Goal: Transaction & Acquisition: Purchase product/service

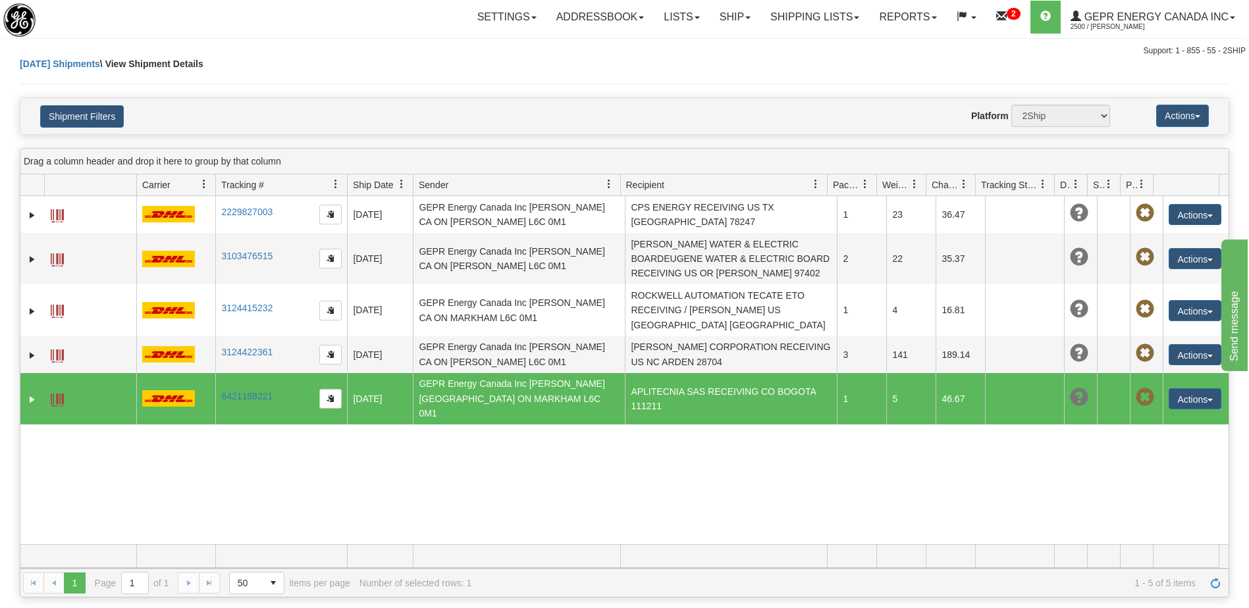
click at [738, 510] on div "31678925 2500 2229827003 2229827003 [DATE] [DATE] 08:09:37 AM GEPR Energy Canad…" at bounding box center [624, 370] width 1208 height 348
click at [946, 484] on div "31678925 2500 2229827003 2229827003 [DATE] [DATE] 08:09:37 AM GEPR Energy Canad…" at bounding box center [624, 370] width 1208 height 348
click at [799, 18] on link "Shipping lists" at bounding box center [815, 17] width 109 height 33
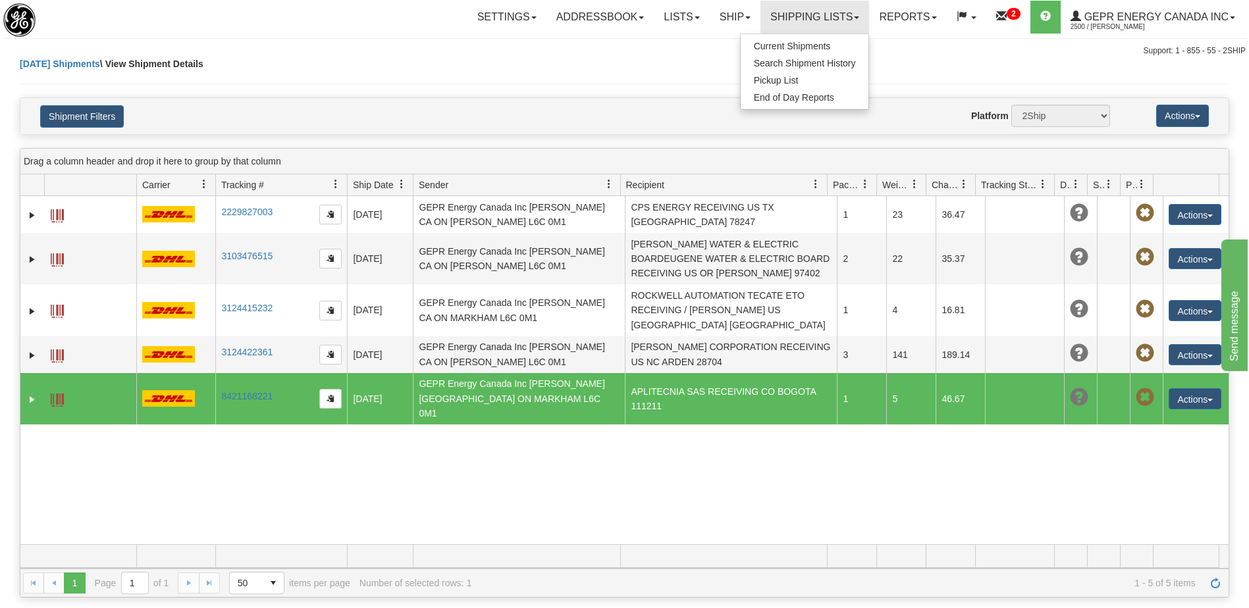
click at [547, 84] on hr at bounding box center [625, 84] width 1210 height 1
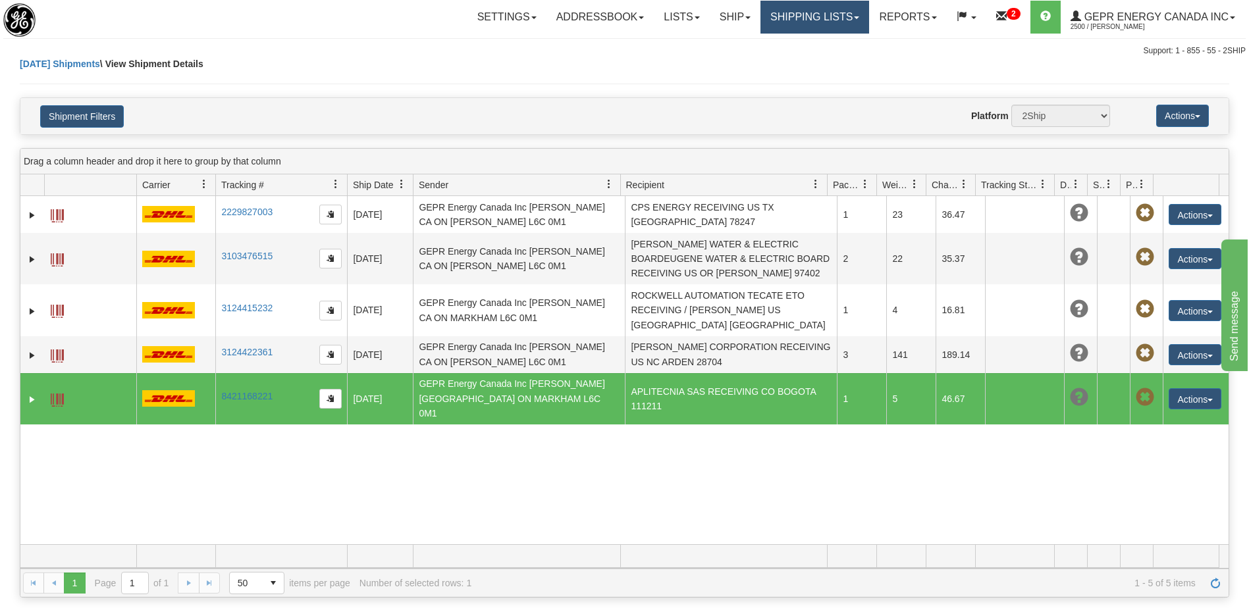
click at [812, 23] on link "Shipping lists" at bounding box center [815, 17] width 109 height 33
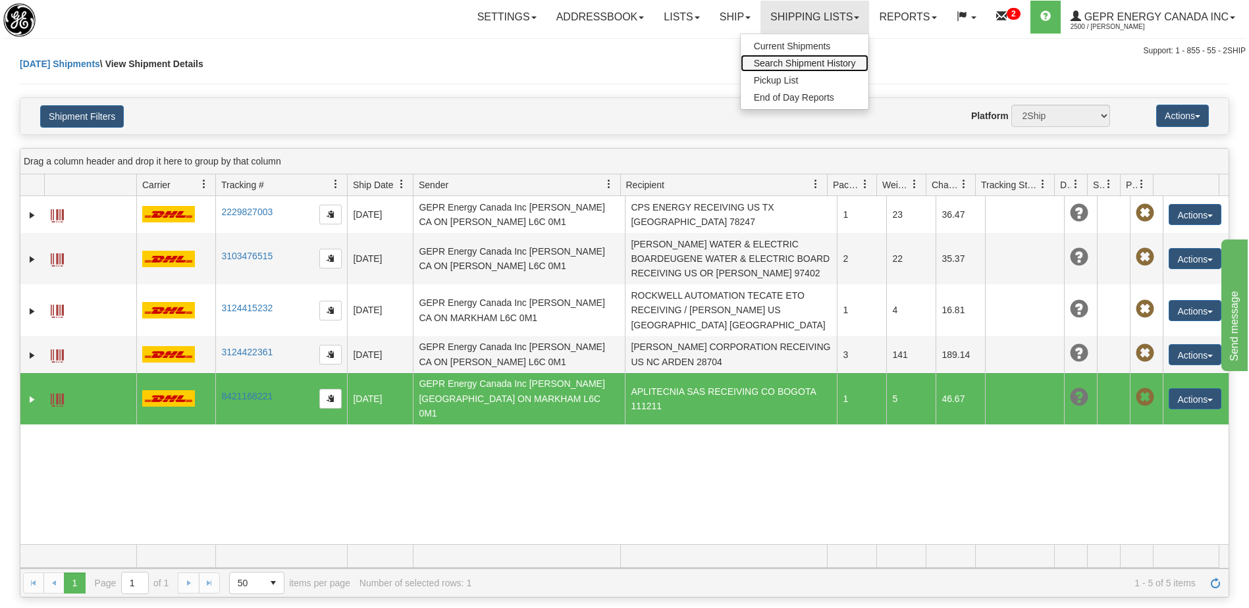
click at [780, 63] on span "Search Shipment History" at bounding box center [805, 63] width 102 height 11
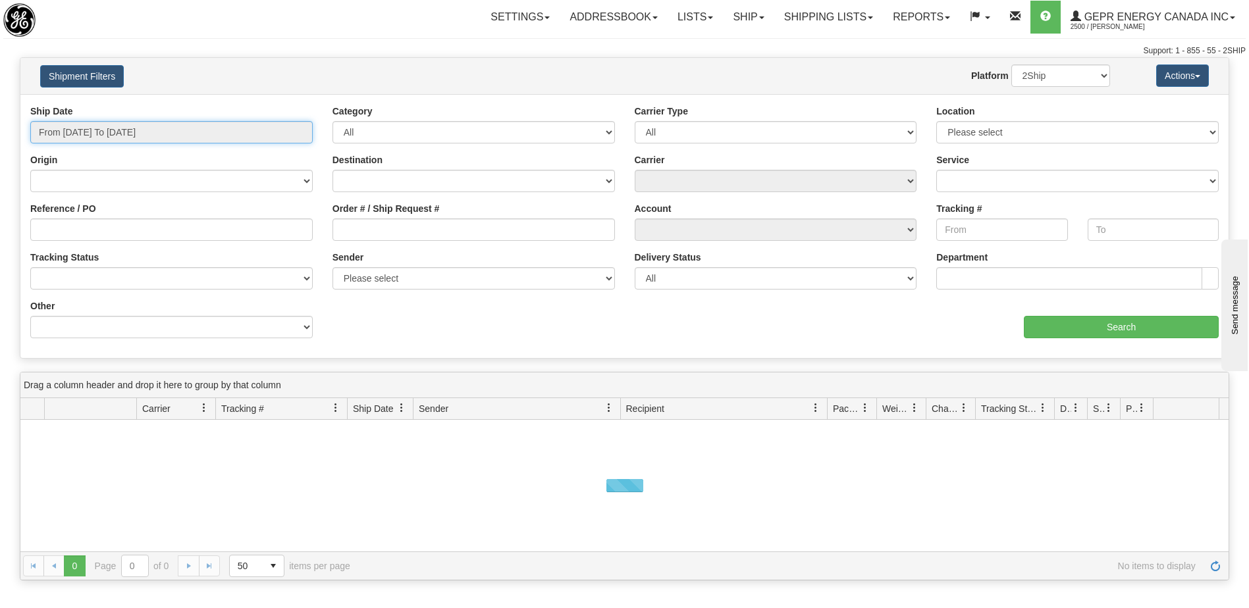
type input "[DATE]"
click at [234, 131] on input "From 09/26/2025 To 09/27/2025" at bounding box center [171, 132] width 282 height 22
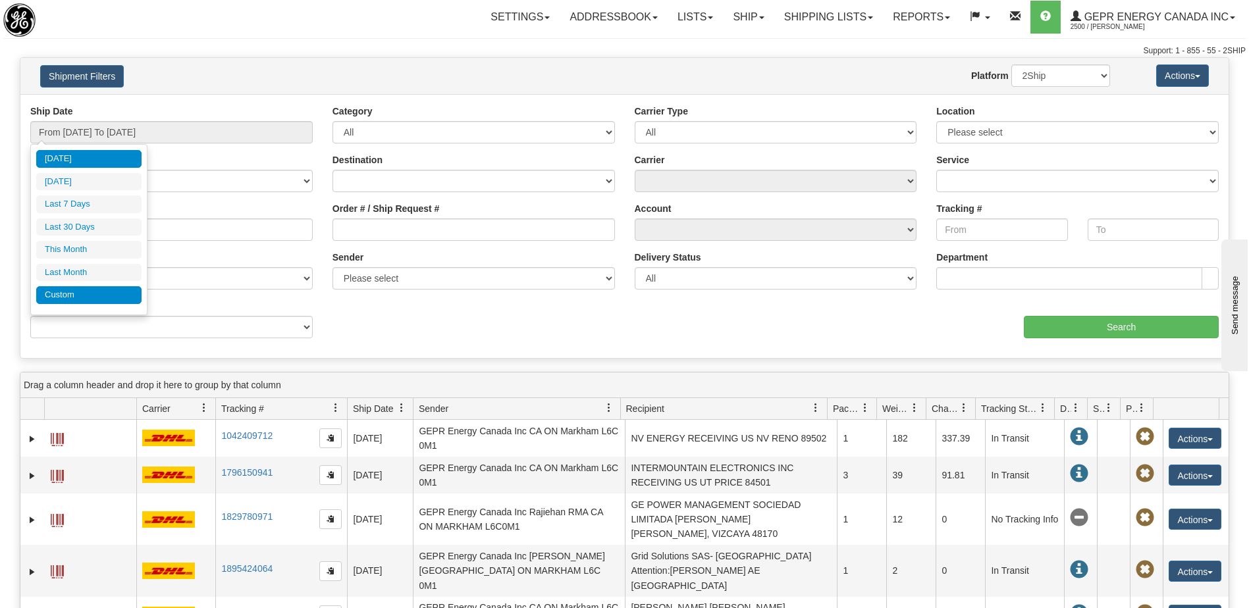
click at [87, 293] on li "Custom" at bounding box center [88, 295] width 105 height 18
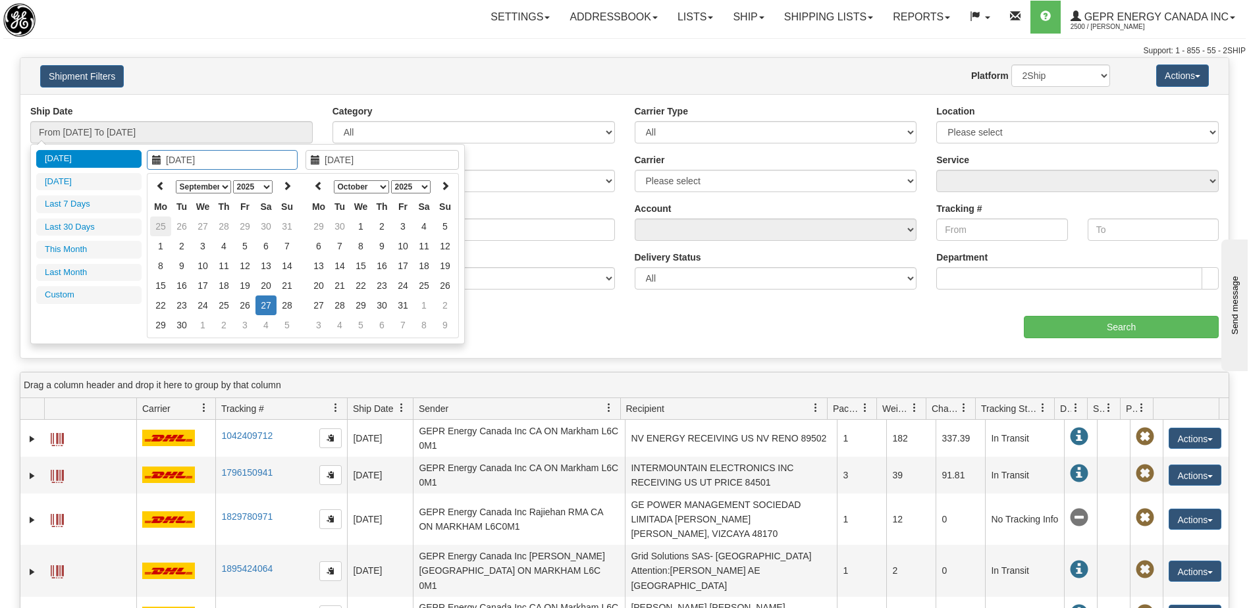
type input "08/01/2025"
type input "08/31/2025"
type input "[DATE]"
type input "09/01/2025"
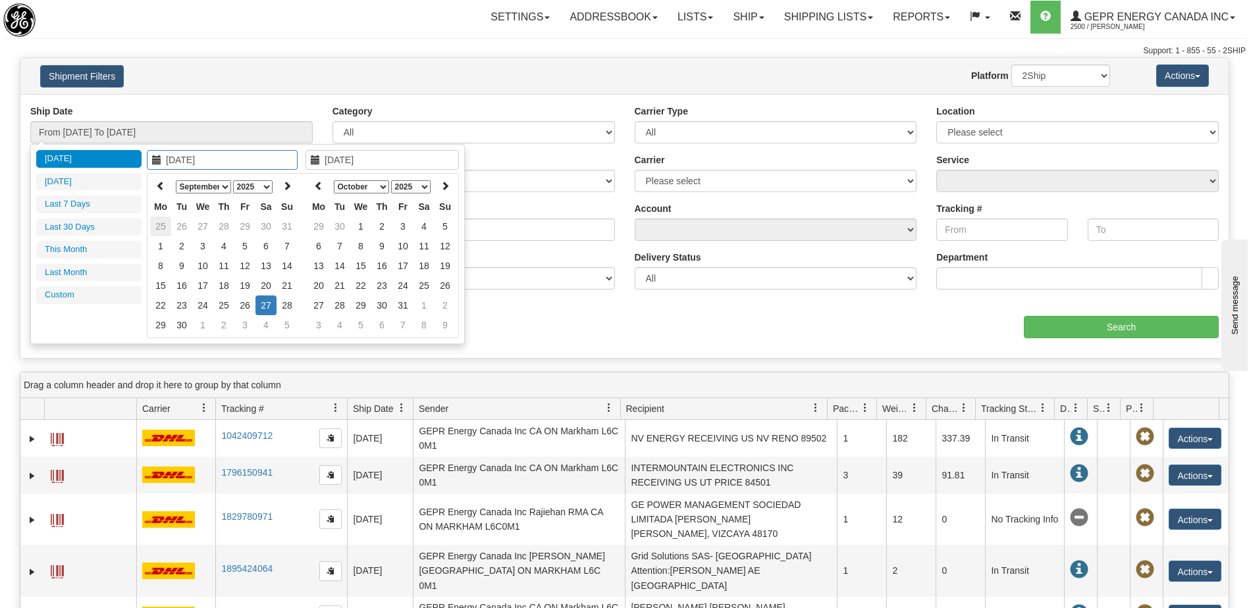
type input "09/30/2025"
type input "[DATE]"
click at [160, 186] on icon at bounding box center [160, 185] width 9 height 9
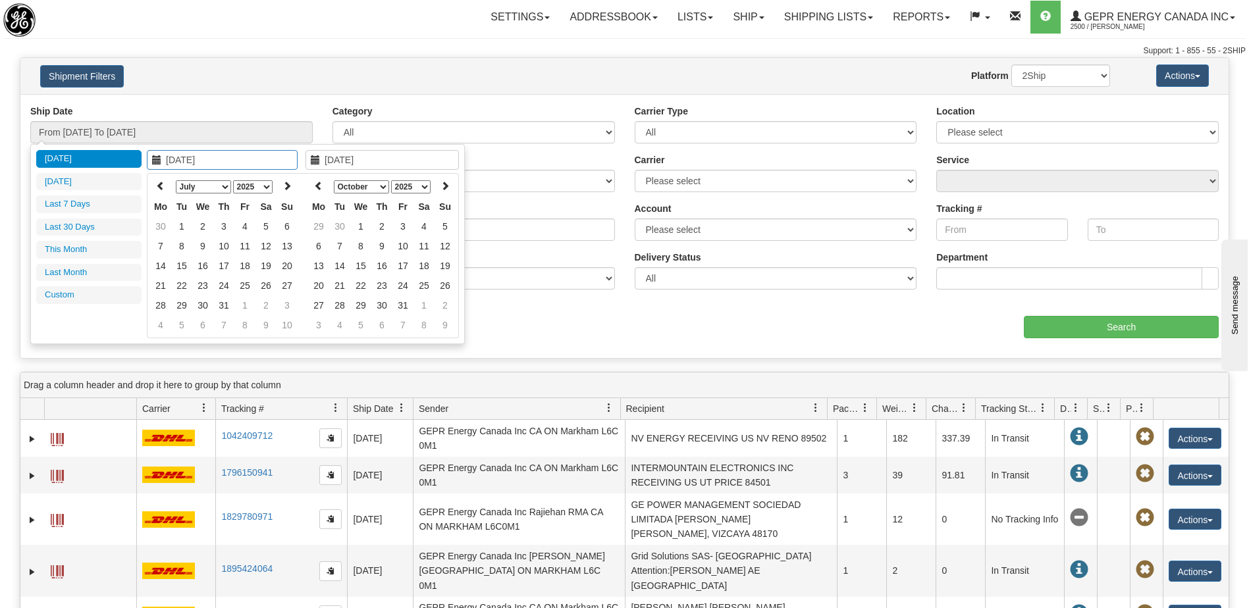
click at [160, 186] on icon at bounding box center [160, 185] width 9 height 9
type input "01/01/2025"
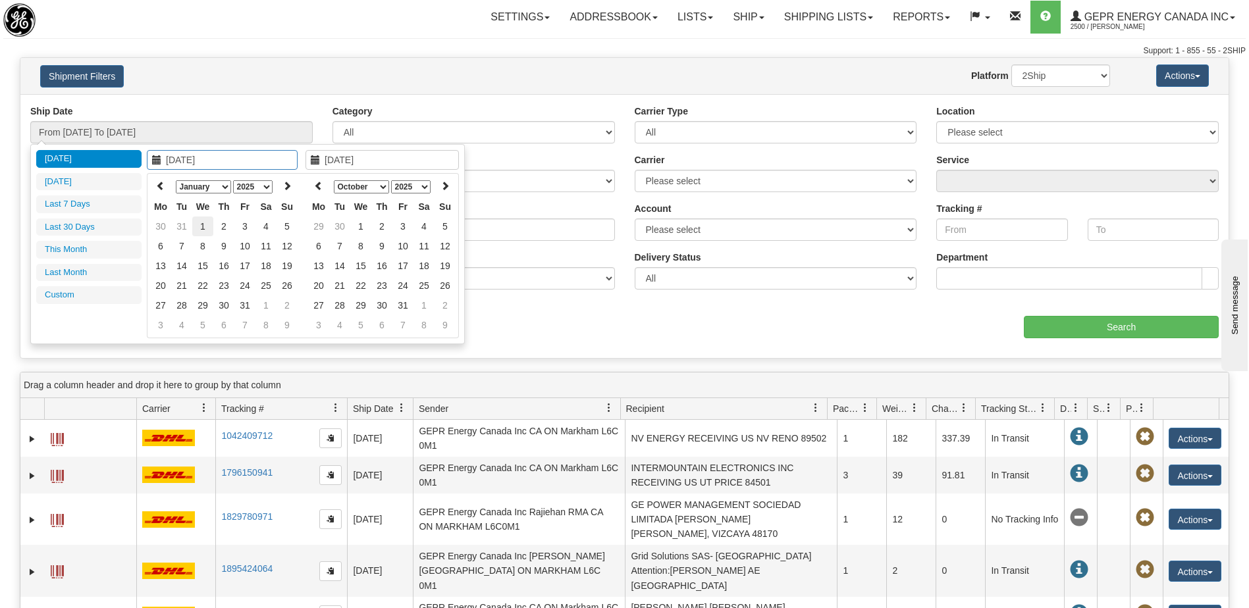
click at [198, 227] on td "1" at bounding box center [202, 227] width 21 height 20
click at [319, 186] on icon at bounding box center [318, 185] width 9 height 9
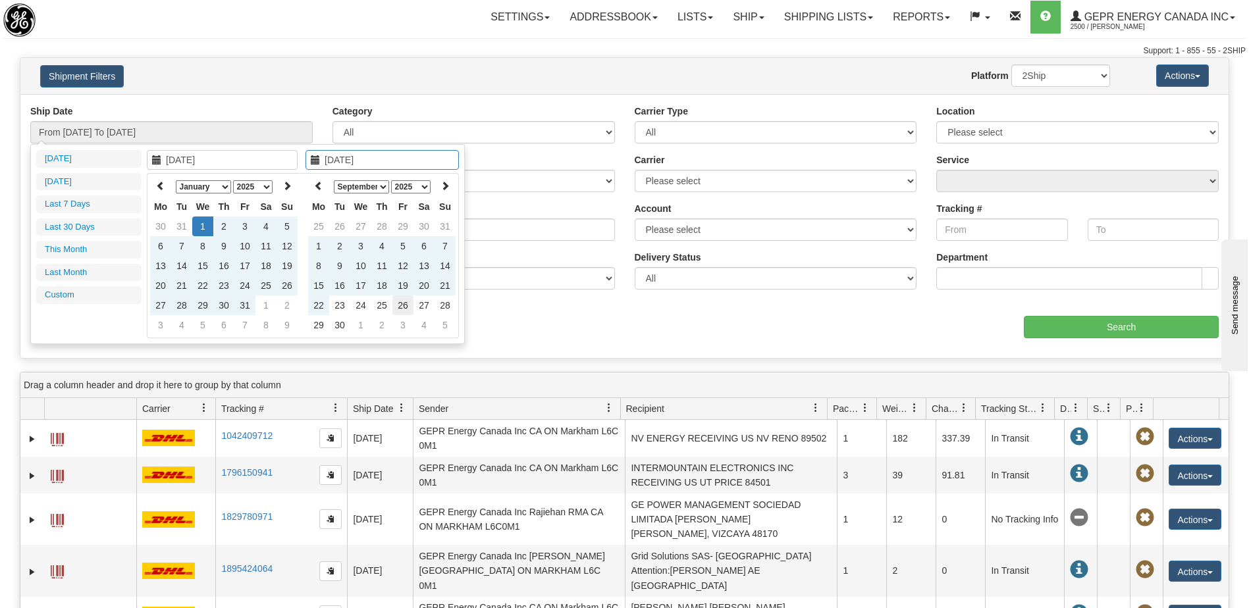
type input "09/26/2025"
click at [400, 305] on td "26" at bounding box center [402, 306] width 21 height 20
type input "From 01/01/2025 To 09/26/2025"
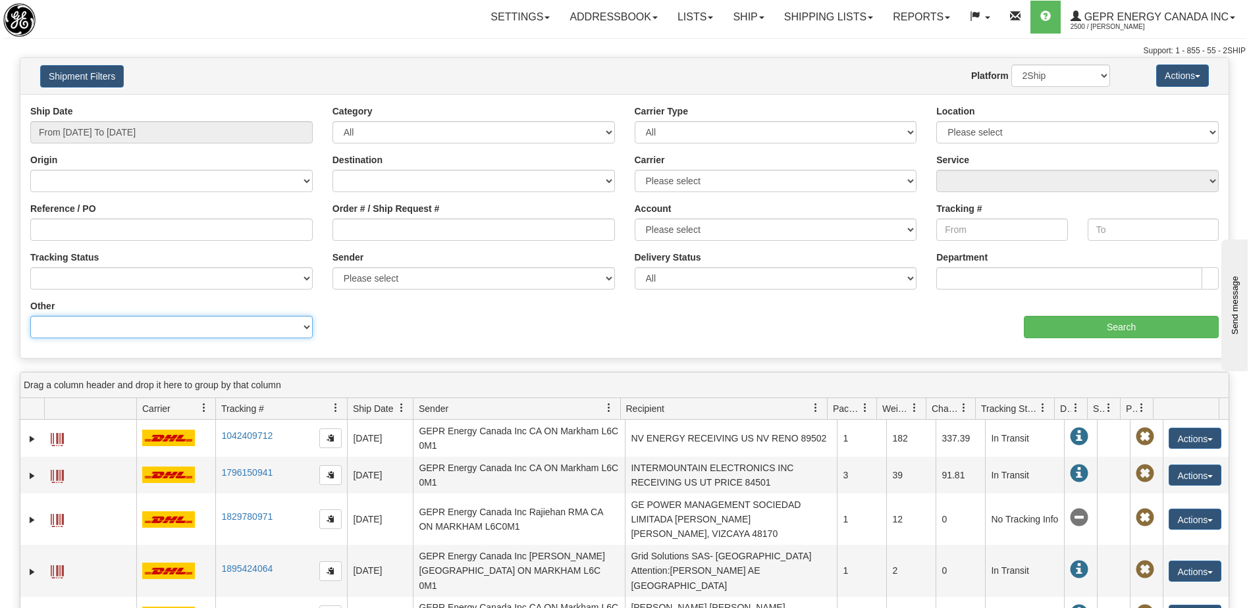
click at [232, 327] on select "Billing Account # Billing Type BOL # (LTL) Commodity Or Documents Consolidation…" at bounding box center [171, 327] width 282 height 22
select select "Recipient_ZIP"
click at [30, 316] on select "Billing Account # Billing Type BOL # (LTL) Commodity Or Documents Consolidation…" at bounding box center [171, 327] width 282 height 22
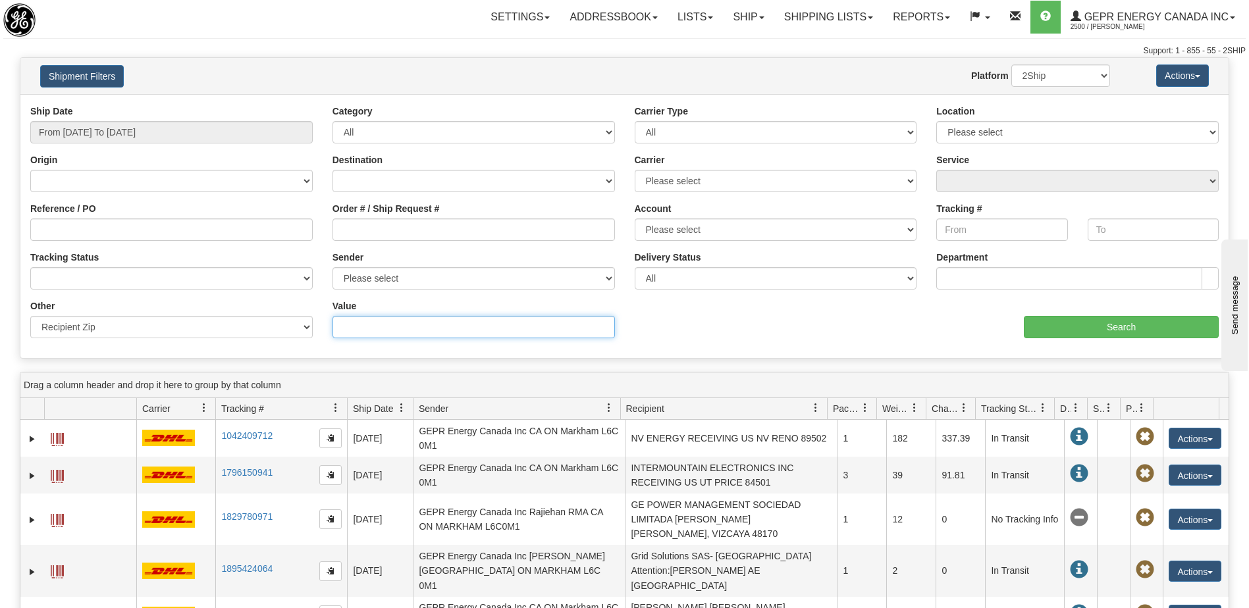
click at [413, 327] on input "Value" at bounding box center [474, 327] width 282 height 22
paste input "2288"
type input "2288"
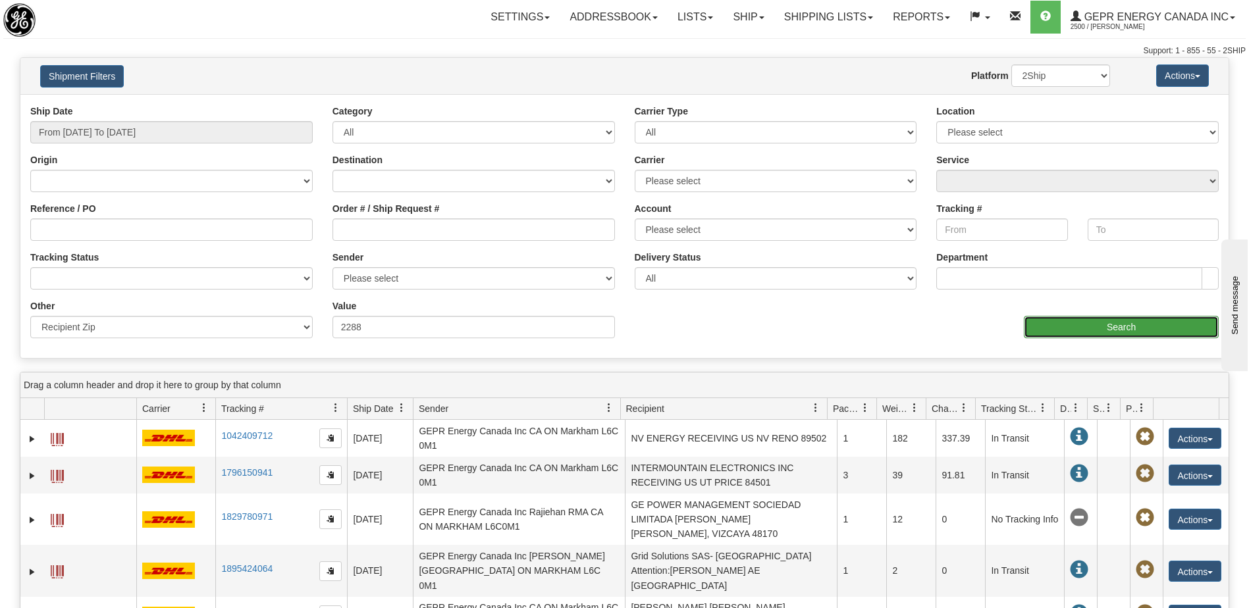
click at [1063, 328] on input "Search" at bounding box center [1121, 327] width 195 height 22
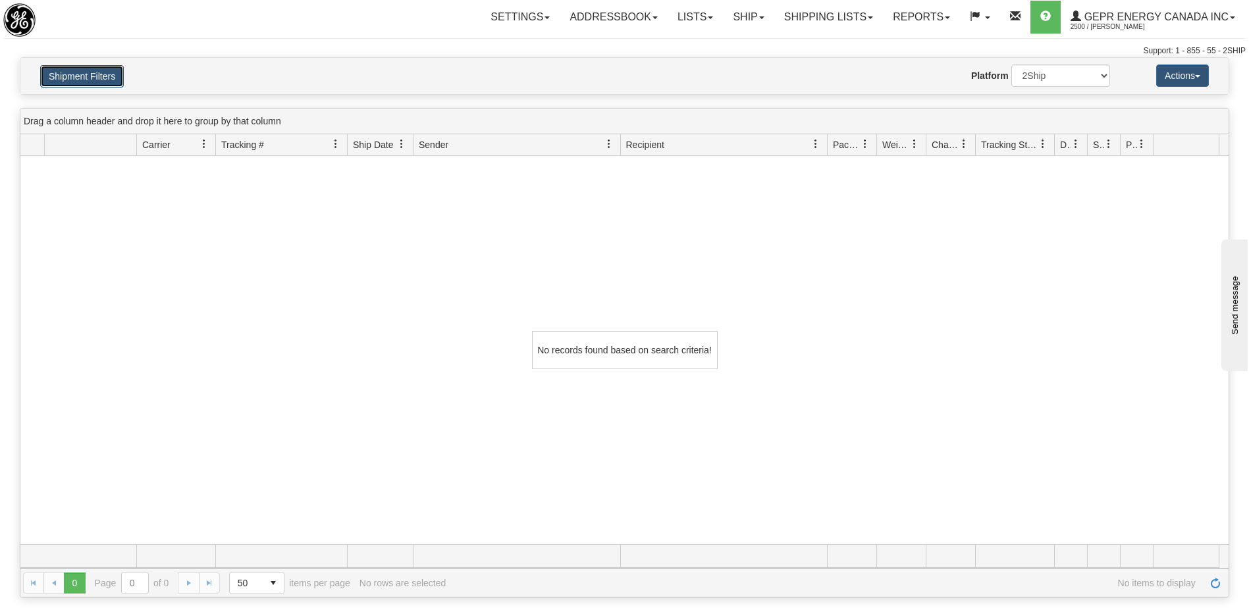
click at [77, 77] on button "Shipment Filters" at bounding box center [82, 76] width 84 height 22
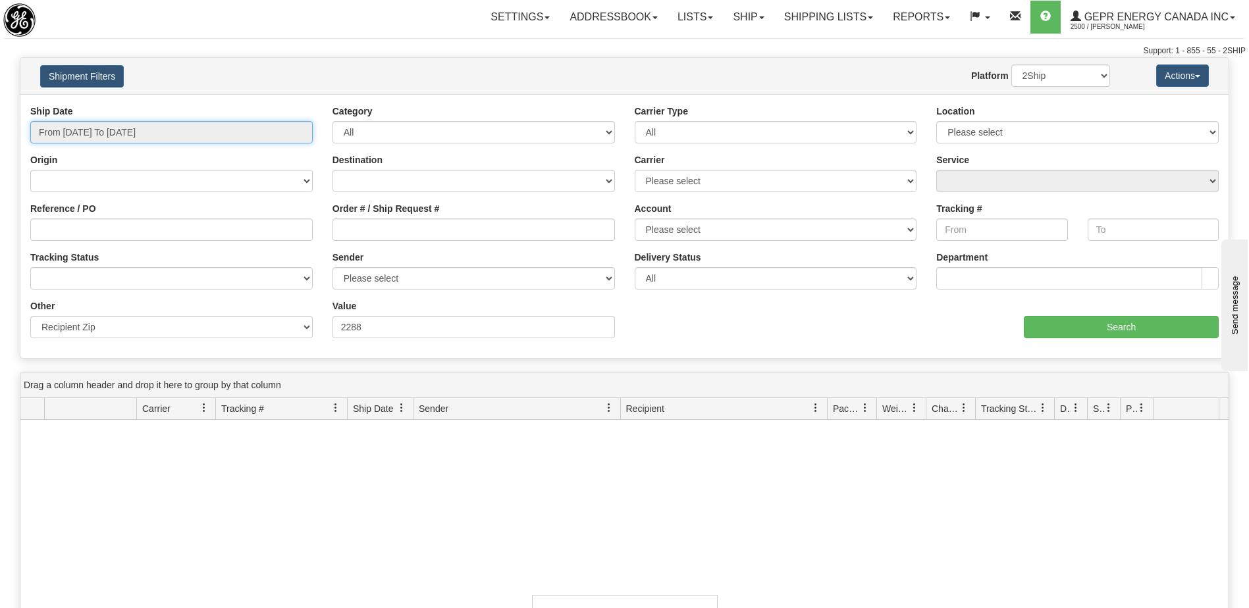
click at [109, 132] on input "From 01/01/2025 To 09/26/2025" at bounding box center [171, 132] width 282 height 22
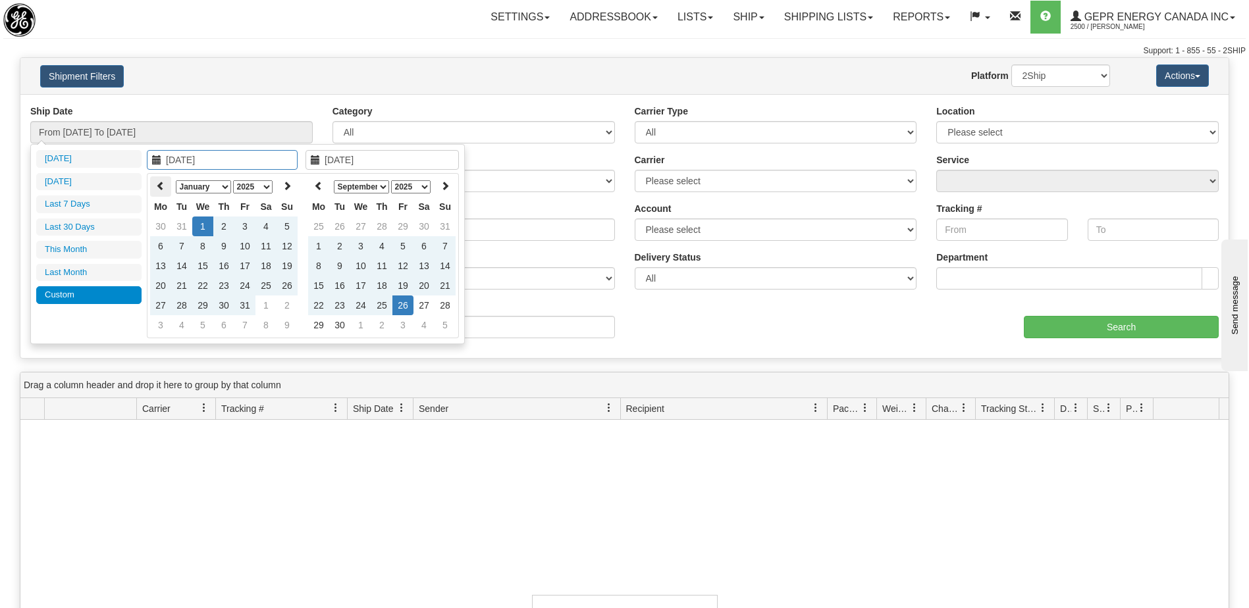
click at [161, 187] on icon at bounding box center [160, 185] width 9 height 9
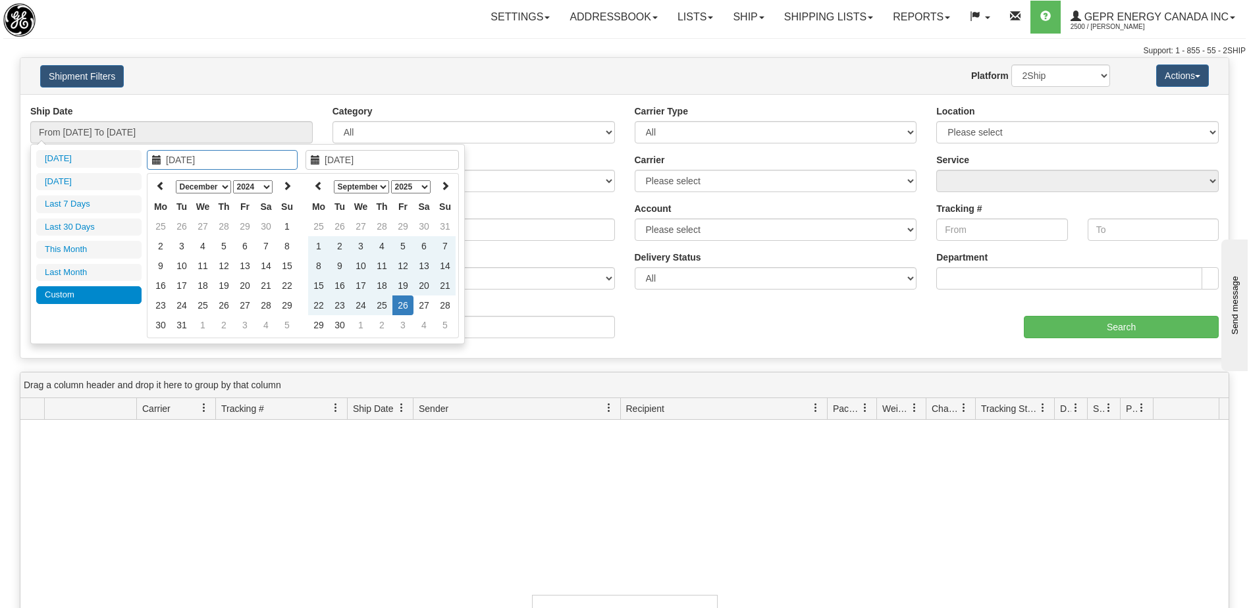
click at [161, 187] on icon at bounding box center [160, 185] width 9 height 9
type input "09/01/2024"
click at [296, 227] on td "1" at bounding box center [287, 227] width 21 height 20
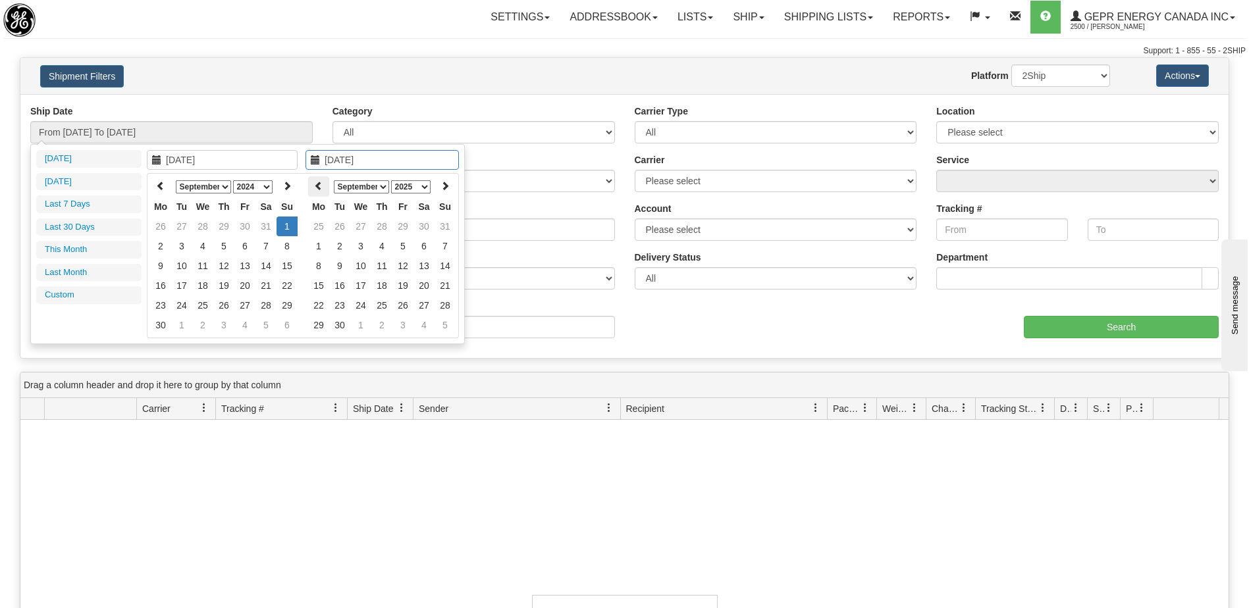
click at [310, 190] on th at bounding box center [318, 186] width 21 height 20
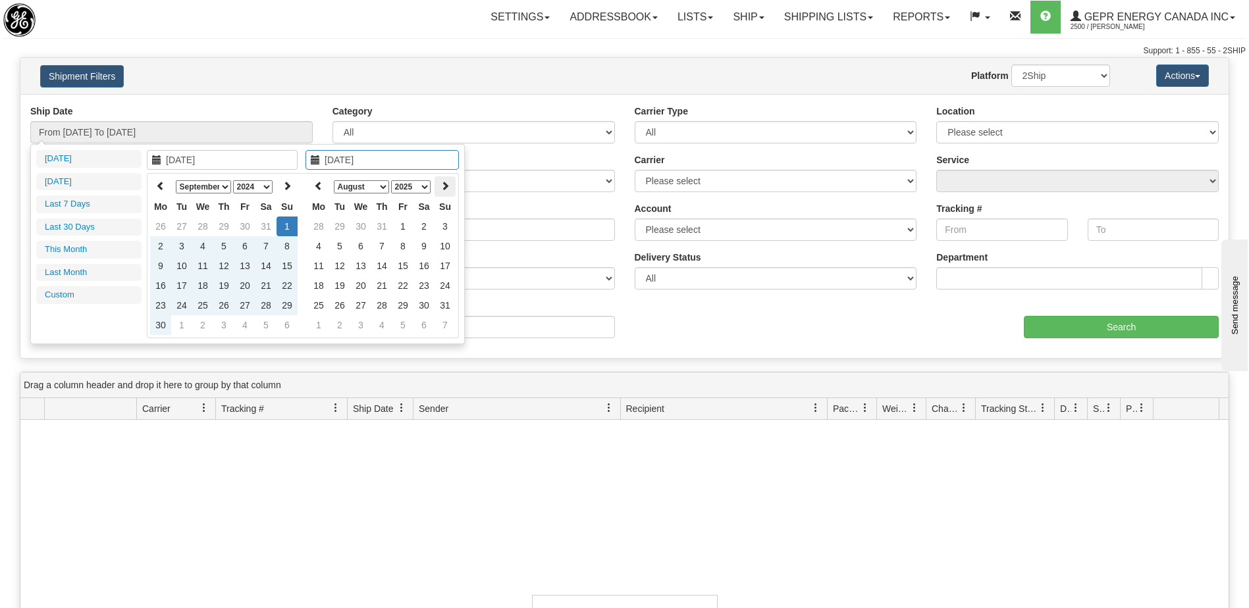
click at [452, 188] on th at bounding box center [445, 186] width 21 height 20
type input "09/01/2025"
click at [322, 247] on td "1" at bounding box center [318, 246] width 21 height 20
type input "From 09/01/2024 To 09/01/2025"
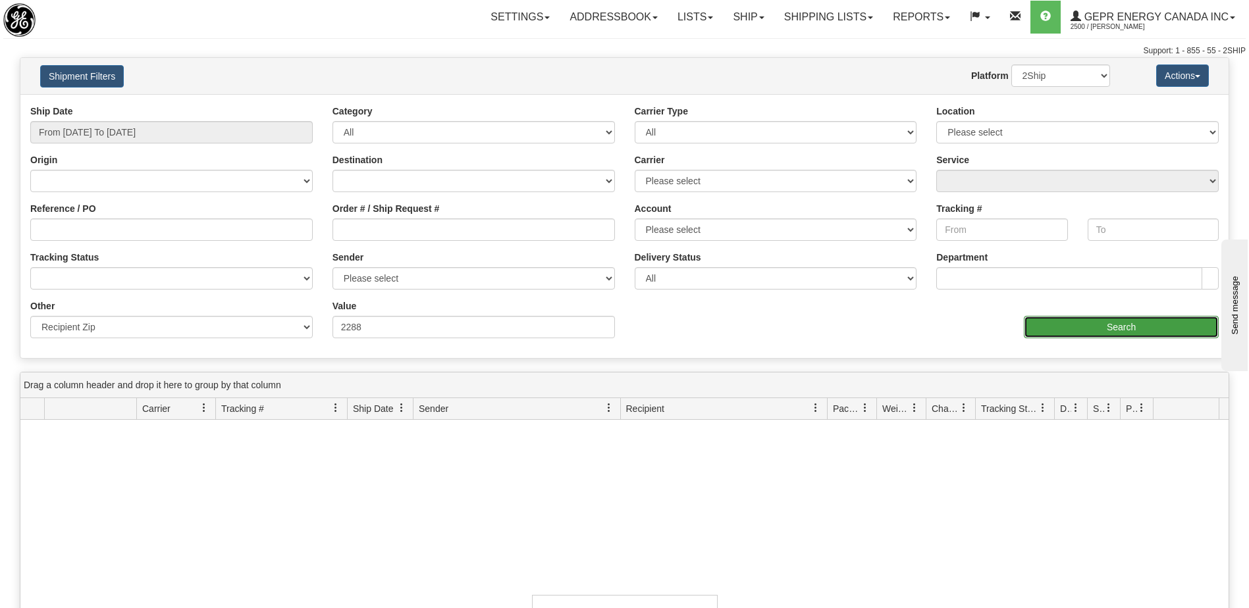
click at [1051, 329] on input "Search" at bounding box center [1121, 327] width 195 height 22
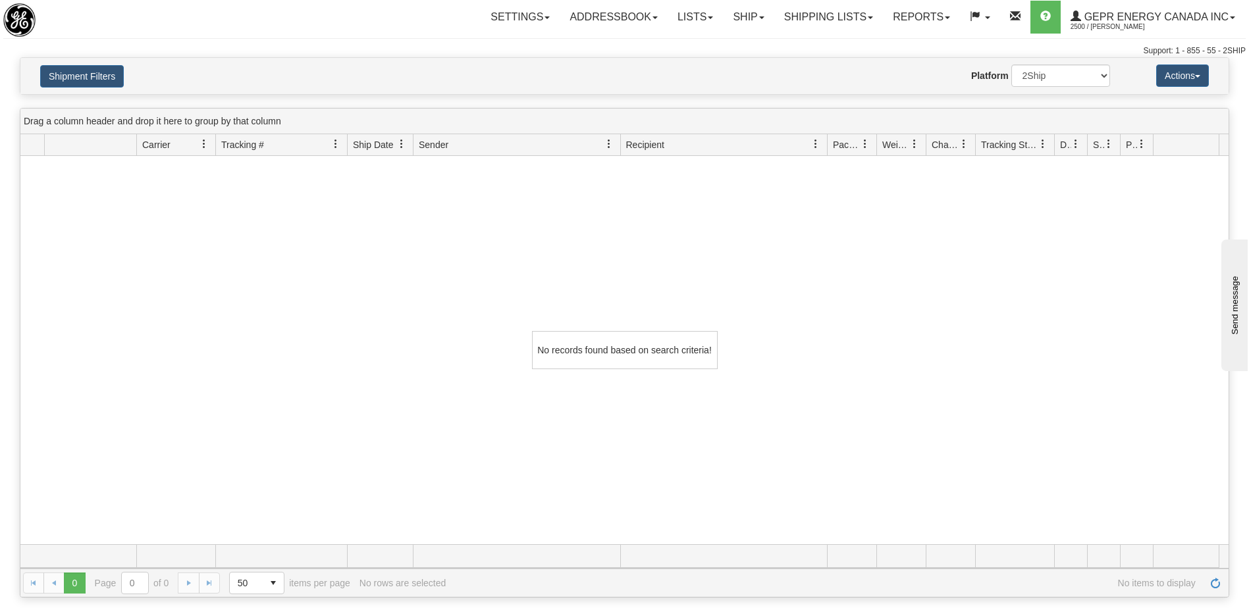
click at [213, 247] on div "No records found based on search criteria!" at bounding box center [624, 350] width 1208 height 389
click at [90, 78] on button "Shipment Filters" at bounding box center [82, 76] width 84 height 22
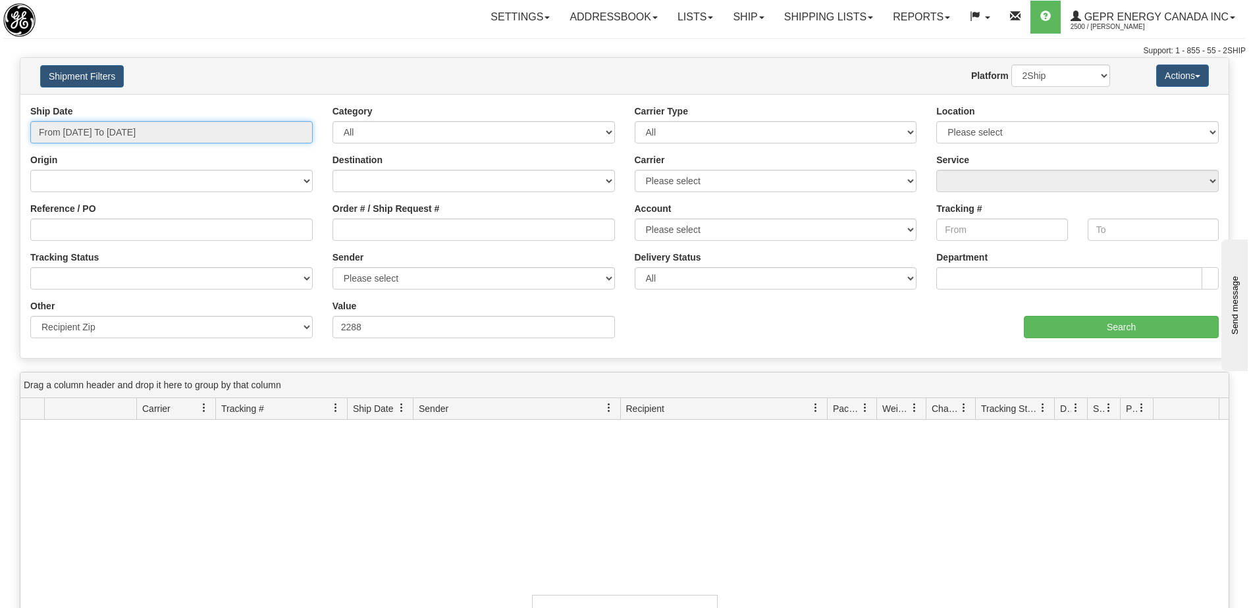
click at [116, 138] on input "From 09/01/2024 To 09/01/2025" at bounding box center [171, 132] width 282 height 22
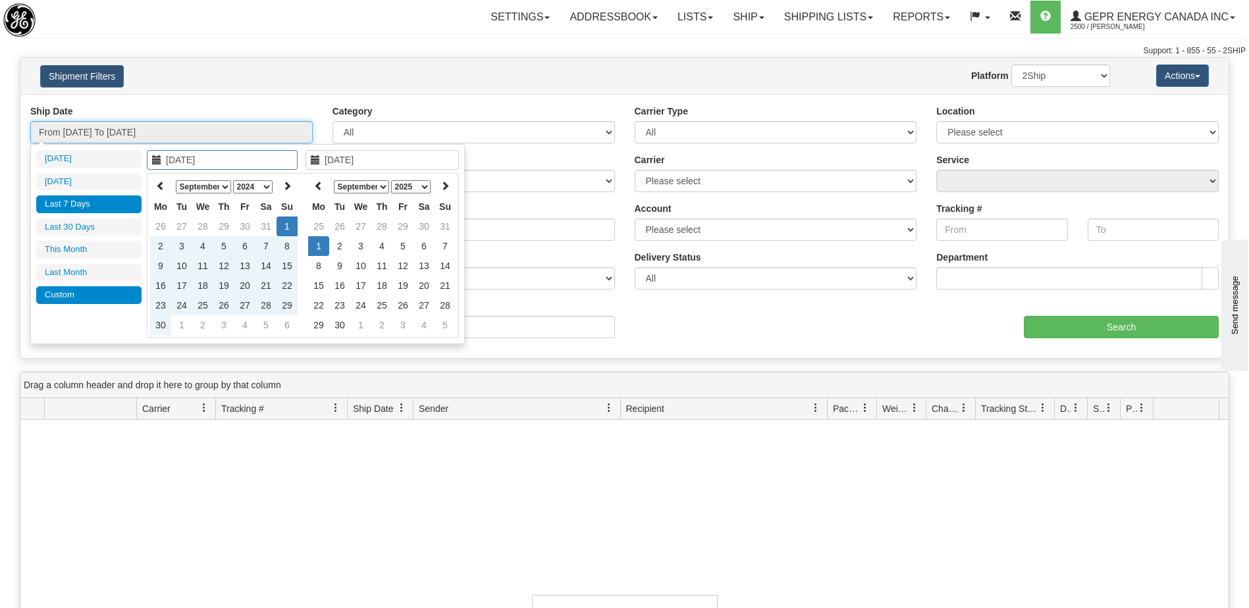
type input "[DATE]"
type input "09/26/2025"
type input "09/21/2025"
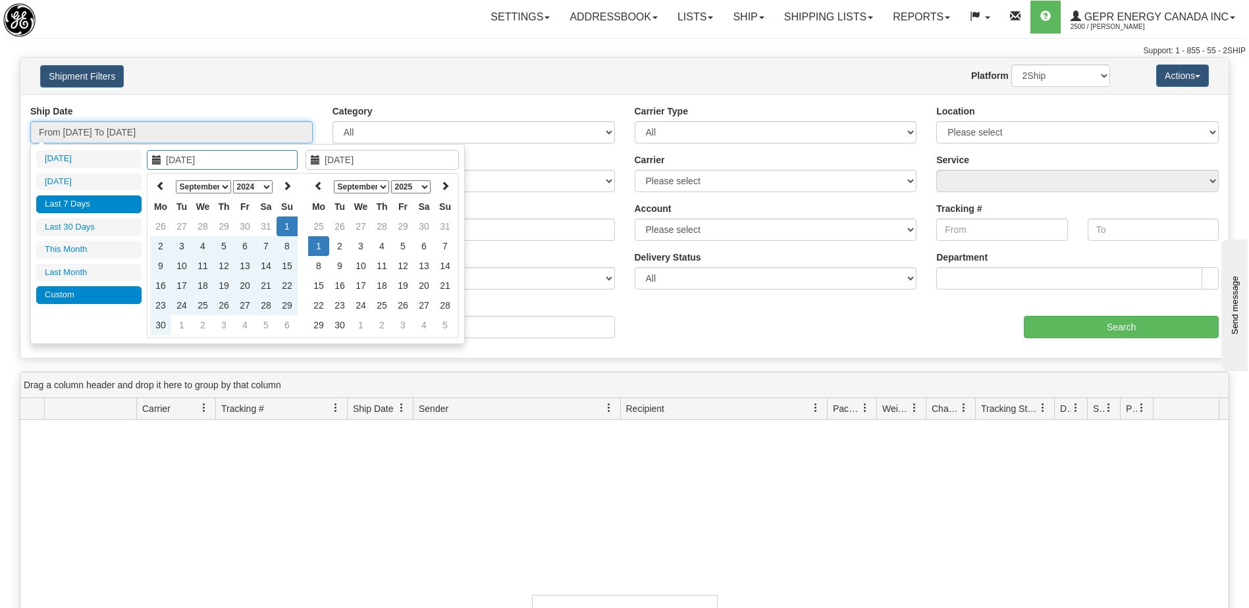
type input "[DATE]"
type input "08/29/2025"
type input "[DATE]"
type input "09/01/2024"
type input "09/01/2025"
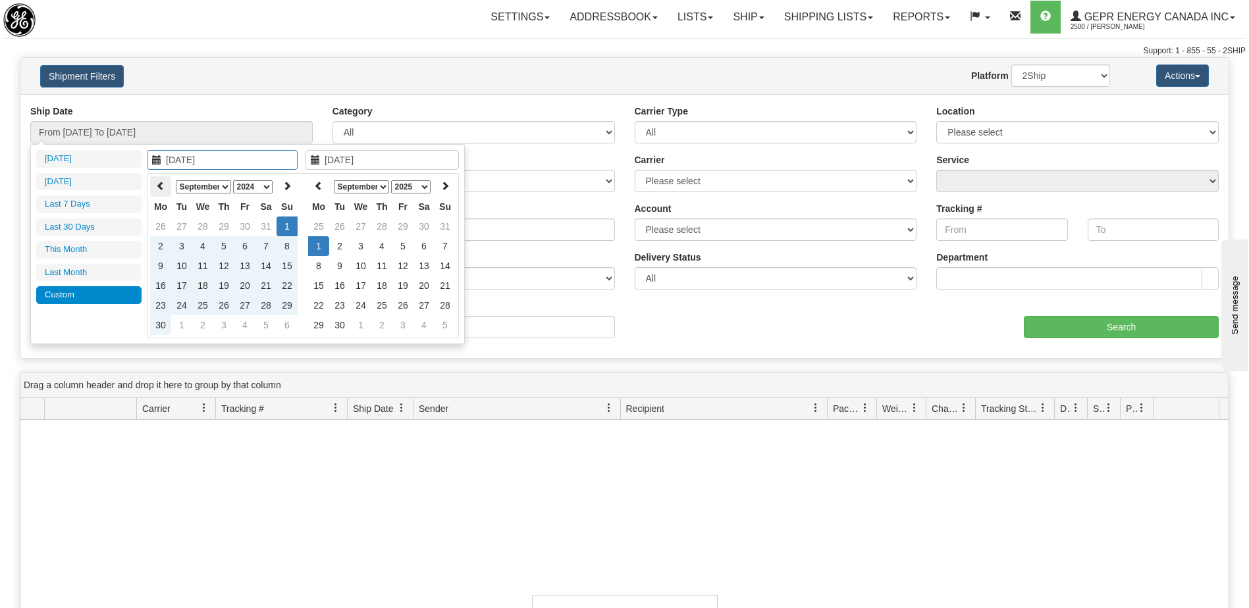
click at [164, 191] on th at bounding box center [160, 186] width 21 height 20
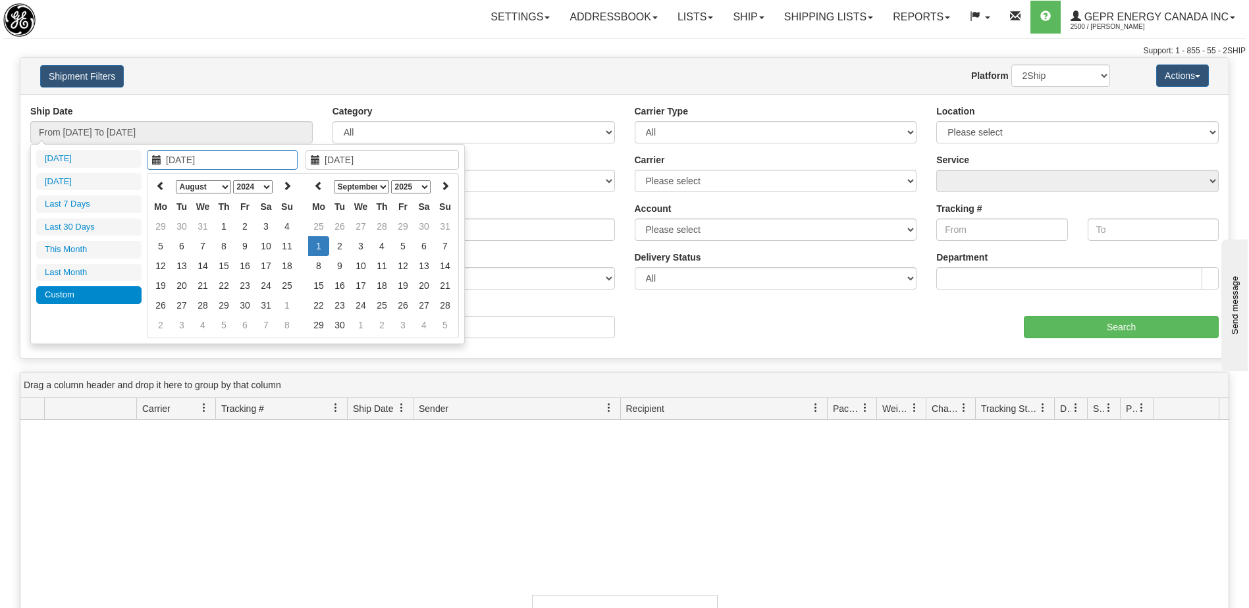
click at [164, 191] on th at bounding box center [160, 186] width 21 height 20
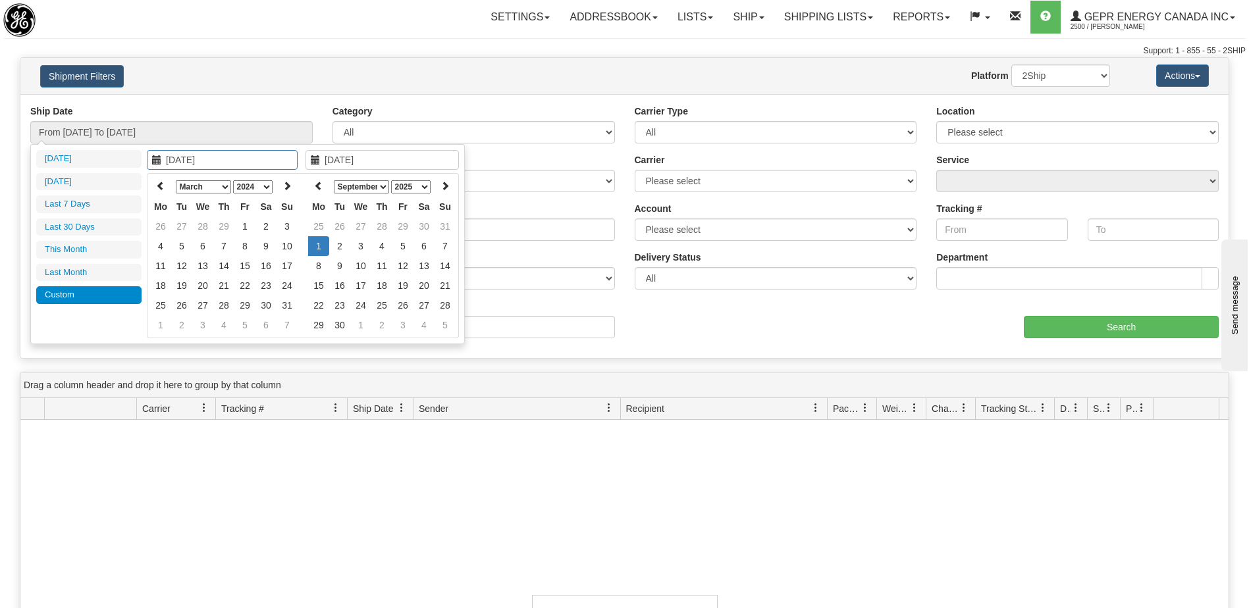
click at [164, 191] on th at bounding box center [160, 186] width 21 height 20
type input "02/01/2024"
click at [224, 228] on td "1" at bounding box center [223, 227] width 21 height 20
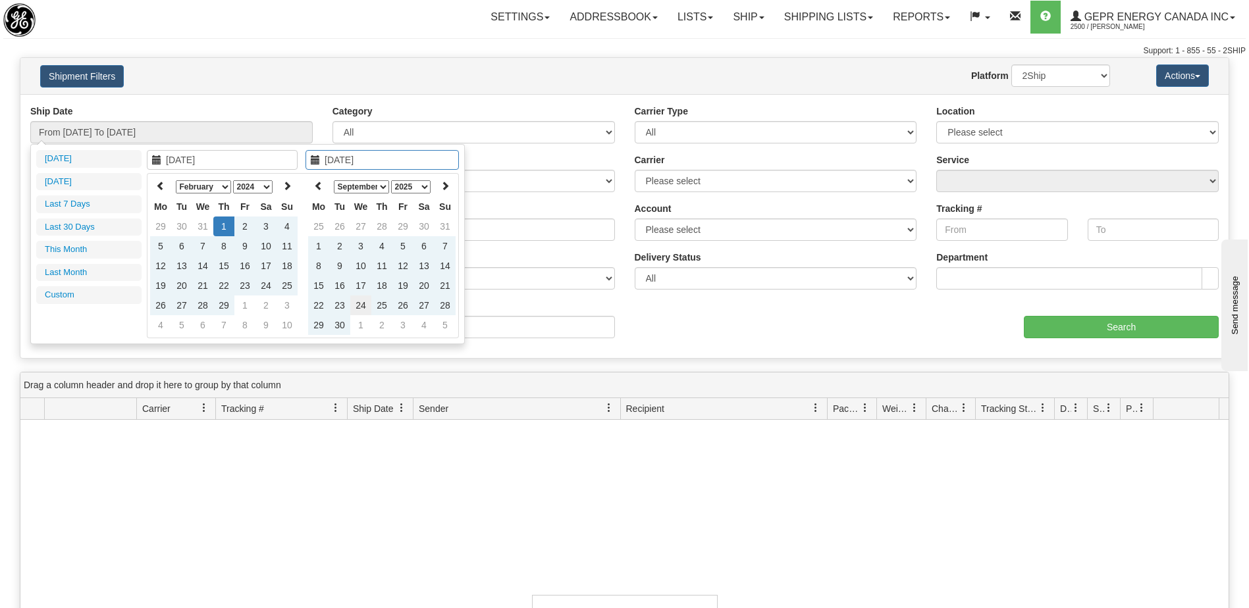
type input "09/24/2025"
click at [358, 306] on td "24" at bounding box center [360, 306] width 21 height 20
type input "From 02/01/2024 To 09/24/2025"
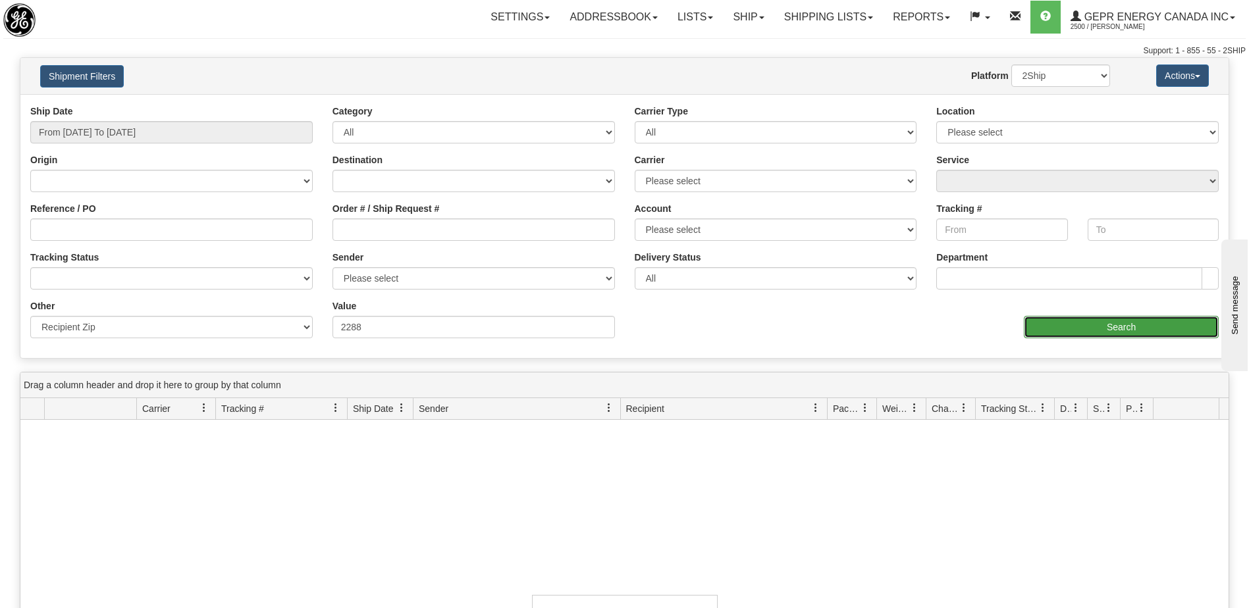
click at [1044, 331] on input "Search" at bounding box center [1121, 327] width 195 height 22
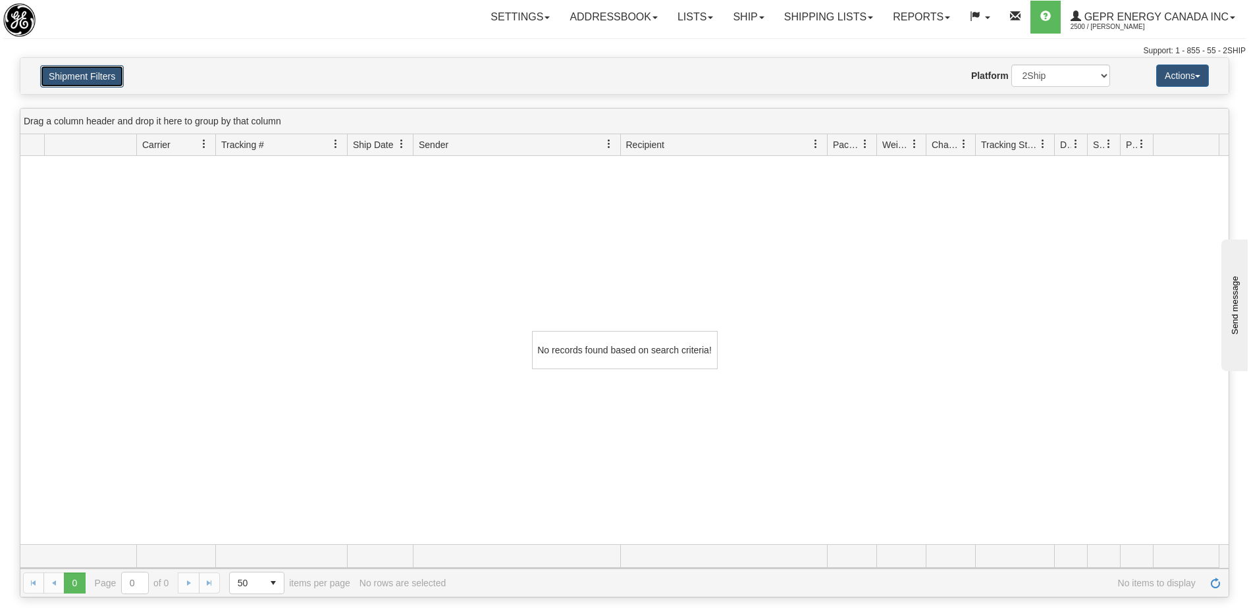
click at [70, 82] on button "Shipment Filters" at bounding box center [82, 76] width 84 height 22
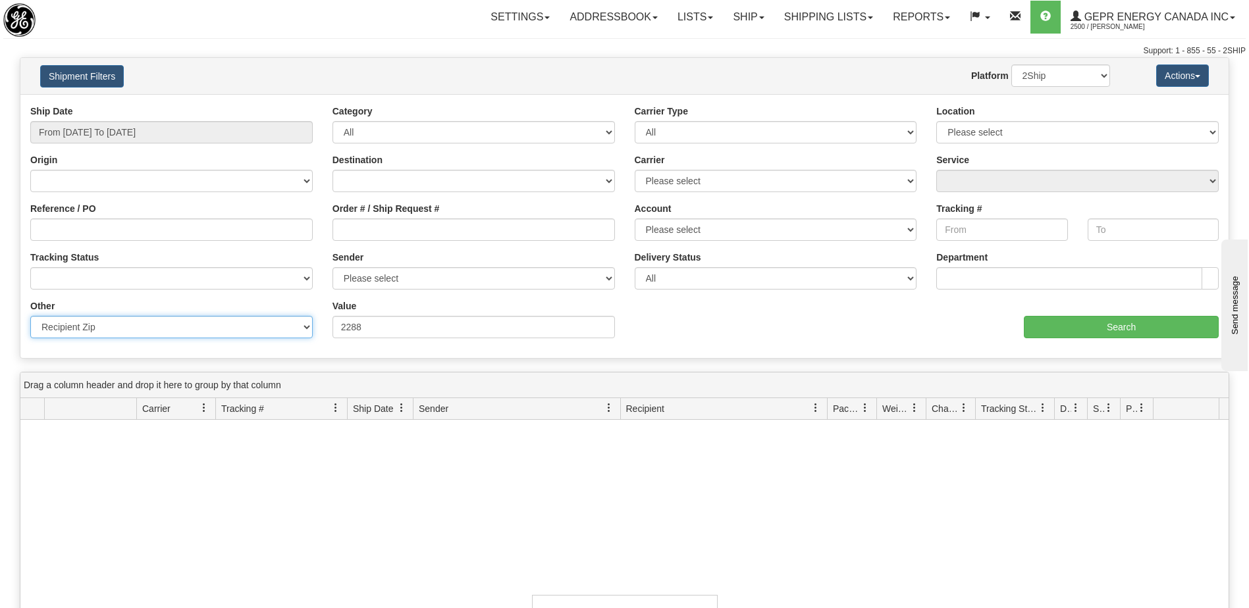
click at [137, 326] on select "Billing Account # Billing Type BOL # (LTL) Commodity Or Documents Consolidation…" at bounding box center [171, 327] width 282 height 22
select select "Recipient_City"
click at [30, 316] on select "Billing Account # Billing Type BOL # (LTL) Commodity Or Documents Consolidation…" at bounding box center [171, 327] width 282 height 22
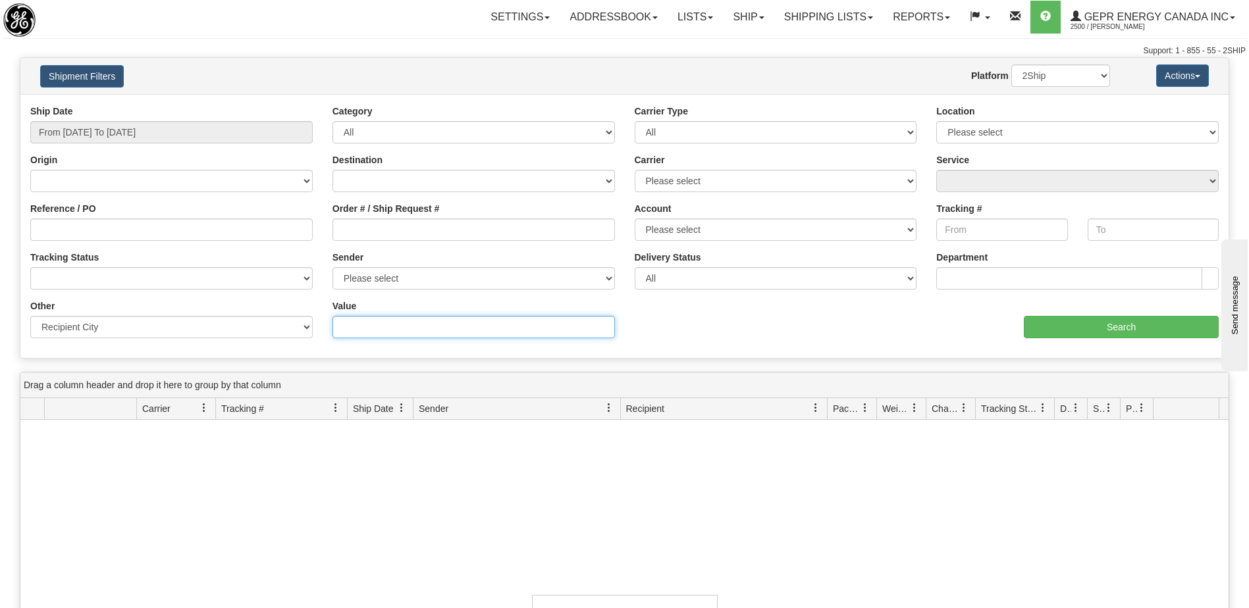
click at [375, 327] on input "Value" at bounding box center [474, 327] width 282 height 22
paste input "RIJSWIJK-RIJSWIJK"
type input "RIJSWIJK-RIJSWIJK"
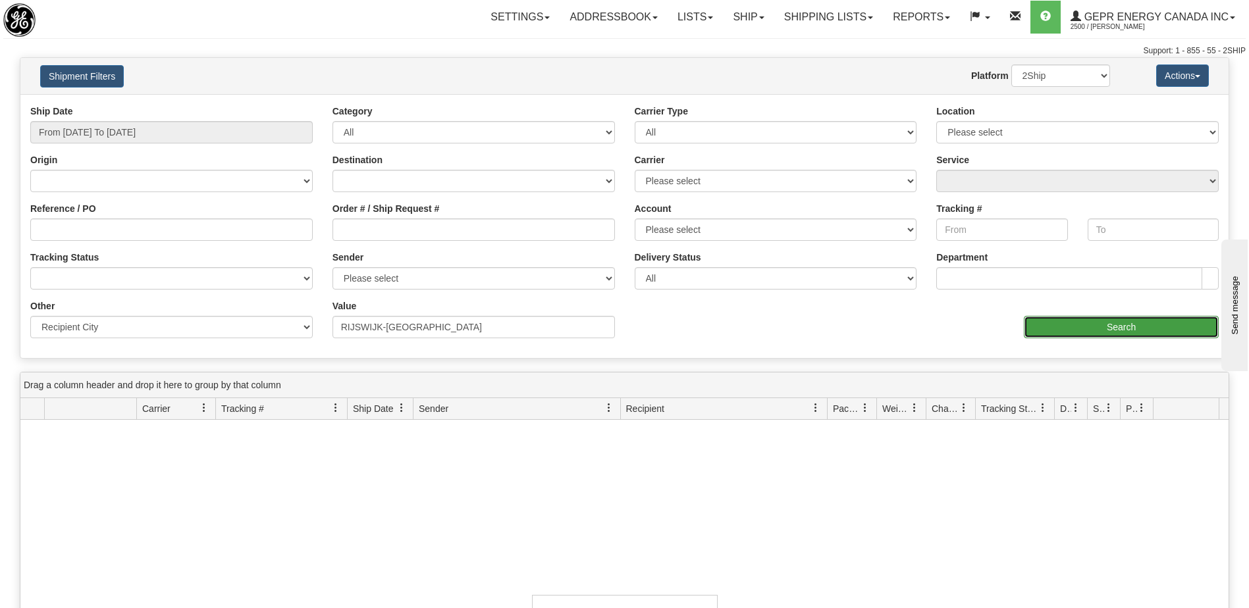
click at [1069, 335] on input "Search" at bounding box center [1121, 327] width 195 height 22
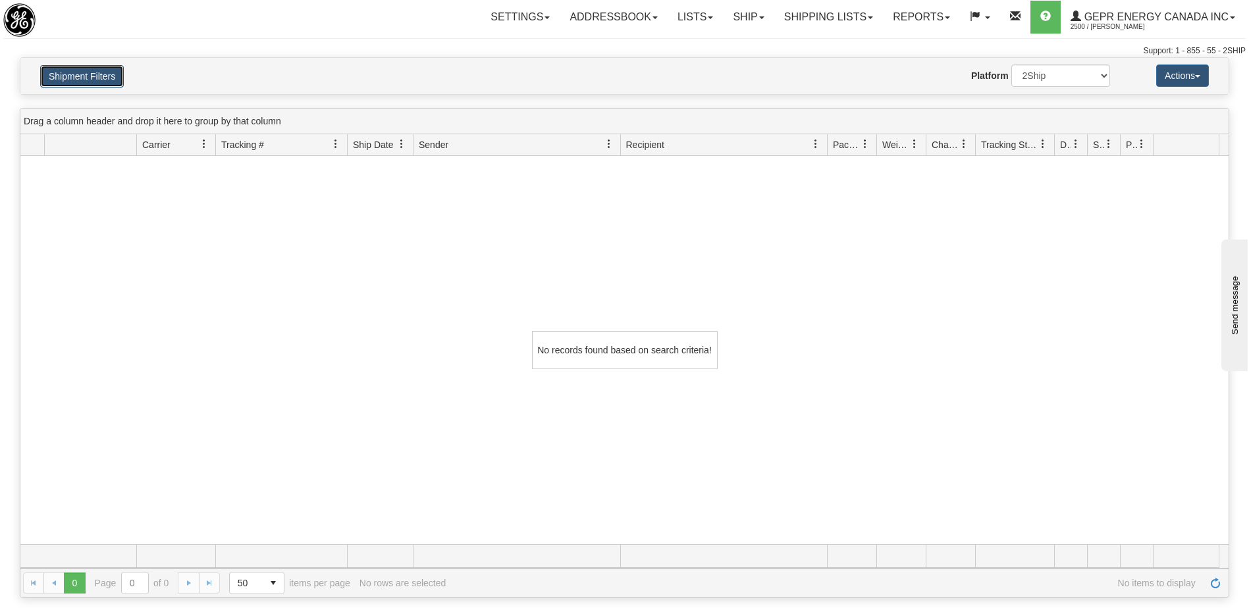
click at [66, 80] on button "Shipment Filters" at bounding box center [82, 76] width 84 height 22
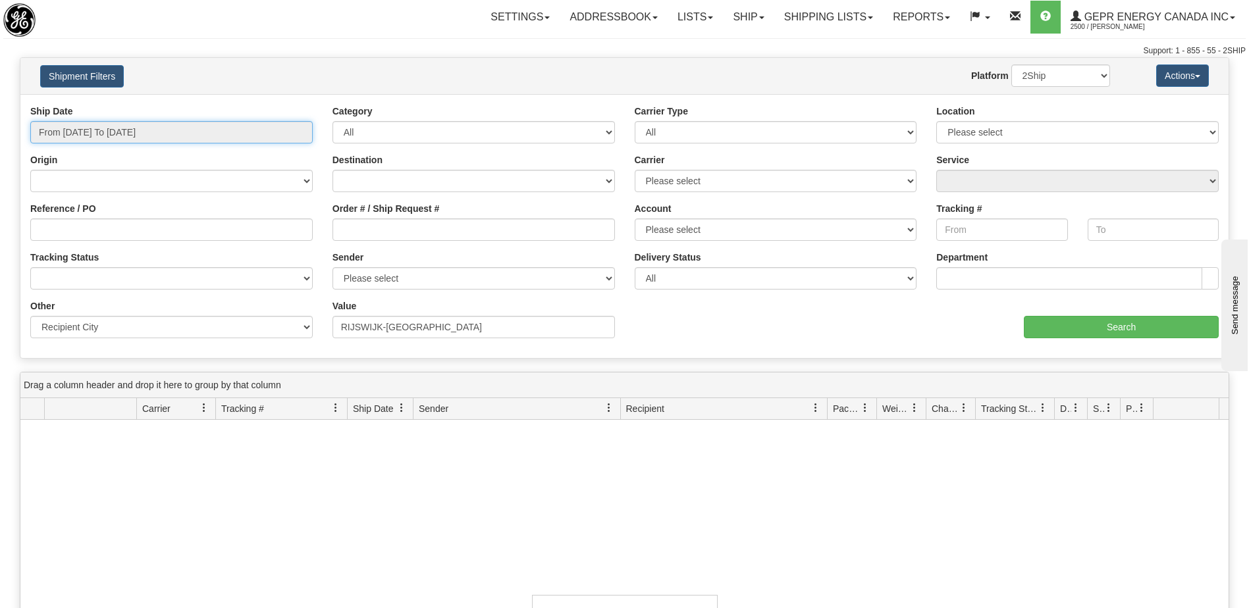
click at [139, 136] on input "From 02/01/2024 To 09/24/2025" at bounding box center [171, 132] width 282 height 22
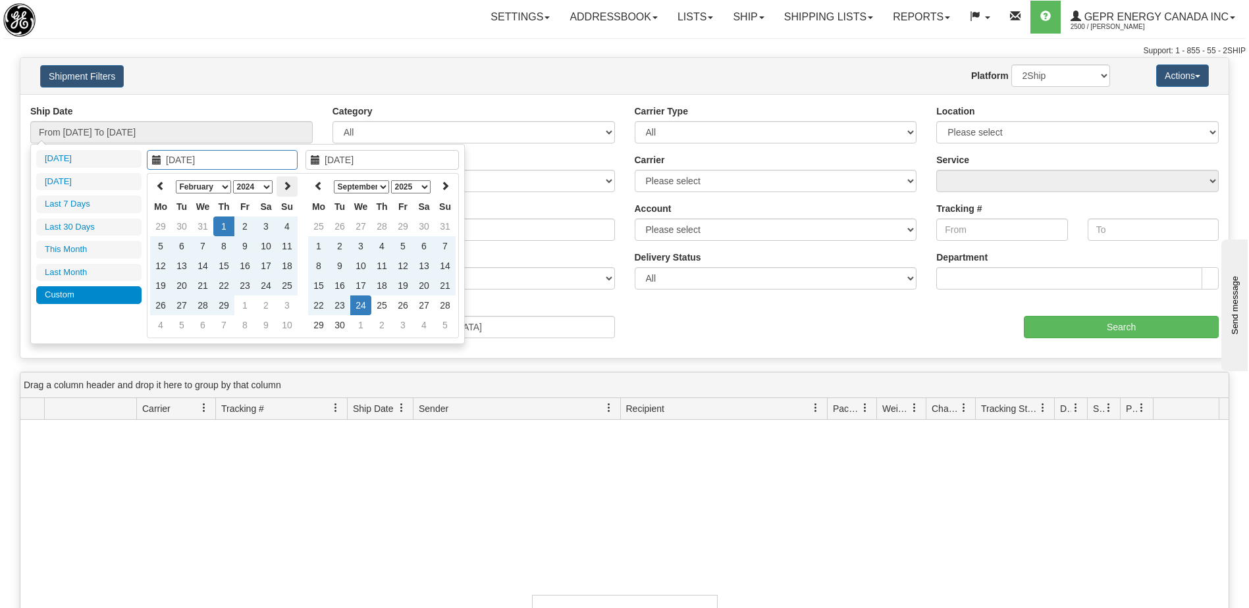
click at [282, 186] on th at bounding box center [287, 186] width 21 height 20
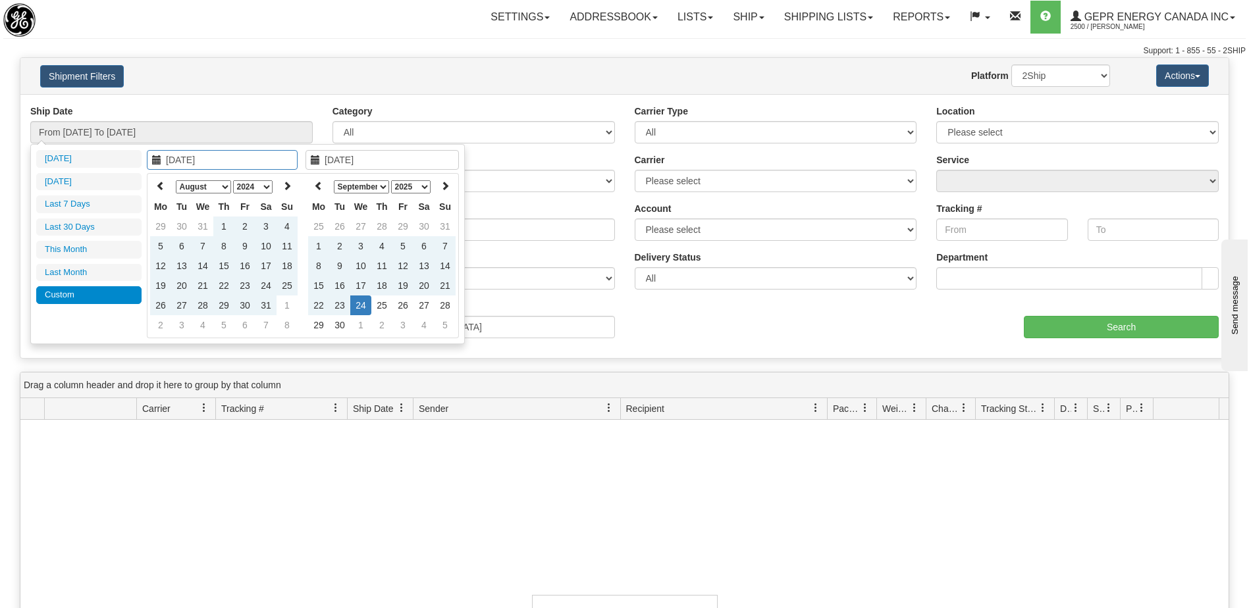
click at [282, 186] on th at bounding box center [287, 186] width 21 height 20
type input "12/01/2024"
click at [284, 225] on td "1" at bounding box center [287, 227] width 21 height 20
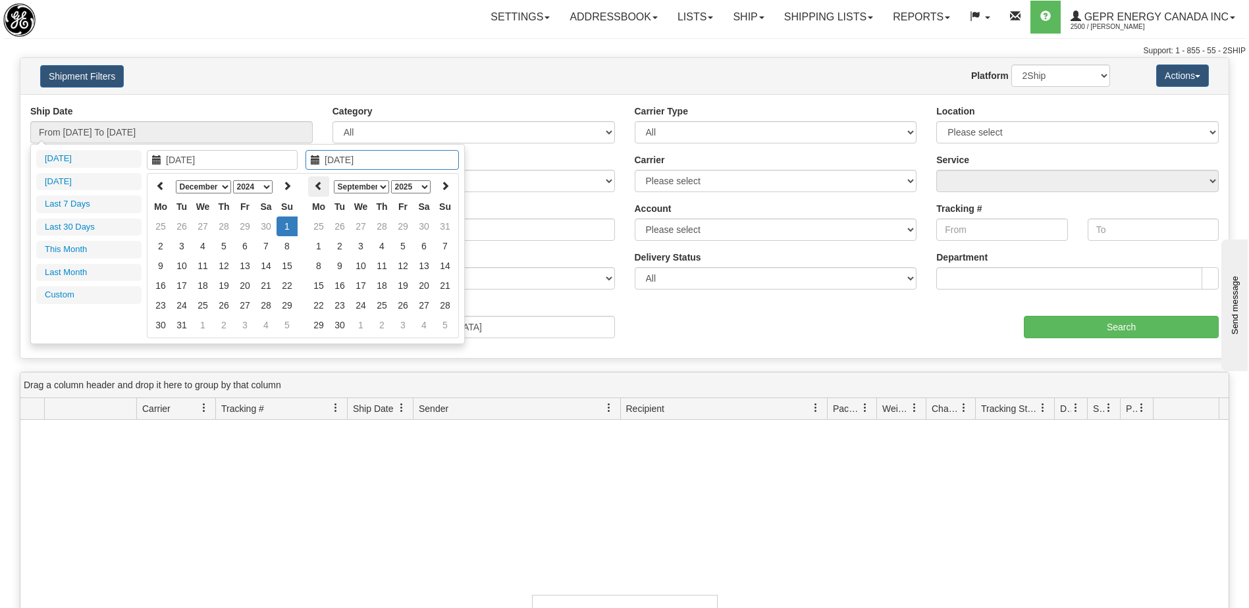
click at [321, 185] on icon at bounding box center [318, 185] width 9 height 9
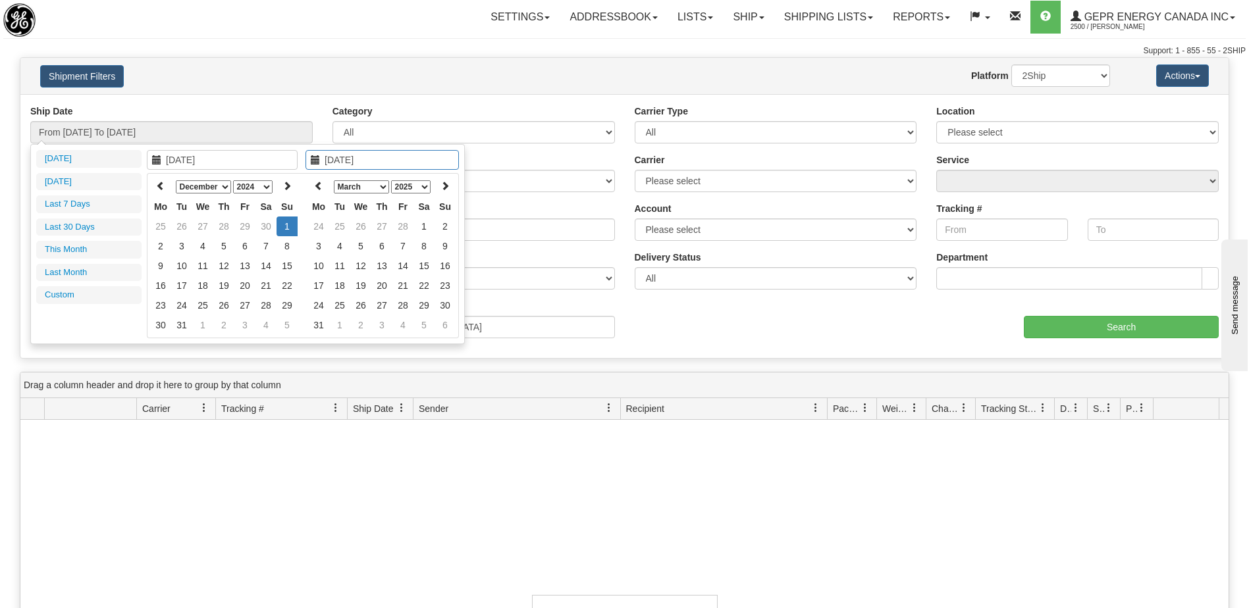
click at [321, 185] on icon at bounding box center [318, 185] width 9 height 9
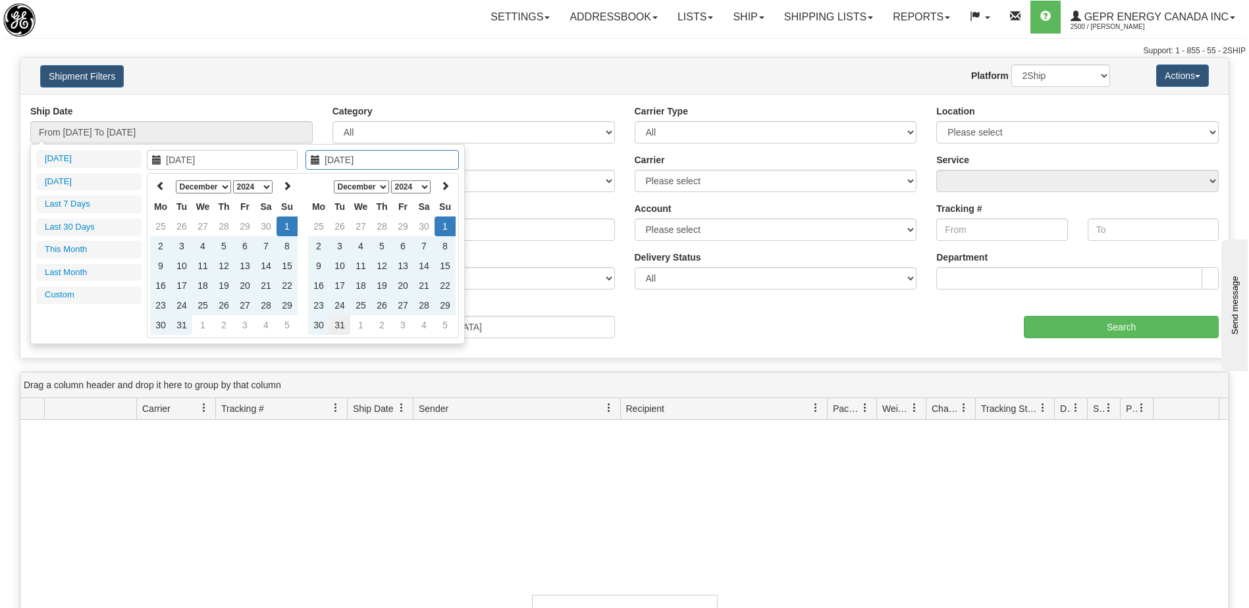
type input "12/31/2024"
click at [341, 325] on td "31" at bounding box center [339, 325] width 21 height 20
type input "From 12/01/2024 To 12/31/2024"
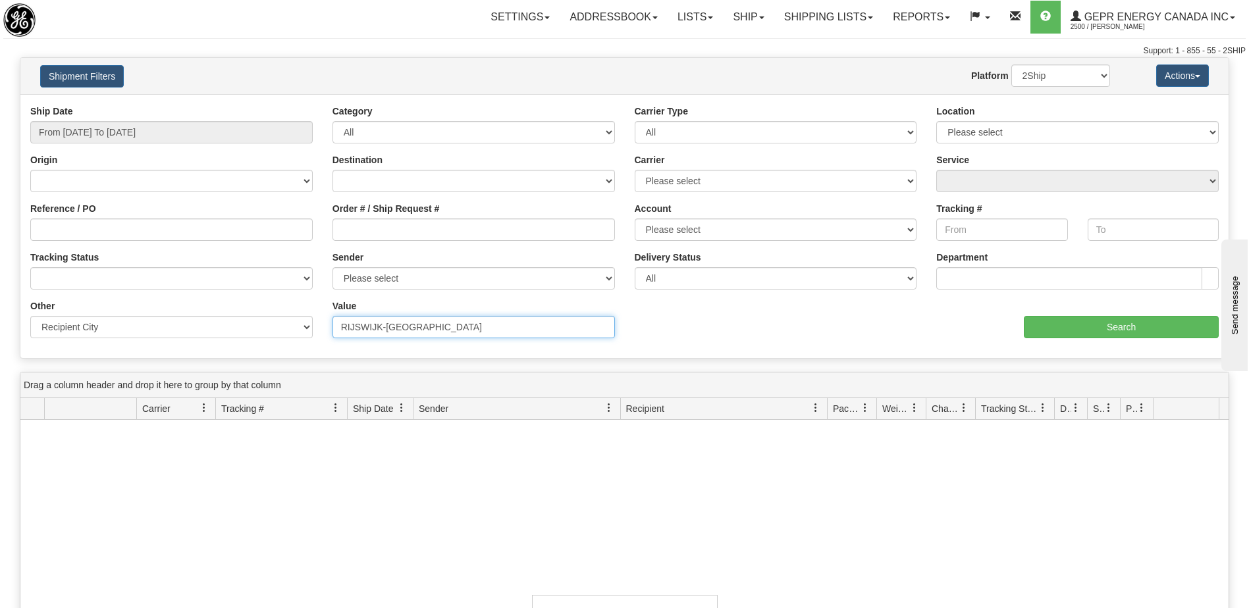
drag, startPoint x: 439, startPoint y: 329, endPoint x: 264, endPoint y: 336, distance: 175.3
click at [264, 300] on div "Other Billing Account # Billing Type BOL # (LTL) Commodity Or Documents Consoli…" at bounding box center [624, 300] width 1208 height 0
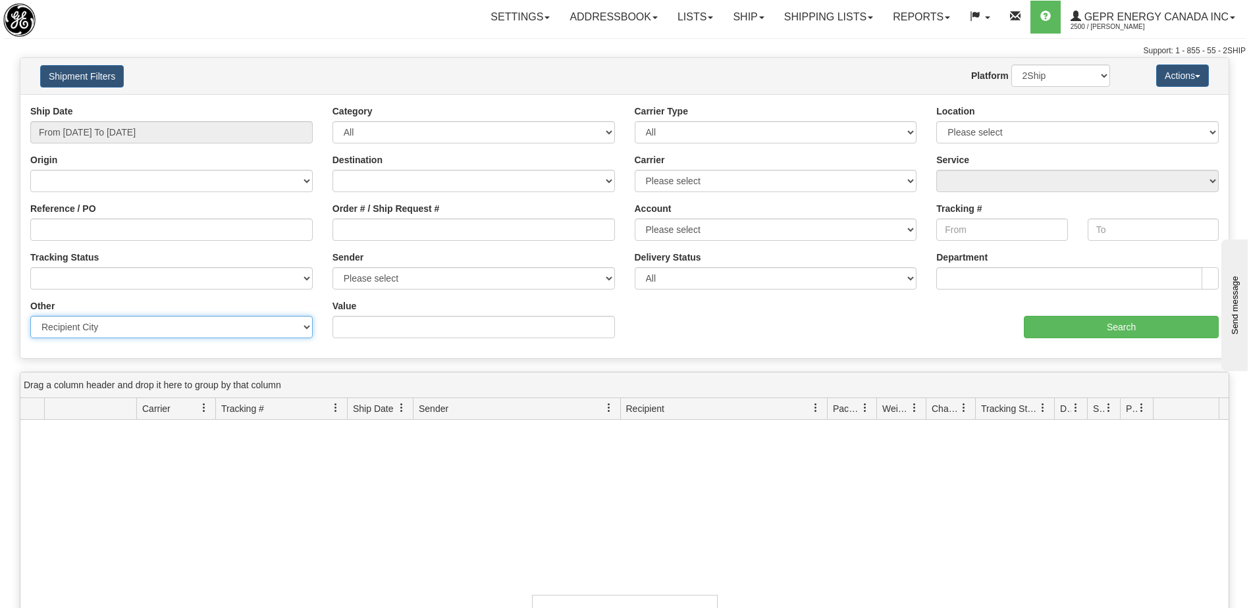
click at [203, 331] on select "Billing Account # Billing Type BOL # (LTL) Commodity Or Documents Consolidation…" at bounding box center [171, 327] width 282 height 22
click at [270, 331] on select "Billing Account # Billing Type BOL # (LTL) Commodity Or Documents Consolidation…" at bounding box center [171, 327] width 282 height 22
select select "Recipient_ZIP"
click at [30, 316] on select "Billing Account # Billing Type BOL # (LTL) Commodity Or Documents Consolidation…" at bounding box center [171, 327] width 282 height 22
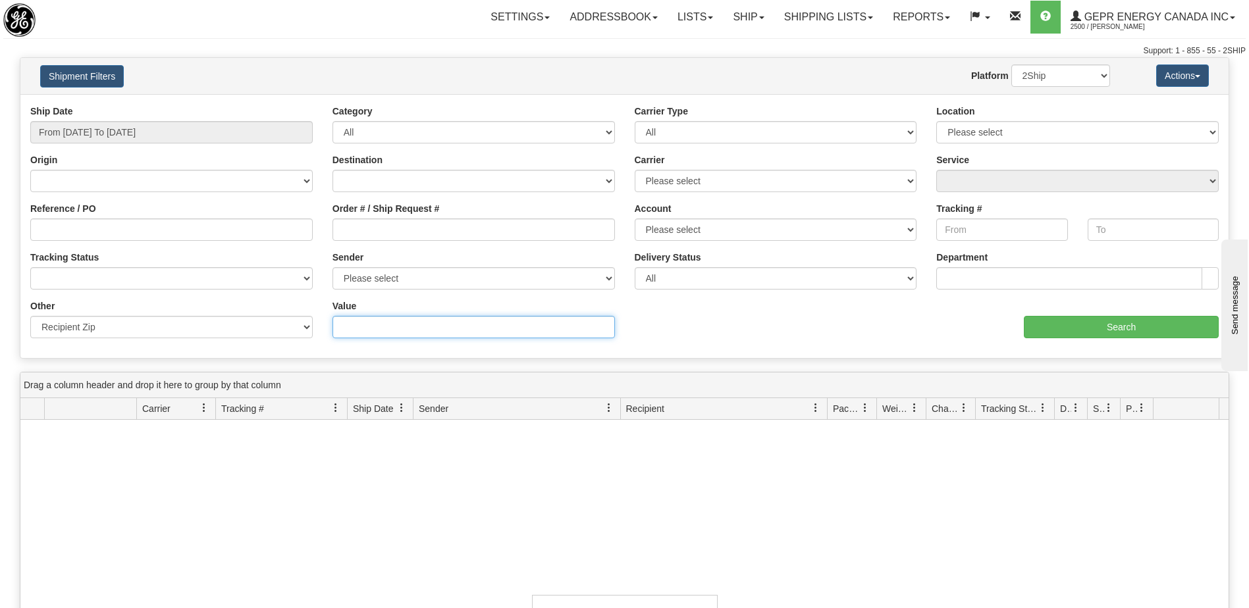
click at [427, 330] on input "Value" at bounding box center [474, 327] width 282 height 22
click at [464, 331] on input "Value" at bounding box center [474, 327] width 282 height 22
type input "2288BC"
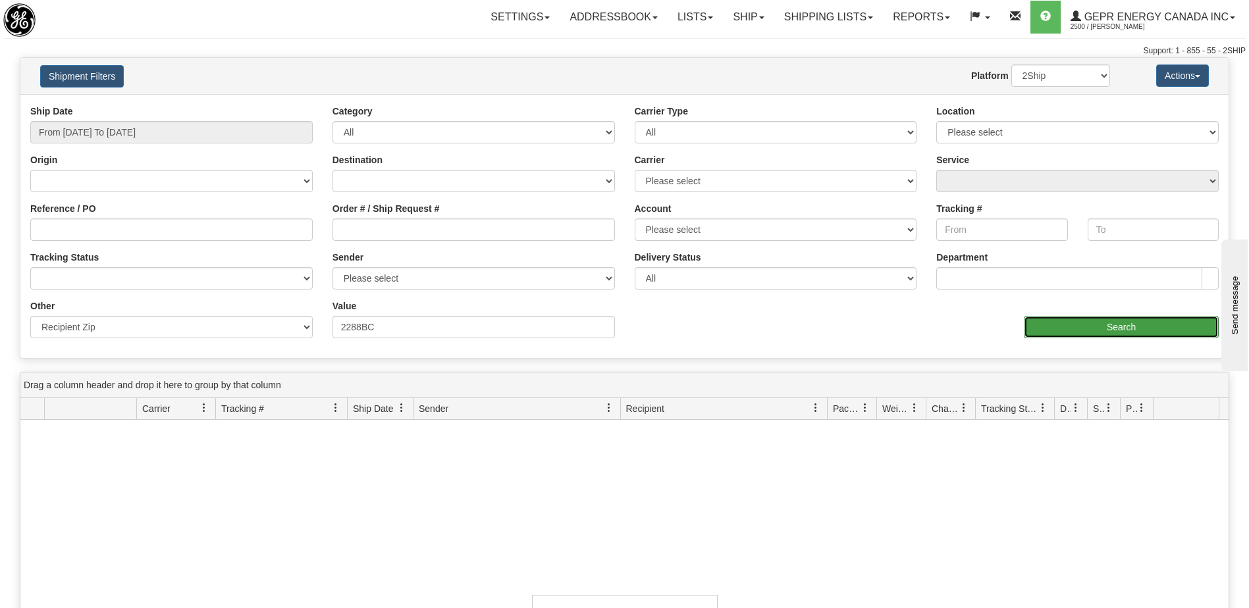
click at [1075, 326] on input "Search" at bounding box center [1121, 327] width 195 height 22
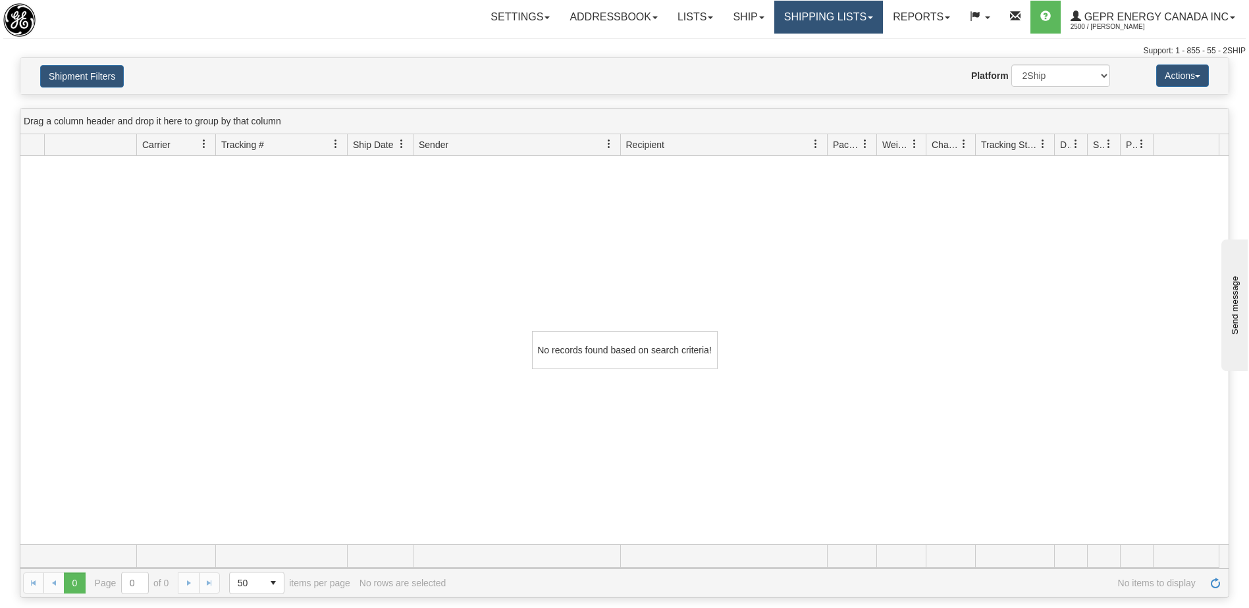
click at [802, 15] on link "Shipping lists" at bounding box center [828, 17] width 109 height 33
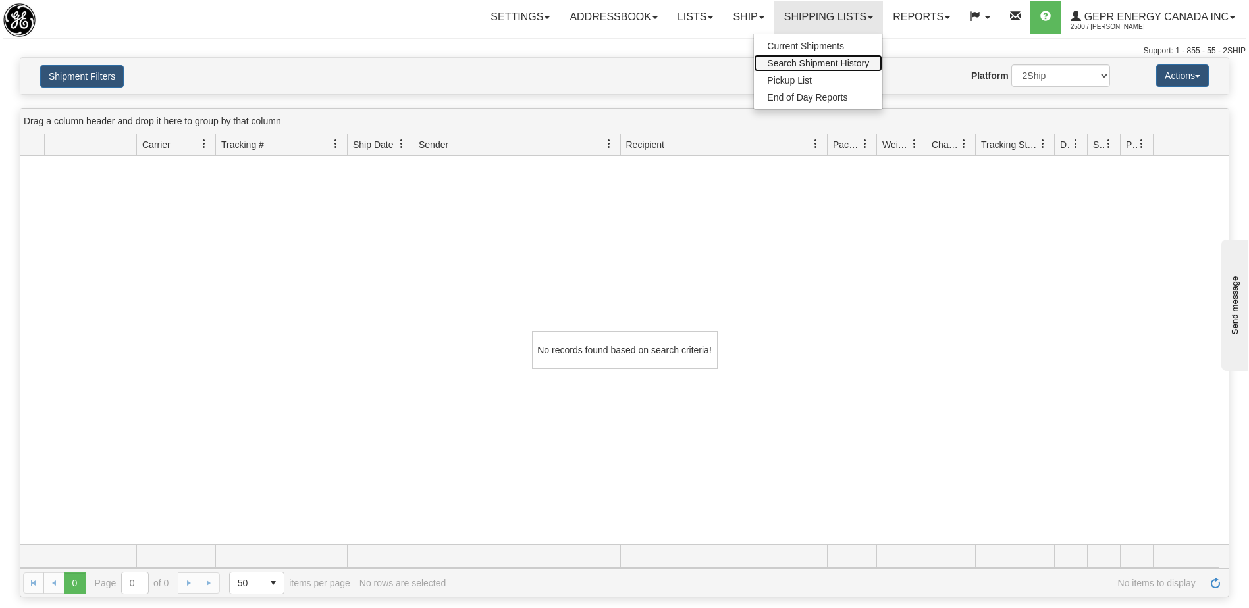
click at [797, 61] on span "Search Shipment History" at bounding box center [818, 63] width 102 height 11
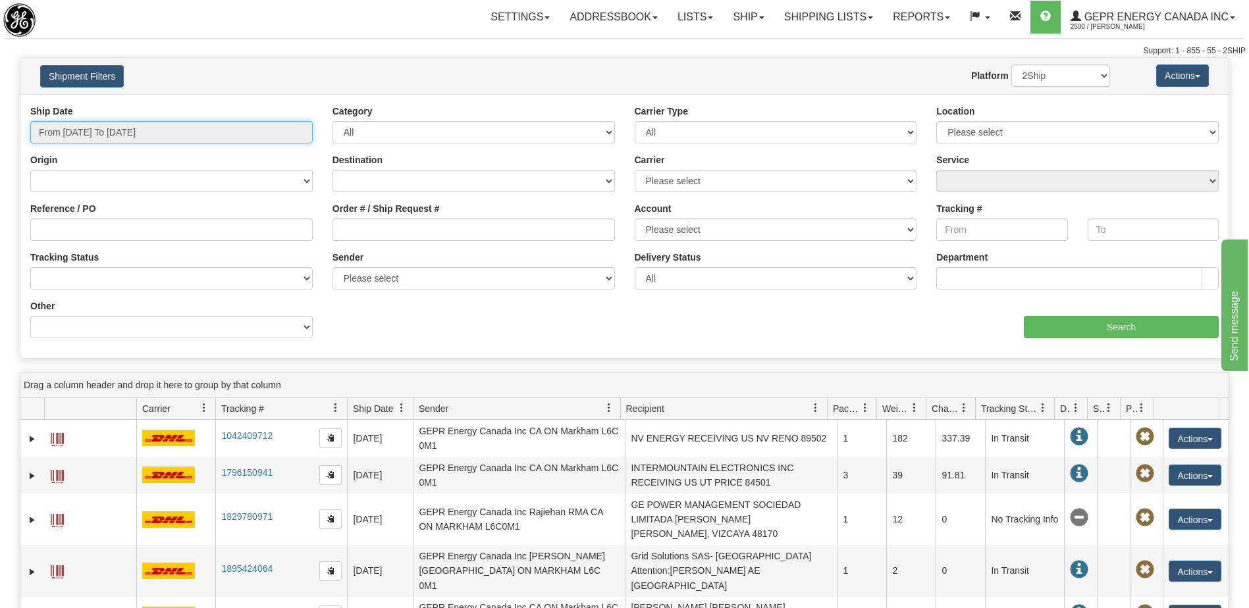
type input "[DATE]"
click at [124, 132] on input "From 09/26/2025 To 09/27/2025" at bounding box center [171, 132] width 282 height 22
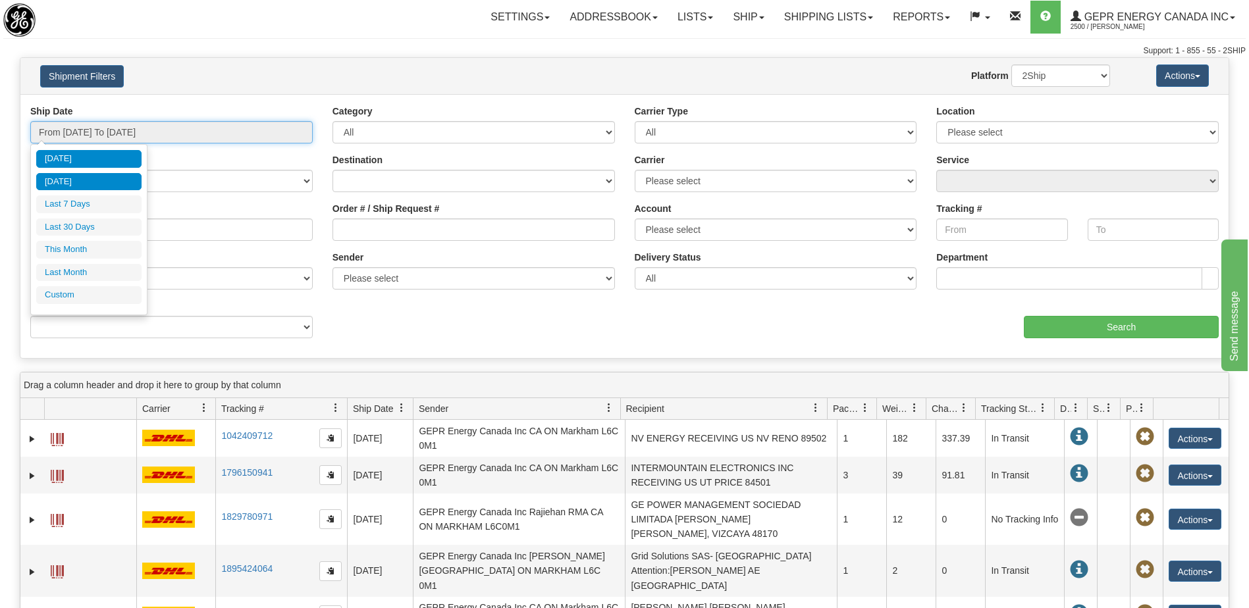
type input "09/26/2025"
type input "09/21/2025"
type input "[DATE]"
type input "09/01/2025"
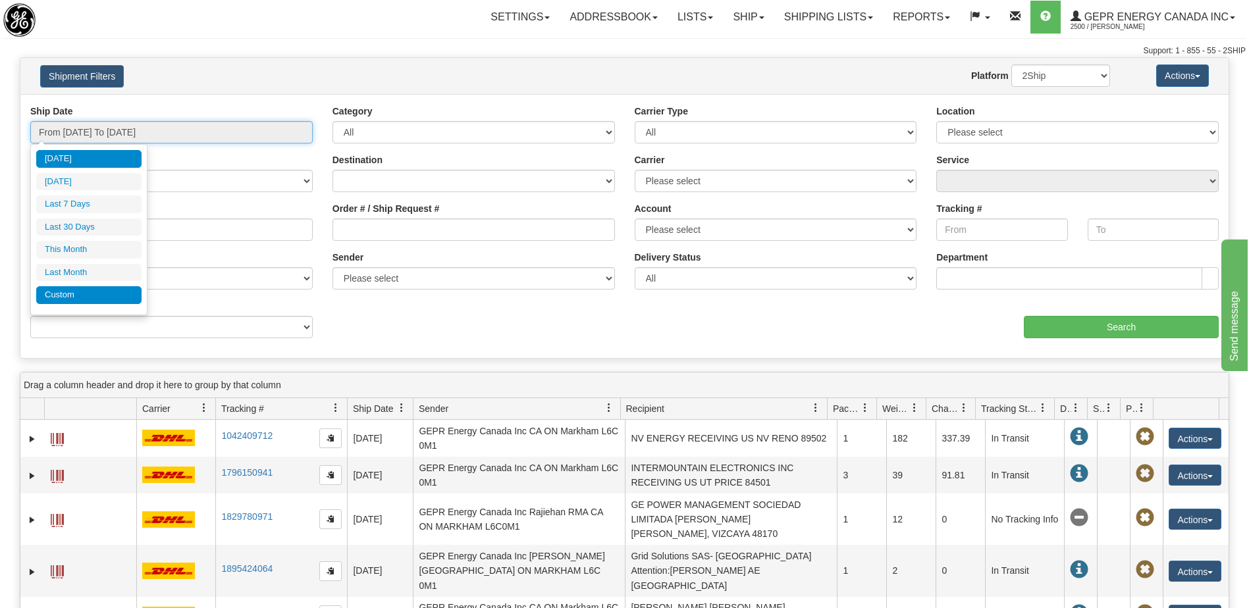
type input "09/30/2025"
type input "08/01/2025"
type input "08/31/2025"
type input "[DATE]"
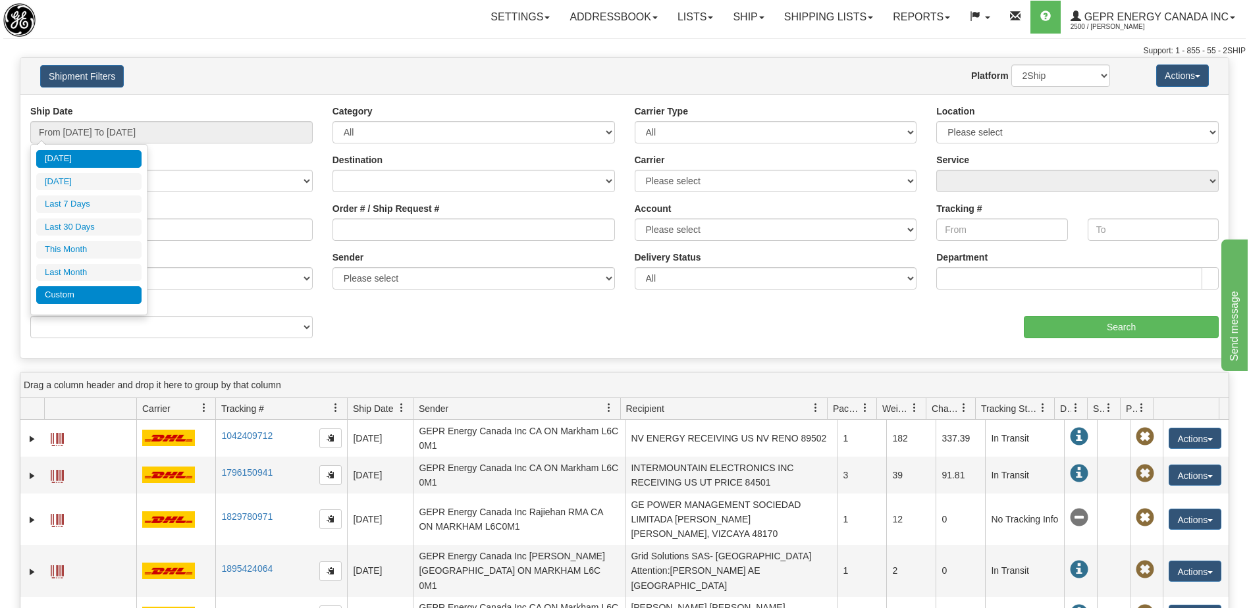
click at [107, 298] on li "Custom" at bounding box center [88, 295] width 105 height 18
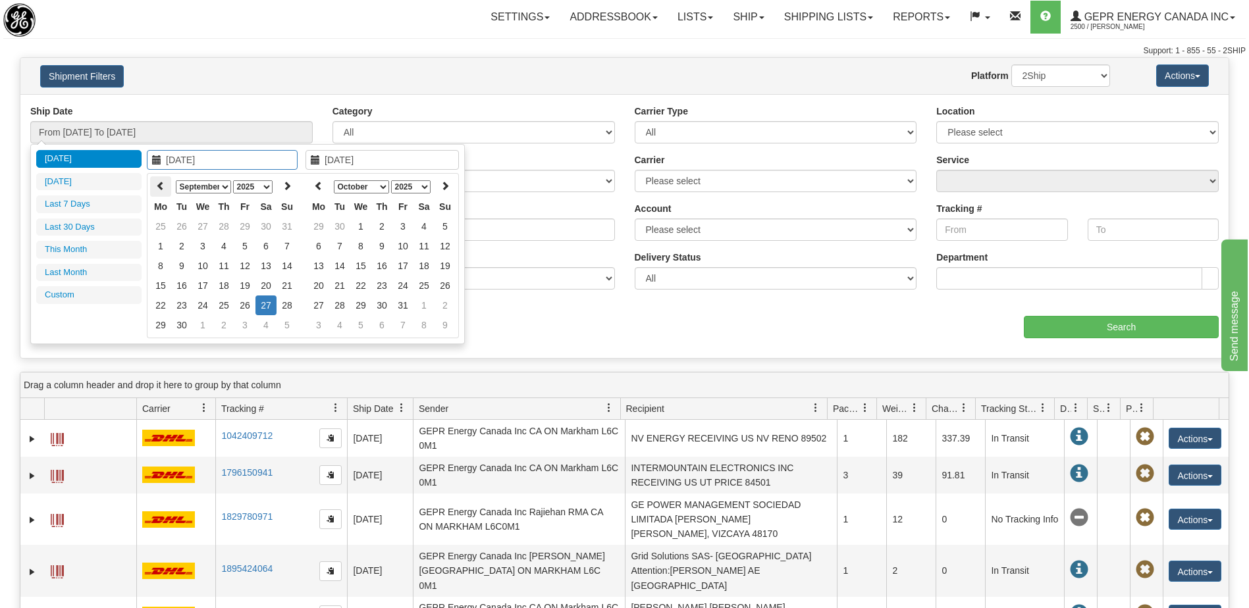
click at [159, 190] on icon at bounding box center [160, 185] width 9 height 9
type input "08/12/2025"
click at [185, 271] on td "12" at bounding box center [181, 266] width 21 height 20
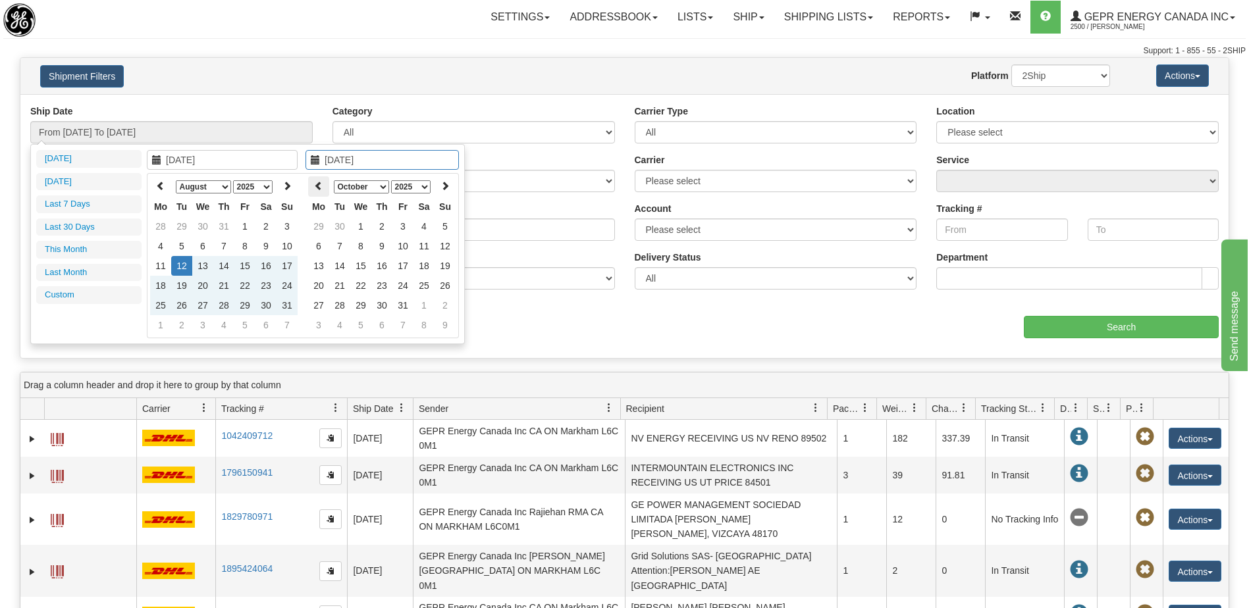
click at [321, 186] on icon at bounding box center [318, 185] width 9 height 9
type input "08/12/2025"
click at [338, 267] on td "12" at bounding box center [339, 266] width 21 height 20
type input "From 08/12/2025 To 08/12/2025"
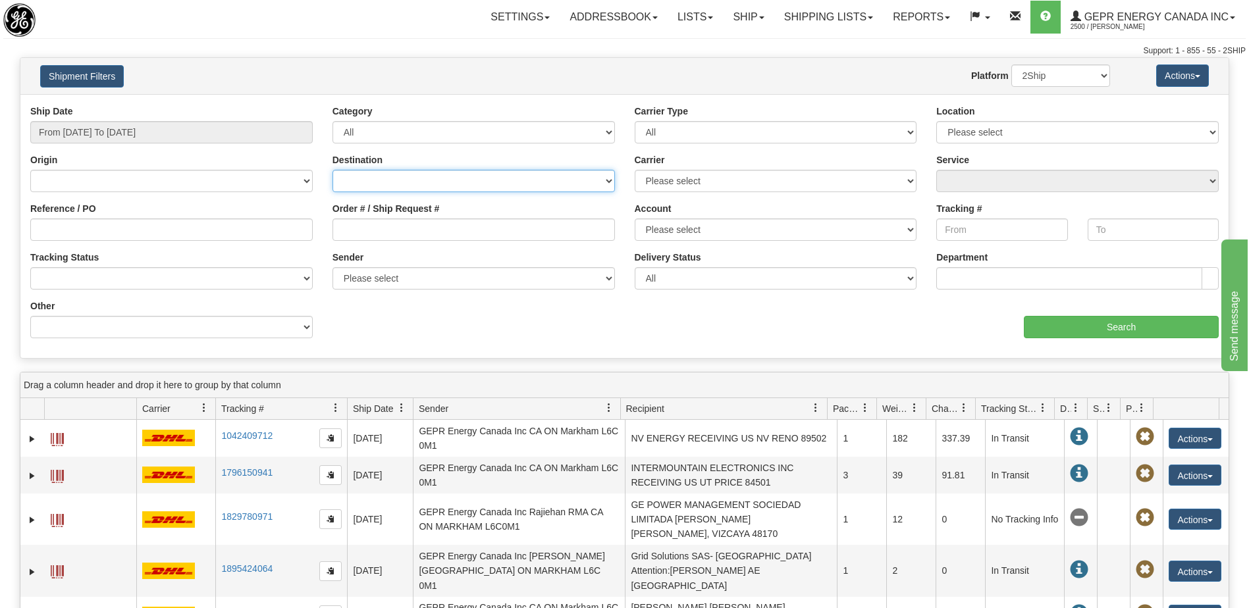
click at [437, 178] on select "Canada United States Mexico Puerto Rico Romania Australia New Zealand SouthAfri…" at bounding box center [474, 181] width 282 height 22
select select "INTL"
click at [333, 170] on select "Canada United States Mexico Puerto Rico Romania Australia New Zealand SouthAfri…" at bounding box center [474, 181] width 282 height 22
click at [737, 183] on select "Please select 2Ship Today DHL FedEx Express® FedEx® LTL Purolator UPS" at bounding box center [776, 181] width 282 height 22
select select "7"
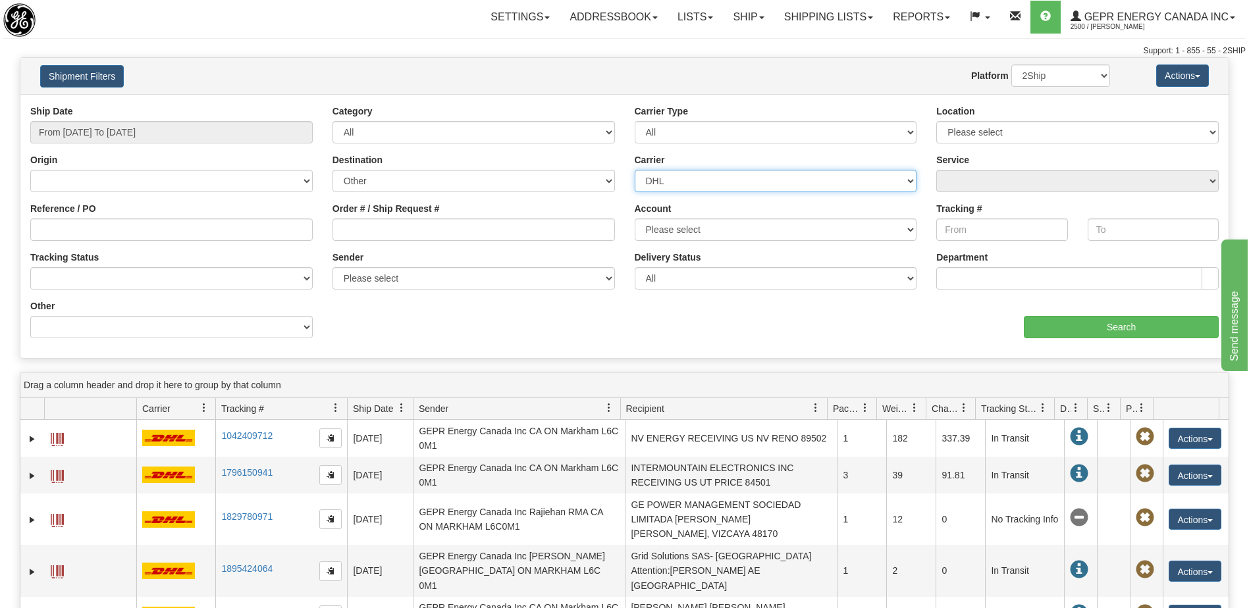
click at [635, 170] on select "Please select 2Ship Today DHL FedEx Express® FedEx® LTL Purolator UPS" at bounding box center [776, 181] width 282 height 22
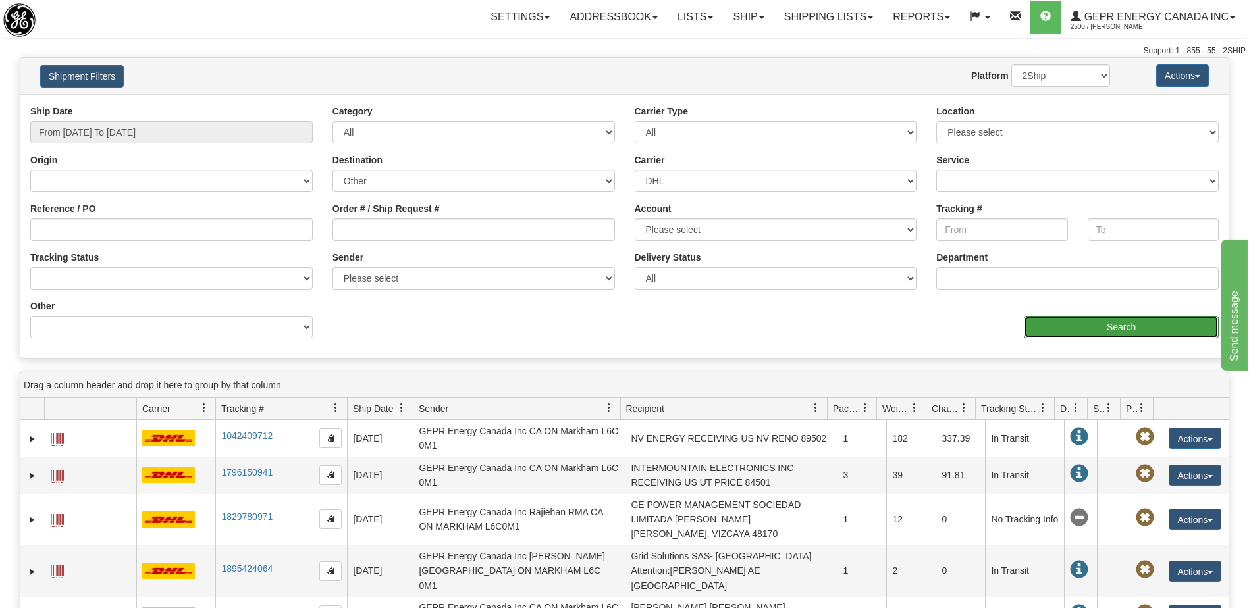
click at [1075, 330] on input "Search" at bounding box center [1121, 327] width 195 height 22
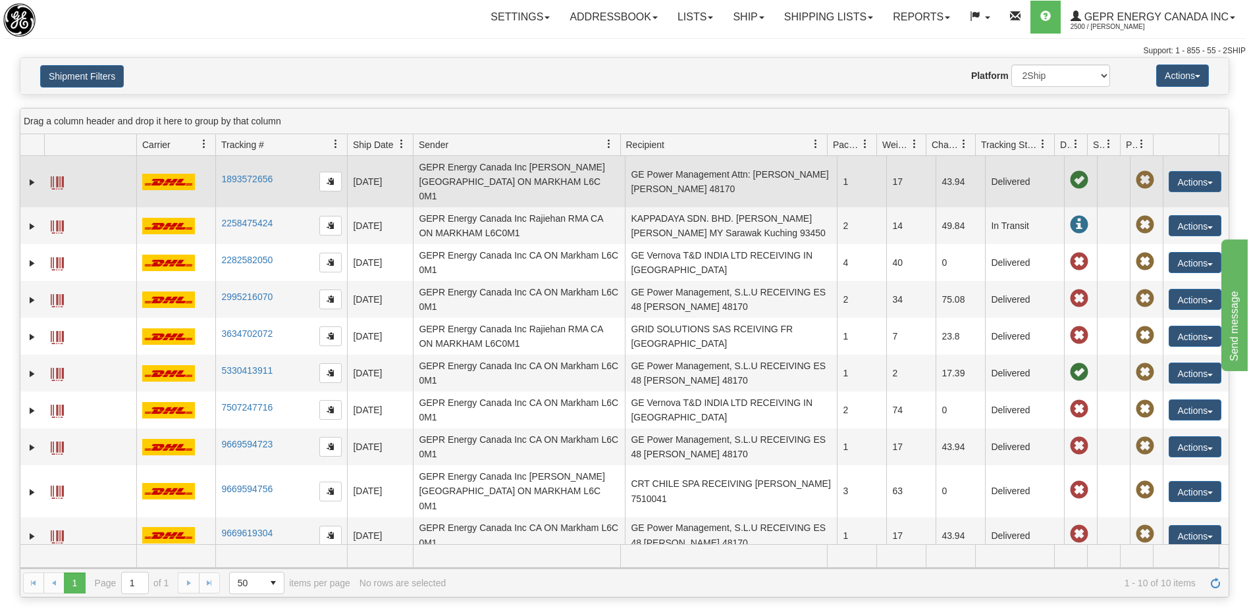
click at [736, 182] on td "GE Power Management Attn: Jose Santos ES Zamudio 48170" at bounding box center [731, 181] width 212 height 51
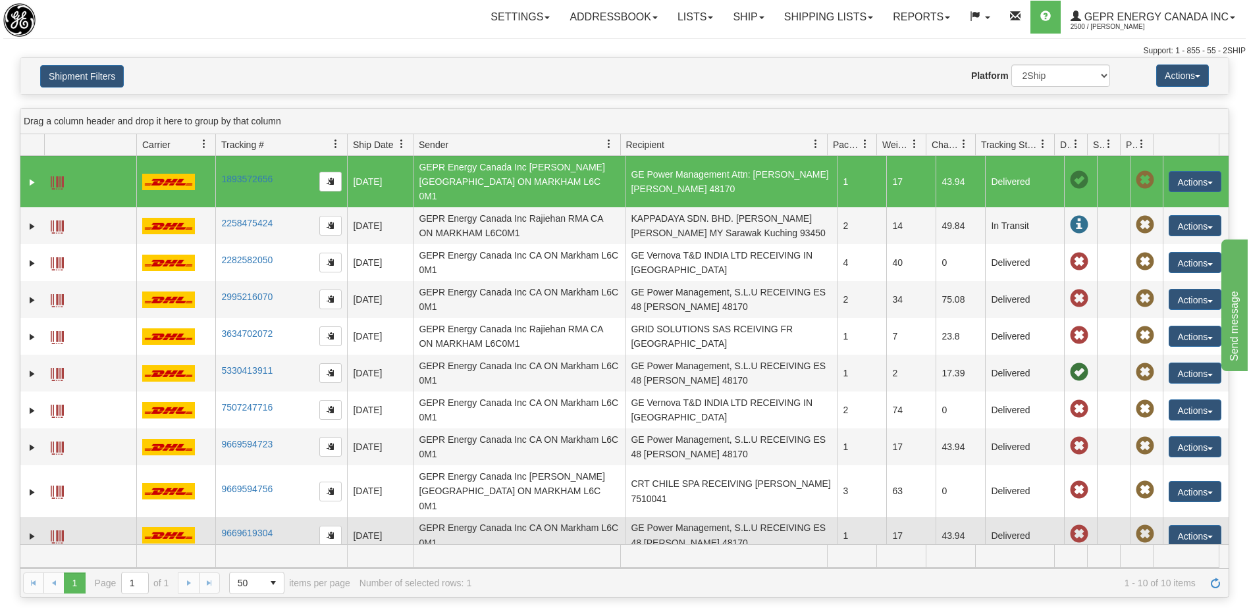
click at [684, 518] on td "GE Power Management, S.L.U RECEIVING ES 48 Zamudio 48170" at bounding box center [731, 536] width 212 height 37
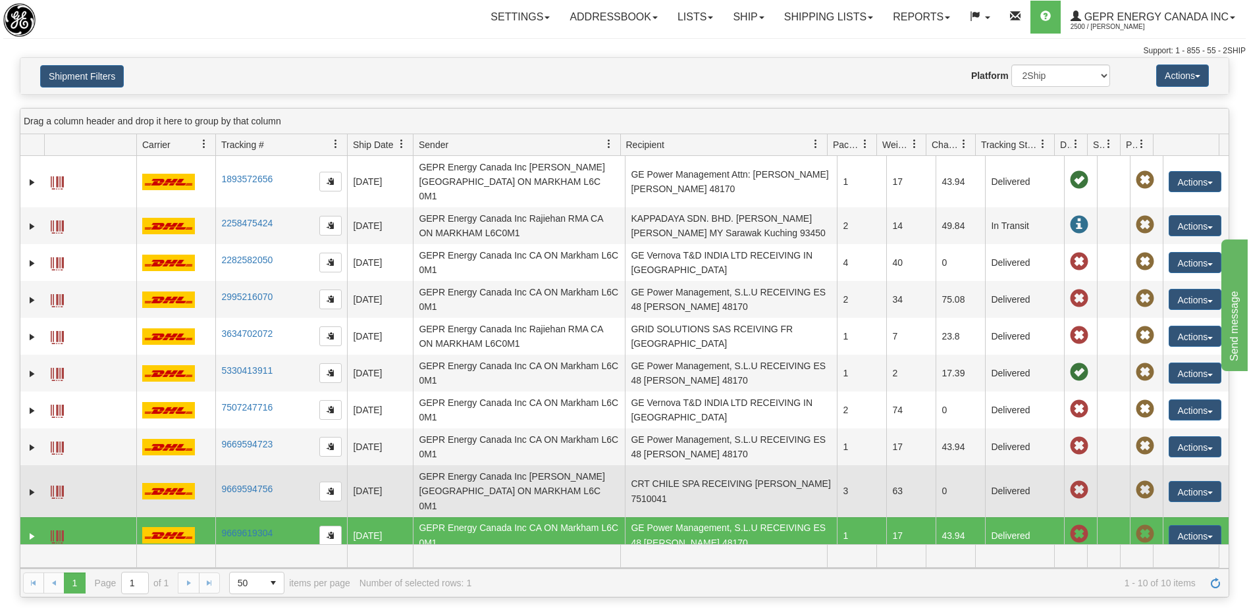
click at [685, 466] on td "CRT CHILE SPA RECEIVING CL SANTIAGO 7510041" at bounding box center [731, 491] width 212 height 51
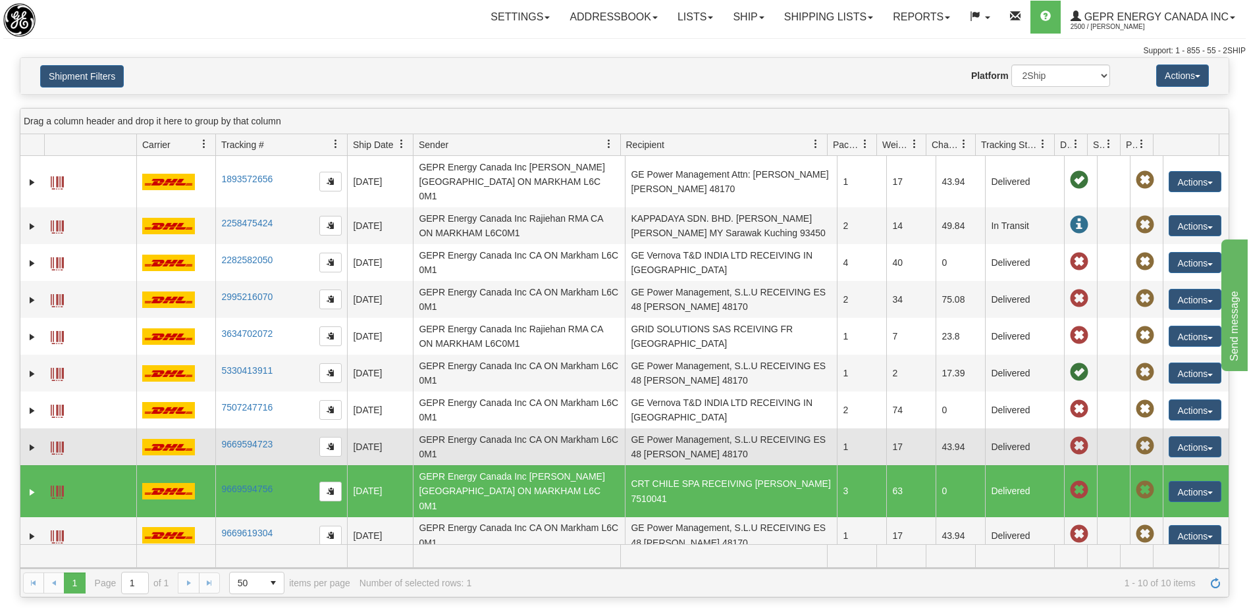
click at [681, 429] on td "GE Power Management, S.L.U RECEIVING ES 48 Zamudio 48170" at bounding box center [731, 447] width 212 height 37
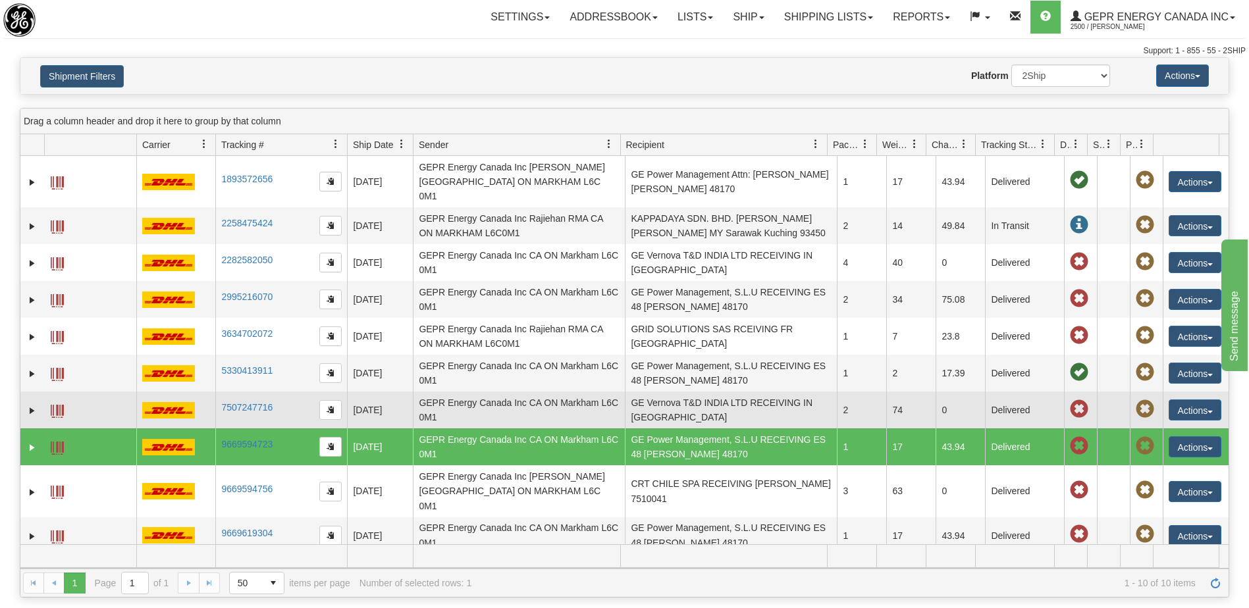
click at [681, 402] on td "GE Vernova T&D INDIA LTD RECEIVING IN CHENNAI 600043" at bounding box center [731, 410] width 212 height 37
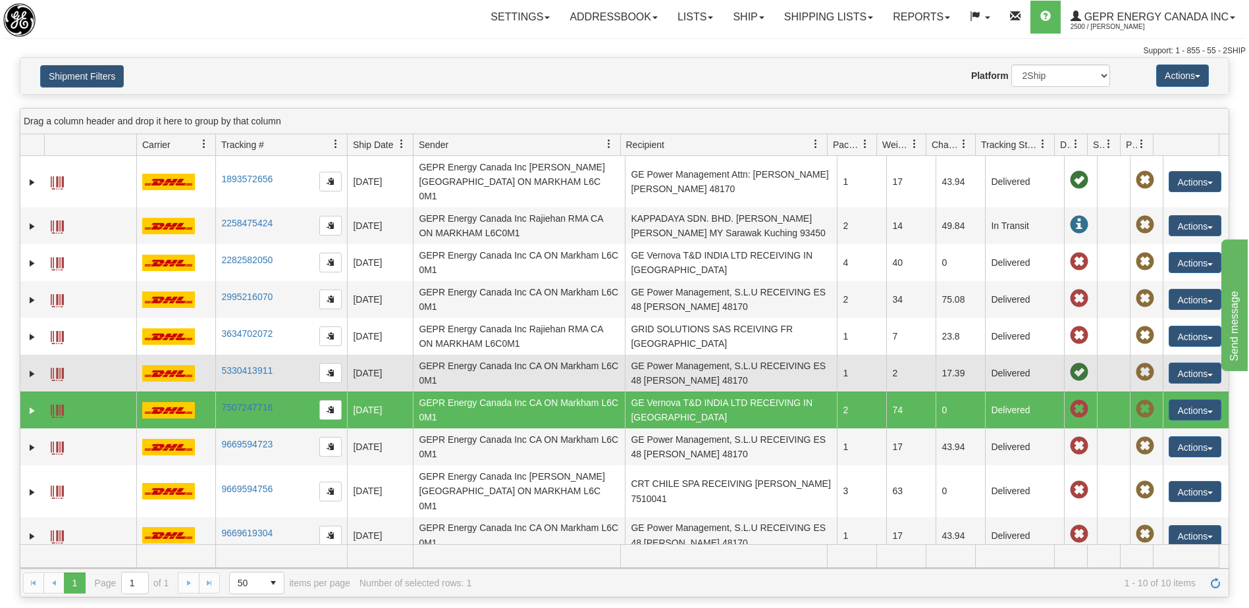
click at [678, 365] on td "GE Power Management, S.L.U RECEIVING ES 48 Zamudio 48170" at bounding box center [731, 373] width 212 height 37
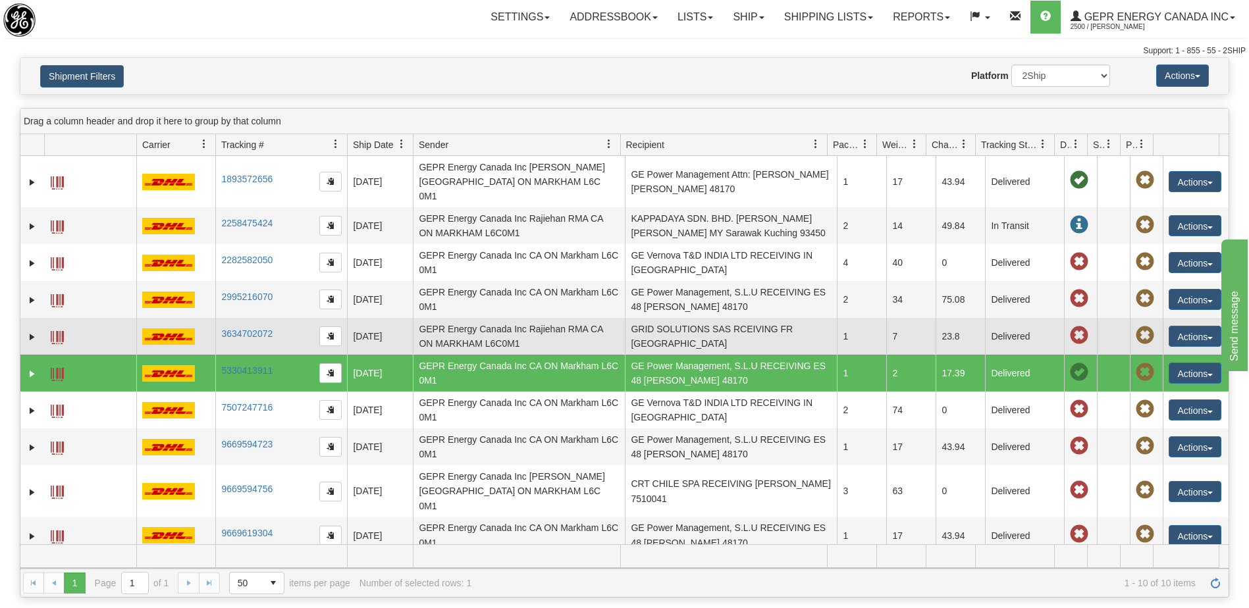
click at [680, 323] on td "GRID SOLUTIONS SAS RCEIVING FR Montpellier Montpellier 34060" at bounding box center [731, 336] width 212 height 37
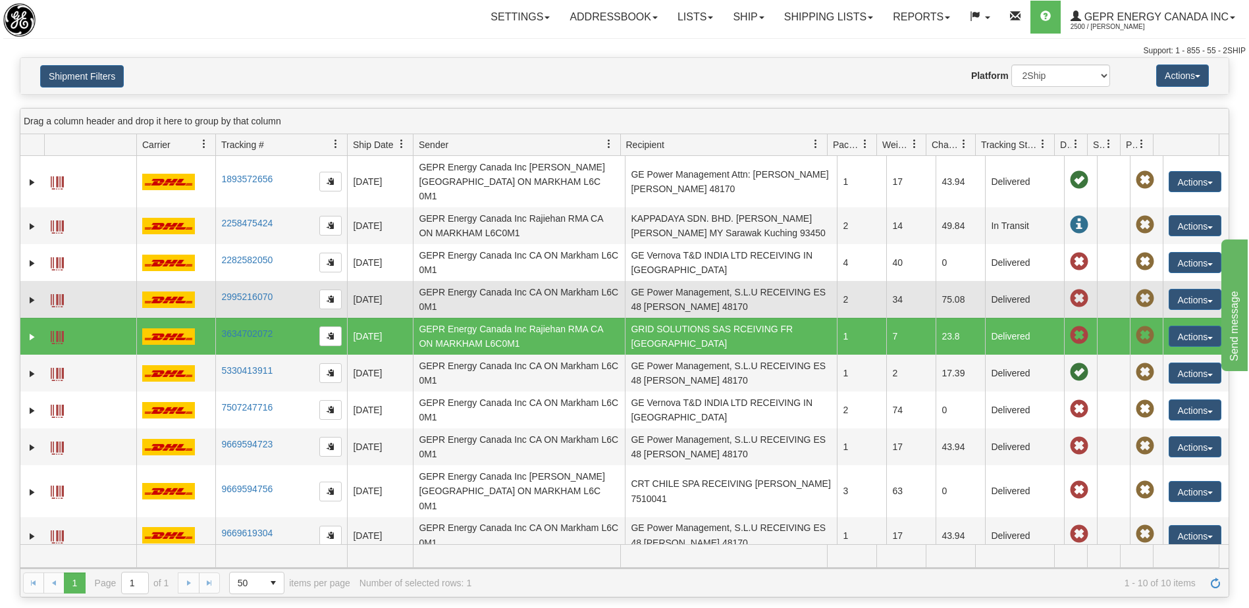
click at [684, 300] on td "GE Power Management, S.L.U RECEIVING ES 48 Zamudio 48170" at bounding box center [731, 299] width 212 height 37
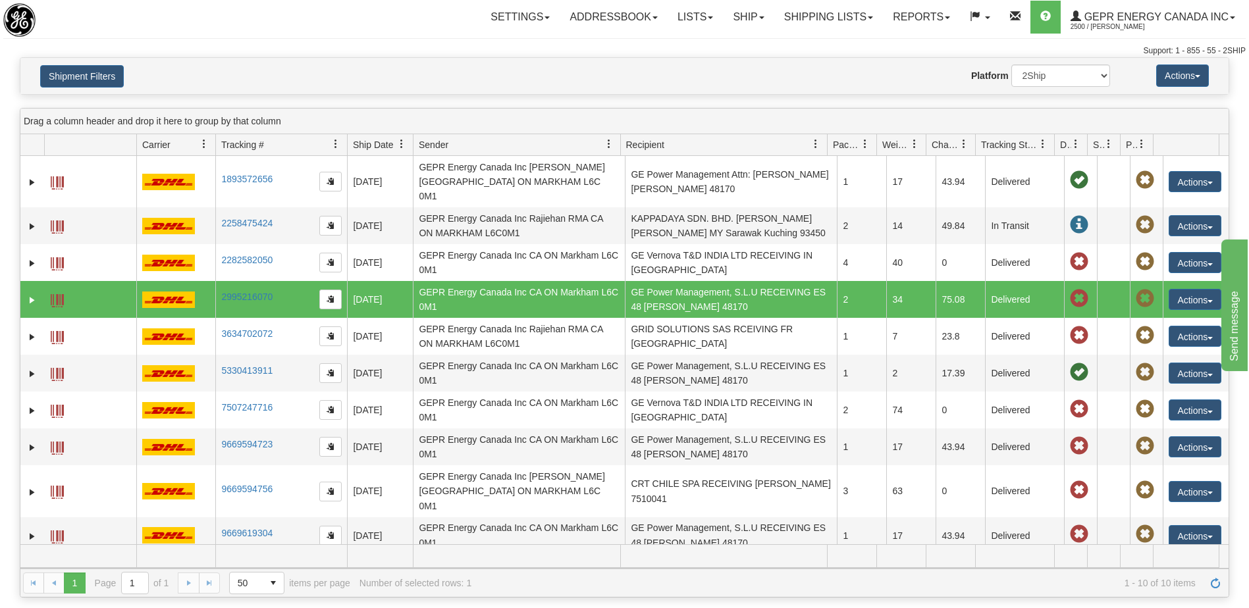
click at [690, 281] on td "GE Power Management, S.L.U RECEIVING ES 48 Zamudio 48170" at bounding box center [731, 299] width 212 height 37
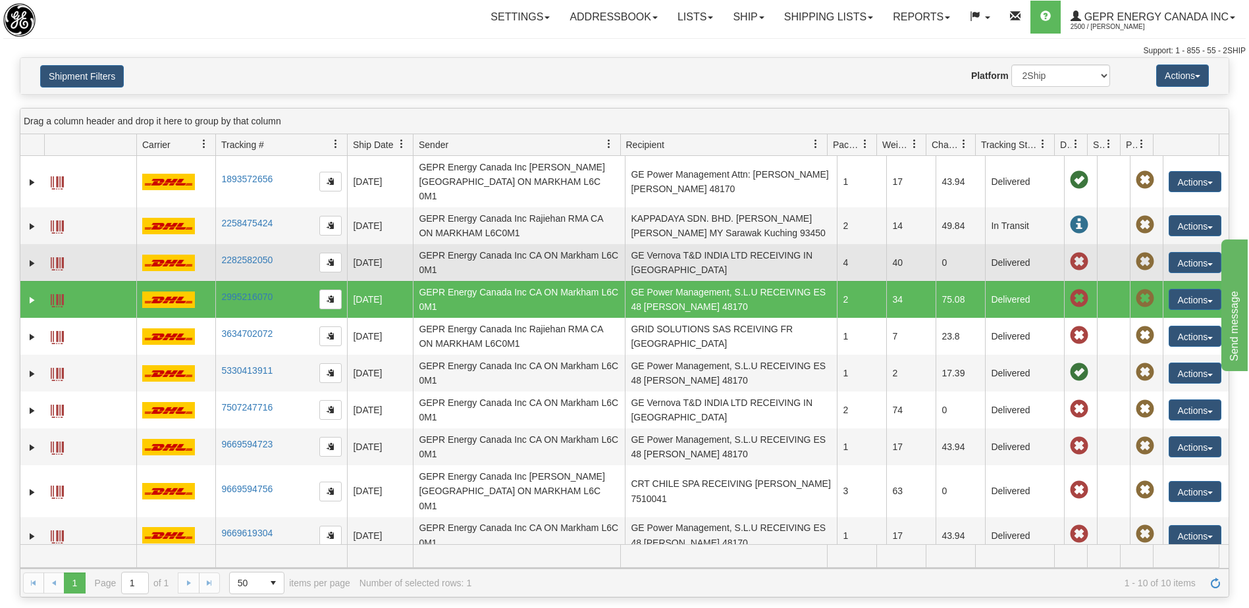
click at [691, 244] on td "GE Vernova T&D INDIA LTD RECEIVING IN CHENNAI 600043" at bounding box center [731, 262] width 212 height 37
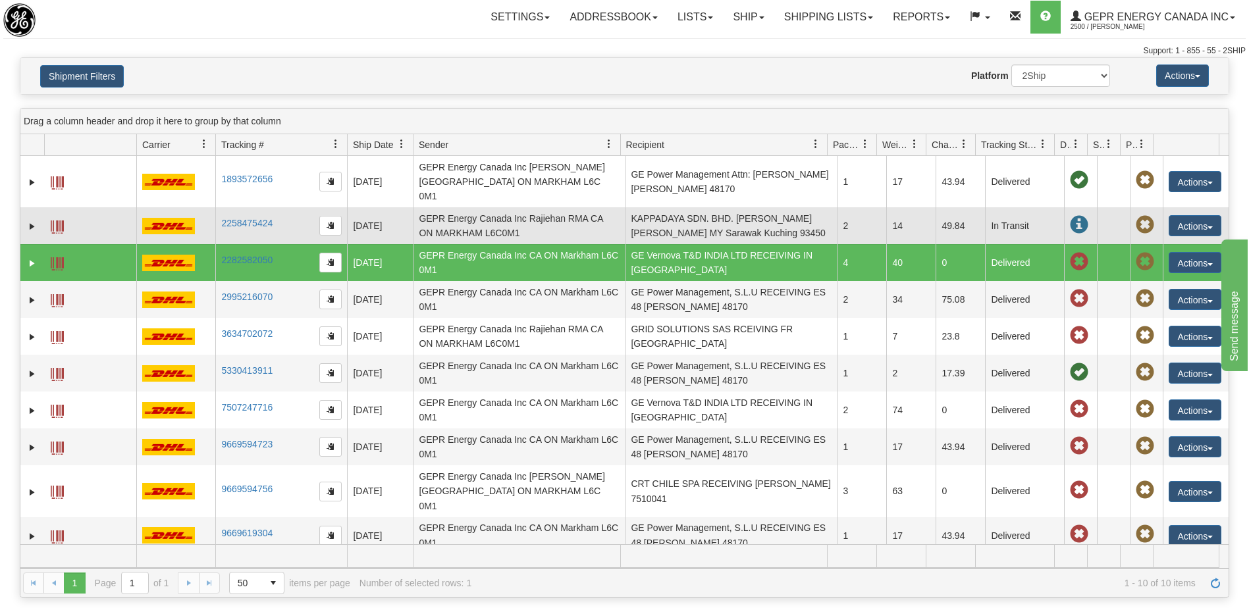
click at [693, 210] on td "KAPPADAYA SDN. BHD. Mr. Chan Seng Hai MY Sarawak Kuching 93450" at bounding box center [731, 225] width 212 height 37
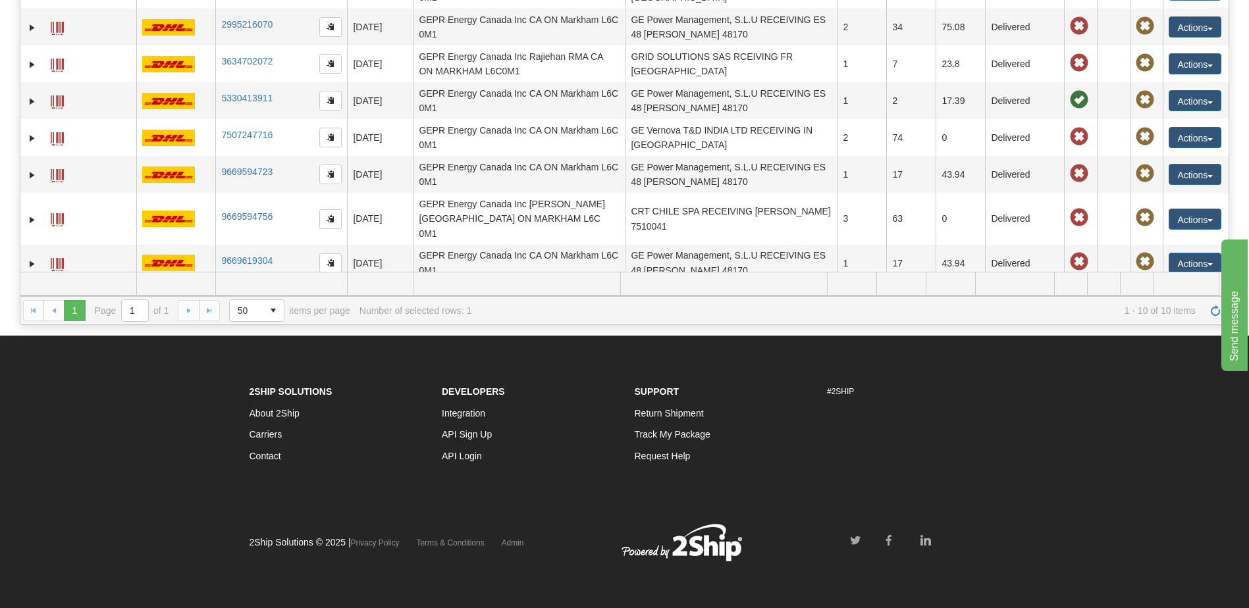
scroll to position [9, 0]
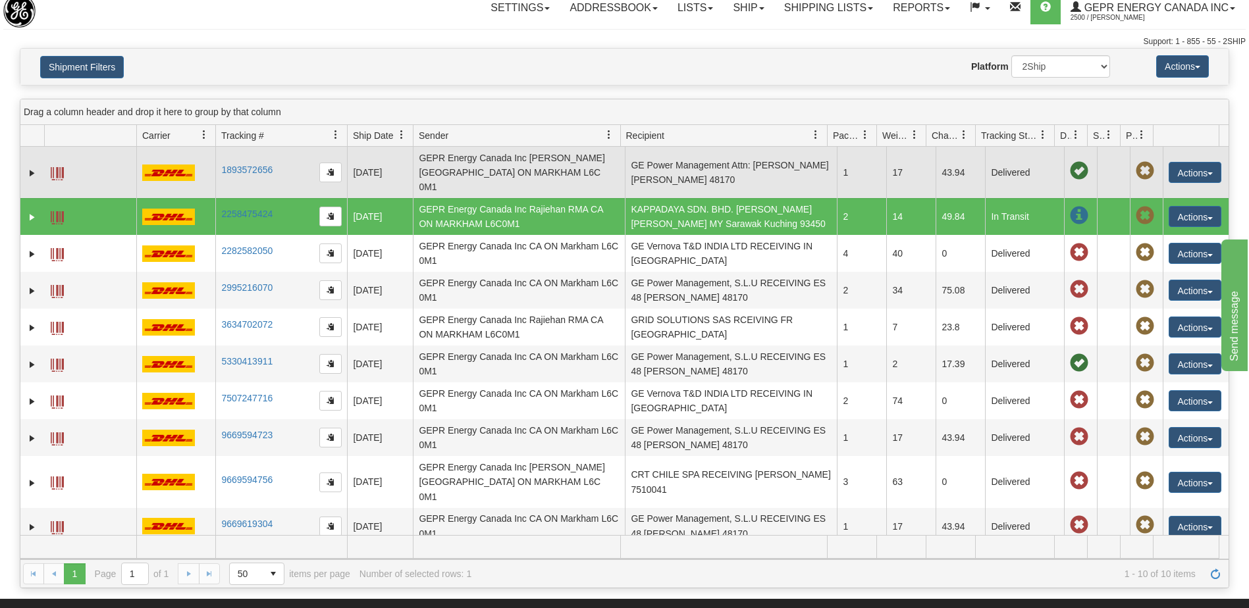
click at [477, 178] on td "GEPR Energy Canada Inc Glenn Apura CA ON MARKHAM L6C 0M1" at bounding box center [519, 172] width 212 height 51
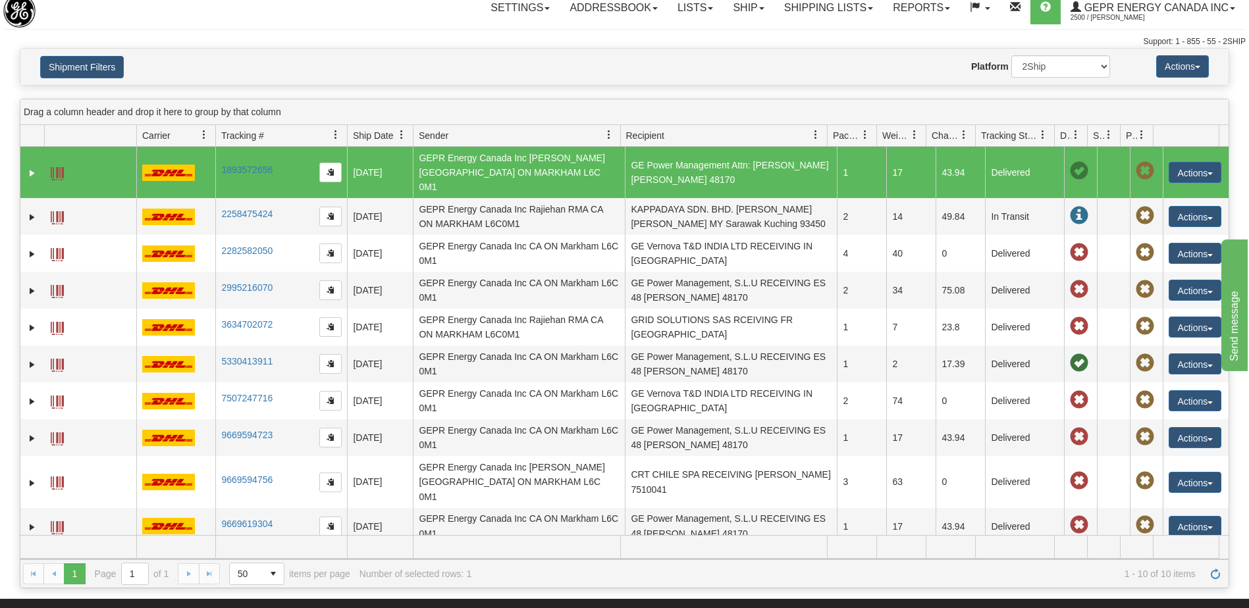
click at [684, 175] on td "GE Power Management Attn: Jose Santos ES Zamudio 48170" at bounding box center [731, 172] width 212 height 51
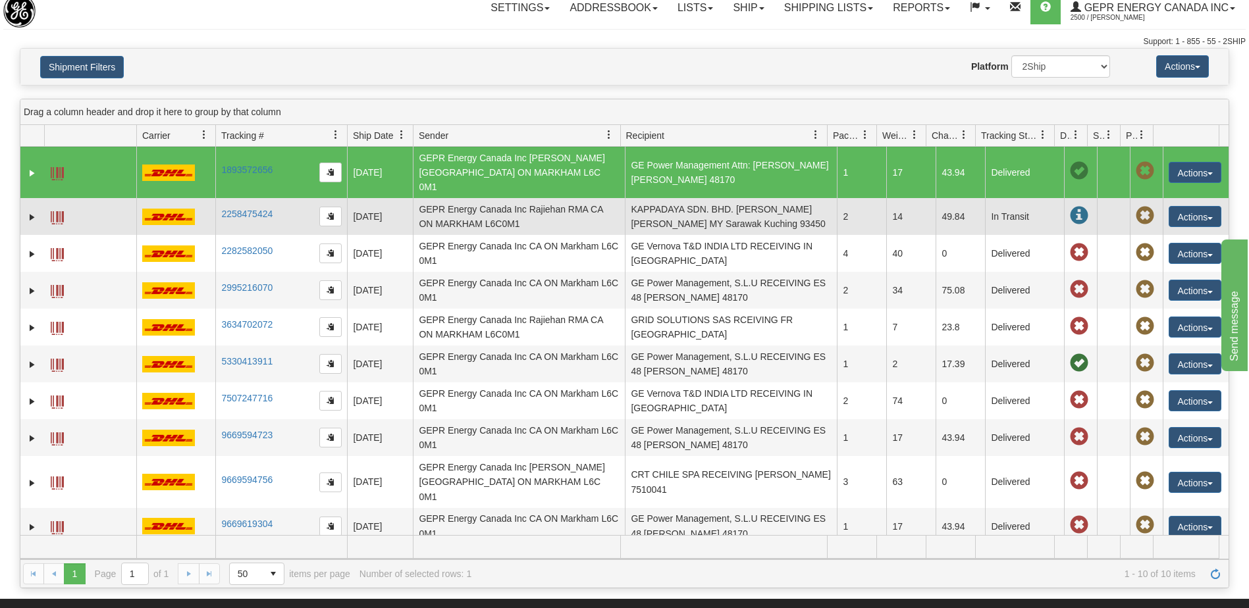
click at [680, 198] on td "KAPPADAYA SDN. BHD. Mr. Chan Seng Hai MY Sarawak Kuching 93450" at bounding box center [731, 216] width 212 height 37
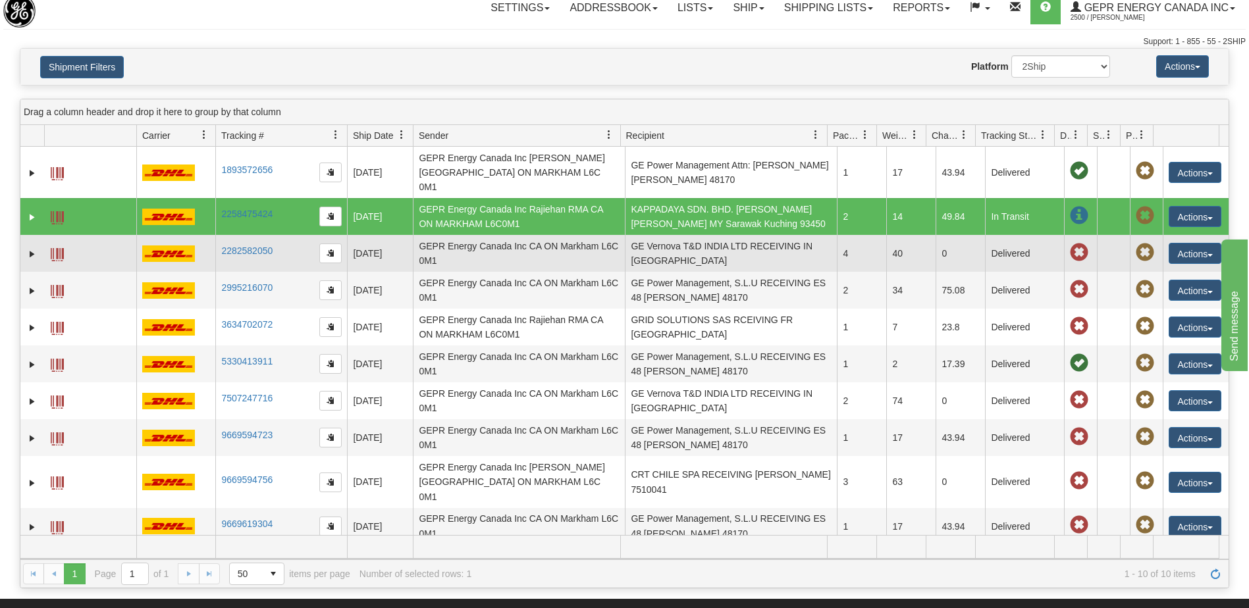
click at [679, 236] on td "GE Vernova T&D INDIA LTD RECEIVING IN CHENNAI 600043" at bounding box center [731, 253] width 212 height 37
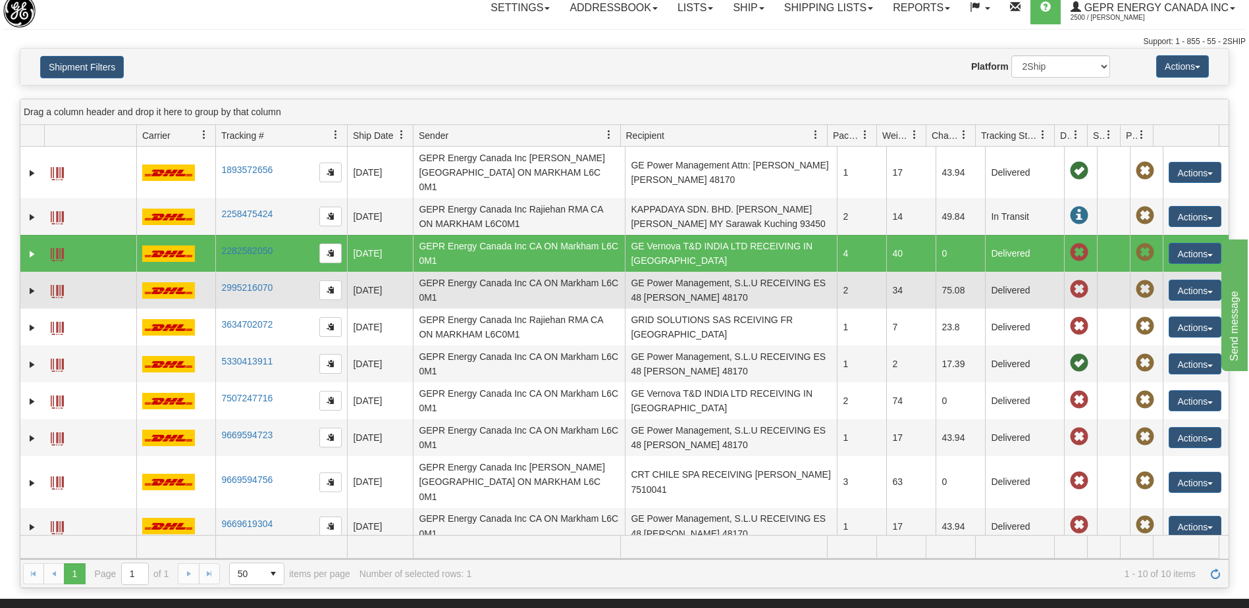
click at [683, 272] on td "GE Power Management, S.L.U RECEIVING ES 48 Zamudio 48170" at bounding box center [731, 290] width 212 height 37
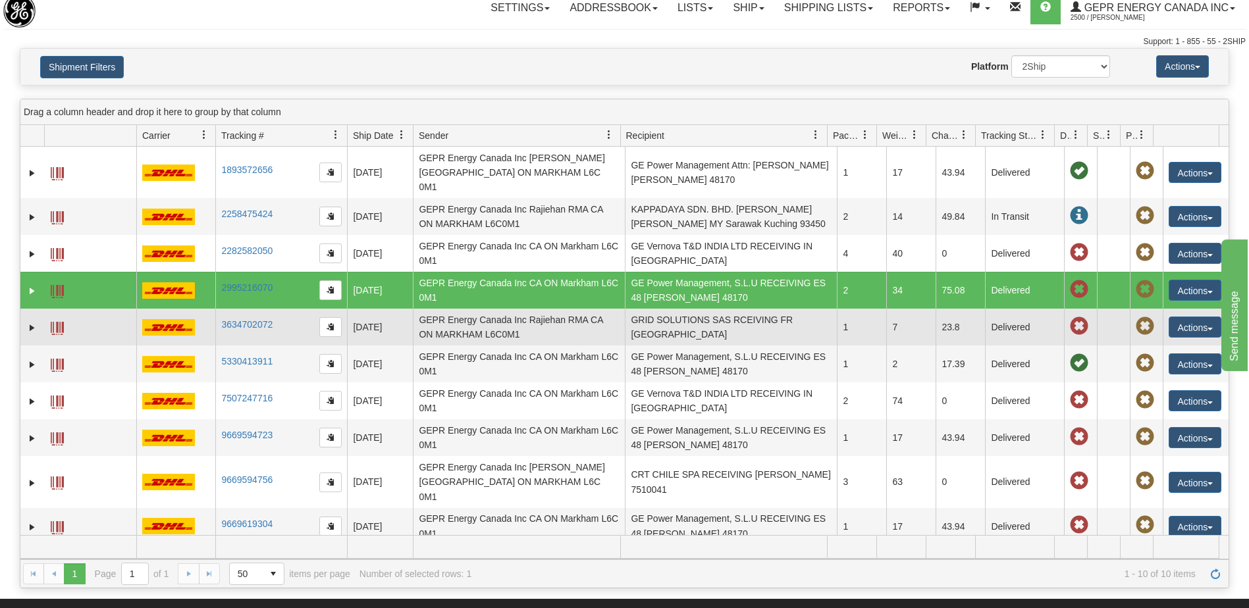
click at [699, 313] on td "GRID SOLUTIONS SAS RCEIVING FR Montpellier Montpellier 34060" at bounding box center [731, 327] width 212 height 37
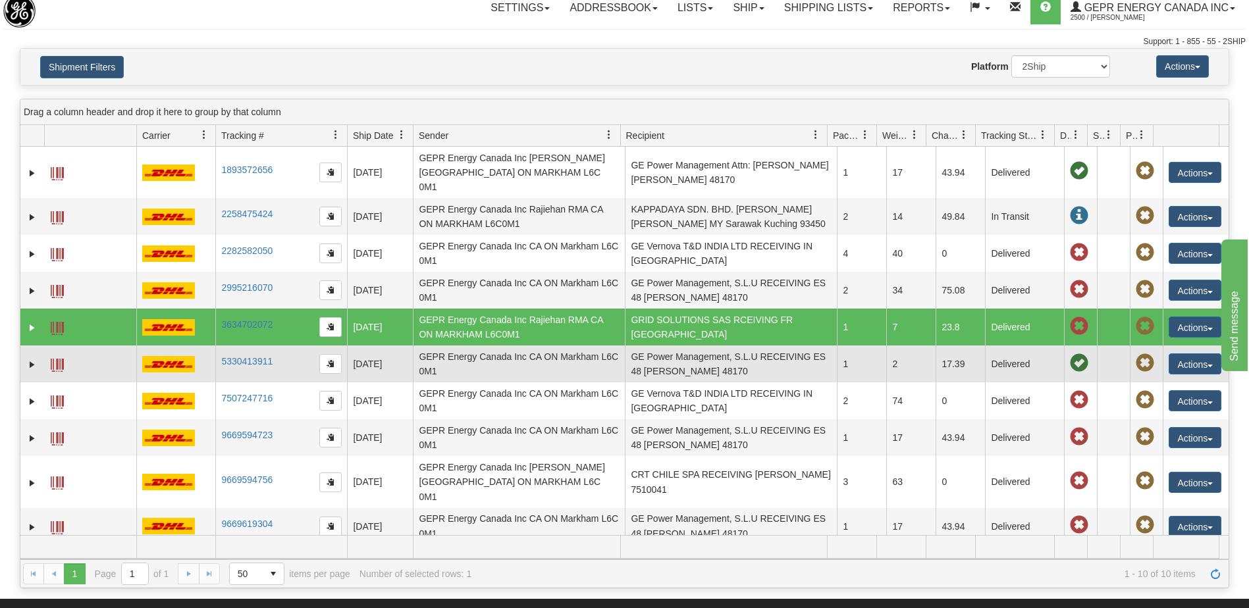
click at [703, 351] on td "GE Power Management, S.L.U RECEIVING ES 48 Zamudio 48170" at bounding box center [731, 364] width 212 height 37
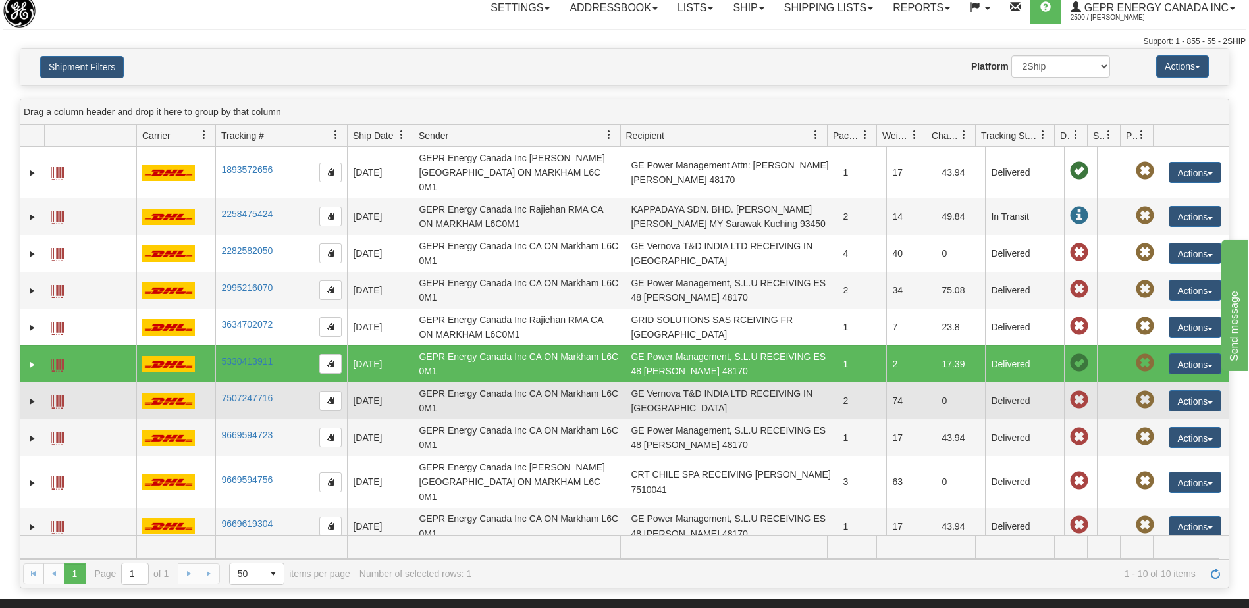
click at [711, 383] on td "GE Vernova T&D INDIA LTD RECEIVING IN CHENNAI 600043" at bounding box center [731, 401] width 212 height 37
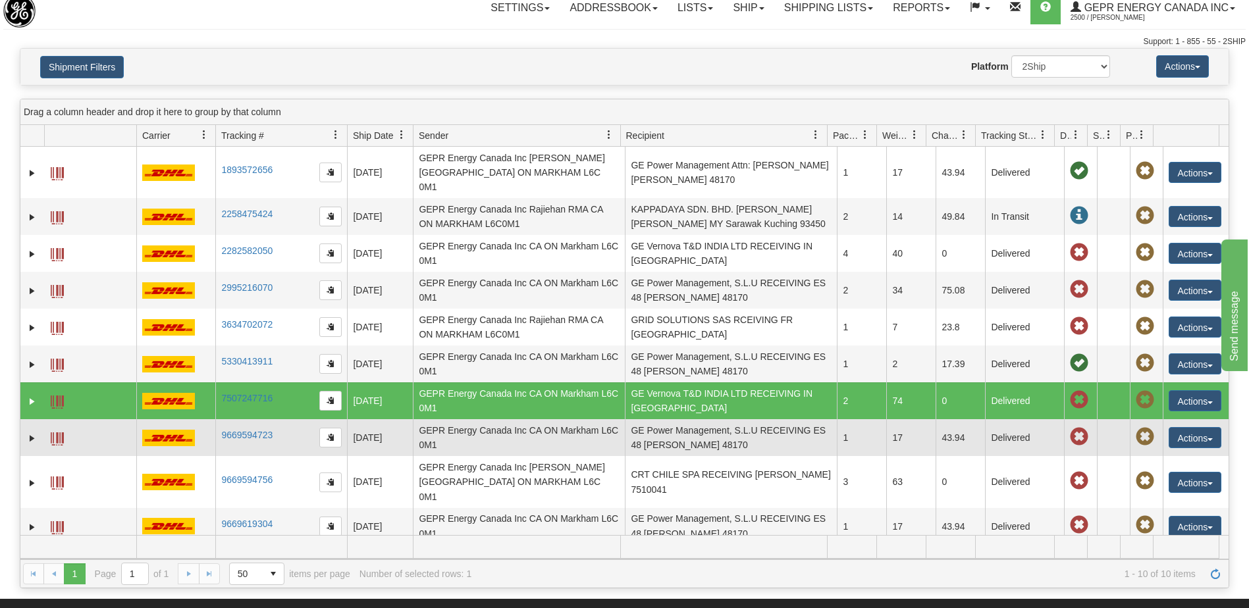
click at [716, 431] on td "GE Power Management, S.L.U RECEIVING ES 48 Zamudio 48170" at bounding box center [731, 437] width 212 height 37
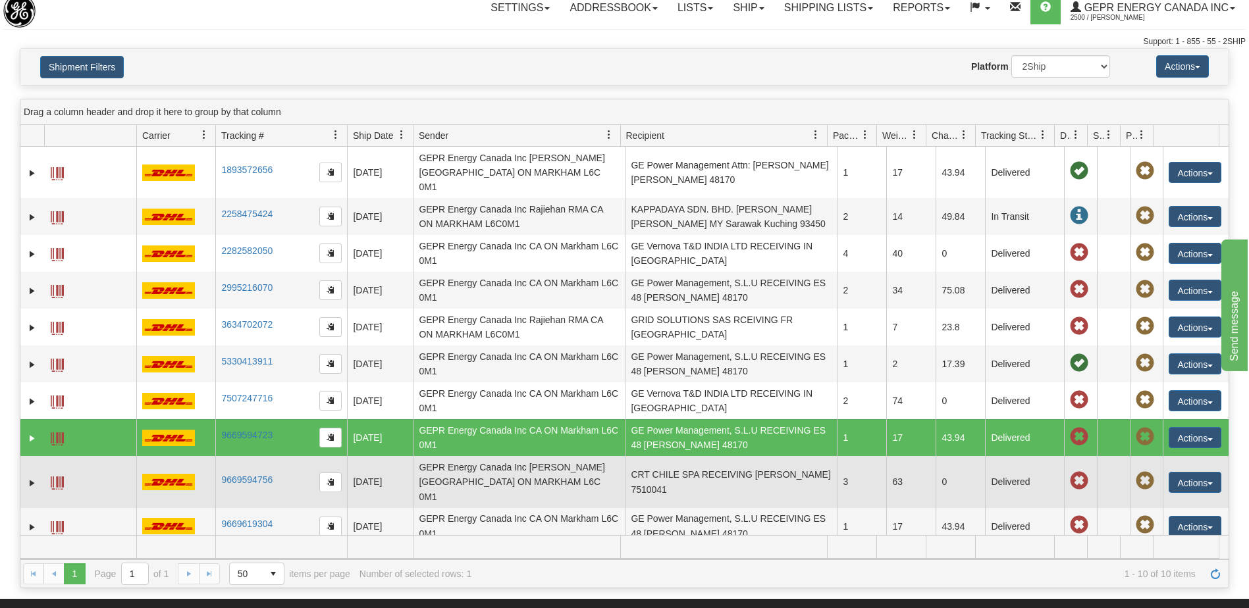
click at [717, 457] on td "CRT CHILE SPA RECEIVING CL SANTIAGO 7510041" at bounding box center [731, 481] width 212 height 51
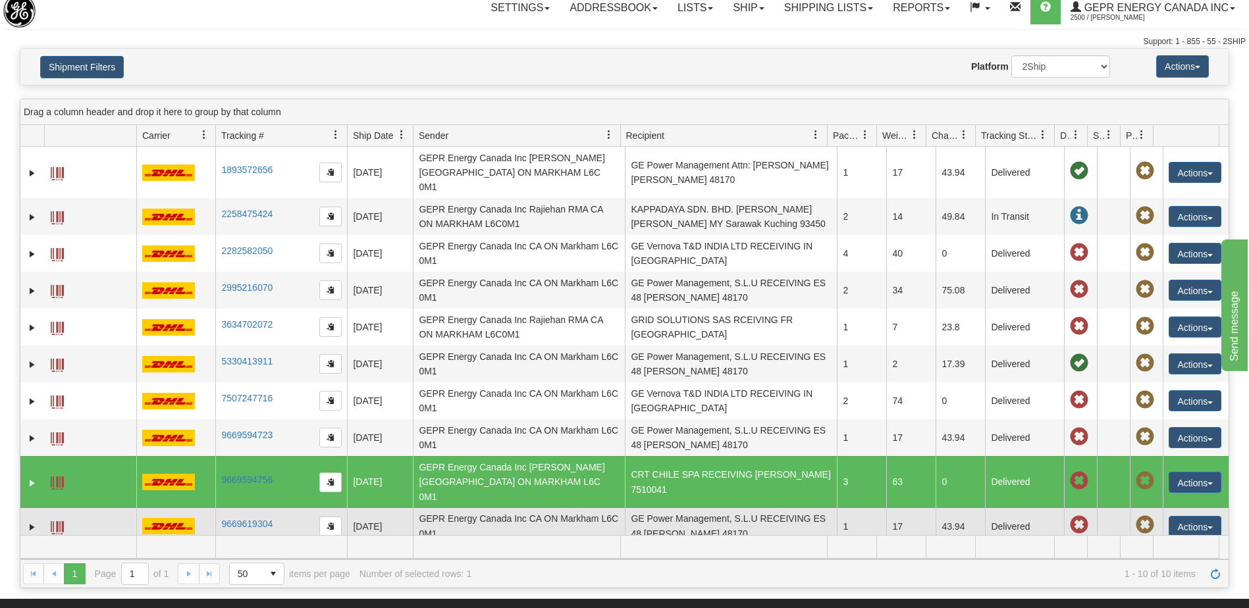
click at [724, 508] on td "GE Power Management, S.L.U RECEIVING ES 48 Zamudio 48170" at bounding box center [731, 526] width 212 height 37
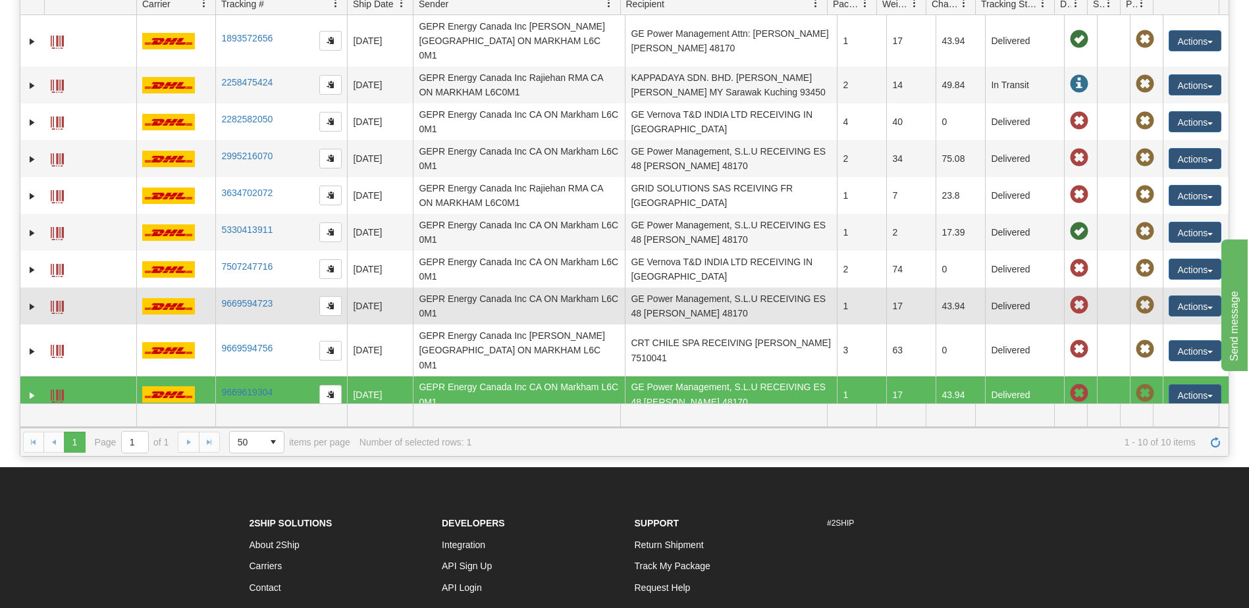
scroll to position [0, 0]
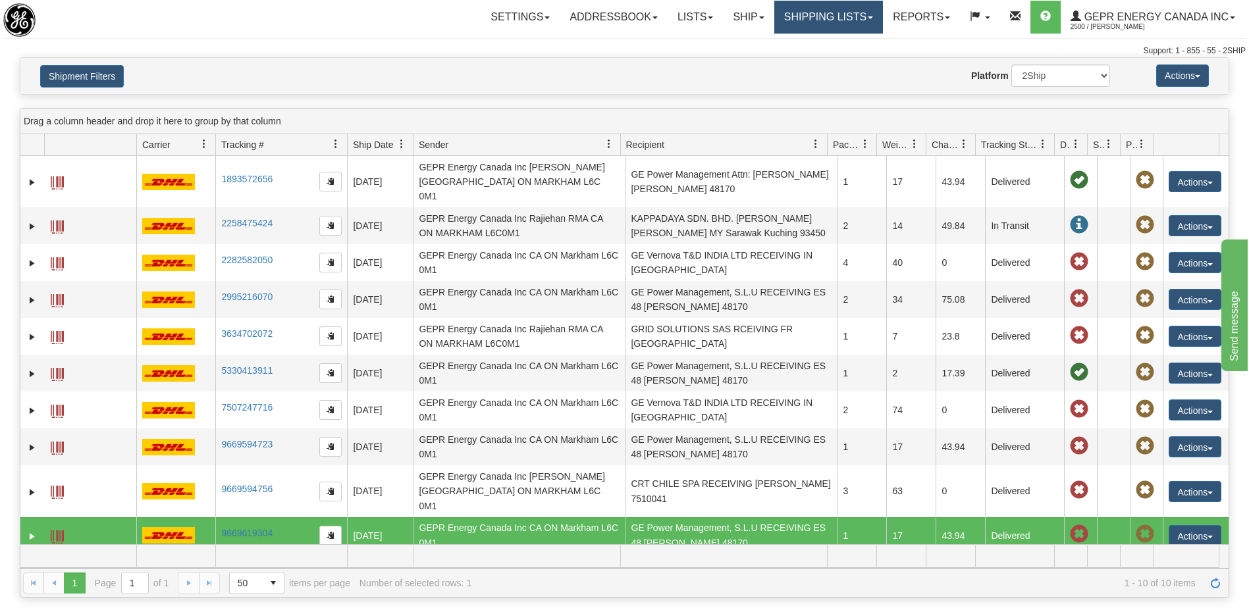
click at [782, 26] on link "Shipping lists" at bounding box center [828, 17] width 109 height 33
click at [74, 68] on button "Shipment Filters" at bounding box center [82, 76] width 84 height 22
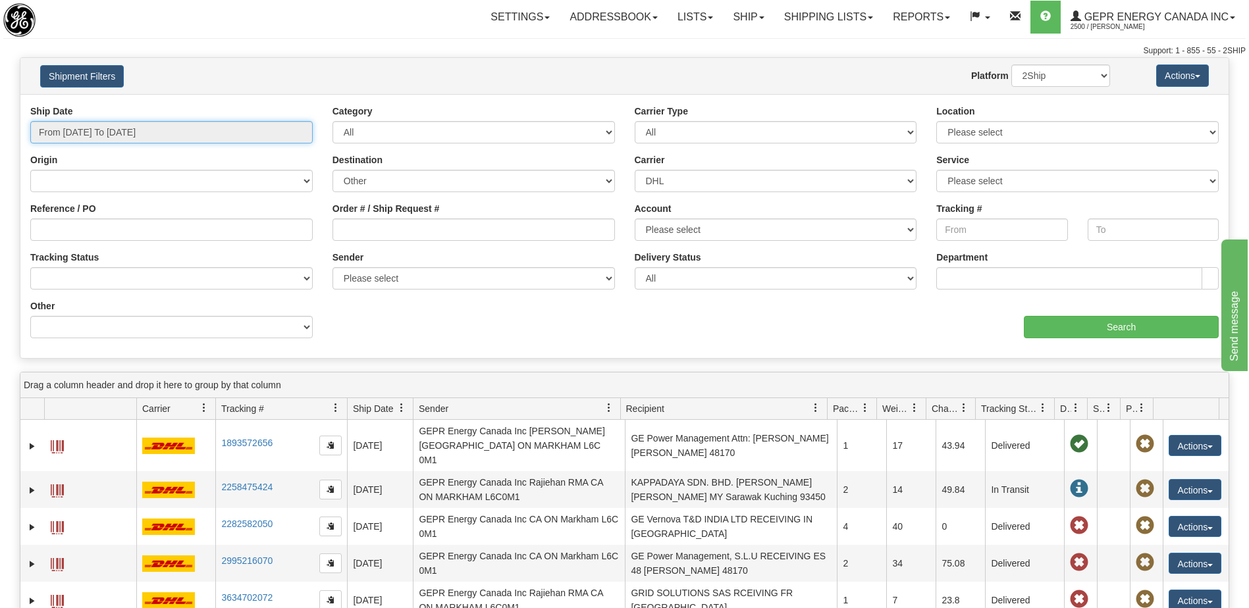
click at [135, 134] on input "From 08/12/2025 To 08/12/2025" at bounding box center [171, 132] width 282 height 22
type input "[DATE]"
type input "08/12/2025"
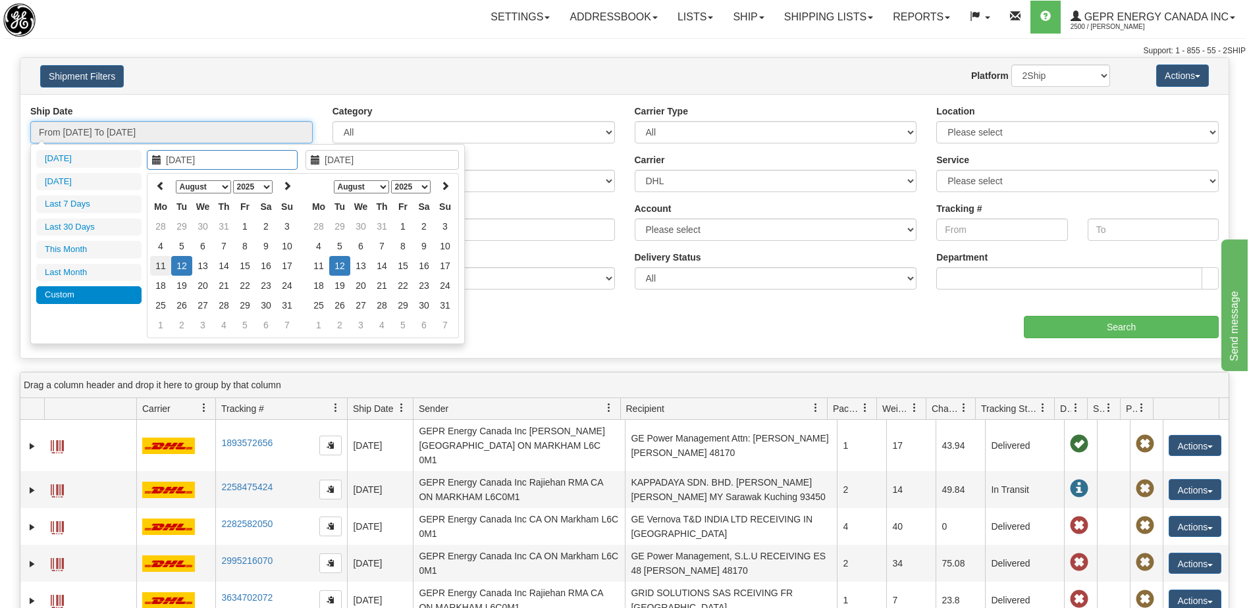
type input "08/11/2025"
click at [156, 259] on td "11" at bounding box center [160, 266] width 21 height 20
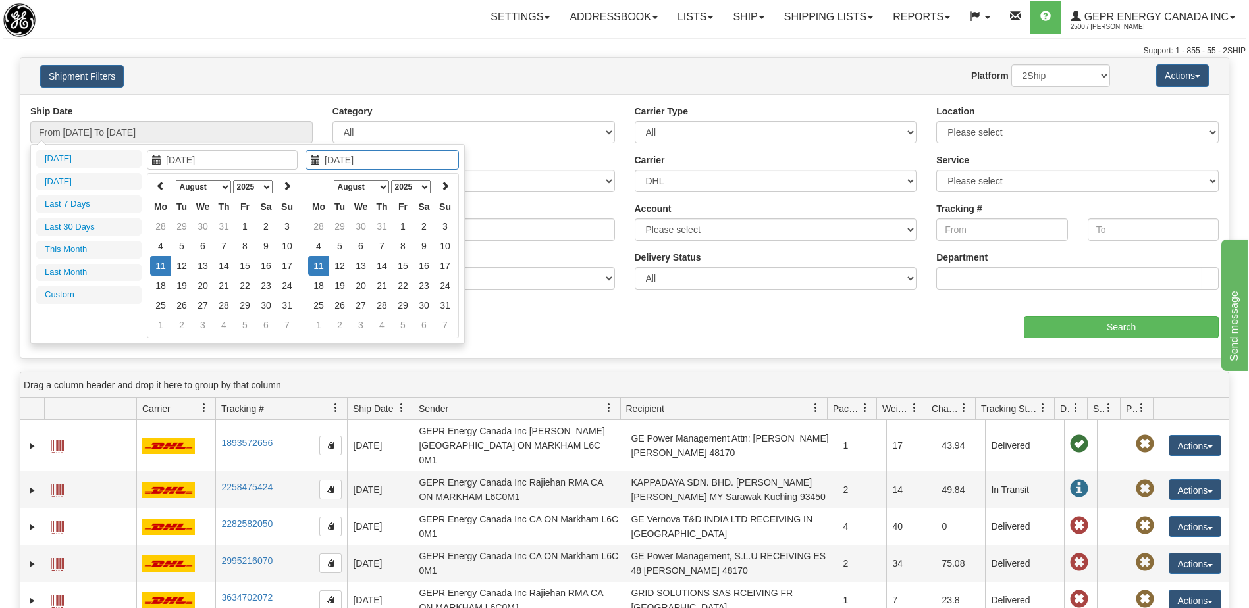
type input "08/11/2025"
click at [315, 265] on td "11" at bounding box center [318, 266] width 21 height 20
type input "From 08/11/2025 To 08/11/2025"
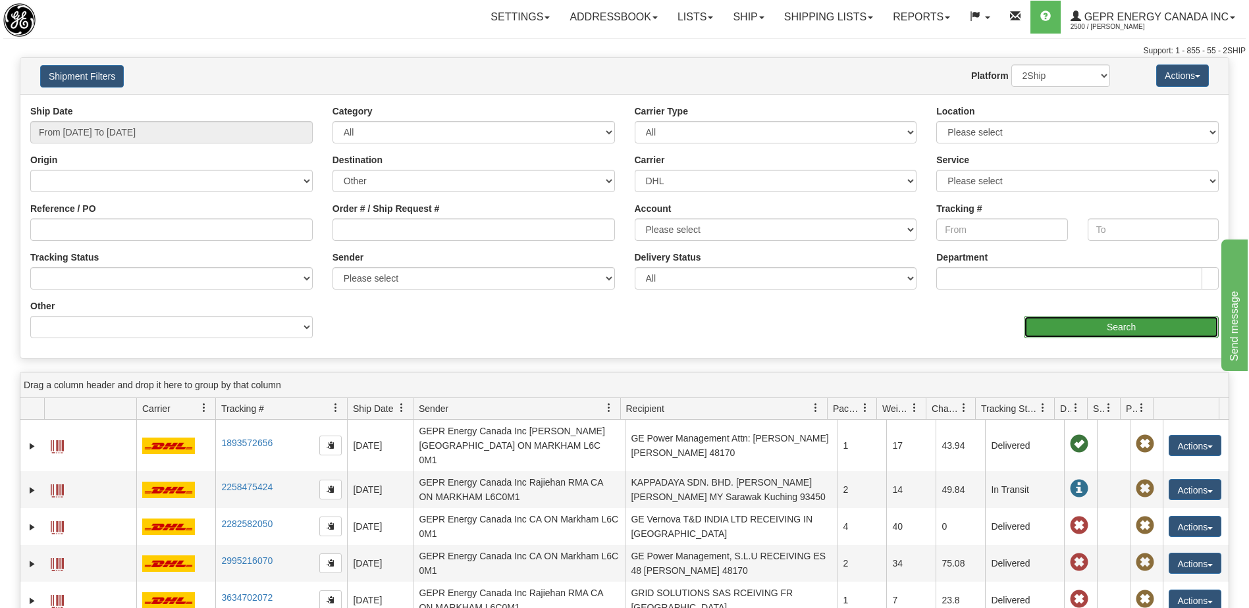
click at [1076, 333] on input "Search" at bounding box center [1121, 327] width 195 height 22
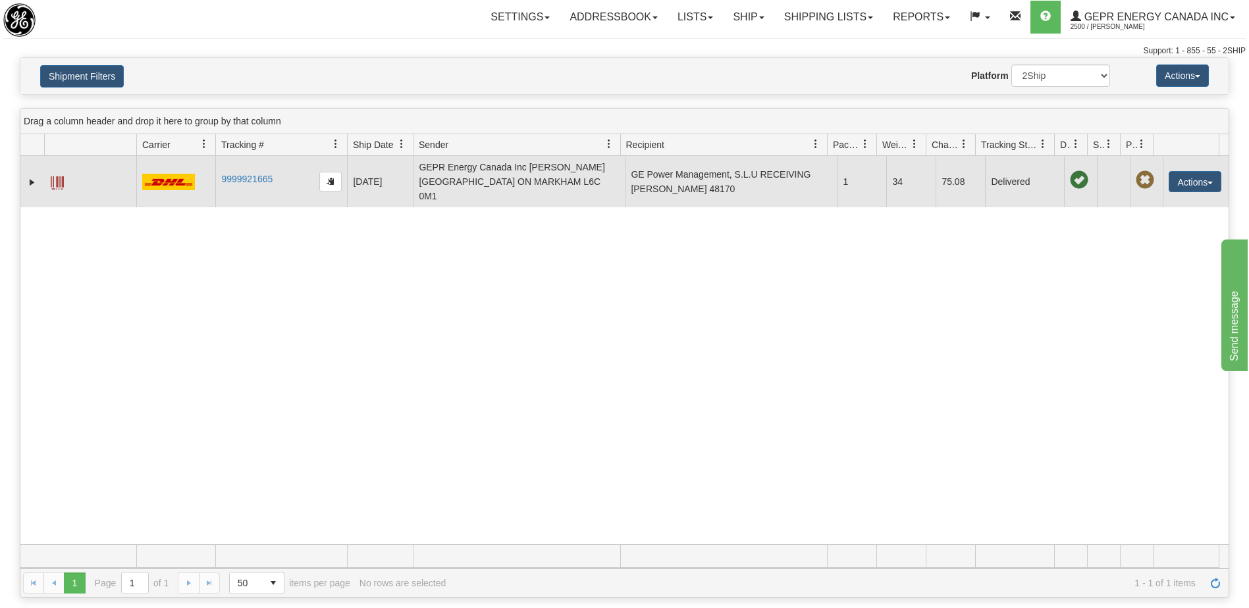
click at [790, 186] on td "GE Power Management, S.L.U RECEIVING ES Zamudio 48170" at bounding box center [731, 181] width 212 height 51
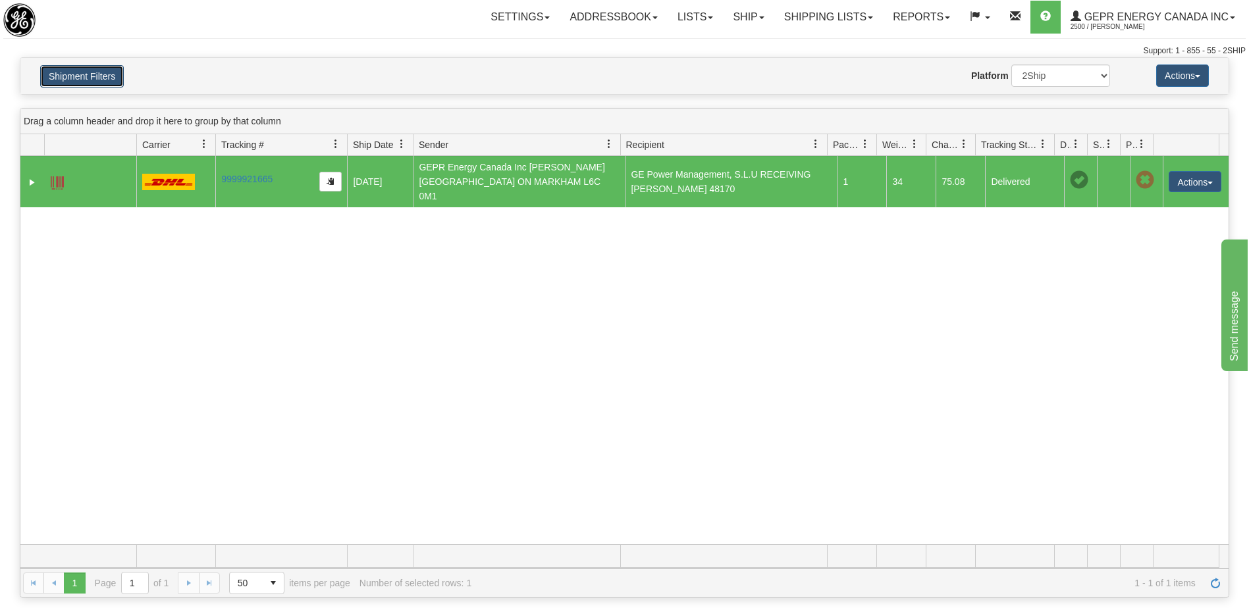
click at [65, 83] on button "Shipment Filters" at bounding box center [82, 76] width 84 height 22
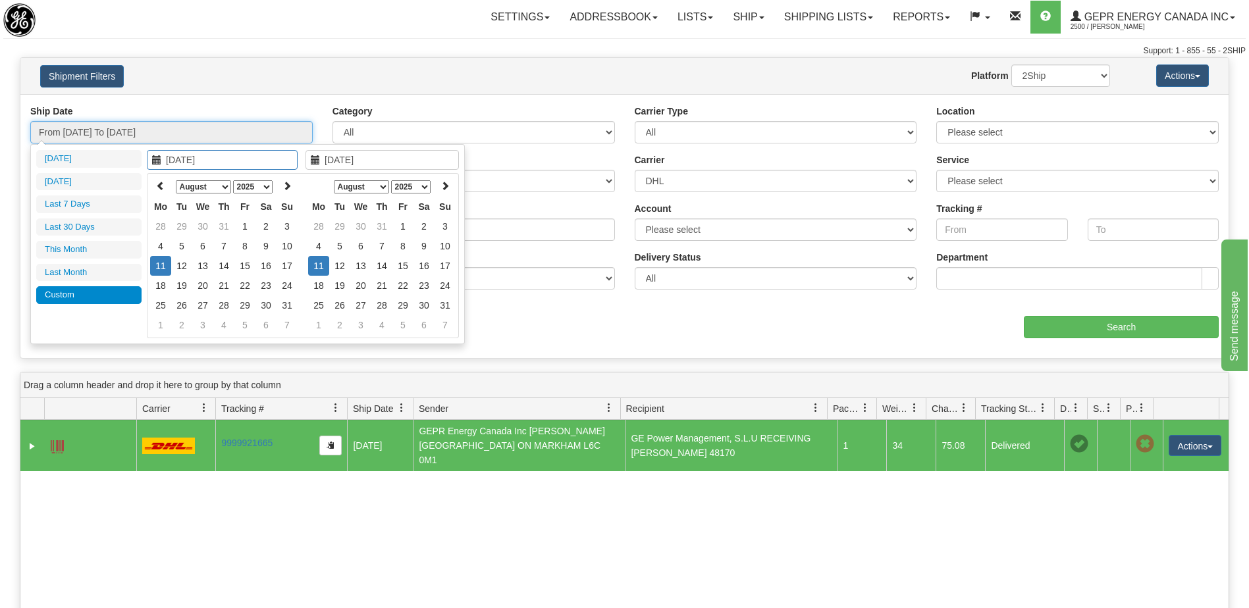
click at [130, 138] on input "From 08/11/2025 To 08/11/2025" at bounding box center [171, 132] width 282 height 22
type input "[DATE]"
type input "09/26/2025"
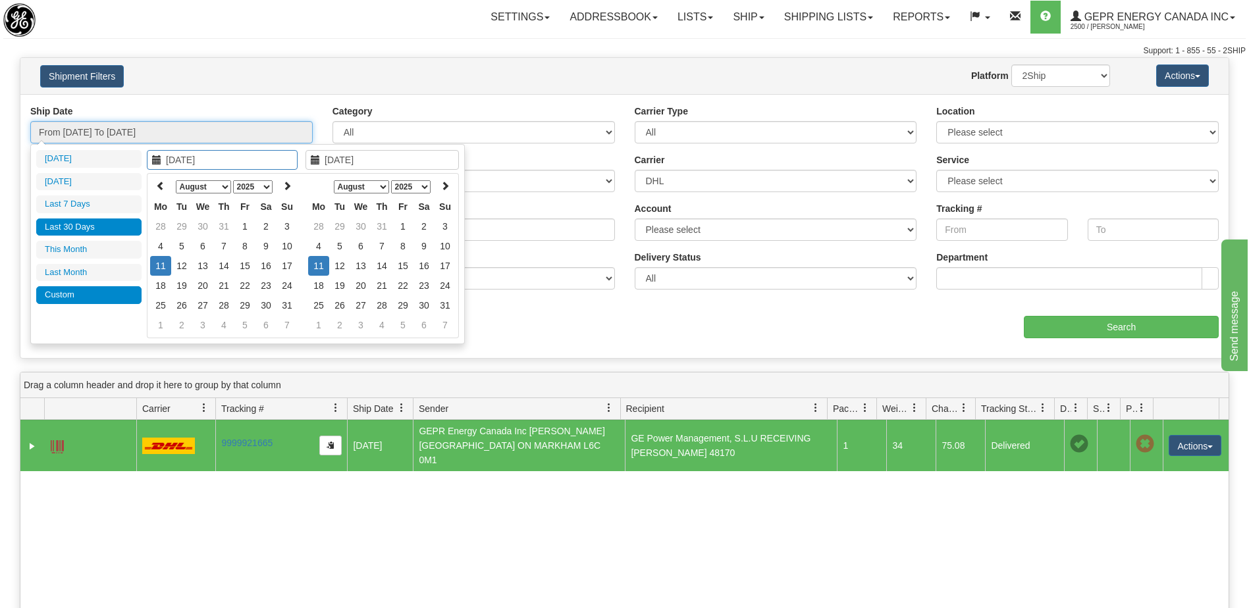
type input "09/21/2025"
type input "[DATE]"
type input "08/11/2025"
type input "08/29/2025"
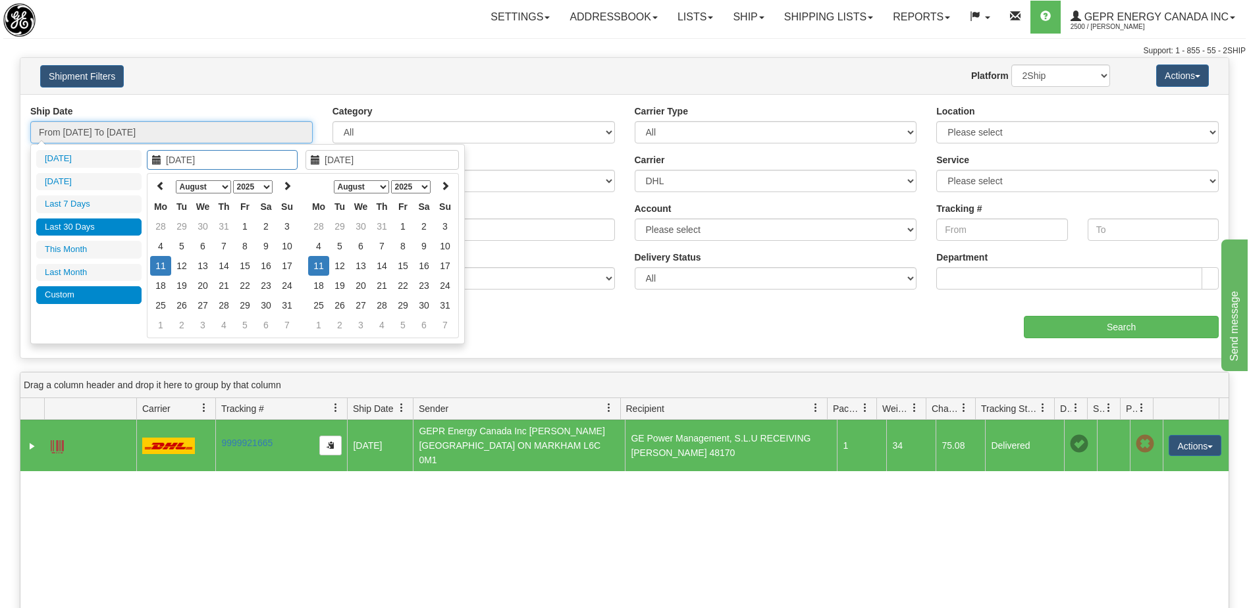
type input "[DATE]"
type input "08/11/2025"
type input "08/13/2025"
click at [207, 268] on td "13" at bounding box center [202, 266] width 21 height 20
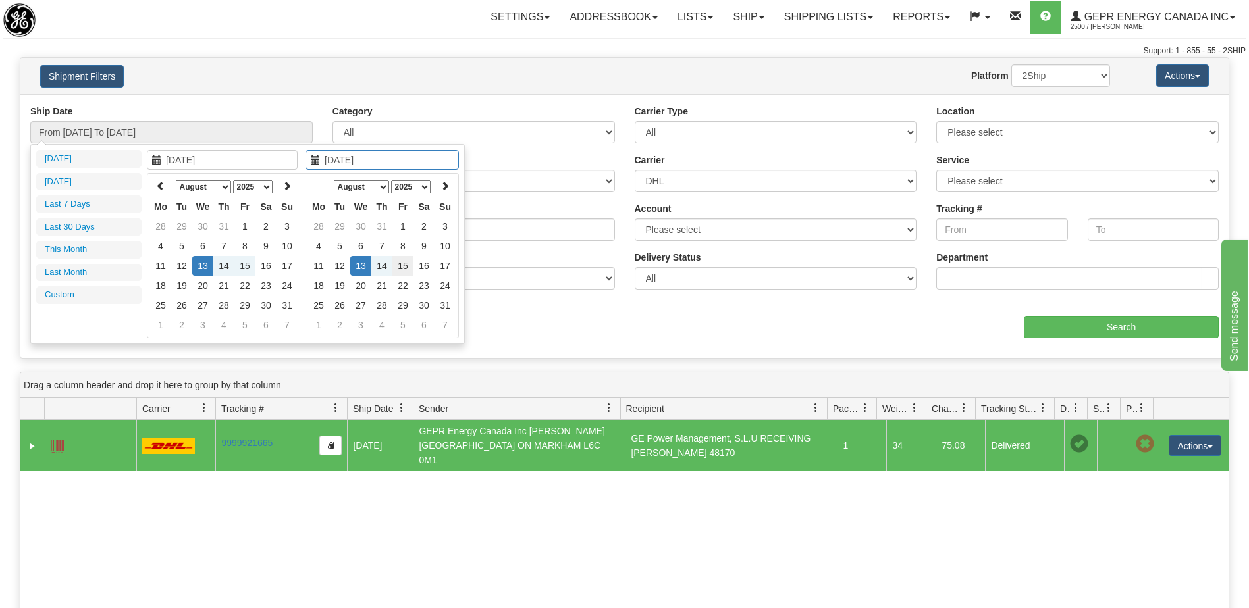
type input "08/15/2025"
click at [404, 264] on td "15" at bounding box center [402, 266] width 21 height 20
type input "From 08/13/2025 To 08/15/2025"
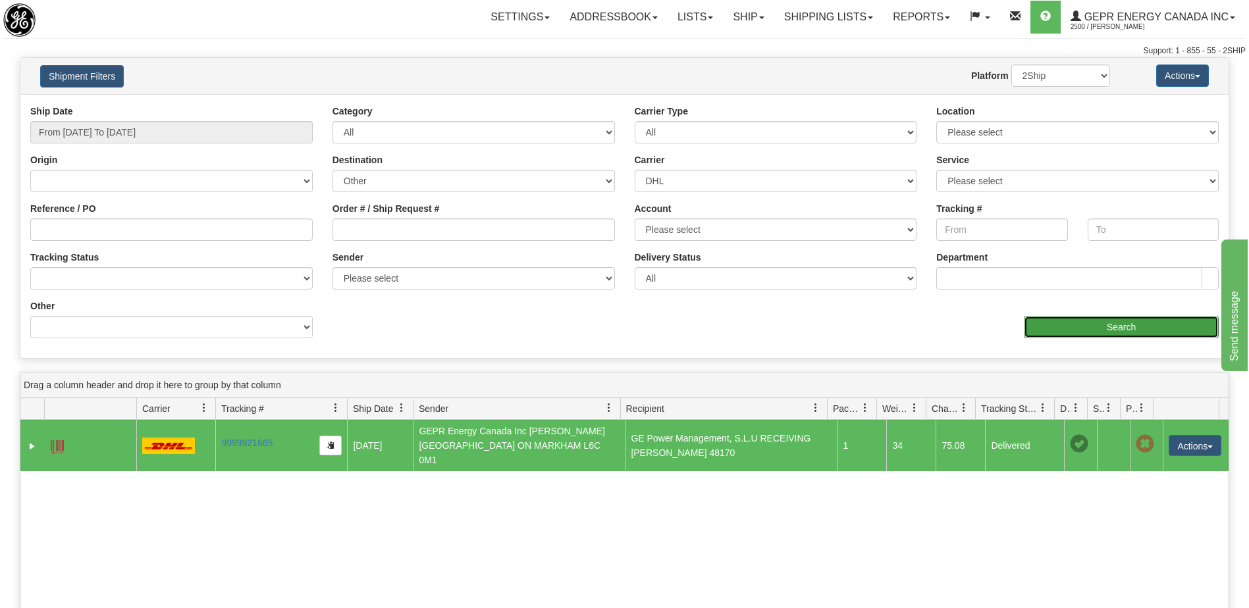
click at [1063, 332] on input "Search" at bounding box center [1121, 327] width 195 height 22
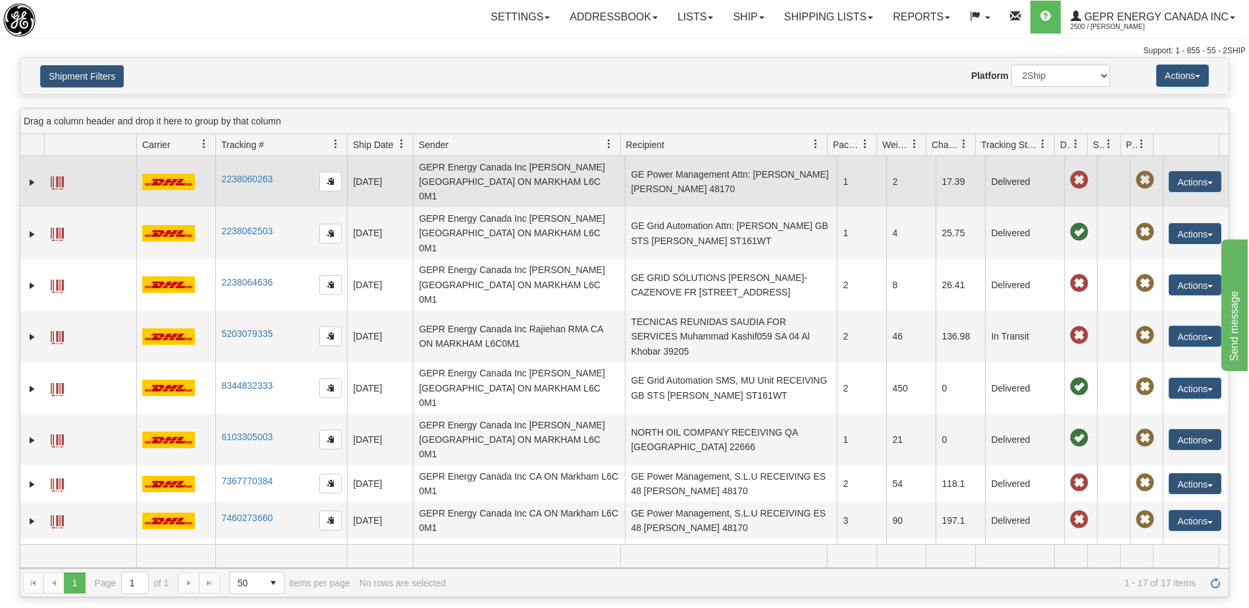
click at [775, 176] on td "GE Power Management Attn: Jose Santos ES Zamudio 48170" at bounding box center [731, 181] width 212 height 51
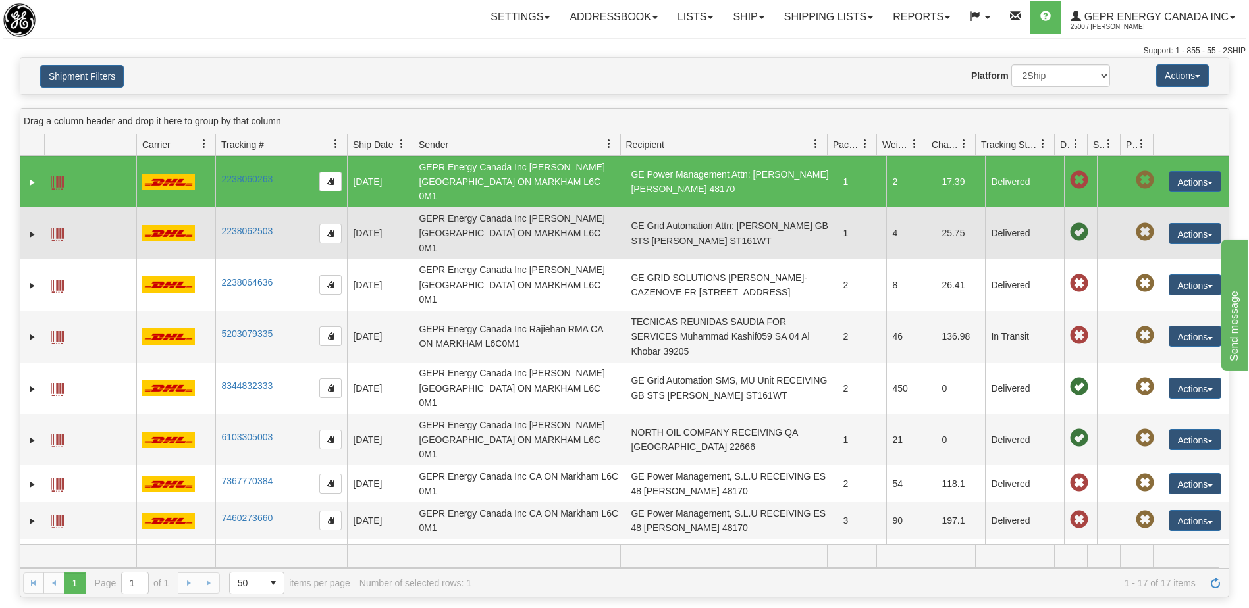
click at [759, 214] on td "GE Grid Automation Attn: DArren Webb GB STS STAFFORD ST161WT" at bounding box center [731, 232] width 212 height 51
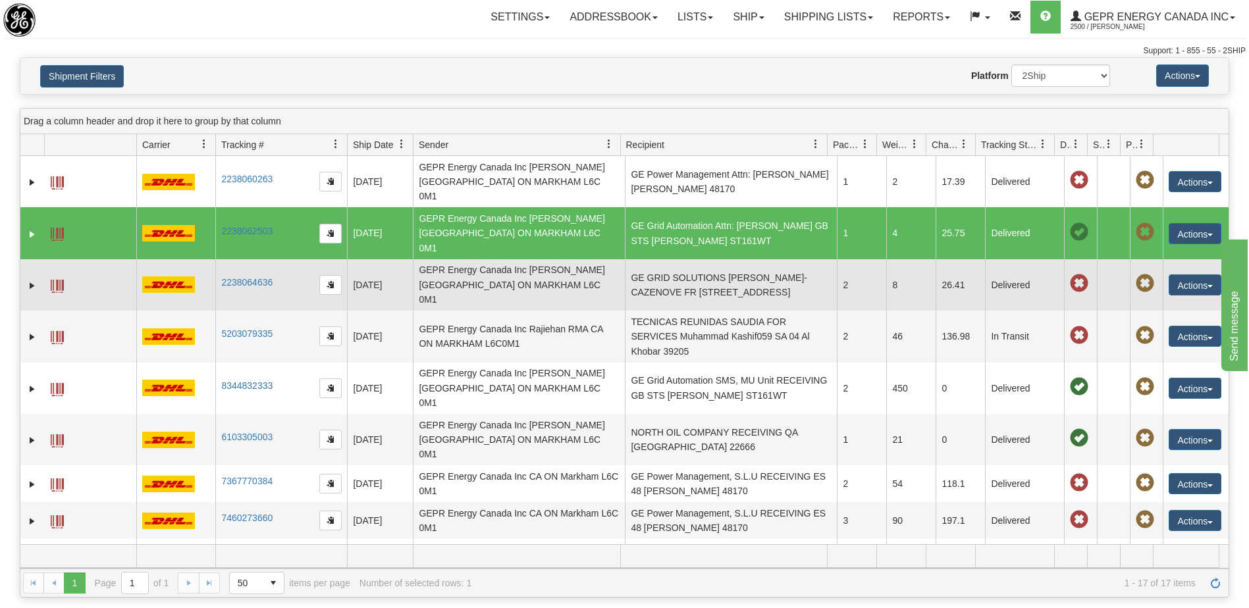
click at [765, 259] on td "GE GRID SOLUTIONS CHLOE BOEGLER-CAZENOVE FR MONTPELLIER CEDEX 2 34000" at bounding box center [731, 284] width 212 height 51
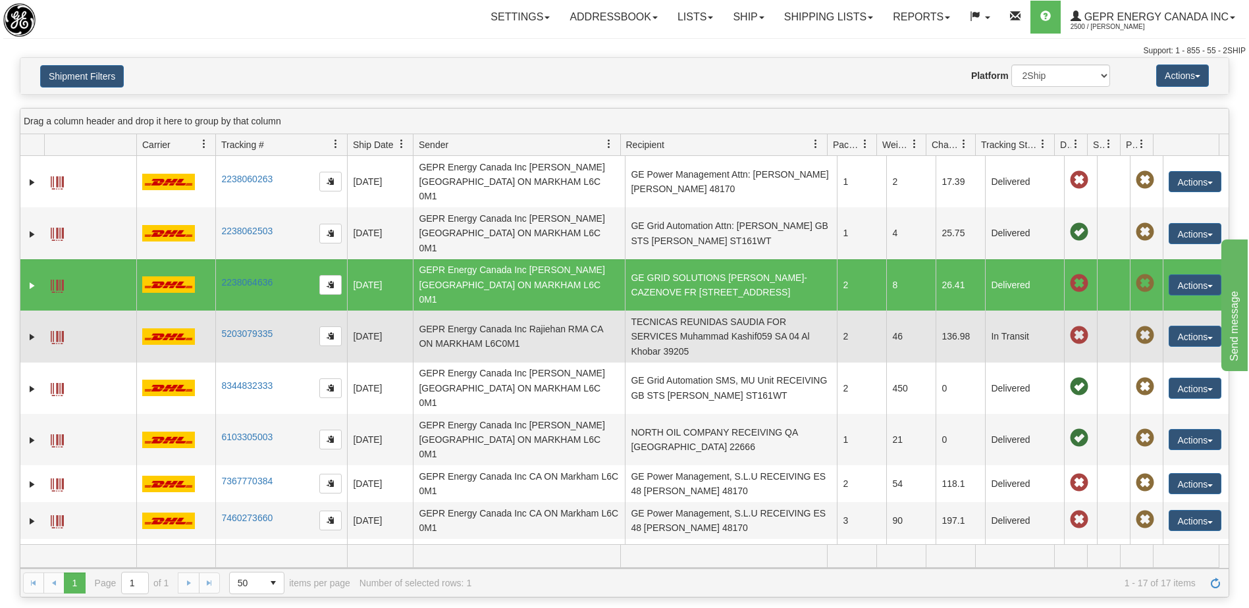
click at [763, 311] on td "TECNICAS REUNIDAS SAUDIA FOR SERVICES Muhammad Kashif059 SA 04 Al Khobar 39205" at bounding box center [731, 336] width 212 height 51
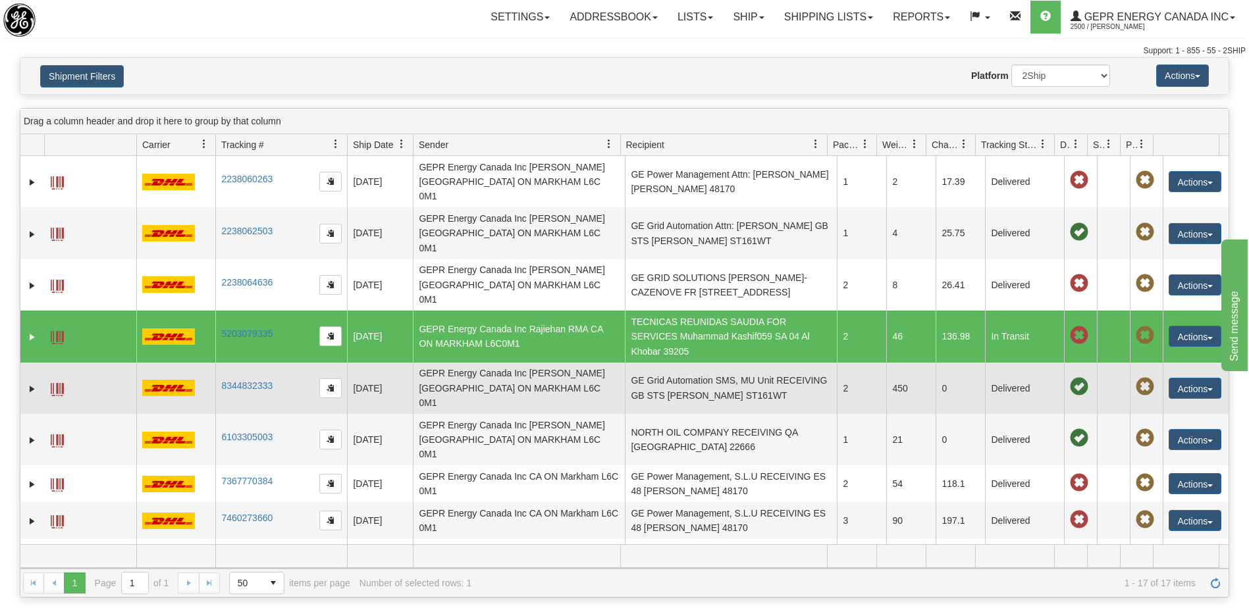
click at [734, 363] on td "GE Grid Automation SMS, MU Unit RECEIVING GB STS STAFFORD ST161WT" at bounding box center [731, 388] width 212 height 51
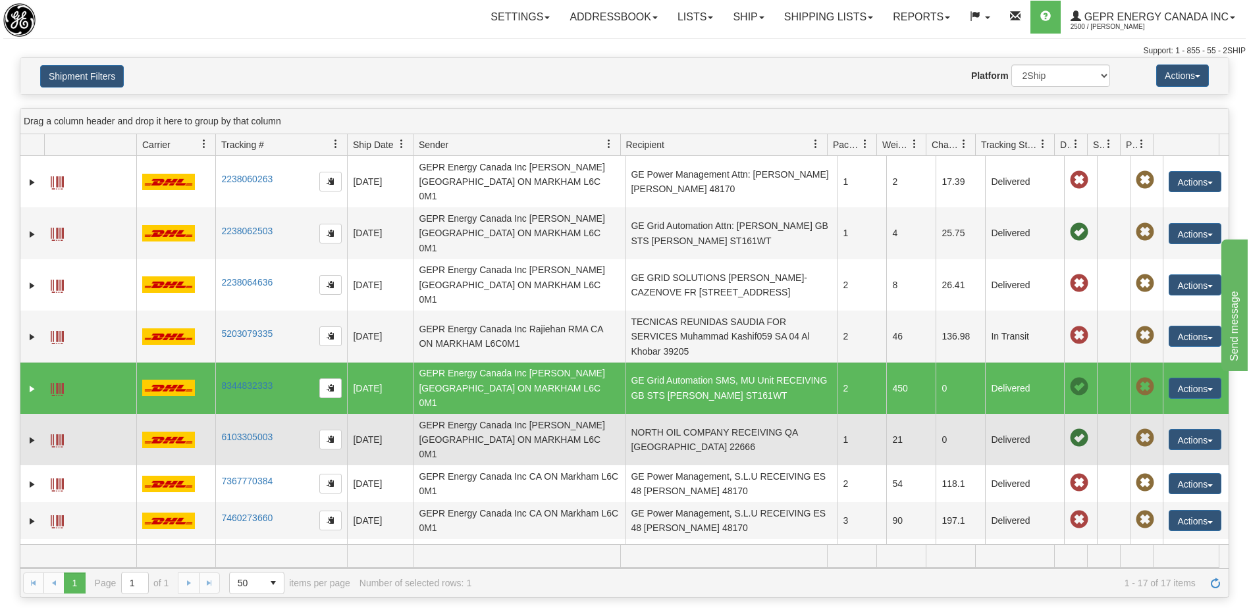
click at [745, 414] on td "NORTH OIL COMPANY RECEIVING QA Doha 22666" at bounding box center [731, 439] width 212 height 51
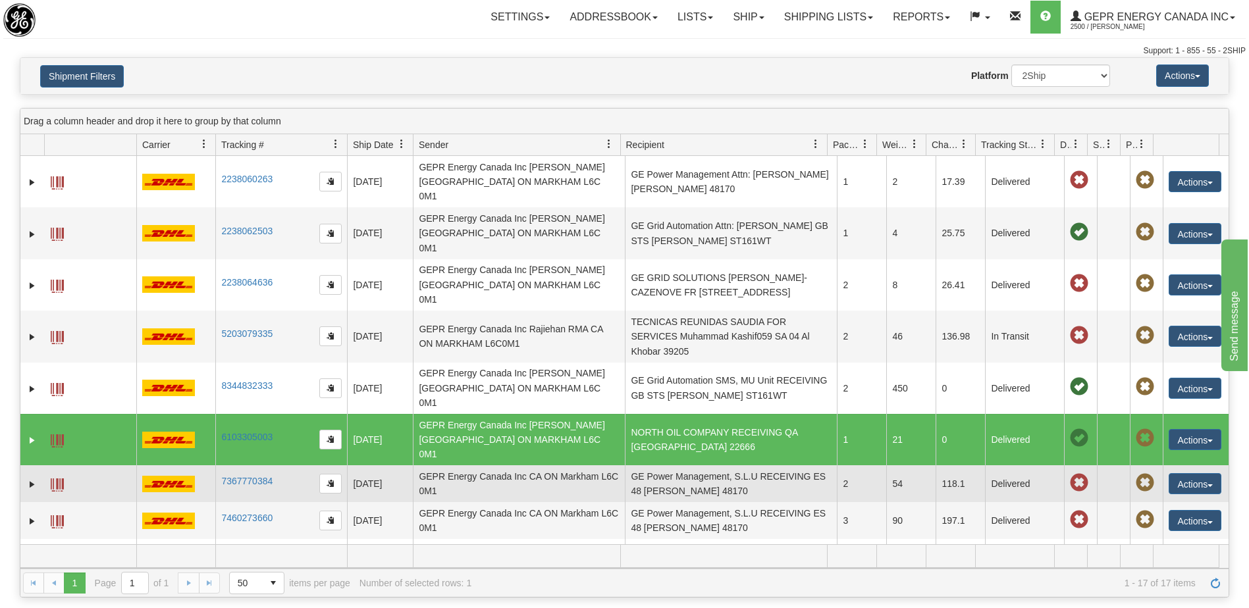
click at [740, 466] on td "GE Power Management, S.L.U RECEIVING ES 48 Zamudio 48170" at bounding box center [731, 484] width 212 height 37
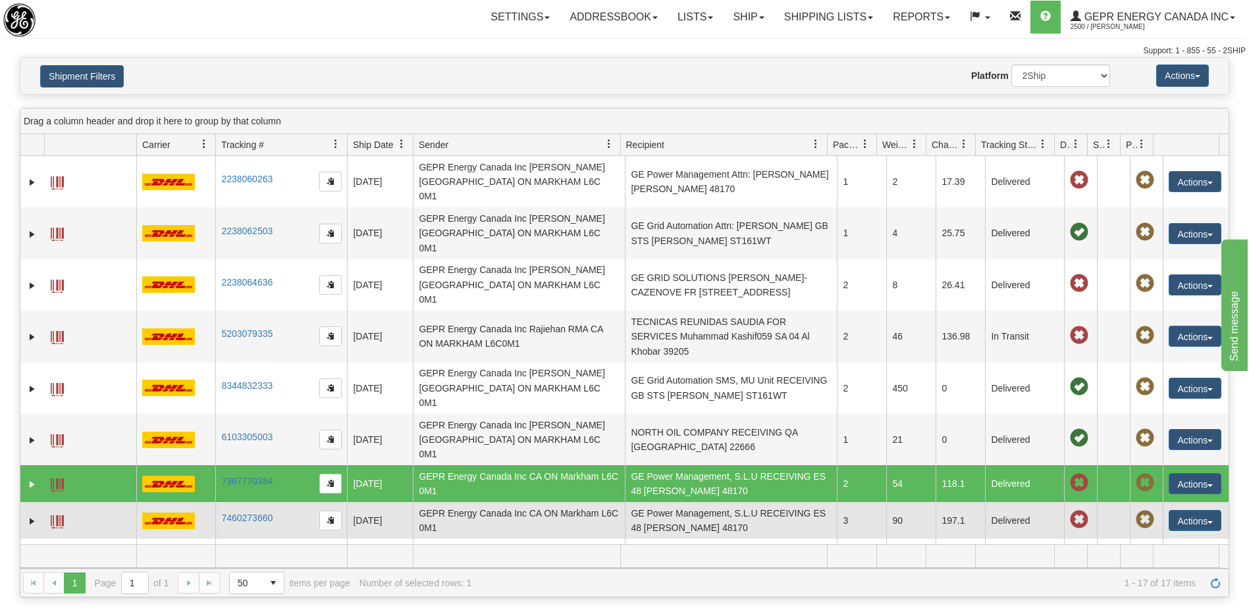
click at [751, 502] on td "GE Power Management, S.L.U RECEIVING ES 48 Zamudio 48170" at bounding box center [731, 520] width 212 height 37
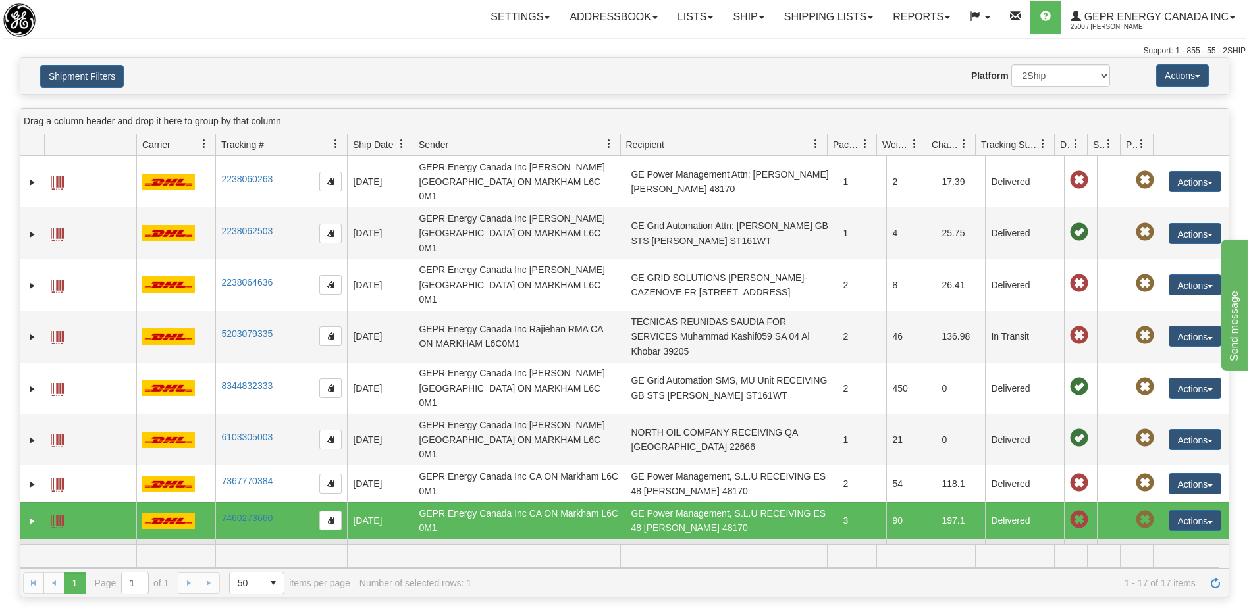
click at [756, 539] on td "GE Vernova T&D INDIA LTD RECEIVING IN CHENNAI 600043" at bounding box center [731, 557] width 212 height 37
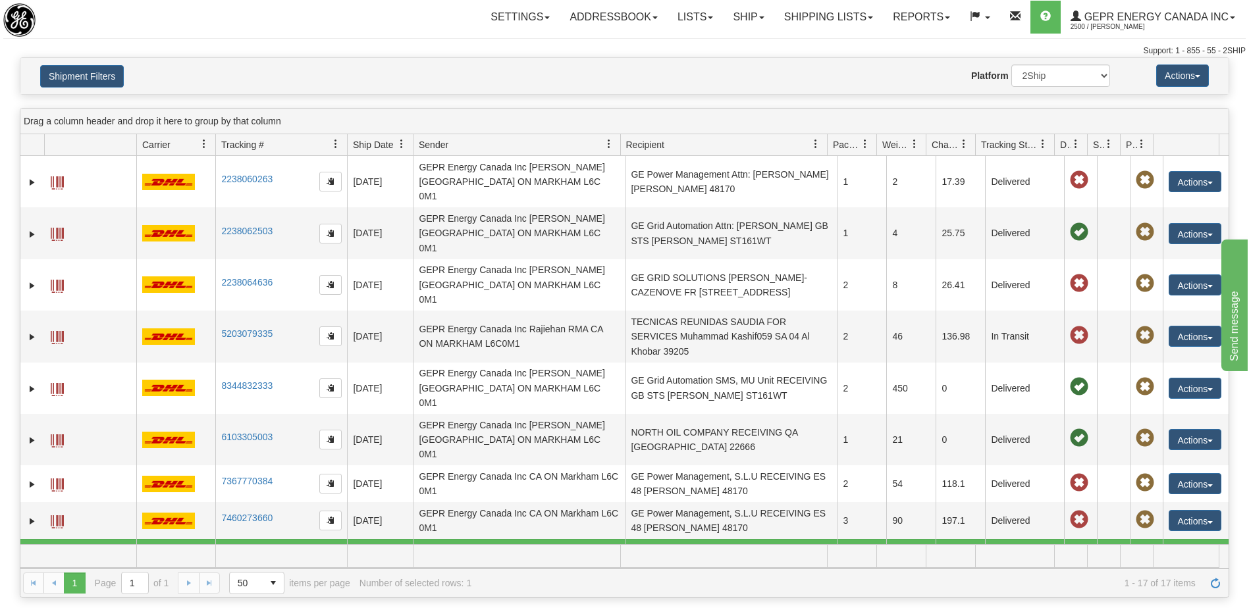
click at [759, 576] on td "ACEMA INGENIERIA SAS RECEIVING CO MEDELLIN 050035" at bounding box center [731, 601] width 212 height 51
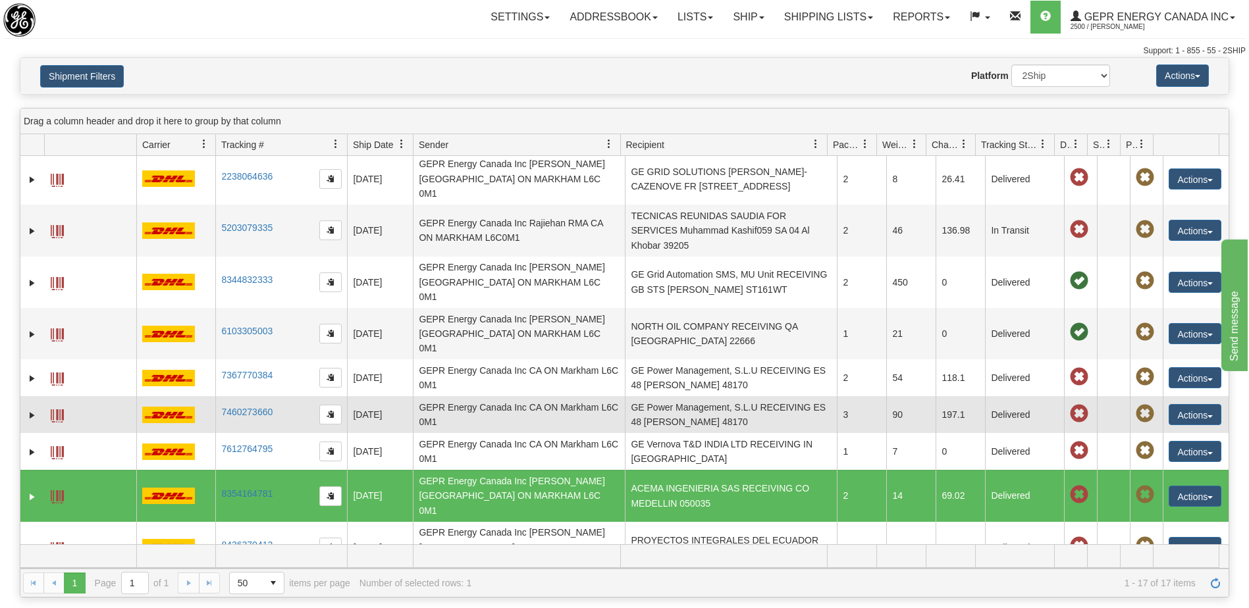
scroll to position [198, 0]
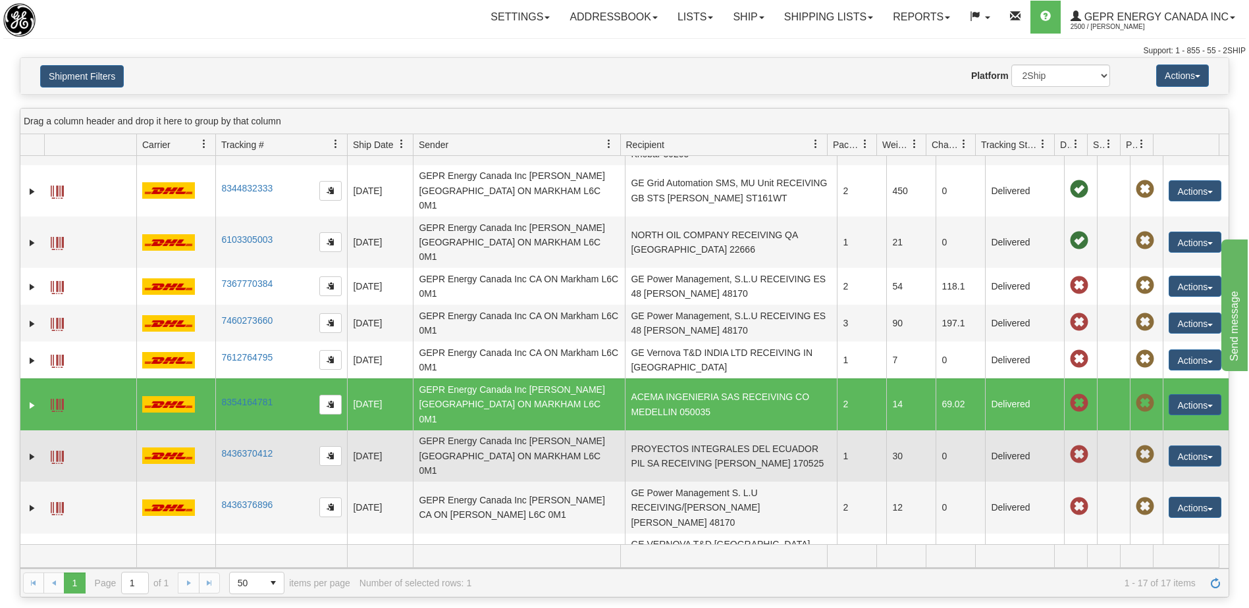
click at [745, 431] on td "PROYECTOS INTEGRALES DEL ECUADOR PIL SA RECEIVING EC QUITO 170525" at bounding box center [731, 456] width 212 height 51
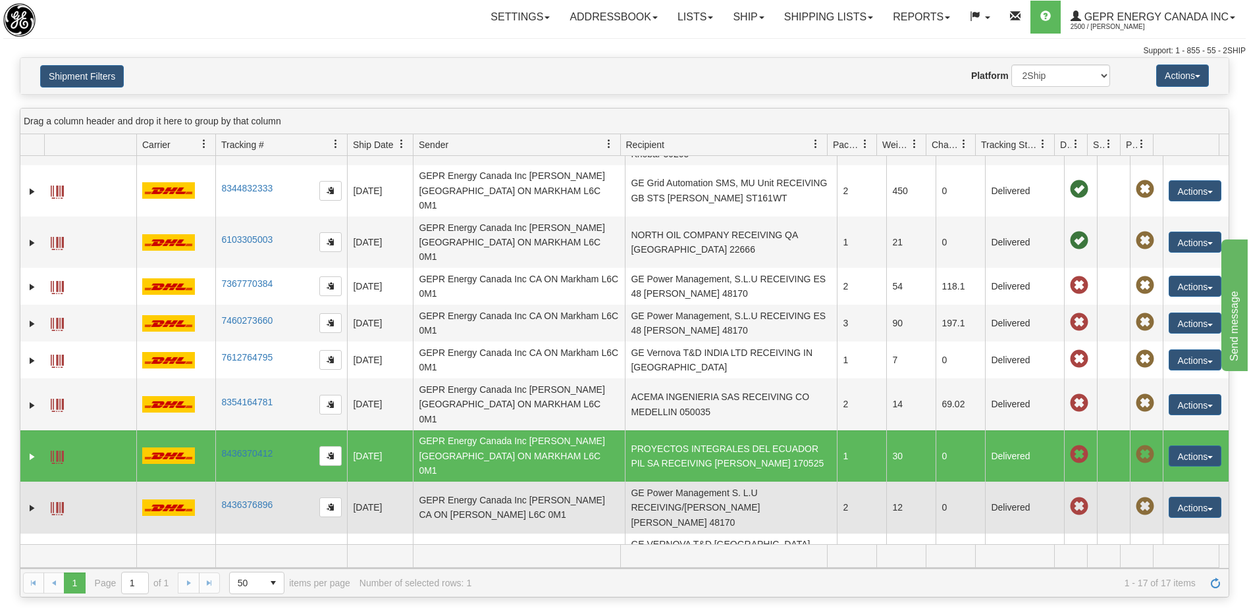
click at [743, 482] on td "GE Power Management S. L.U RECEIVING/Raul Zobaran ES Zamudio 48170" at bounding box center [731, 507] width 212 height 51
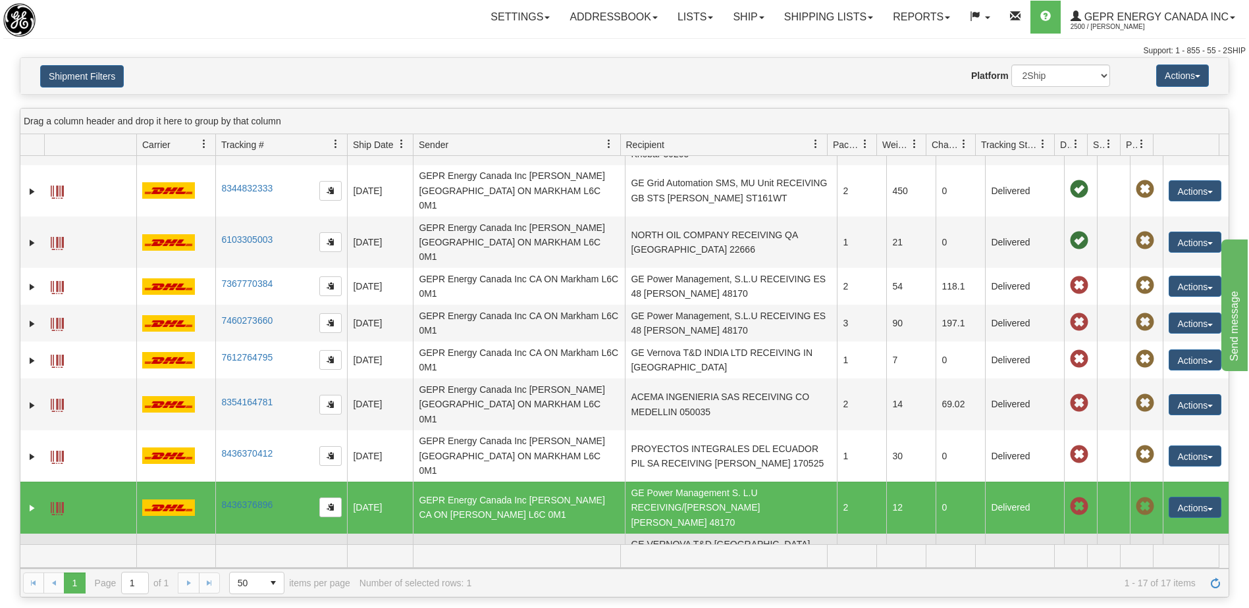
click at [734, 534] on td "GE VERNOVA T&D INDIA Udayakumar S IN TN CHENNAI 600043" at bounding box center [731, 559] width 212 height 51
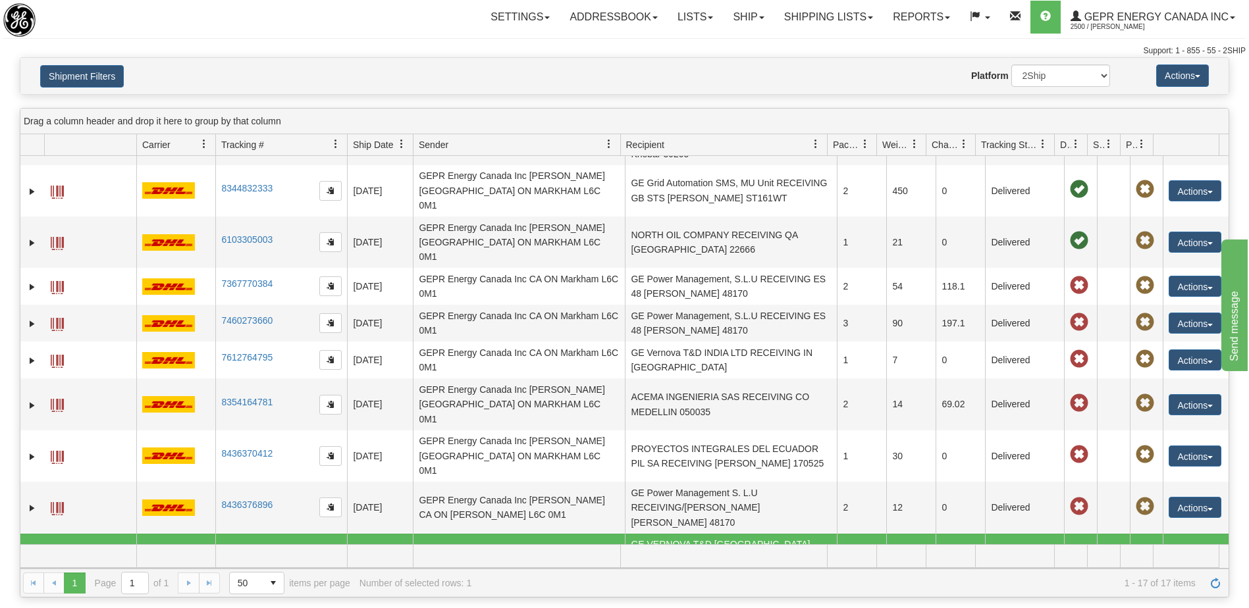
click at [738, 585] on td "EECOL INDUSTRIAL ELECTRIC (SUDAMERICA) L RECEIVING CL SANTIAGO 8551362" at bounding box center [731, 610] width 212 height 51
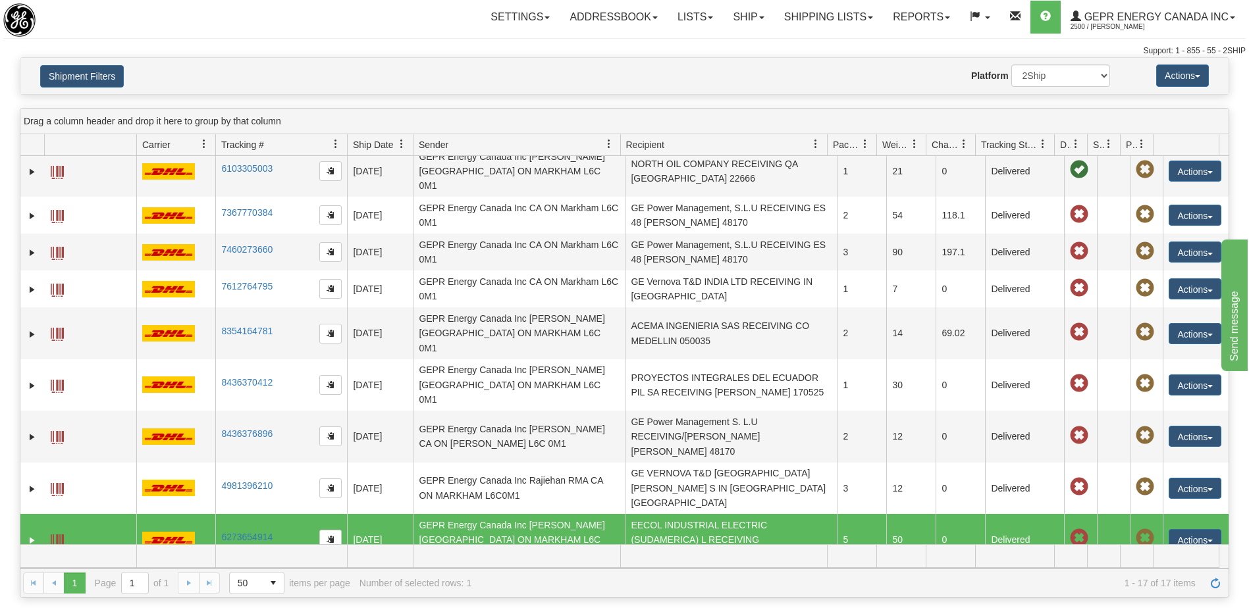
scroll to position [282, 0]
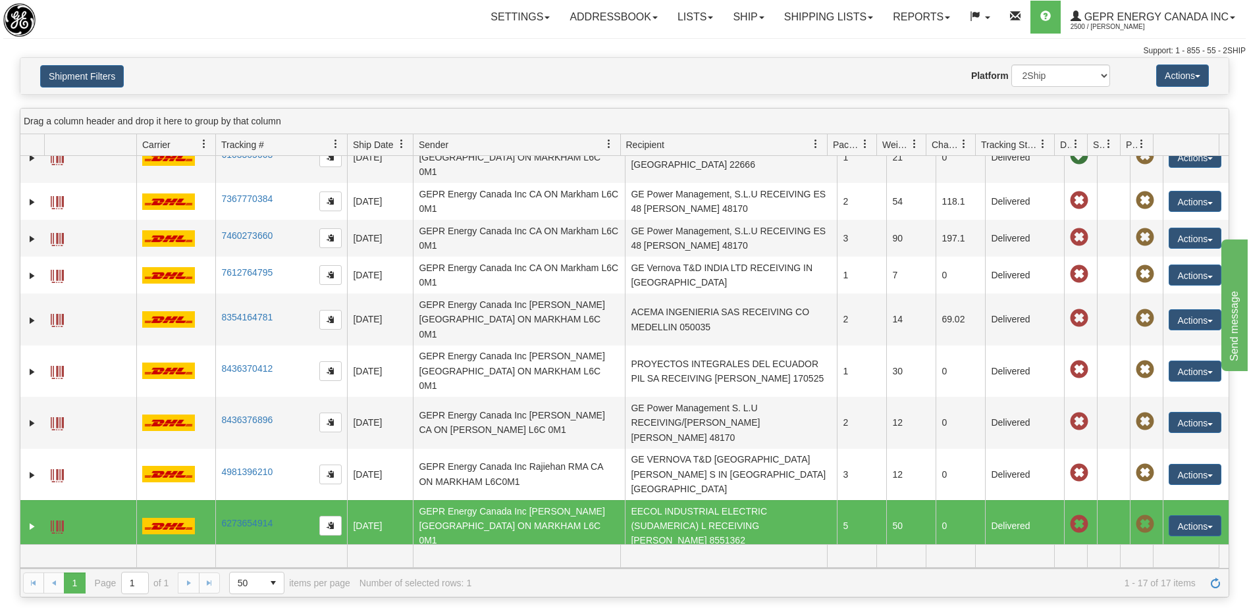
click at [728, 552] on td "GE VERNOVA T&D INDIA Udayakumar S IN TN CHENNAI 600043" at bounding box center [731, 577] width 212 height 51
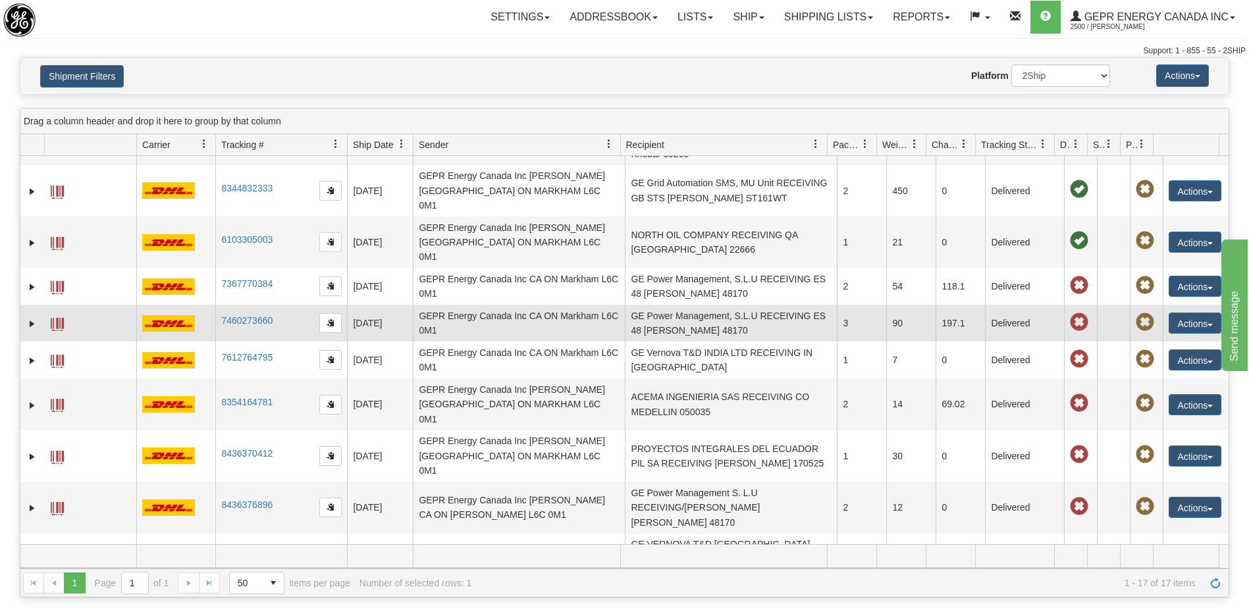
scroll to position [0, 0]
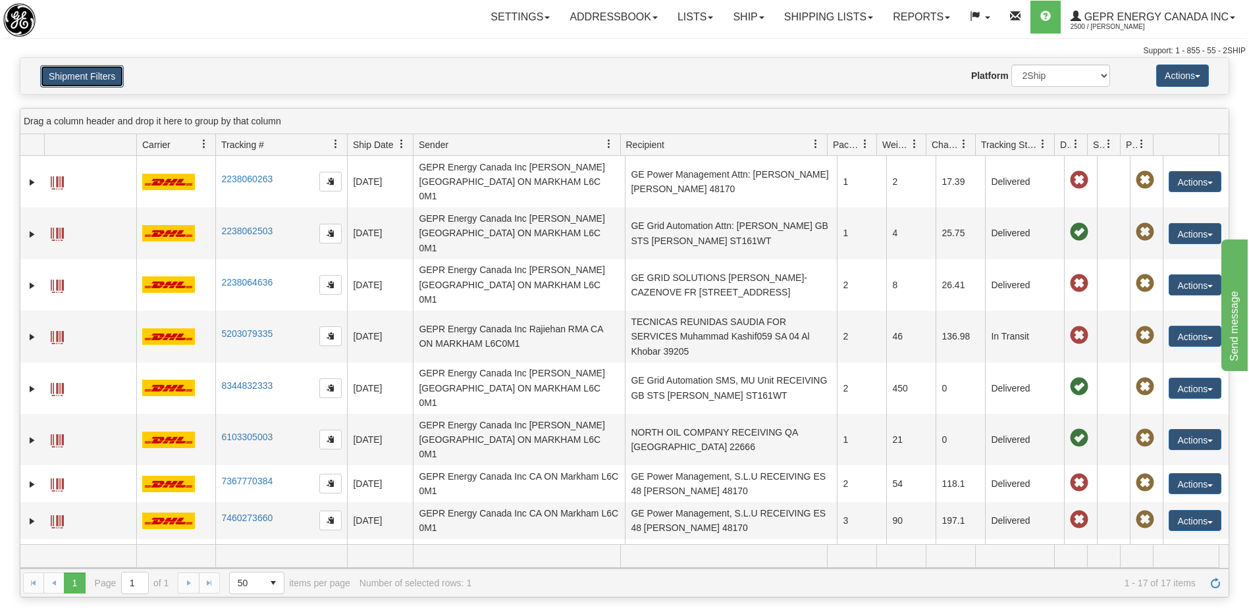
click at [82, 77] on button "Shipment Filters" at bounding box center [82, 76] width 84 height 22
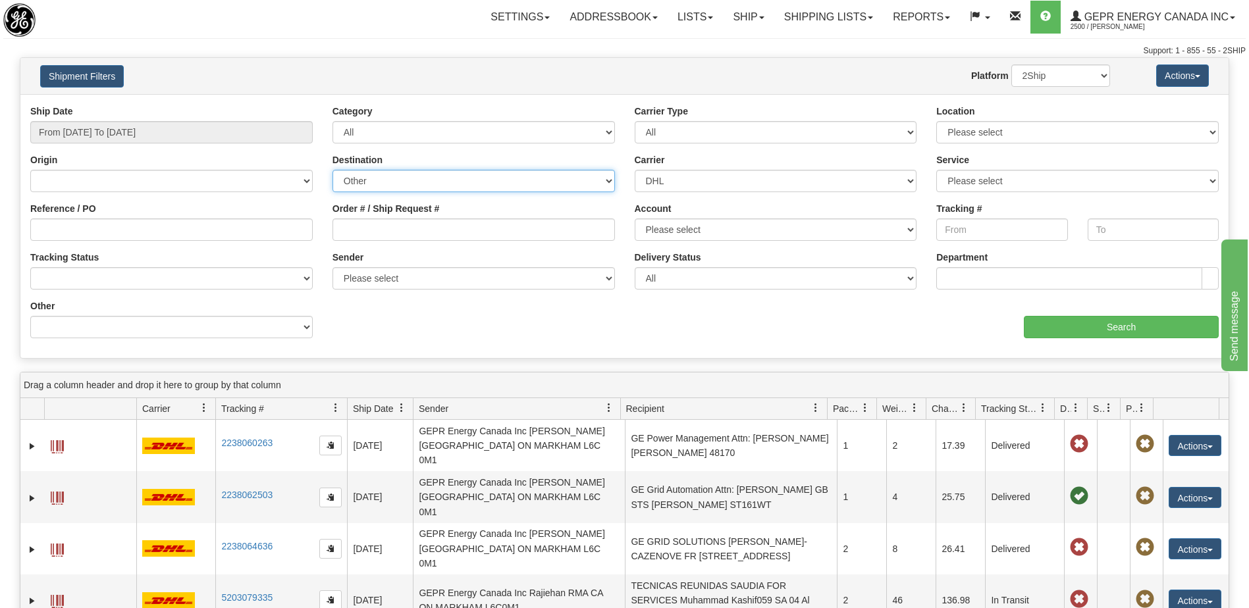
click at [471, 191] on select "Canada United States Mexico Puerto Rico Romania Australia New Zealand SouthAfri…" at bounding box center [474, 181] width 282 height 22
click at [394, 178] on select "Canada United States Mexico Puerto Rico Romania Australia New Zealand SouthAfri…" at bounding box center [474, 181] width 282 height 22
click at [204, 129] on input "From 08/13/2025 To 08/15/2025" at bounding box center [171, 132] width 282 height 22
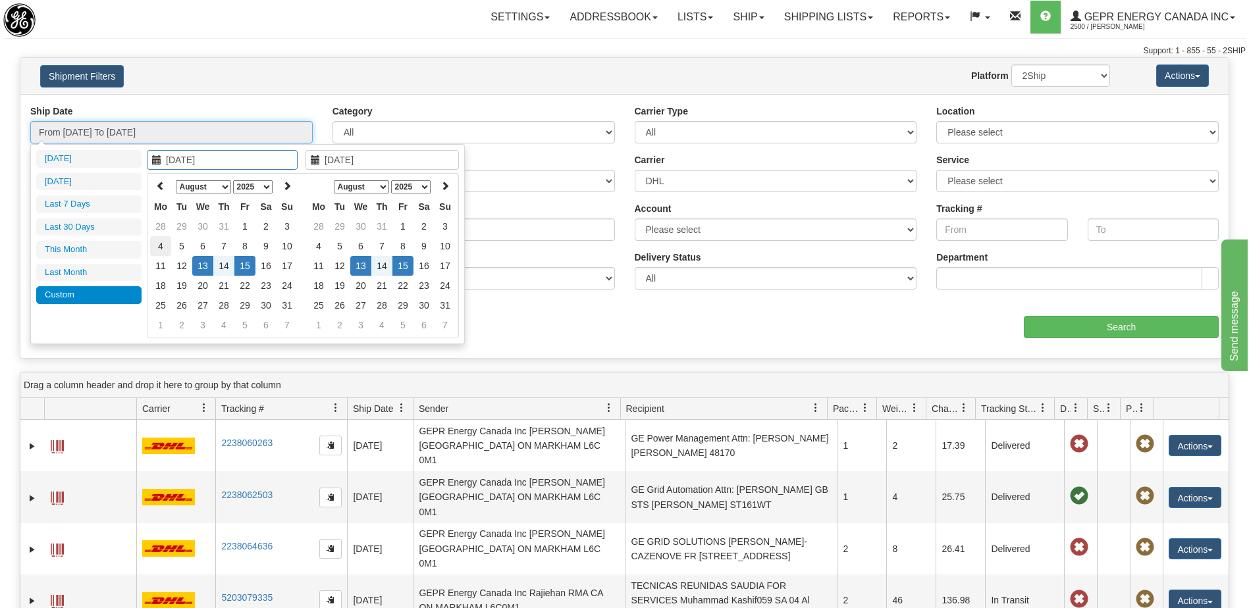
type input "08/04/2025"
click at [166, 248] on td "4" at bounding box center [160, 246] width 21 height 20
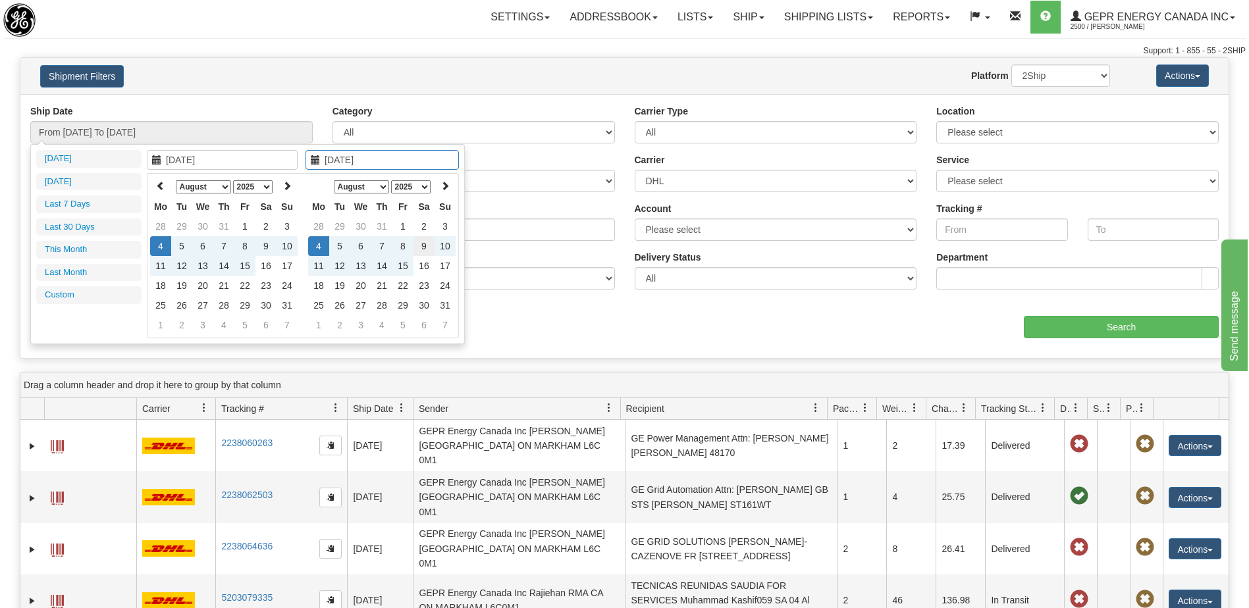
type input "08/09/2025"
click at [424, 250] on td "9" at bounding box center [424, 246] width 21 height 20
type input "From 08/04/2025 To 08/09/2025"
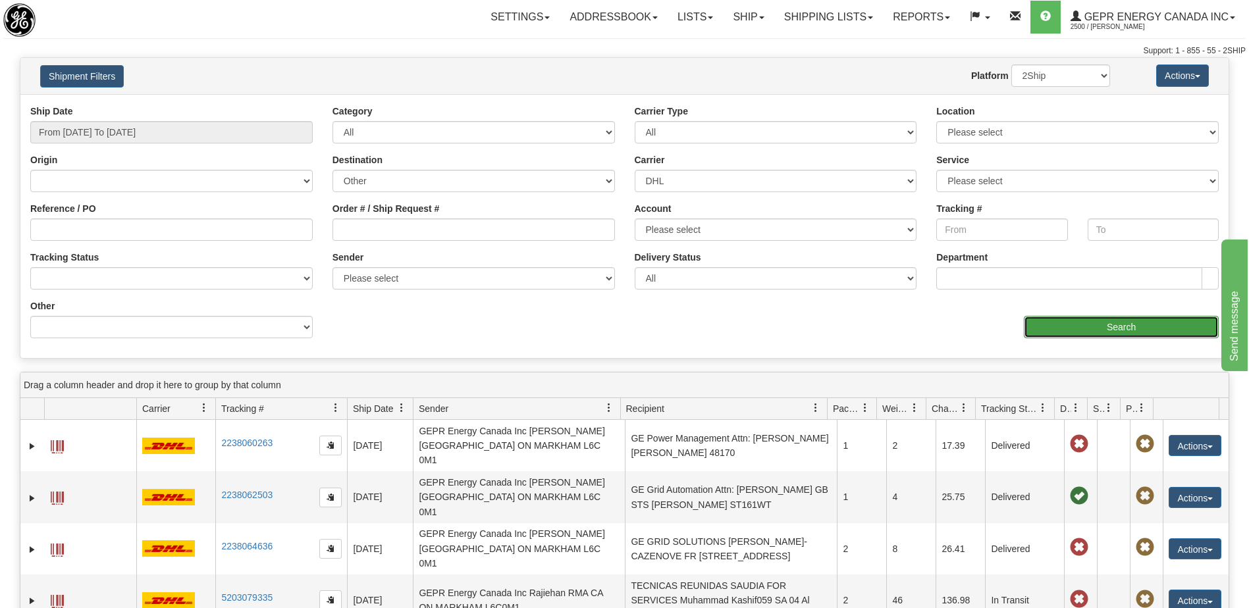
click at [1033, 325] on input "Search" at bounding box center [1121, 327] width 195 height 22
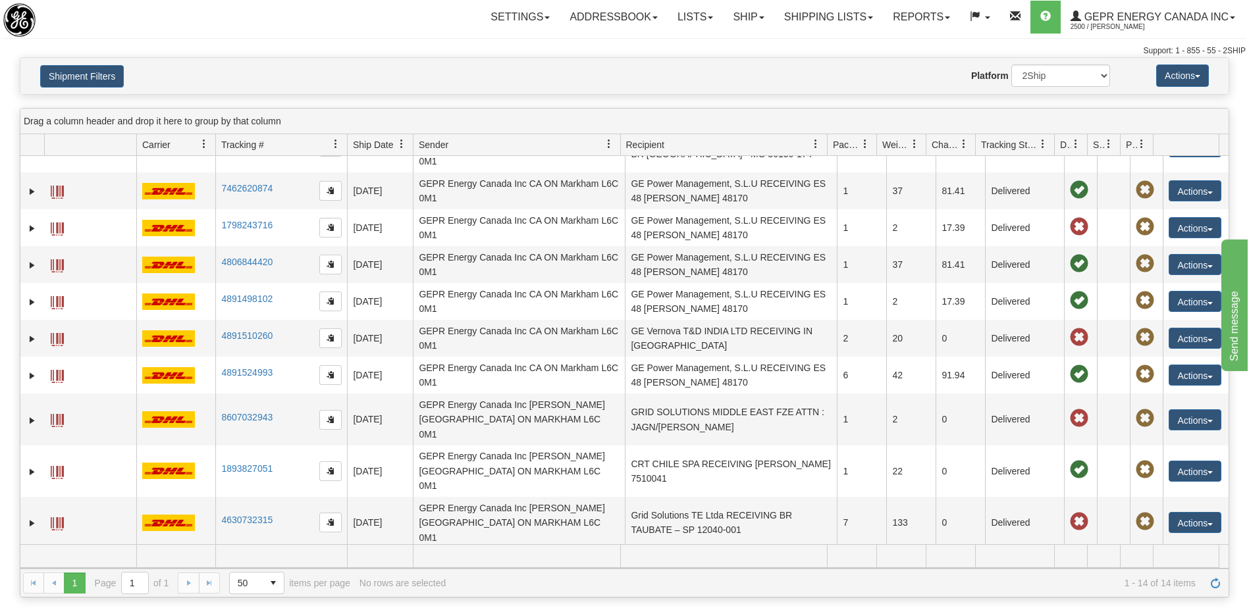
scroll to position [66, 0]
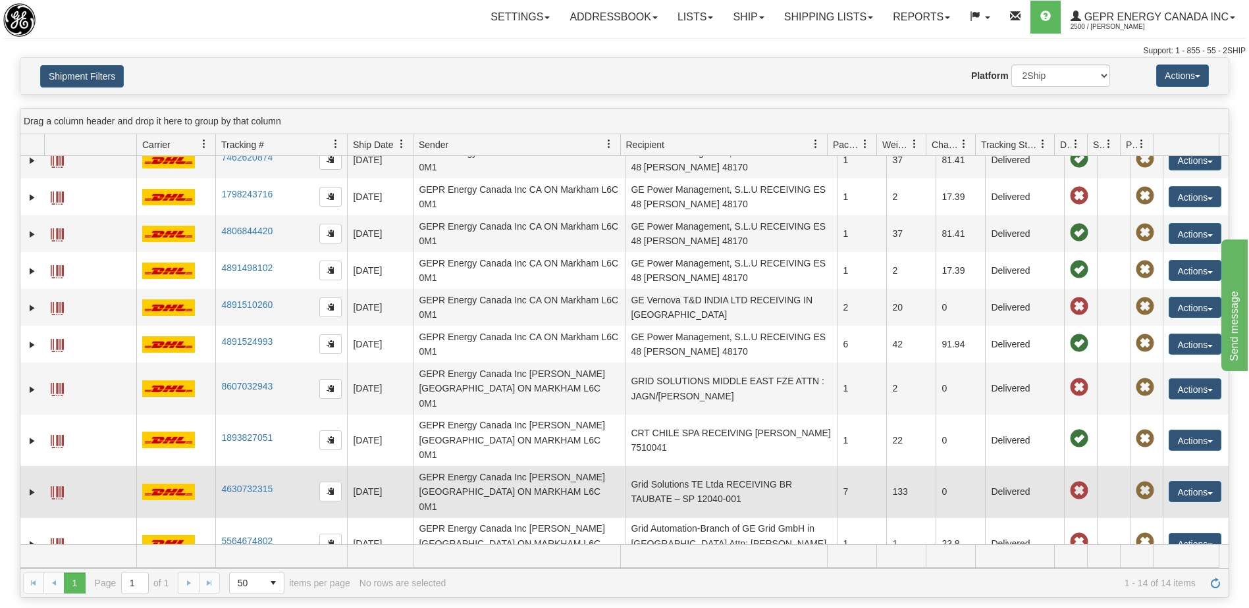
click at [729, 466] on td "Grid Solutions TE Ltda RECEIVING BR TAUBATE – SP 12040-001" at bounding box center [731, 491] width 212 height 51
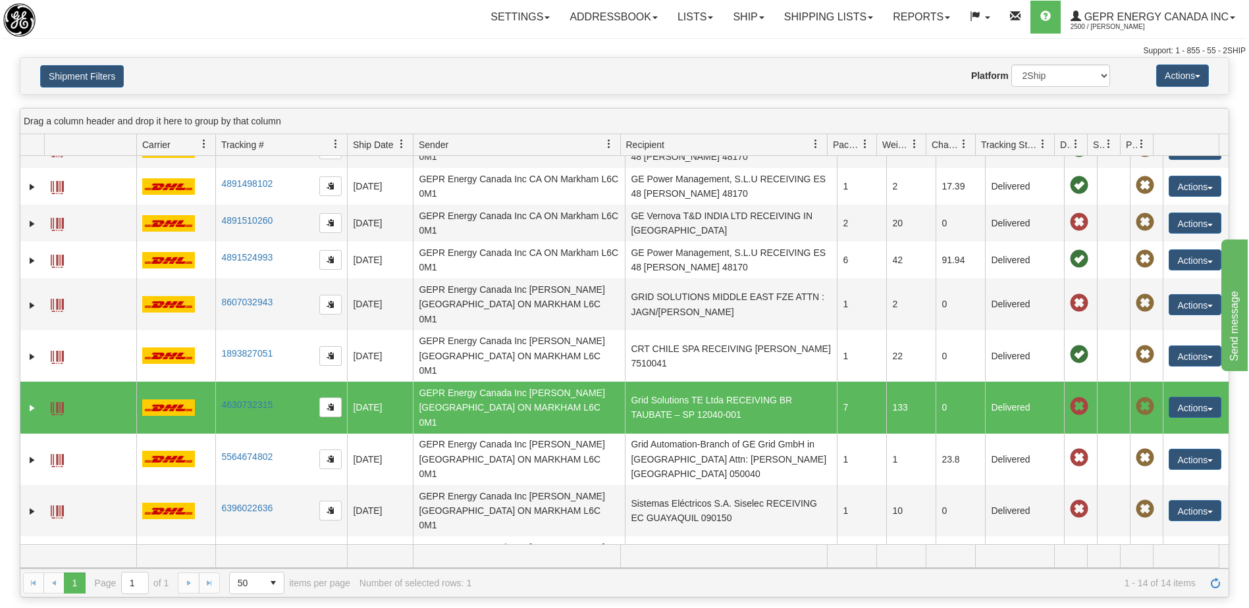
scroll to position [157, 0]
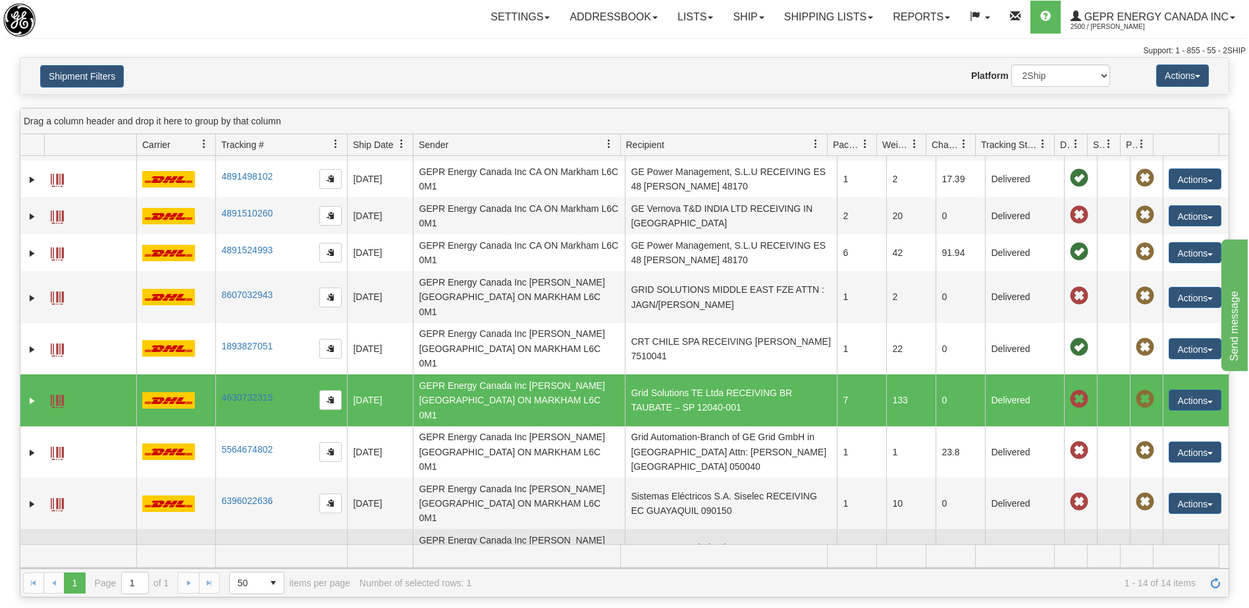
click at [721, 529] on td "GE Vernova Nederland B.V. Attn: Jesse Zwemmer NL Rijswijk 2288 BC" at bounding box center [731, 554] width 212 height 51
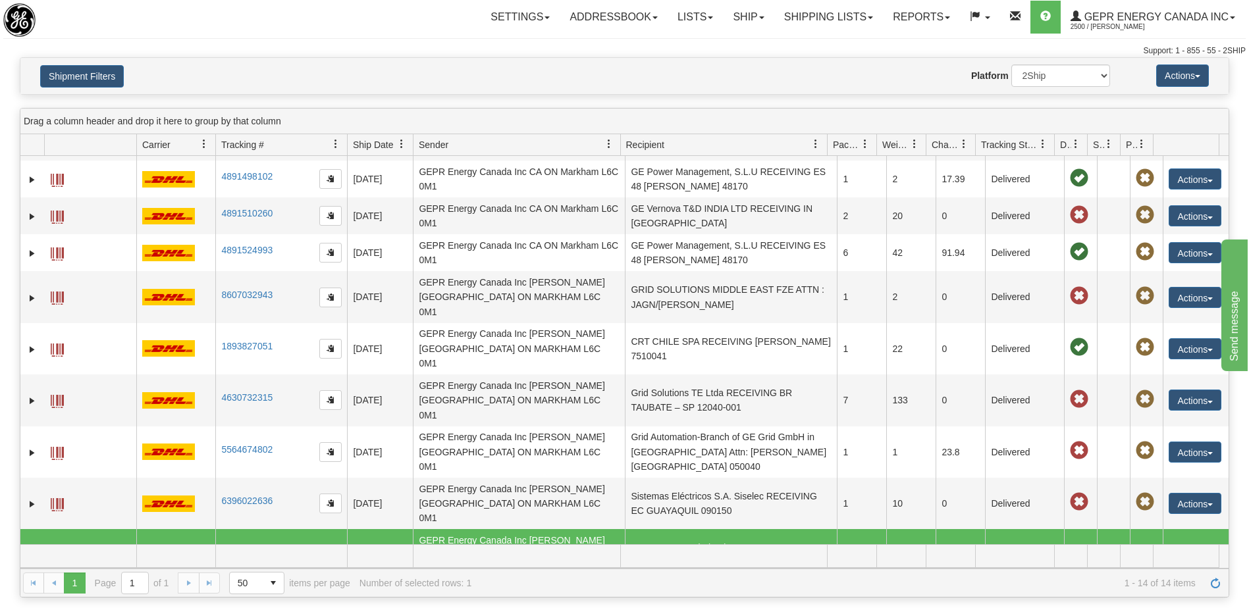
click at [1177, 545] on button "Actions" at bounding box center [1195, 555] width 53 height 21
click at [1148, 572] on link "Repeat" at bounding box center [1167, 580] width 105 height 17
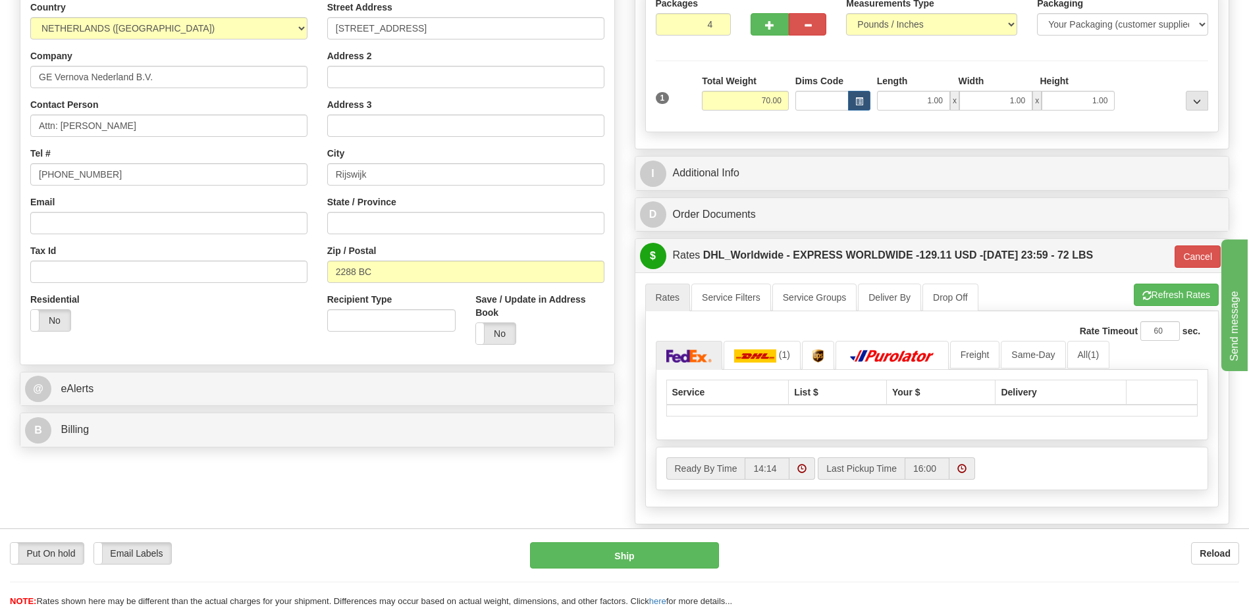
scroll to position [198, 0]
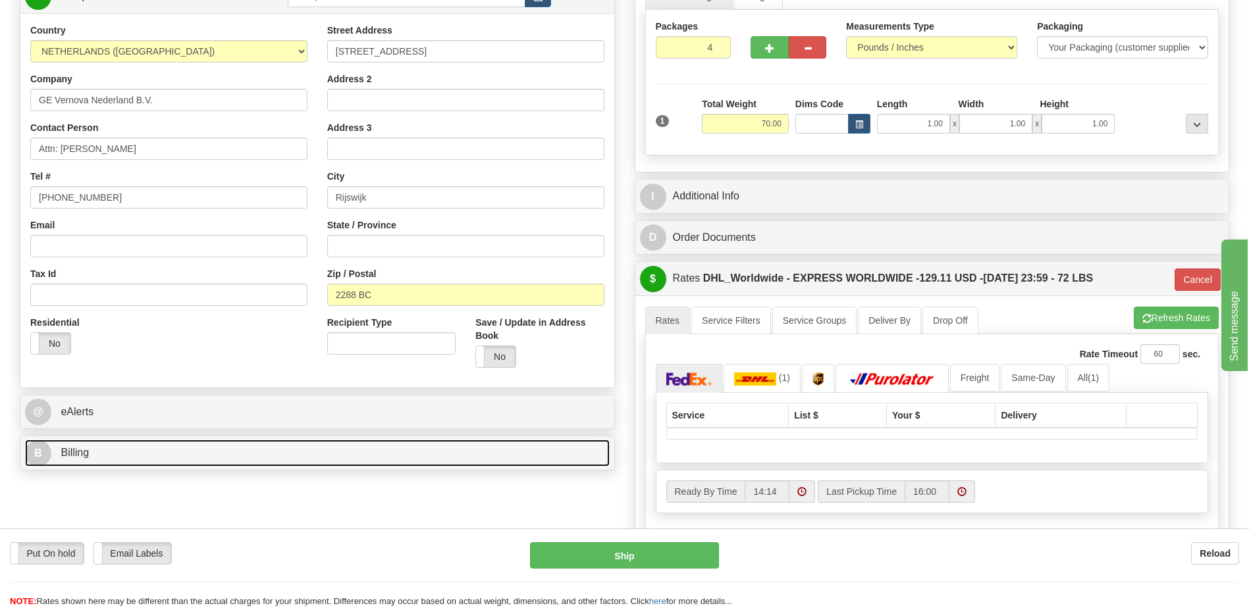
click at [254, 451] on link "B Billing" at bounding box center [317, 453] width 585 height 27
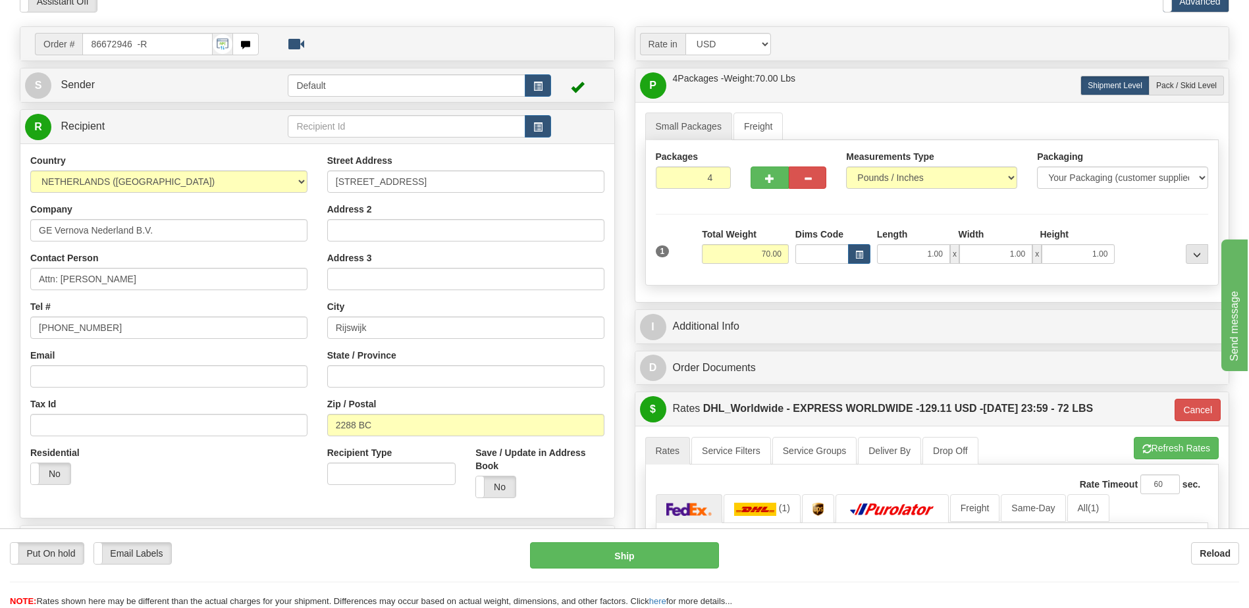
scroll to position [66, 0]
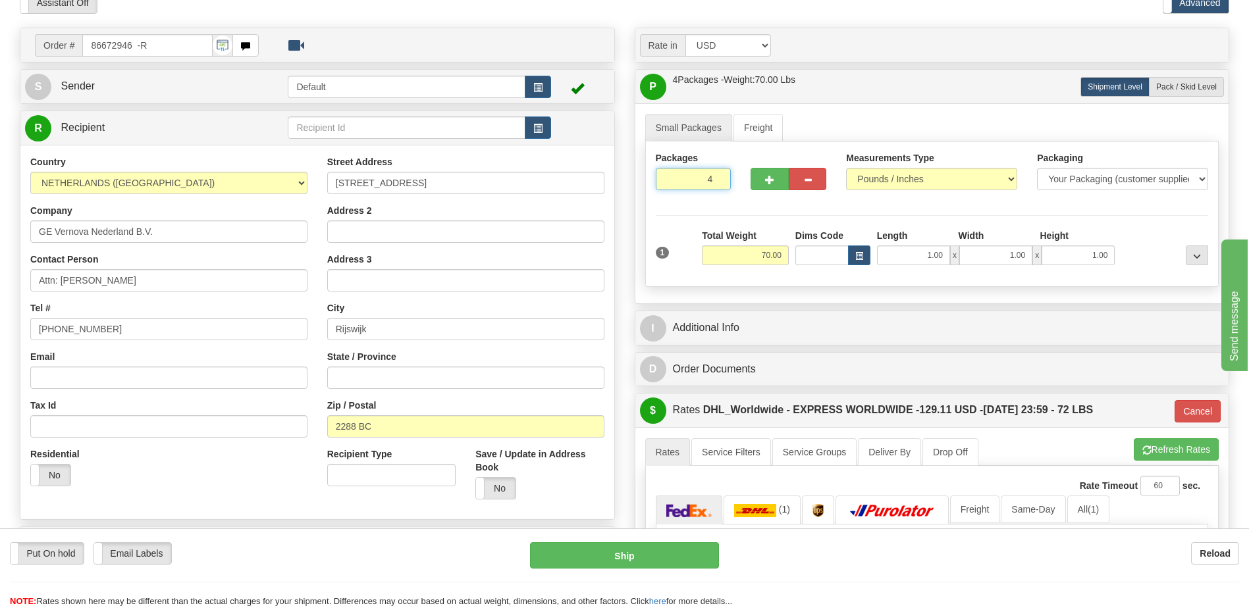
click at [703, 178] on input "4" at bounding box center [694, 179] width 76 height 22
type input "3"
click at [421, 30] on div "Order # 86672946 -R" at bounding box center [317, 45] width 594 height 34
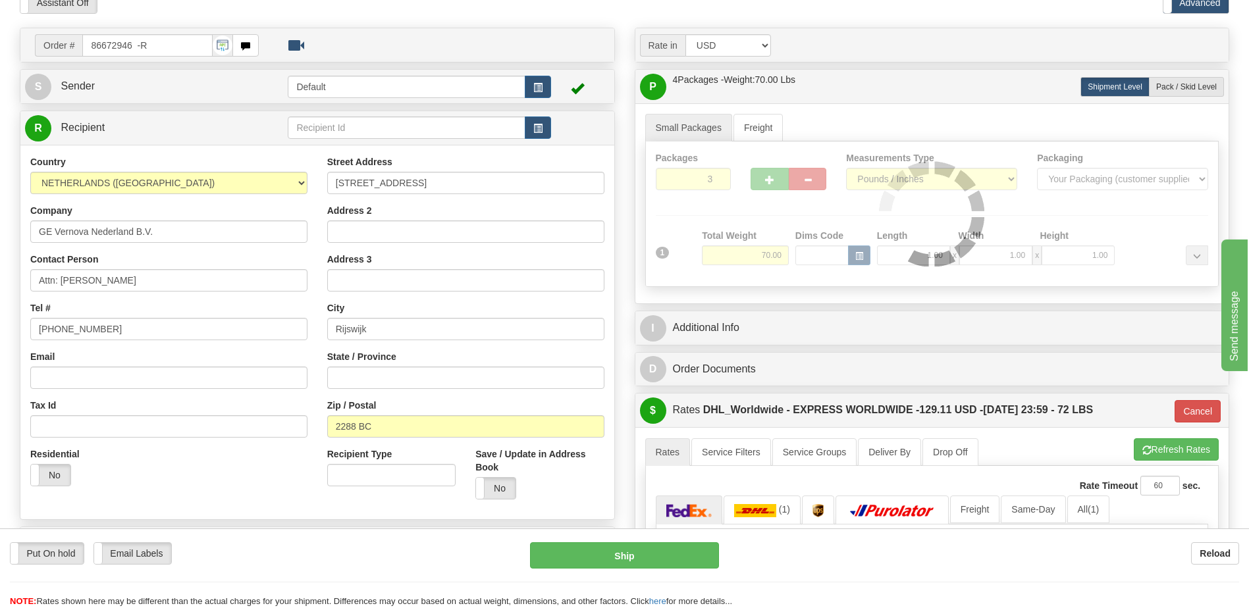
type input "P"
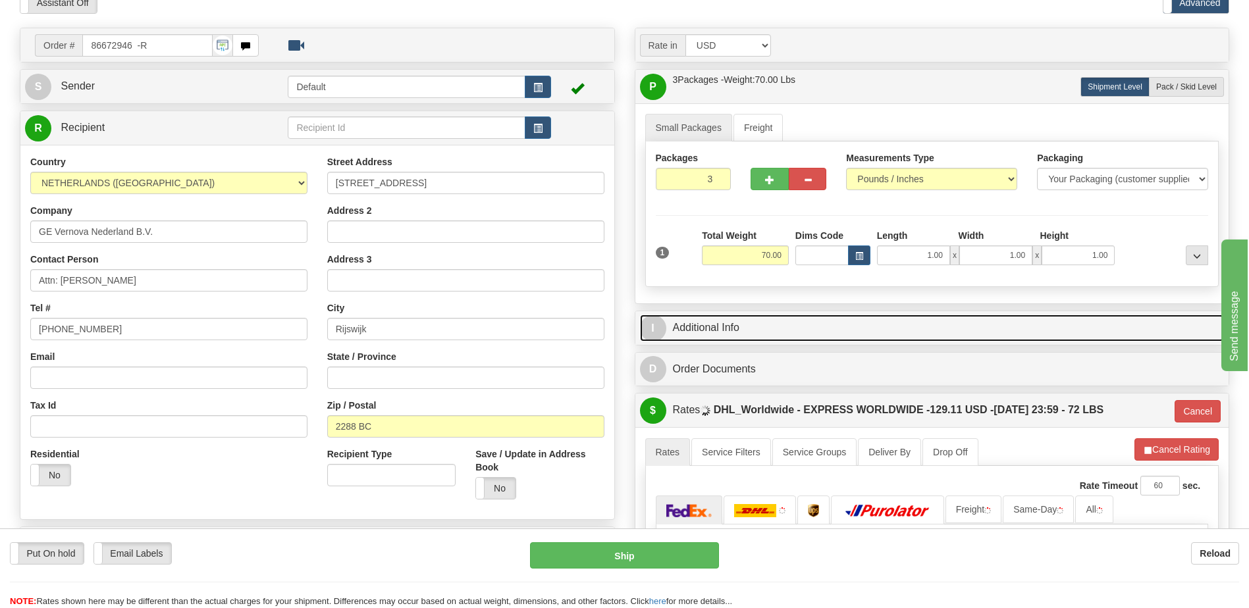
click at [746, 327] on link "I Additional Info" at bounding box center [932, 328] width 585 height 27
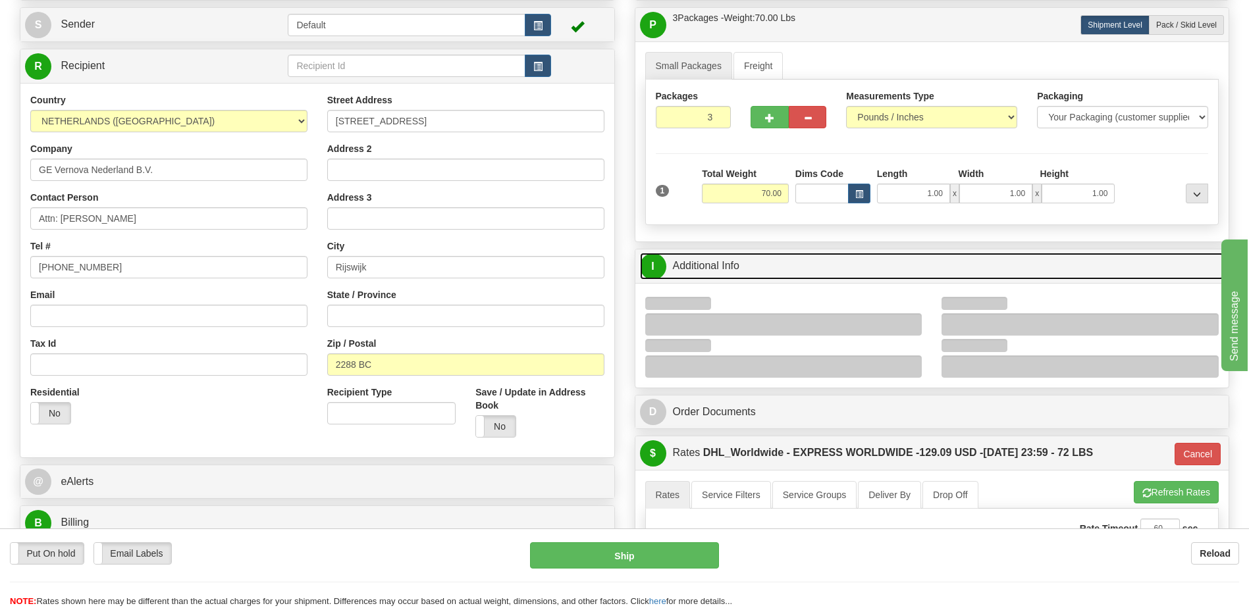
scroll to position [263, 0]
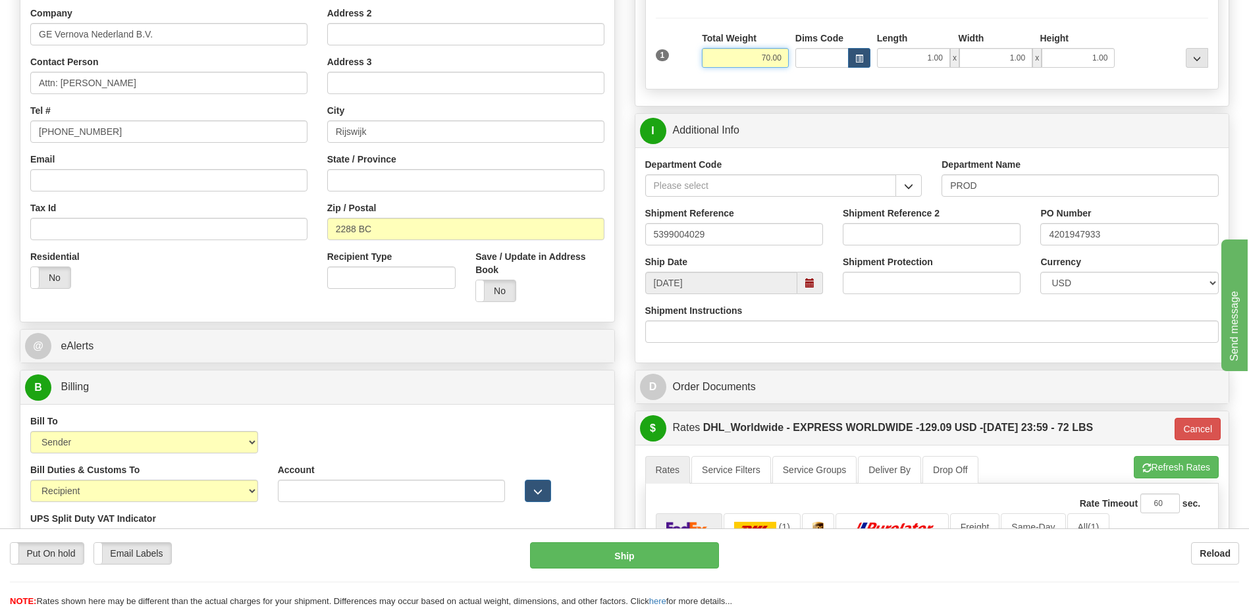
click at [770, 57] on input "70.00" at bounding box center [745, 58] width 87 height 20
click at [768, 57] on input "70.00" at bounding box center [745, 58] width 87 height 20
type input "63"
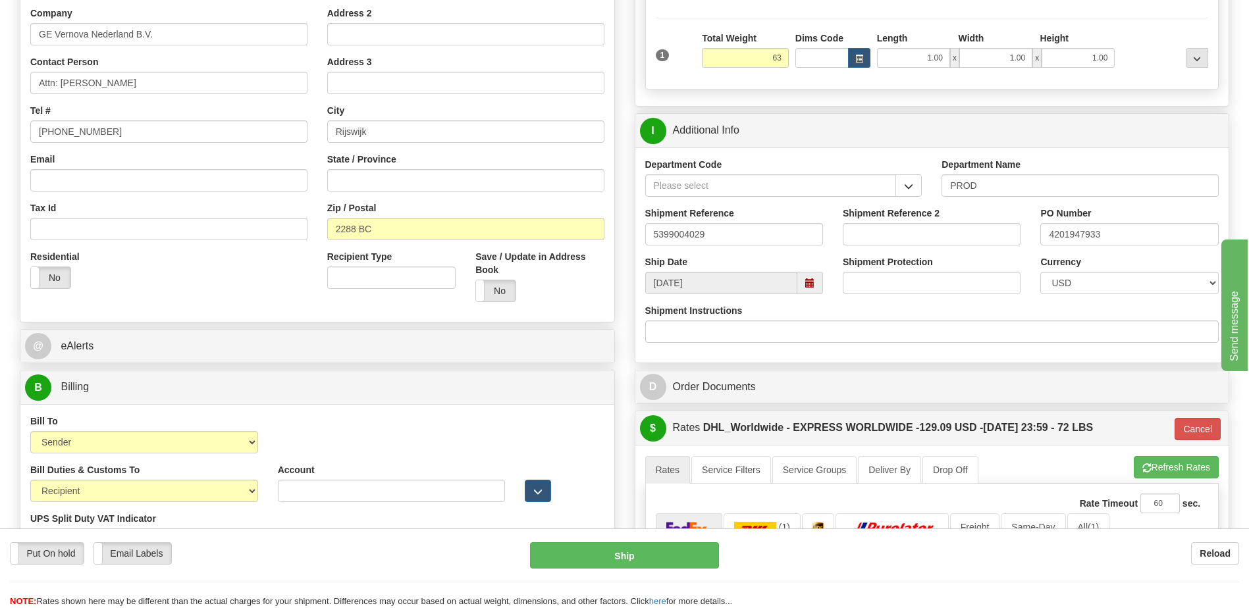
type input "P"
type input "63.00"
click at [374, 432] on div "Bill To Sender Recipient Third Party Collect Account 3rd Party Account List Ple…" at bounding box center [317, 439] width 594 height 49
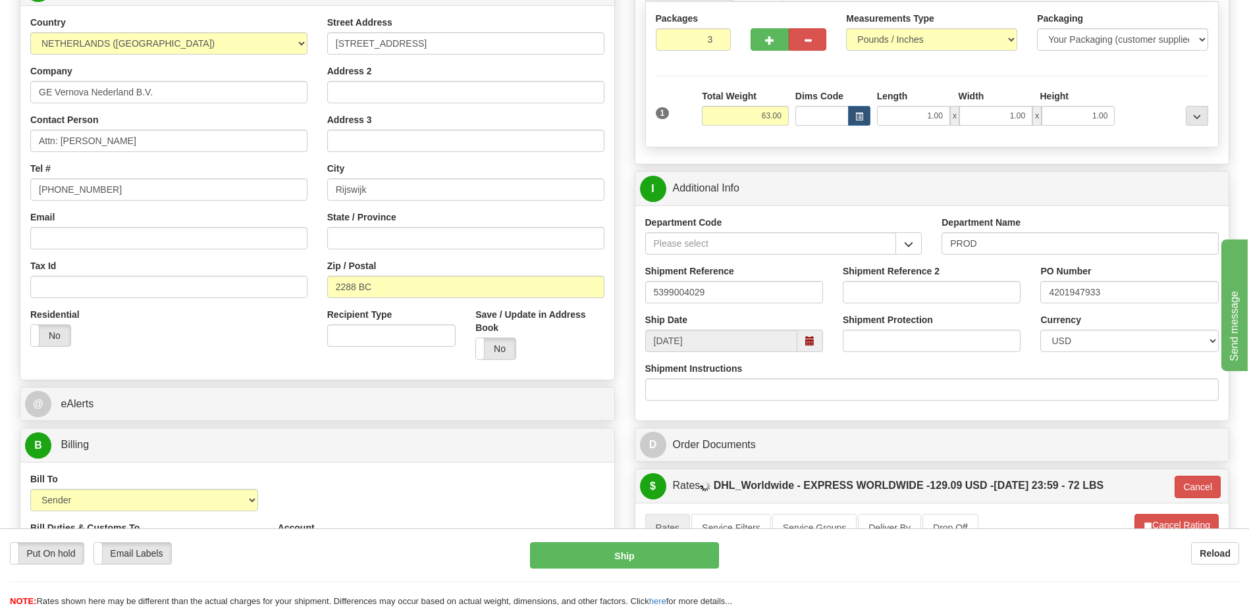
scroll to position [132, 0]
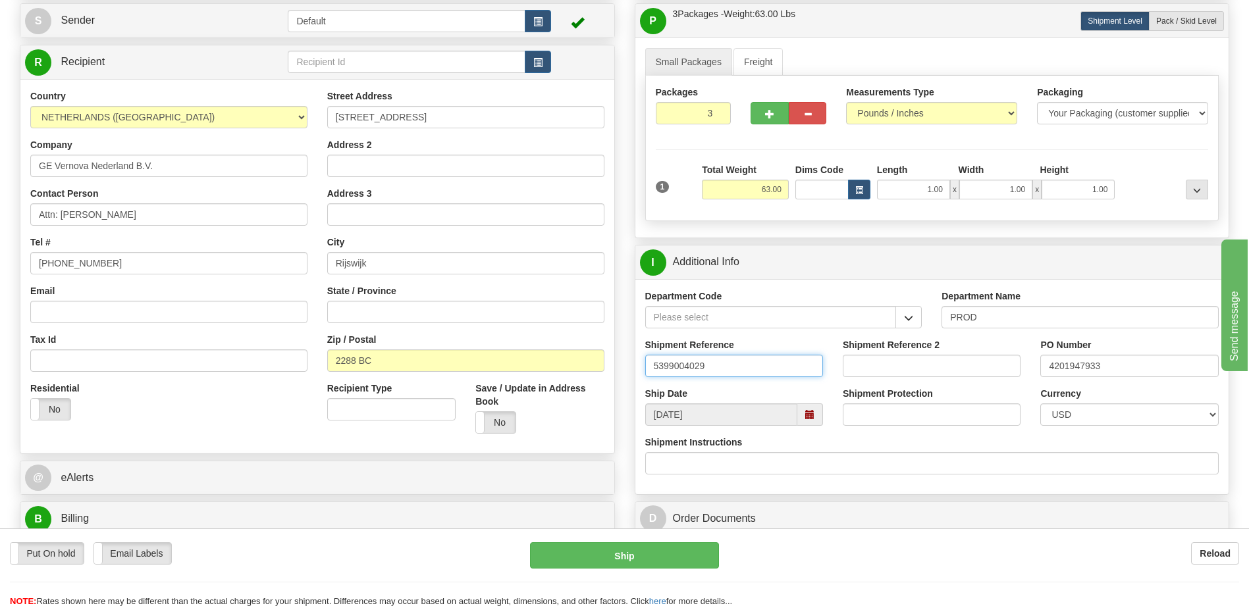
click at [720, 369] on input "5399004029" at bounding box center [734, 366] width 178 height 22
type input "5399005527"
click at [1124, 363] on input "4201947933" at bounding box center [1129, 366] width 178 height 22
drag, startPoint x: 1139, startPoint y: 358, endPoint x: 1025, endPoint y: 373, distance: 115.6
click at [1025, 373] on div "Shipment Reference 5399005527 Shipment Reference 2 PO Number 4201947933" at bounding box center [932, 362] width 594 height 49
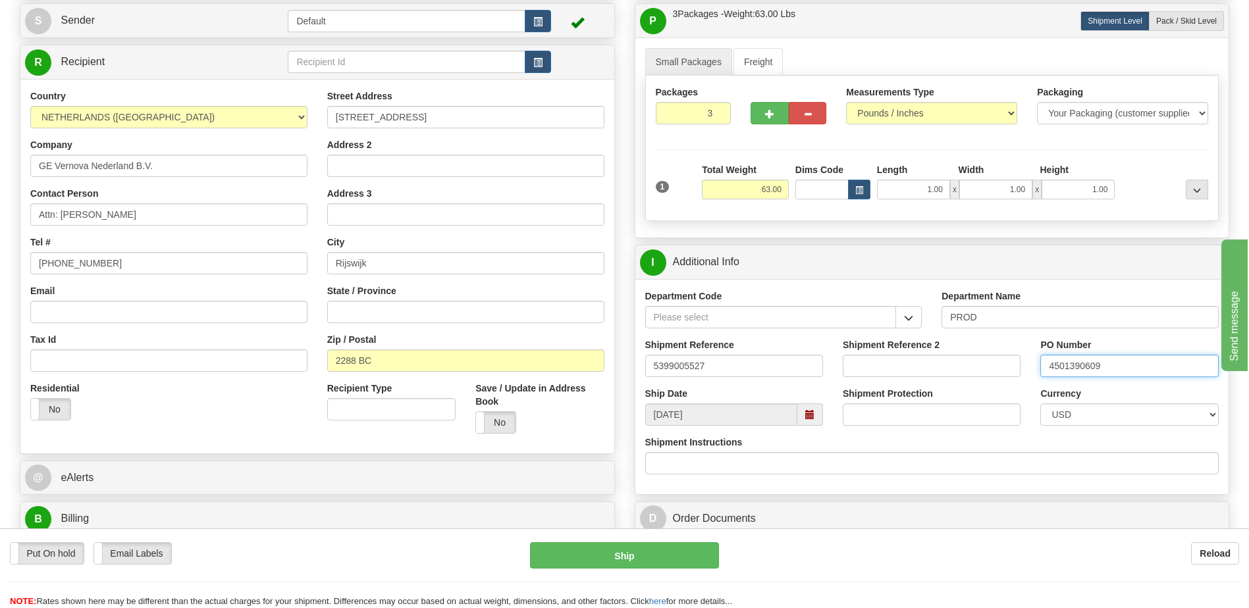
type input "4501390609"
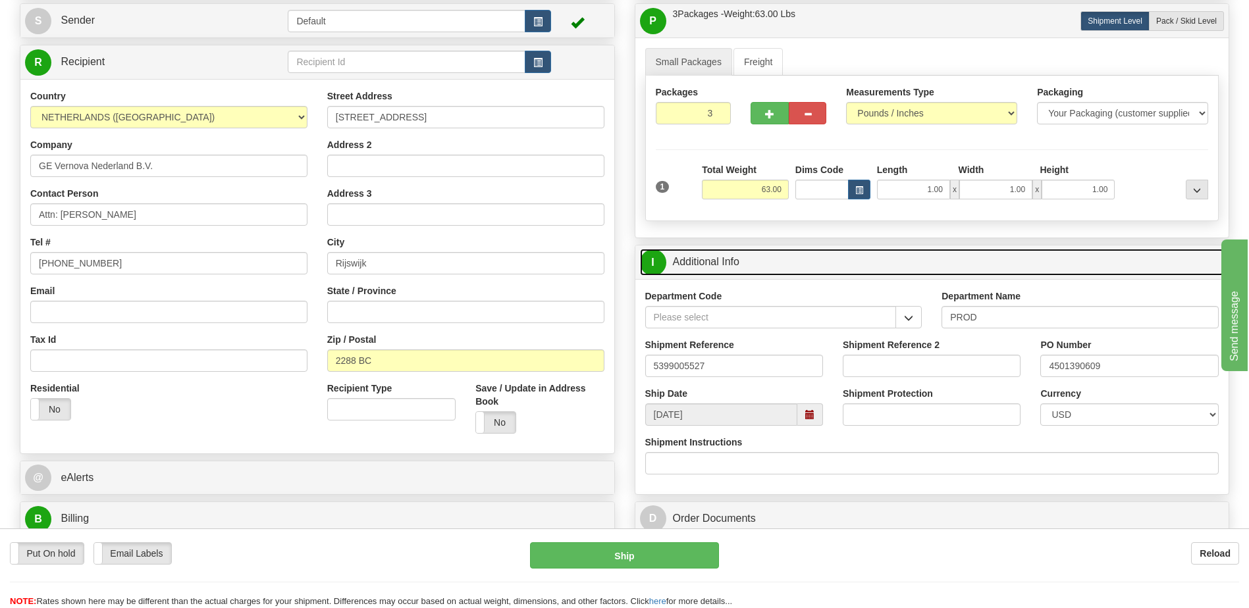
click at [807, 265] on link "I Additional Info" at bounding box center [932, 262] width 585 height 27
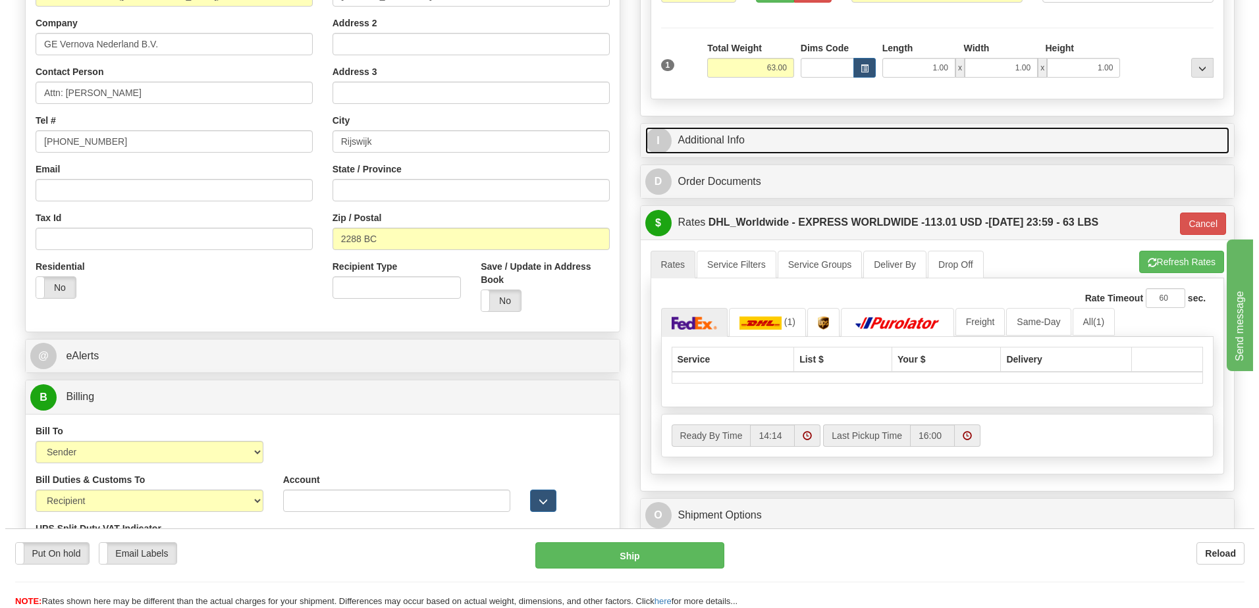
scroll to position [395, 0]
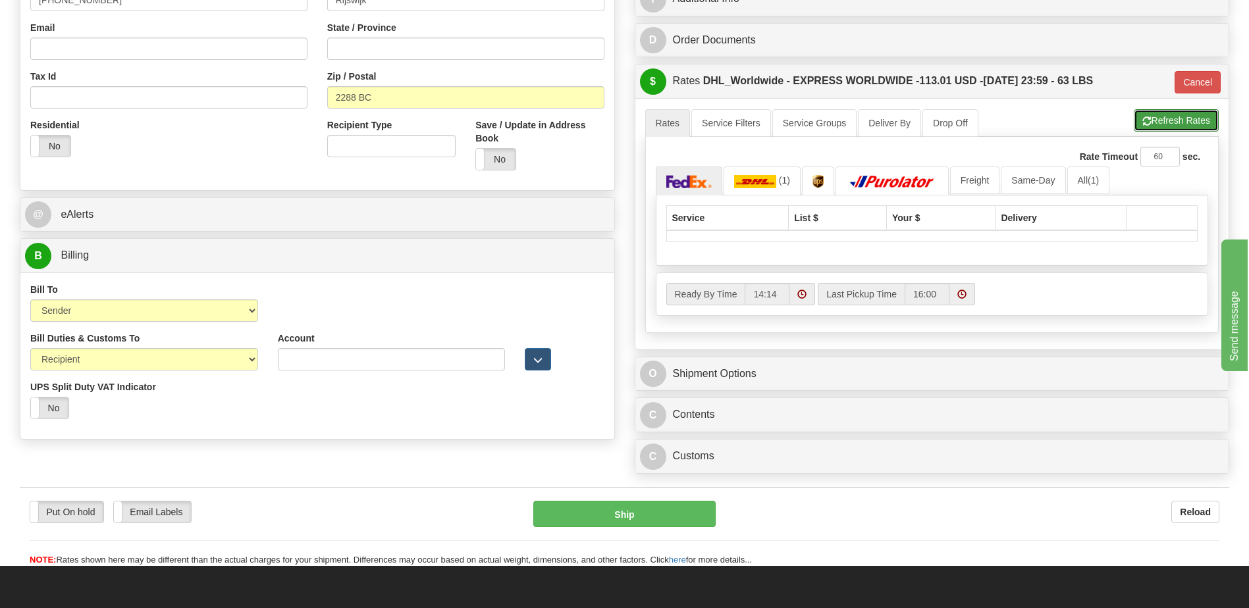
click at [1172, 126] on button "Refresh Rates" at bounding box center [1176, 120] width 85 height 22
type input "P"
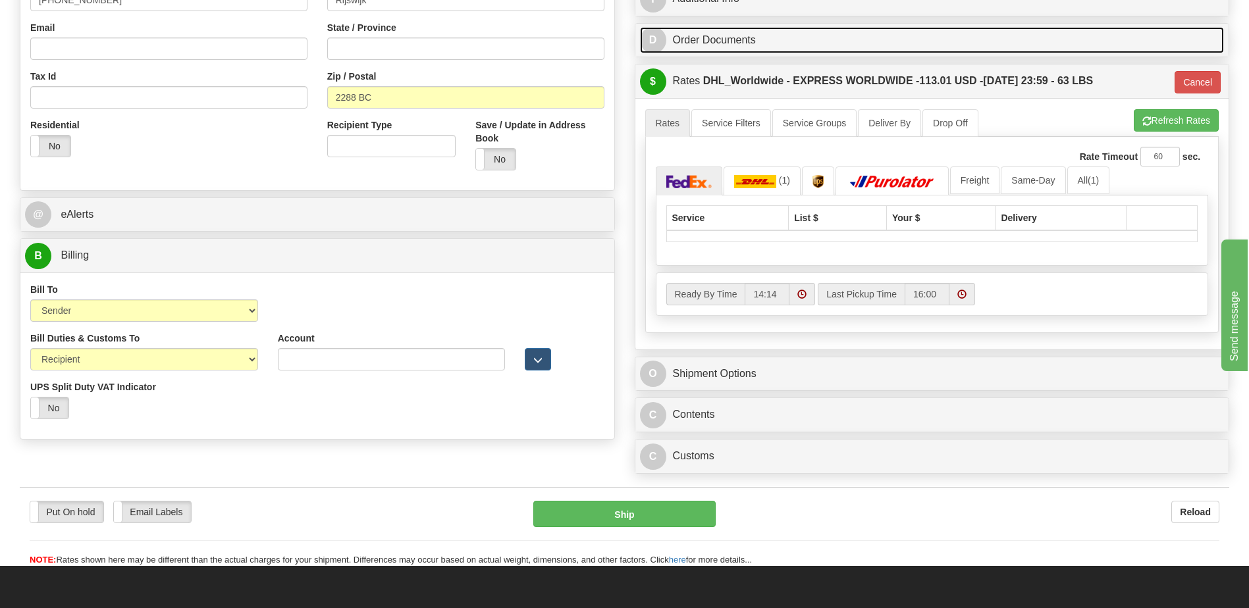
click at [790, 51] on link "D Order Documents" at bounding box center [932, 40] width 585 height 27
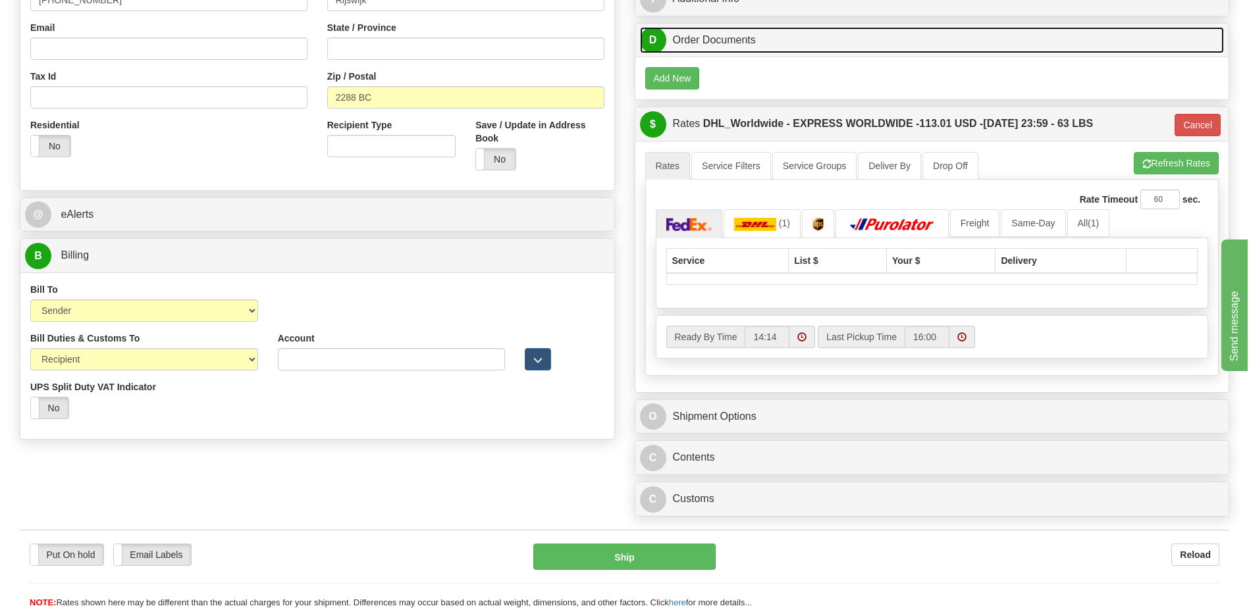
click at [774, 45] on link "D Order Documents" at bounding box center [932, 40] width 585 height 27
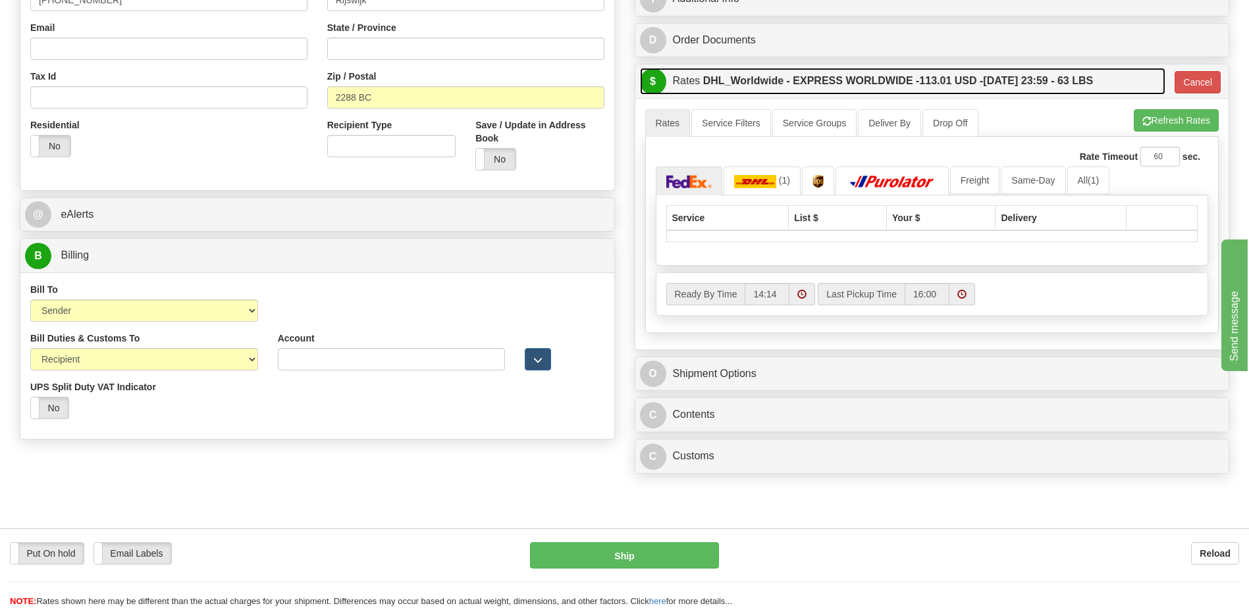
click at [772, 93] on label "DHL_Worldwide - EXPRESS WORLDWIDE - 113.01 USD - 10/01/2025 23:59 - 63 LBS" at bounding box center [898, 81] width 390 height 26
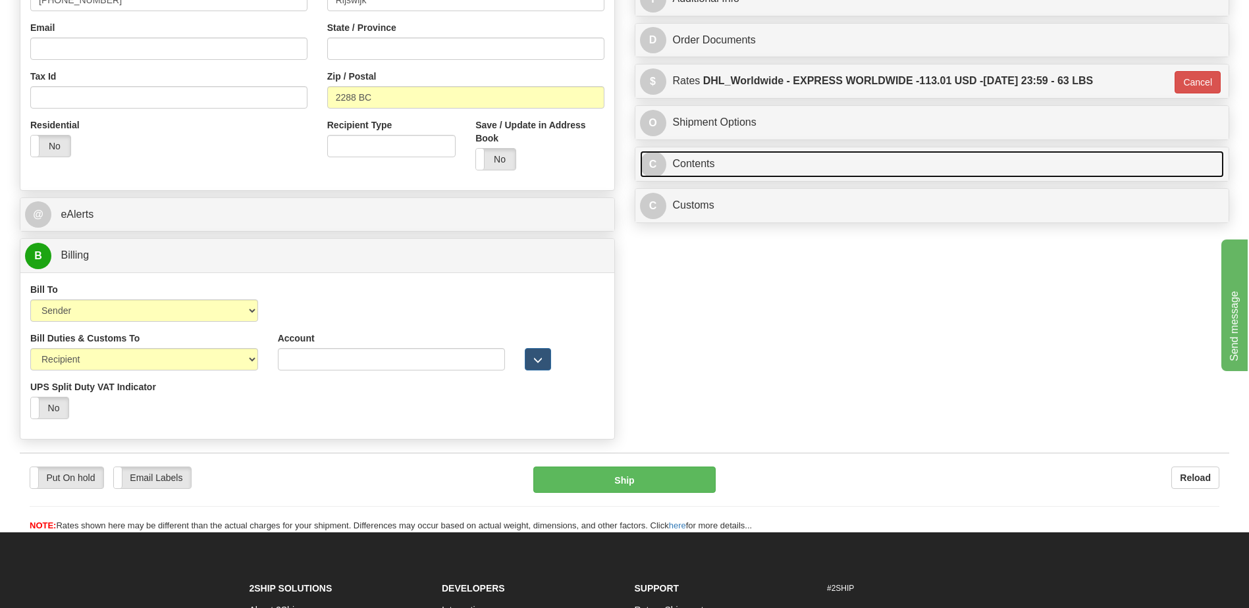
click at [768, 155] on link "C Contents" at bounding box center [932, 164] width 585 height 27
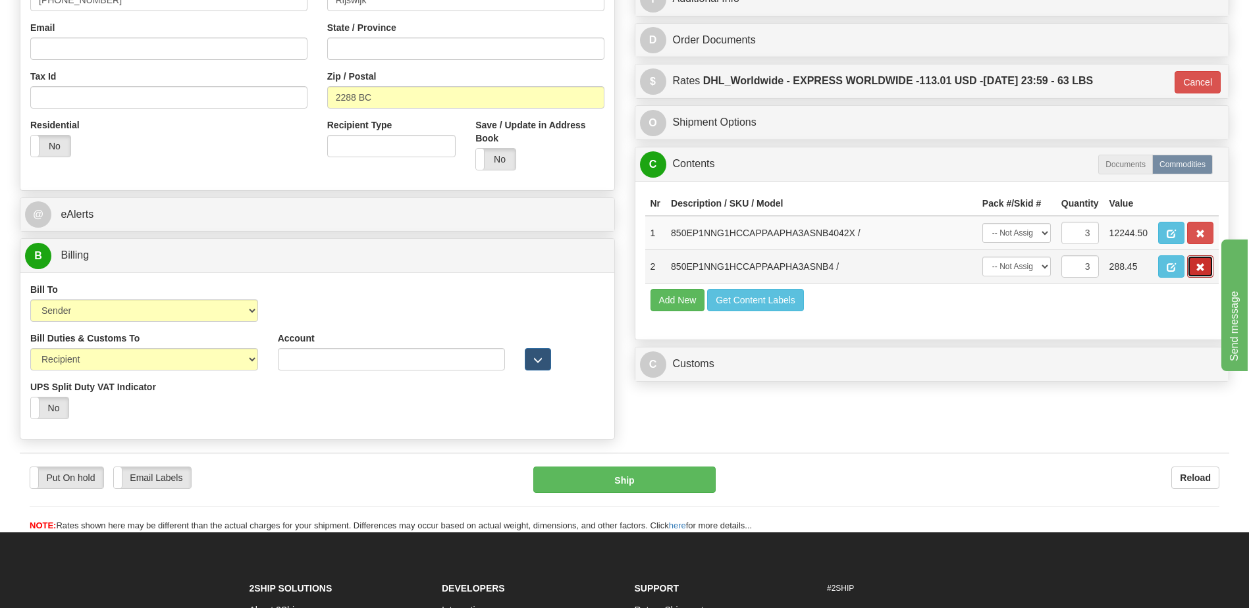
click at [1202, 274] on button "button" at bounding box center [1200, 266] width 26 height 22
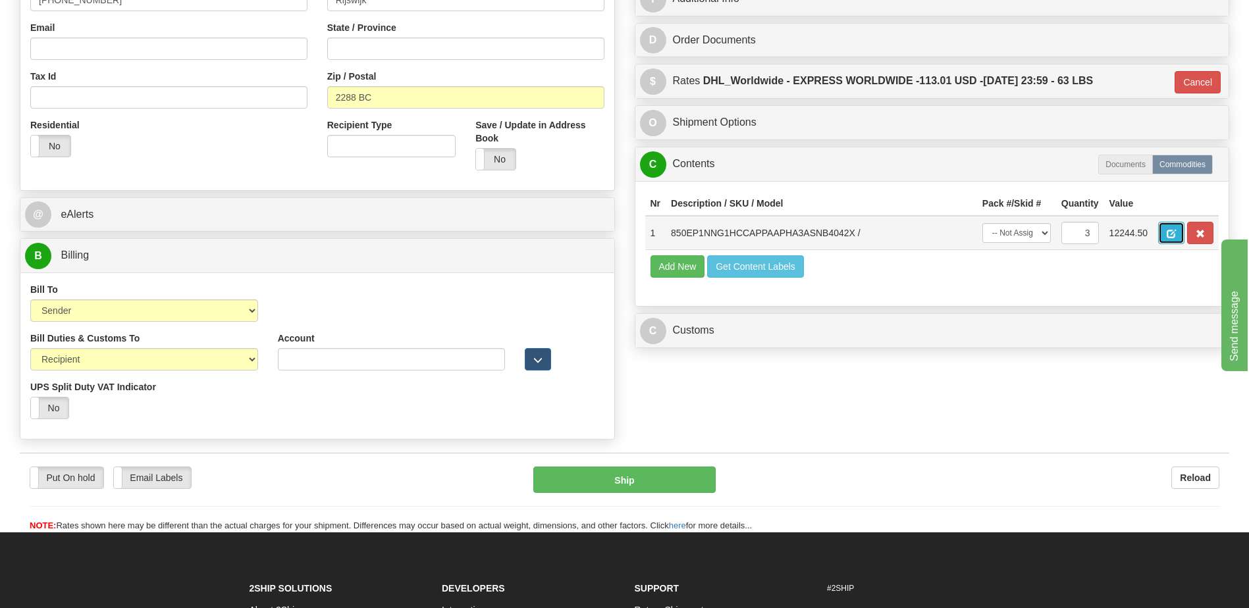
click at [1170, 234] on span "button" at bounding box center [1171, 234] width 9 height 9
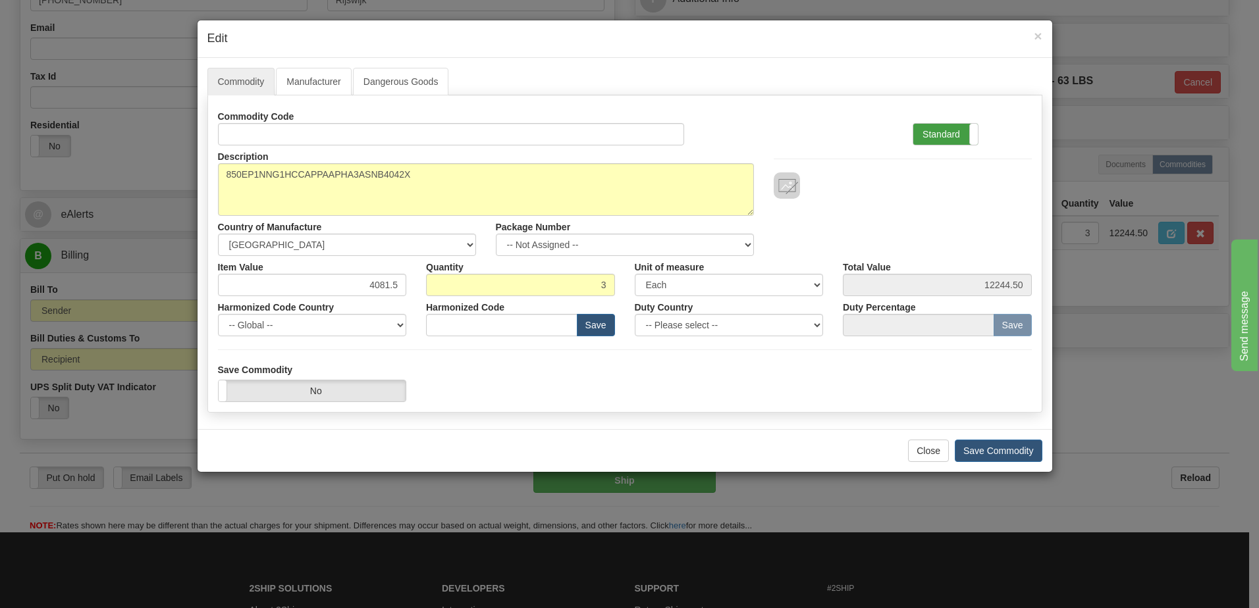
click at [944, 137] on label "Standard" at bounding box center [945, 134] width 65 height 21
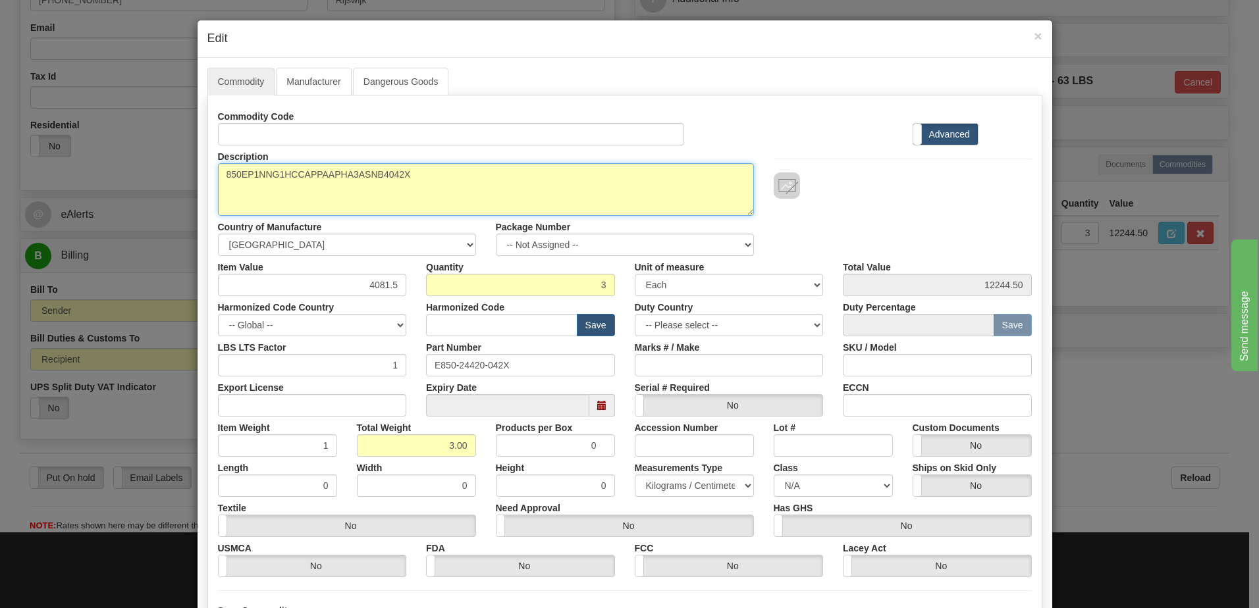
drag, startPoint x: 392, startPoint y: 175, endPoint x: 43, endPoint y: 173, distance: 349.7
click at [43, 173] on div "× Edit Commodity Manufacturer Dangerous Goods Commodity Code Standard Advanced …" at bounding box center [629, 304] width 1259 height 608
paste textarea "850EP1NNG1HCCAPPAAPHA3ASNB4"
click at [432, 179] on textarea "850EP1NNG1HCCAPPAAPHA3ASNB4042X" at bounding box center [486, 189] width 536 height 53
paste textarea "E850-24595-043X"
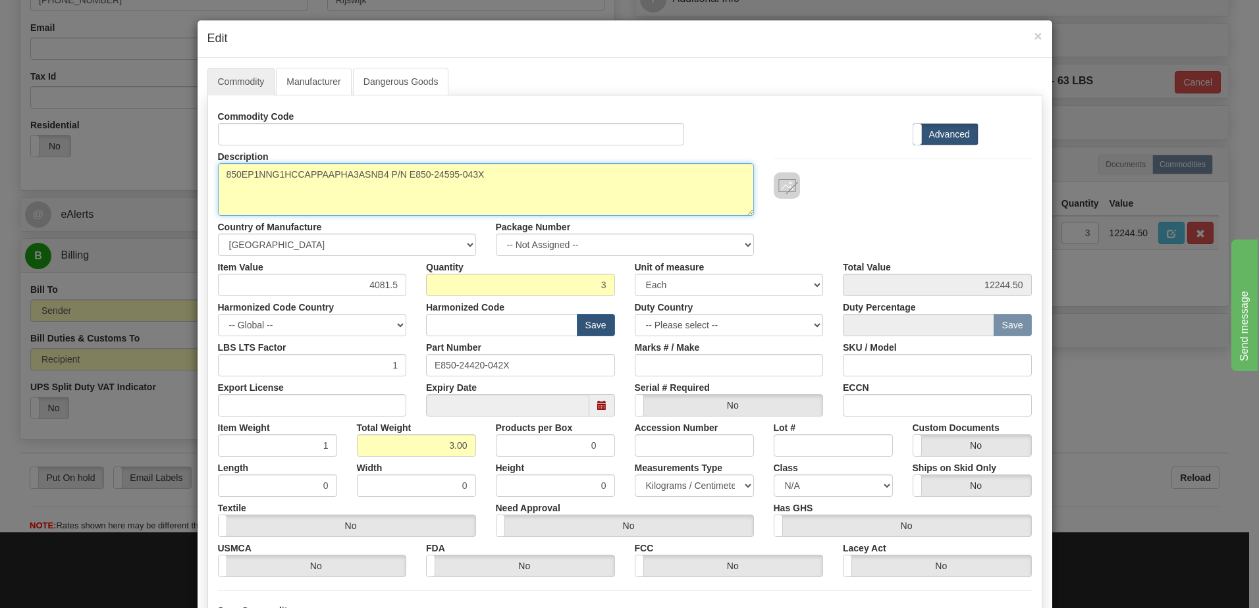
type textarea "850EP1NNG1HCCAPPAAPHA3ASNB4 P/N E850-24595-043X"
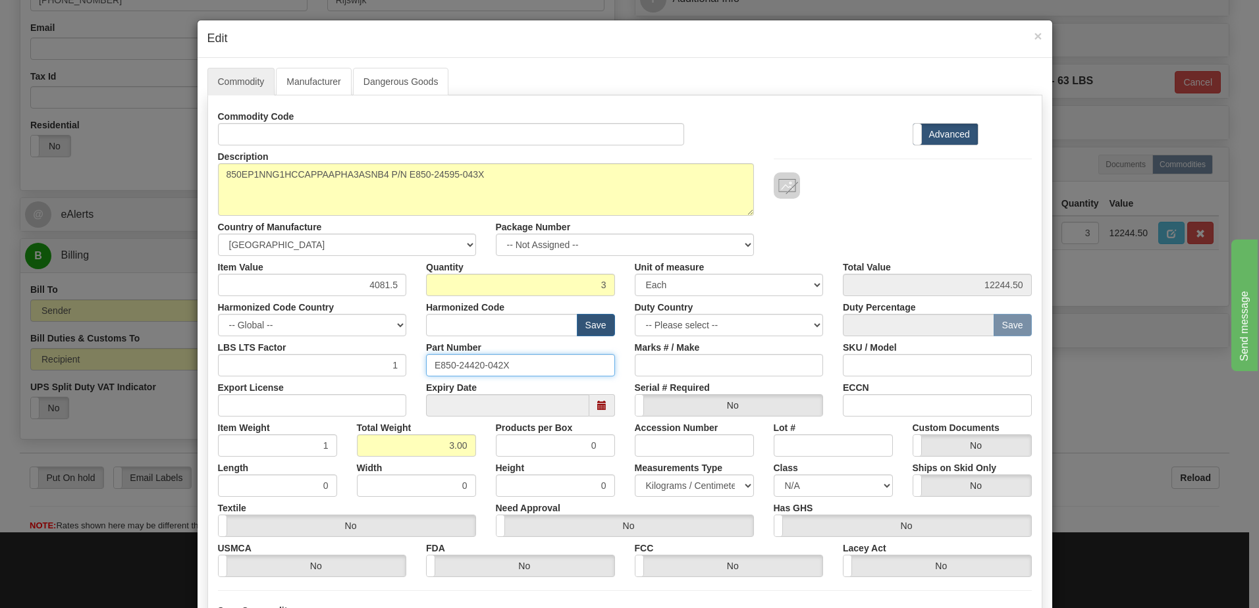
drag, startPoint x: 429, startPoint y: 365, endPoint x: 606, endPoint y: 365, distance: 177.1
click at [606, 365] on input "E850-24420-042X" at bounding box center [520, 365] width 189 height 22
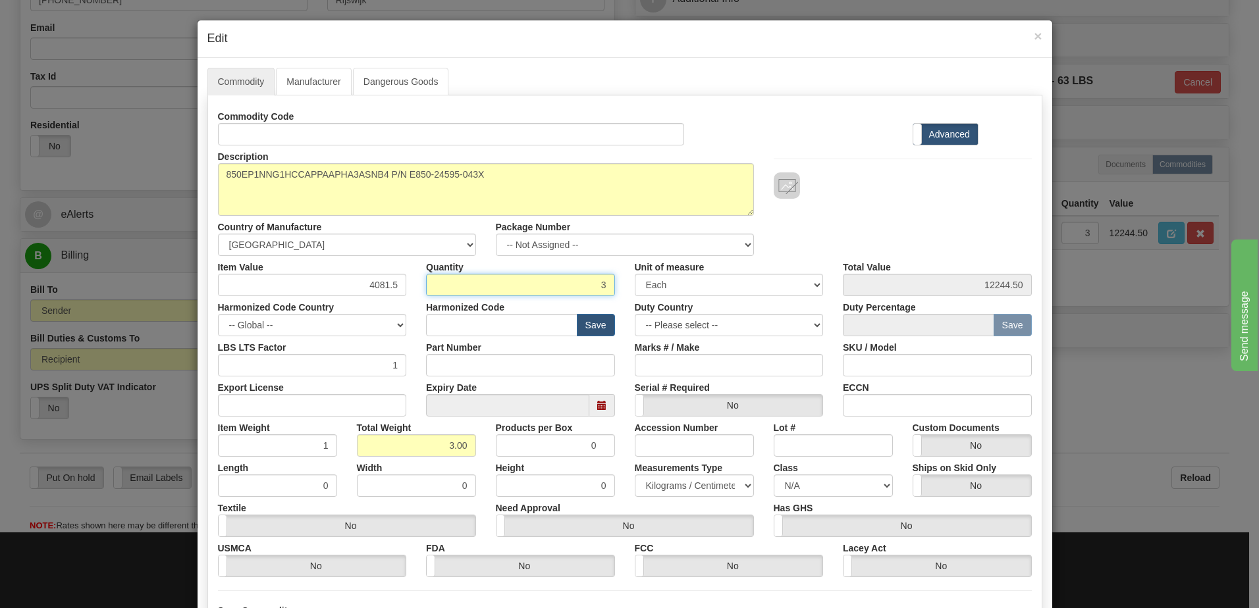
click at [531, 286] on input "3" at bounding box center [520, 285] width 189 height 22
drag, startPoint x: 287, startPoint y: 443, endPoint x: 299, endPoint y: 447, distance: 12.5
click at [287, 443] on input "1" at bounding box center [277, 446] width 119 height 22
click at [383, 445] on input "3.00" at bounding box center [416, 446] width 119 height 22
drag, startPoint x: 382, startPoint y: 288, endPoint x: 458, endPoint y: 289, distance: 75.7
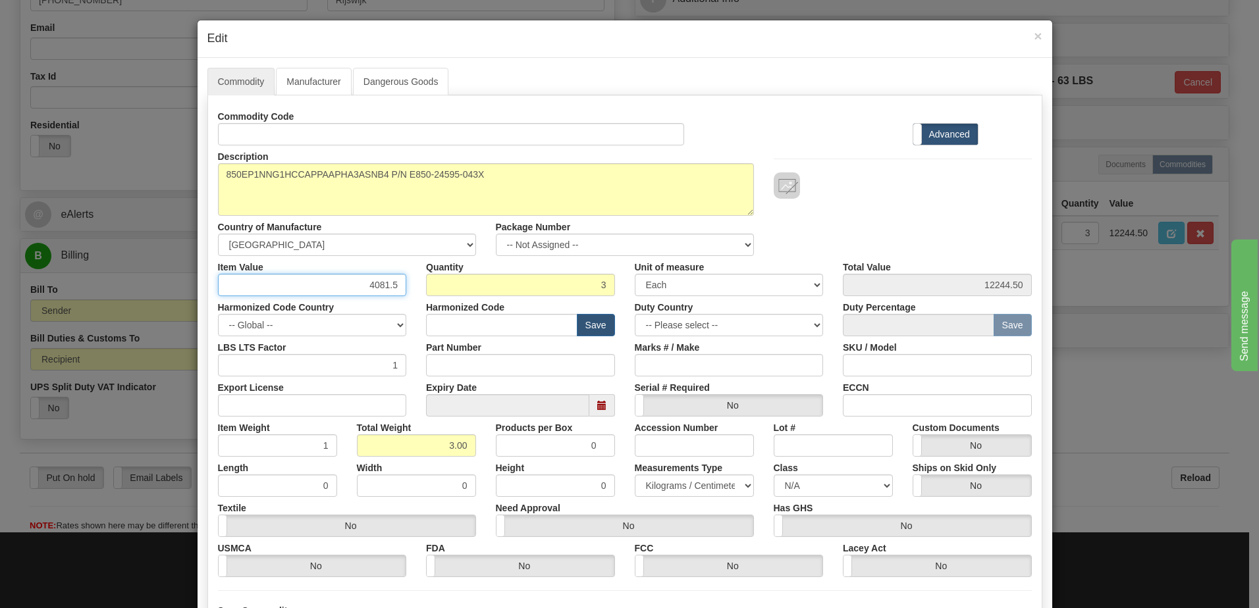
click at [458, 289] on div "Item Value 4081.5 Quantity 3 Unit of measure 3 Thousand Square Inches Adjustmen…" at bounding box center [625, 276] width 834 height 40
type input "2956.82"
type input "8870.46"
click at [522, 286] on input "3" at bounding box center [520, 285] width 189 height 22
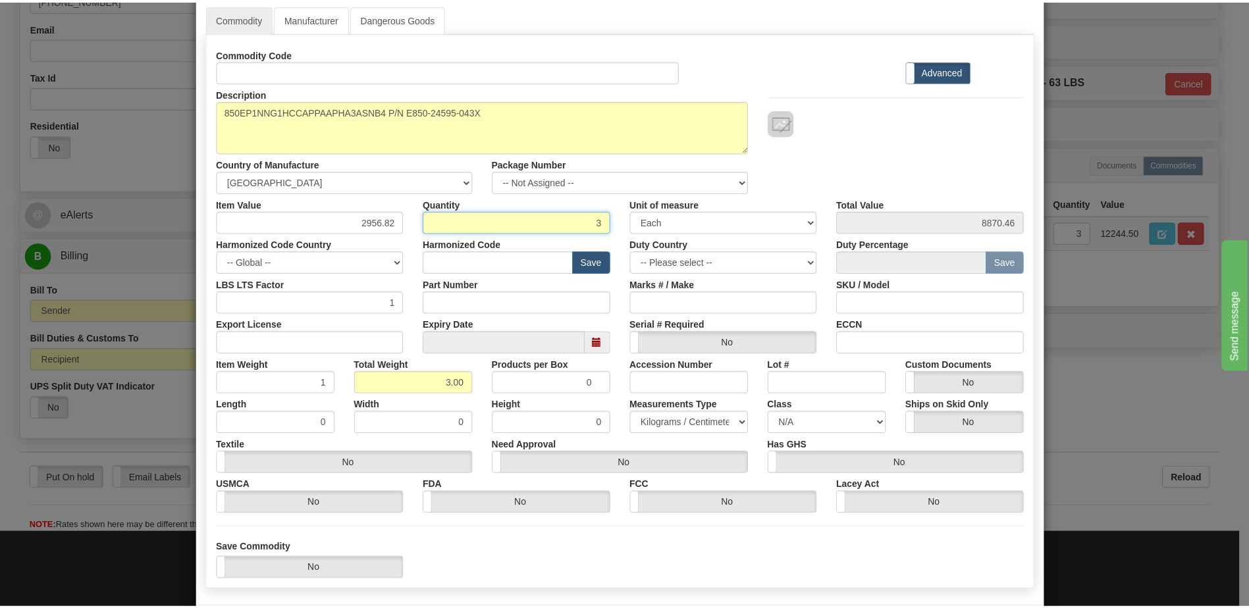
scroll to position [125, 0]
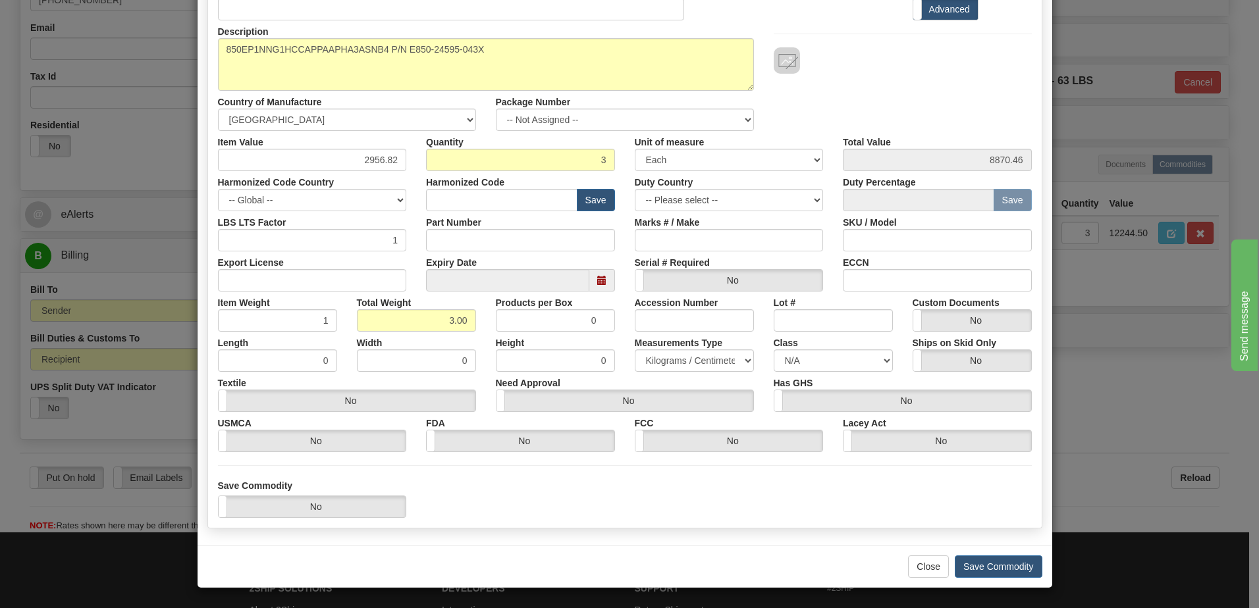
click at [707, 485] on div "Save Commodity Yes No" at bounding box center [625, 498] width 834 height 39
click at [458, 190] on input "text" at bounding box center [501, 200] width 151 height 22
type input "8536.49.00"
click at [687, 535] on div "Commodity Manufacturer Dangerous Goods Commodity Code Standard Advanced Descrip…" at bounding box center [625, 239] width 855 height 612
click at [973, 566] on button "Save Commodity" at bounding box center [999, 567] width 88 height 22
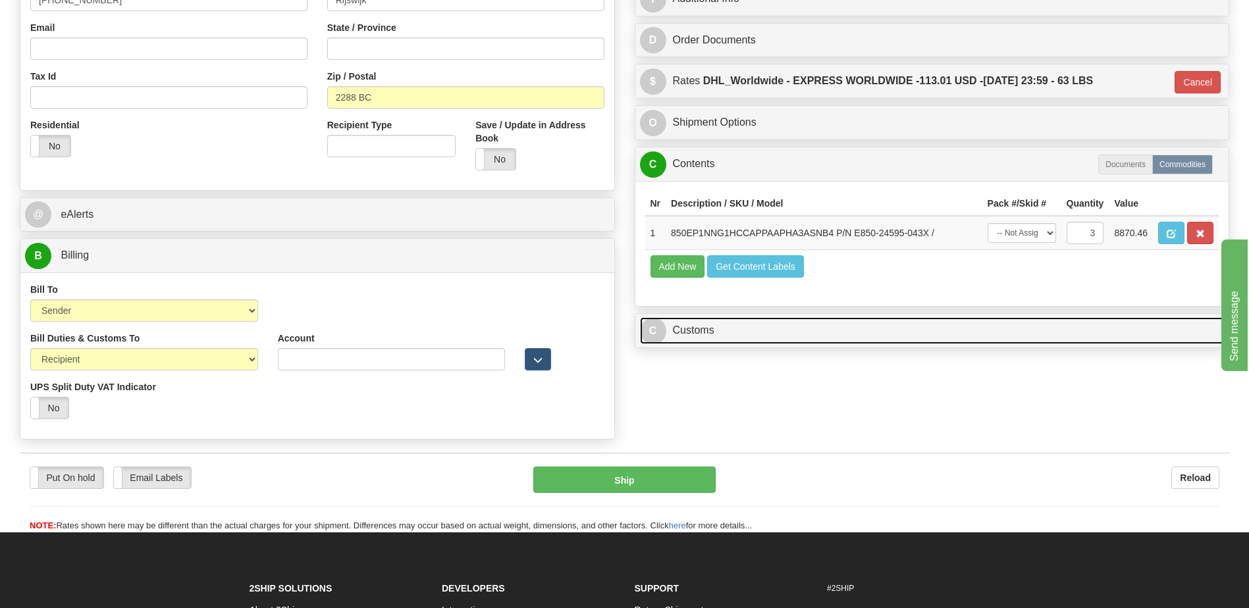
click at [714, 329] on link "C Customs" at bounding box center [932, 330] width 585 height 27
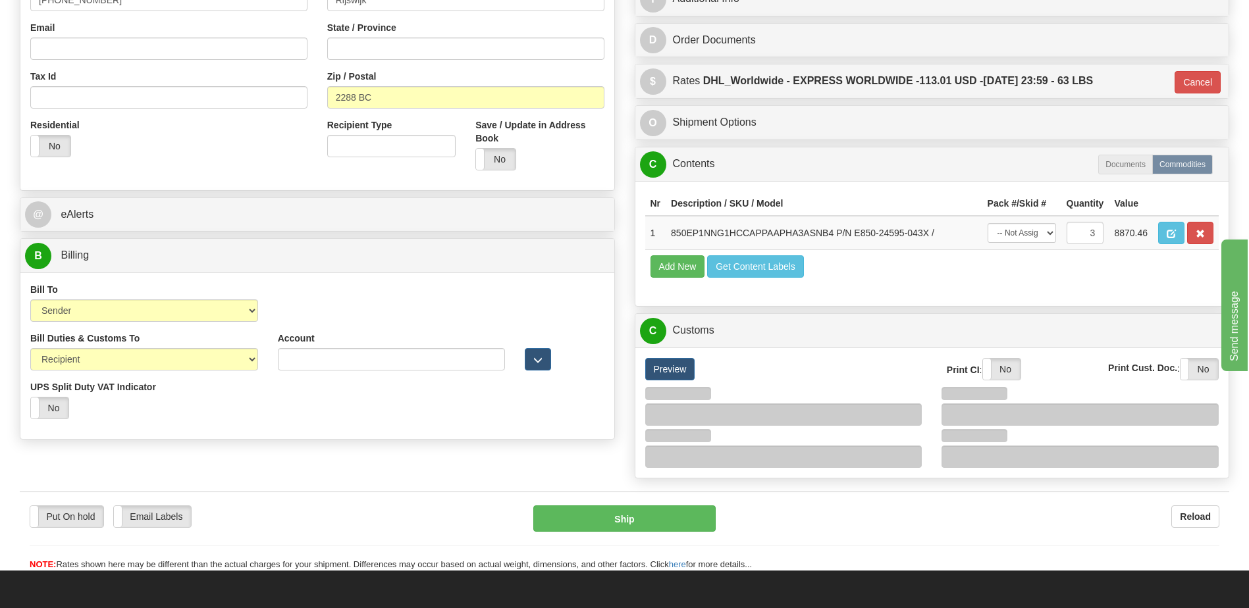
click at [701, 178] on div "C Contents Documents Commodities" at bounding box center [932, 165] width 594 height 34
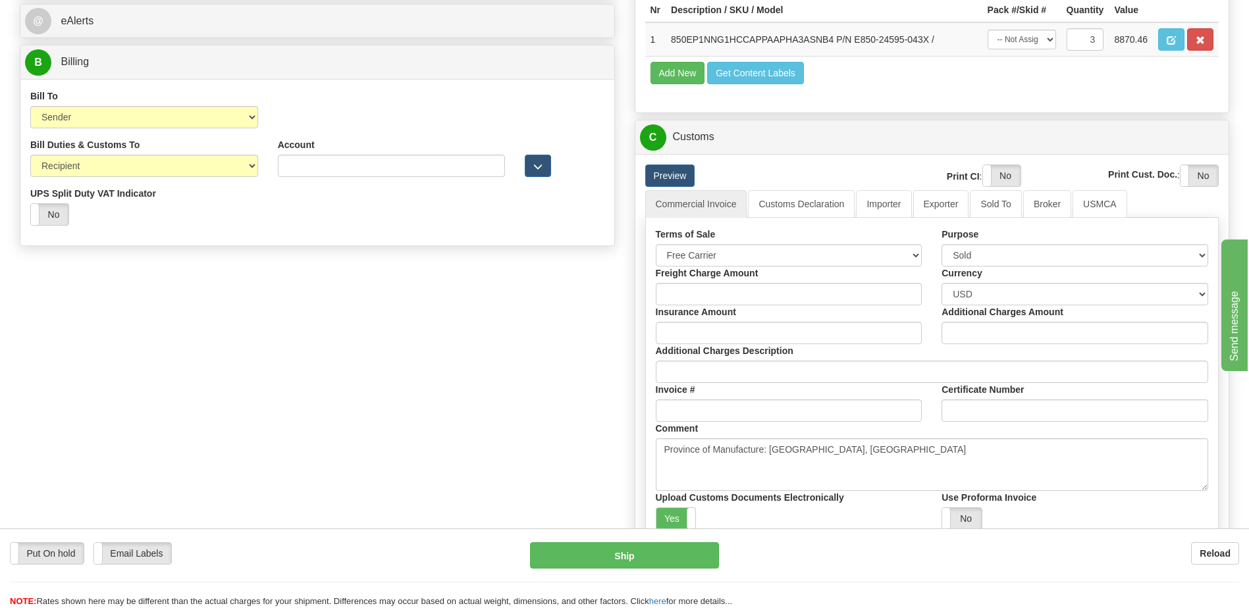
scroll to position [593, 0]
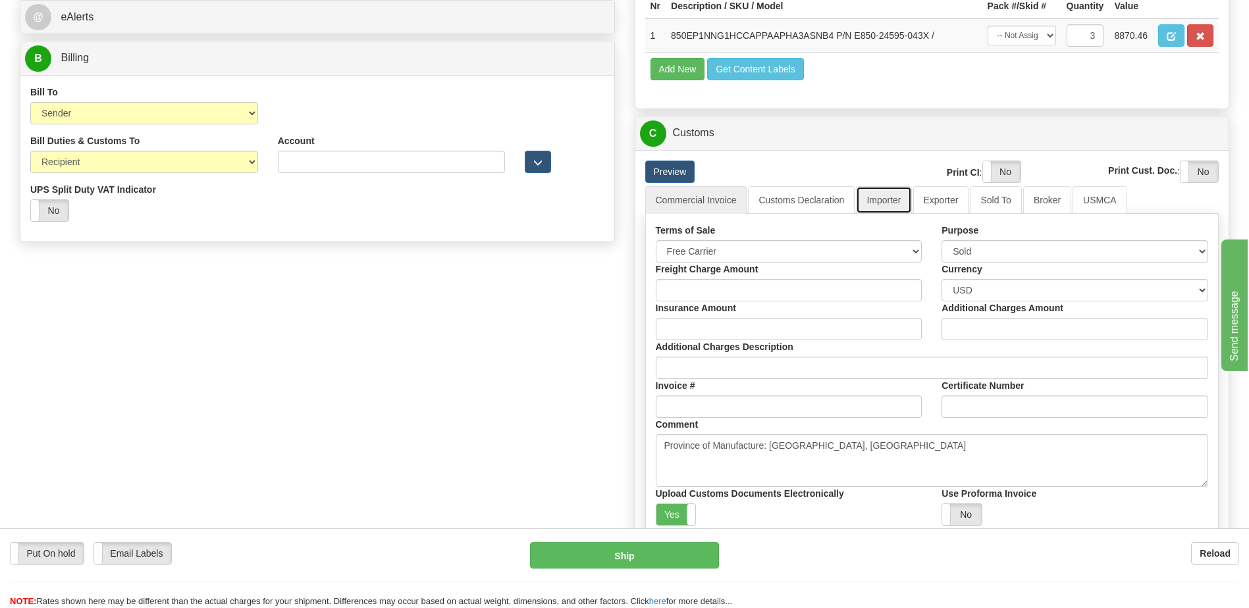
click at [884, 205] on link "Importer" at bounding box center [883, 200] width 55 height 28
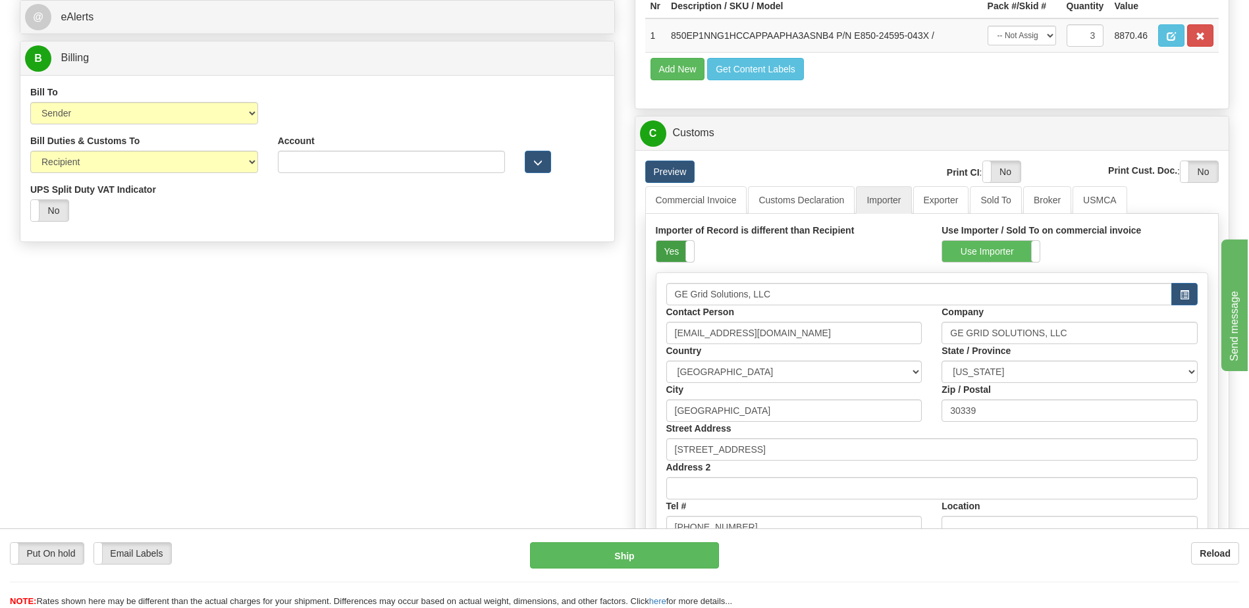
click at [668, 253] on label "Yes" at bounding box center [676, 251] width 38 height 21
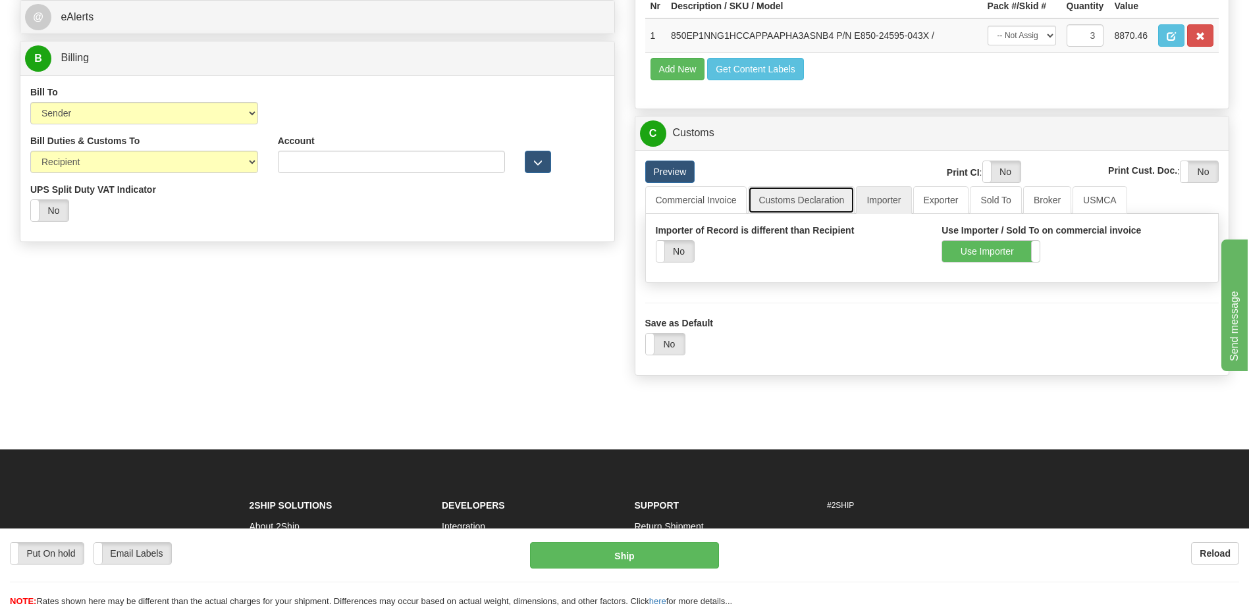
click at [805, 195] on link "Customs Declaration" at bounding box center [801, 200] width 107 height 28
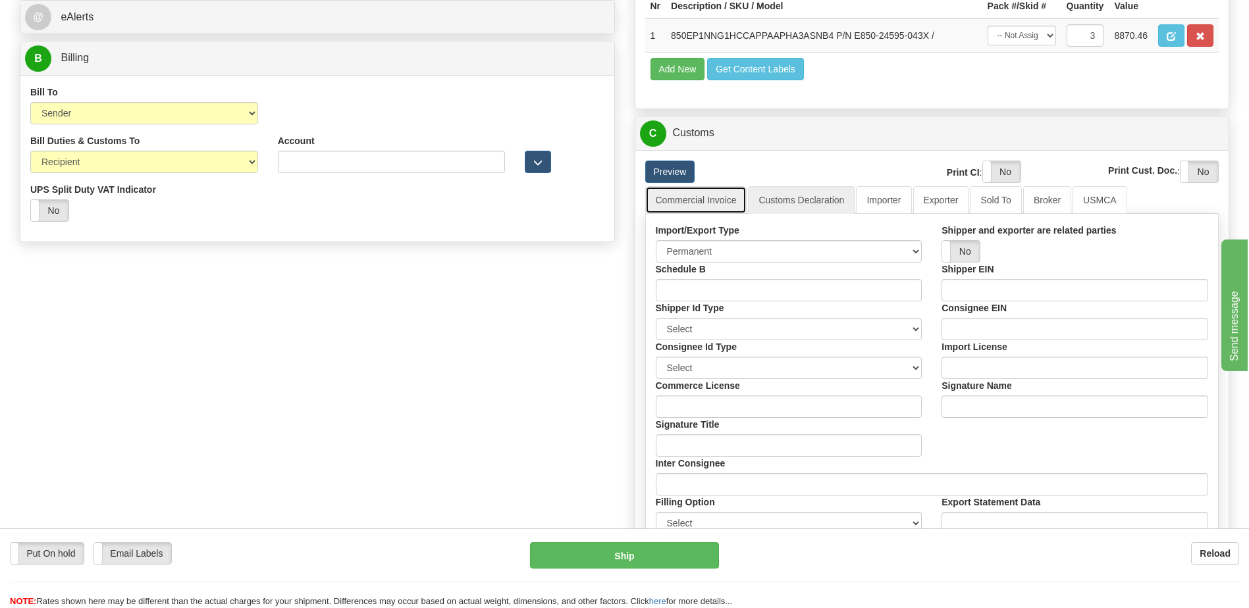
click at [718, 202] on link "Commercial Invoice" at bounding box center [696, 200] width 102 height 28
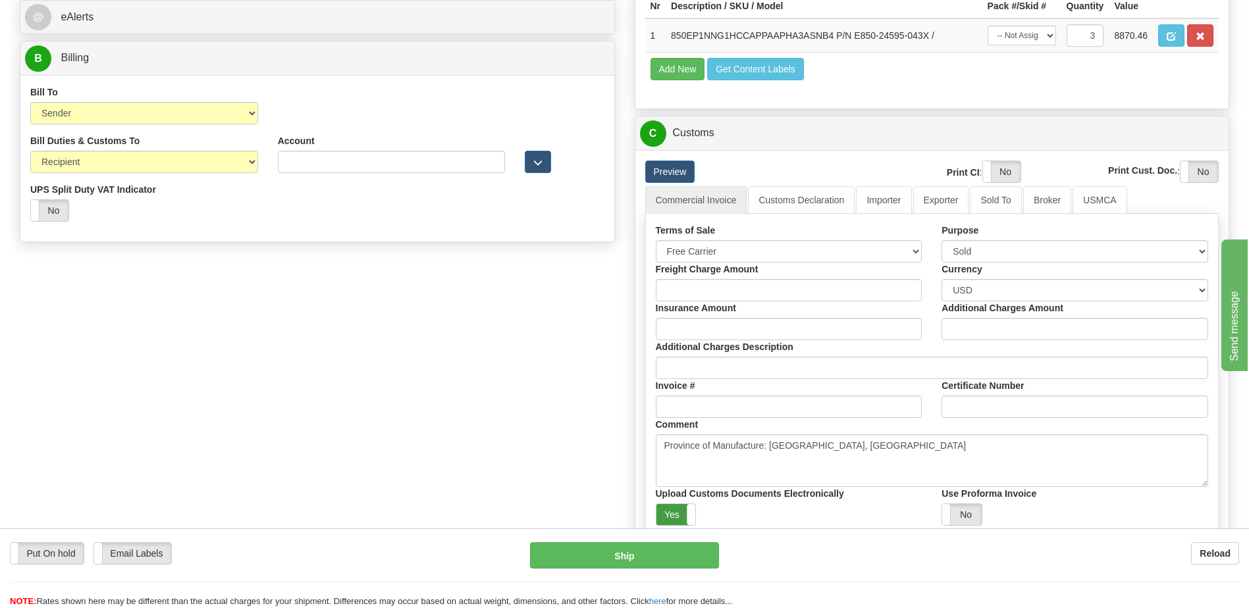
click at [667, 509] on label "Yes" at bounding box center [677, 514] width 40 height 21
click at [992, 164] on label "Yes" at bounding box center [1002, 171] width 38 height 21
click at [1202, 172] on label "Yes" at bounding box center [1200, 171] width 38 height 21
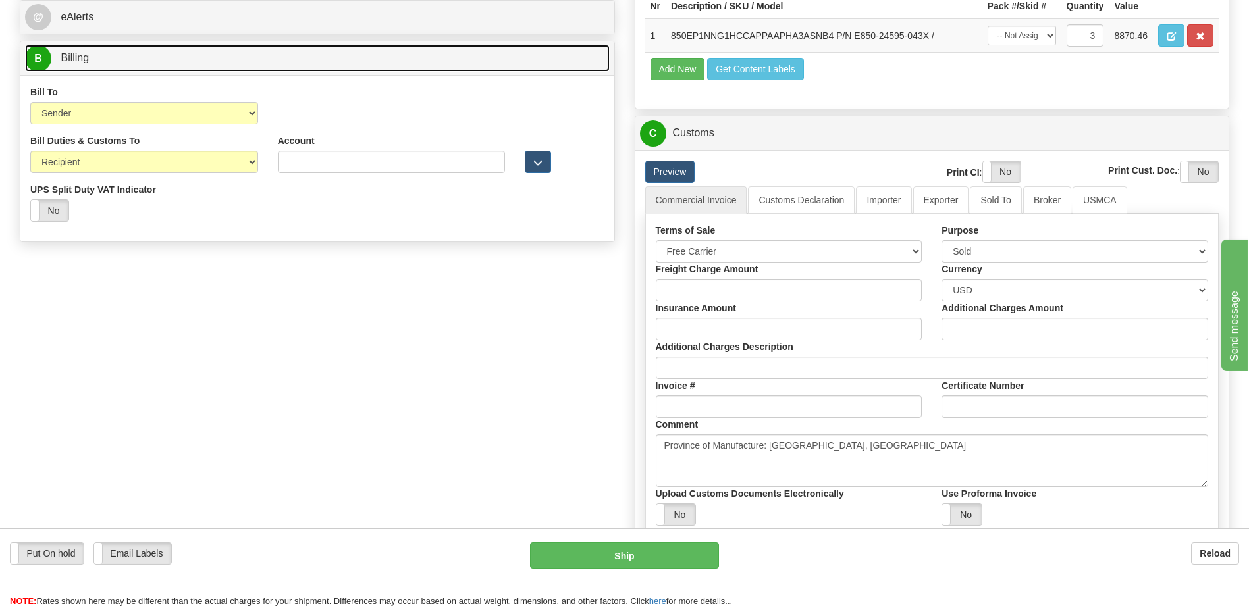
click at [369, 64] on link "B Billing" at bounding box center [317, 58] width 585 height 27
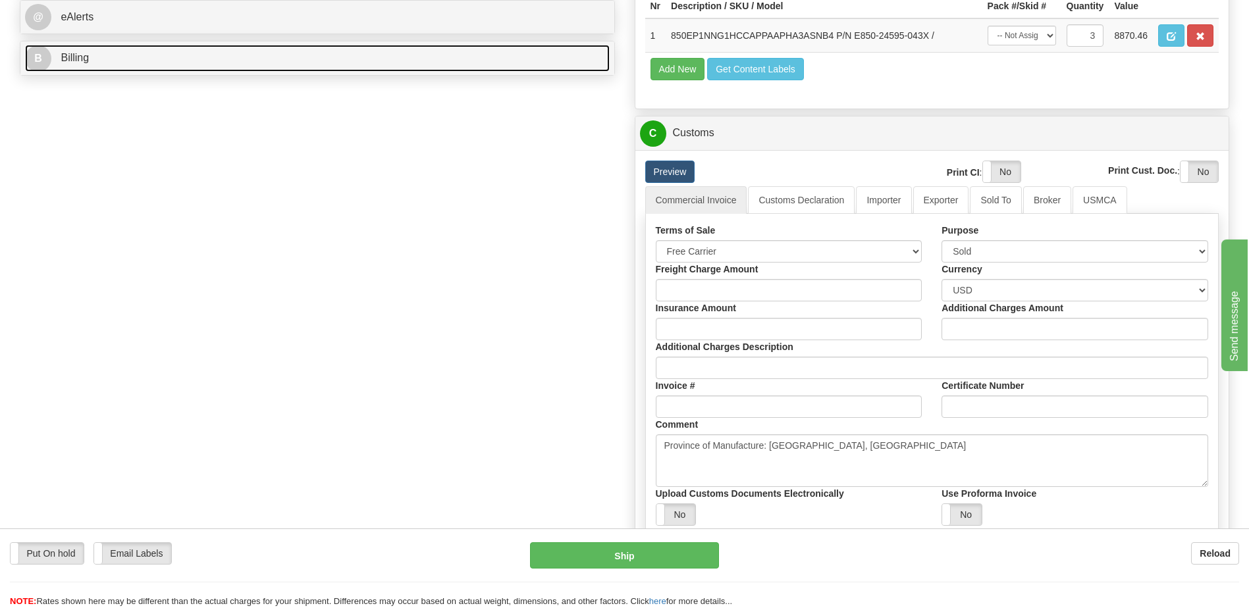
click at [369, 64] on link "B Billing" at bounding box center [317, 58] width 585 height 27
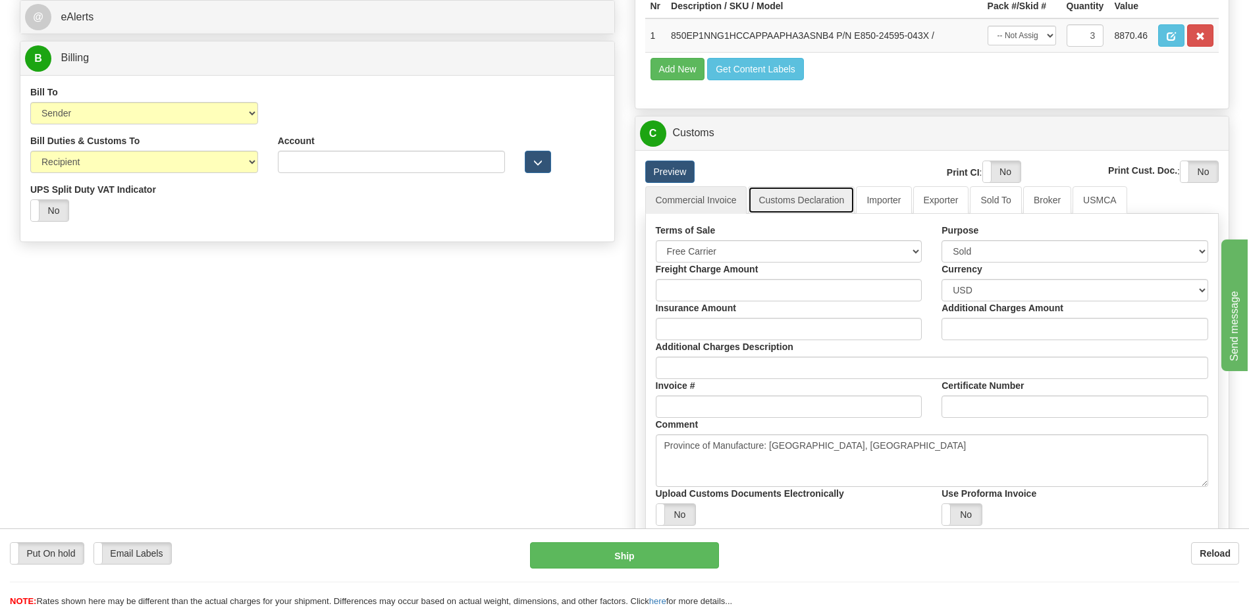
click at [796, 201] on link "Customs Declaration" at bounding box center [801, 200] width 107 height 28
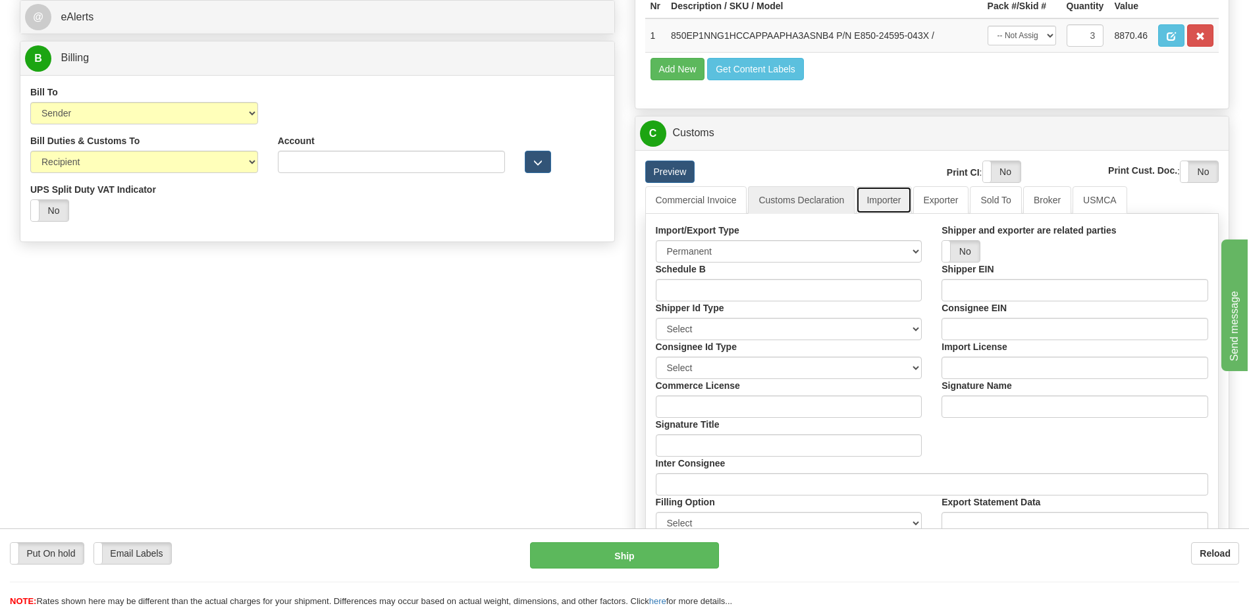
click at [890, 205] on link "Importer" at bounding box center [883, 200] width 55 height 28
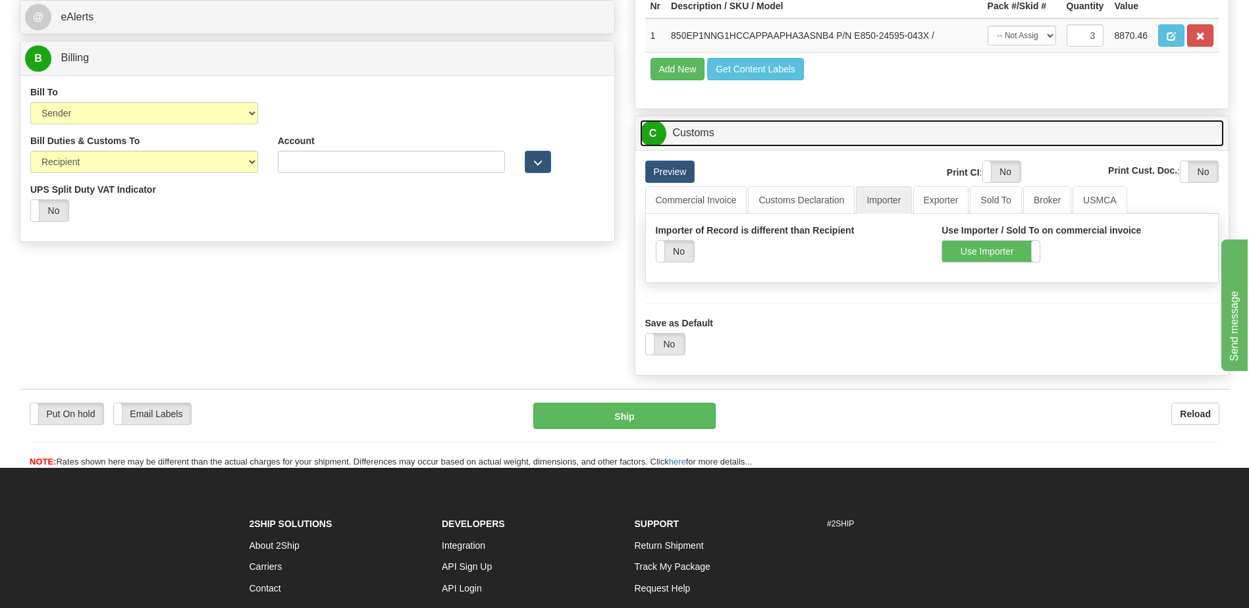
click at [684, 128] on link "C Customs" at bounding box center [932, 133] width 585 height 27
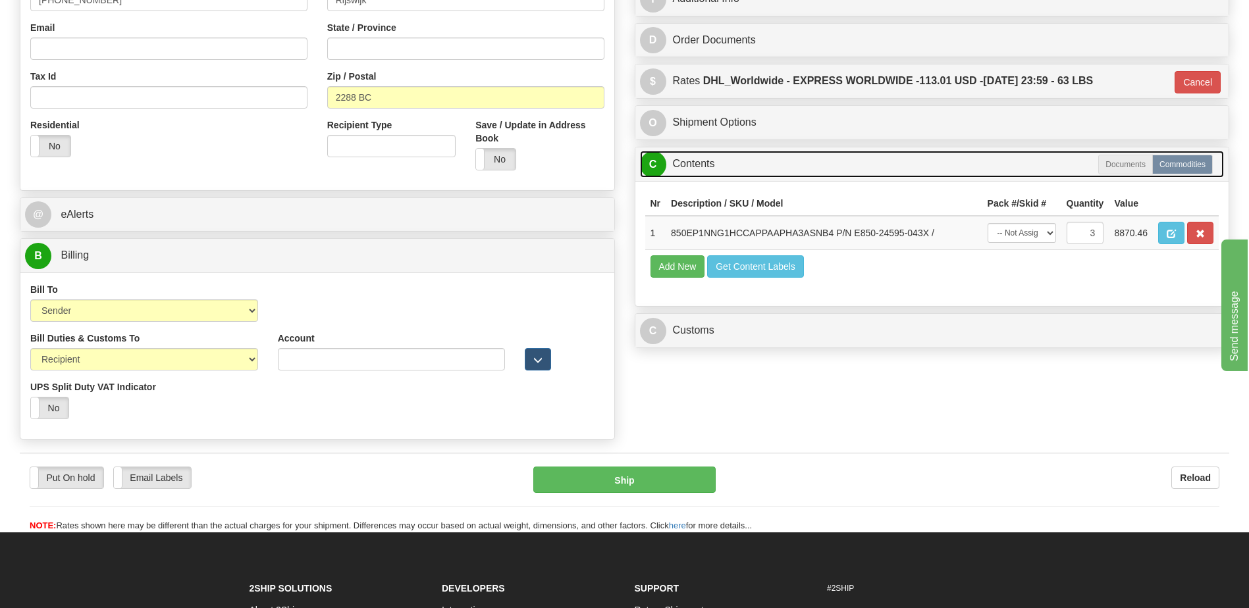
click at [732, 174] on link "C Contents" at bounding box center [932, 164] width 585 height 27
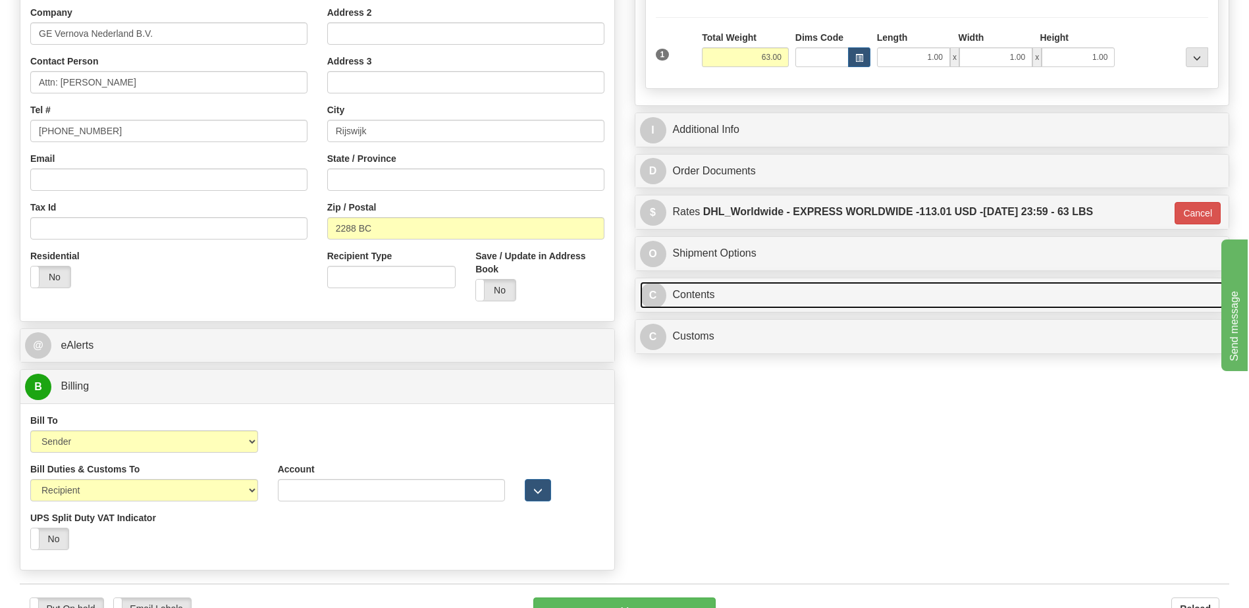
scroll to position [263, 0]
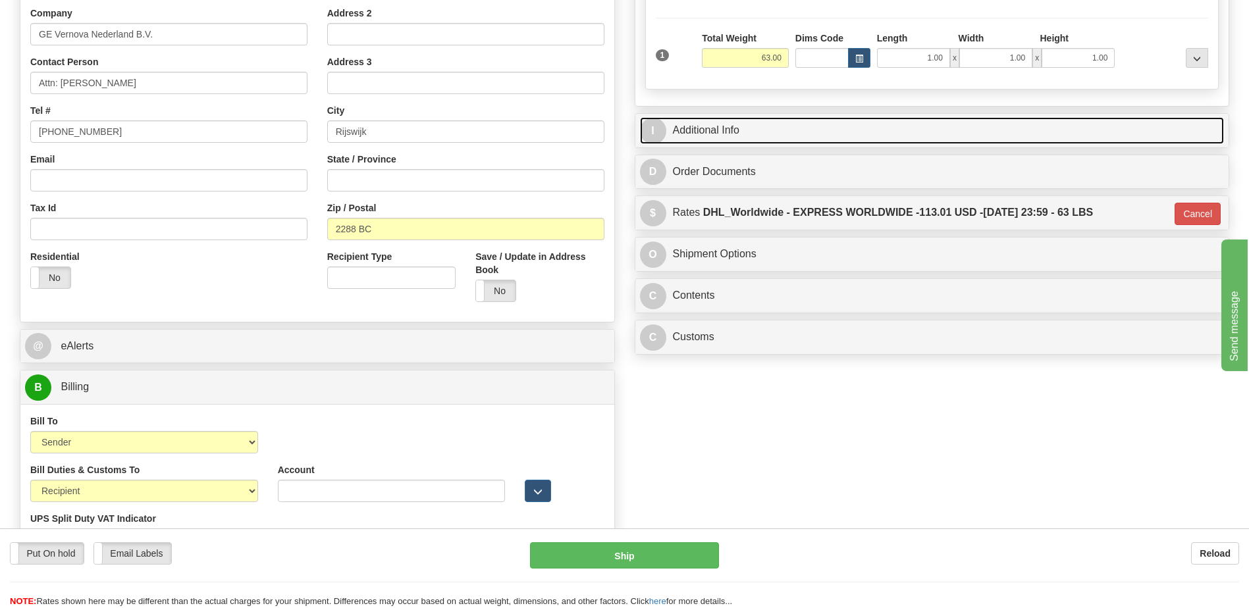
click at [738, 125] on link "I Additional Info" at bounding box center [932, 130] width 585 height 27
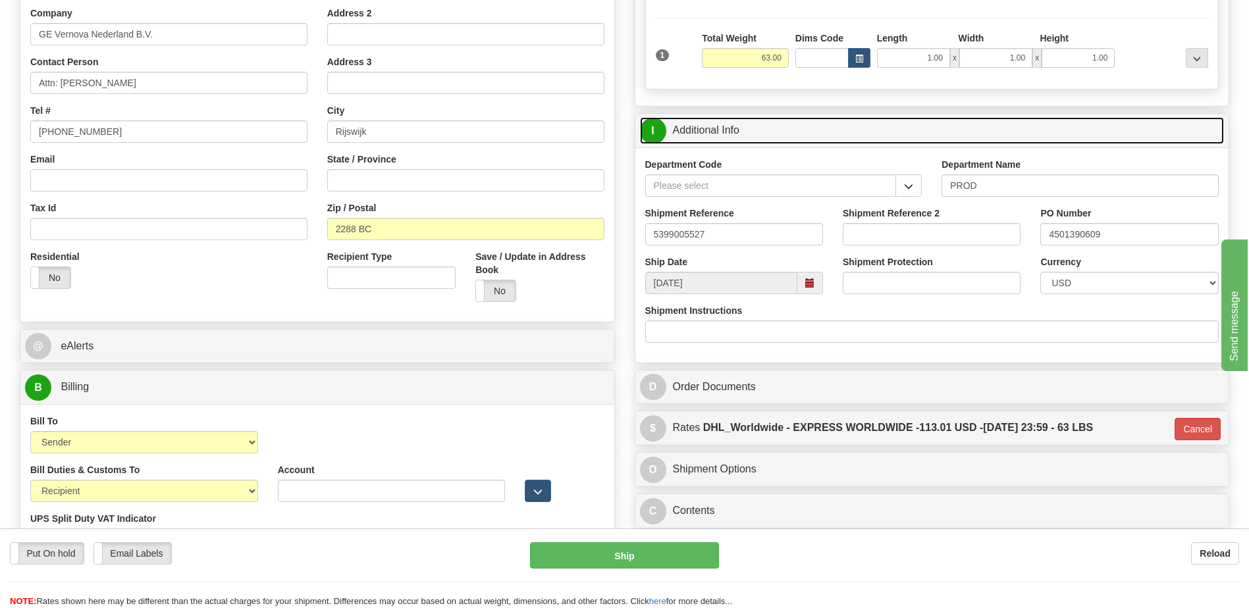
click at [738, 125] on link "I Additional Info" at bounding box center [932, 130] width 585 height 27
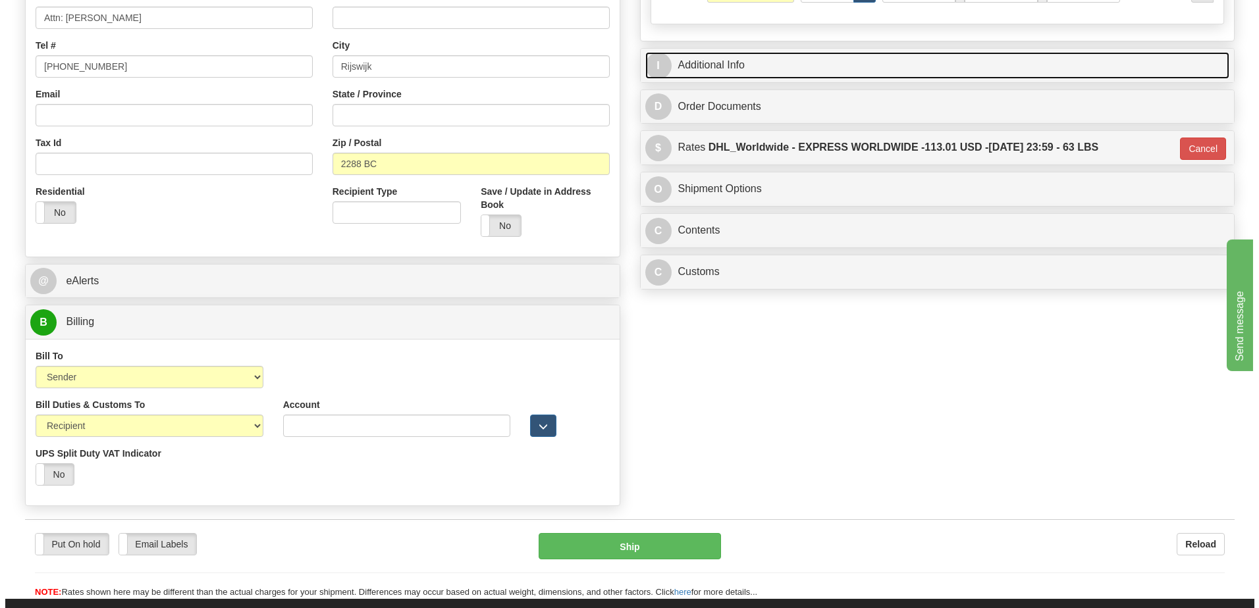
scroll to position [329, 0]
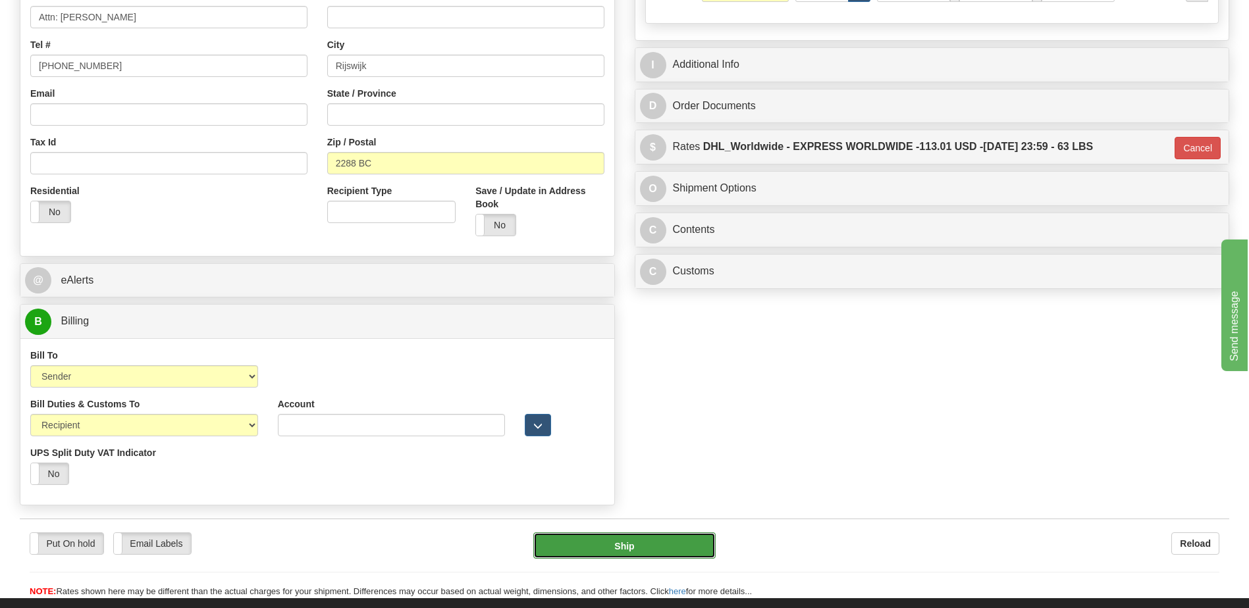
click at [651, 546] on button "Ship" at bounding box center [624, 546] width 182 height 26
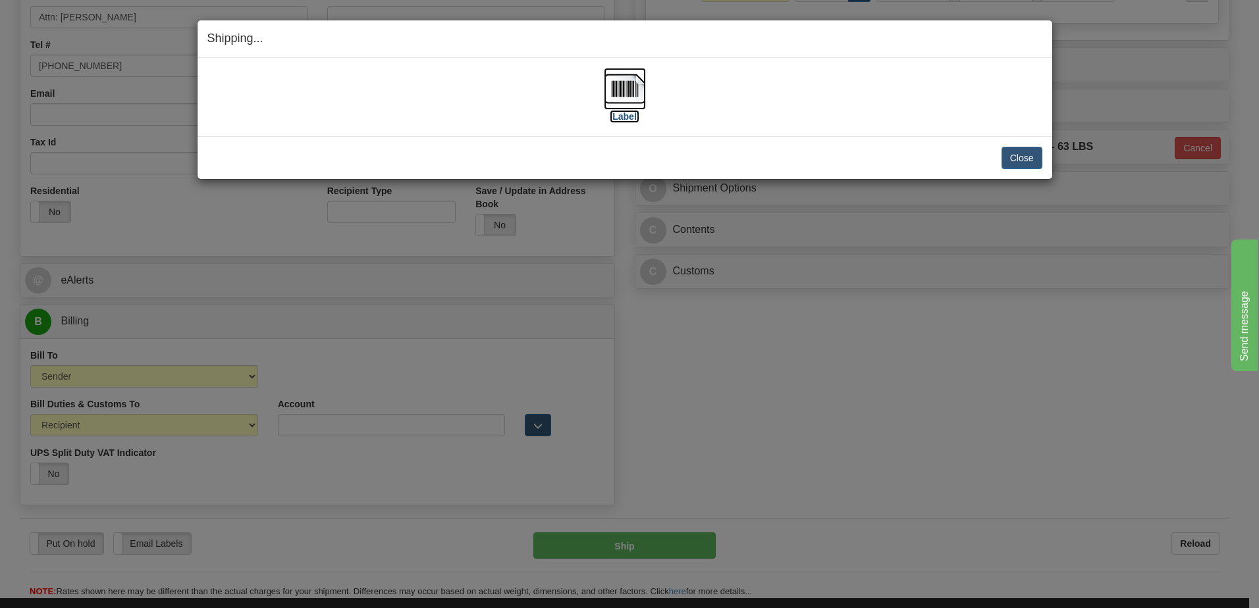
click at [627, 90] on img at bounding box center [625, 89] width 42 height 42
click at [1021, 155] on button "Close" at bounding box center [1022, 158] width 41 height 22
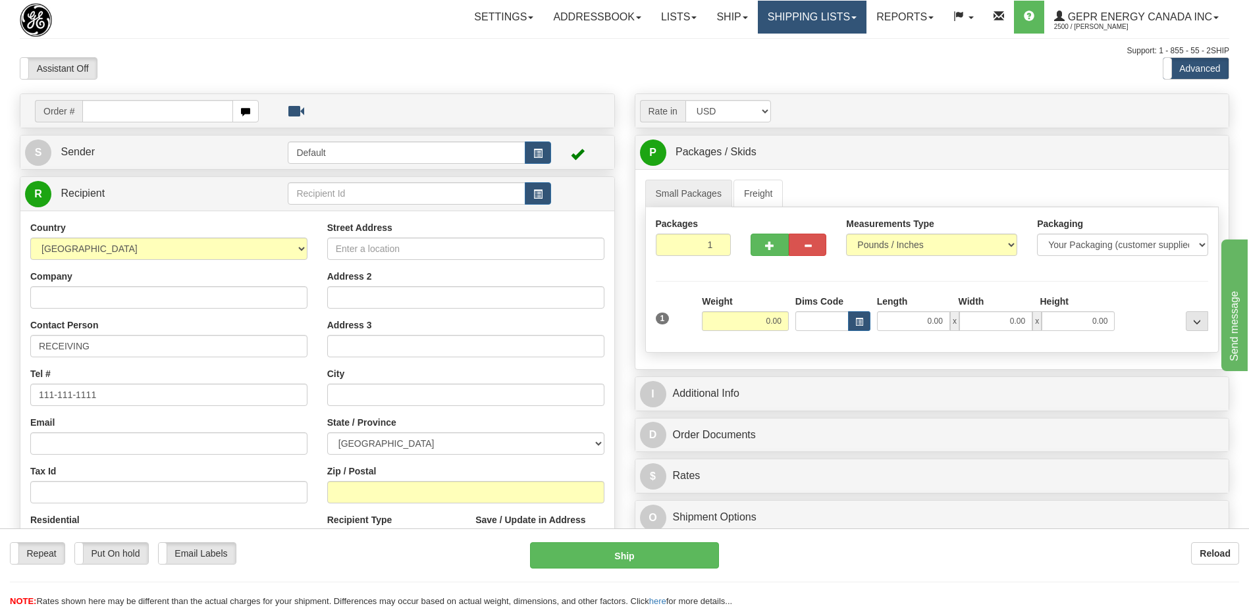
click at [805, 21] on link "Shipping lists" at bounding box center [812, 17] width 109 height 33
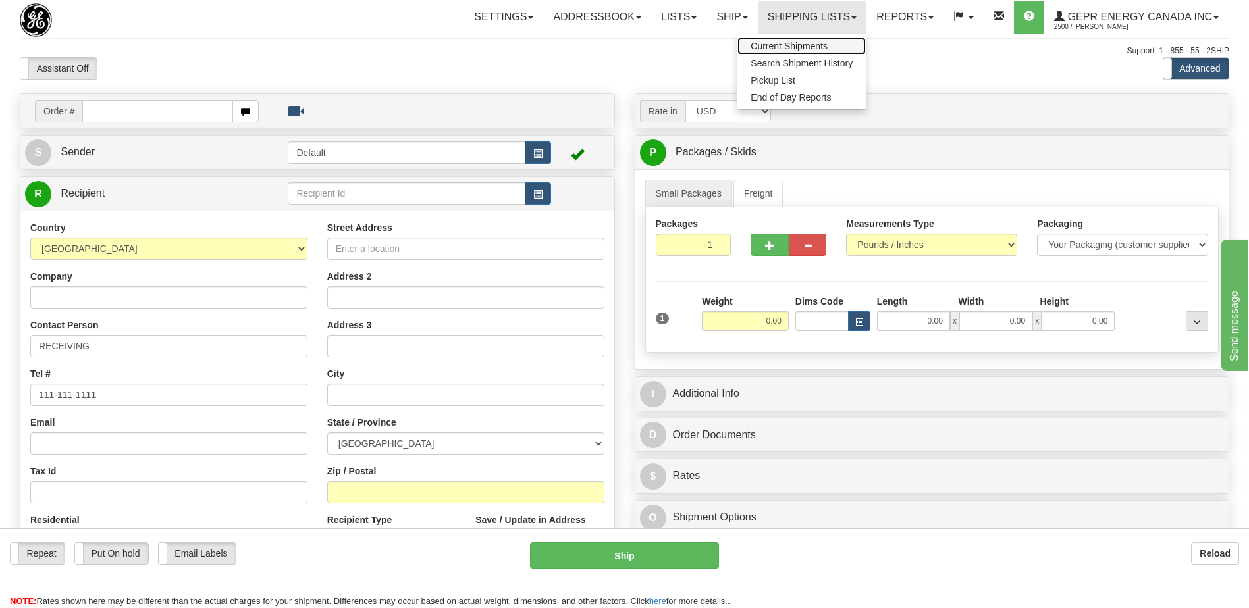
click at [801, 44] on span "Current Shipments" at bounding box center [789, 46] width 77 height 11
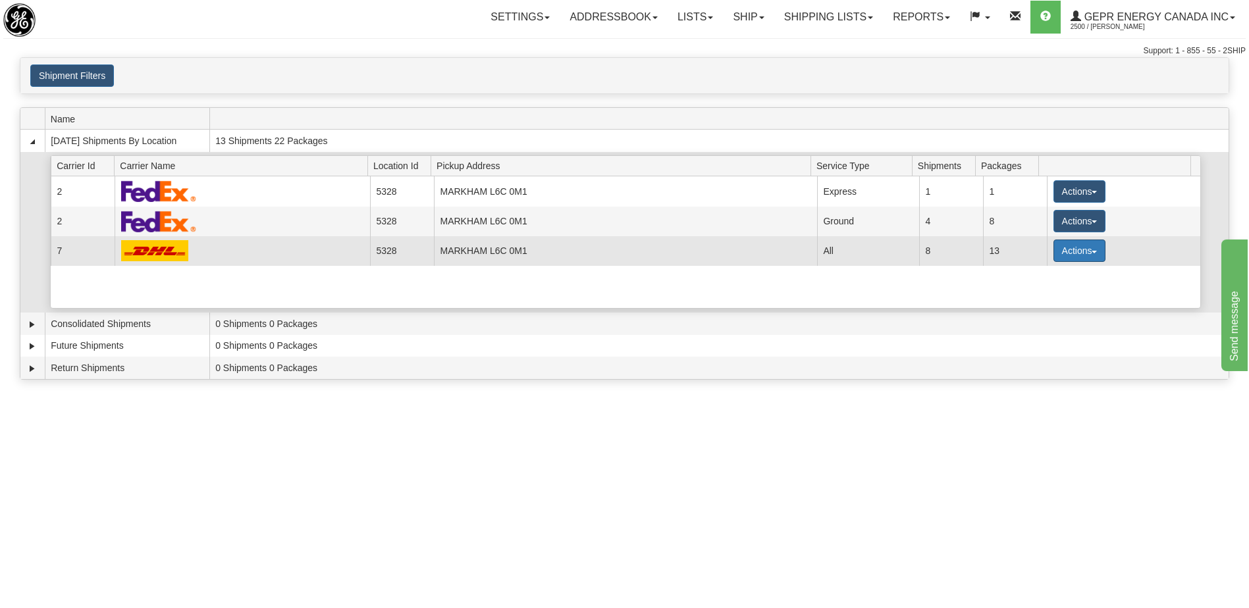
click at [1058, 248] on button "Actions" at bounding box center [1080, 251] width 53 height 22
click at [1035, 275] on span "Details" at bounding box center [1031, 275] width 36 height 9
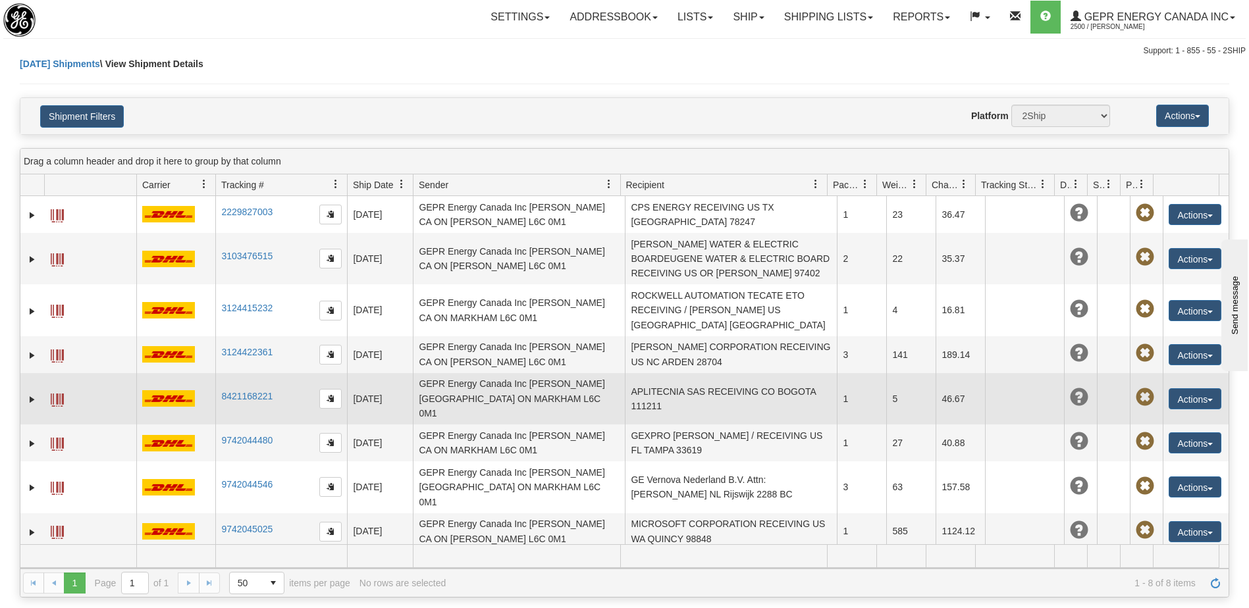
click at [743, 385] on td "APLITECNIA SAS RECEIVING CO BOGOTA 111211" at bounding box center [731, 398] width 212 height 51
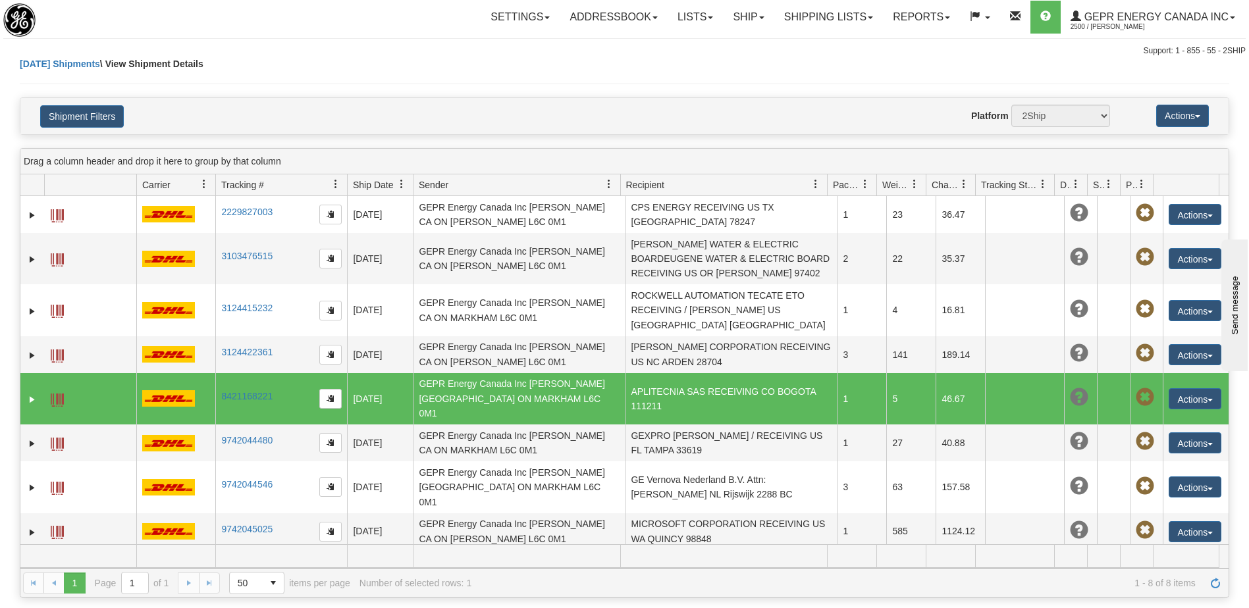
click at [57, 394] on span at bounding box center [57, 400] width 13 height 13
click at [736, 24] on link "Ship" at bounding box center [748, 17] width 51 height 33
click at [695, 44] on span "Ship Screen" at bounding box center [693, 46] width 50 height 11
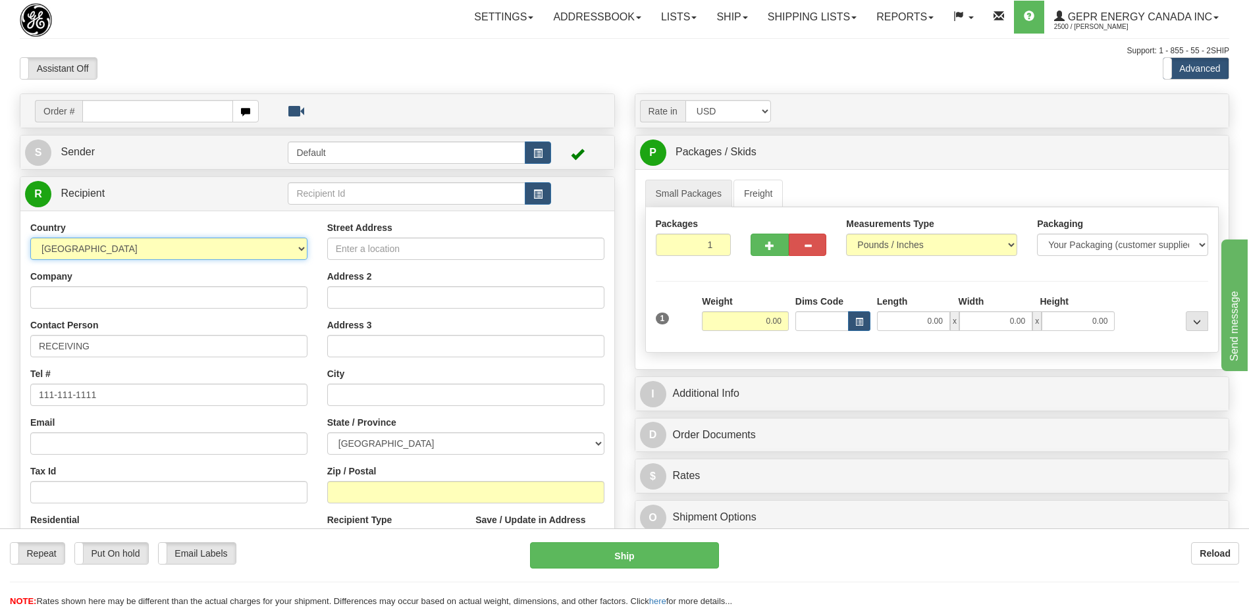
click at [149, 242] on select "[GEOGRAPHIC_DATA] [GEOGRAPHIC_DATA] [GEOGRAPHIC_DATA] [GEOGRAPHIC_DATA] [US_STA…" at bounding box center [168, 249] width 277 height 22
select select "ES"
click at [151, 244] on select "[GEOGRAPHIC_DATA] [GEOGRAPHIC_DATA] [GEOGRAPHIC_DATA] [GEOGRAPHIC_DATA] [US_STA…" at bounding box center [168, 249] width 277 height 22
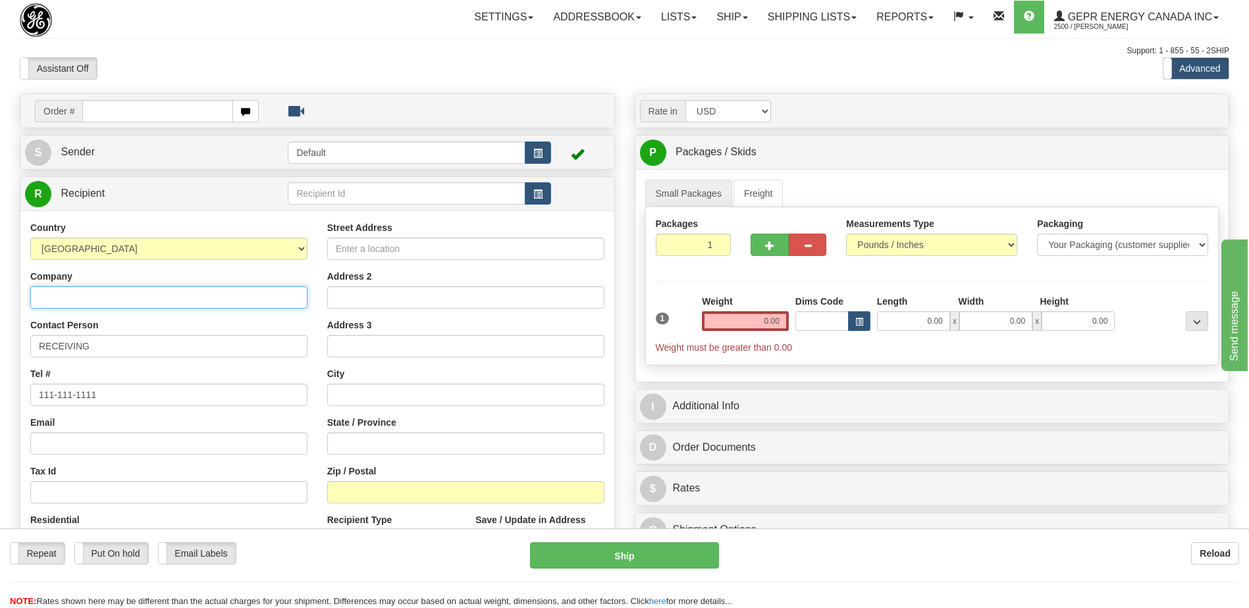
click at [43, 298] on input "Company" at bounding box center [168, 297] width 277 height 22
paste input "GE Power Management, S.L.U"
type input "GE Power Management, S.L.U"
click at [401, 244] on input "Street Address" at bounding box center [465, 249] width 277 height 22
paste input "BIO Selling Uni"
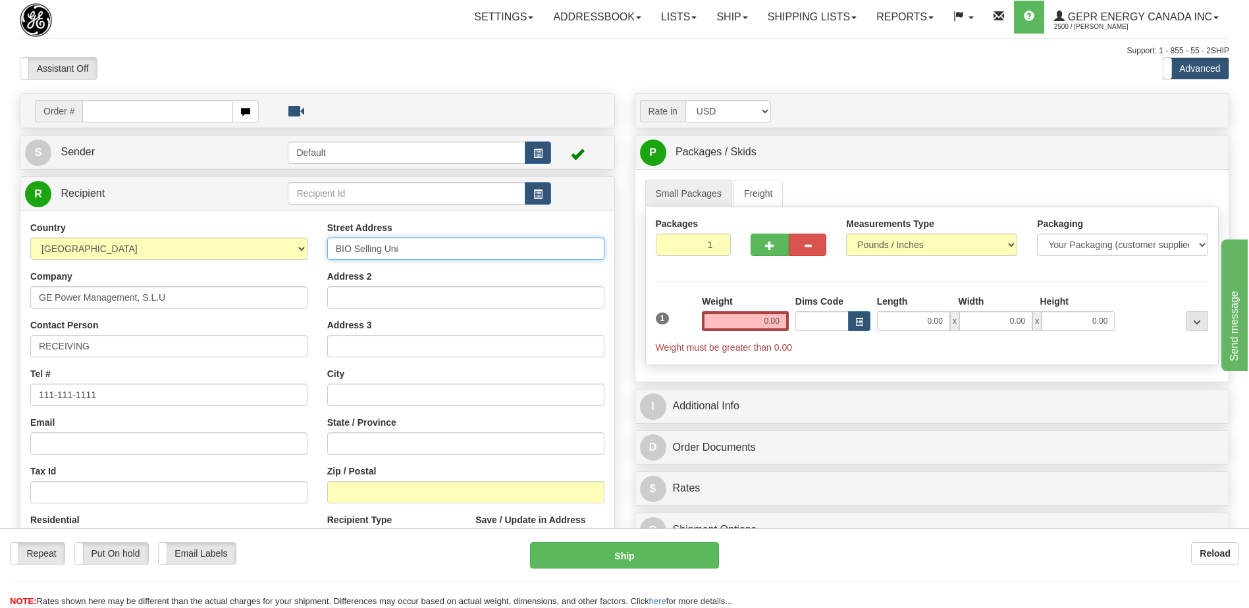
type input "BIO Selling Uni"
click at [390, 304] on input "Address 2" at bounding box center [465, 297] width 277 height 22
paste input "[STREET_ADDRESS]"
type input "[STREET_ADDRESS]"
click at [417, 246] on input "BIO Selling Uni" at bounding box center [465, 249] width 277 height 22
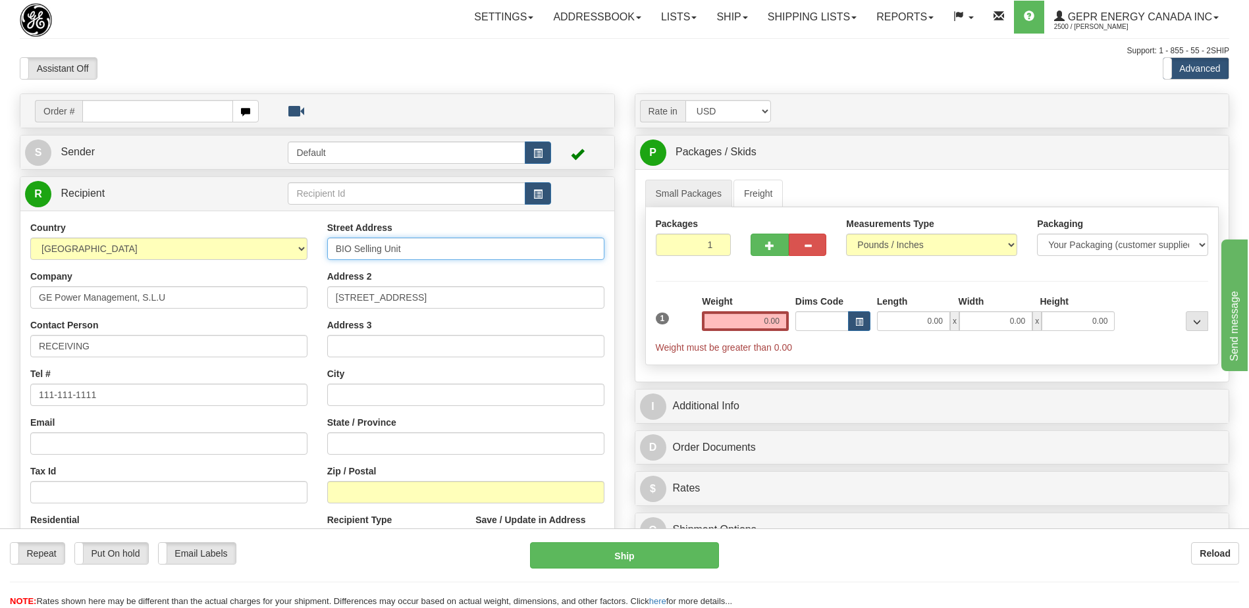
type input "BIO Selling Unit"
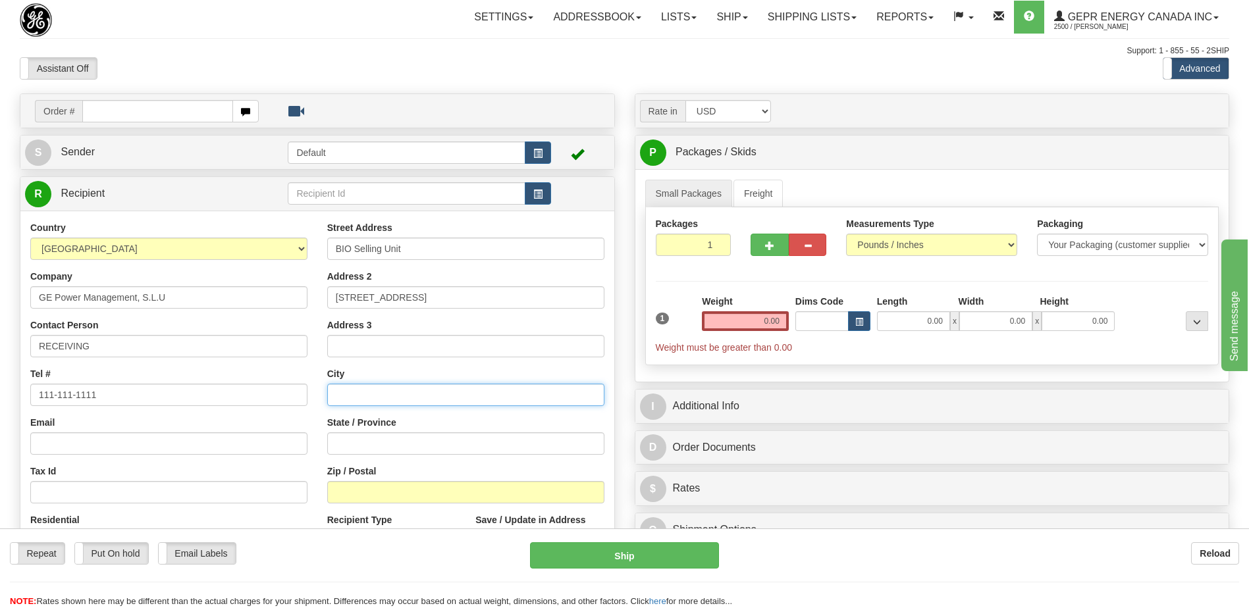
click at [377, 398] on input "text" at bounding box center [465, 395] width 277 height 22
paste input "[PERSON_NAME]"
type input "[PERSON_NAME]"
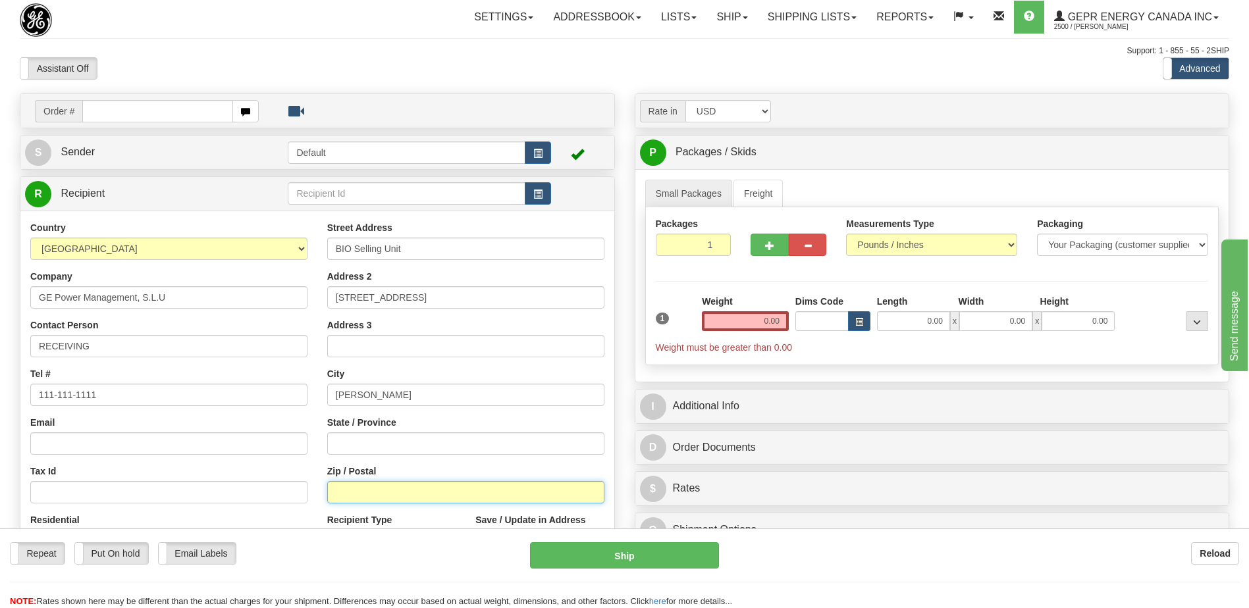
click at [422, 498] on input "Zip / Postal" at bounding box center [465, 492] width 277 height 22
paste input "48170"
type input "48170"
click at [299, 380] on div "Tel # 111-111-1111" at bounding box center [168, 386] width 277 height 39
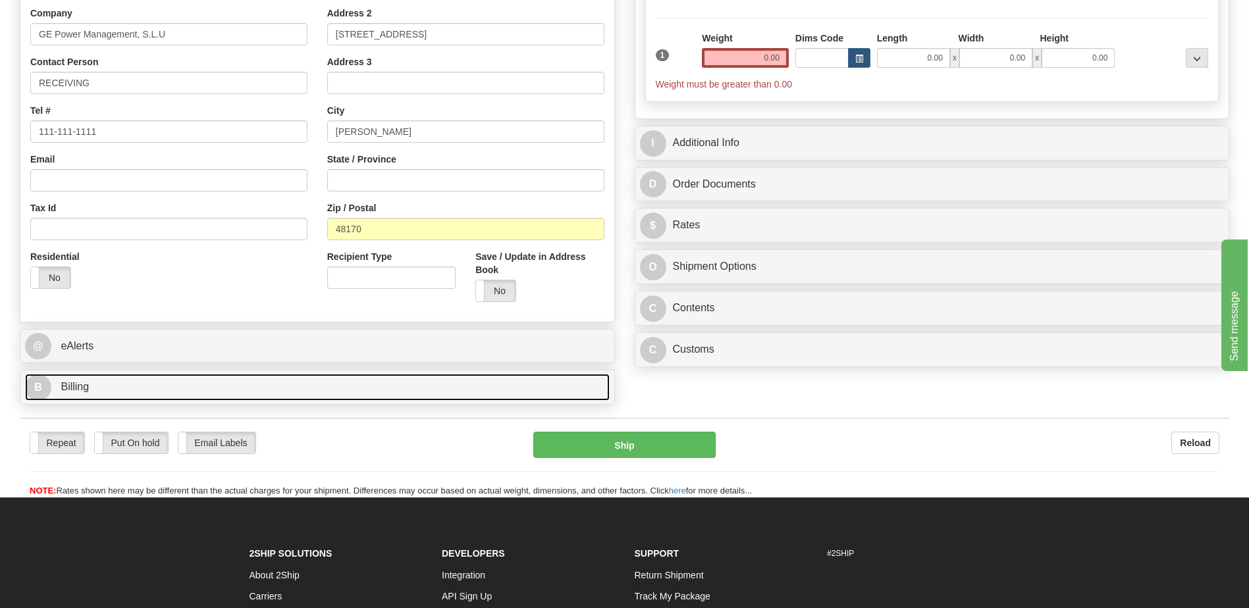
click at [201, 383] on link "B Billing" at bounding box center [317, 387] width 585 height 27
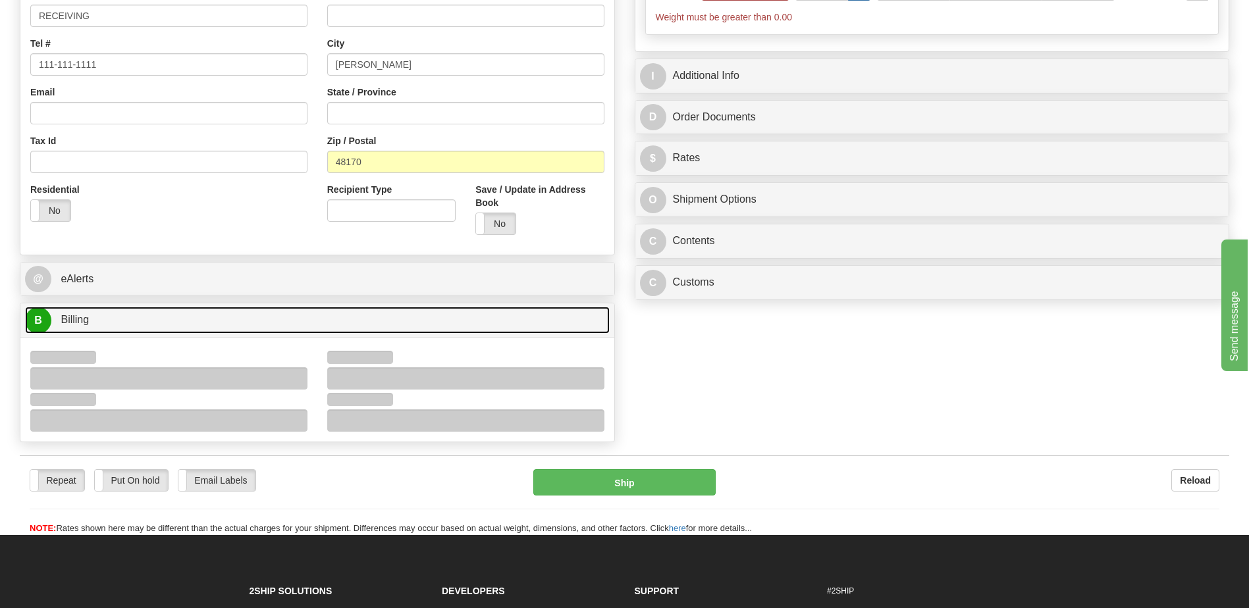
scroll to position [395, 0]
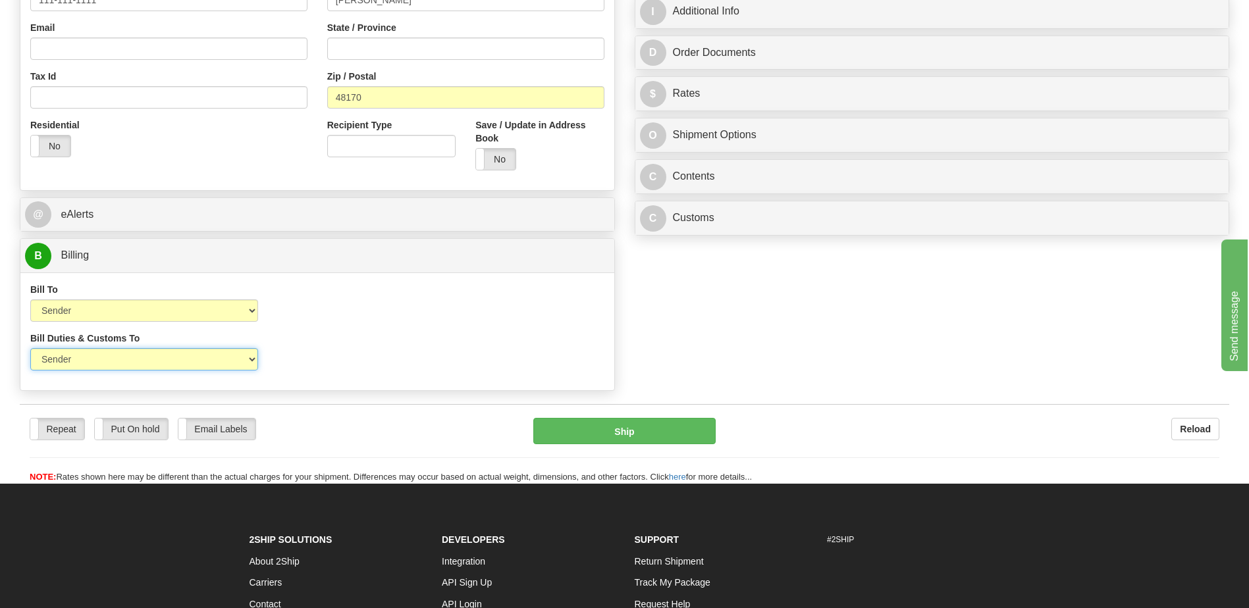
drag, startPoint x: 190, startPoint y: 363, endPoint x: 189, endPoint y: 373, distance: 10.6
click at [190, 363] on select "Sender Recipient Third Party" at bounding box center [144, 359] width 228 height 22
select select "2"
click at [30, 348] on select "Sender Recipient Third Party" at bounding box center [144, 359] width 228 height 22
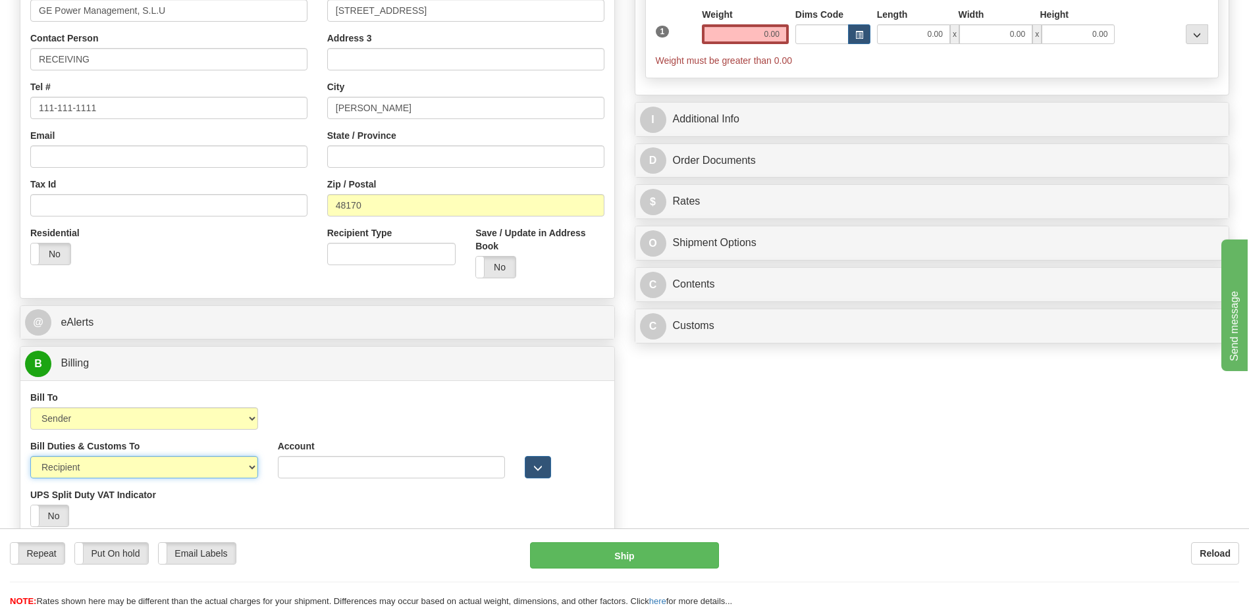
scroll to position [0, 0]
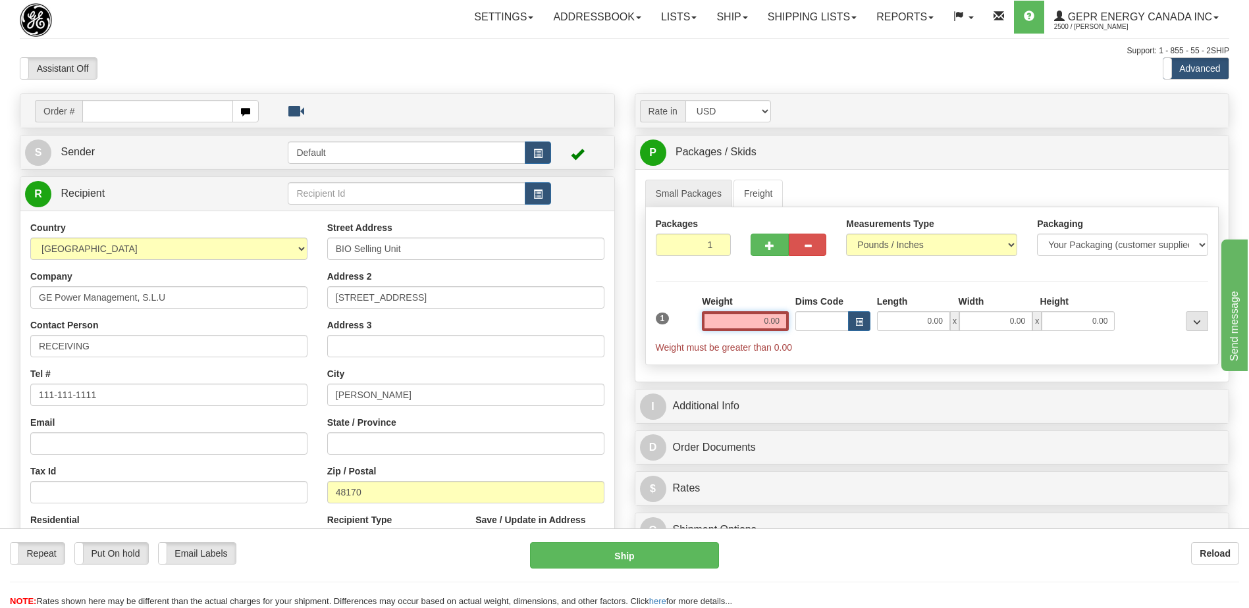
click at [780, 323] on input "0.00" at bounding box center [745, 321] width 87 height 20
click at [780, 323] on input "text" at bounding box center [745, 321] width 87 height 20
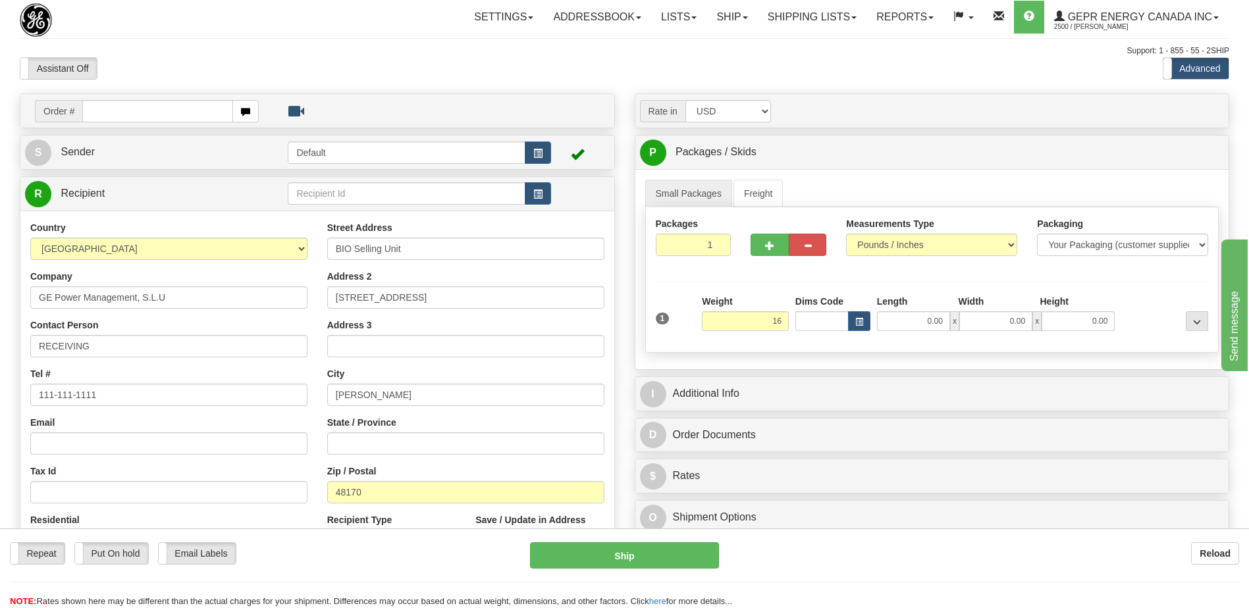
type input "16.00"
drag, startPoint x: 534, startPoint y: 70, endPoint x: 934, endPoint y: 322, distance: 473.2
click at [534, 70] on div "Assistant On Assistant Off Do a return Do a return Previous Next Standard Advan…" at bounding box center [624, 68] width 1229 height 22
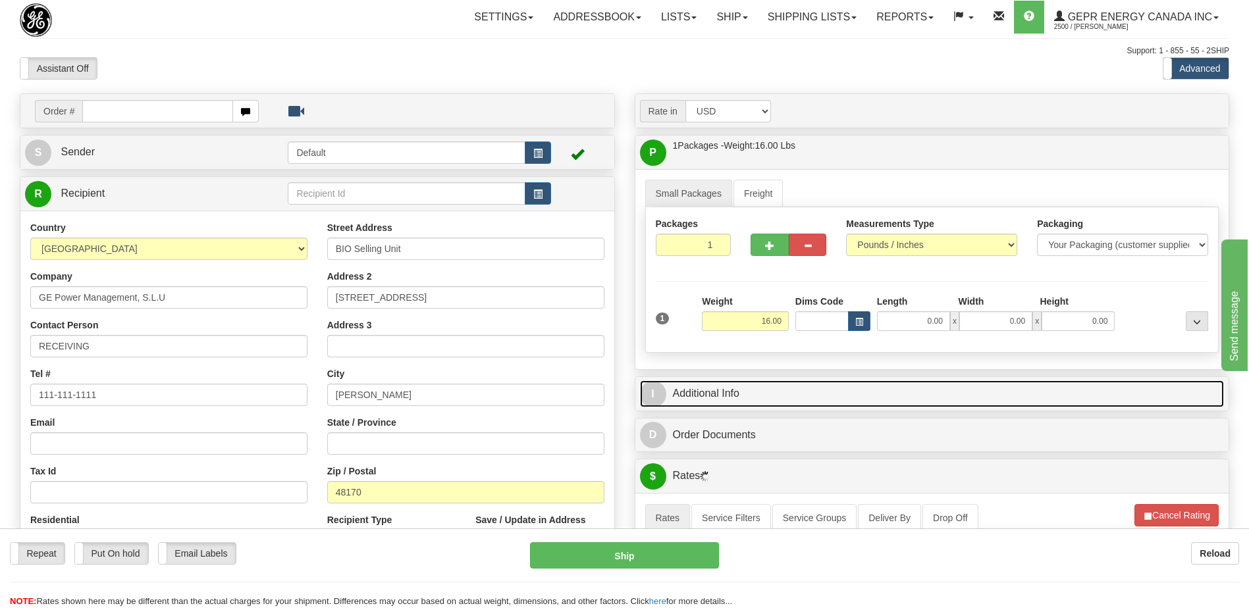
click at [819, 399] on link "I Additional Info" at bounding box center [932, 394] width 585 height 27
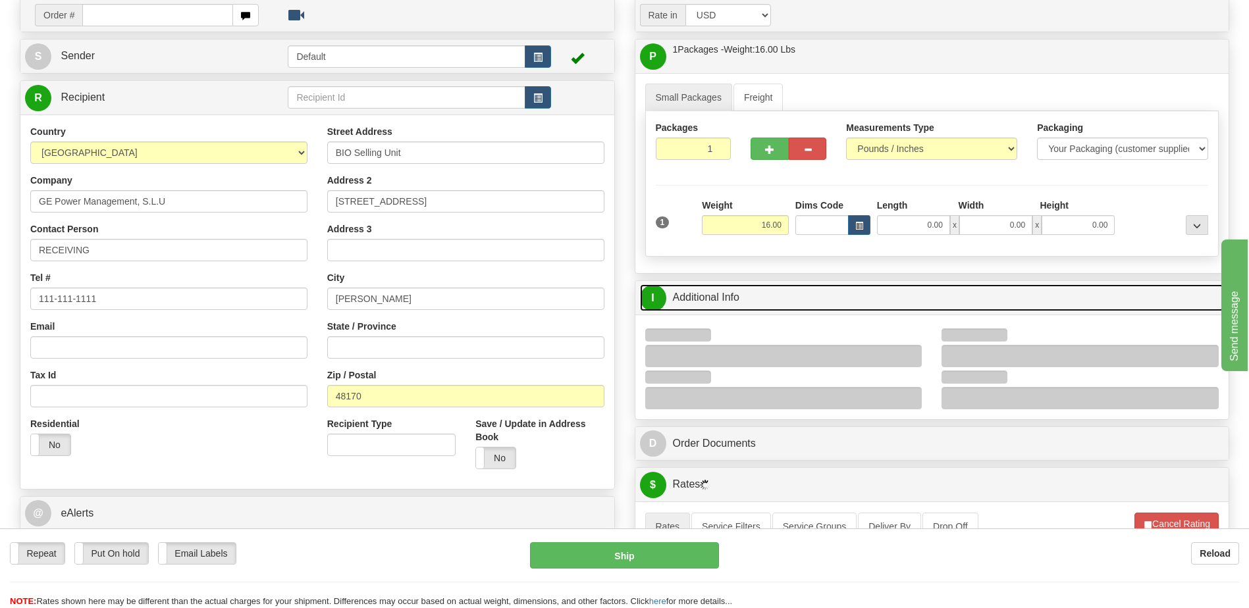
scroll to position [198, 0]
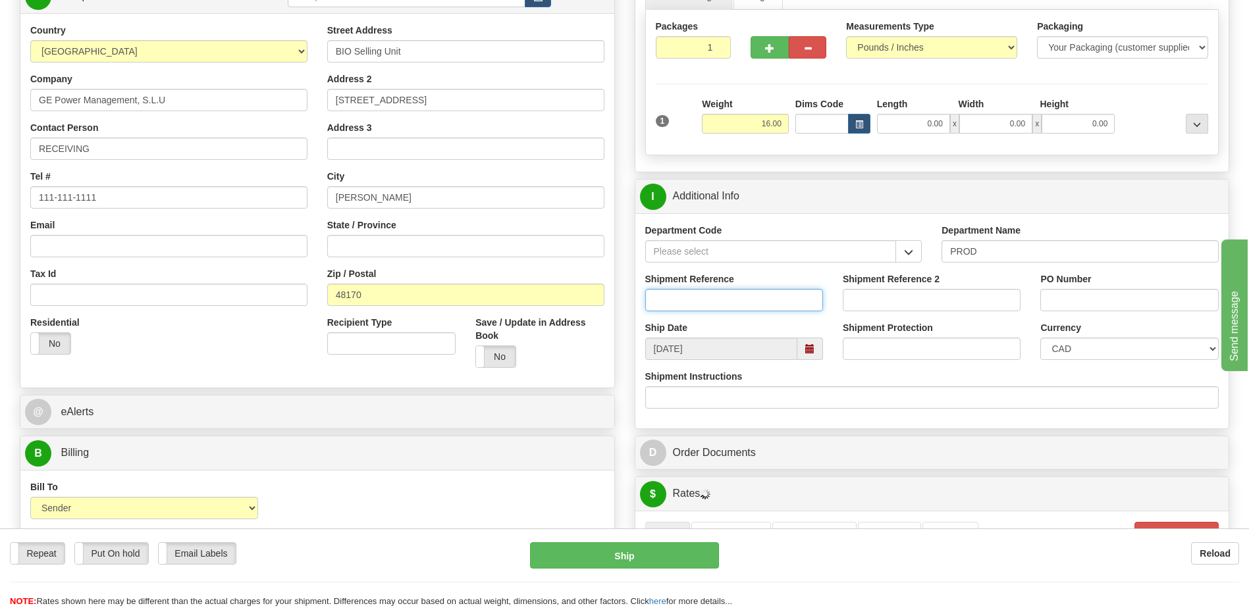
click at [760, 298] on input "Shipment Reference" at bounding box center [734, 300] width 178 height 22
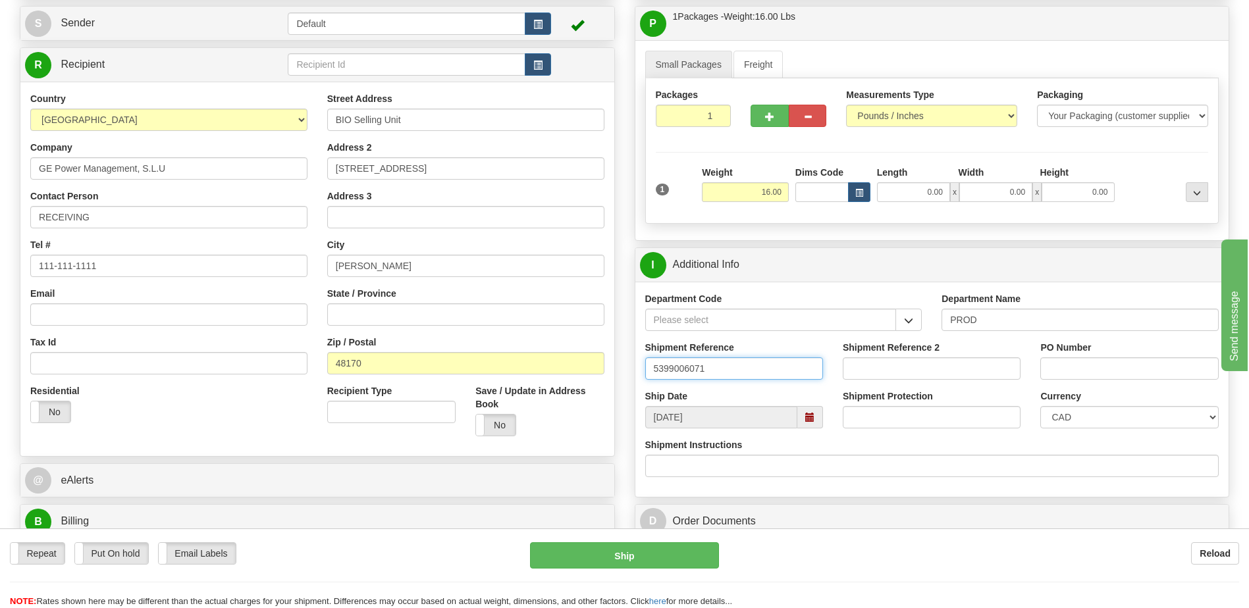
scroll to position [132, 0]
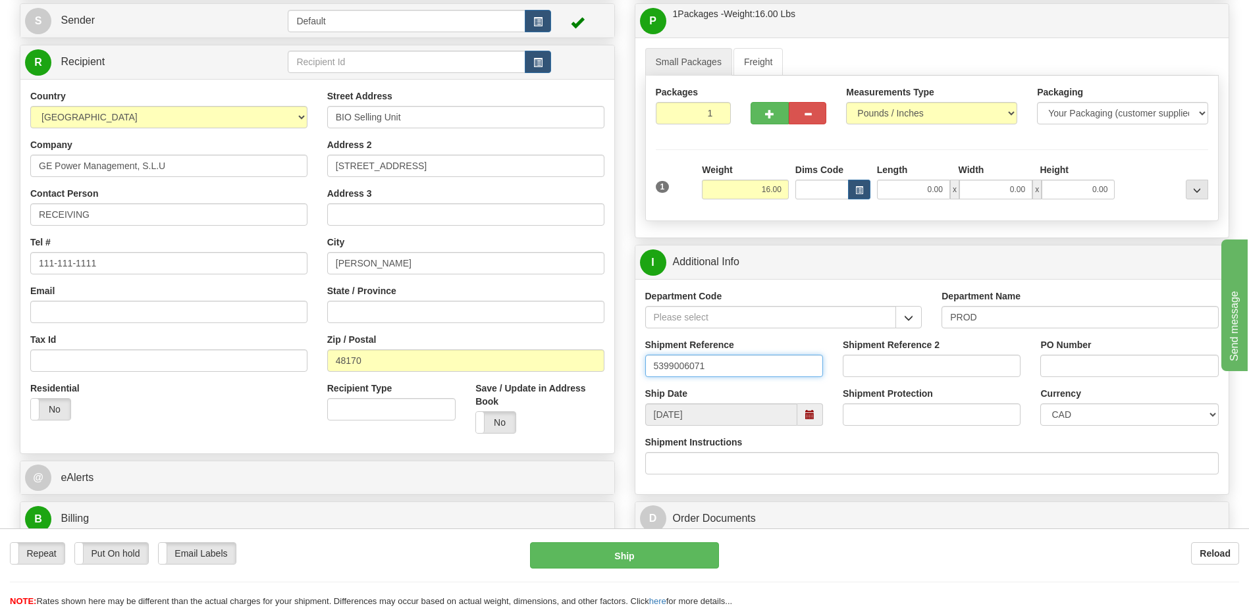
type input "5399006071"
click at [1061, 369] on input "PO Number" at bounding box center [1129, 366] width 178 height 22
click at [1102, 371] on input "450139" at bounding box center [1129, 366] width 178 height 22
type input "4501396610"
click at [1088, 410] on select "CAD USD EUR ZAR [PERSON_NAME] ARN AUD AUS AWG BBD BFR BGN BHD BMD BND BRC BRL C…" at bounding box center [1129, 415] width 178 height 22
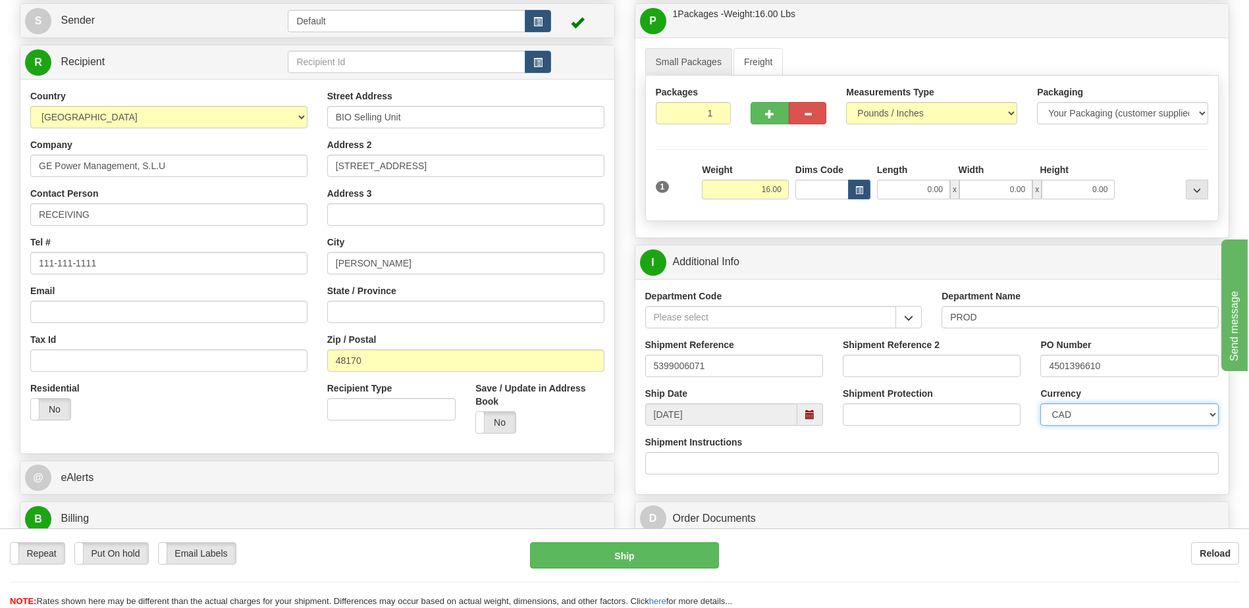
select select "1"
click at [1040, 404] on select "CAD USD EUR ZAR [PERSON_NAME] ARN AUD AUS AWG BBD BFR BGN BHD BMD BND BRC BRL C…" at bounding box center [1129, 415] width 178 height 22
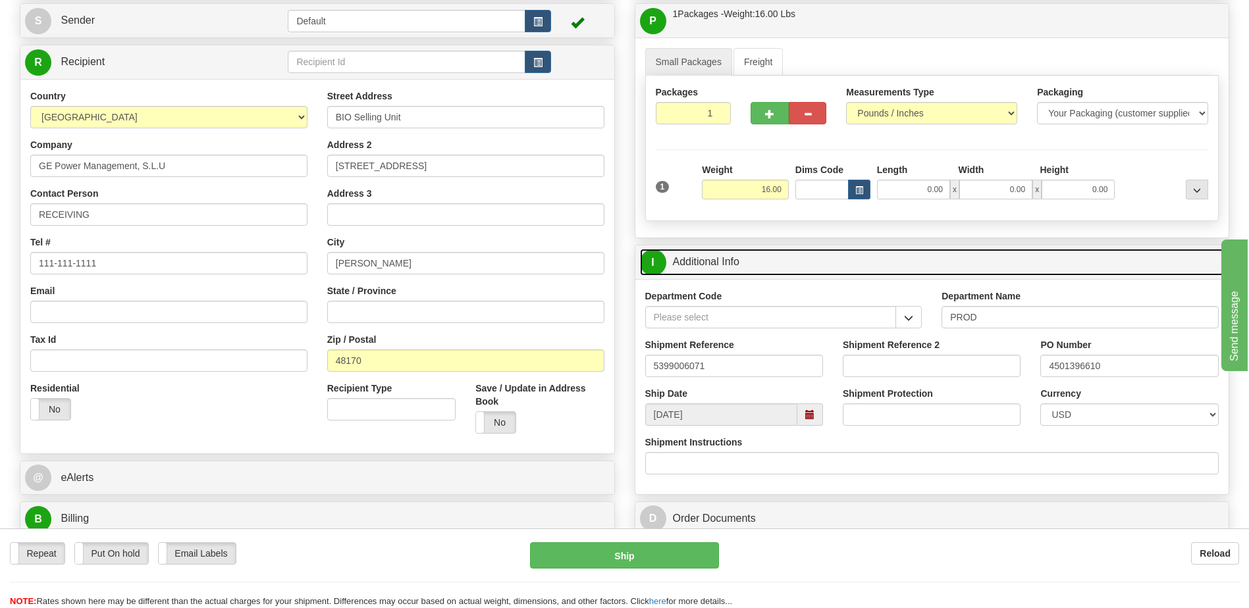
click at [928, 268] on link "I Additional Info" at bounding box center [932, 262] width 585 height 27
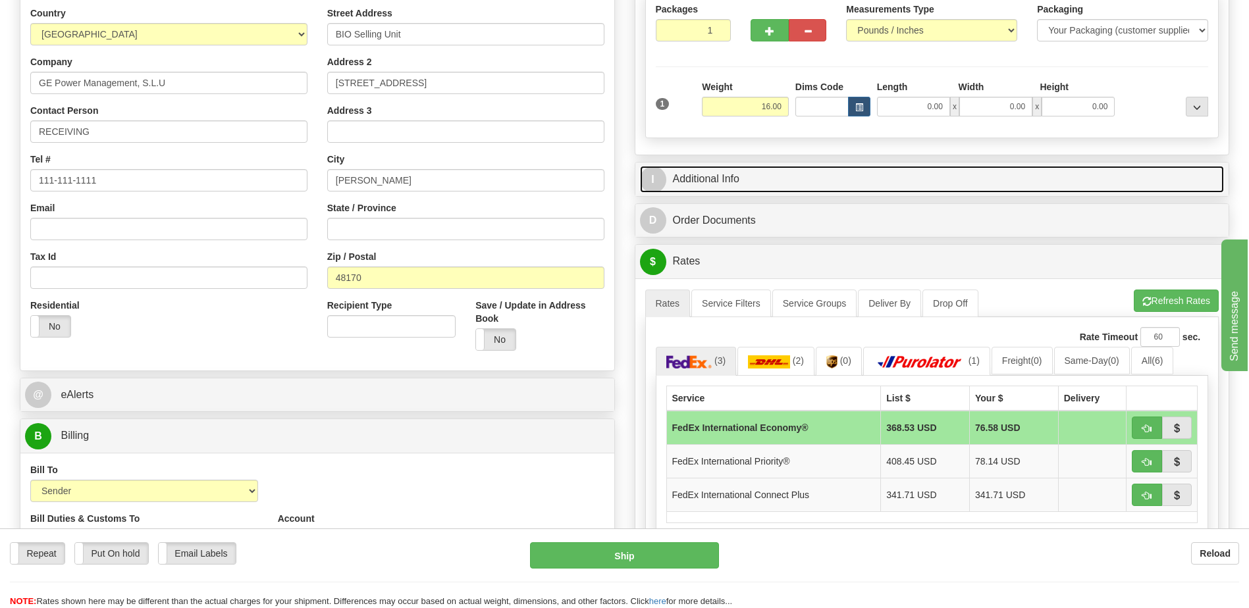
scroll to position [395, 0]
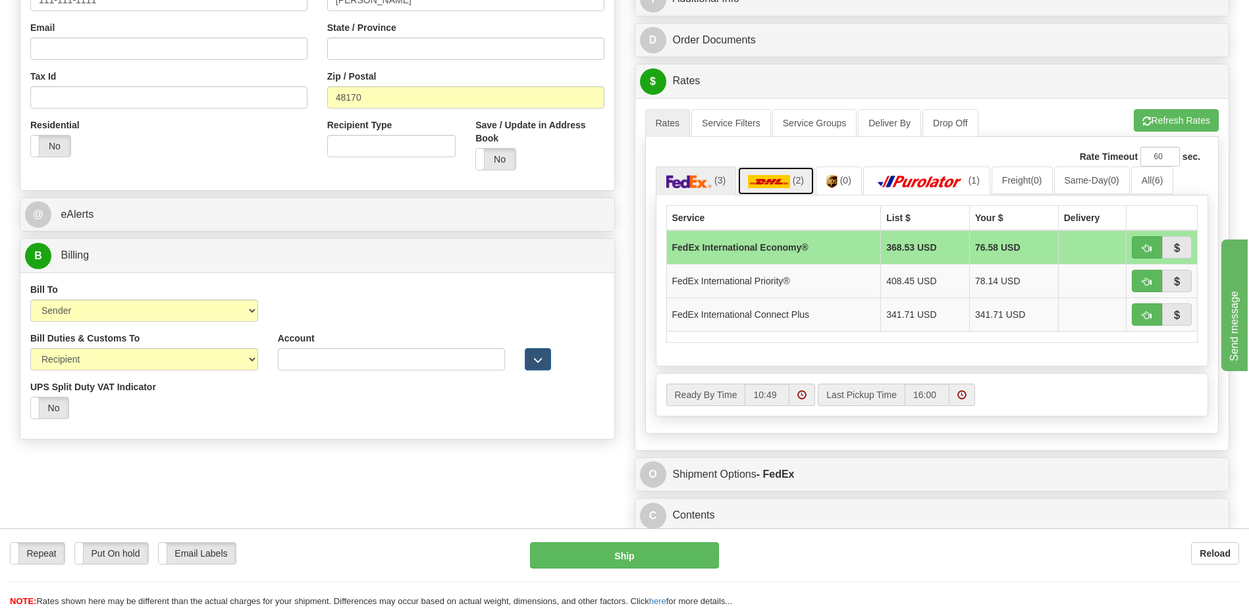
click at [788, 189] on link "(2)" at bounding box center [776, 181] width 77 height 28
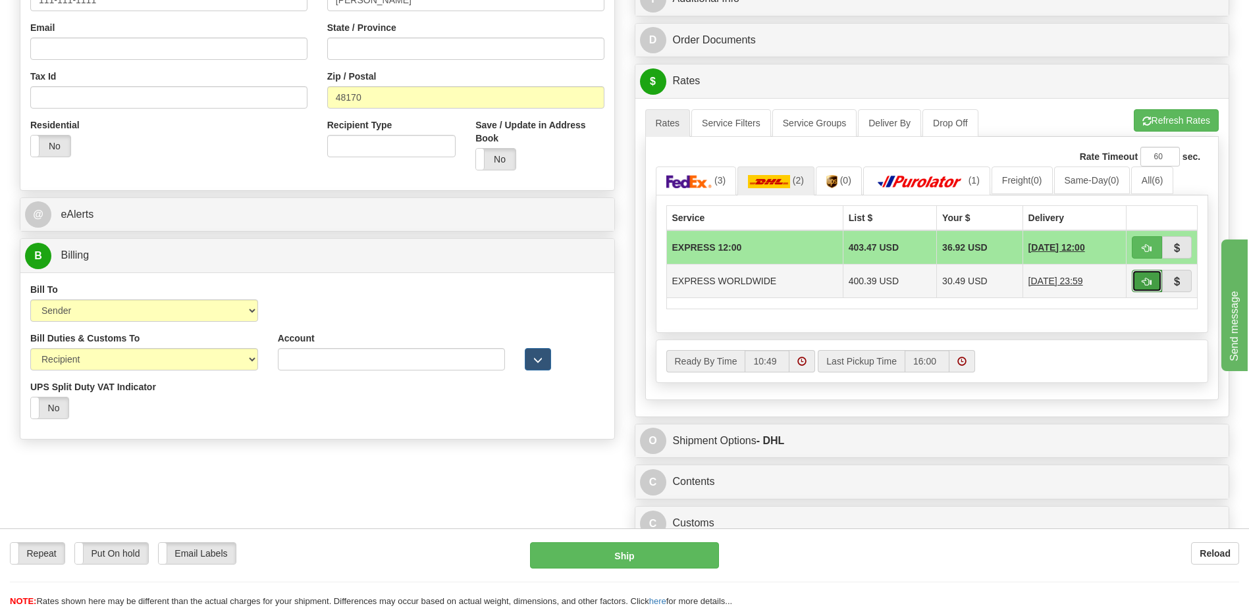
click at [1136, 279] on button "button" at bounding box center [1147, 281] width 30 height 22
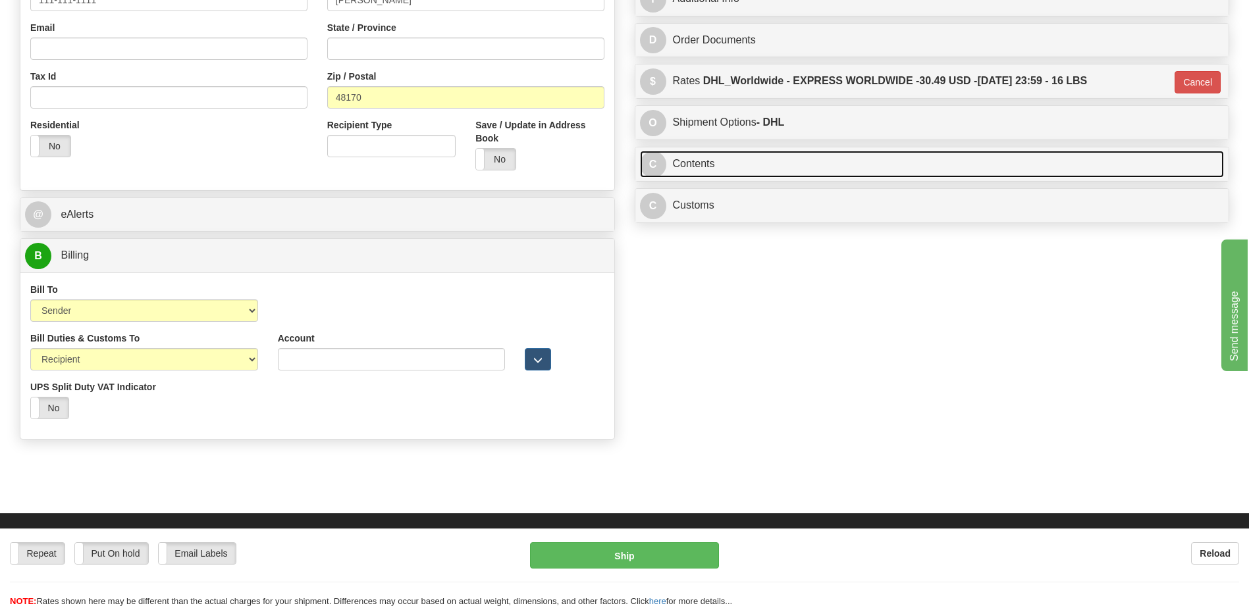
click at [745, 167] on link "C Contents" at bounding box center [932, 164] width 585 height 27
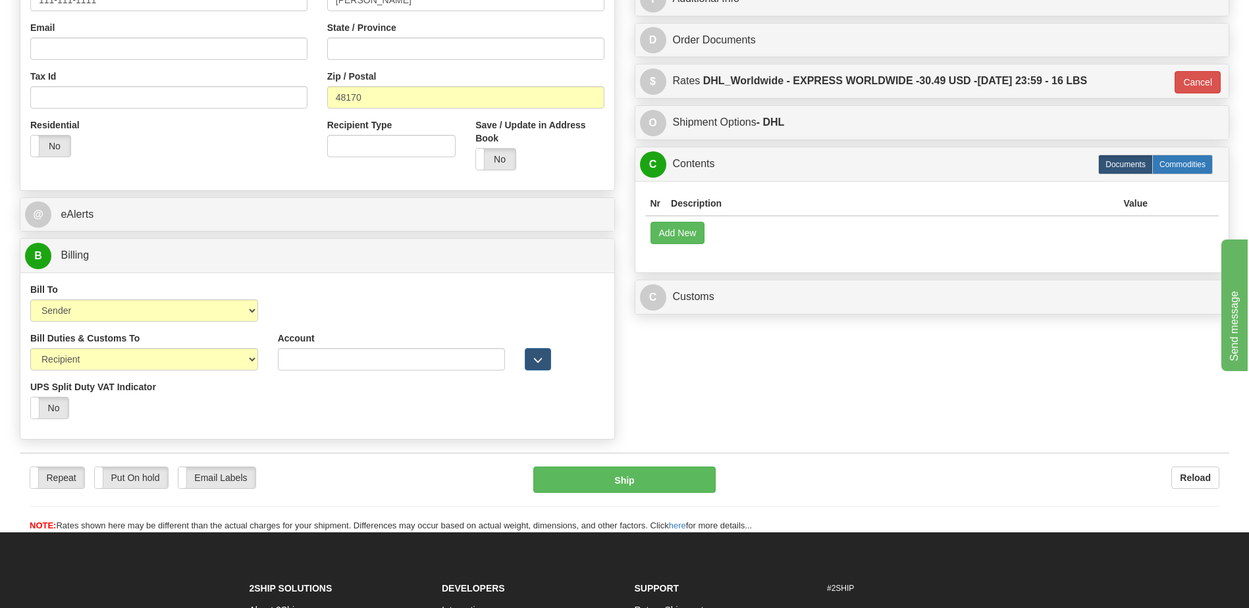
click at [1177, 163] on label "Commodities" at bounding box center [1182, 165] width 61 height 20
type input "D"
radio input "true"
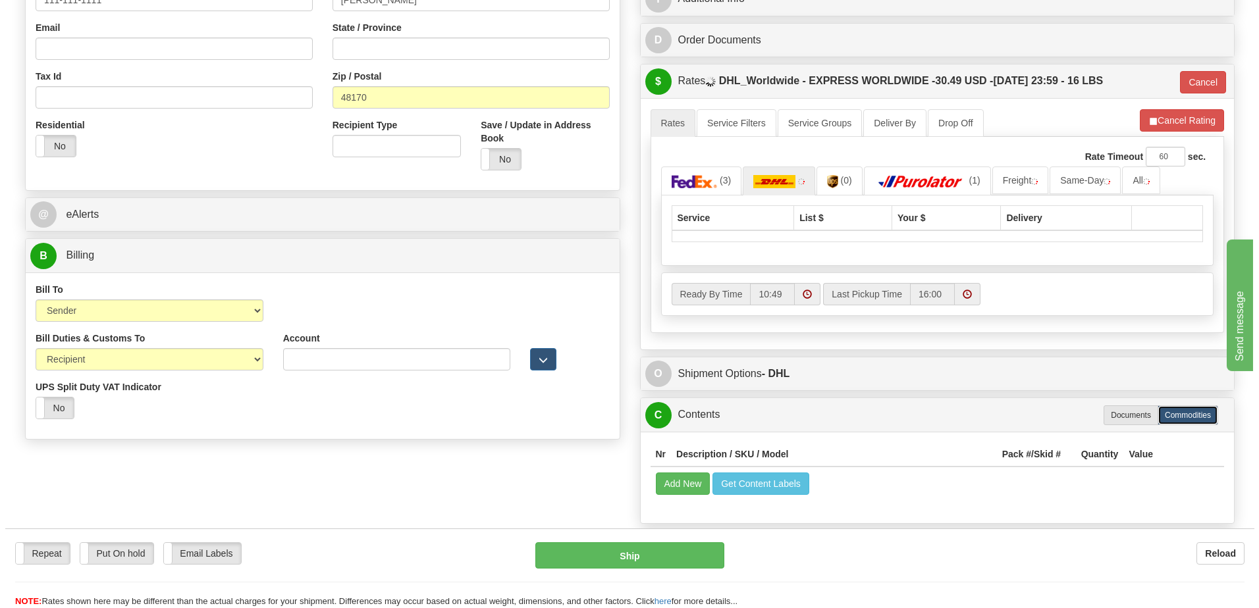
scroll to position [593, 0]
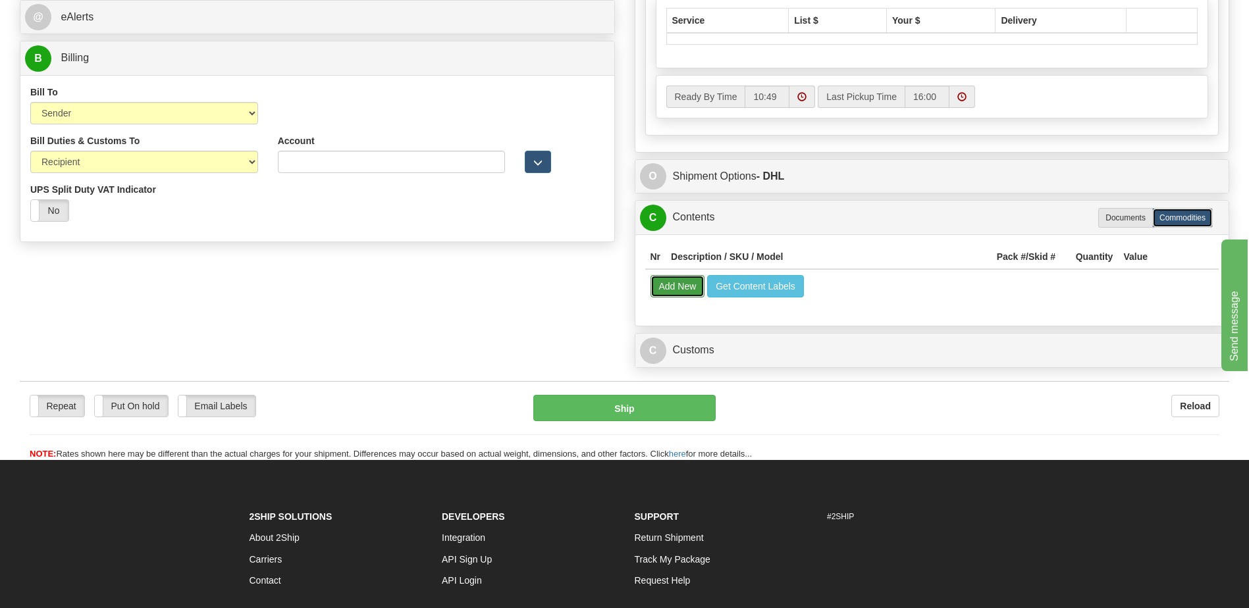
click at [668, 279] on button "Add New" at bounding box center [678, 286] width 55 height 22
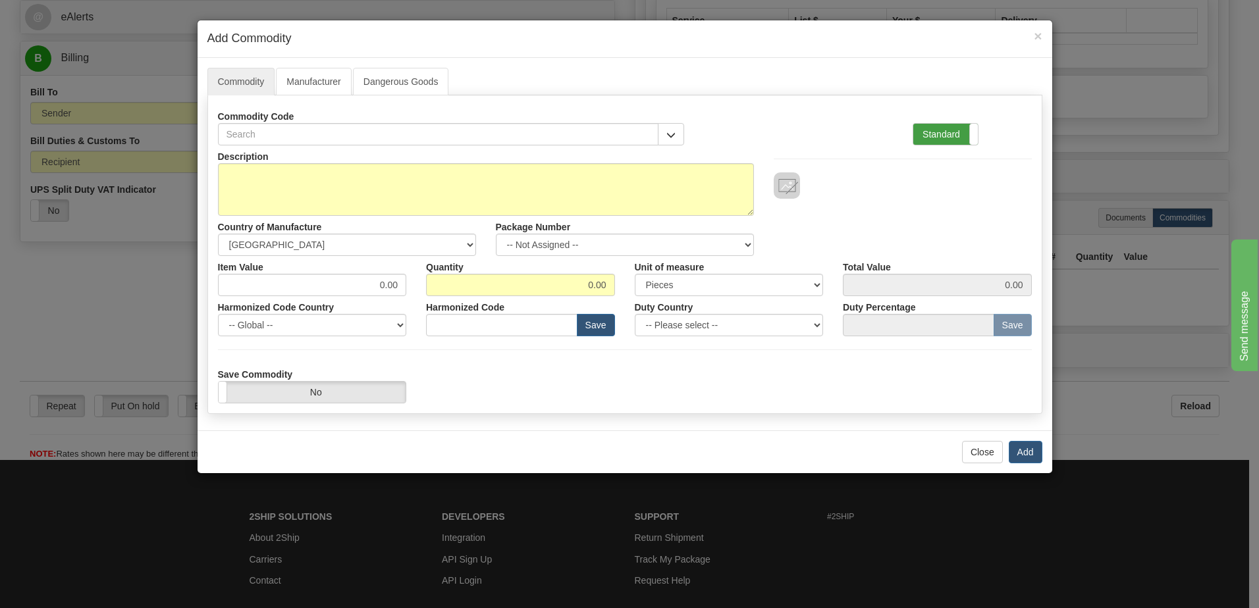
click at [957, 133] on label "Standard" at bounding box center [945, 134] width 65 height 21
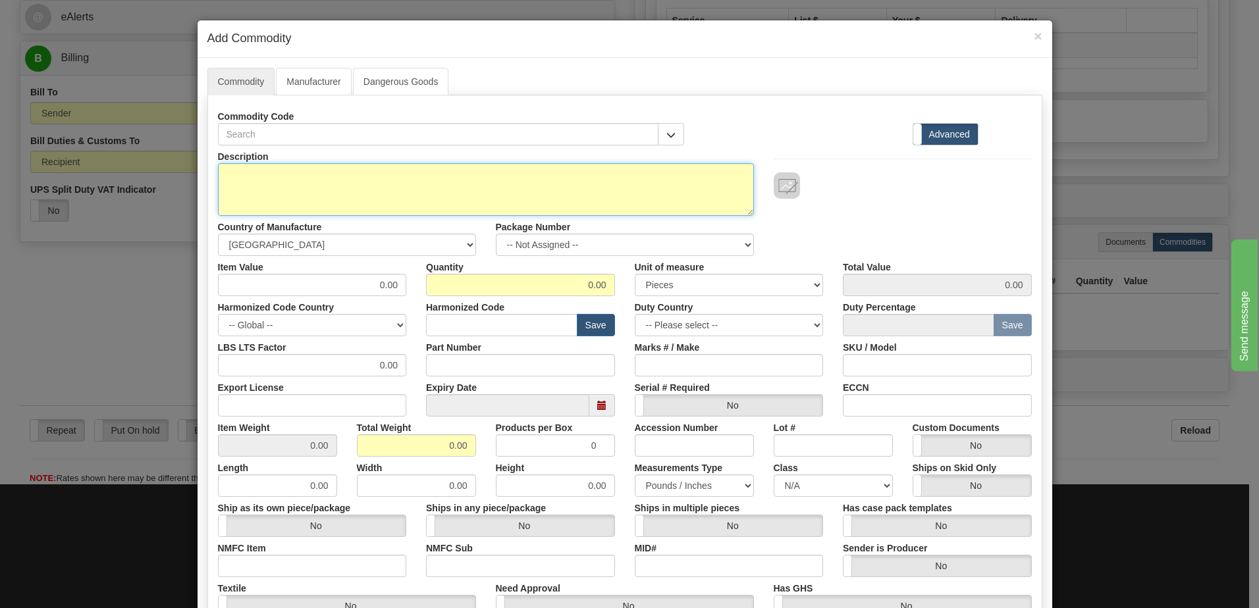
click at [298, 190] on textarea "Description" at bounding box center [486, 189] width 536 height 53
paste textarea "GPMSG"
click at [221, 174] on textarea "GPMSG" at bounding box center [486, 189] width 536 height 53
type textarea "Stator Groung Protection Module P/N GPMSG"
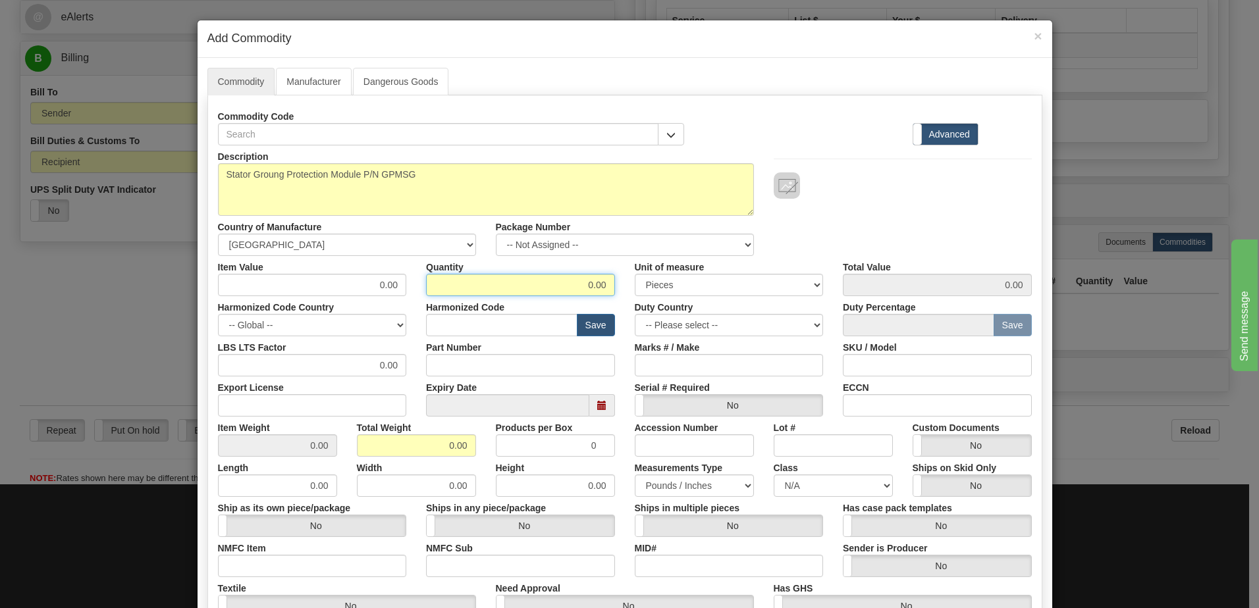
drag, startPoint x: 562, startPoint y: 288, endPoint x: 792, endPoint y: 326, distance: 232.9
click at [792, 326] on div "Description Stator Groung Protection Module P/N GPMSG Country of Manufacture --…" at bounding box center [625, 435] width 814 height 579
type input "1"
click at [372, 451] on input "0.00" at bounding box center [416, 446] width 119 height 22
drag, startPoint x: 402, startPoint y: 441, endPoint x: 532, endPoint y: 450, distance: 130.7
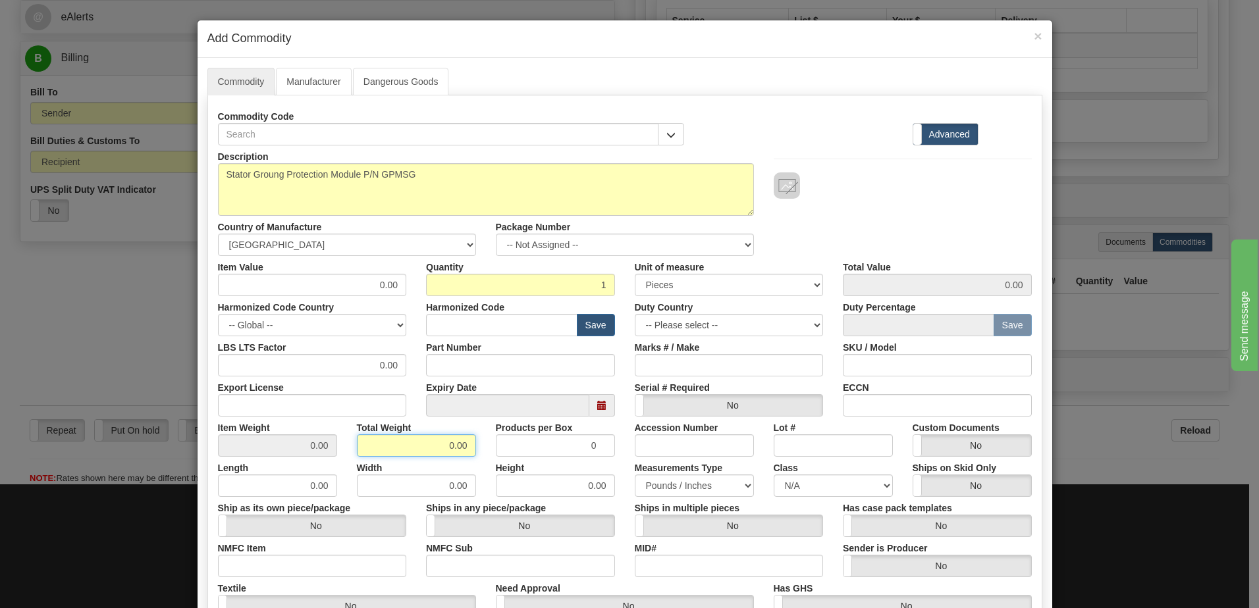
click at [532, 450] on div "Item Weight 0.00 Total Weight 0.00 Products per Box 0 Accession Number Lot # Cu…" at bounding box center [625, 437] width 834 height 40
type input "1"
type input "1.0000"
click at [511, 325] on input "text" at bounding box center [501, 325] width 151 height 22
type input "8517.62.0090"
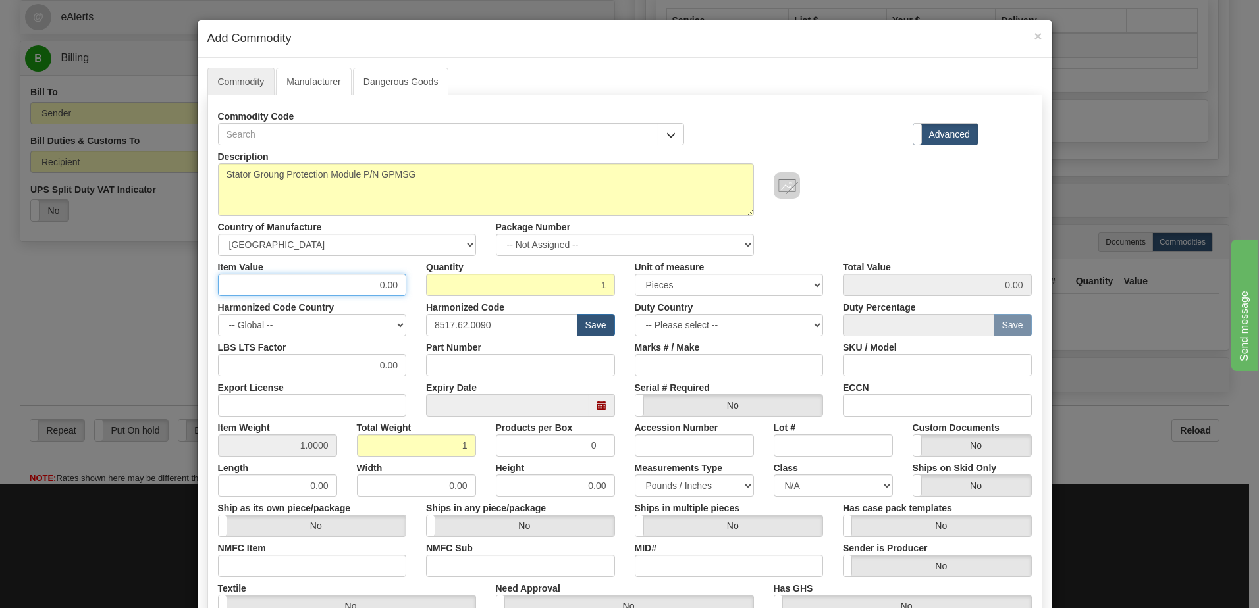
drag, startPoint x: 367, startPoint y: 290, endPoint x: 441, endPoint y: 292, distance: 74.4
click at [441, 292] on div "Item Value 0.00 Quantity 1 Unit of measure 3 Thousand Square Inches Adjustments…" at bounding box center [625, 276] width 834 height 40
type input "3481.27"
click at [895, 202] on div "Description Stator Groung Protection Module P/N GPMSG Country of Manufacture --…" at bounding box center [625, 201] width 834 height 111
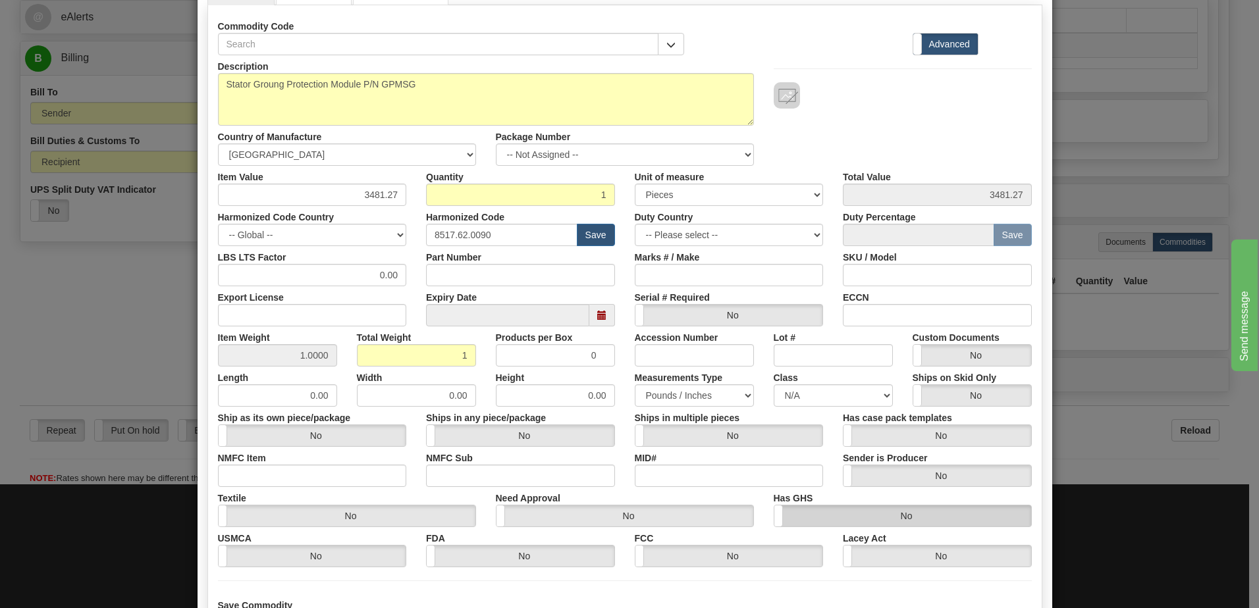
scroll to position [198, 0]
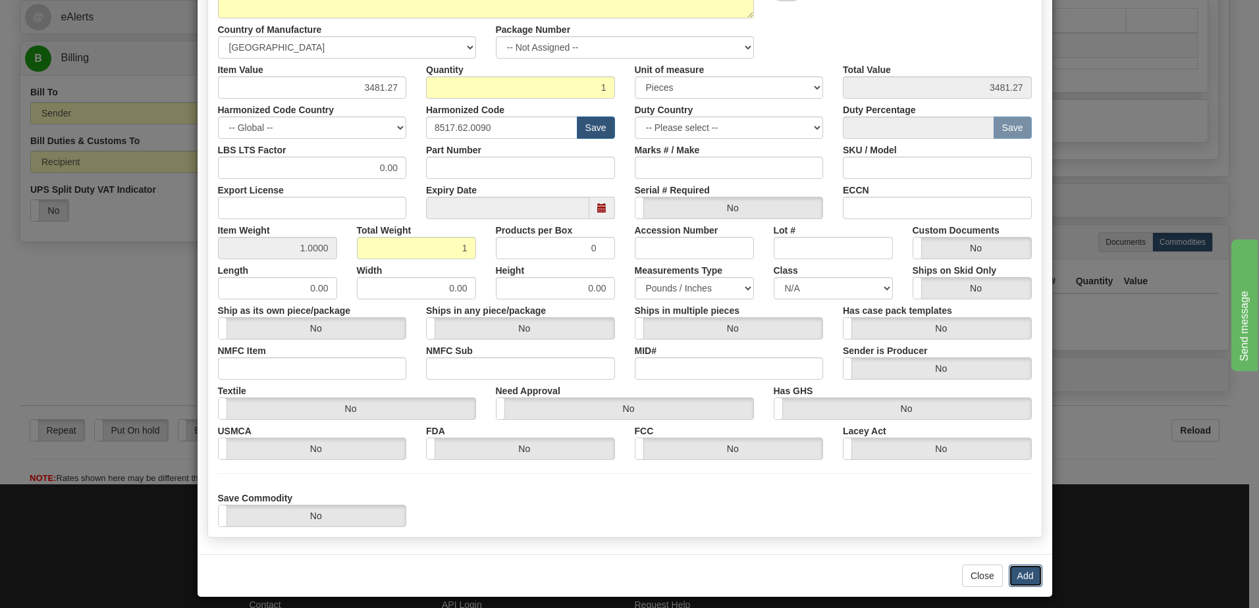
click at [1033, 577] on button "Add" at bounding box center [1026, 576] width 34 height 22
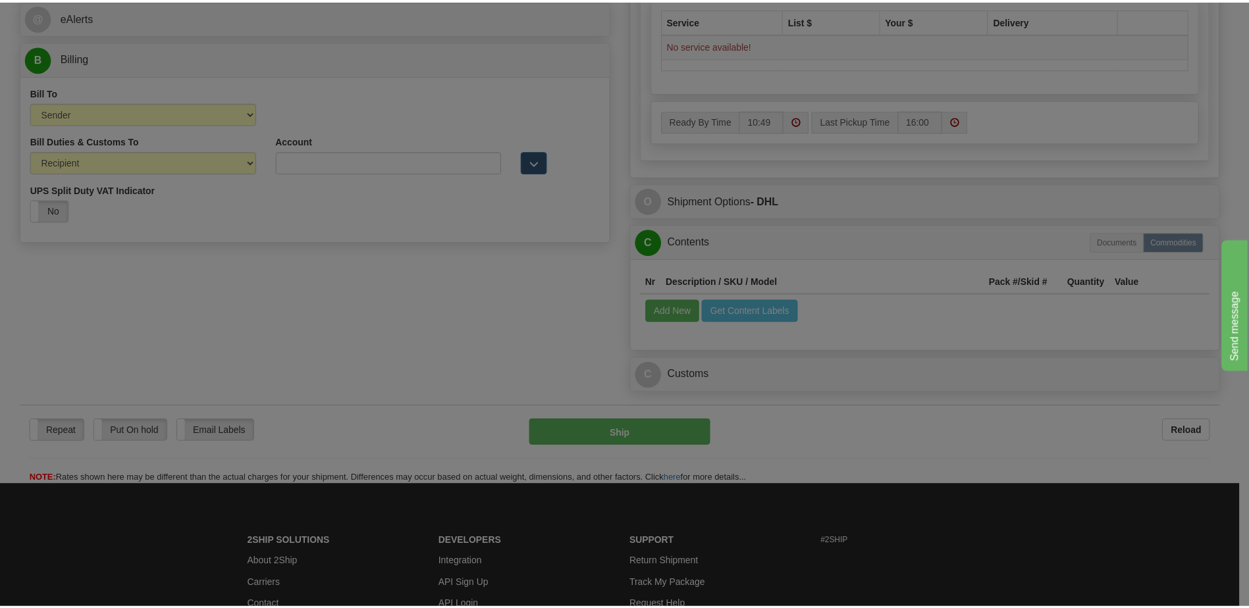
scroll to position [0, 0]
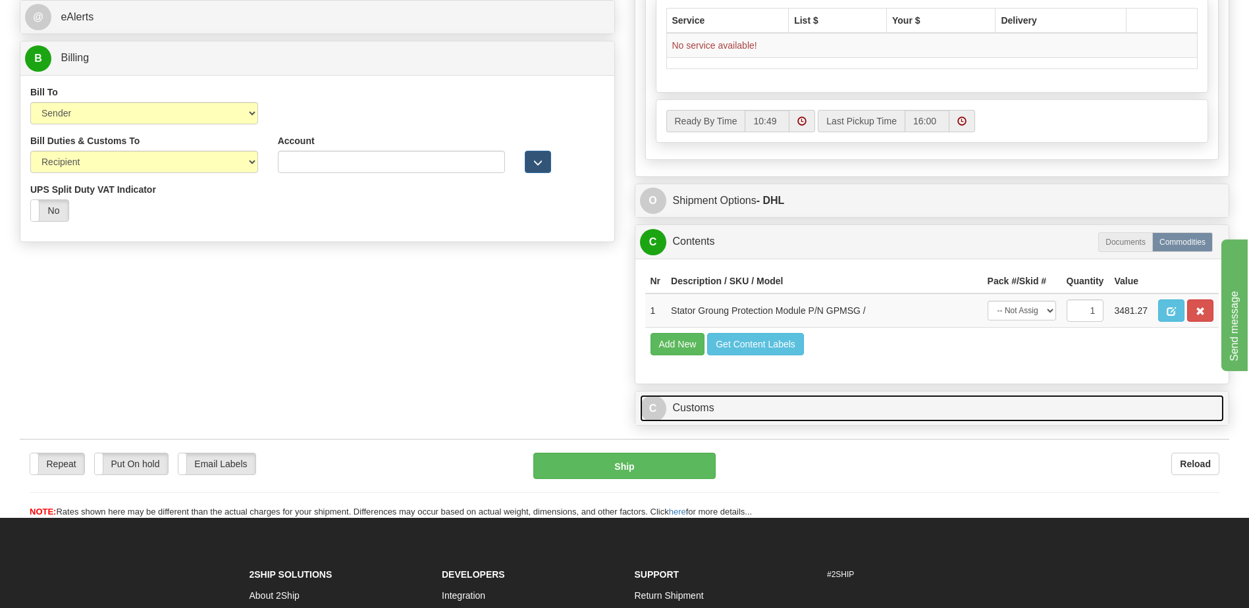
click at [684, 414] on link "C Customs" at bounding box center [932, 408] width 585 height 27
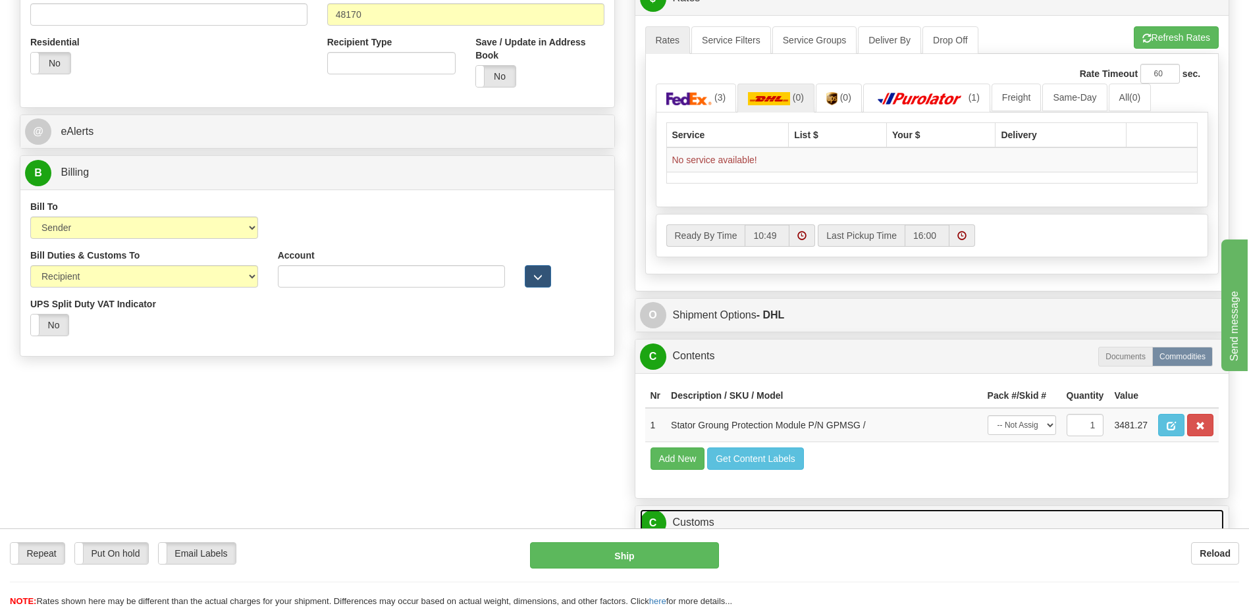
scroll to position [395, 0]
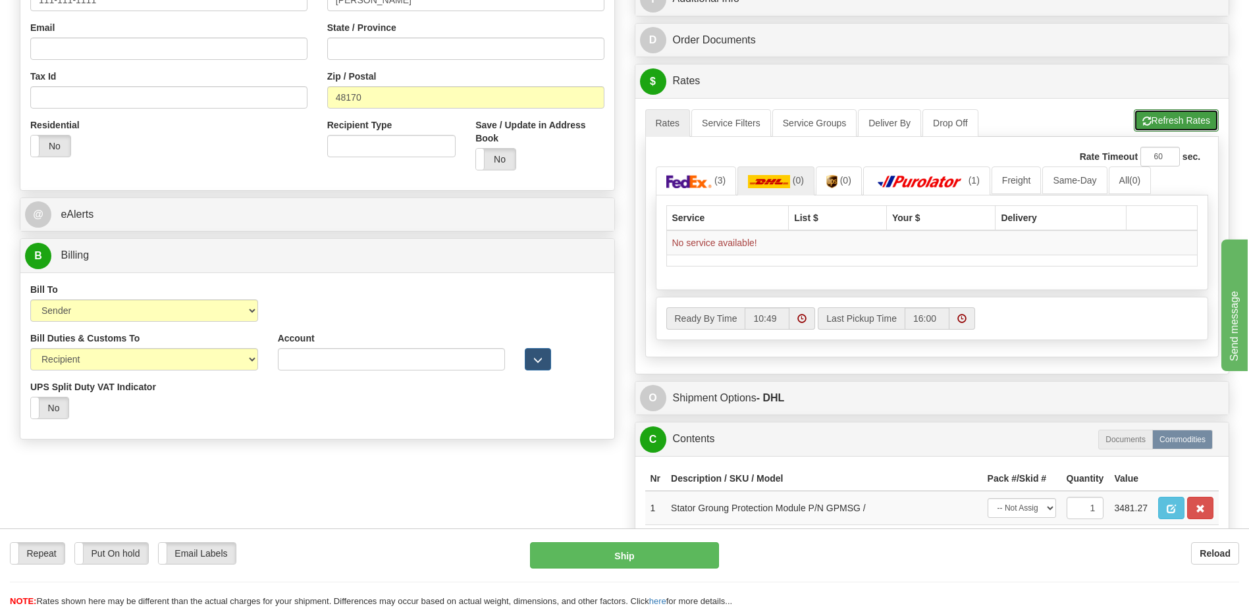
click at [1169, 122] on button "Refresh Rates" at bounding box center [1176, 120] width 85 height 22
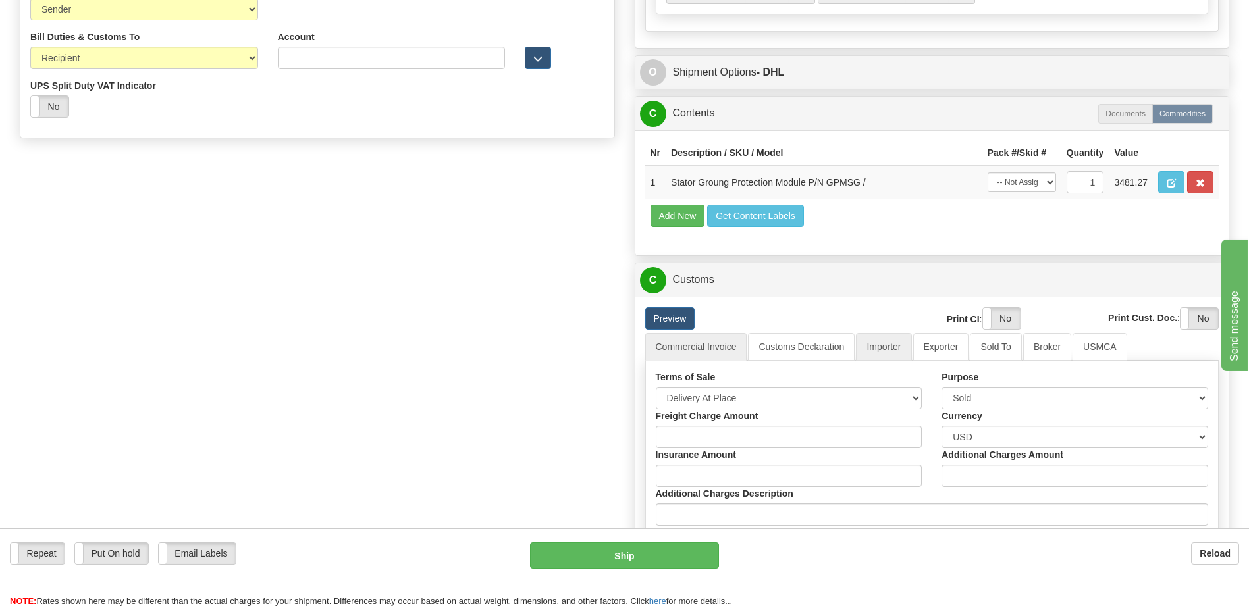
scroll to position [724, 0]
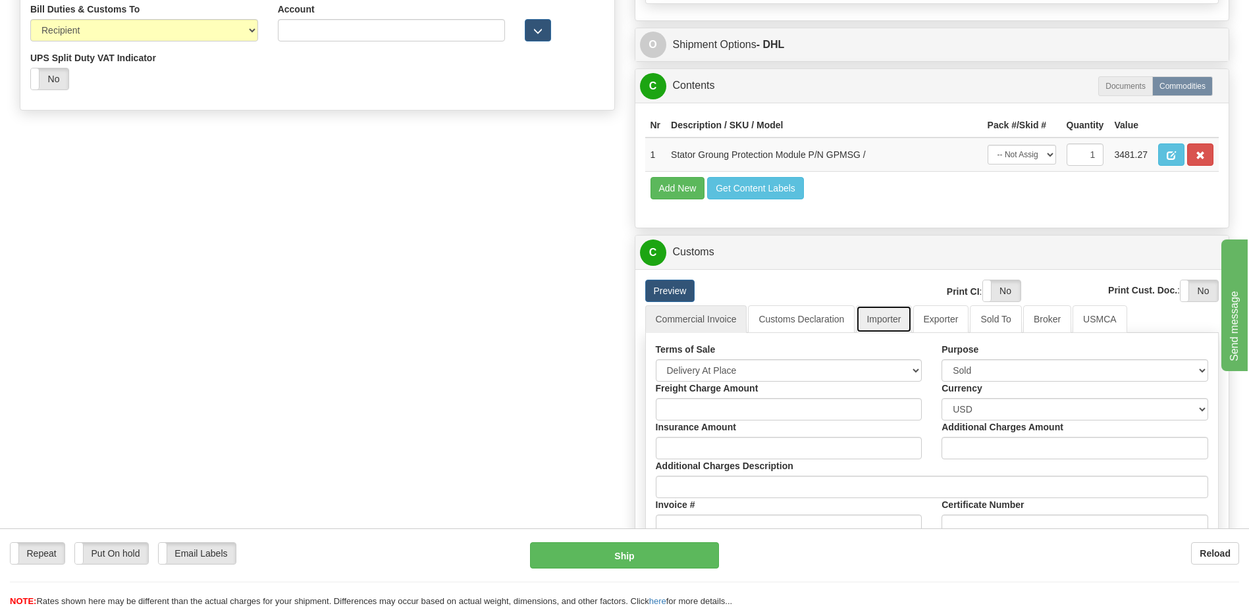
drag, startPoint x: 888, startPoint y: 320, endPoint x: 801, endPoint y: 363, distance: 97.8
click at [888, 320] on link "Importer" at bounding box center [883, 320] width 55 height 28
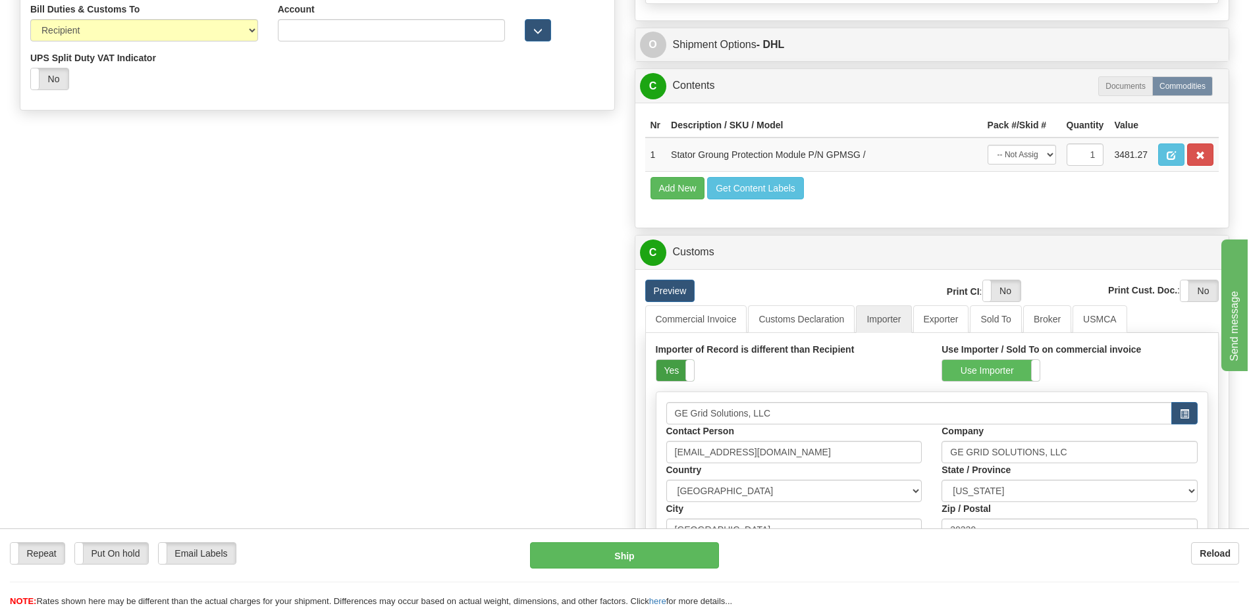
click at [677, 371] on label "Yes" at bounding box center [676, 370] width 38 height 21
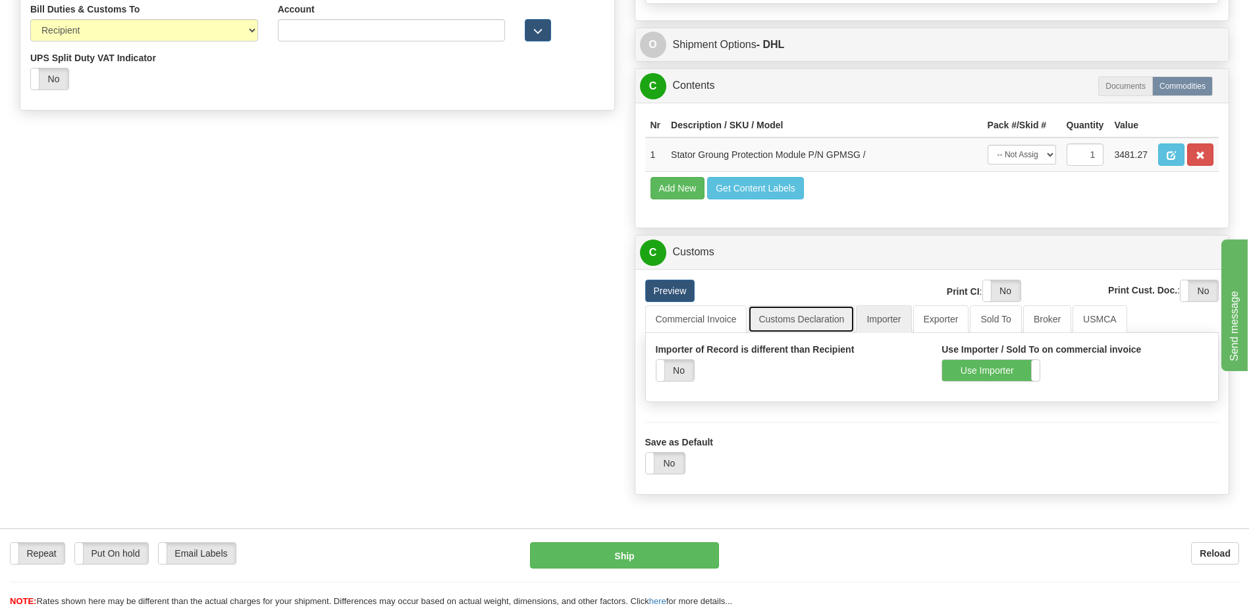
click at [783, 323] on div "C Customs Duties / Taxes [GEOGRAPHIC_DATA] Print CI : Yes No Print Cust. Doc. Y…" at bounding box center [932, 365] width 595 height 260
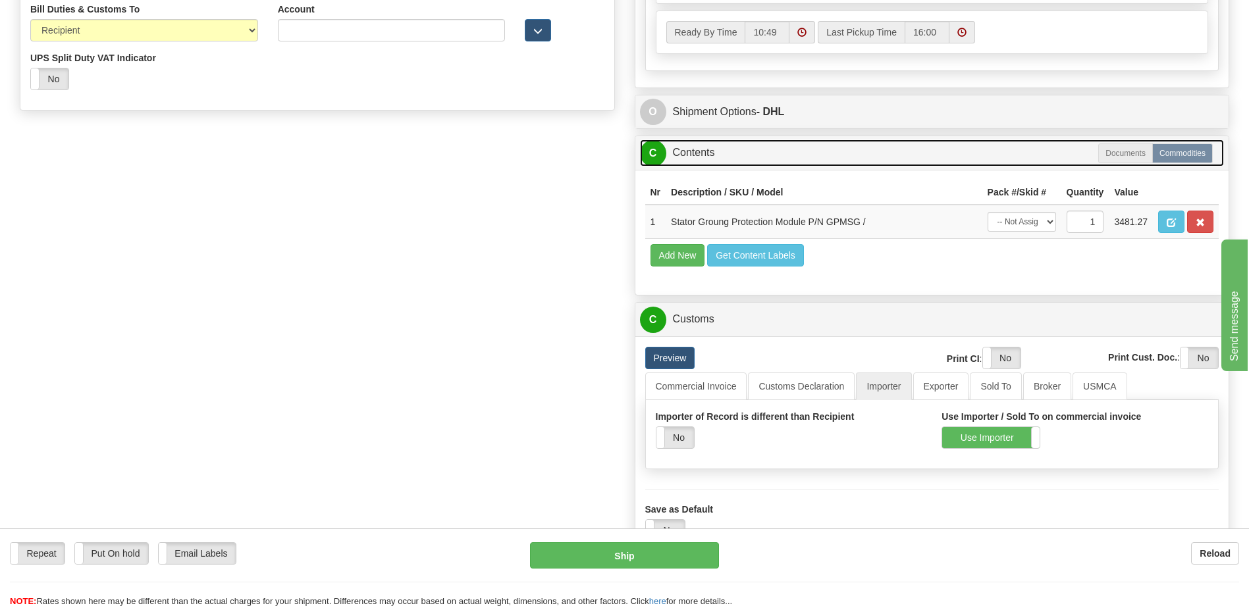
click at [728, 160] on link "C Contents" at bounding box center [932, 153] width 585 height 27
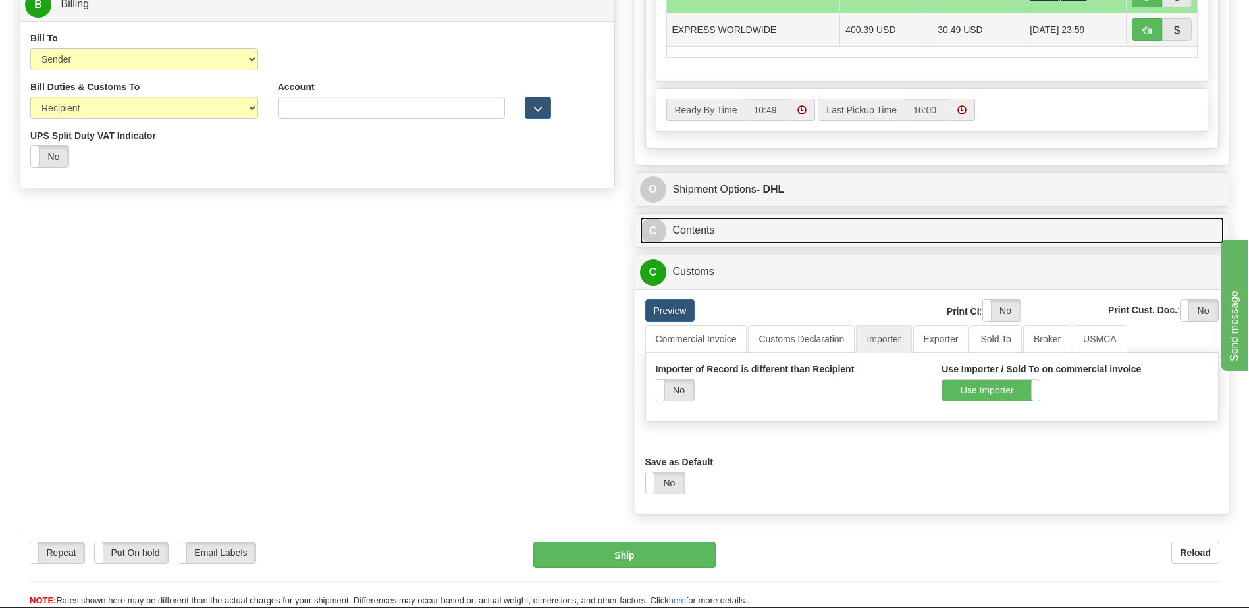
scroll to position [461, 0]
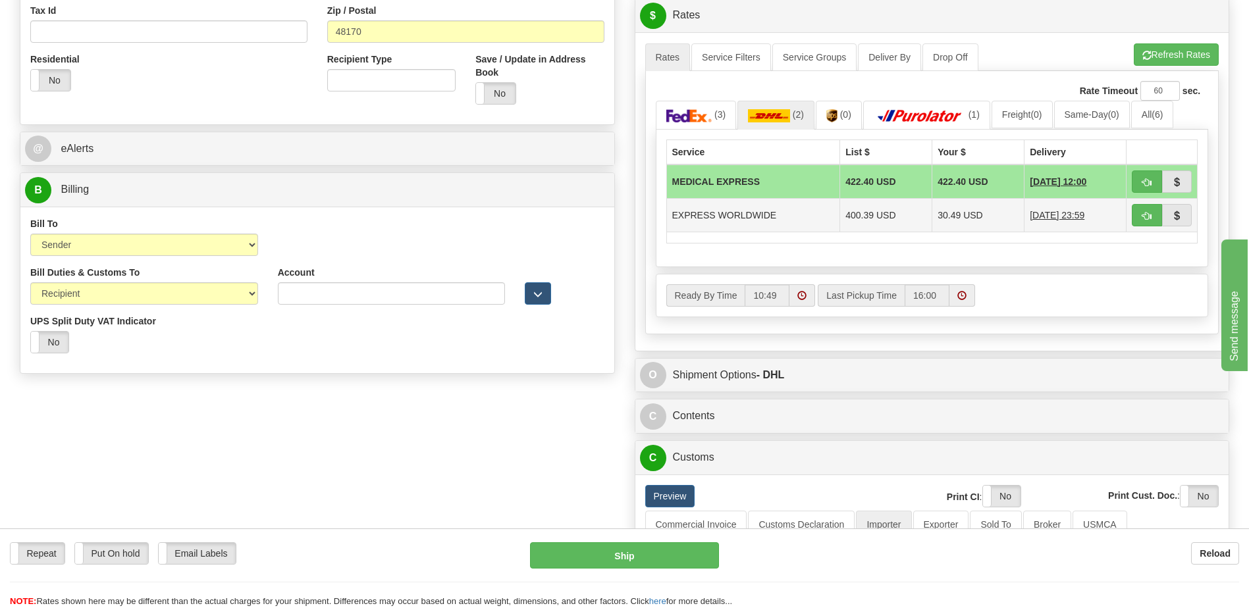
click at [1128, 219] on td at bounding box center [1162, 215] width 71 height 34
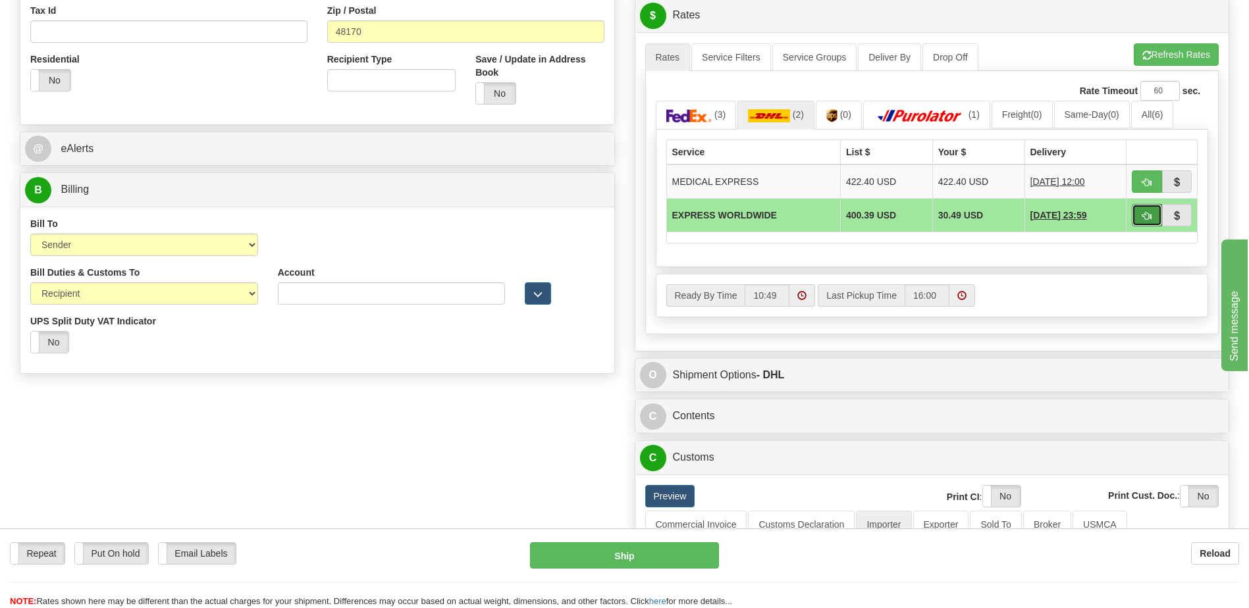
click at [1144, 212] on span "button" at bounding box center [1146, 216] width 9 height 9
type input "P"
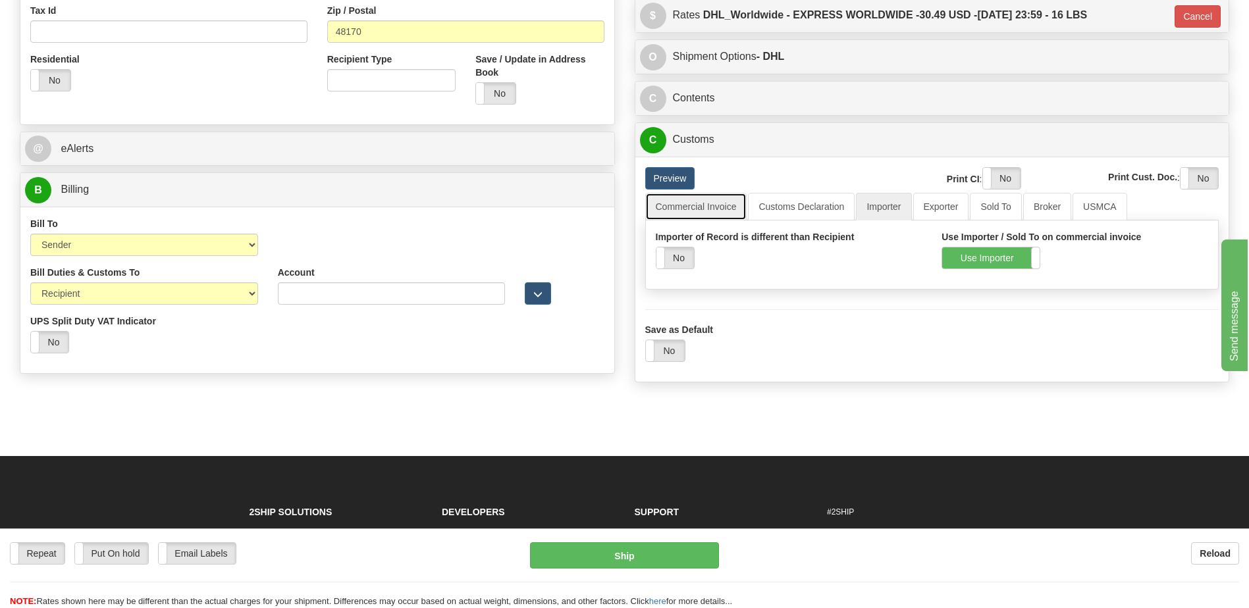
click at [691, 199] on link "Commercial Invoice" at bounding box center [696, 207] width 102 height 28
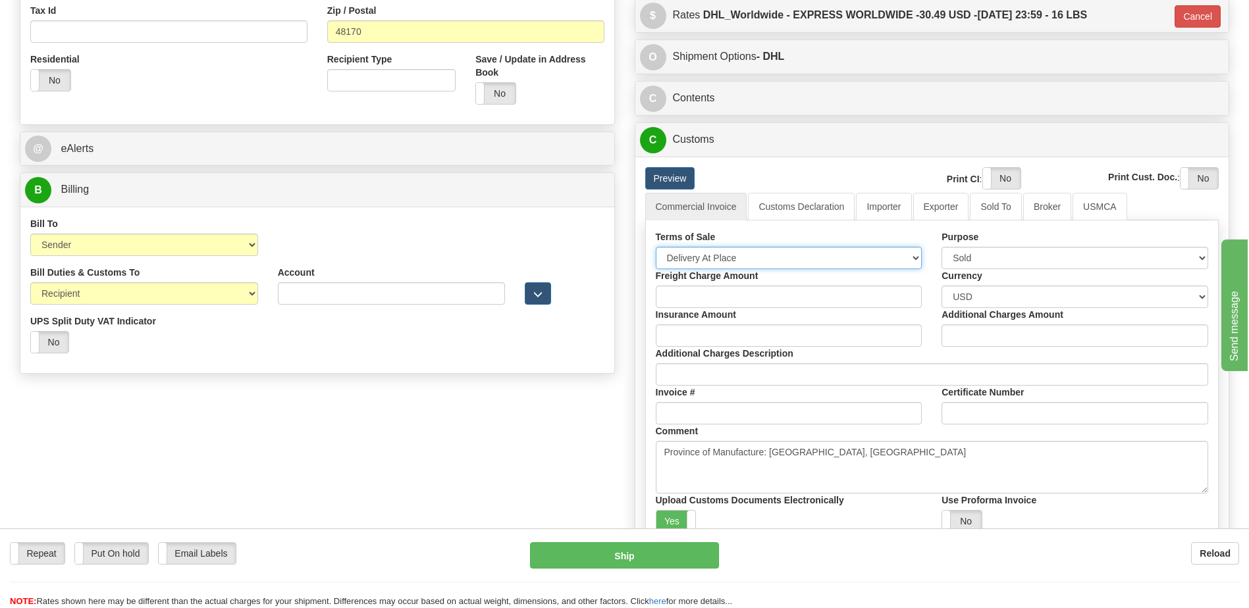
click at [686, 261] on select "Free Carrier Free On Board Ex Works Delivered Duty Unpaid Delivered Duty Paid C…" at bounding box center [789, 258] width 267 height 22
select select "7"
click at [656, 247] on select "Free Carrier Free On Board Ex Works Delivered Duty Unpaid Delivered Duty Paid C…" at bounding box center [789, 258] width 267 height 22
click at [794, 214] on link "Customs Declaration" at bounding box center [801, 207] width 107 height 28
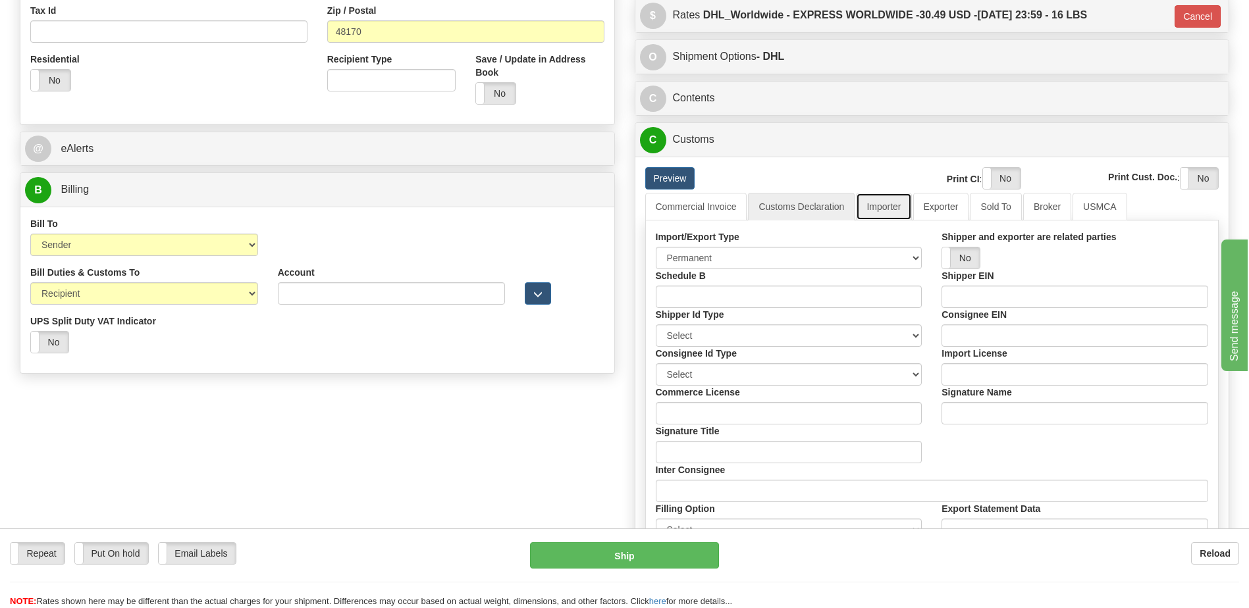
click at [877, 212] on link "Importer" at bounding box center [883, 207] width 55 height 28
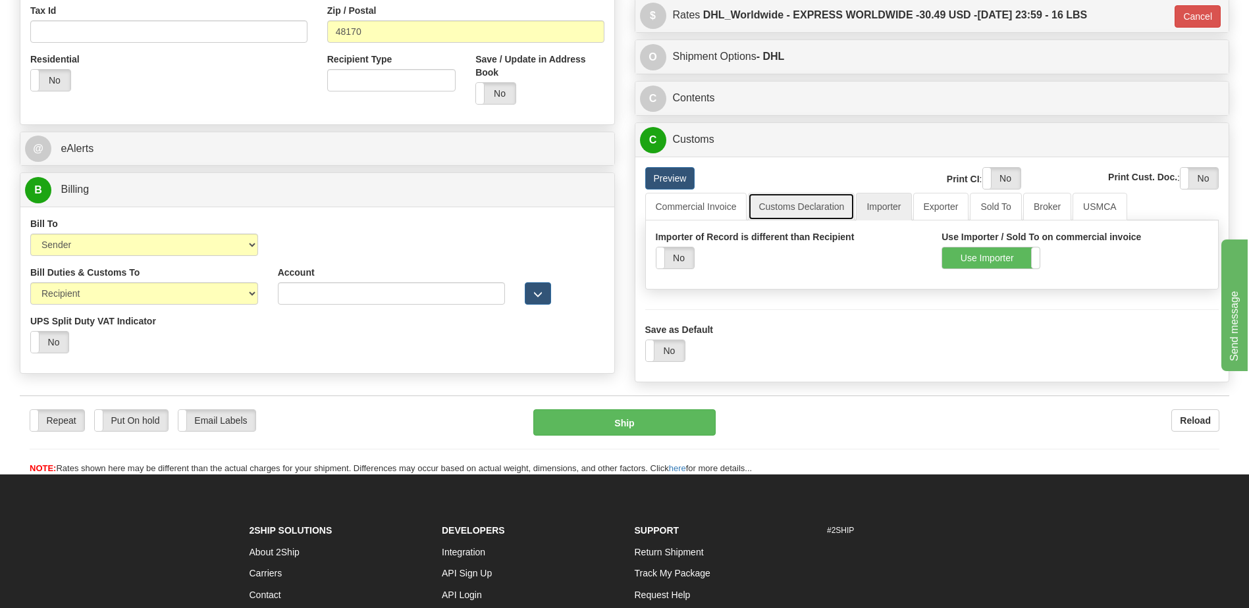
click at [802, 211] on link "Customs Declaration" at bounding box center [801, 207] width 107 height 28
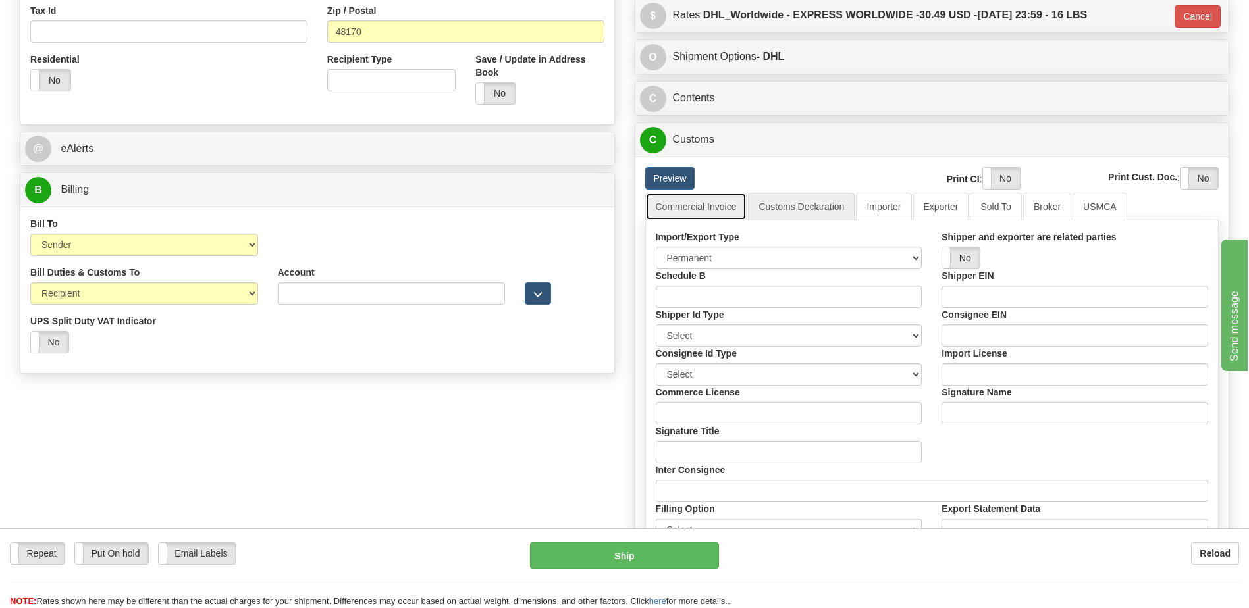
click at [699, 215] on link "Commercial Invoice" at bounding box center [696, 207] width 102 height 28
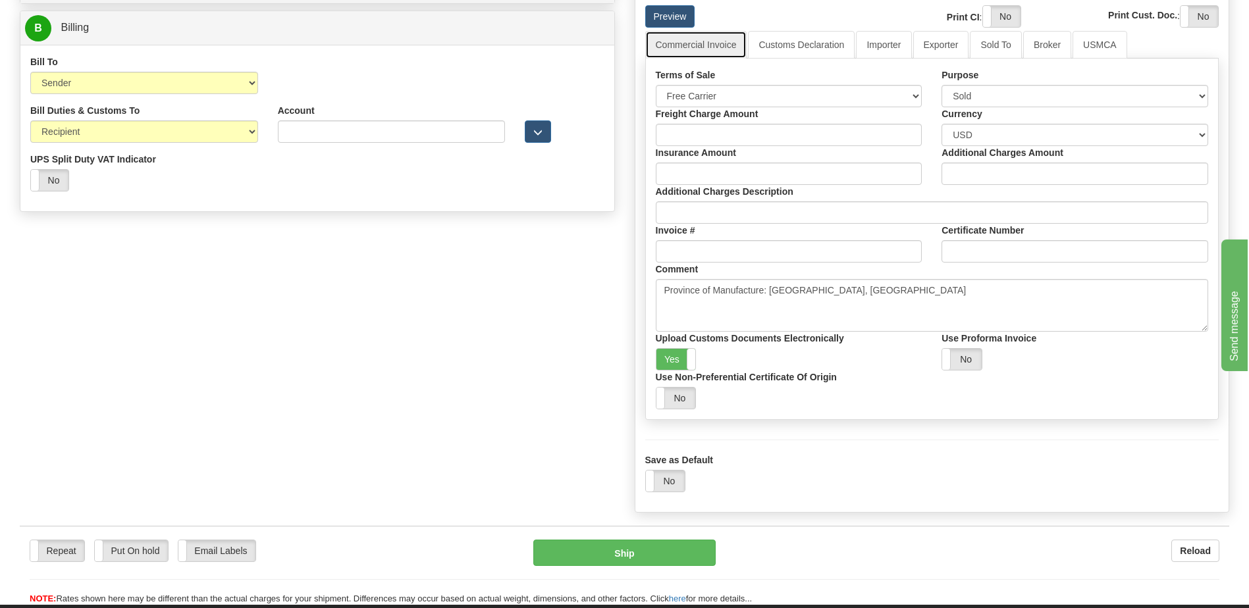
scroll to position [593, 0]
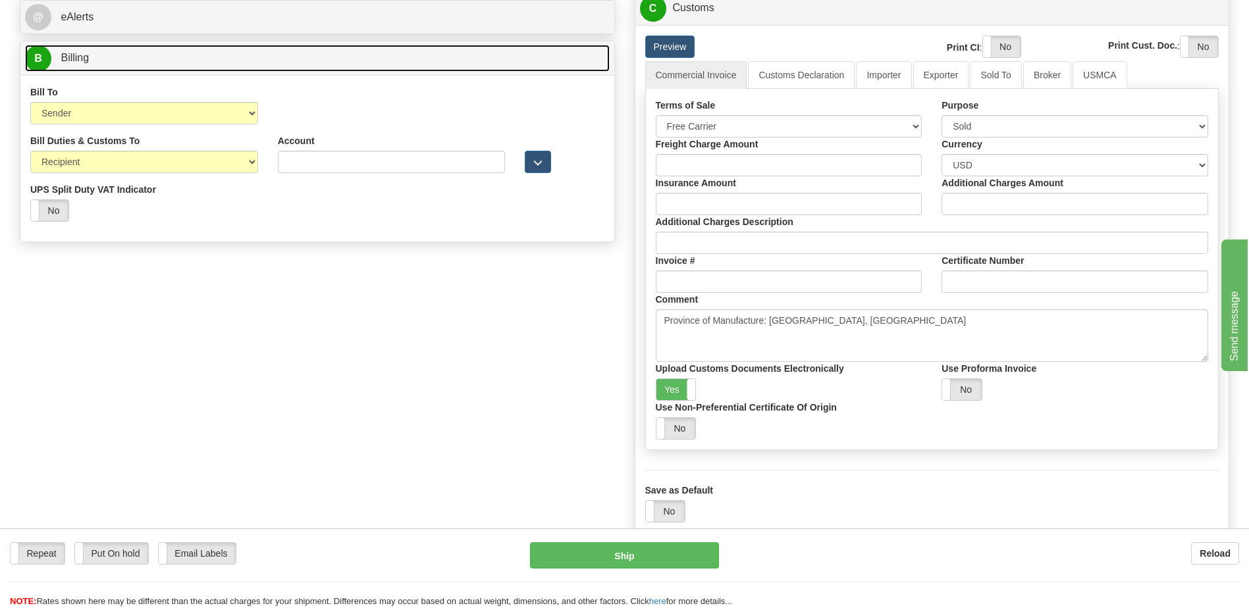
click at [102, 56] on link "B Billing" at bounding box center [317, 58] width 585 height 27
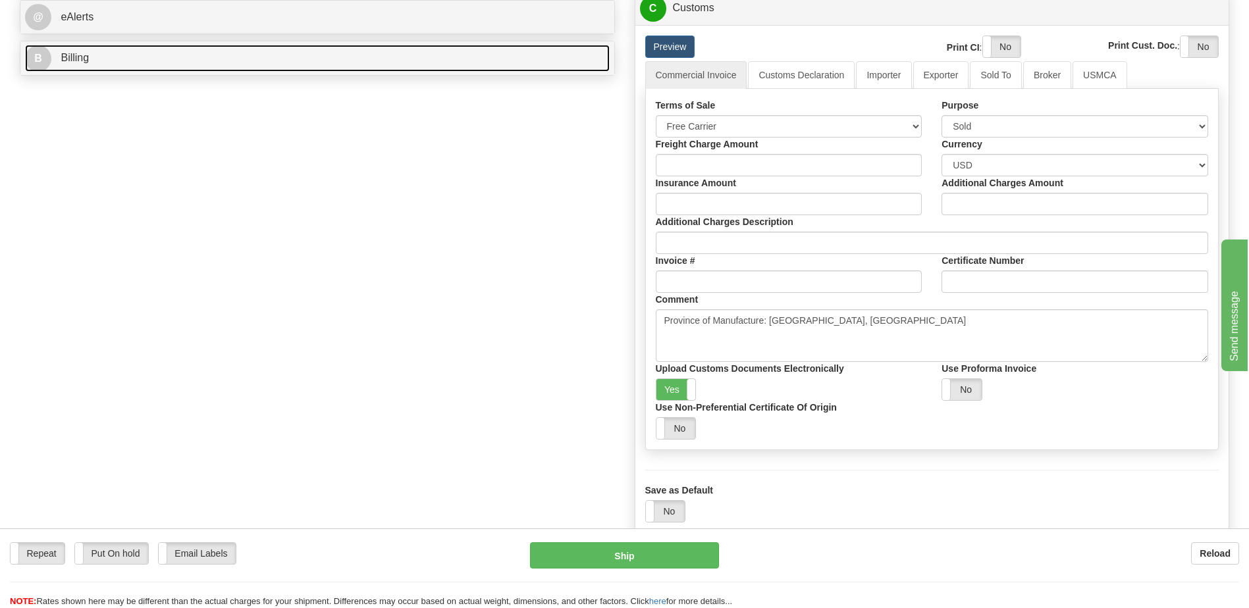
click at [111, 47] on link "B Billing" at bounding box center [317, 58] width 585 height 27
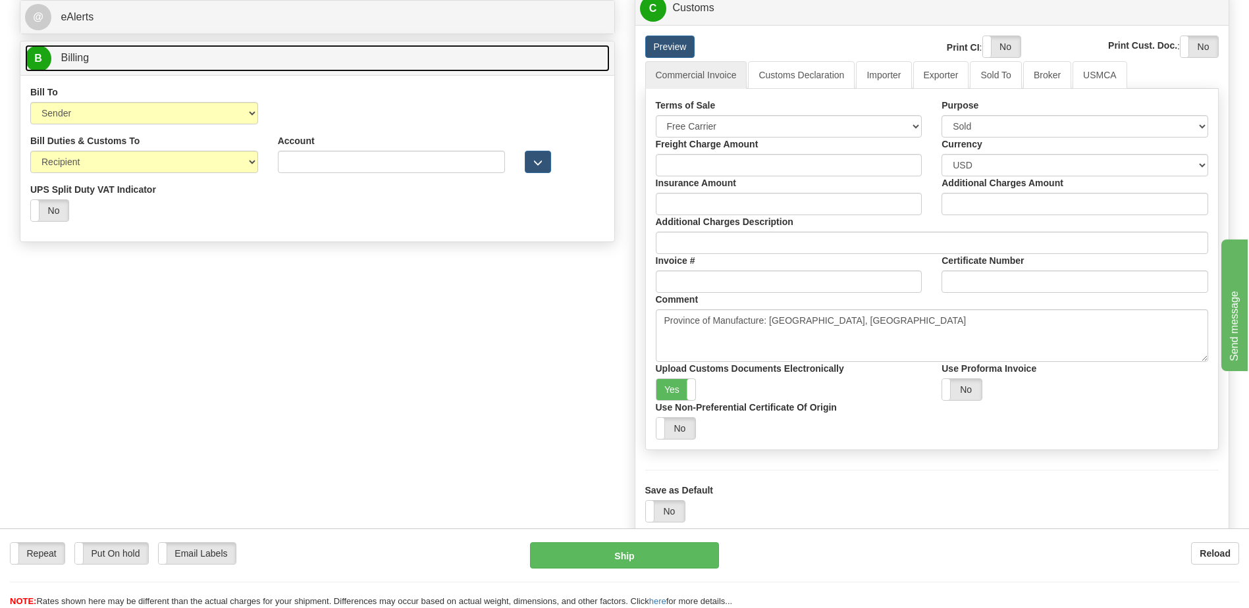
click at [111, 47] on link "B Billing" at bounding box center [317, 58] width 585 height 27
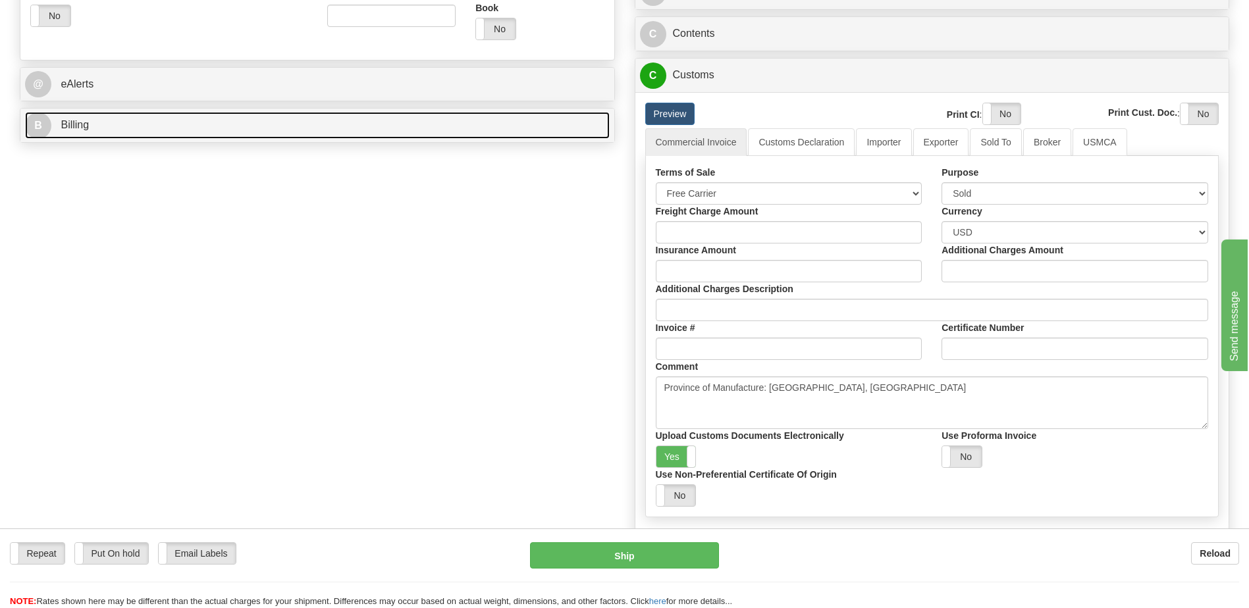
scroll to position [461, 0]
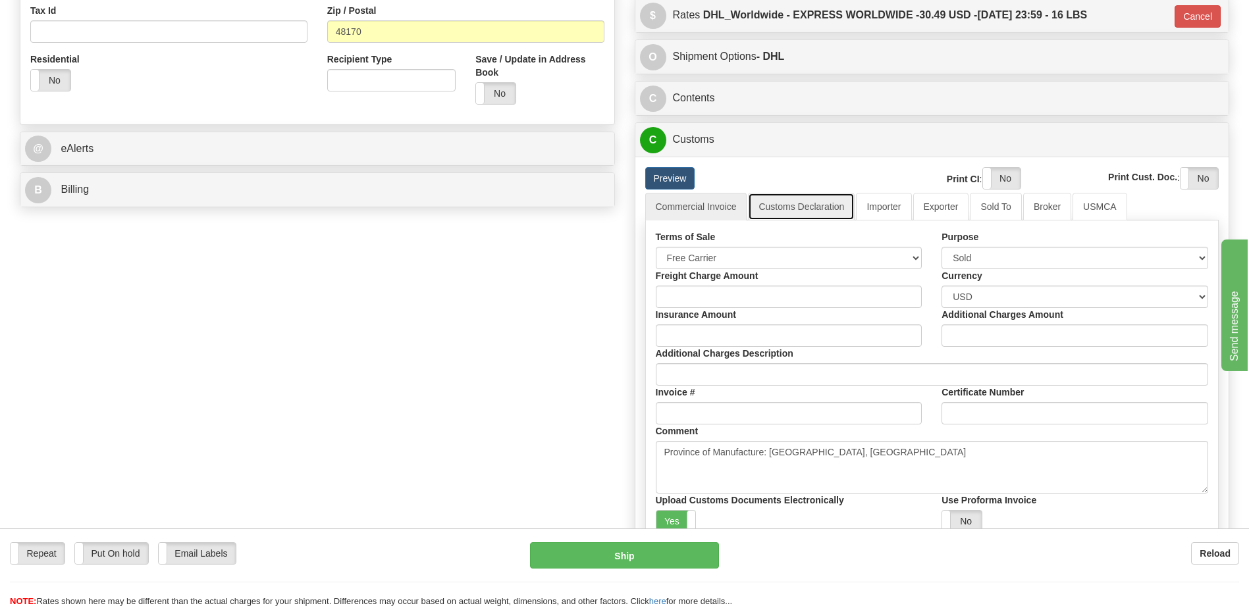
click at [788, 211] on link "Customs Declaration" at bounding box center [801, 207] width 107 height 28
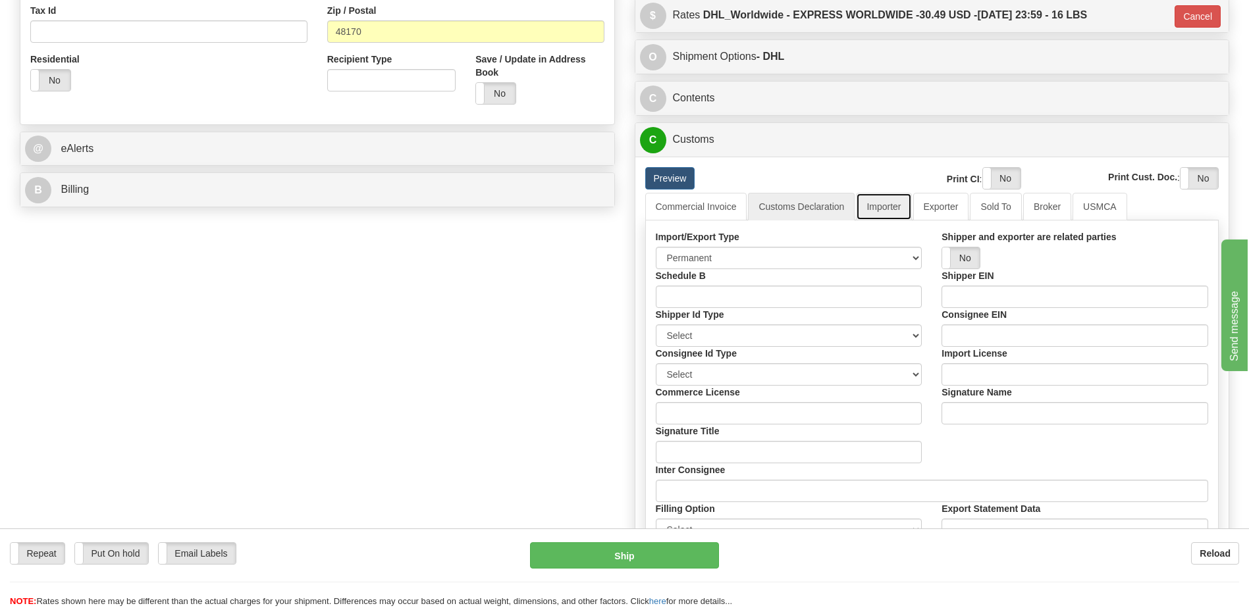
click at [882, 212] on link "Importer" at bounding box center [883, 207] width 55 height 28
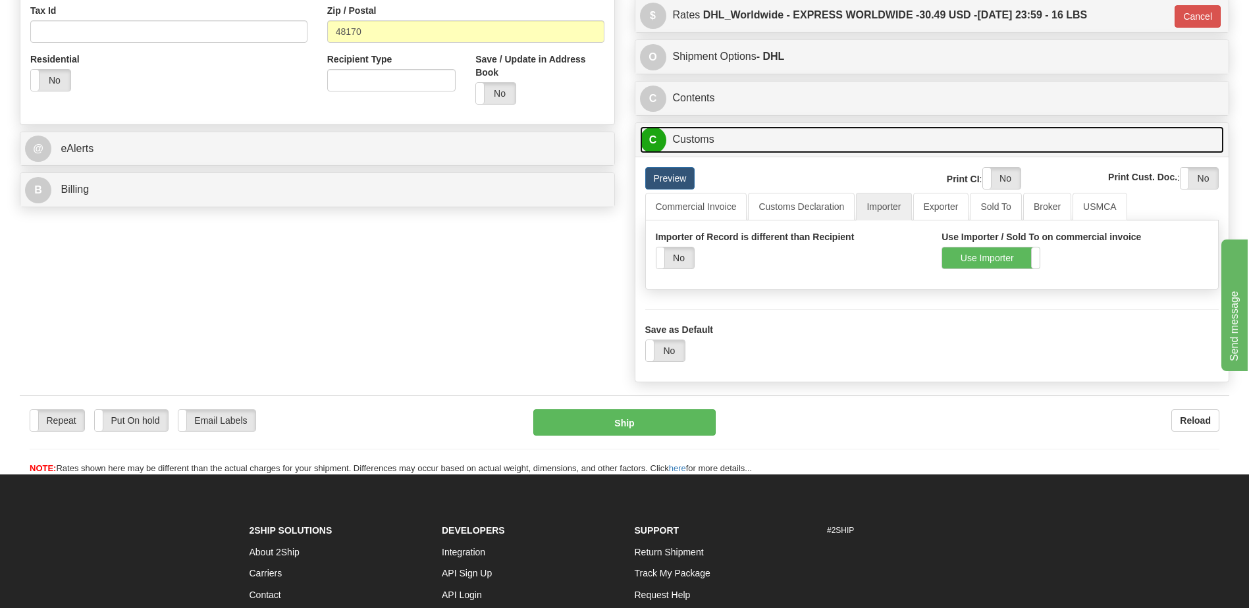
click at [670, 144] on link "C Customs" at bounding box center [932, 139] width 585 height 27
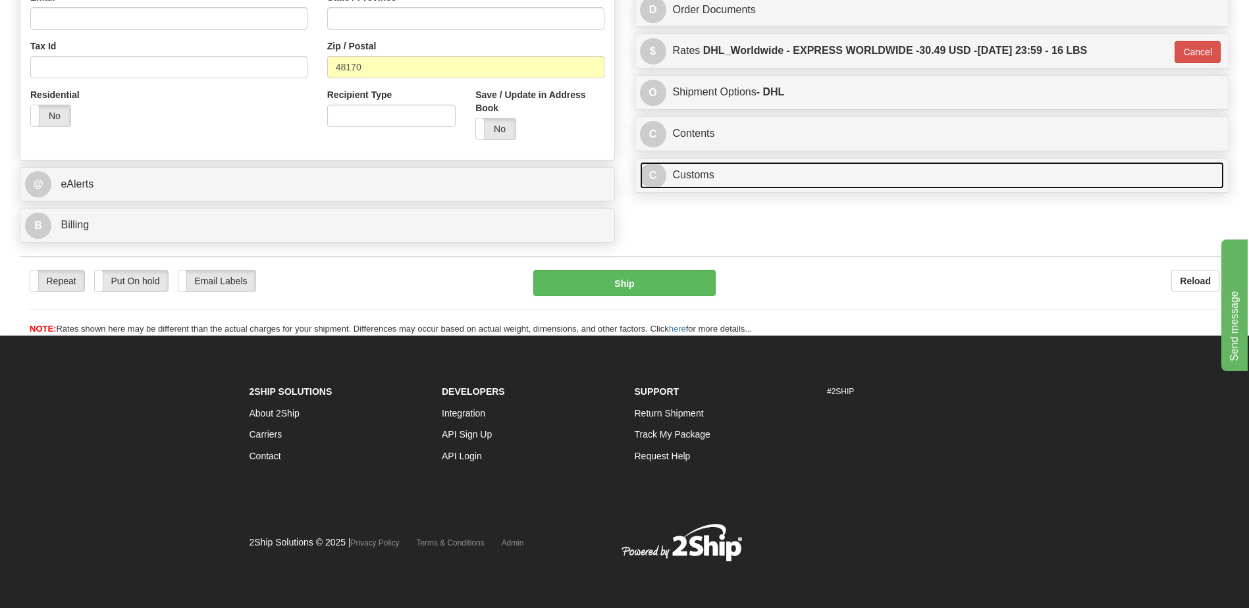
scroll to position [426, 0]
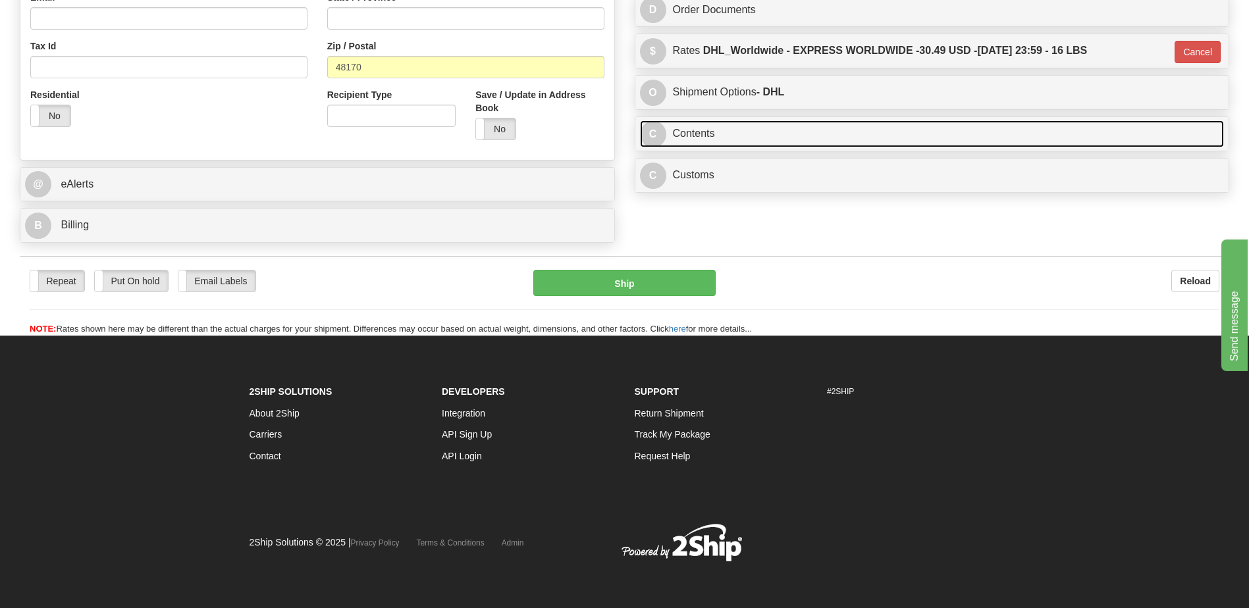
click at [706, 131] on link "C Contents" at bounding box center [932, 134] width 585 height 27
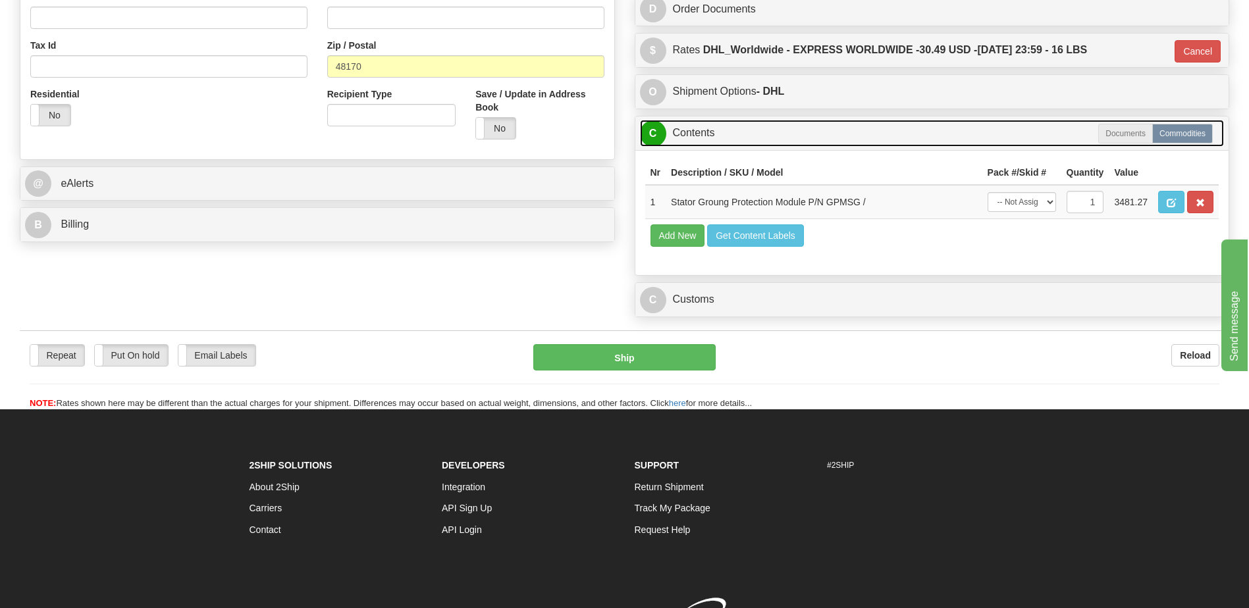
click at [706, 131] on link "C Contents" at bounding box center [932, 133] width 585 height 27
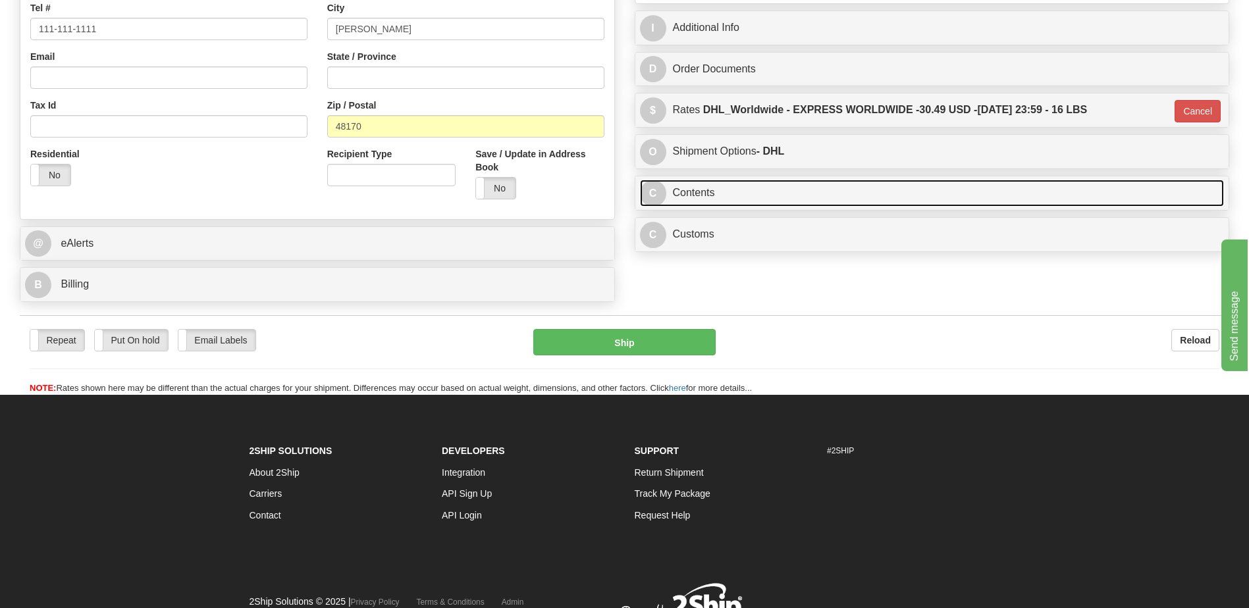
scroll to position [294, 0]
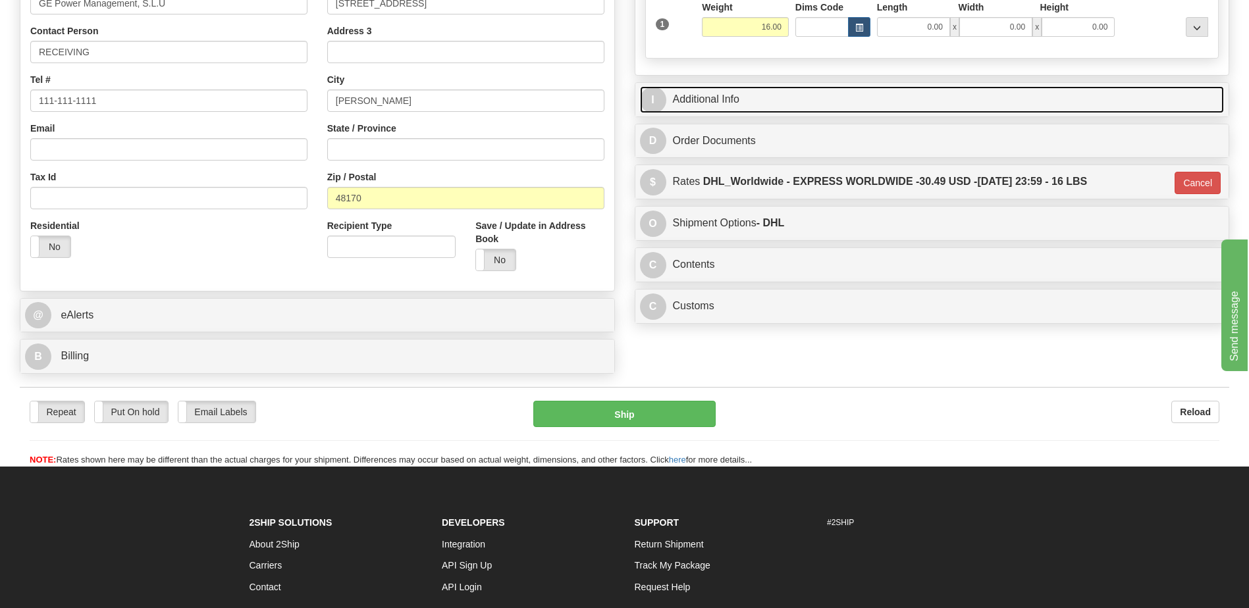
click at [711, 102] on link "I Additional Info" at bounding box center [932, 99] width 585 height 27
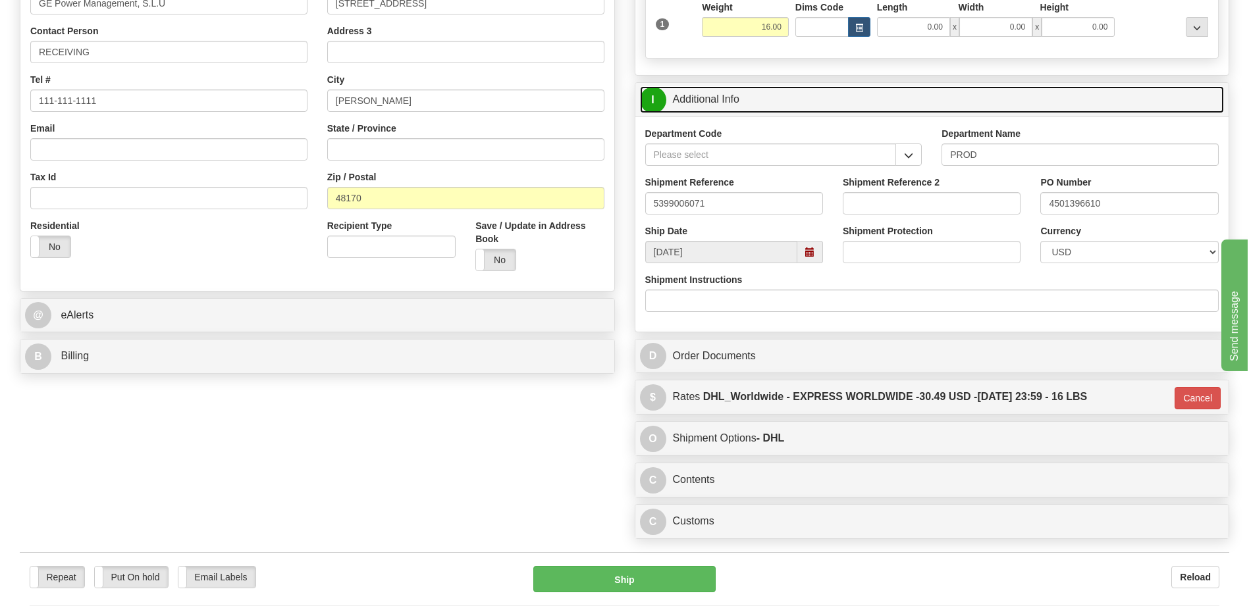
click at [711, 102] on link "I Additional Info" at bounding box center [932, 99] width 585 height 27
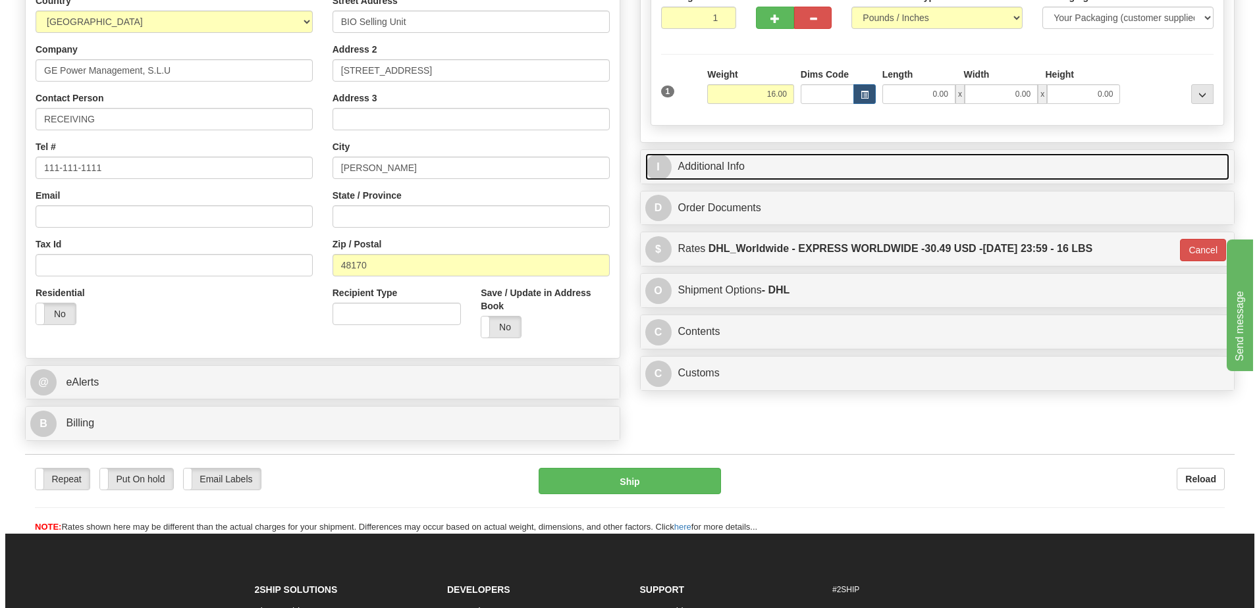
scroll to position [163, 0]
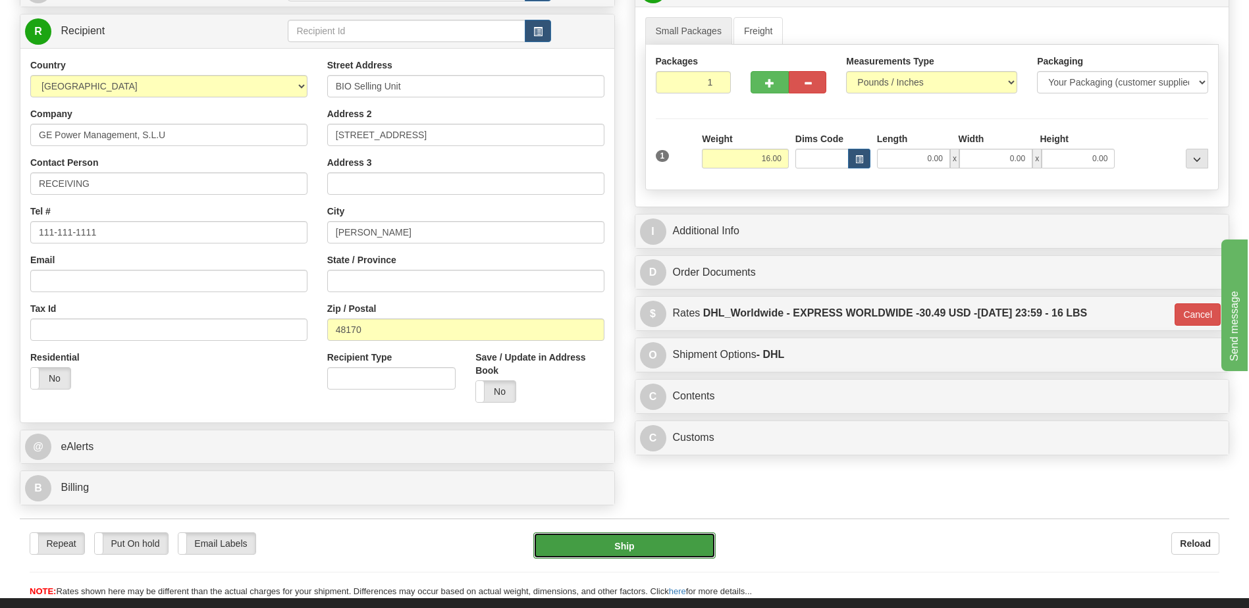
click at [606, 552] on button "Ship" at bounding box center [624, 546] width 182 height 26
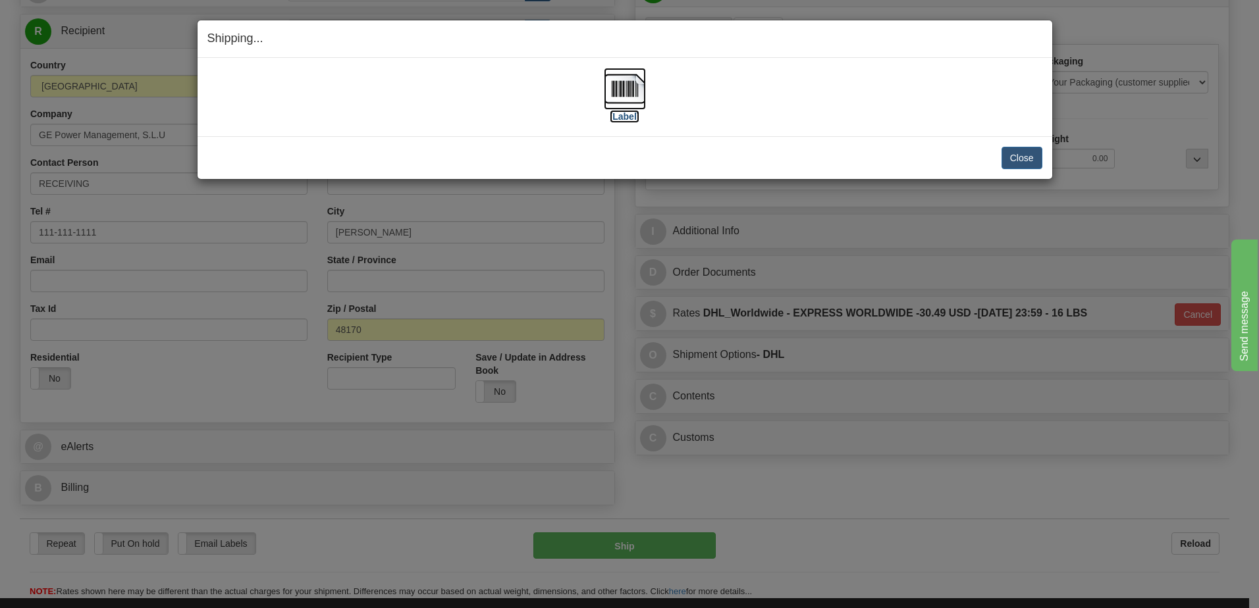
click at [623, 95] on img at bounding box center [625, 89] width 42 height 42
click at [1021, 151] on button "Close" at bounding box center [1022, 158] width 41 height 22
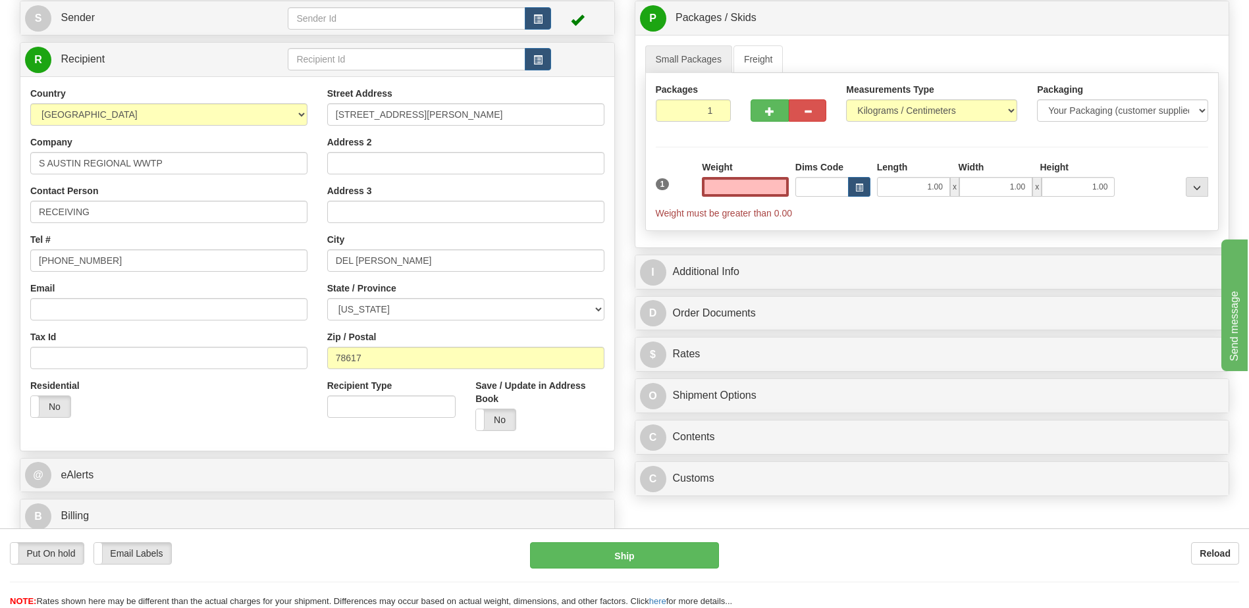
scroll to position [263, 0]
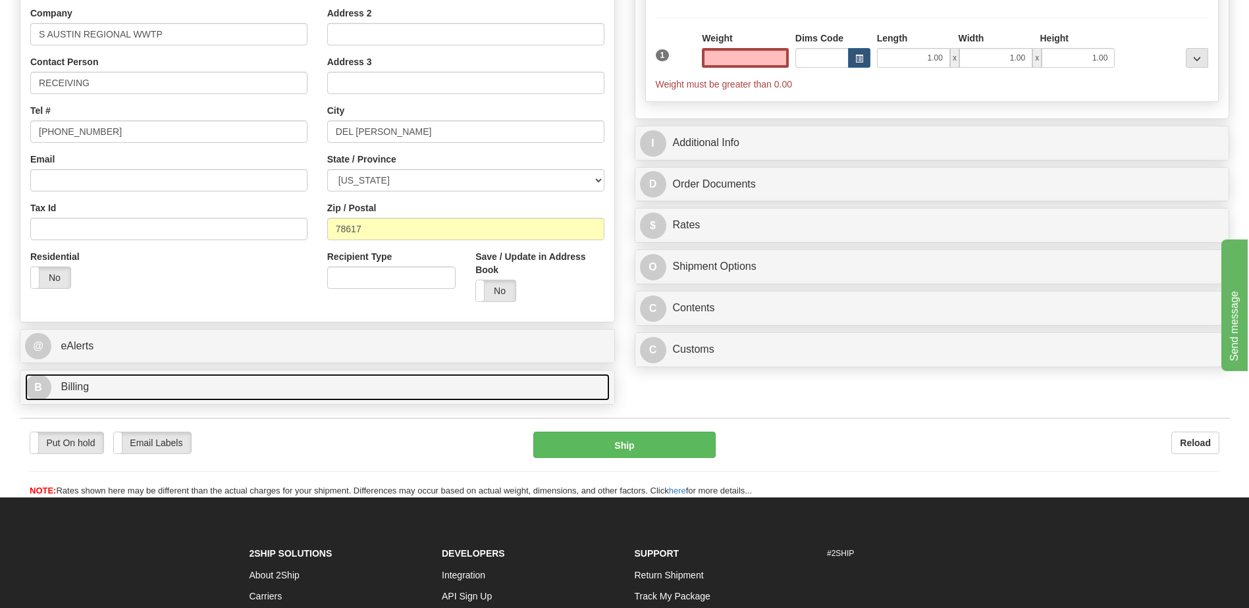
type input "0.00"
click at [156, 390] on link "B Billing" at bounding box center [317, 387] width 585 height 27
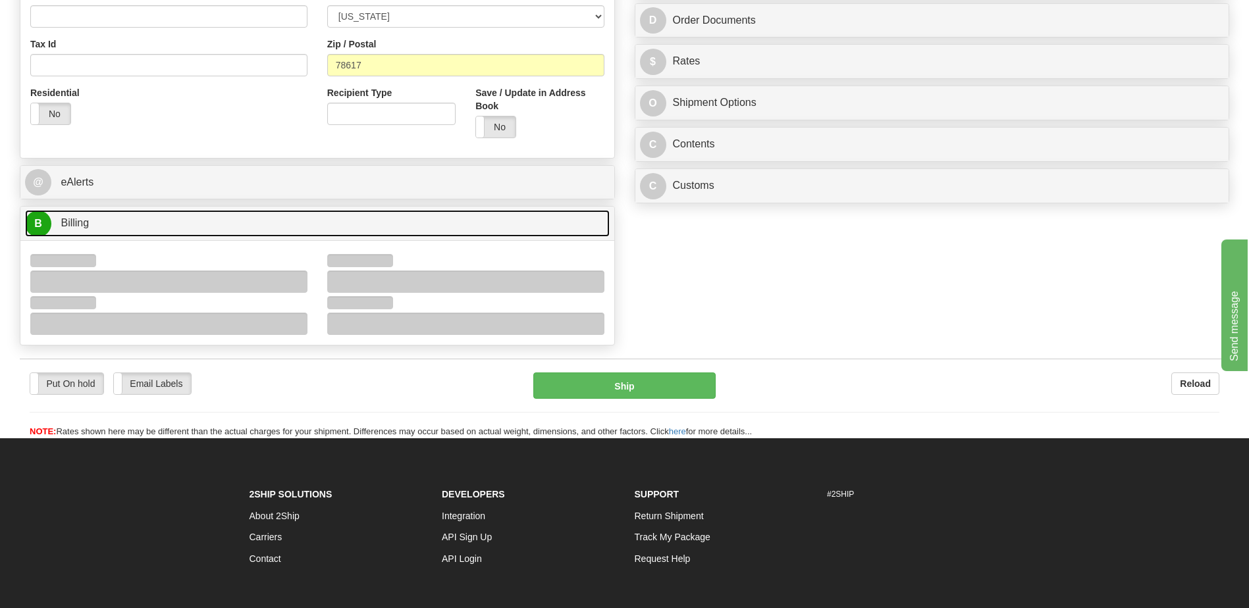
scroll to position [461, 0]
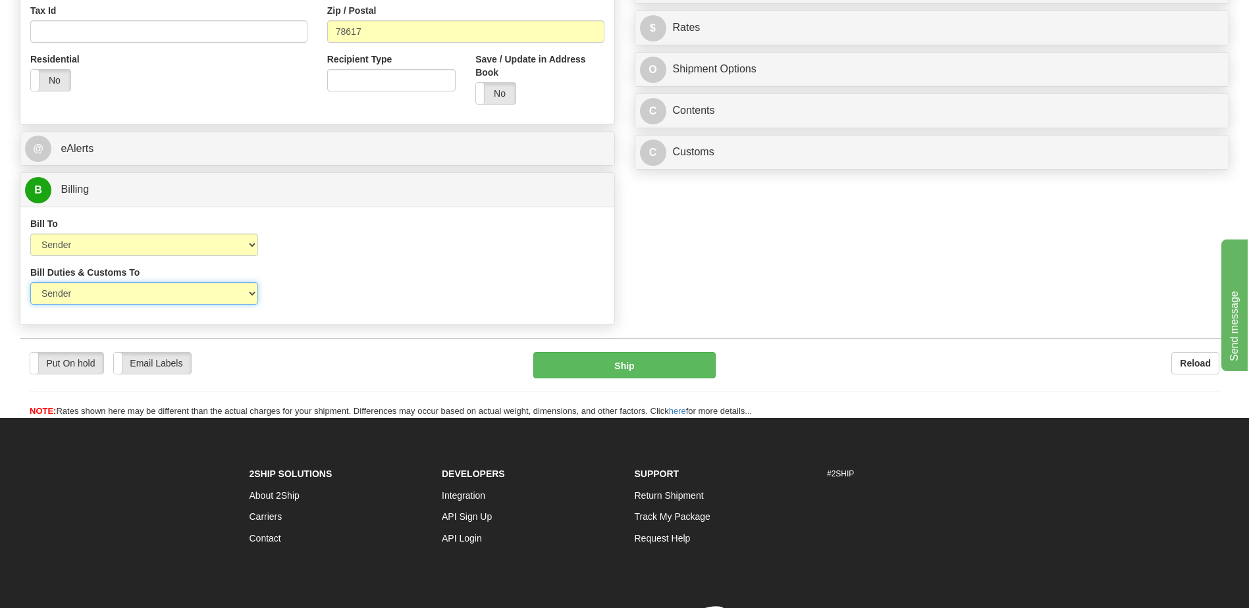
click at [214, 300] on select "Sender Recipient Third Party" at bounding box center [144, 293] width 228 height 22
click at [30, 282] on select "Sender Recipient Third Party" at bounding box center [144, 293] width 228 height 22
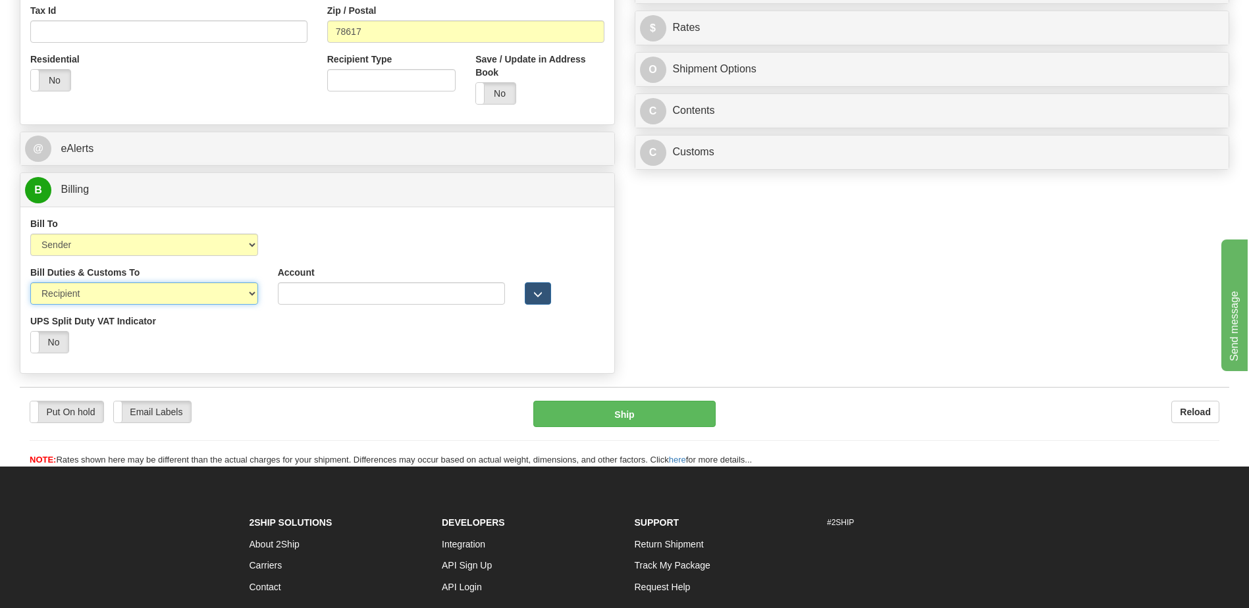
click at [203, 295] on select "Sender Recipient Third Party" at bounding box center [144, 293] width 228 height 22
click at [30, 282] on select "Sender Recipient Third Party" at bounding box center [144, 293] width 228 height 22
drag, startPoint x: 180, startPoint y: 297, endPoint x: 174, endPoint y: 306, distance: 11.3
click at [180, 297] on select "Sender Recipient Third Party" at bounding box center [144, 293] width 228 height 22
select select "1"
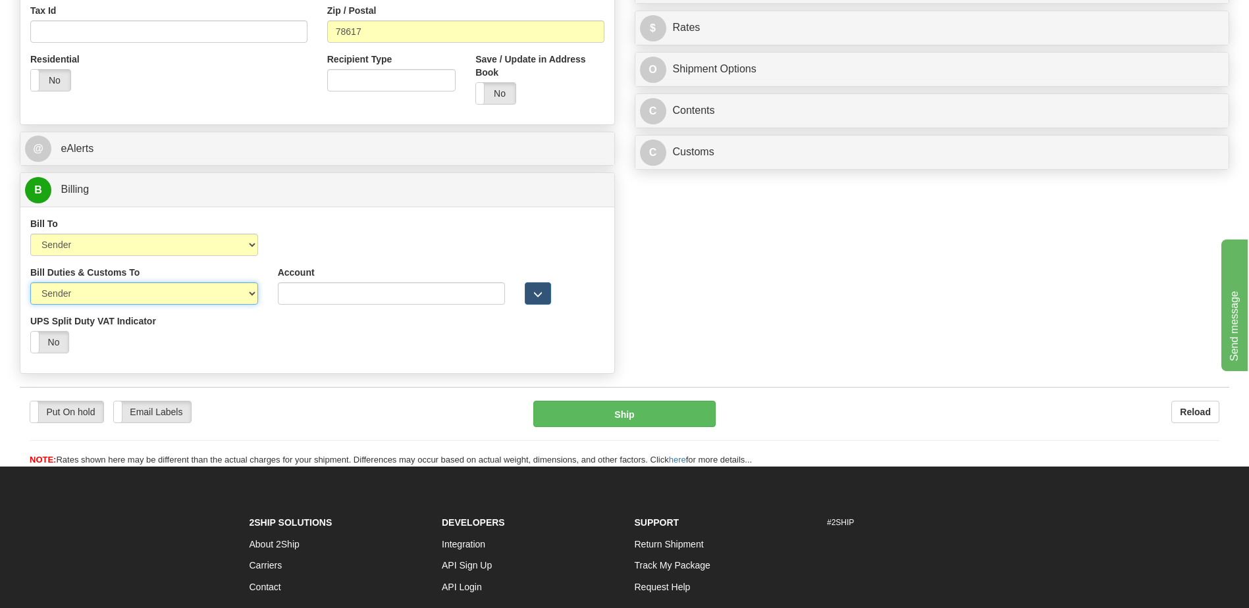
click at [30, 282] on select "Sender Recipient Third Party" at bounding box center [144, 293] width 228 height 22
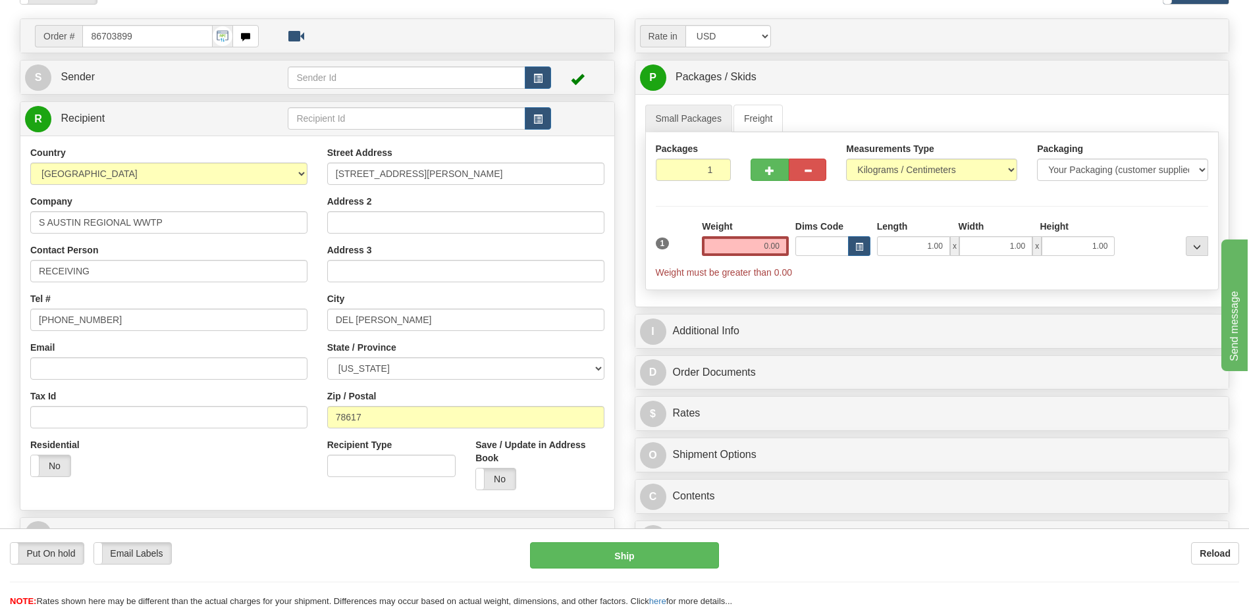
scroll to position [0, 0]
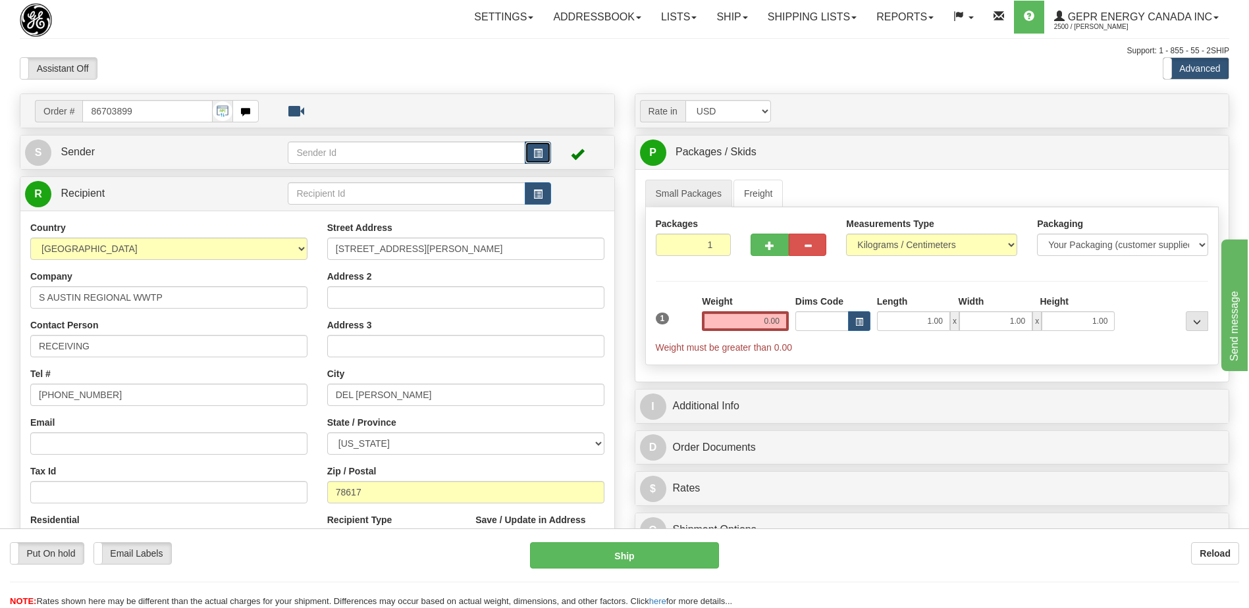
click at [531, 155] on button "button" at bounding box center [538, 153] width 26 height 22
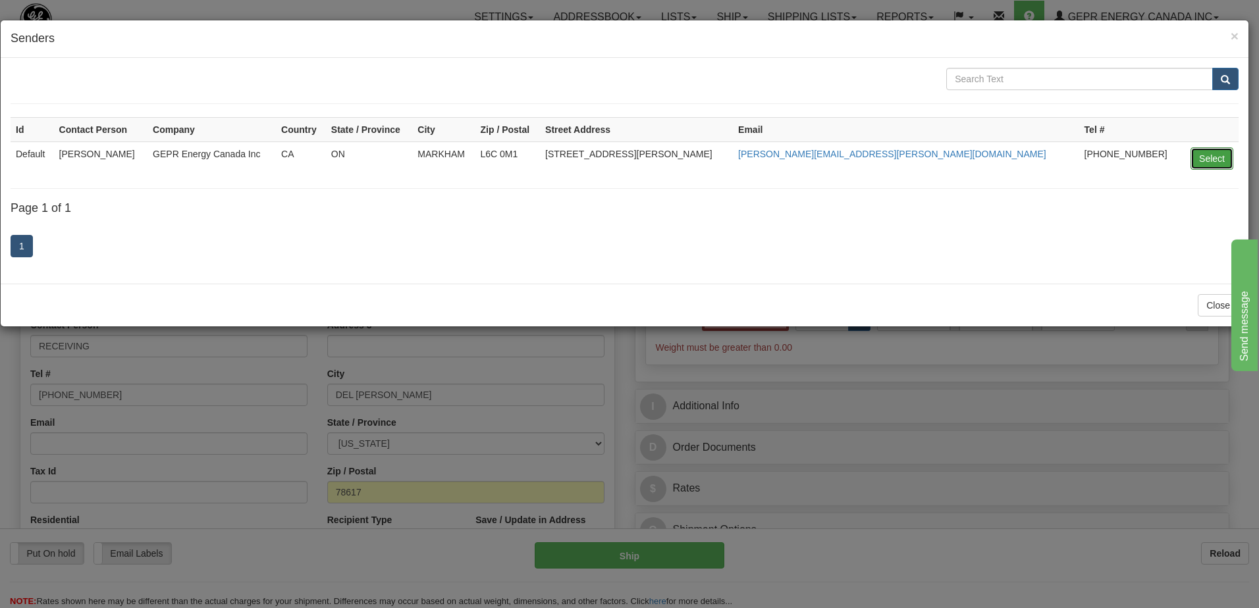
click at [1208, 160] on button "Select" at bounding box center [1212, 159] width 43 height 22
type input "Default"
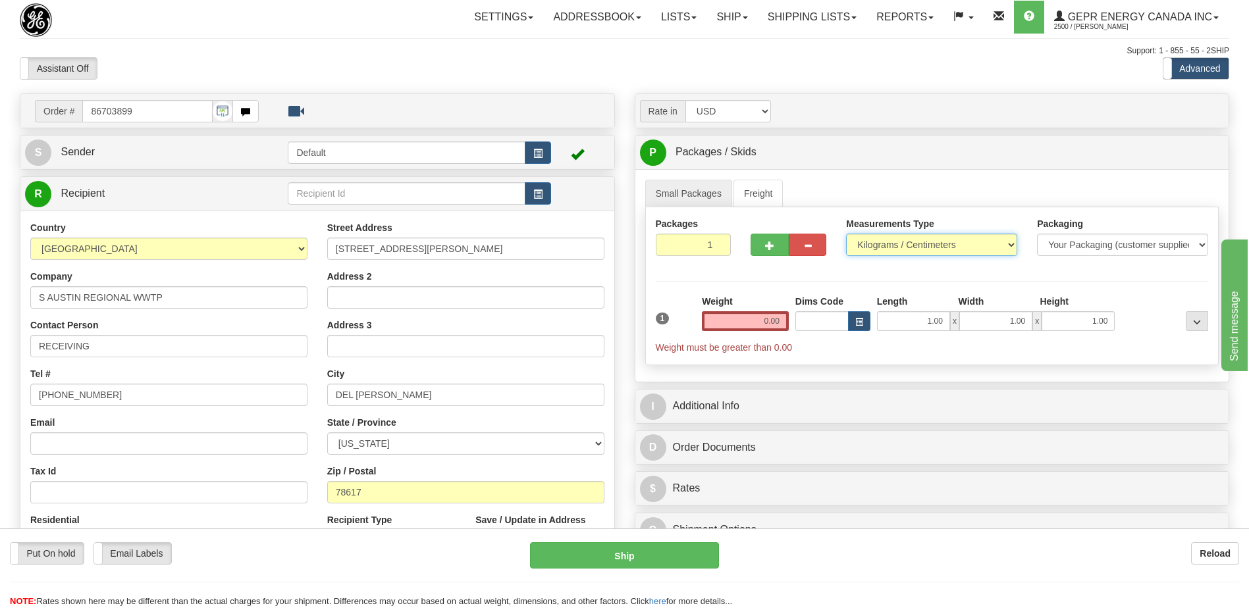
click at [878, 247] on select "Pounds / Inches Kilograms / Centimeters" at bounding box center [931, 245] width 171 height 22
select select "0"
click at [846, 234] on select "Pounds / Inches Kilograms / Centimeters" at bounding box center [931, 245] width 171 height 22
click at [776, 321] on input "0.00" at bounding box center [745, 321] width 87 height 20
drag, startPoint x: 776, startPoint y: 321, endPoint x: 781, endPoint y: 308, distance: 14.8
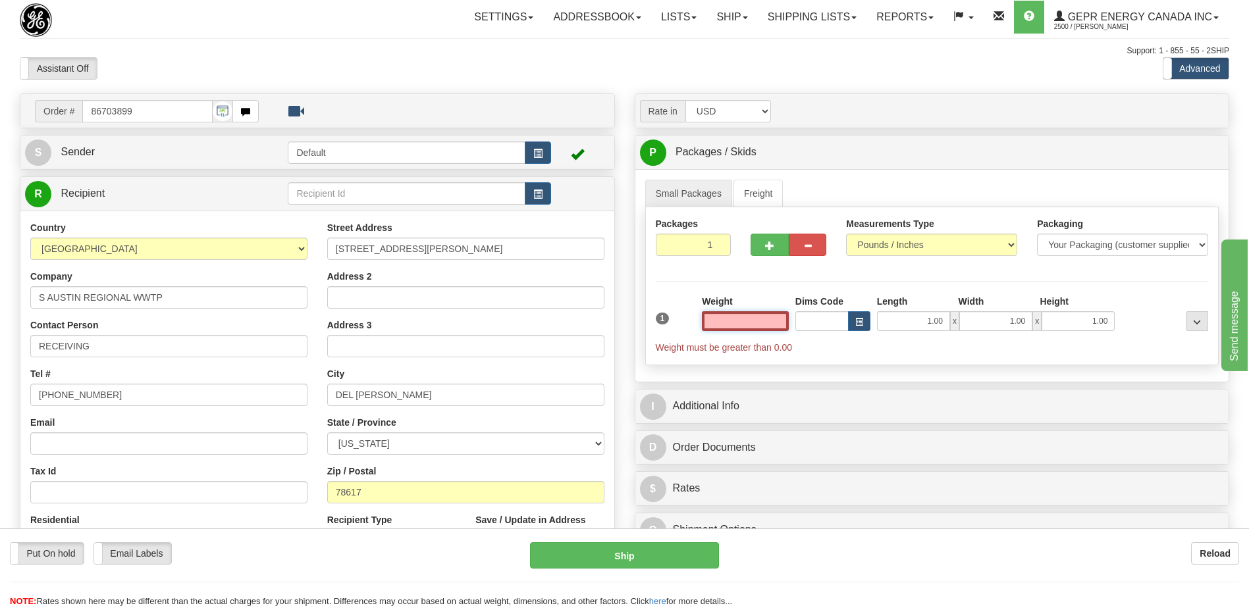
click at [776, 321] on input "text" at bounding box center [745, 321] width 87 height 20
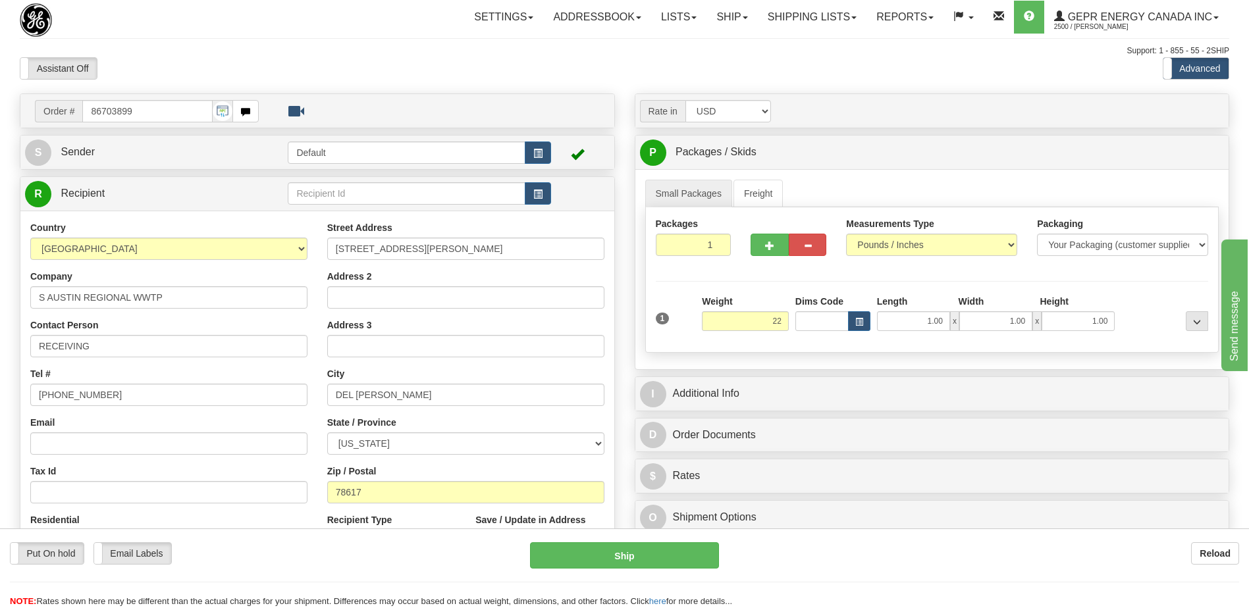
type input "22.00"
drag, startPoint x: 419, startPoint y: 71, endPoint x: 436, endPoint y: 81, distance: 19.2
click at [419, 71] on div "Assistant On Assistant Off Do a return Do a return" at bounding box center [266, 68] width 512 height 22
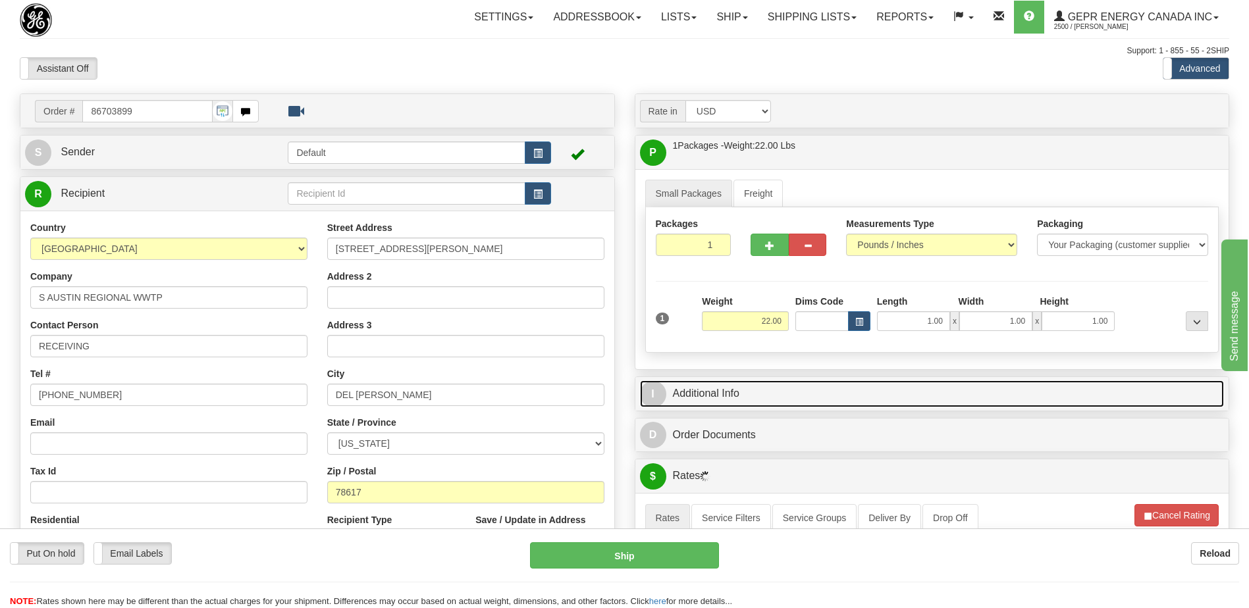
click at [756, 398] on link "I Additional Info" at bounding box center [932, 394] width 585 height 27
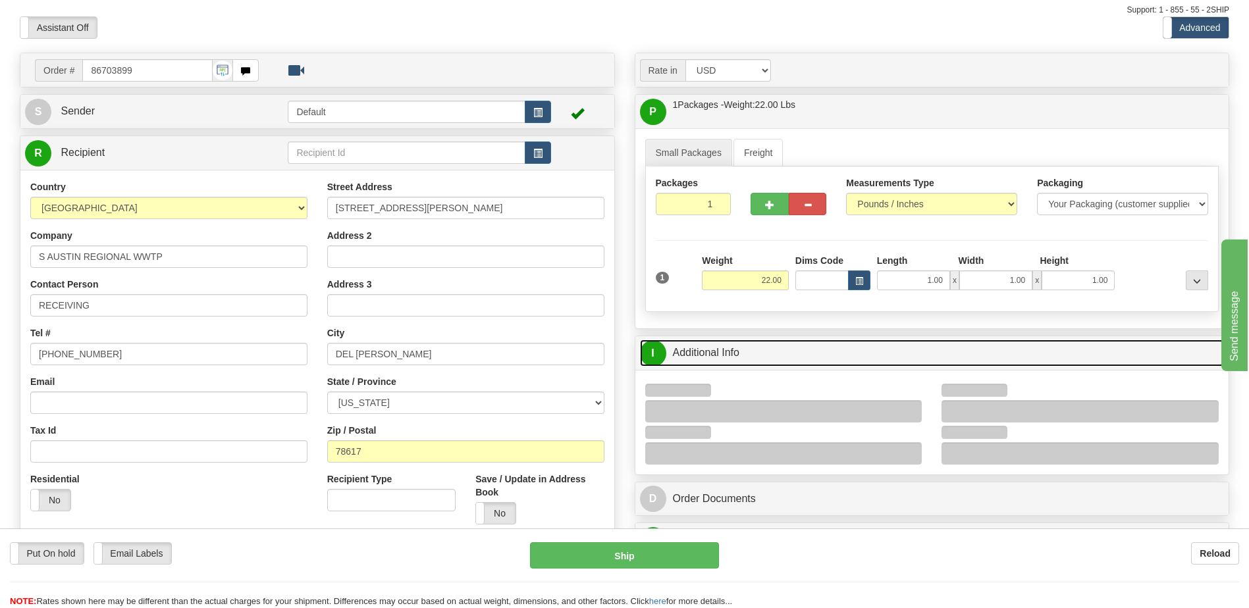
scroll to position [198, 0]
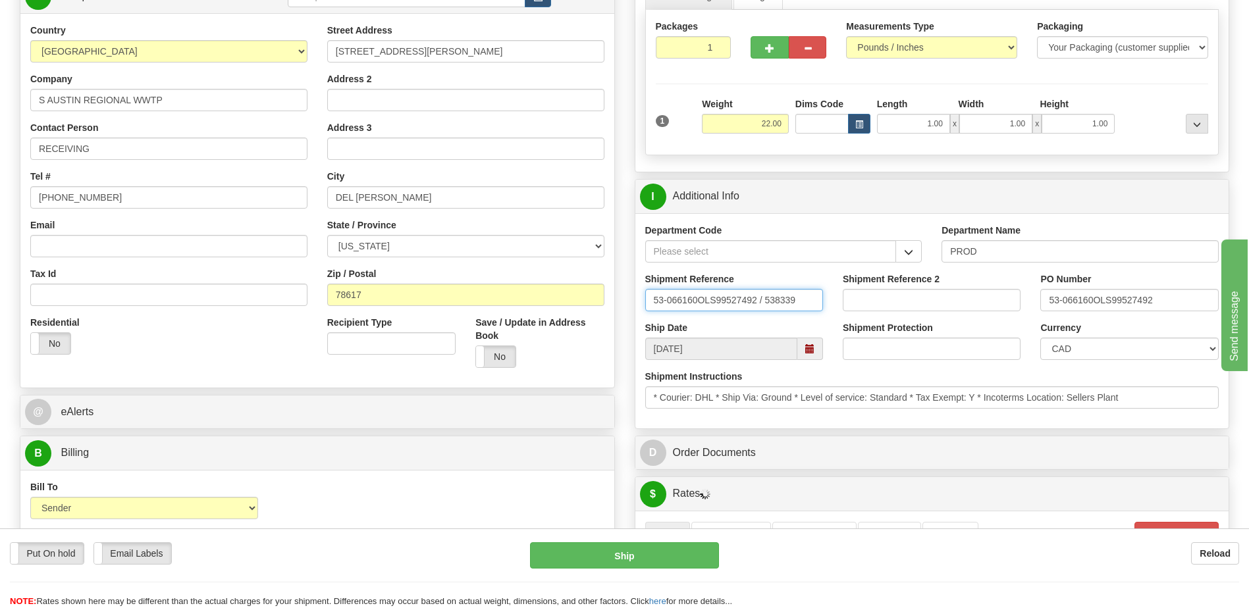
drag, startPoint x: 809, startPoint y: 302, endPoint x: 522, endPoint y: 300, distance: 287.1
type input "5399005872"
click at [1133, 358] on select "CAD USD EUR ZAR [PERSON_NAME] ARN AUD AUS AWG BBD BFR BGN BHD BMD BND BRC BRL C…" at bounding box center [1129, 349] width 178 height 22
select select "1"
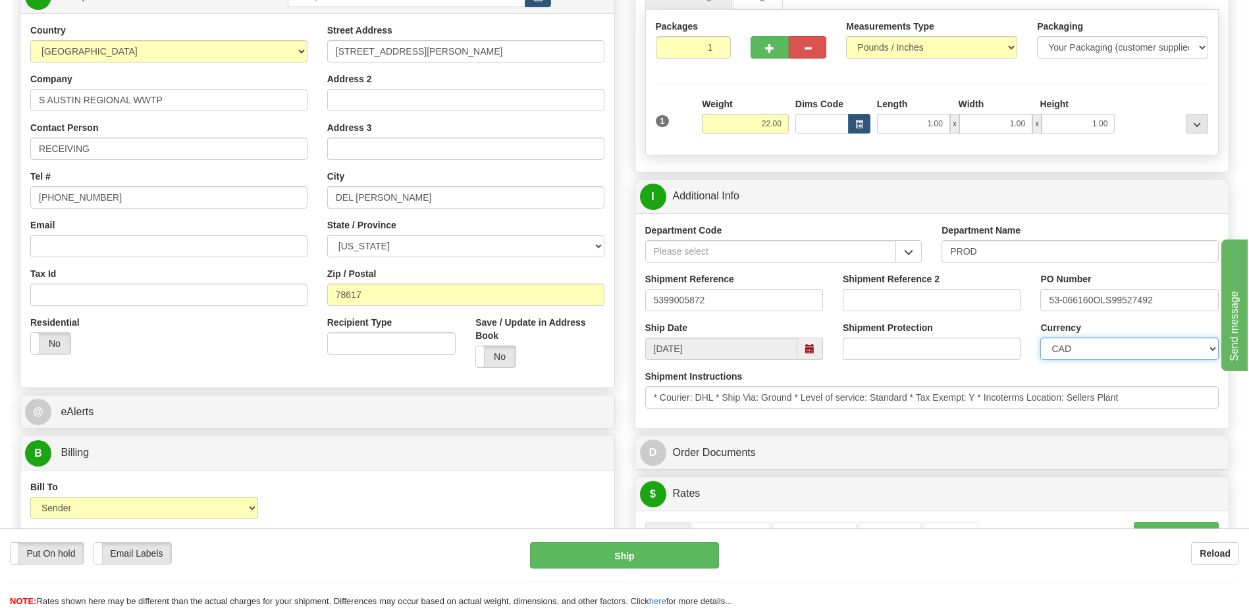
click at [1040, 338] on select "CAD USD EUR ZAR [PERSON_NAME] ARN AUD AUS AWG BBD BFR BGN BHD BMD BND BRC BRL C…" at bounding box center [1129, 349] width 178 height 22
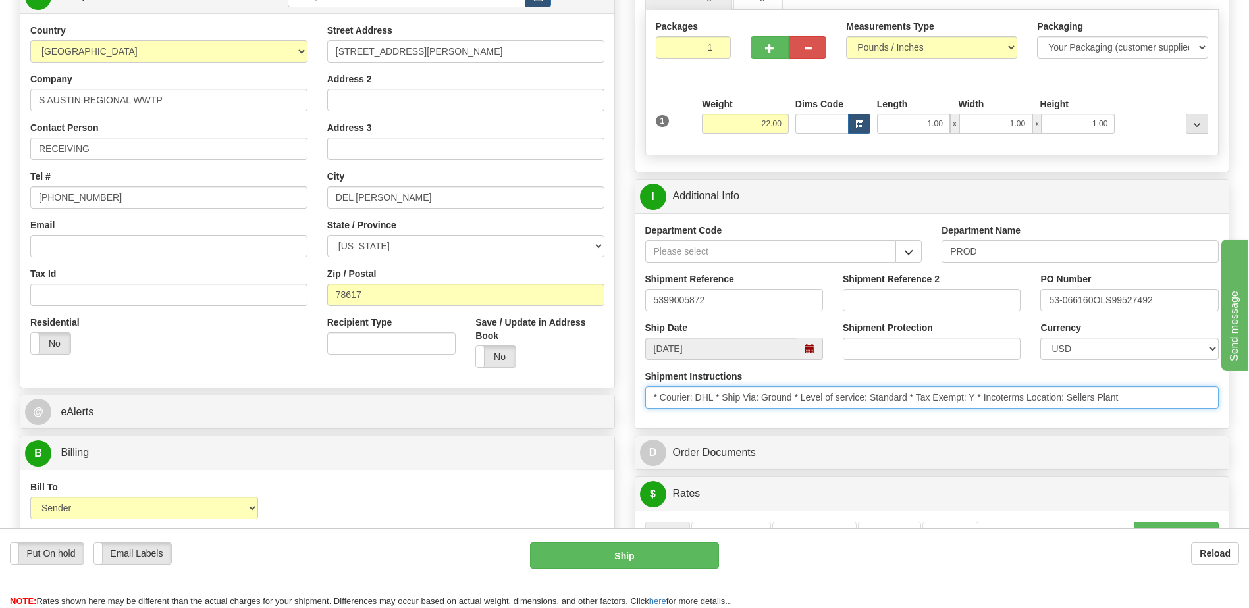
drag, startPoint x: 1131, startPoint y: 396, endPoint x: 378, endPoint y: 438, distance: 754.5
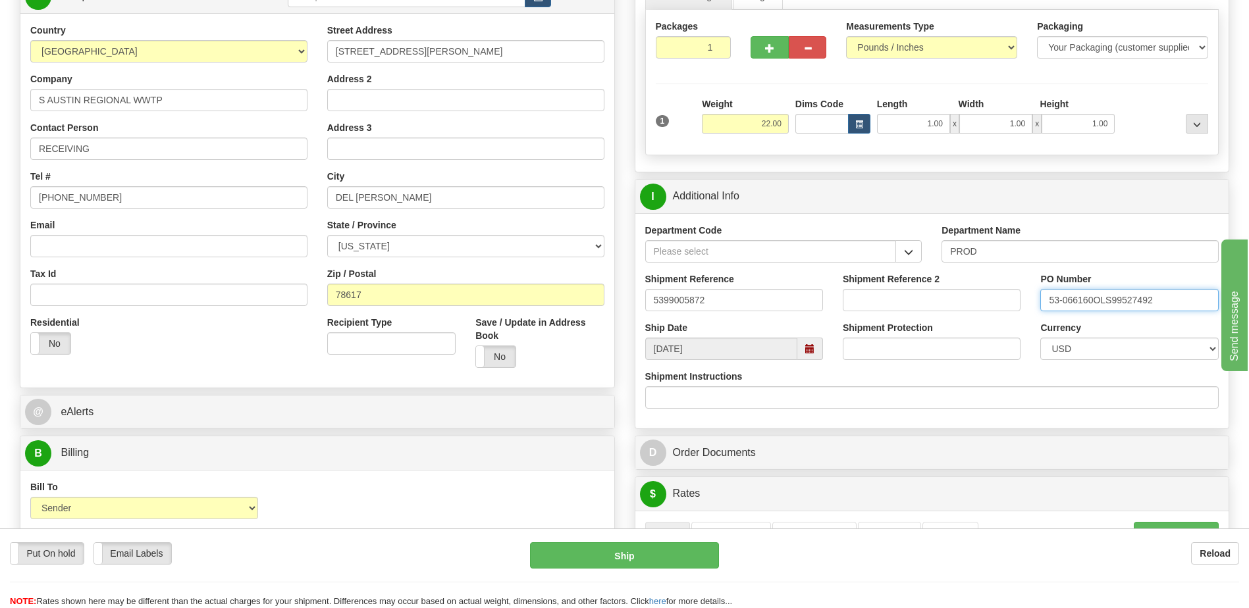
drag, startPoint x: 1168, startPoint y: 304, endPoint x: 896, endPoint y: 306, distance: 272.0
click at [896, 306] on div "Shipment Reference 5399005872 Shipment Reference 2 PO Number 53-066160OLS995274…" at bounding box center [932, 297] width 594 height 49
click at [1099, 300] on input "44000" at bounding box center [1129, 300] width 178 height 22
type input "4400069440"
click at [196, 348] on div "Residential Yes No" at bounding box center [168, 340] width 297 height 49
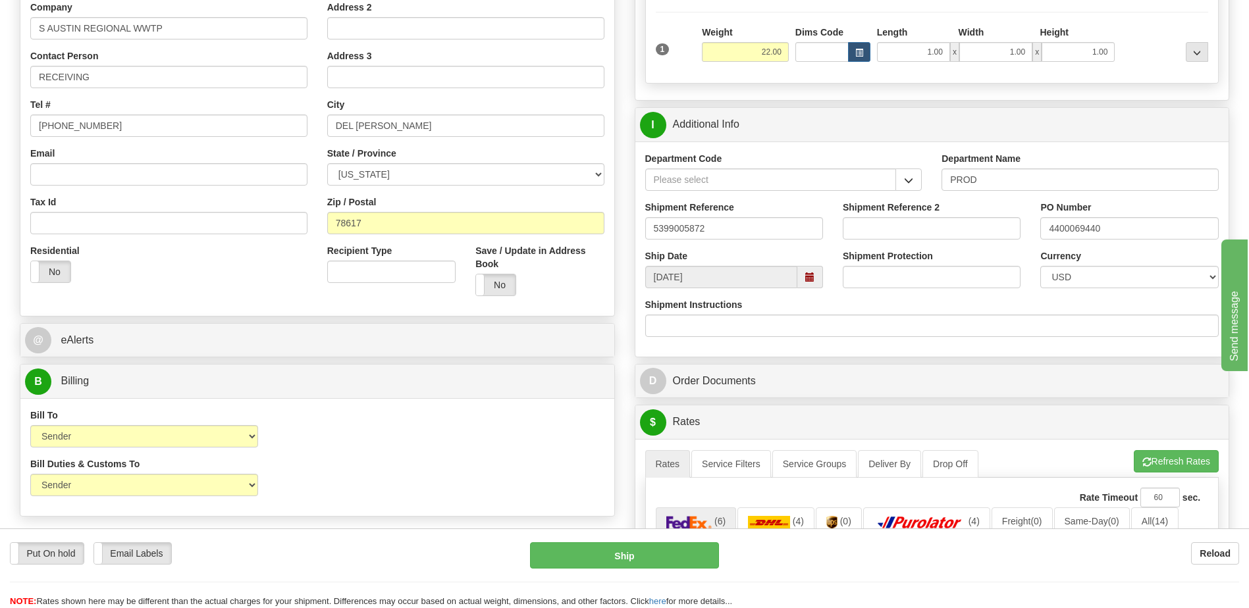
scroll to position [263, 0]
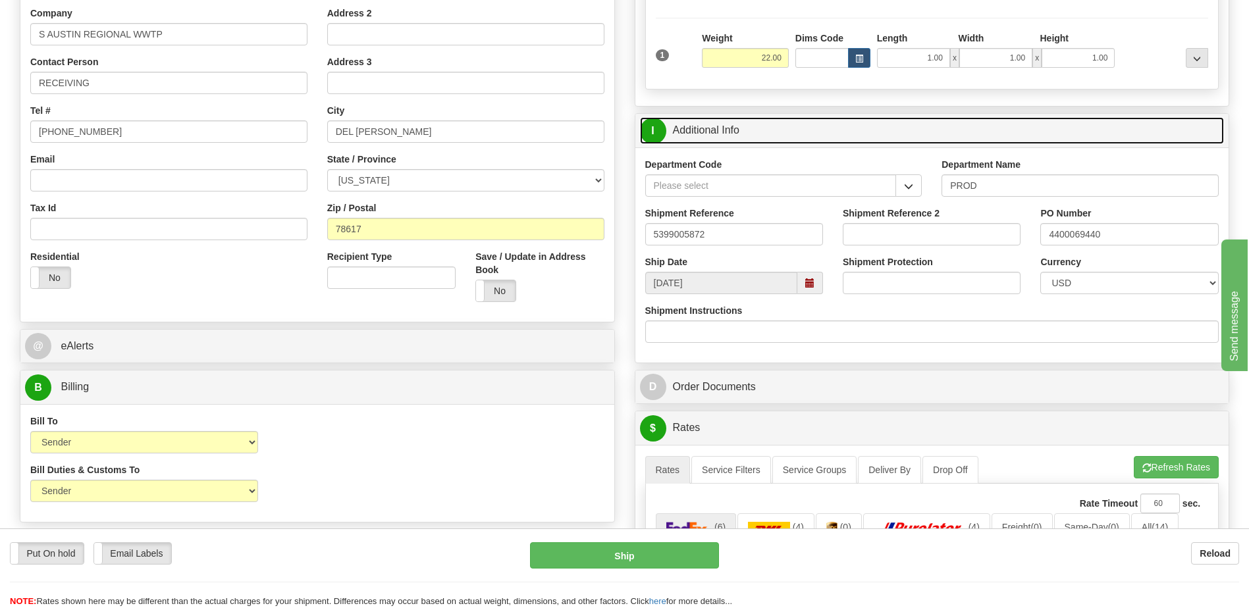
click at [744, 127] on link "I Additional Info" at bounding box center [932, 130] width 585 height 27
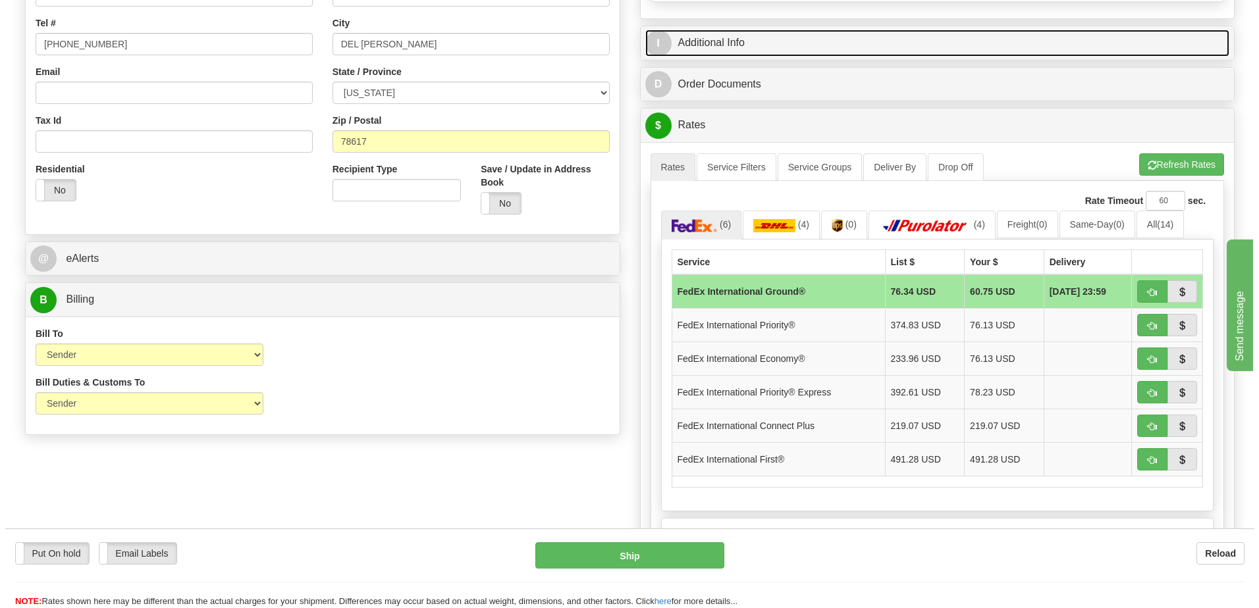
scroll to position [461, 0]
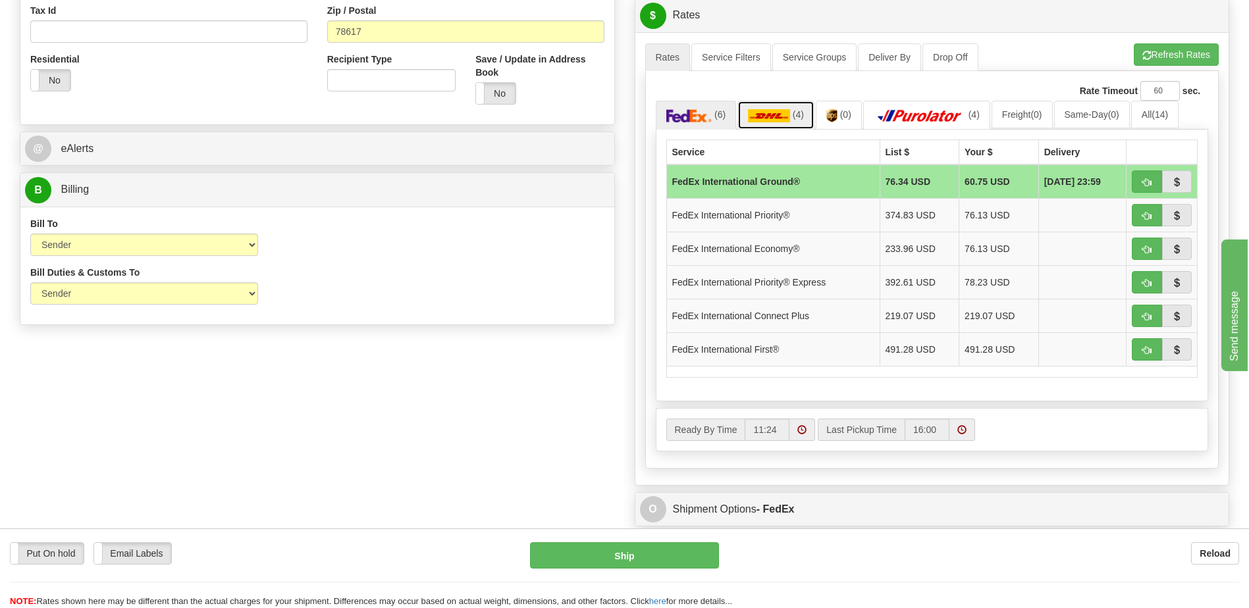
click at [772, 119] on img at bounding box center [769, 115] width 42 height 13
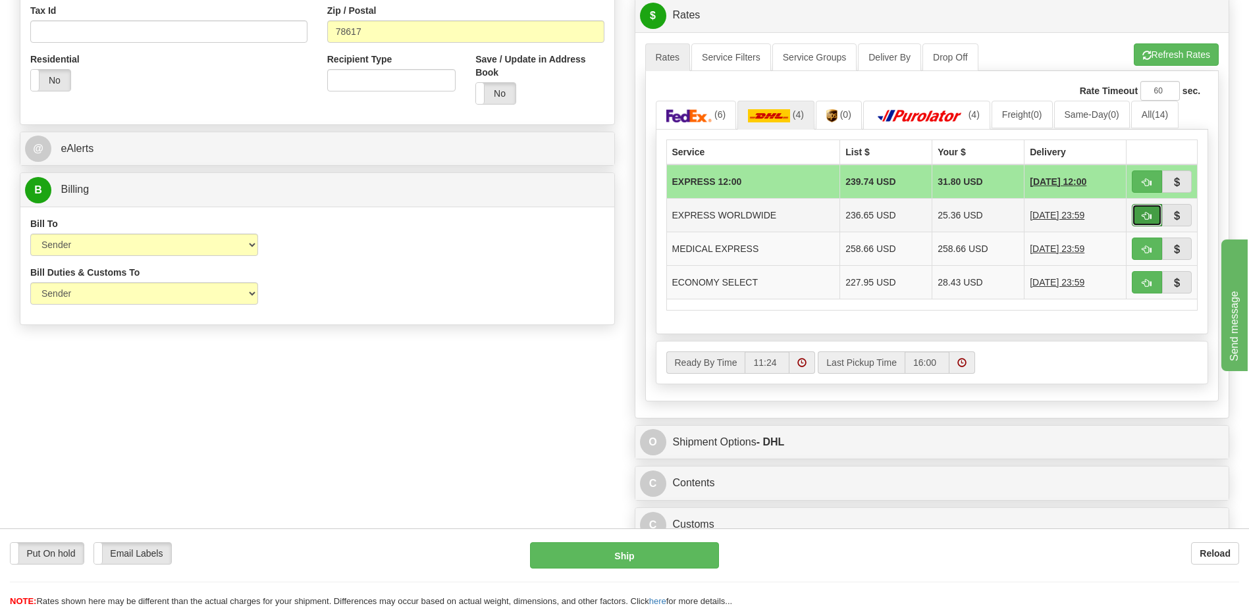
click at [1137, 217] on button "button" at bounding box center [1147, 215] width 30 height 22
type input "P"
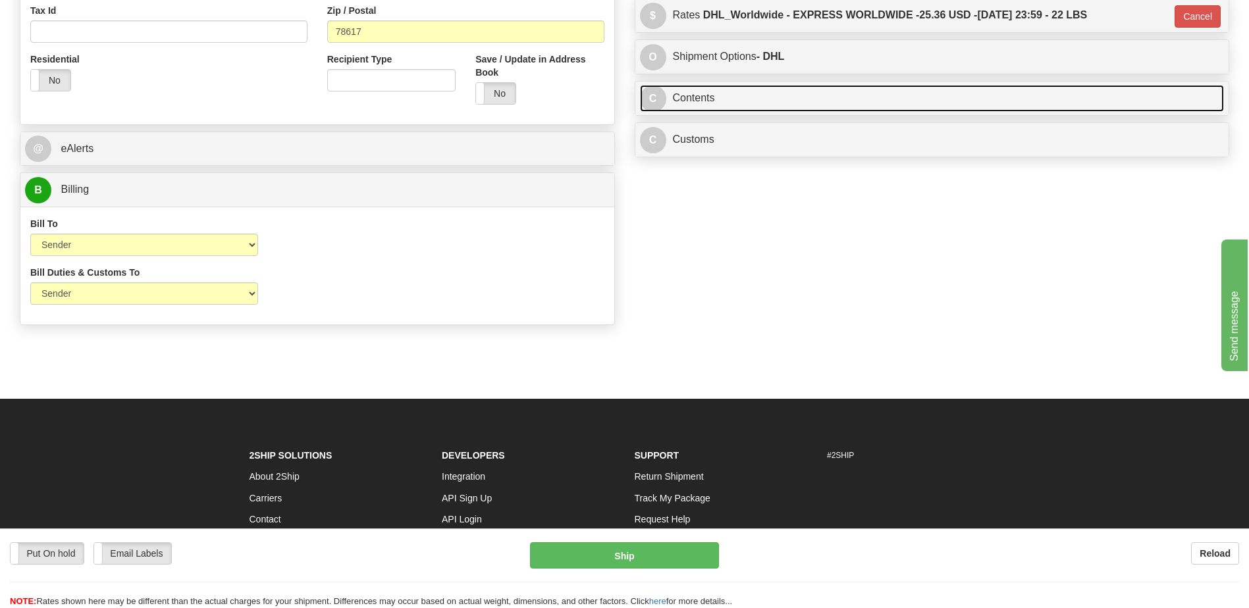
click at [736, 98] on link "C Contents" at bounding box center [932, 98] width 585 height 27
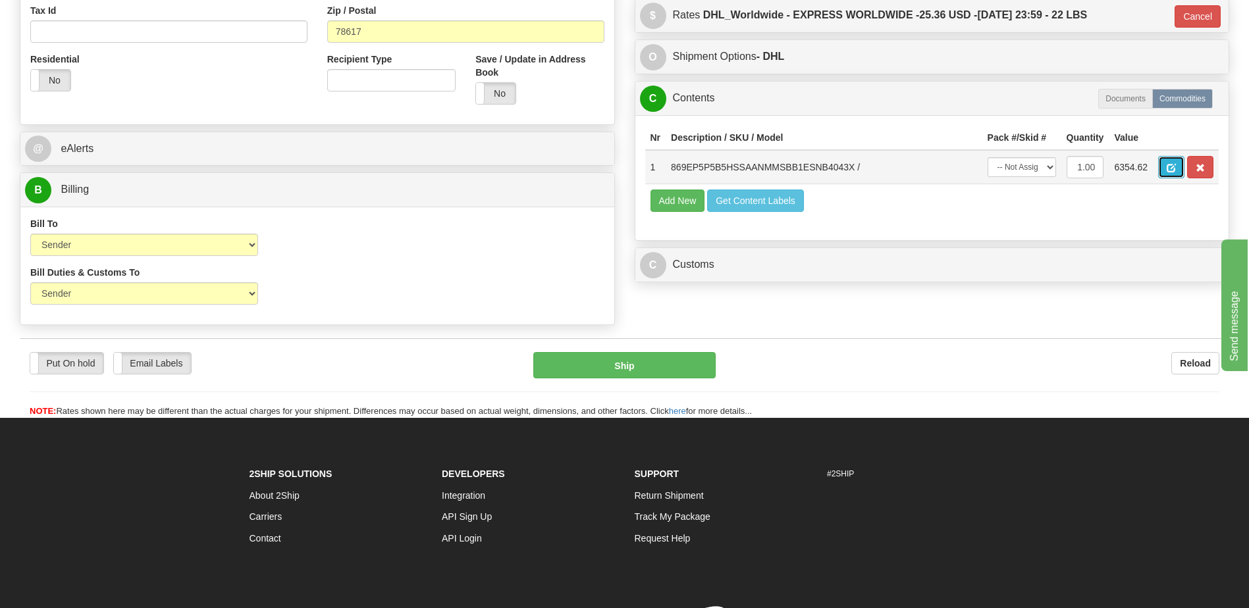
click at [1165, 166] on button "button" at bounding box center [1171, 167] width 26 height 22
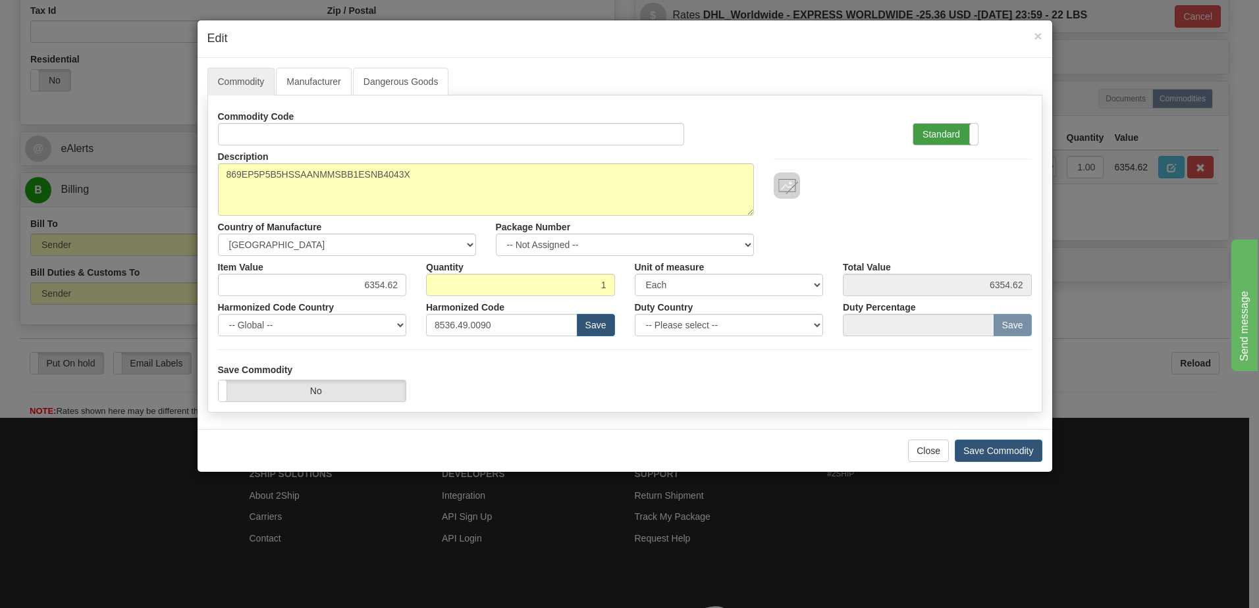
click at [927, 135] on label "Standard" at bounding box center [945, 134] width 65 height 21
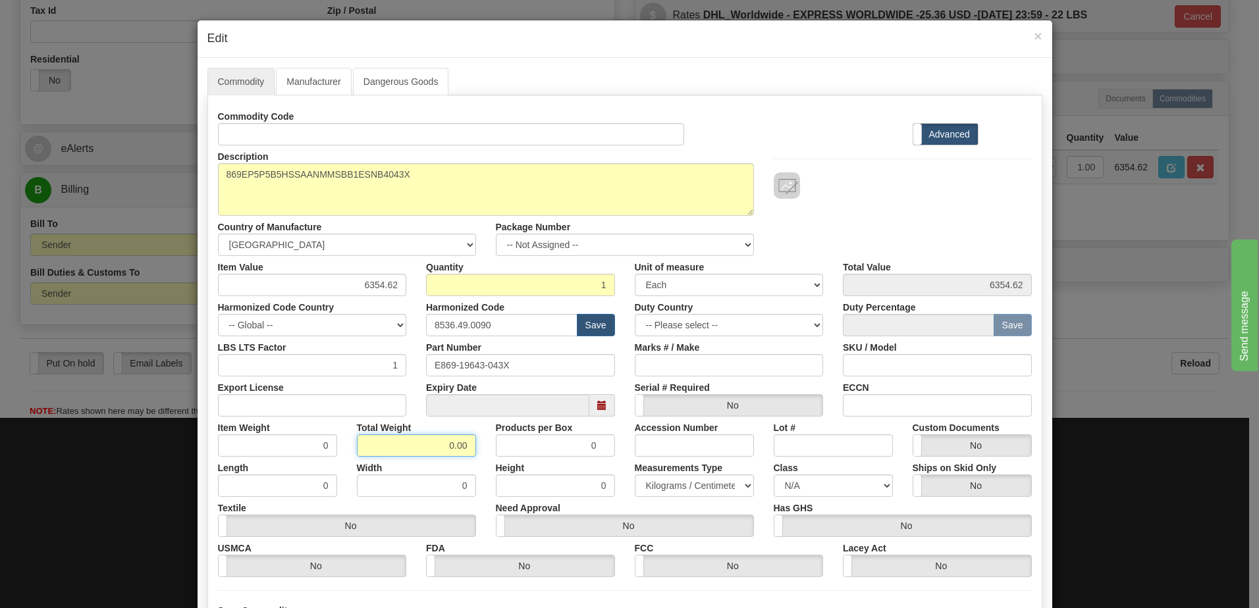
drag, startPoint x: 427, startPoint y: 444, endPoint x: 539, endPoint y: 446, distance: 111.3
click at [539, 446] on div "Item Weight 0 Total Weight 0.00 Products per Box 0 Accession Number Lot # Custo…" at bounding box center [625, 437] width 834 height 40
type input "1"
type input "1.0000"
click at [259, 450] on input "1.0000" at bounding box center [277, 446] width 119 height 22
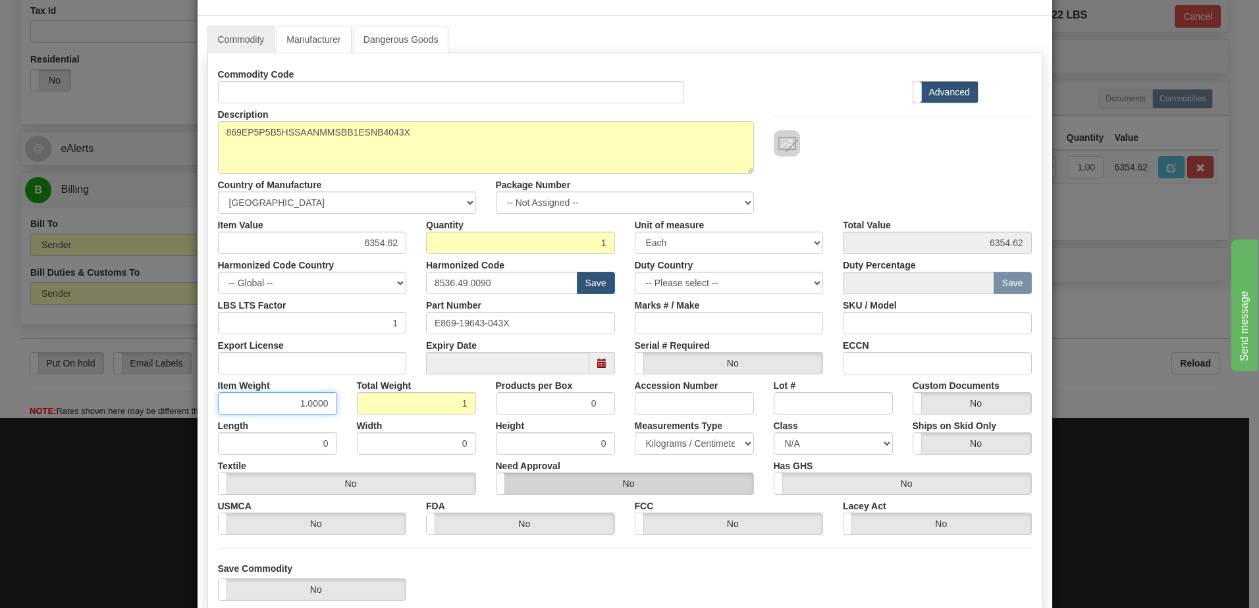
scroll to position [66, 0]
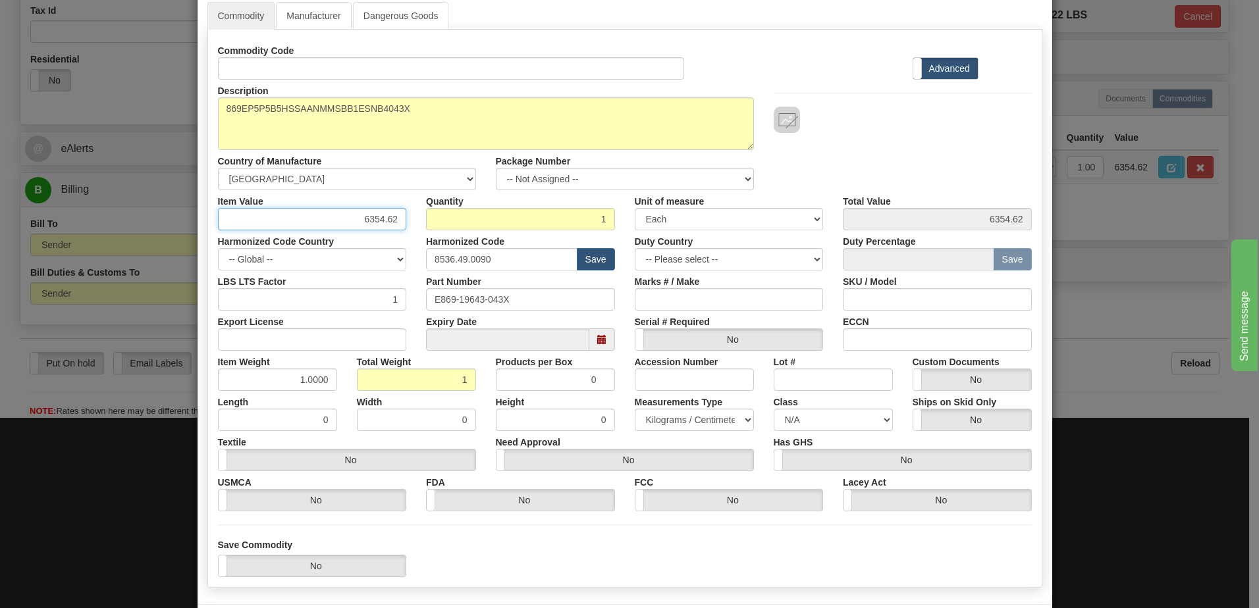
drag, startPoint x: 344, startPoint y: 219, endPoint x: 419, endPoint y: 218, distance: 75.1
click at [419, 218] on div "Item Value 6354.62 Quantity 1 Unit of measure 3 Thousand Square Inches Adjustme…" at bounding box center [625, 210] width 834 height 40
type input "40177.15"
drag, startPoint x: 506, startPoint y: 222, endPoint x: 662, endPoint y: 184, distance: 159.9
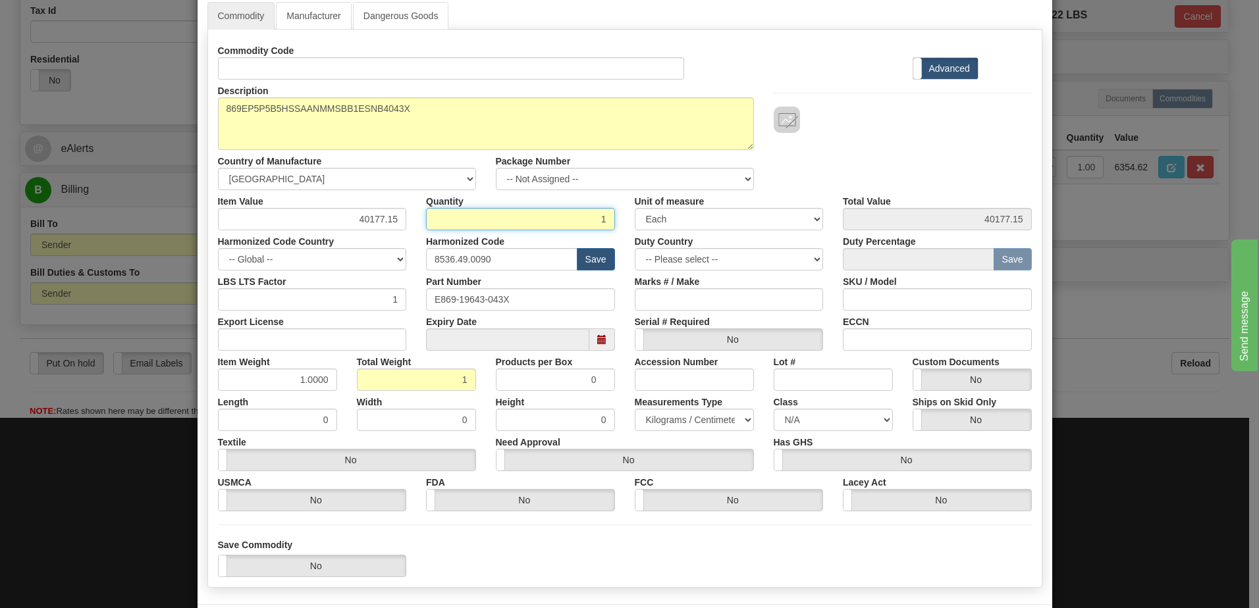
click at [506, 222] on input "1" at bounding box center [520, 219] width 189 height 22
click at [923, 151] on div "Description 869EP5P5B5HSSAANMMSBB1ESNB4043X Country of Manufacture -- Unknown -…" at bounding box center [625, 135] width 834 height 111
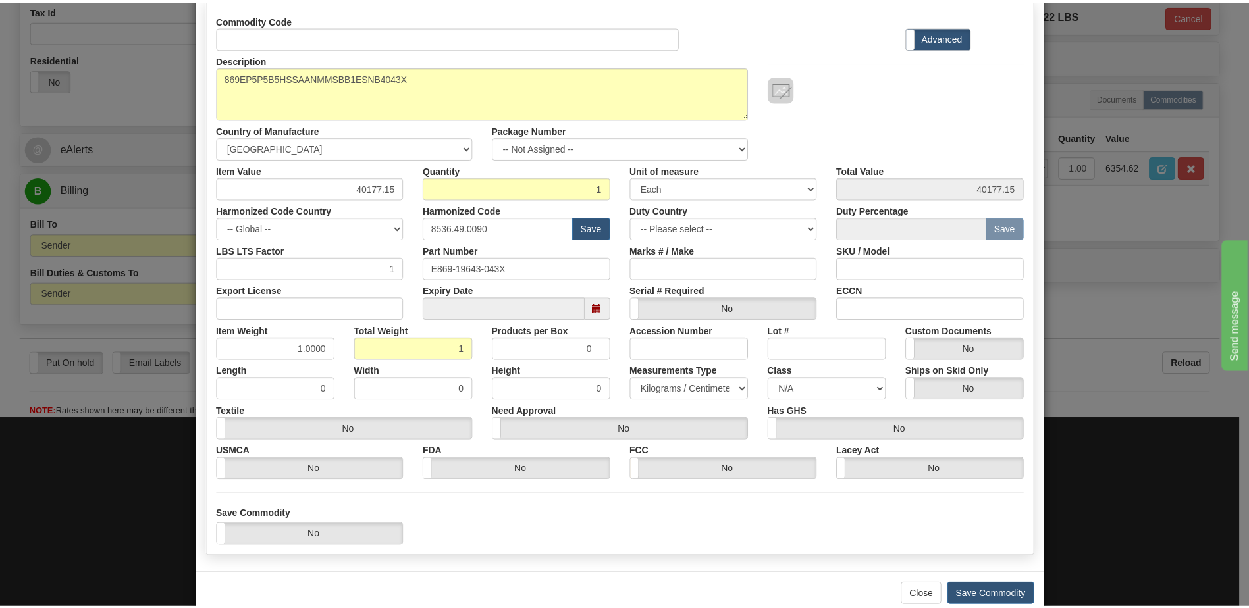
scroll to position [125, 0]
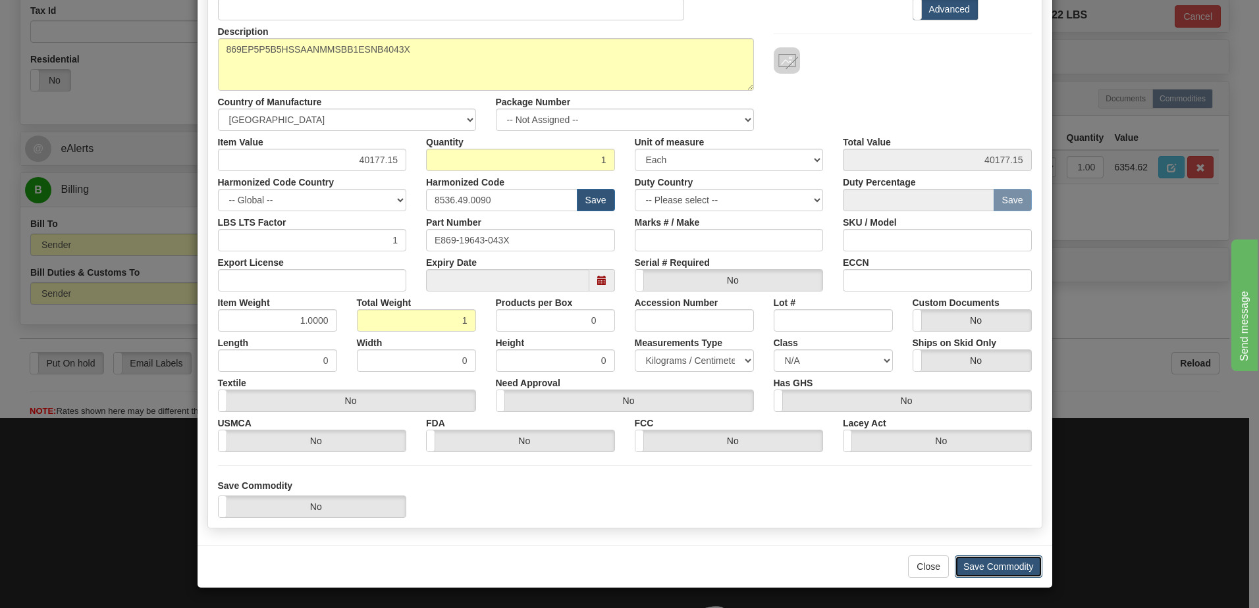
click at [1010, 575] on button "Save Commodity" at bounding box center [999, 567] width 88 height 22
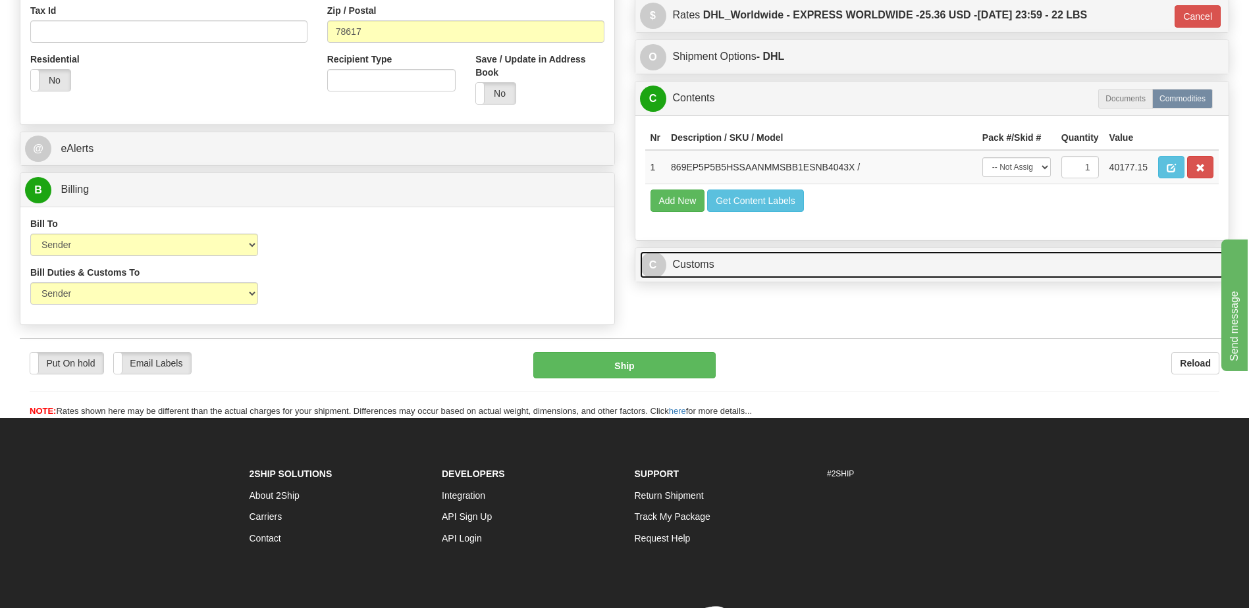
click at [741, 262] on link "C Customs" at bounding box center [932, 265] width 585 height 27
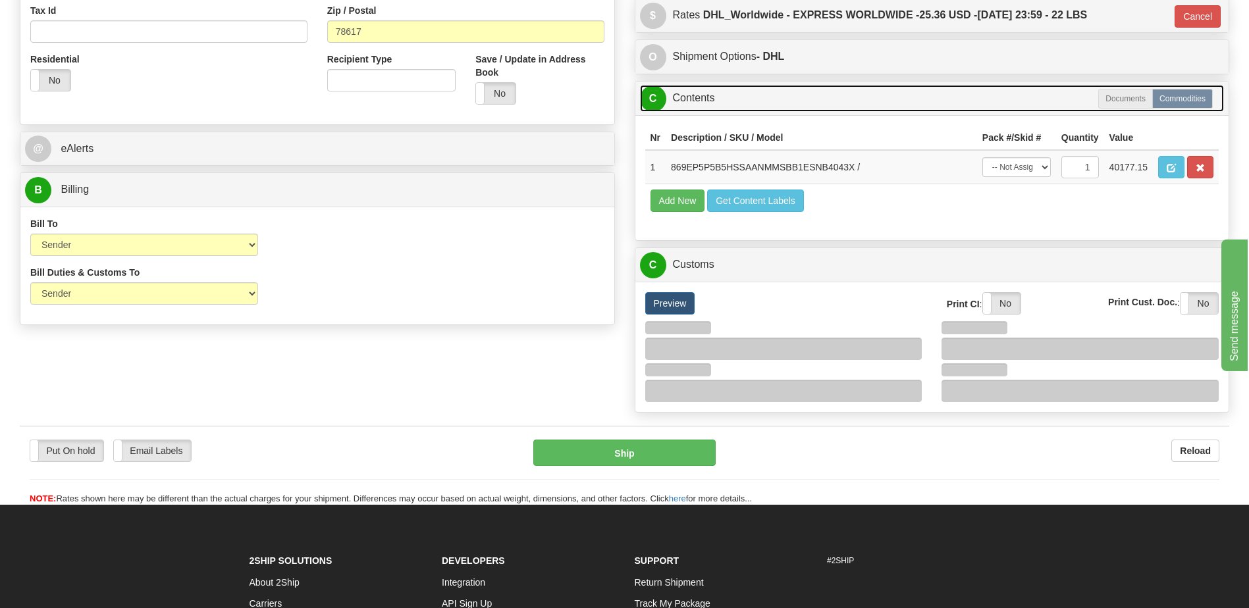
click at [714, 97] on link "C Contents" at bounding box center [932, 98] width 585 height 27
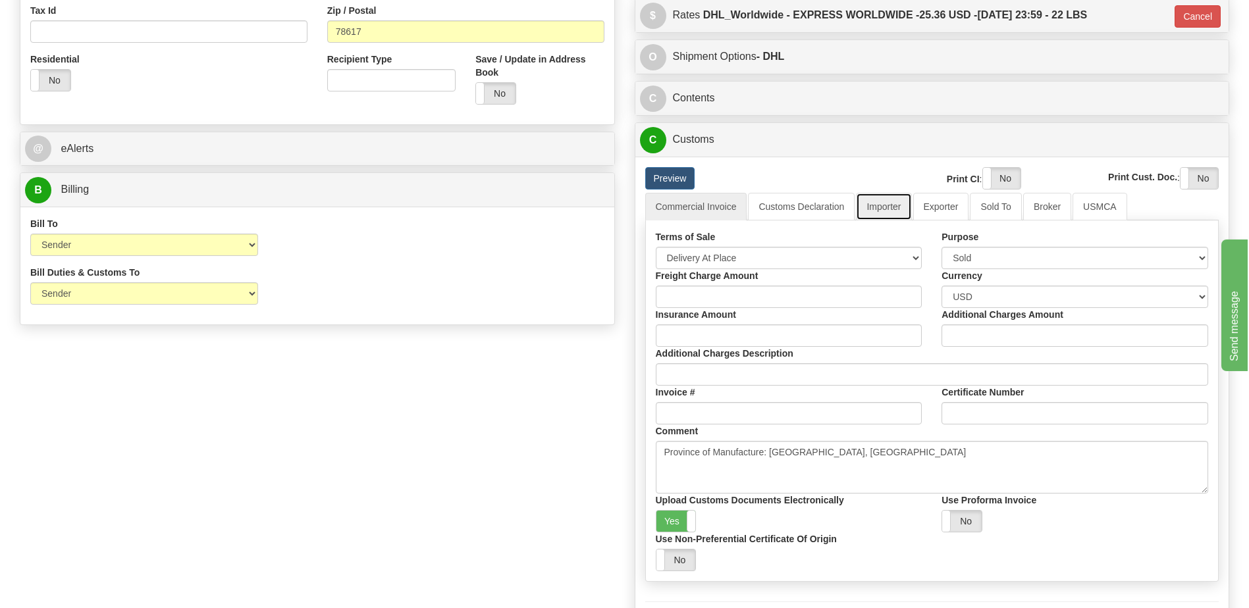
click at [890, 205] on link "Importer" at bounding box center [883, 207] width 55 height 28
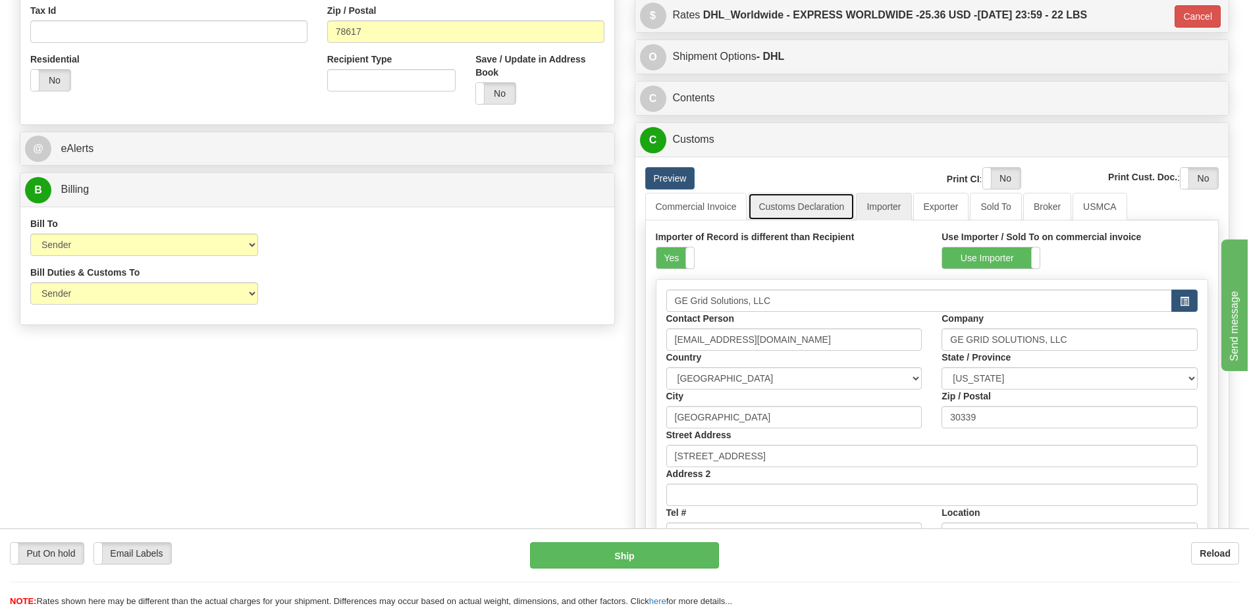
click at [821, 205] on link "Customs Declaration" at bounding box center [801, 207] width 107 height 28
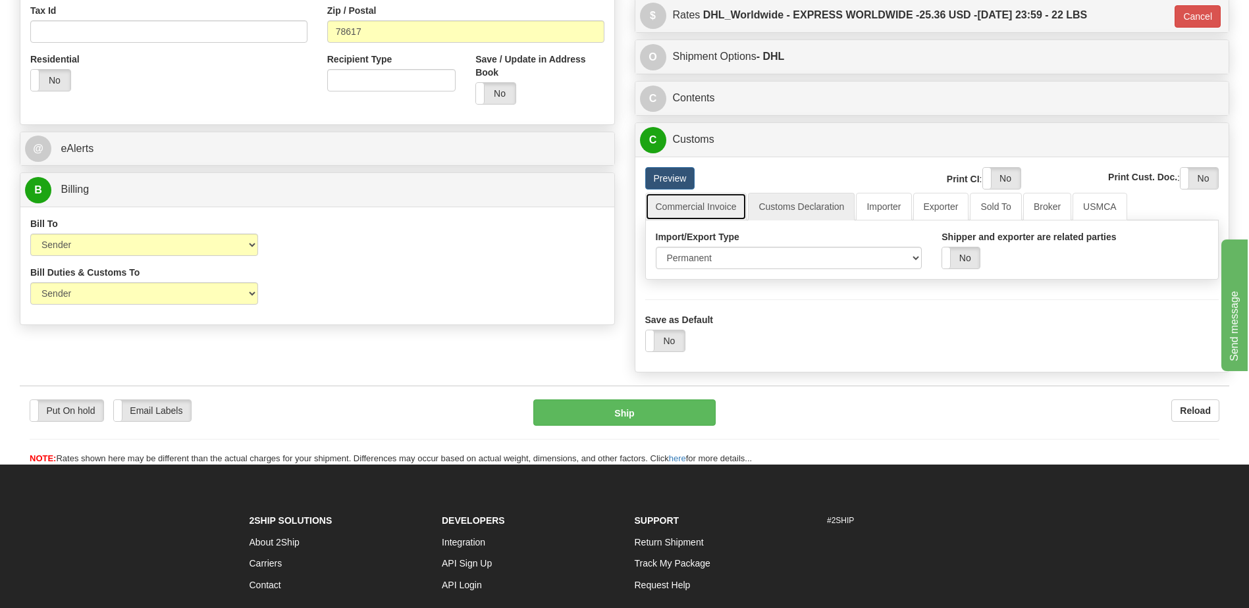
click at [721, 207] on link "Commercial Invoice" at bounding box center [696, 207] width 102 height 28
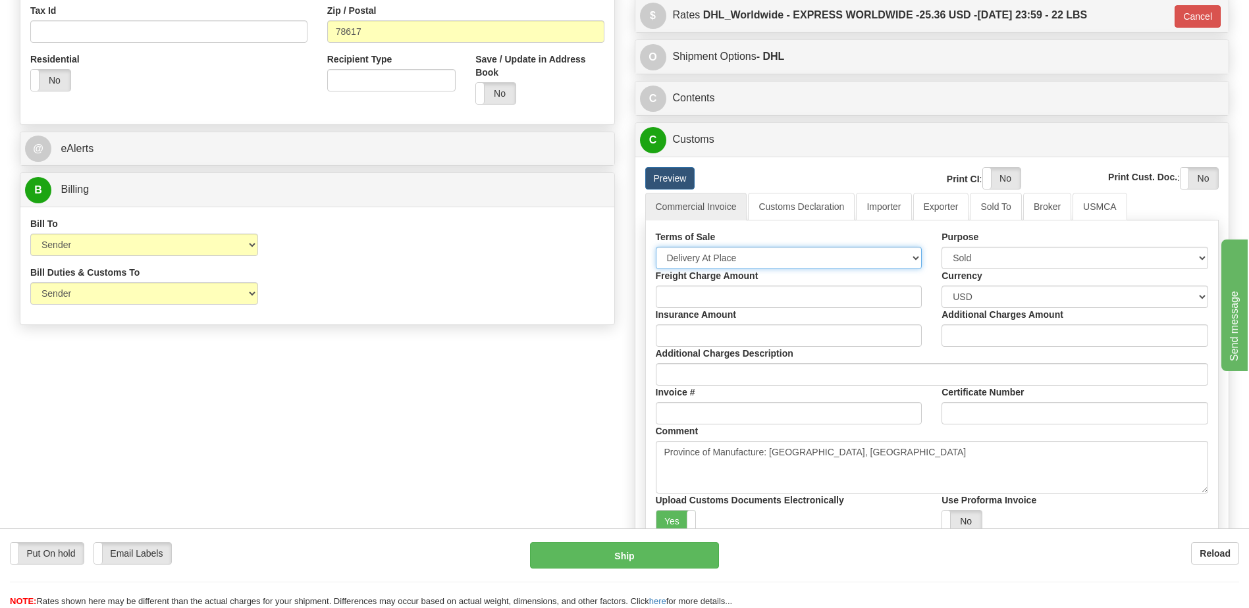
drag, startPoint x: 784, startPoint y: 261, endPoint x: 777, endPoint y: 266, distance: 8.6
click at [784, 261] on select "Free Carrier Free On Board Ex Works Delivered Duty Unpaid Delivered Duty Paid C…" at bounding box center [789, 258] width 267 height 22
select select "7"
click at [656, 247] on select "Free Carrier Free On Board Ex Works Delivered Duty Unpaid Delivered Duty Paid C…" at bounding box center [789, 258] width 267 height 22
click at [550, 442] on div "Order # 86703899 S Sender" at bounding box center [624, 157] width 1229 height 1048
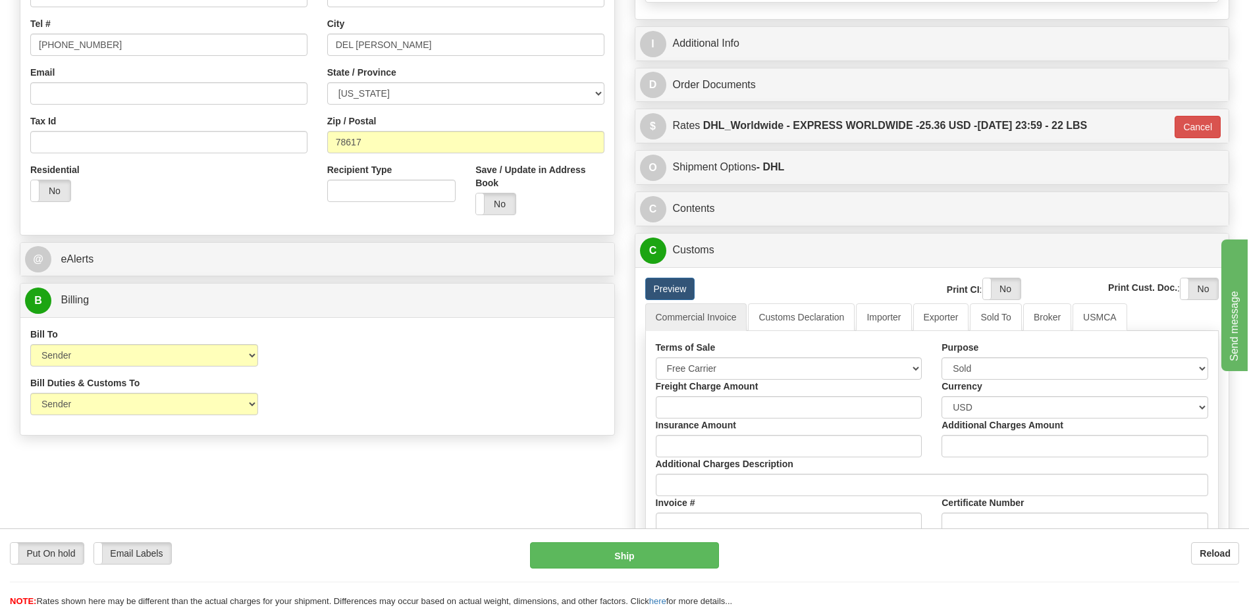
scroll to position [329, 0]
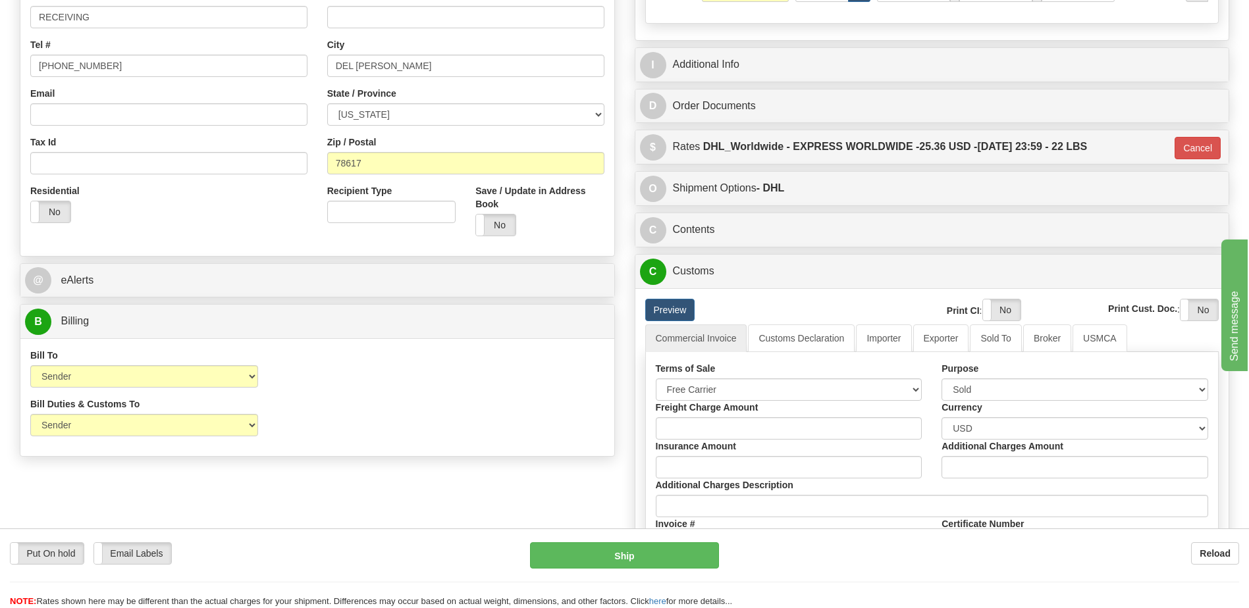
drag, startPoint x: 353, startPoint y: 481, endPoint x: 290, endPoint y: 443, distance: 73.9
click at [346, 481] on div "Order # 86703899 S Sender" at bounding box center [624, 288] width 1229 height 1048
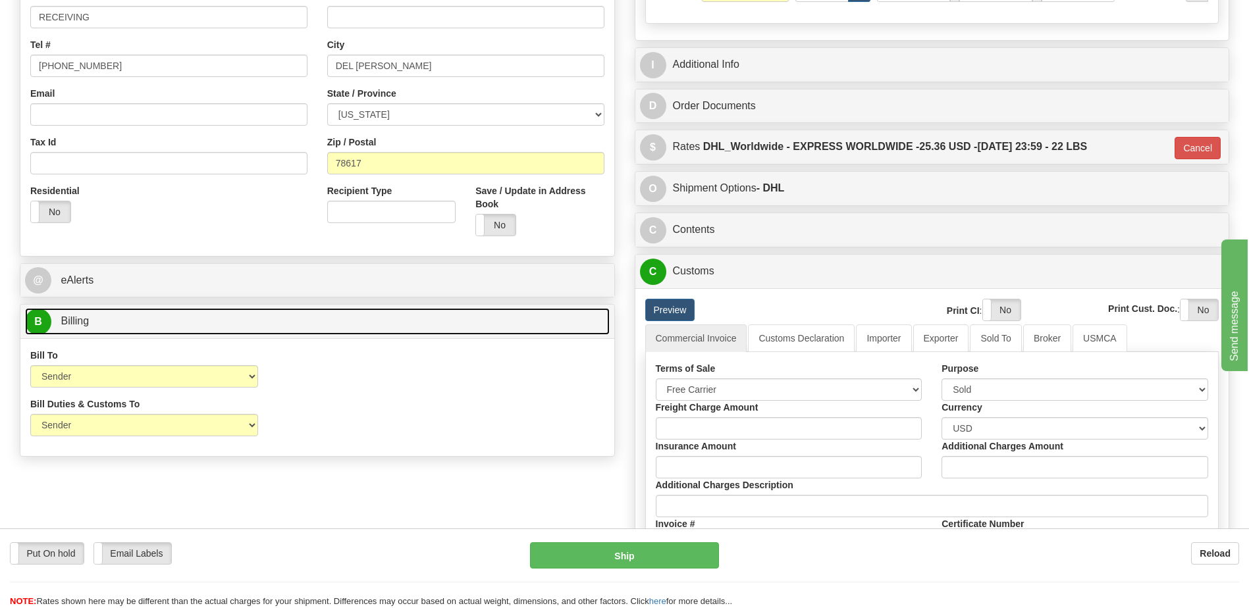
click at [149, 323] on link "B Billing" at bounding box center [317, 321] width 585 height 27
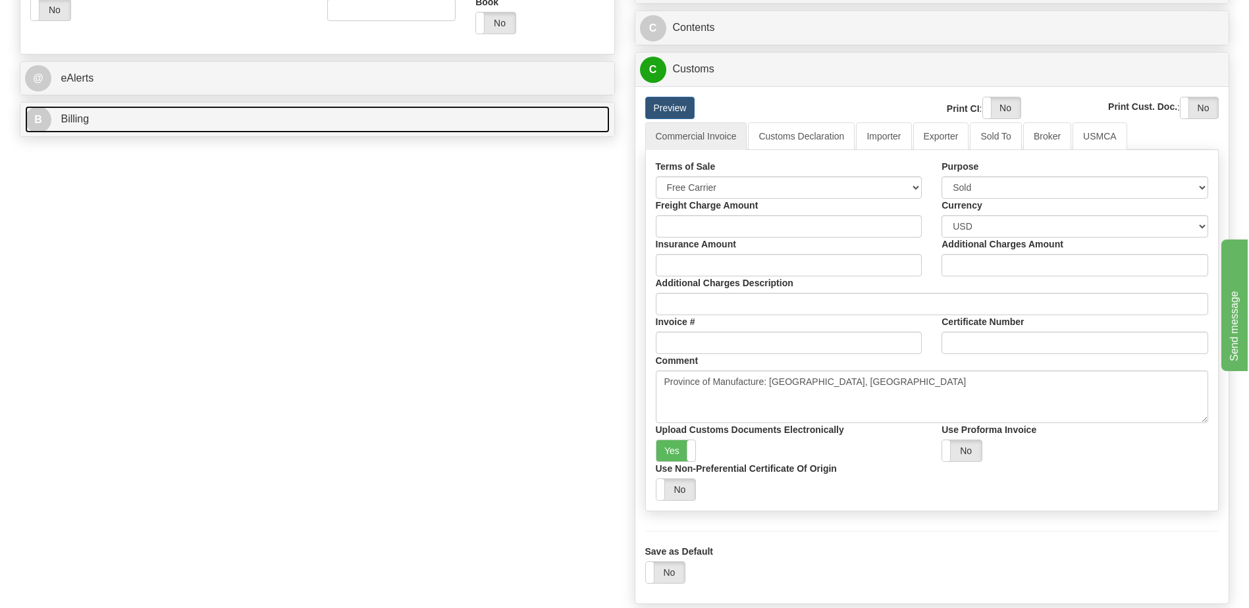
scroll to position [527, 0]
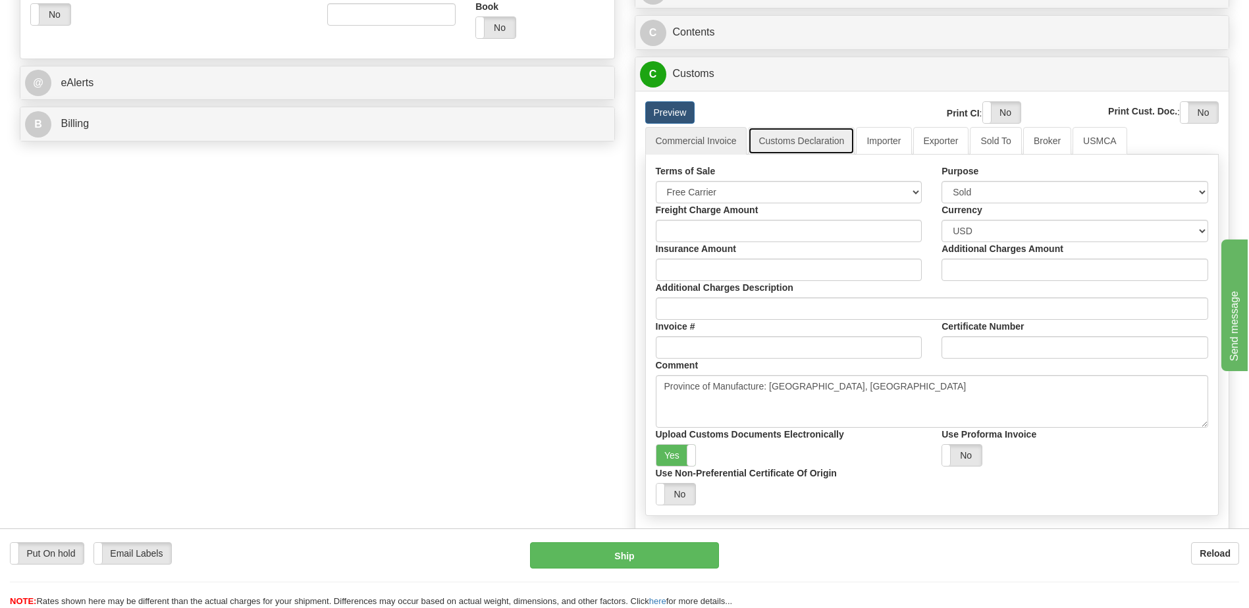
click at [811, 146] on link "Customs Declaration" at bounding box center [801, 141] width 107 height 28
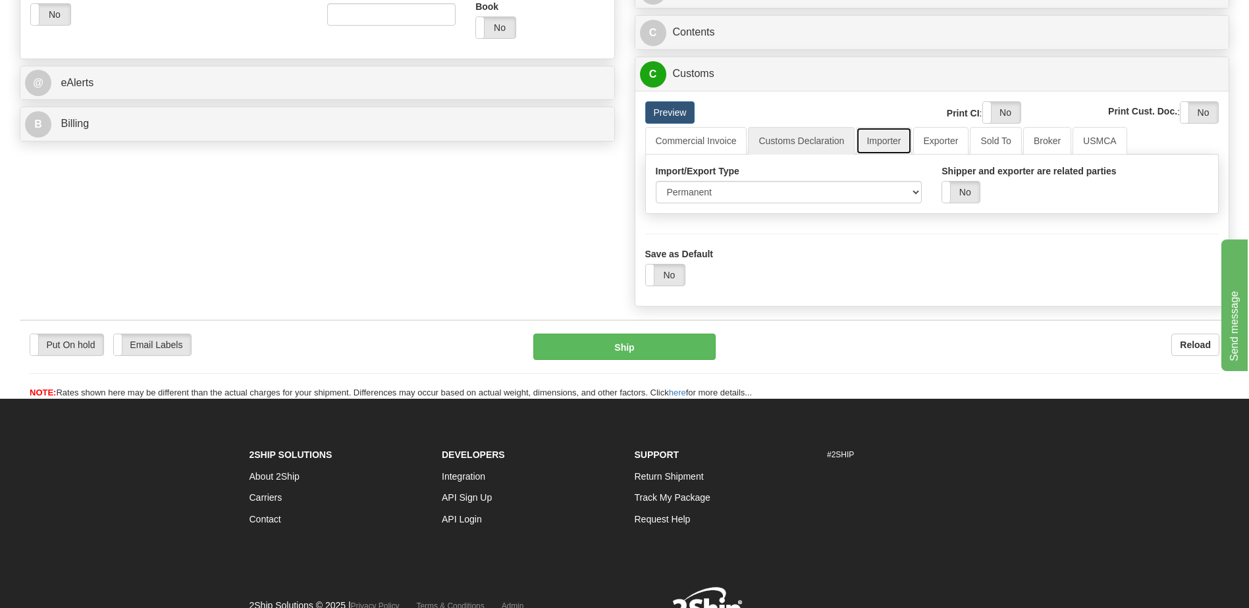
click at [884, 146] on link "Importer" at bounding box center [883, 141] width 55 height 28
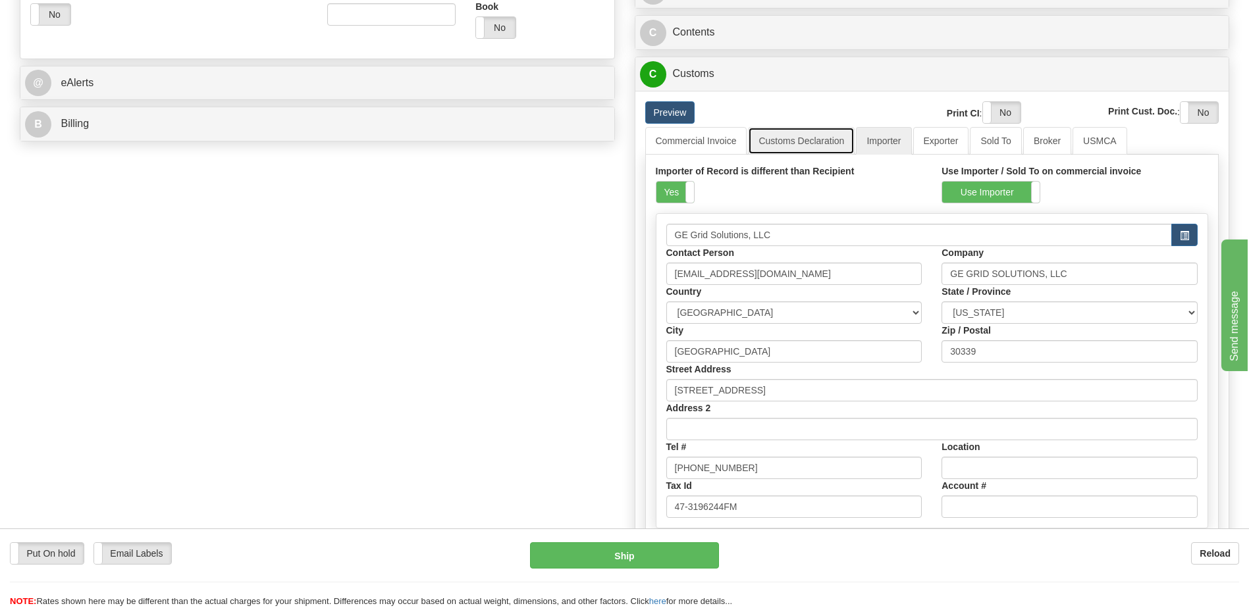
click at [776, 141] on link "Customs Declaration" at bounding box center [801, 141] width 107 height 28
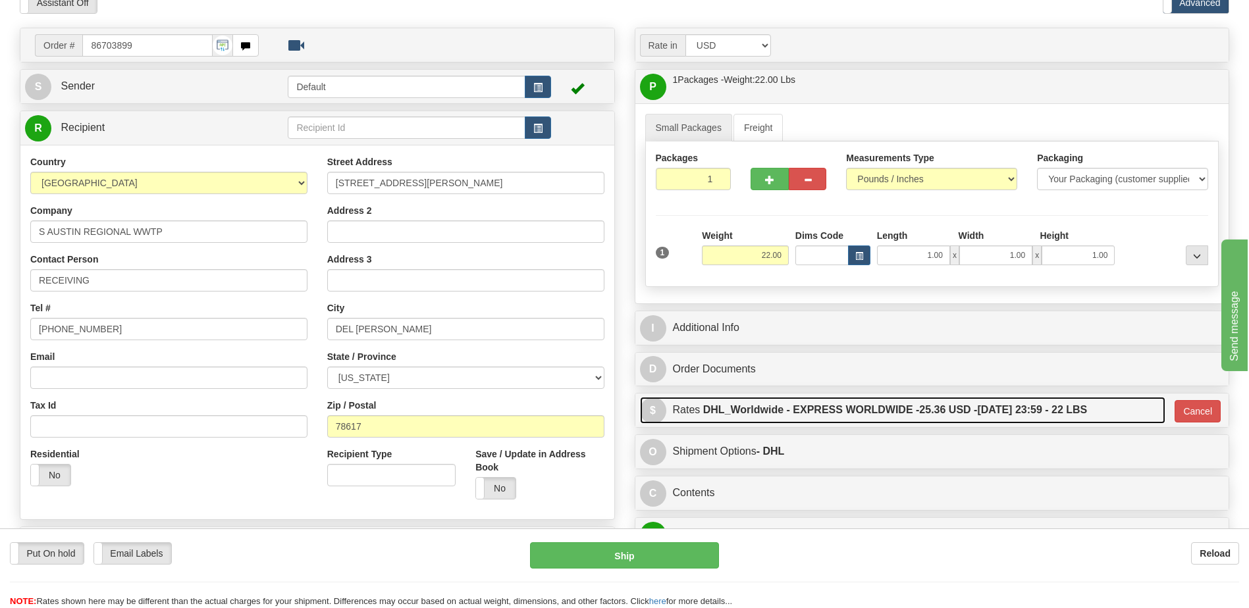
click at [861, 420] on label "DHL_Worldwide - EXPRESS WORLDWIDE - 25.36 USD - 09/30/2025 23:59 - 22 LBS" at bounding box center [895, 410] width 385 height 26
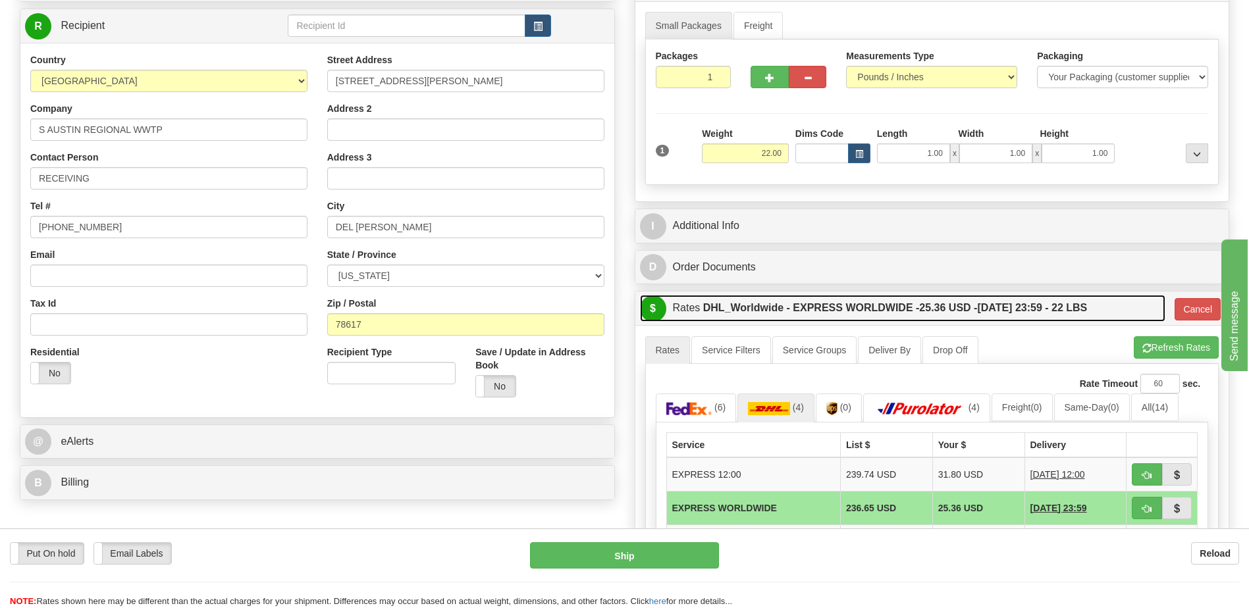
scroll to position [263, 0]
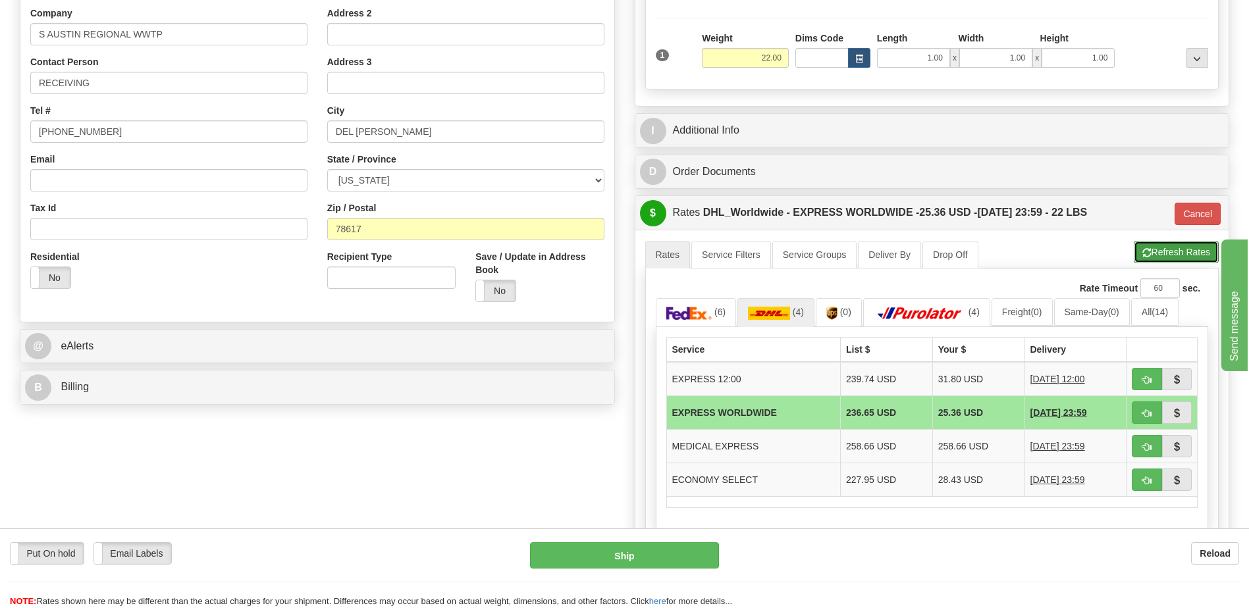
click at [1164, 255] on button "Refresh Rates" at bounding box center [1176, 252] width 85 height 22
type input "P"
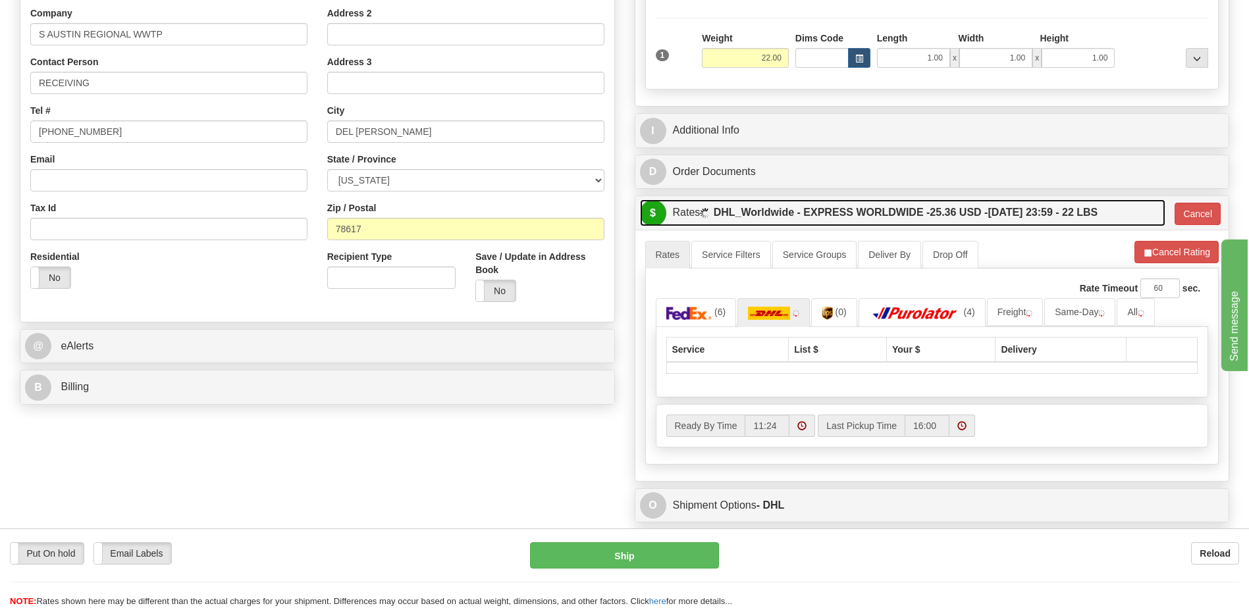
click at [876, 208] on label "DHL_Worldwide - EXPRESS WORLDWIDE - 25.36 USD - 09/30/2025 23:59 - 22 LBS" at bounding box center [906, 213] width 385 height 26
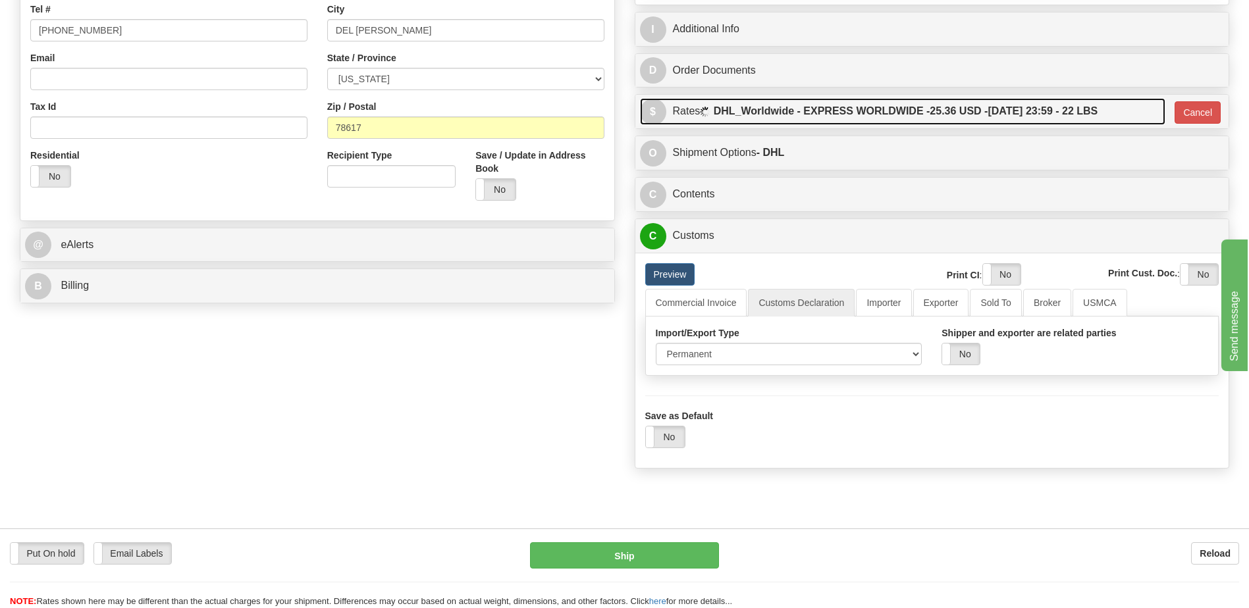
scroll to position [461, 0]
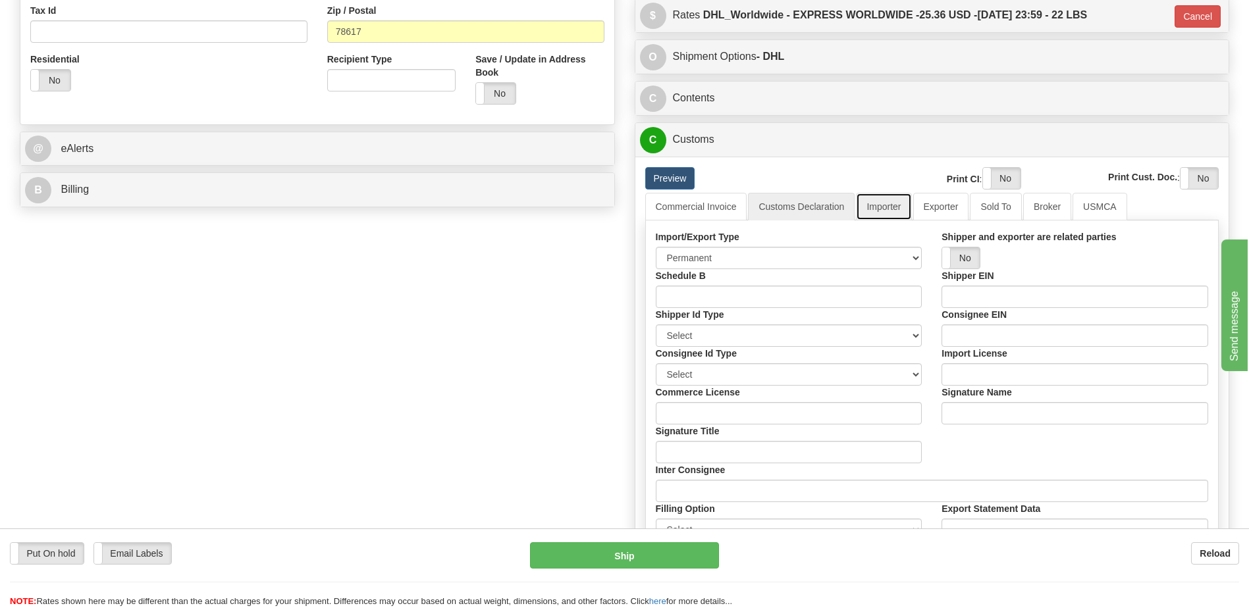
click at [892, 208] on link "Importer" at bounding box center [883, 207] width 55 height 28
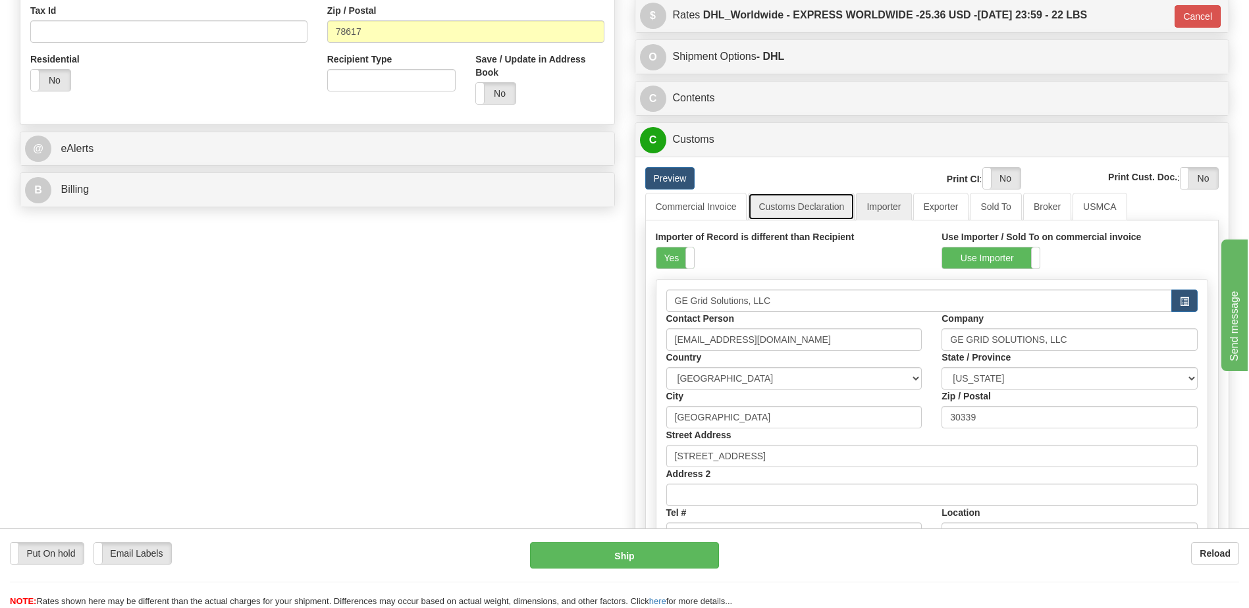
click at [805, 211] on link "Customs Declaration" at bounding box center [801, 207] width 107 height 28
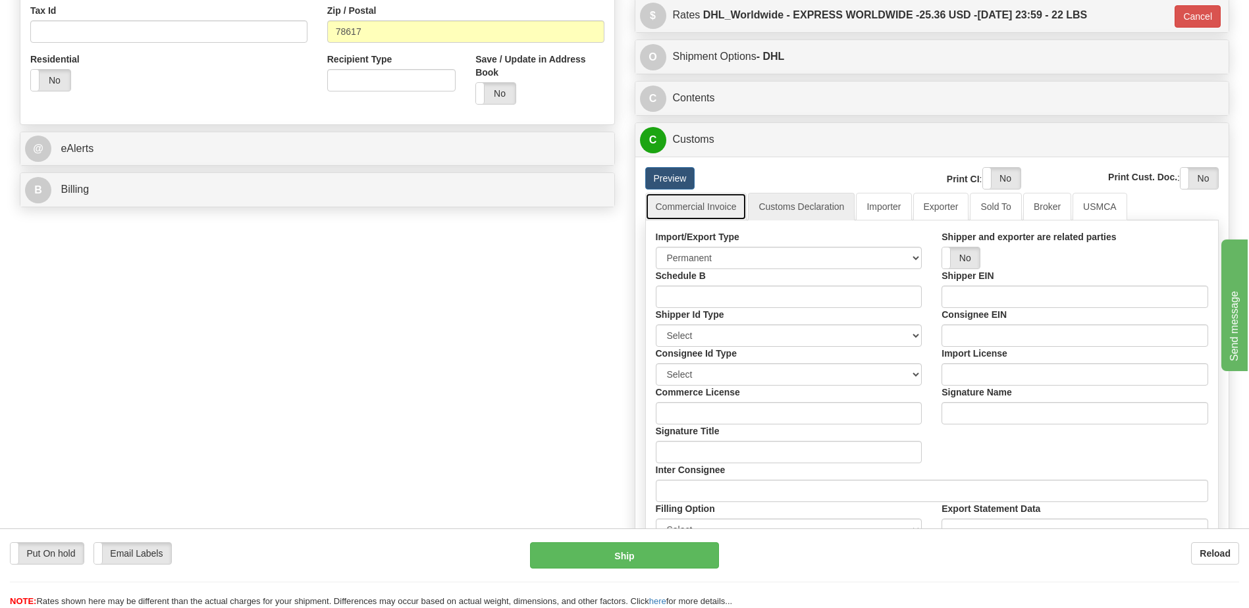
click at [699, 203] on link "Commercial Invoice" at bounding box center [696, 207] width 102 height 28
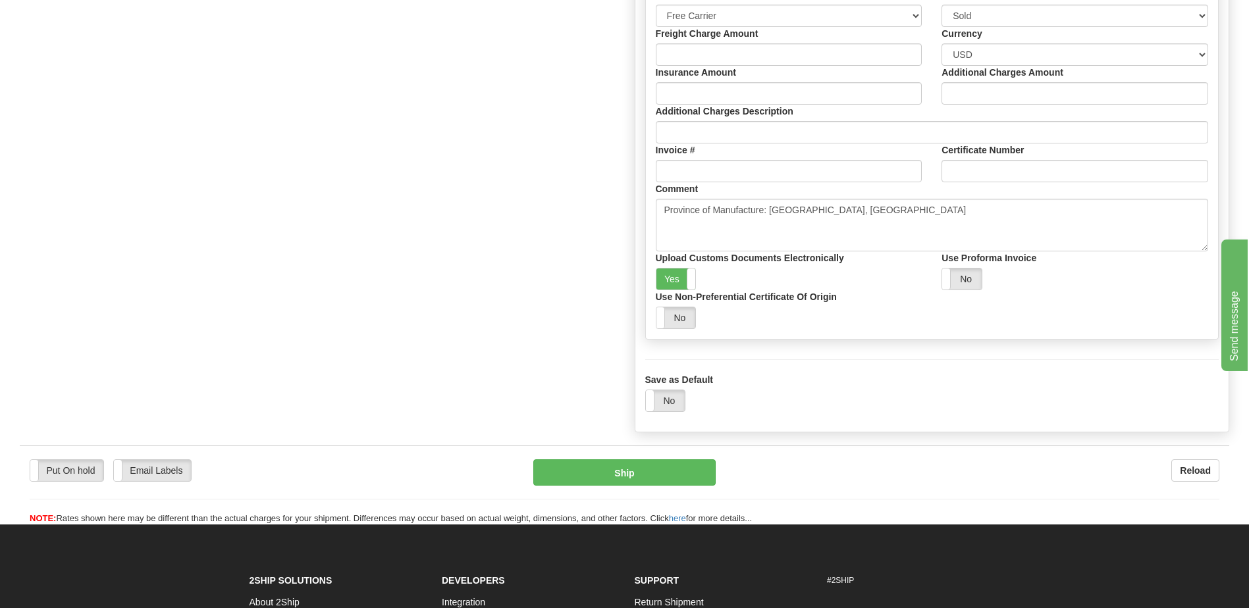
scroll to position [724, 0]
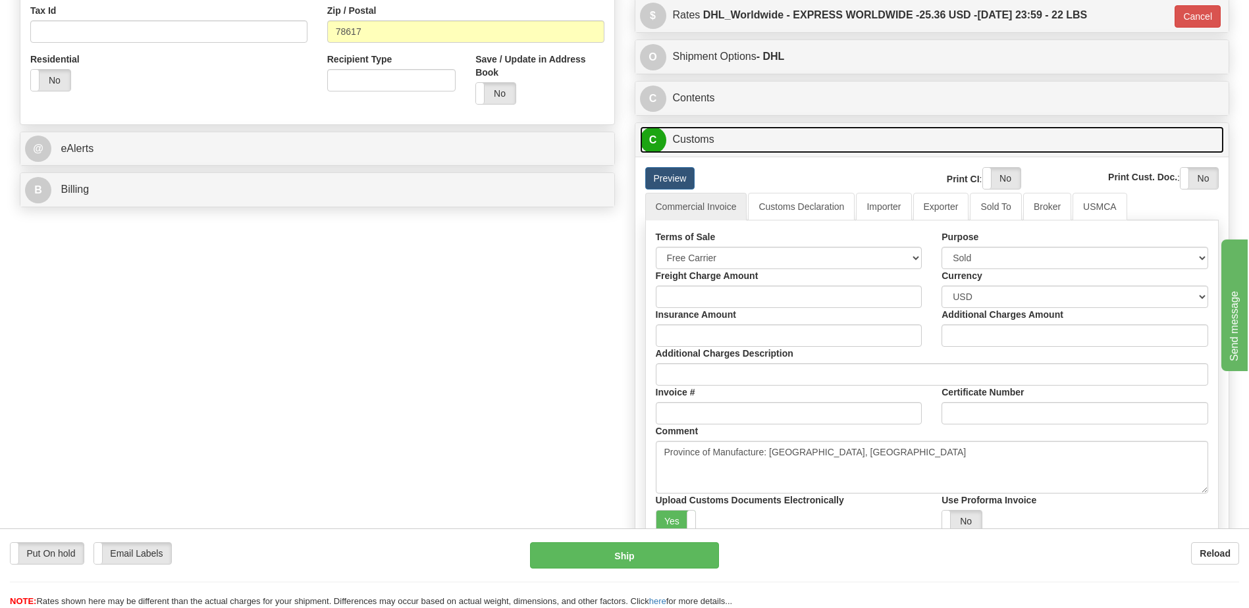
click at [702, 149] on link "C Customs" at bounding box center [932, 139] width 585 height 27
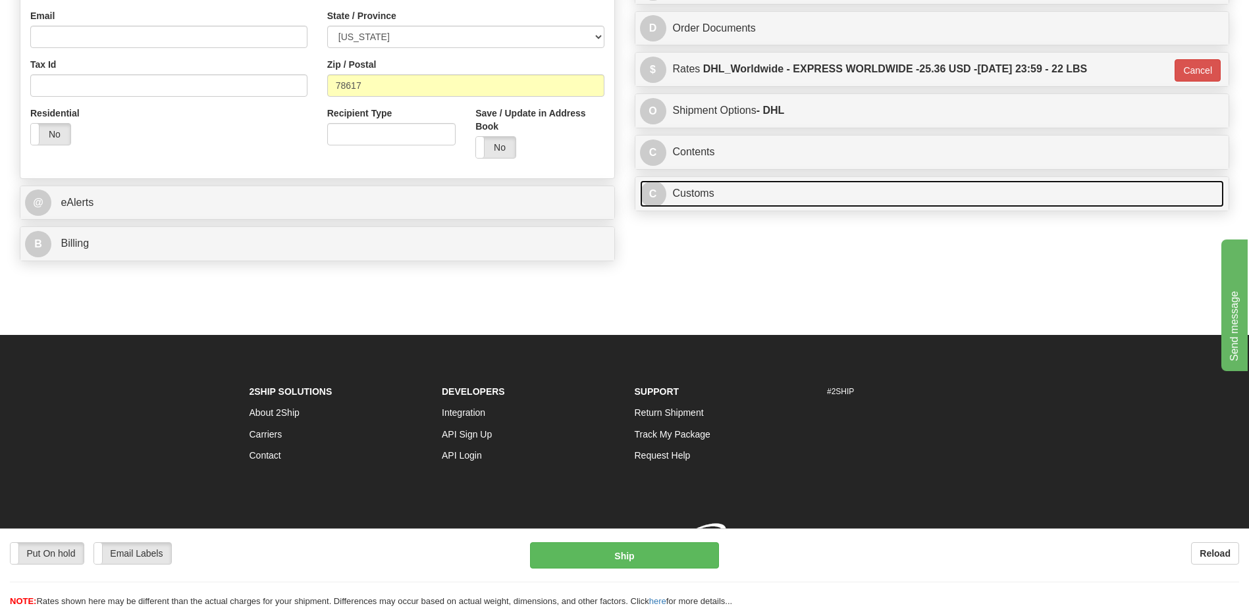
scroll to position [426, 0]
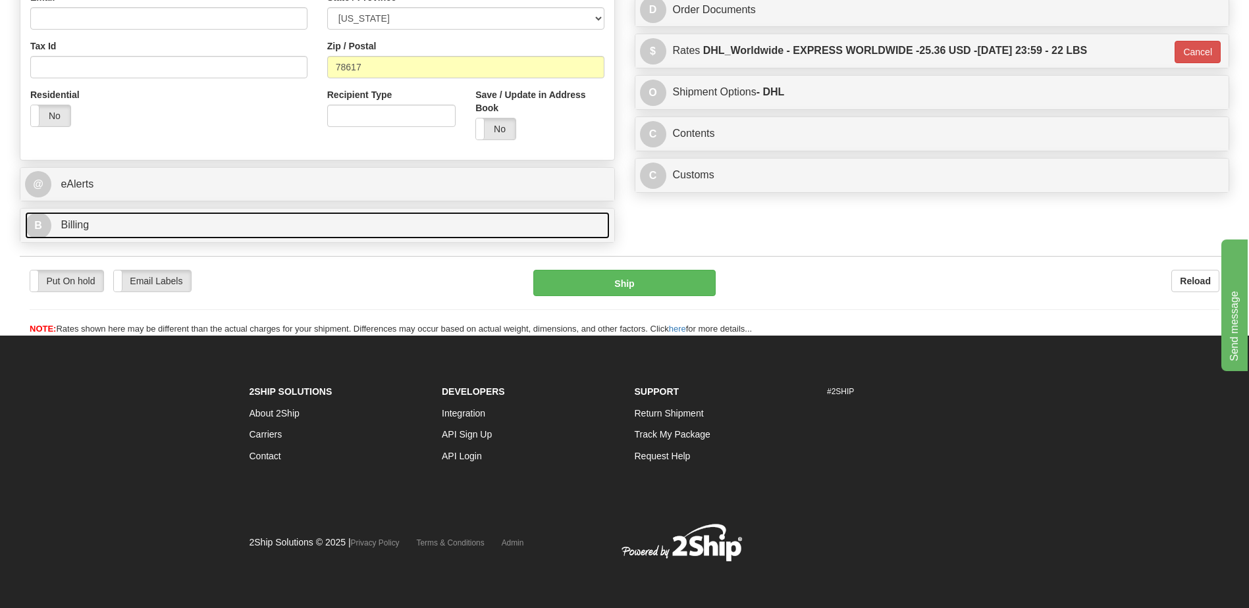
click at [180, 231] on link "B Billing" at bounding box center [317, 225] width 585 height 27
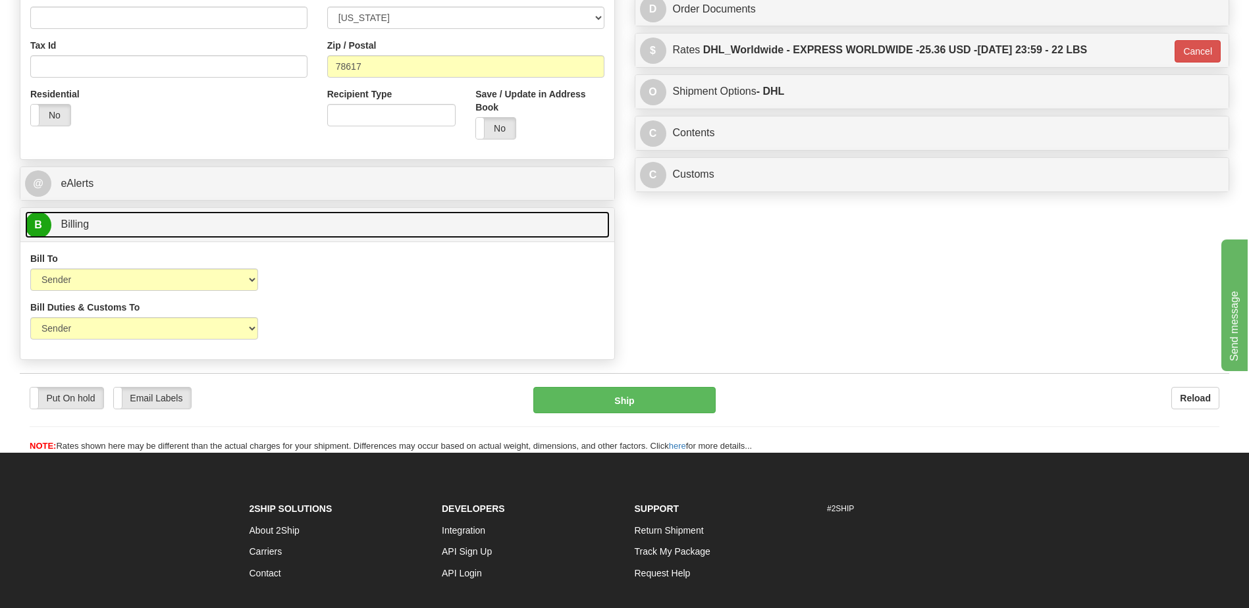
click at [180, 231] on link "B Billing" at bounding box center [317, 224] width 585 height 27
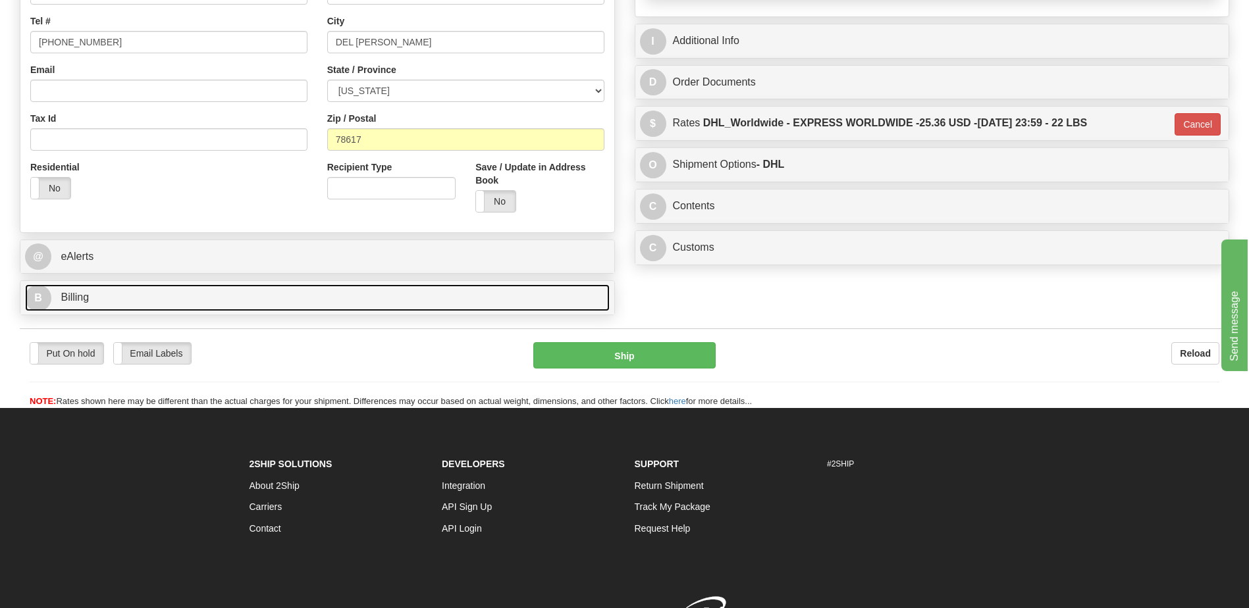
scroll to position [294, 0]
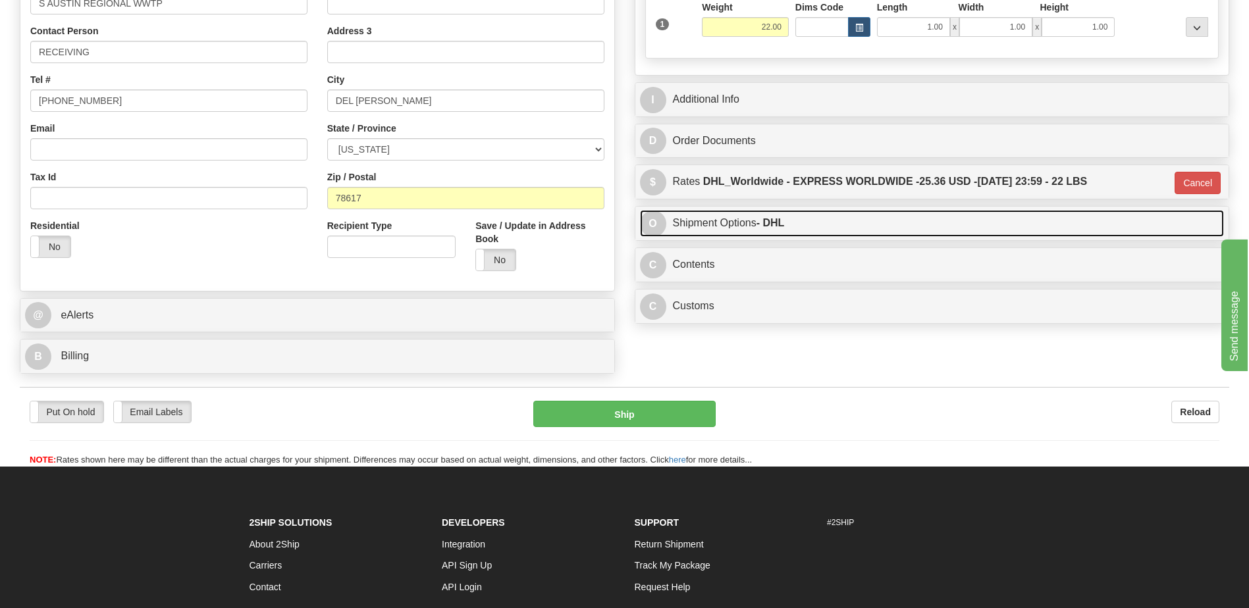
click at [693, 236] on link "O Shipment Options - DHL" at bounding box center [932, 223] width 585 height 27
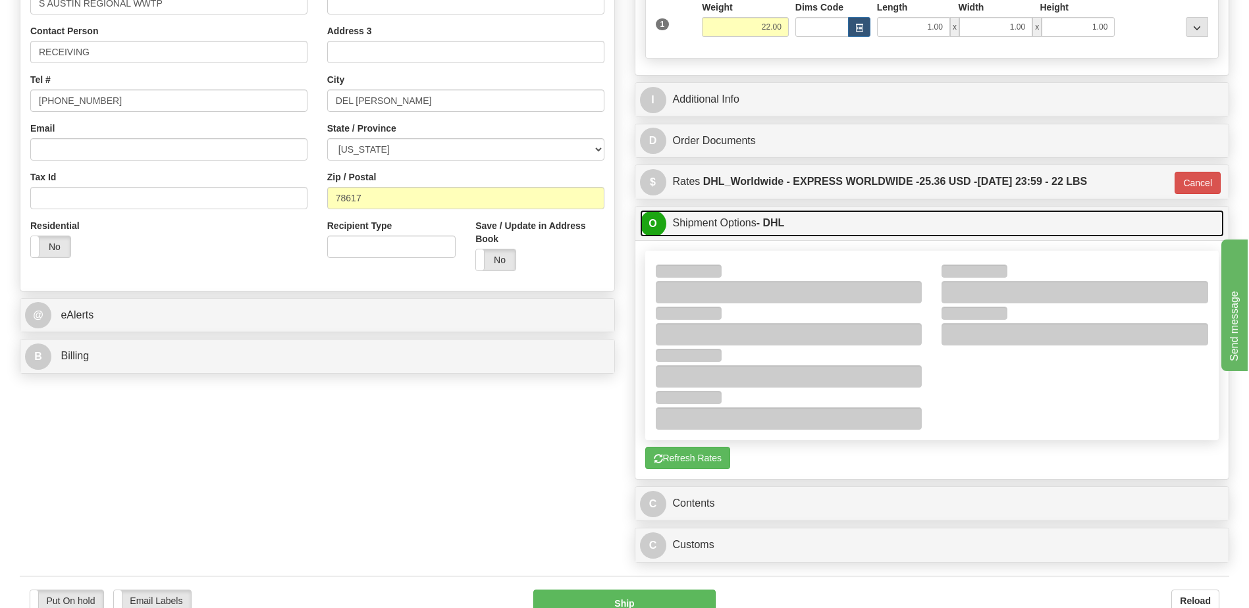
click at [699, 225] on link "O Shipment Options - DHL" at bounding box center [932, 223] width 585 height 27
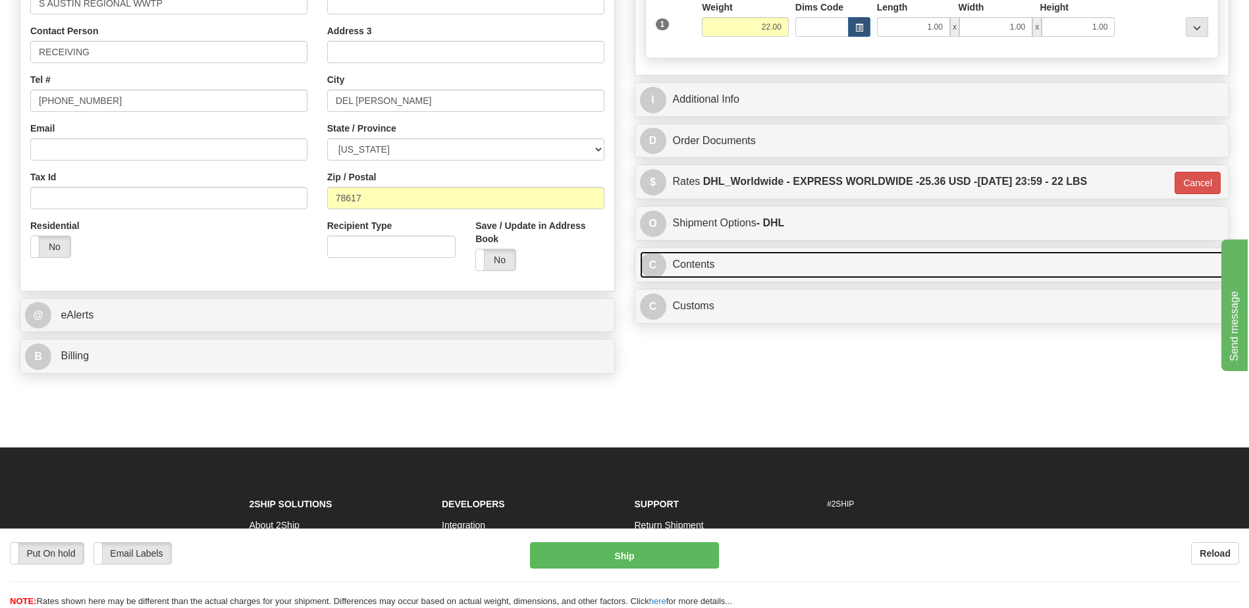
click at [701, 269] on link "C Contents" at bounding box center [932, 265] width 585 height 27
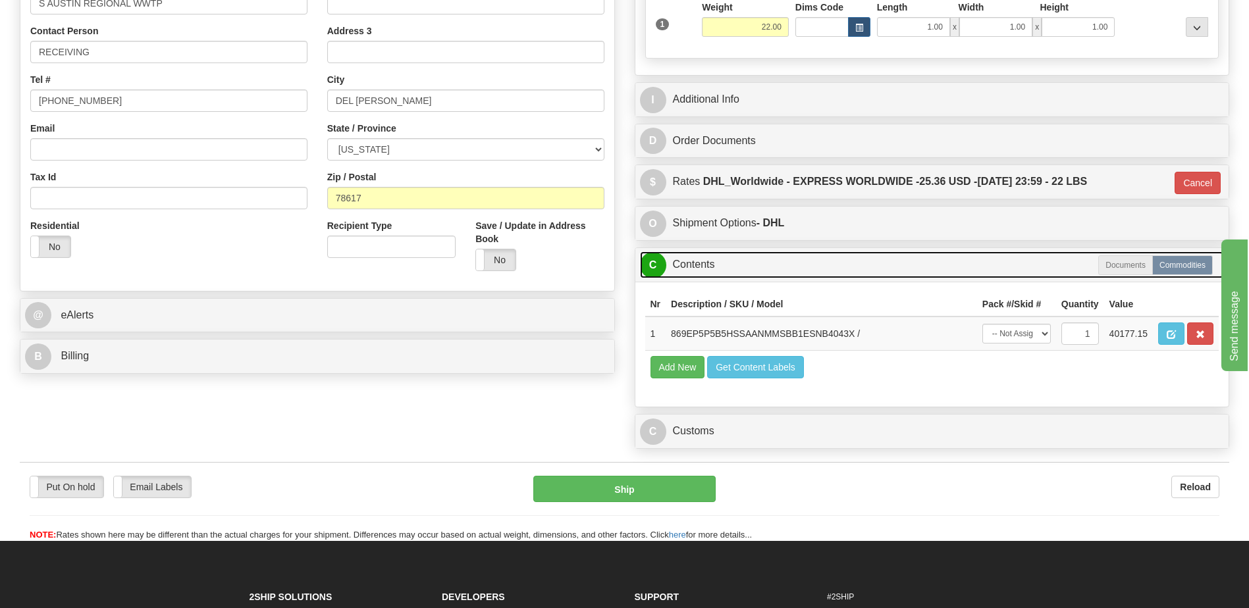
click at [701, 269] on link "C Contents" at bounding box center [932, 265] width 585 height 27
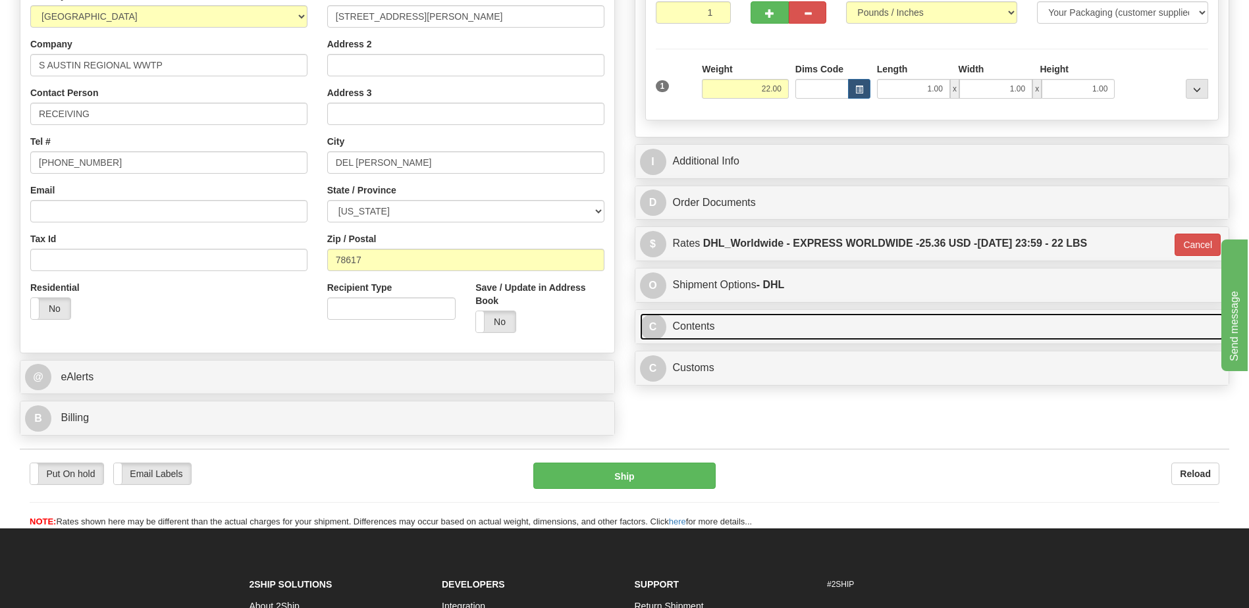
scroll to position [163, 0]
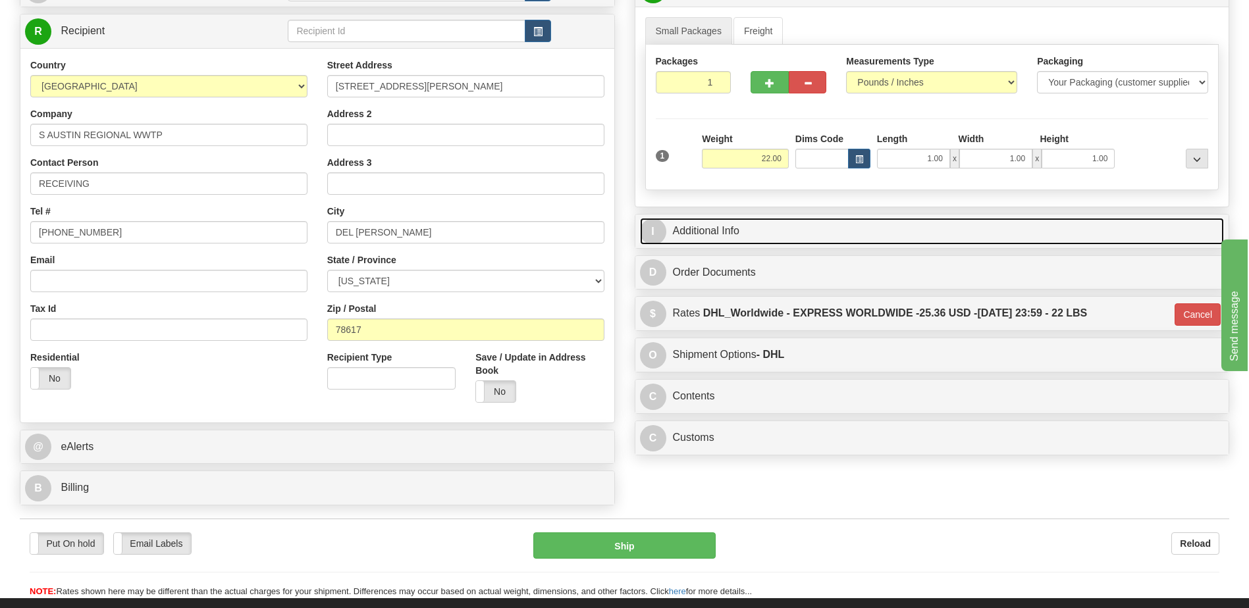
click at [707, 236] on link "I Additional Info" at bounding box center [932, 231] width 585 height 27
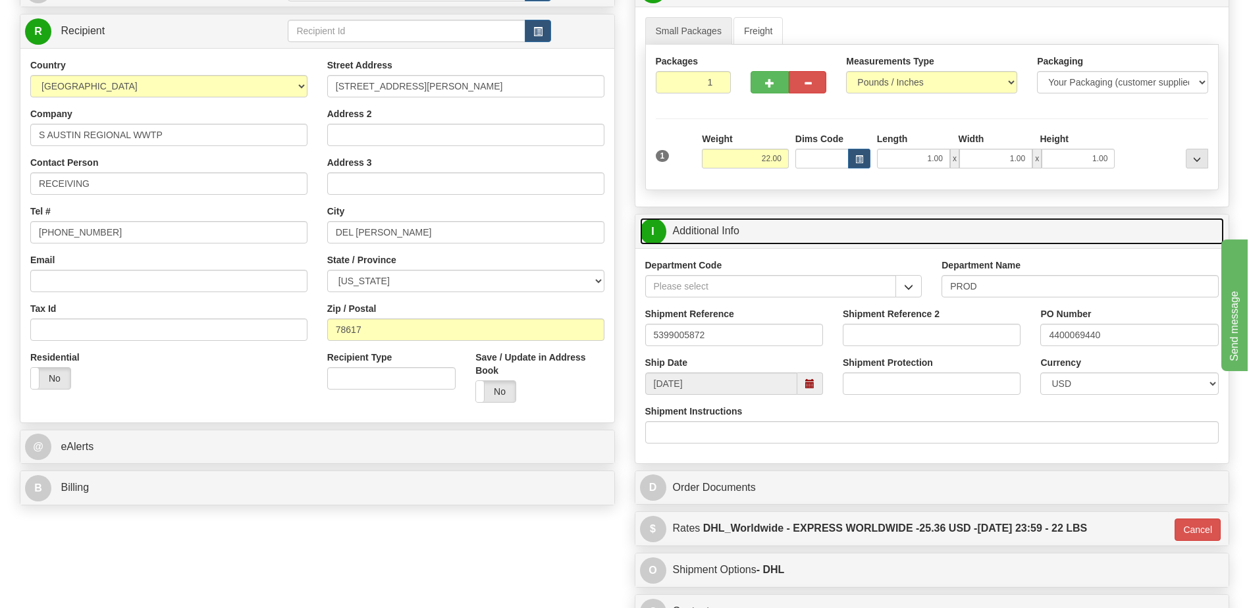
click at [707, 236] on link "I Additional Info" at bounding box center [932, 231] width 585 height 27
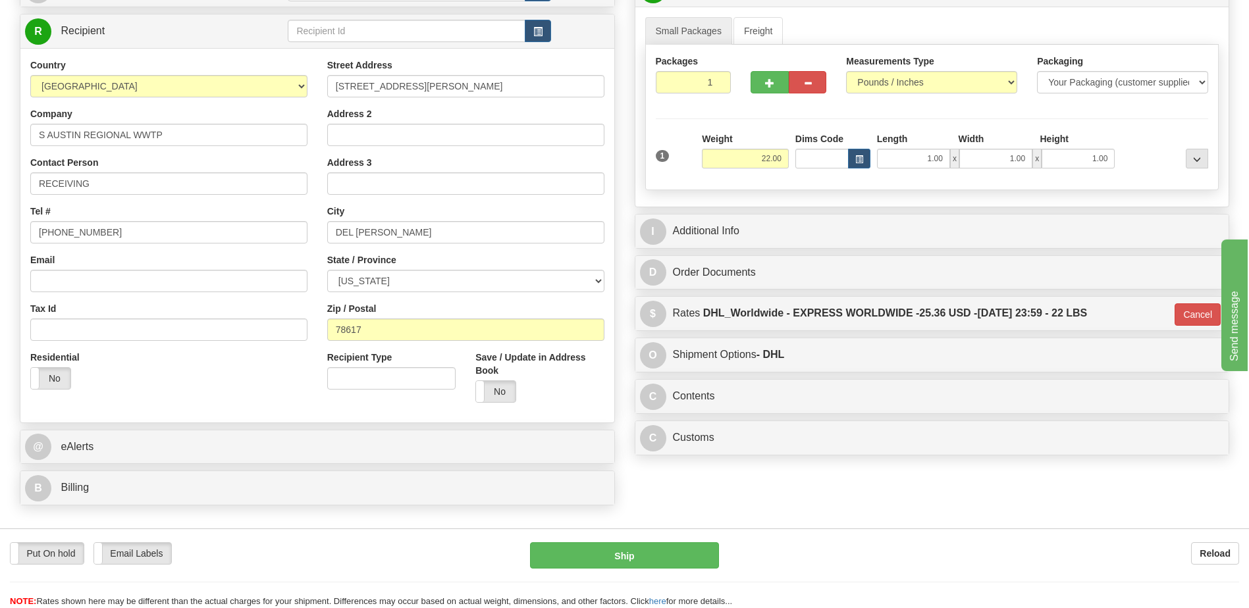
click at [237, 384] on div "Residential Yes No" at bounding box center [168, 375] width 297 height 49
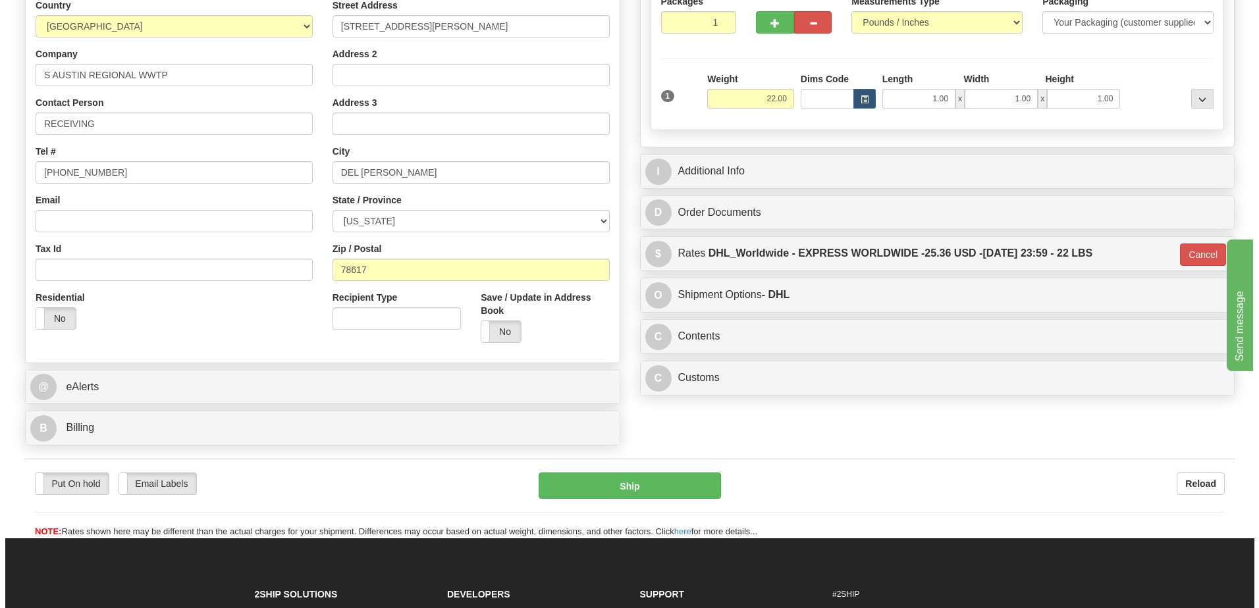
scroll to position [228, 0]
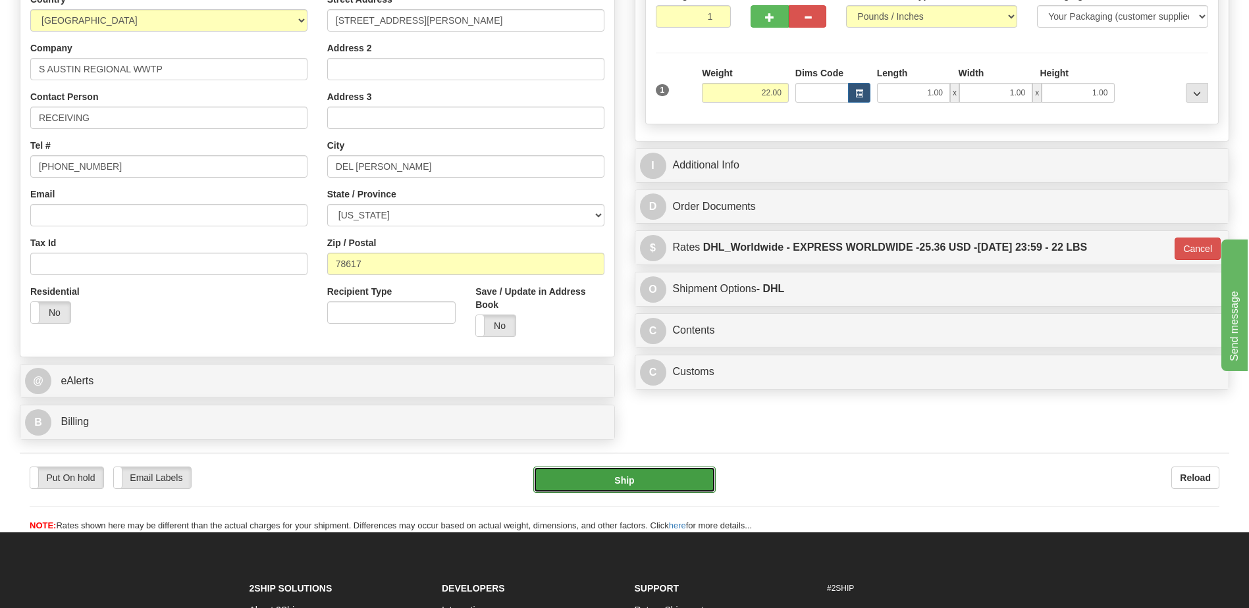
click at [647, 477] on button "Ship" at bounding box center [624, 480] width 182 height 26
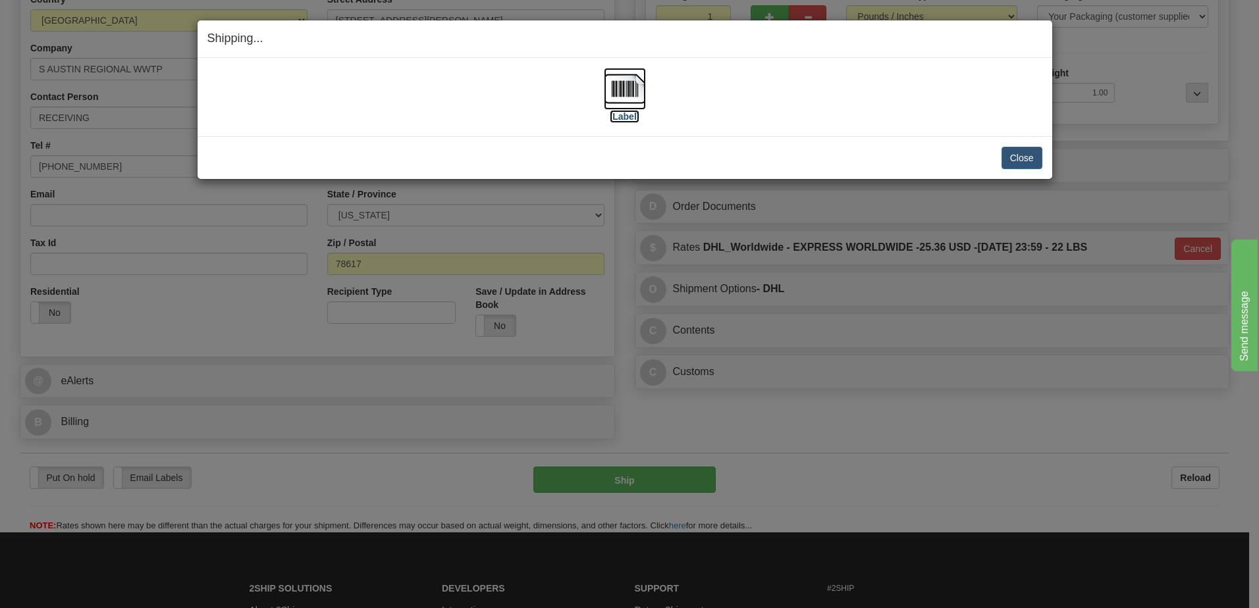
click at [631, 89] on img at bounding box center [625, 89] width 42 height 42
click at [1023, 162] on button "Close" at bounding box center [1022, 158] width 41 height 22
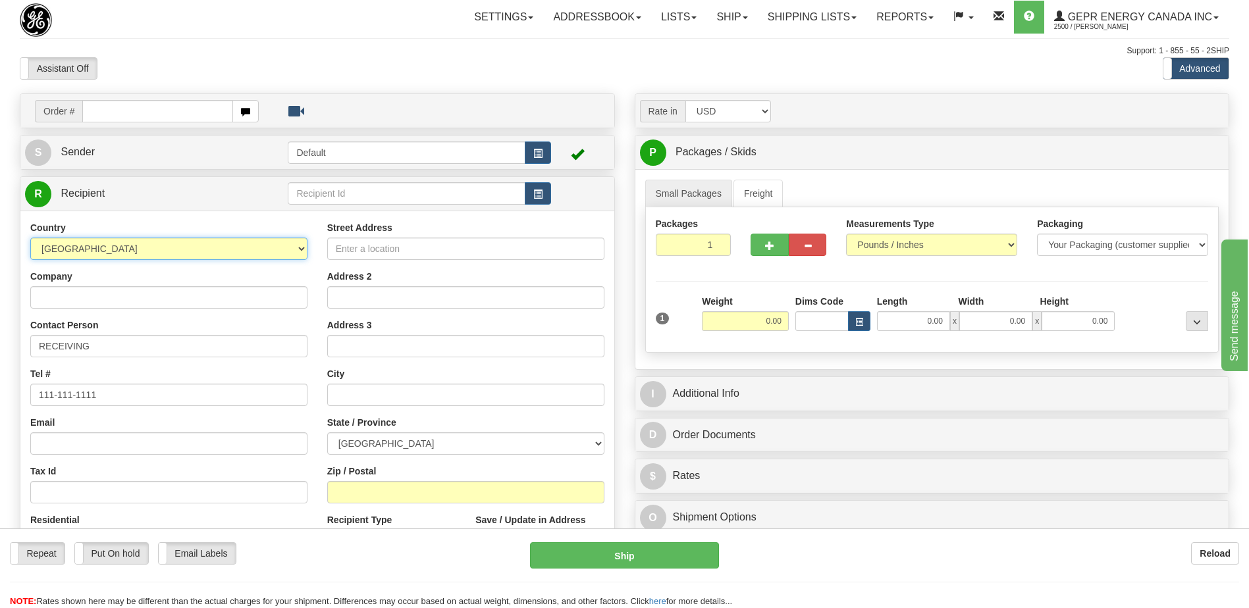
drag, startPoint x: 108, startPoint y: 248, endPoint x: 113, endPoint y: 236, distance: 12.1
click at [108, 248] on select "[GEOGRAPHIC_DATA] [GEOGRAPHIC_DATA] [GEOGRAPHIC_DATA] [GEOGRAPHIC_DATA] [US_STA…" at bounding box center [168, 249] width 277 height 22
select select "US"
click at [116, 252] on select "[GEOGRAPHIC_DATA] [GEOGRAPHIC_DATA] [GEOGRAPHIC_DATA] [GEOGRAPHIC_DATA] [US_STA…" at bounding box center [168, 249] width 277 height 22
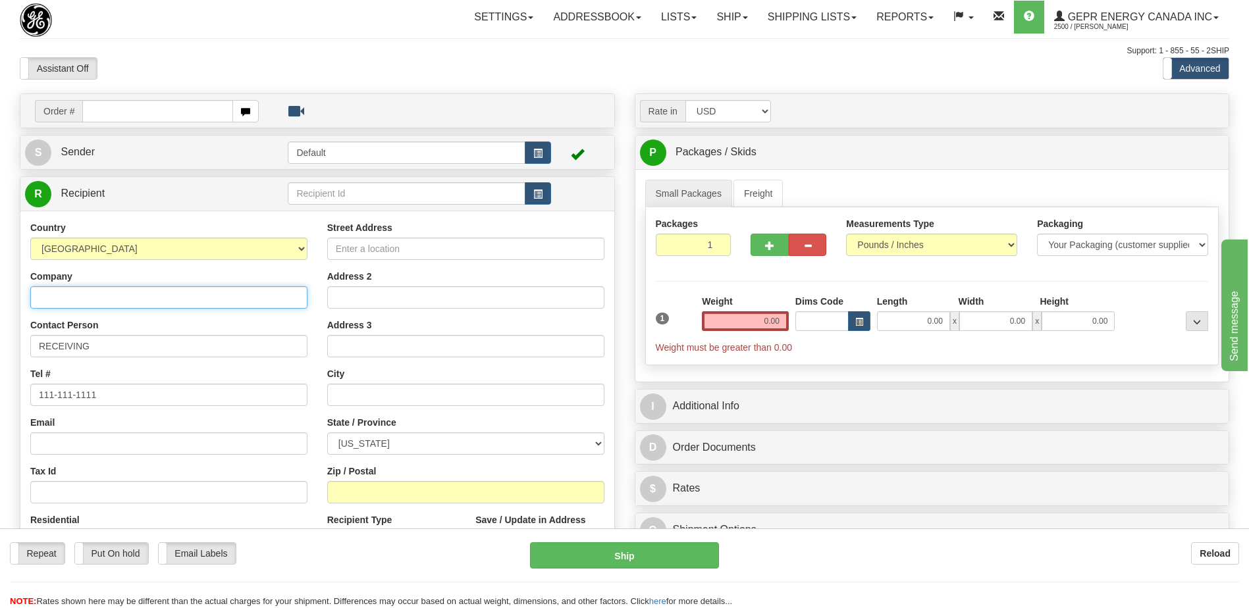
click at [118, 304] on input "Company" at bounding box center [168, 297] width 277 height 22
paste input "CAPE ELECTRICAL SUPPLY LLC"
type input "CAPE ELECTRICAL SUPPLY LLC"
click at [209, 54] on div "Support: 1 - 855 - 55 - 2SHIP" at bounding box center [625, 50] width 1210 height 11
click at [354, 254] on input "Street Address" at bounding box center [465, 249] width 277 height 22
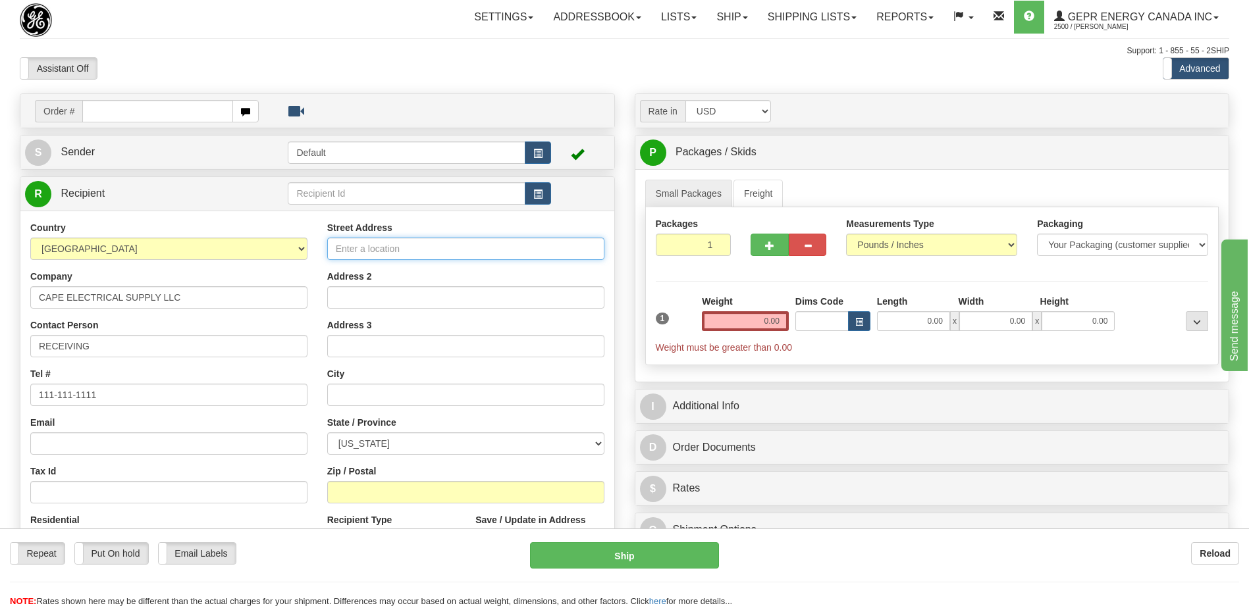
paste input "[STREET_ADDRESS][PERSON_NAME]"
type input "[STREET_ADDRESS][PERSON_NAME]"
click at [417, 76] on div "Assistant On Assistant Off Do a return Do a return" at bounding box center [266, 68] width 512 height 22
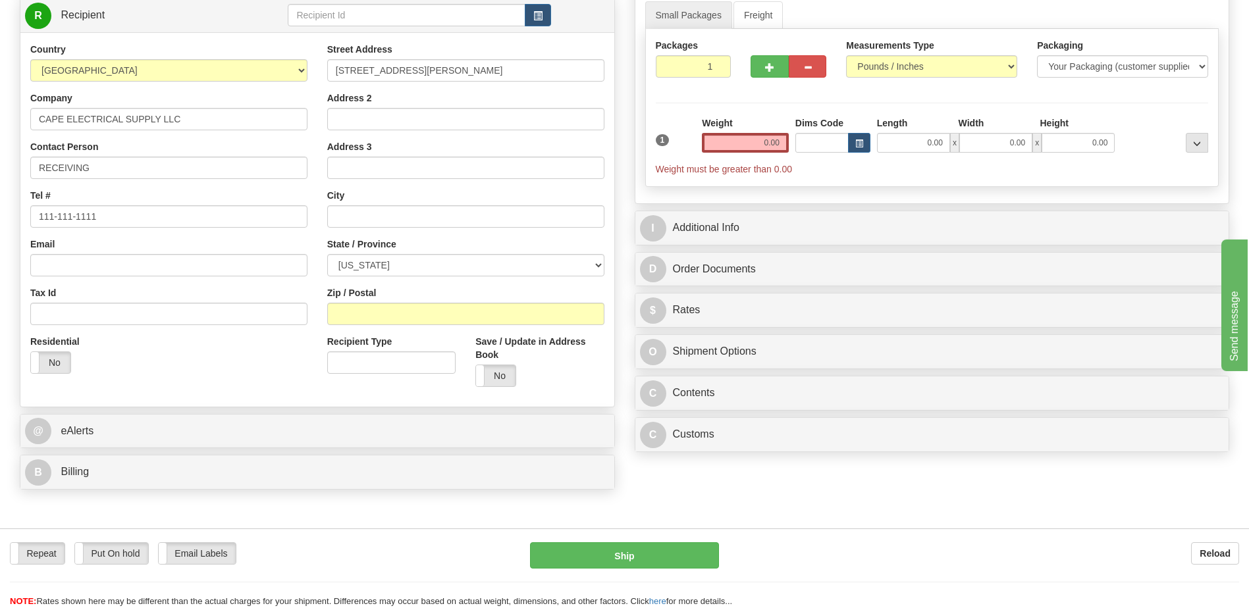
scroll to position [198, 0]
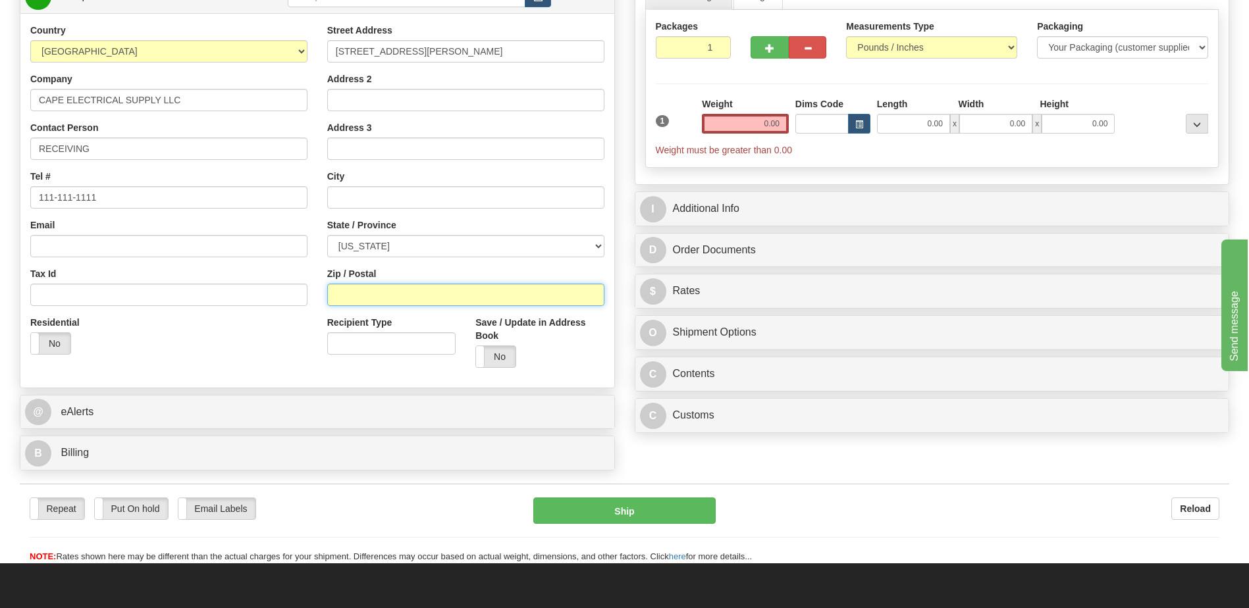
click at [370, 298] on input "Zip / Postal" at bounding box center [465, 295] width 277 height 22
paste input "63701"
type input "63701"
click at [273, 344] on div "Residential Yes No" at bounding box center [168, 340] width 297 height 49
type input "CAPE GIRARDEAU"
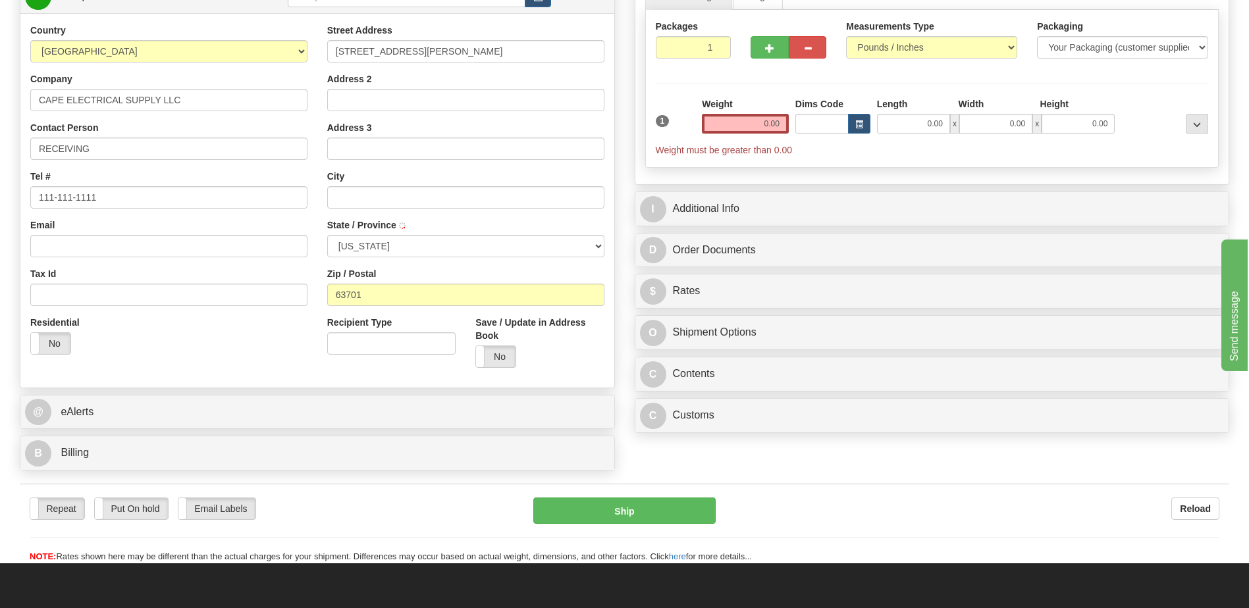
select select "MO"
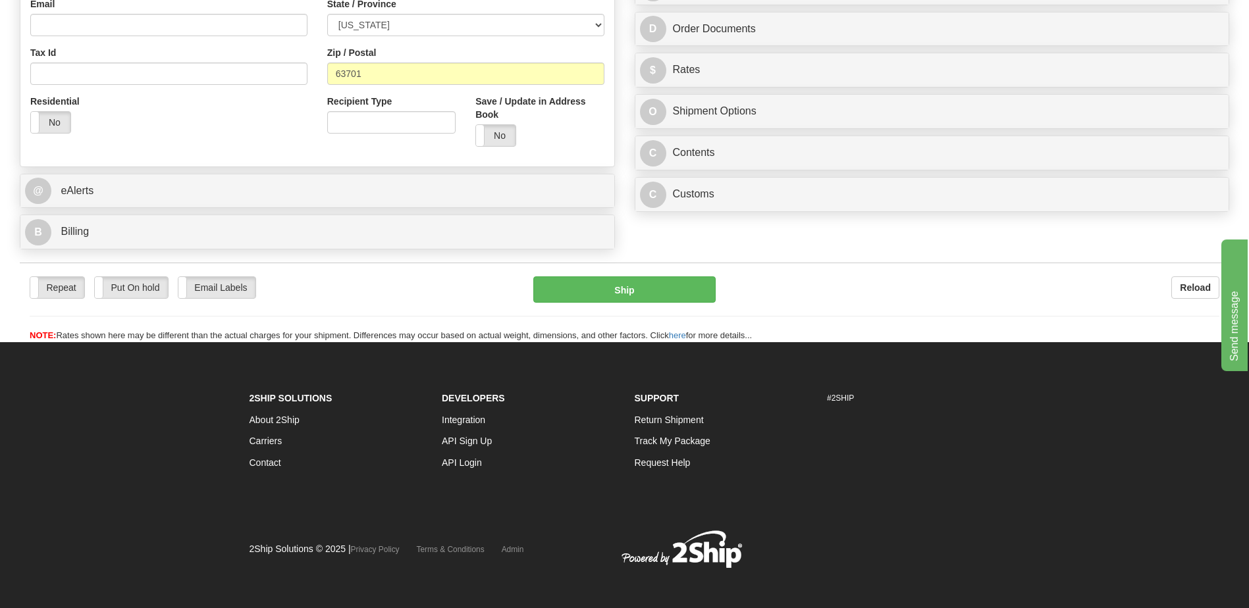
scroll to position [426, 0]
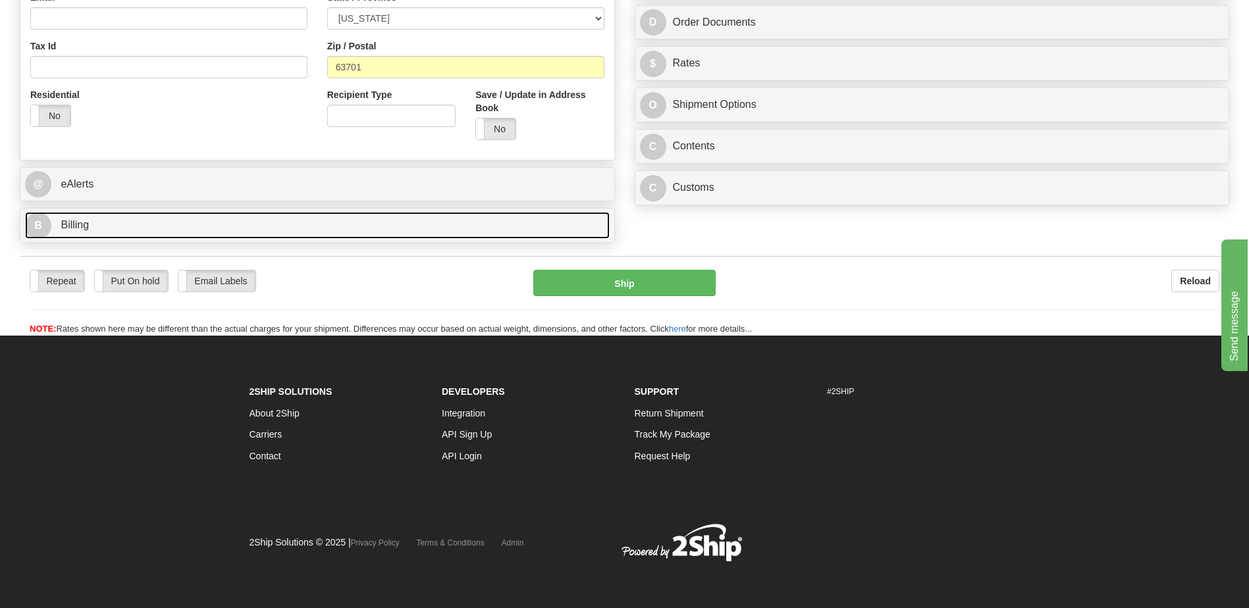
click at [142, 229] on link "B Billing" at bounding box center [317, 225] width 585 height 27
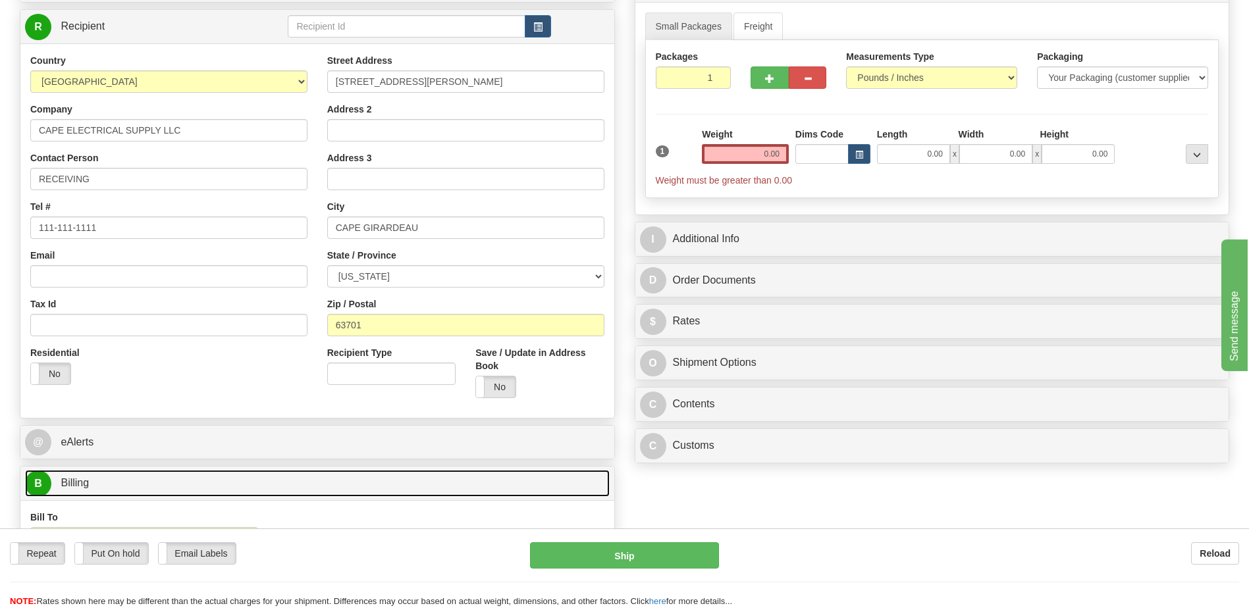
scroll to position [163, 0]
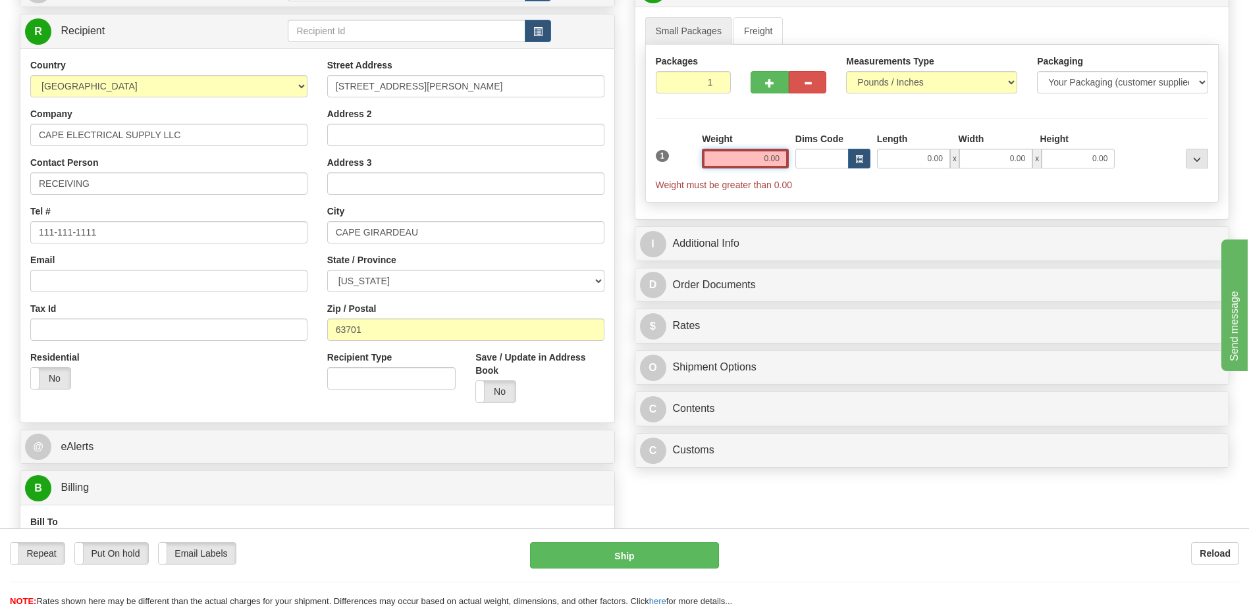
click at [764, 156] on input "0.00" at bounding box center [745, 159] width 87 height 20
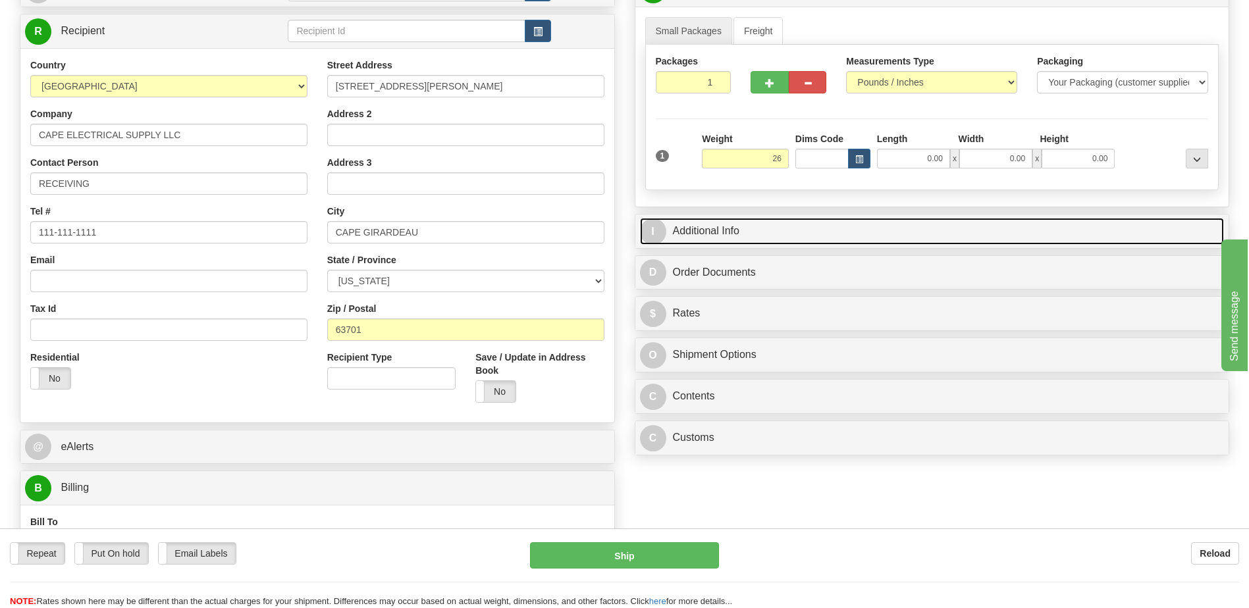
type input "26.00"
click at [737, 232] on link "I Additional Info" at bounding box center [932, 231] width 585 height 27
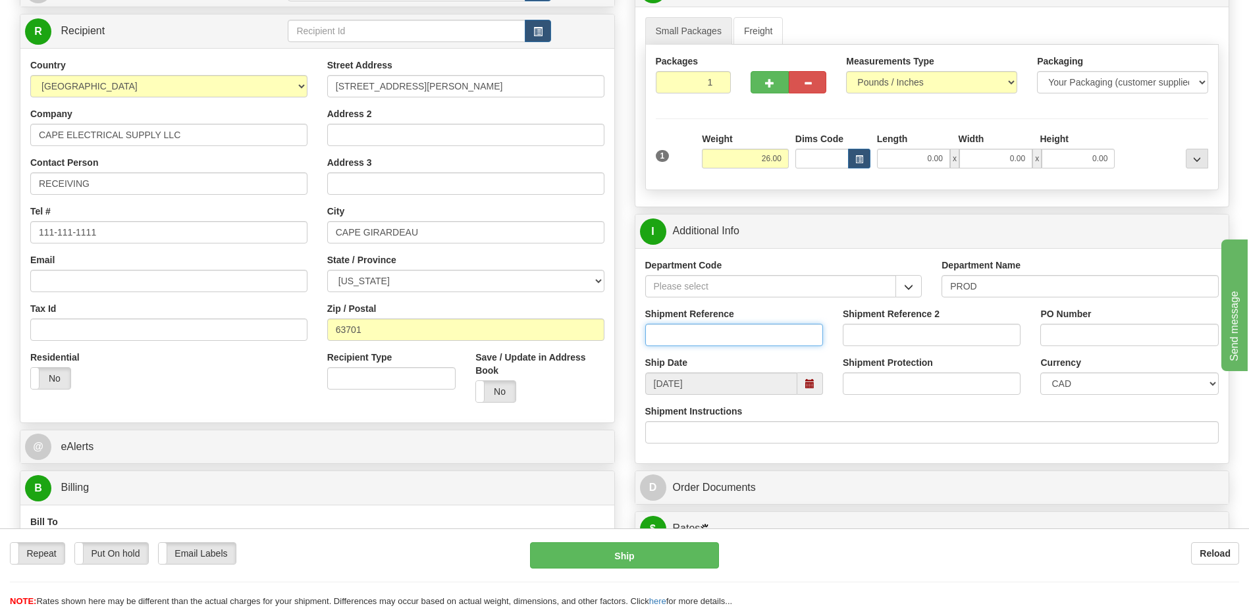
click at [685, 329] on input "Shipment Reference" at bounding box center [734, 335] width 178 height 22
type input "5399005884"
click at [1097, 335] on input "PO Number" at bounding box center [1129, 335] width 178 height 22
type input "4400069452"
click at [1082, 387] on select "CAD USD EUR ZAR [PERSON_NAME] ARN AUD AUS AWG BBD BFR BGN BHD BMD BND BRC BRL C…" at bounding box center [1129, 384] width 178 height 22
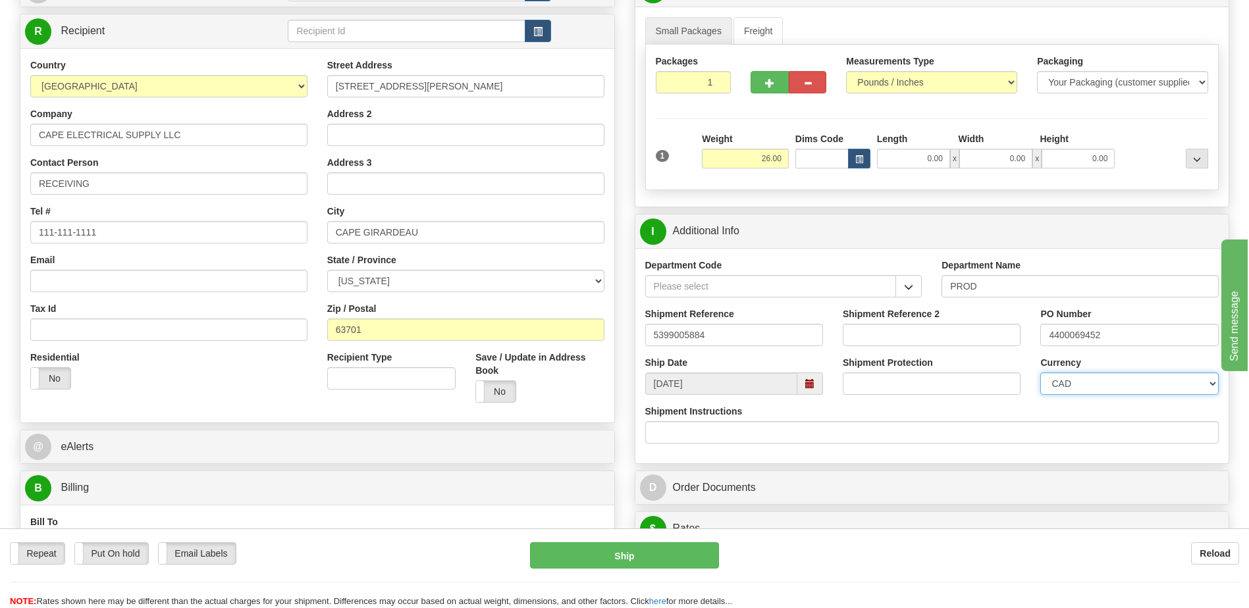
select select "1"
click at [1040, 373] on select "CAD USD EUR ZAR [PERSON_NAME] ARN AUD AUS AWG BBD BFR BGN BHD BMD BND BRC BRL C…" at bounding box center [1129, 384] width 178 height 22
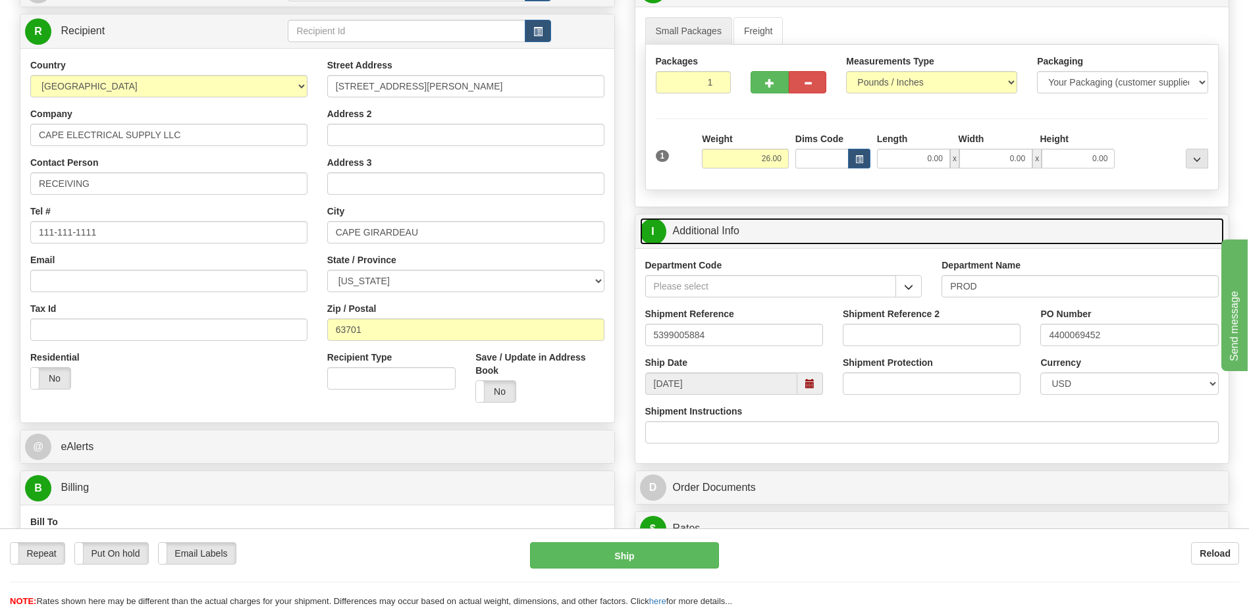
click at [764, 236] on link "I Additional Info" at bounding box center [932, 231] width 585 height 27
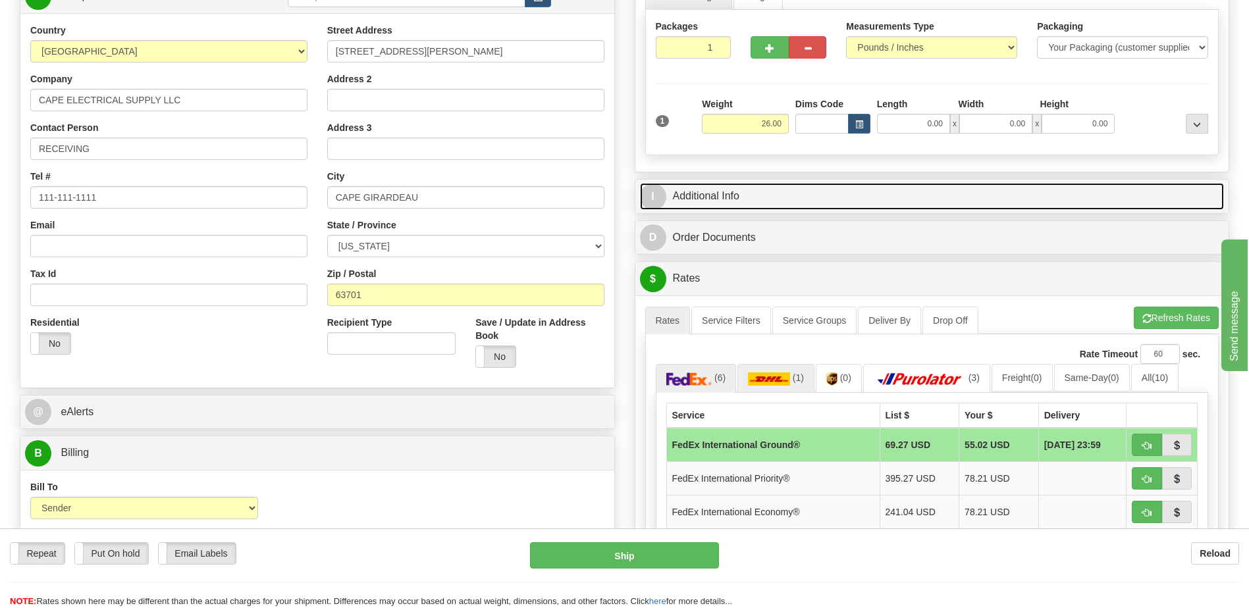
scroll to position [329, 0]
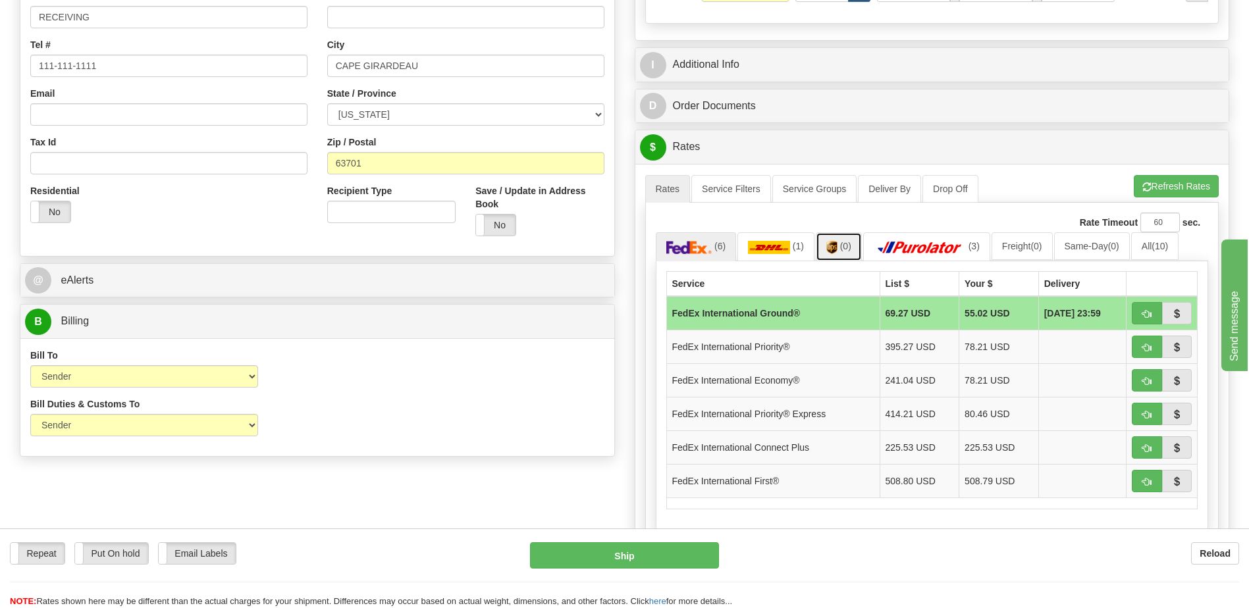
click at [837, 248] on img at bounding box center [831, 247] width 11 height 13
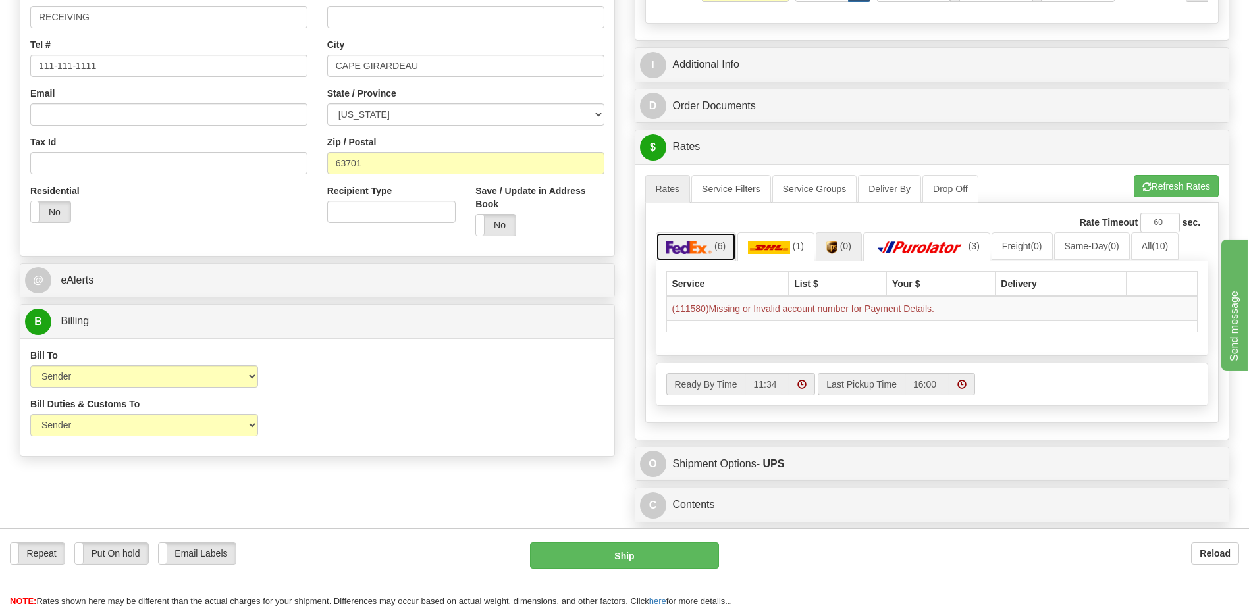
click at [713, 252] on link "(6)" at bounding box center [696, 246] width 81 height 28
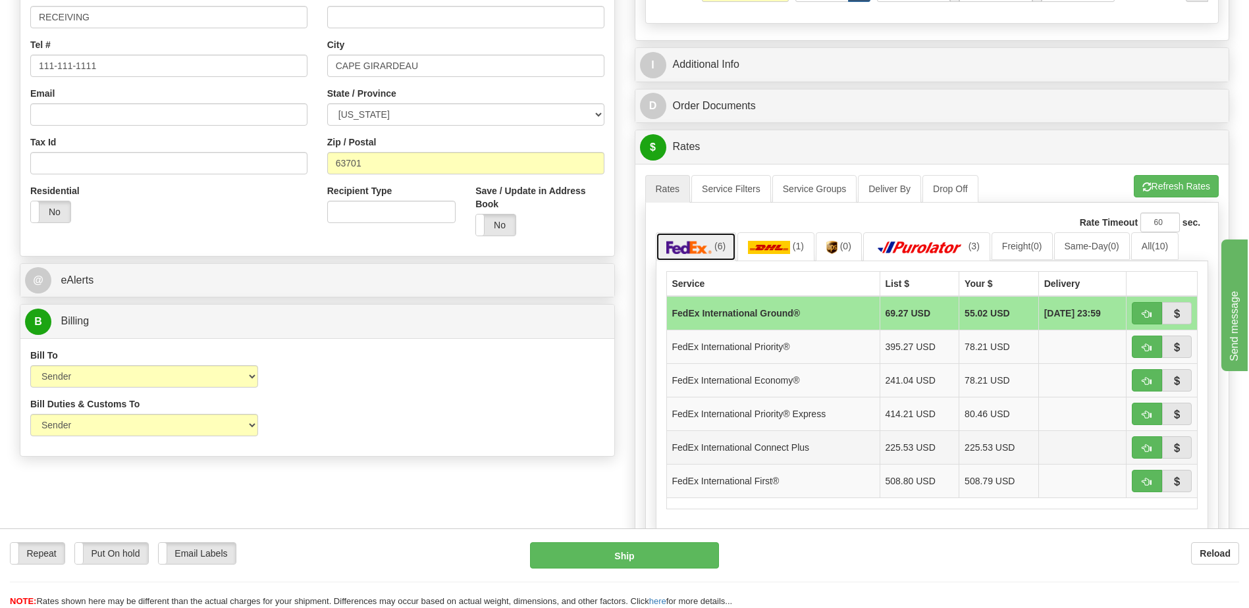
scroll to position [395, 0]
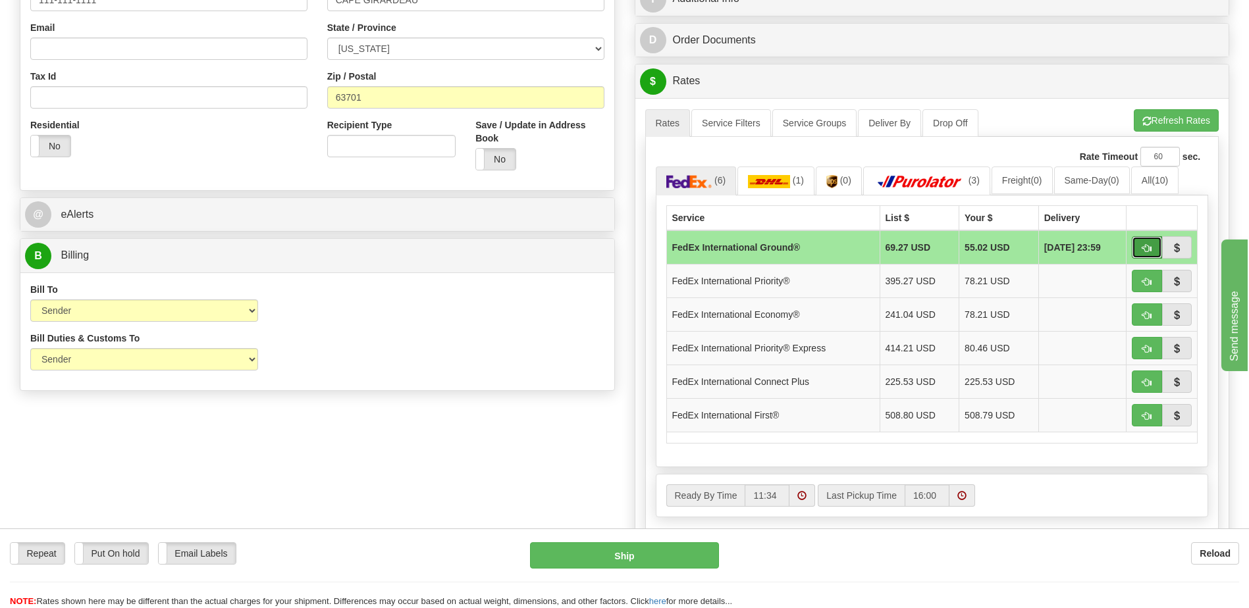
click at [1145, 248] on span "button" at bounding box center [1146, 248] width 9 height 9
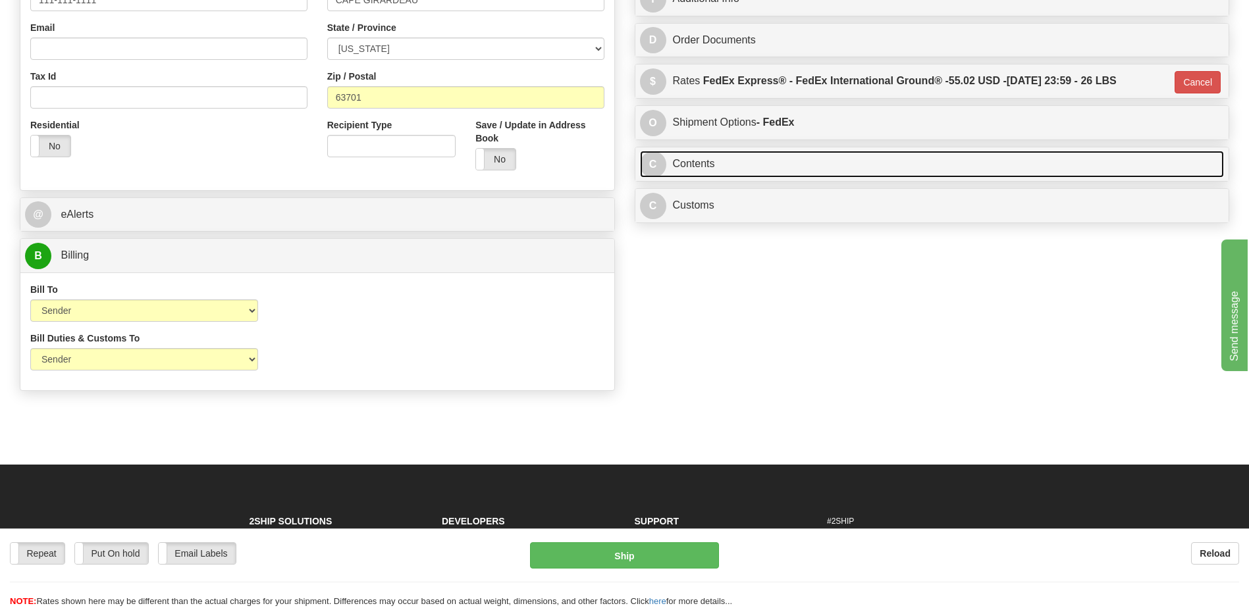
click at [707, 163] on link "C Contents" at bounding box center [932, 164] width 585 height 27
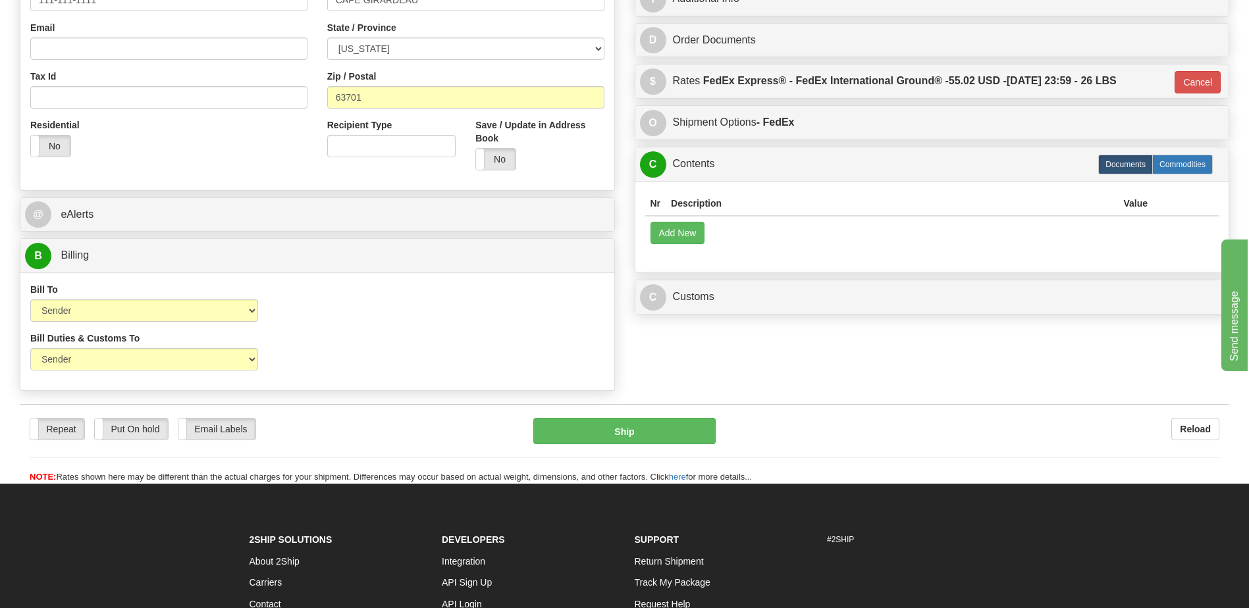
click at [1183, 168] on label "Commodities" at bounding box center [1182, 165] width 61 height 20
type input "92"
radio input "true"
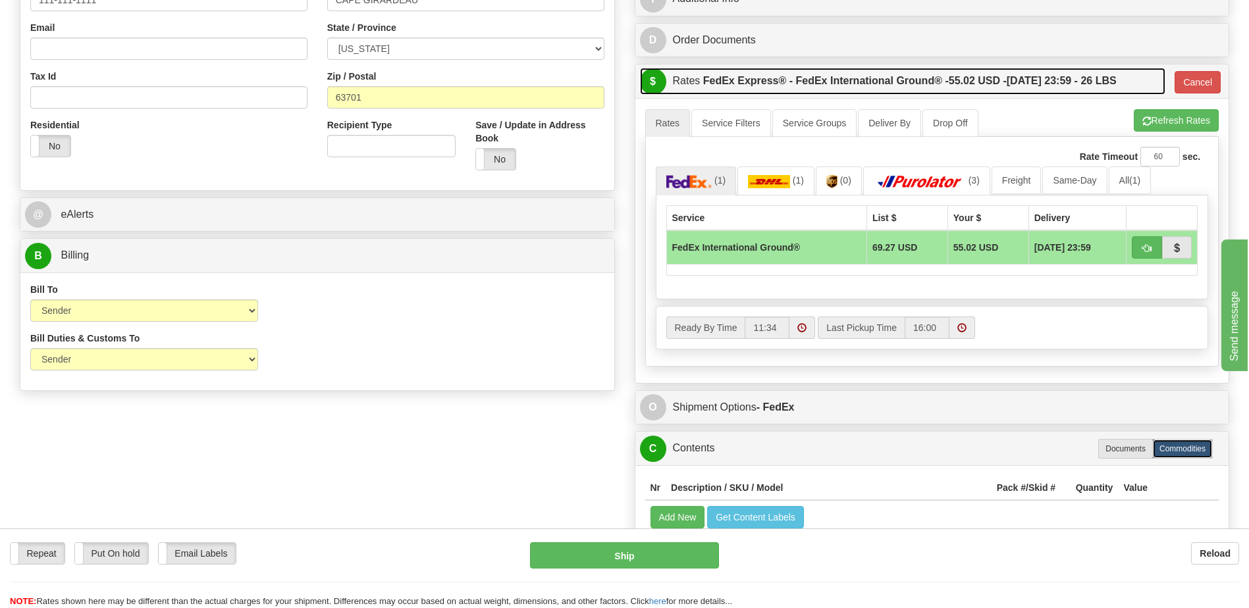
click at [792, 80] on label "FedEx Express® - FedEx International Ground® - 55.02 USD - [DATE] 23:59 - 26 LBS" at bounding box center [910, 81] width 414 height 26
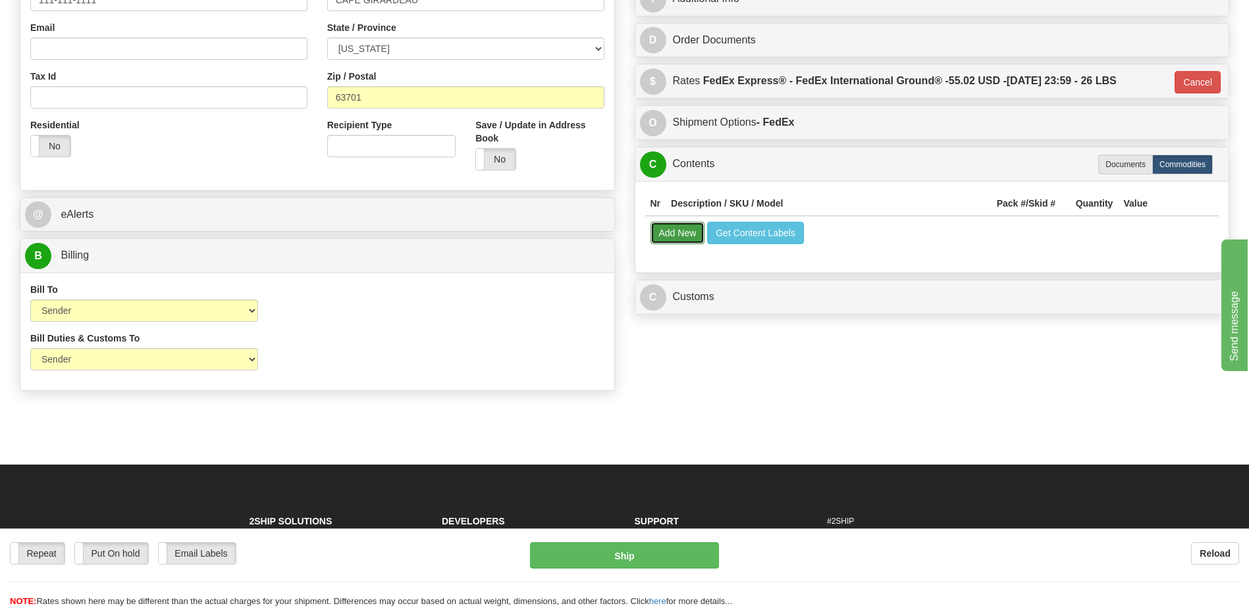
click at [690, 239] on button "Add New" at bounding box center [678, 233] width 55 height 22
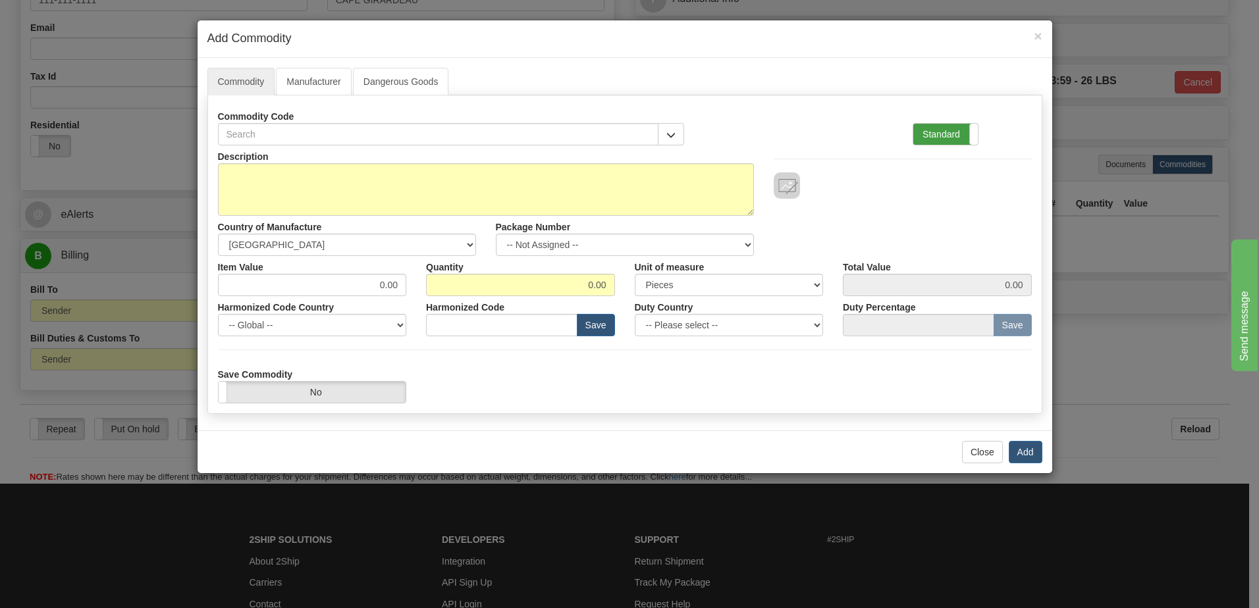
click at [936, 132] on label "Standard" at bounding box center [945, 134] width 65 height 21
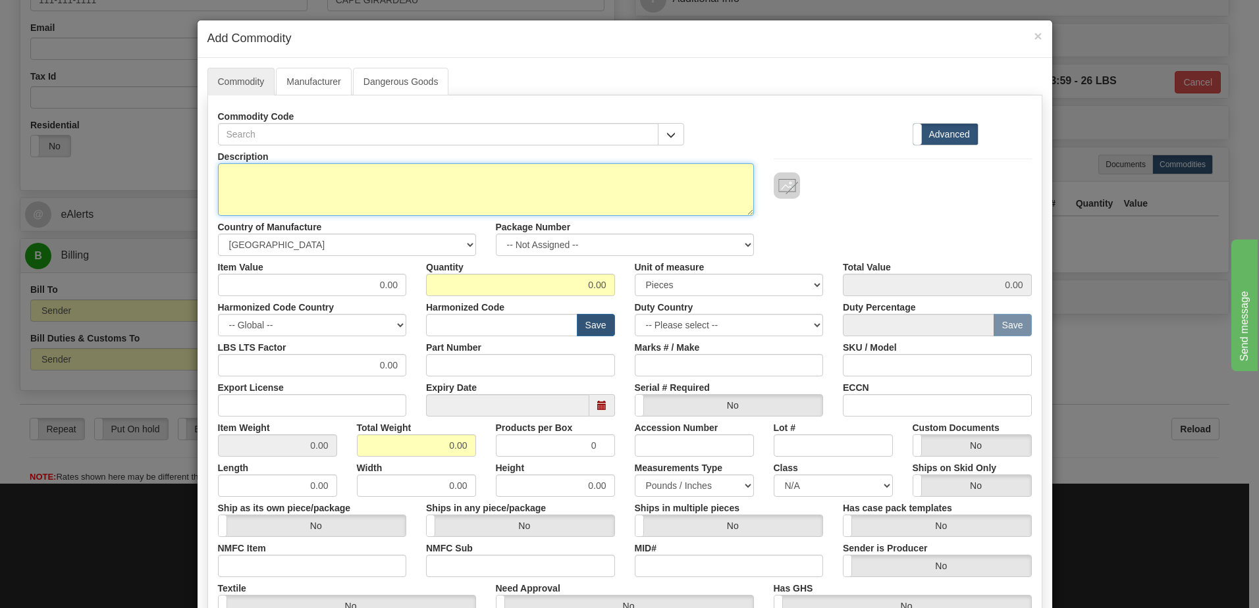
click at [281, 168] on textarea "Description" at bounding box center [486, 189] width 536 height 53
paste textarea "850EP5NNG5HNNANNMSSFBSENNB44"
type textarea "850EP5NNG5HNNANNMSSFBSENNB44"
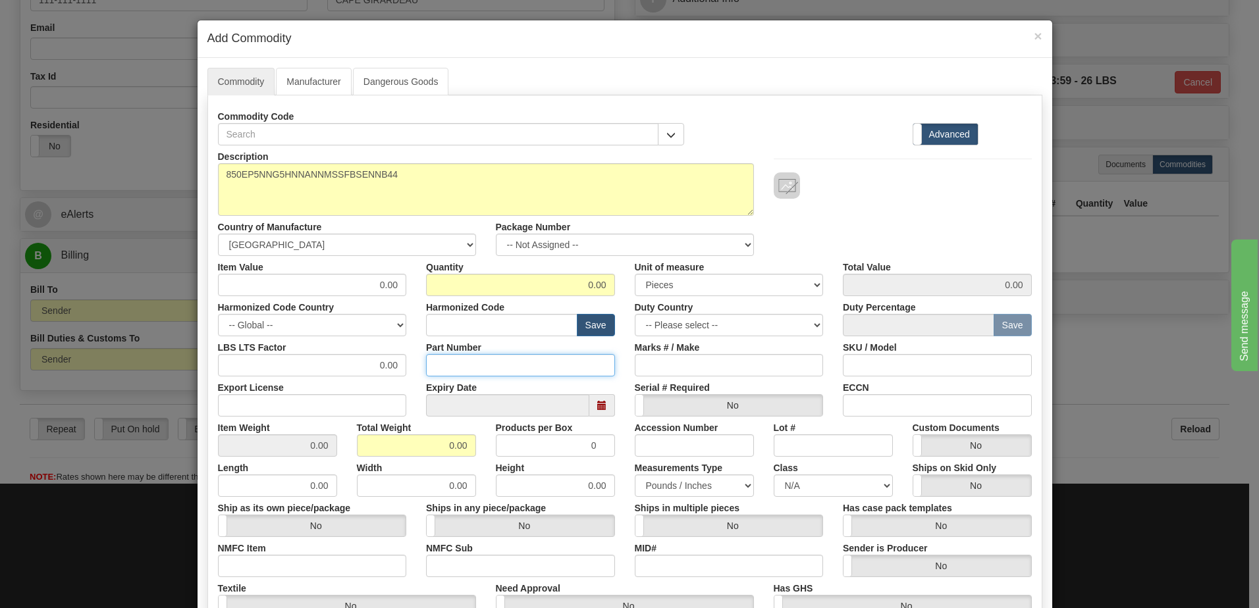
click at [438, 360] on input "Part Number" at bounding box center [520, 365] width 189 height 22
paste input "E850-24258-042X"
type input "E850-24258-042X"
click at [729, 284] on div "Item Value 0.00 Quantity 0.00 Unit of measure 3 Thousand Square Inches Adjustme…" at bounding box center [625, 276] width 834 height 40
type input "1"
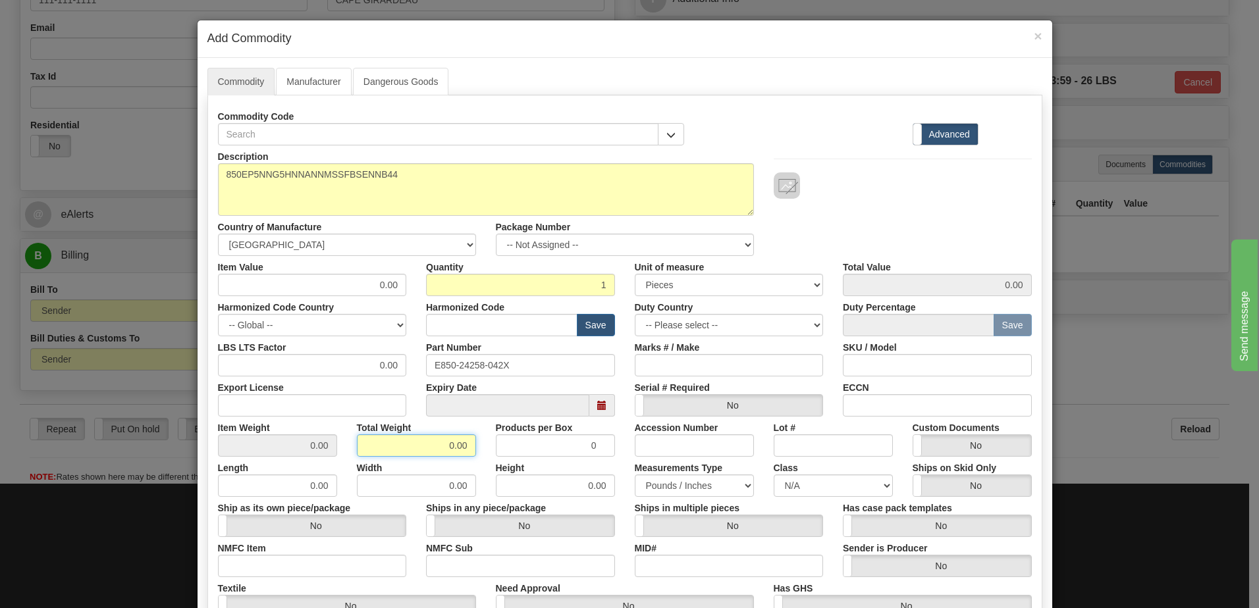
click at [362, 449] on input "0.00" at bounding box center [416, 446] width 119 height 22
click at [512, 448] on div "Products per Box 0" at bounding box center [555, 437] width 139 height 40
click at [394, 435] on input "0.00" at bounding box center [416, 446] width 119 height 22
drag, startPoint x: 403, startPoint y: 456, endPoint x: 491, endPoint y: 450, distance: 88.4
click at [491, 450] on div "Item Weight 0.00 Total Weight 0.00 Products per Box 0 Accession Number Lot # Cu…" at bounding box center [625, 437] width 834 height 40
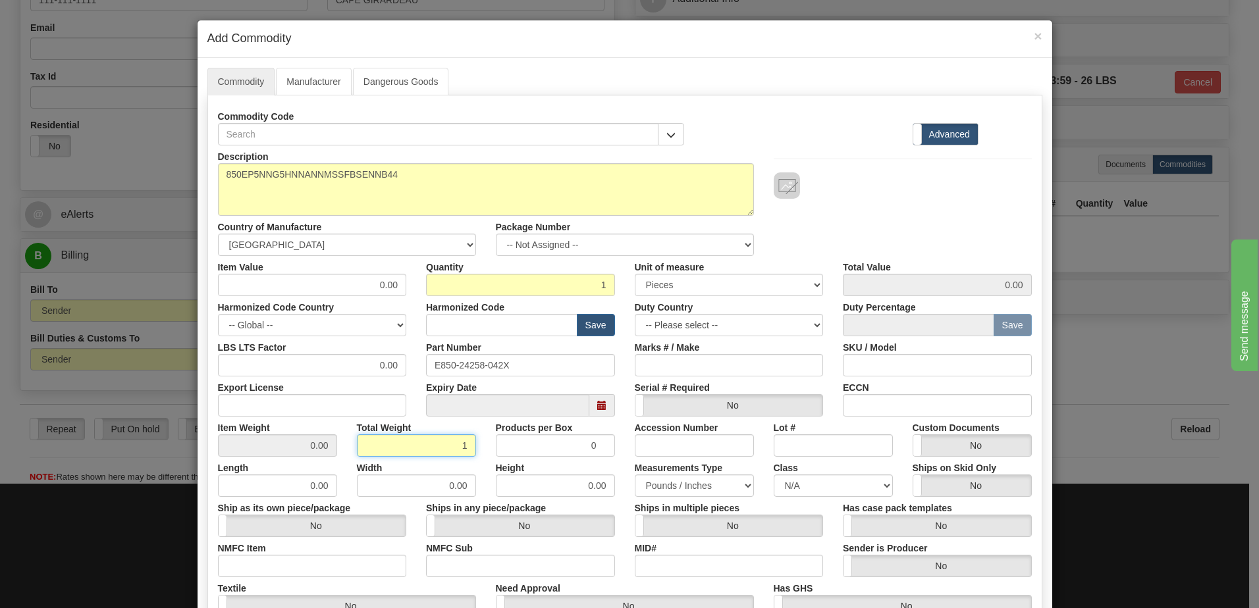
type input "1"
type input "1.0000"
click at [273, 453] on input "1.0000" at bounding box center [277, 446] width 119 height 22
click at [436, 333] on input "text" at bounding box center [501, 325] width 151 height 22
type input "8536.49.0090"
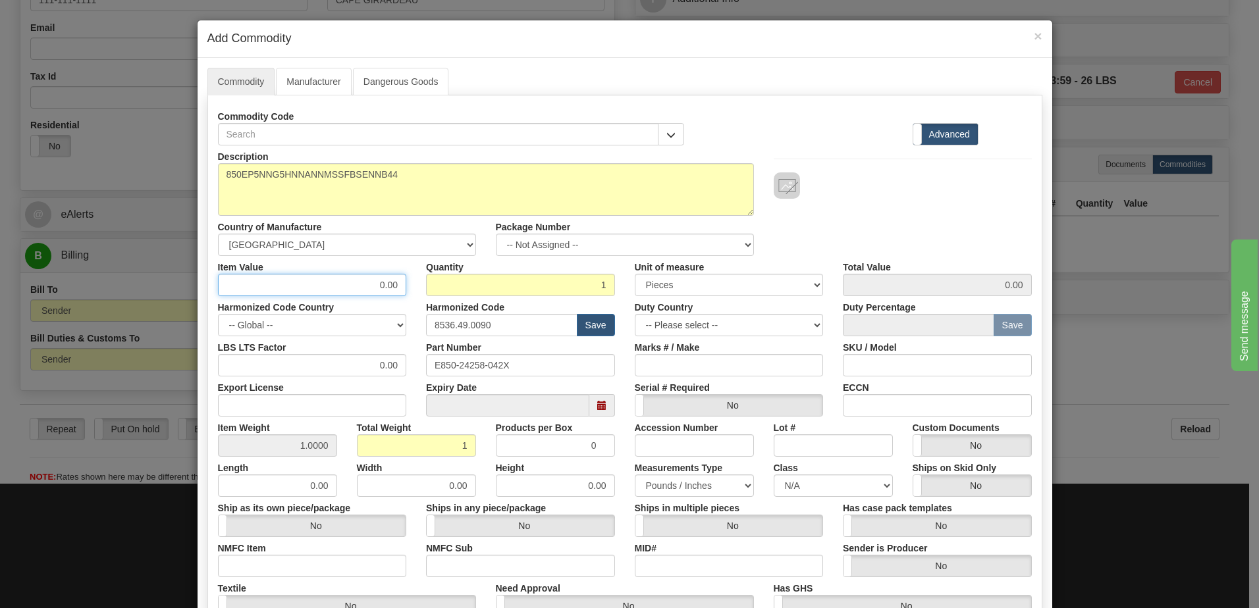
drag, startPoint x: 356, startPoint y: 290, endPoint x: 429, endPoint y: 288, distance: 73.1
click at [429, 288] on div "Item Value 0.00 Quantity 1 Unit of measure 3 Thousand Square Inches Adjustments…" at bounding box center [625, 276] width 834 height 40
type input "3895.75"
click at [429, 288] on input "1" at bounding box center [520, 285] width 189 height 22
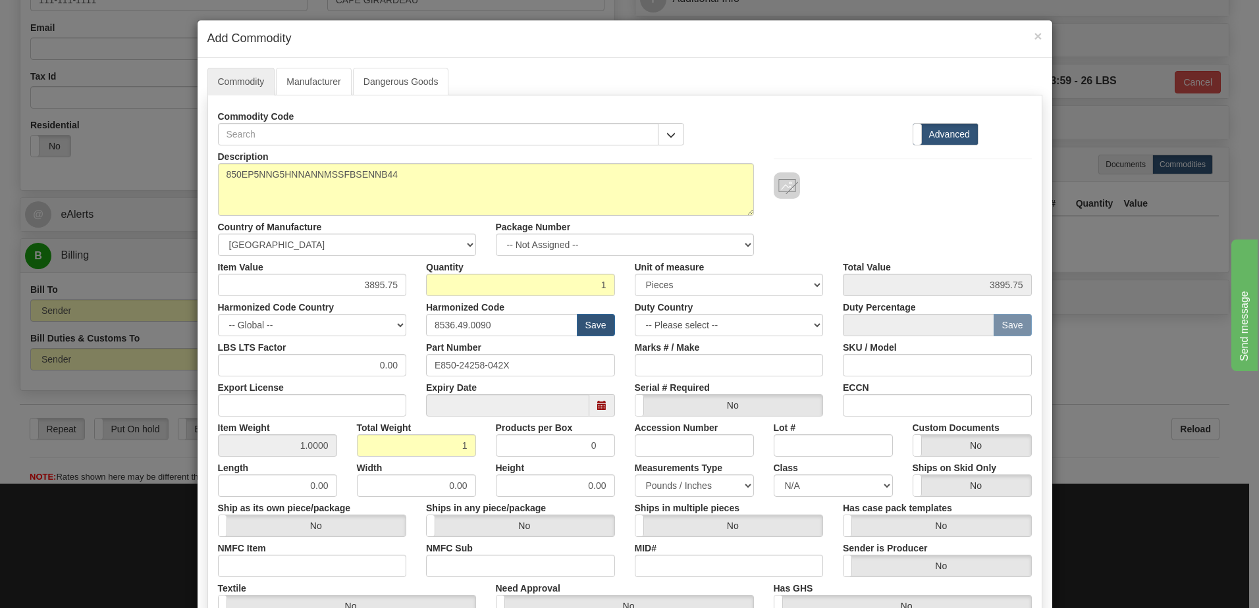
click at [874, 191] on div at bounding box center [903, 186] width 258 height 26
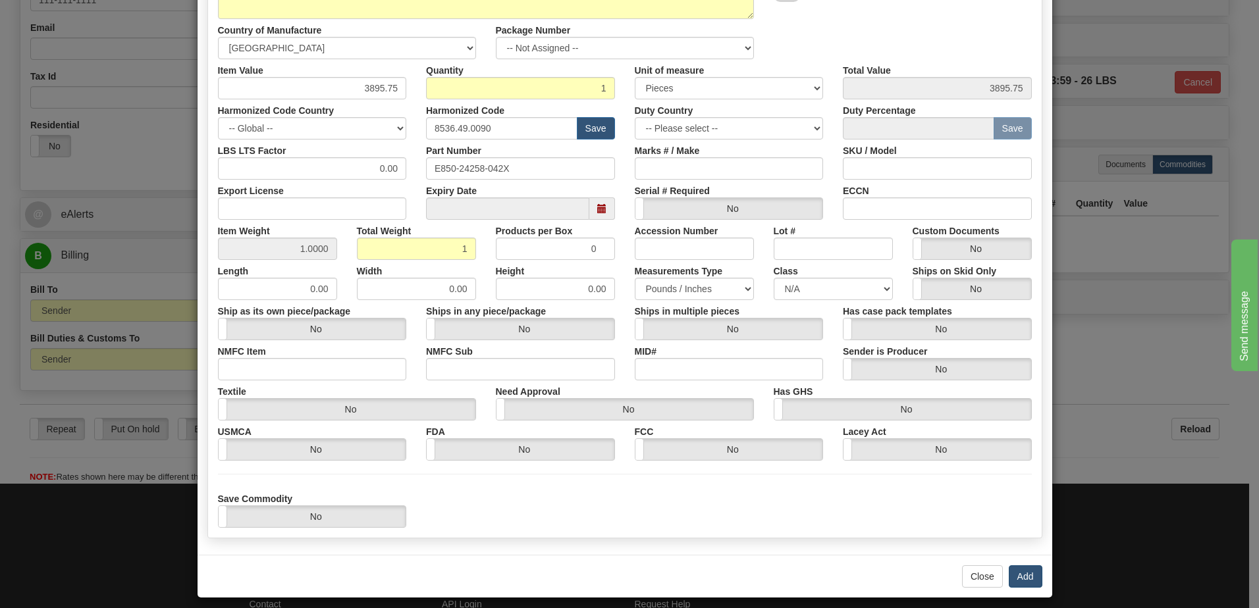
scroll to position [198, 0]
click at [1023, 573] on button "Add" at bounding box center [1026, 576] width 34 height 22
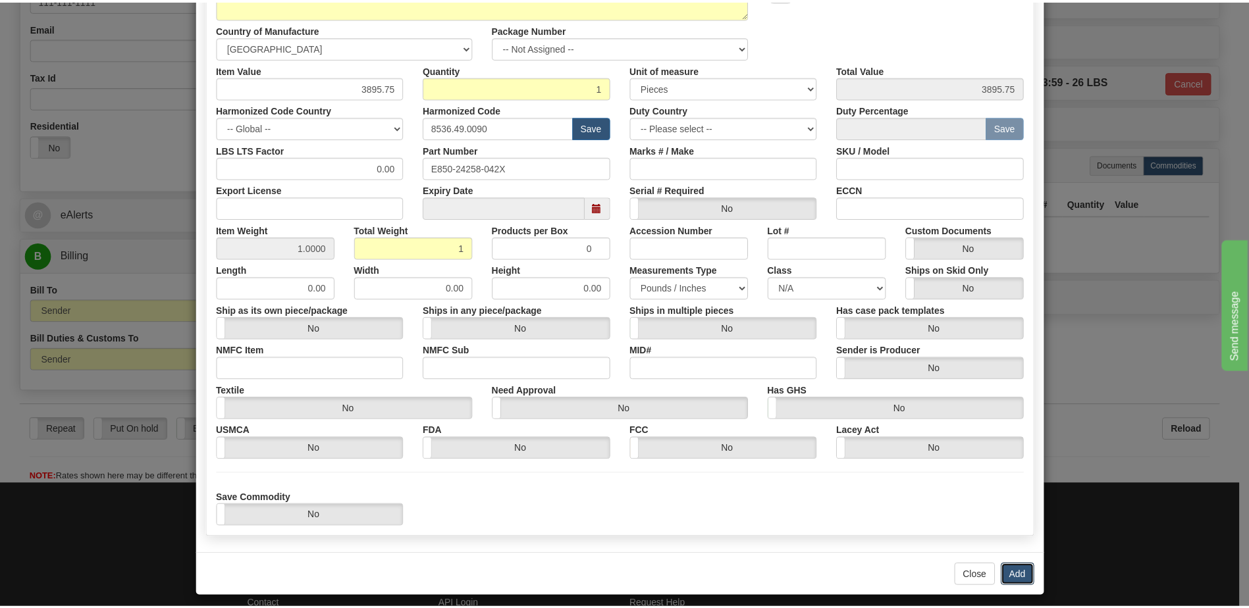
scroll to position [0, 0]
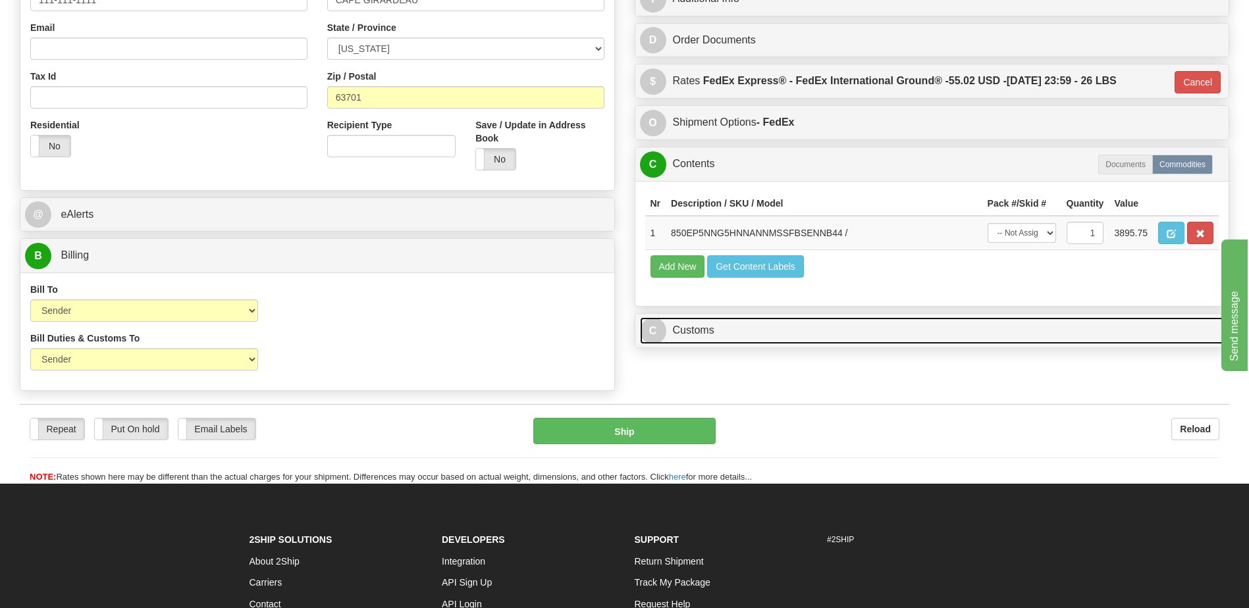
click at [732, 336] on link "C Customs" at bounding box center [932, 330] width 585 height 27
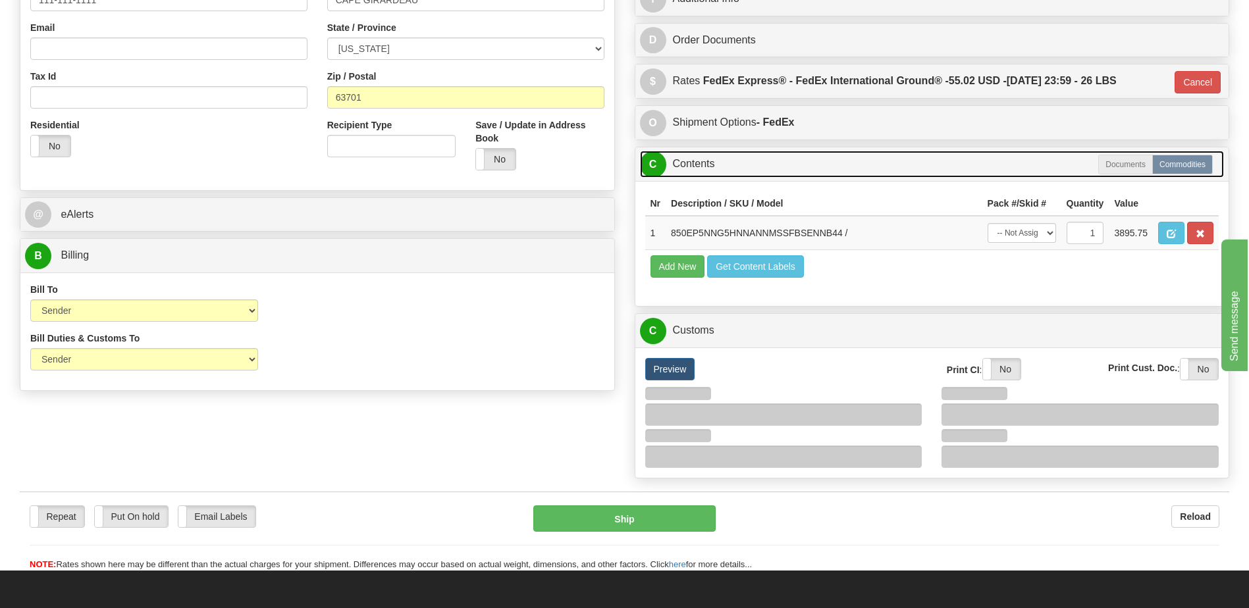
click at [692, 167] on link "C Contents" at bounding box center [932, 164] width 585 height 27
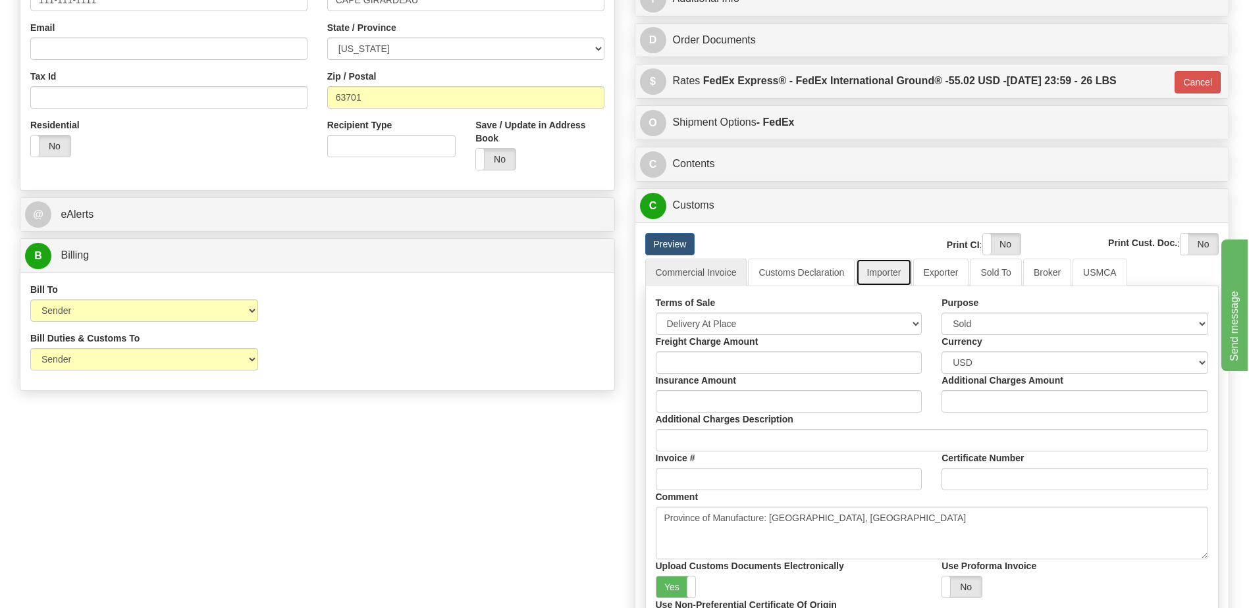
click at [894, 273] on link "Importer" at bounding box center [883, 273] width 55 height 28
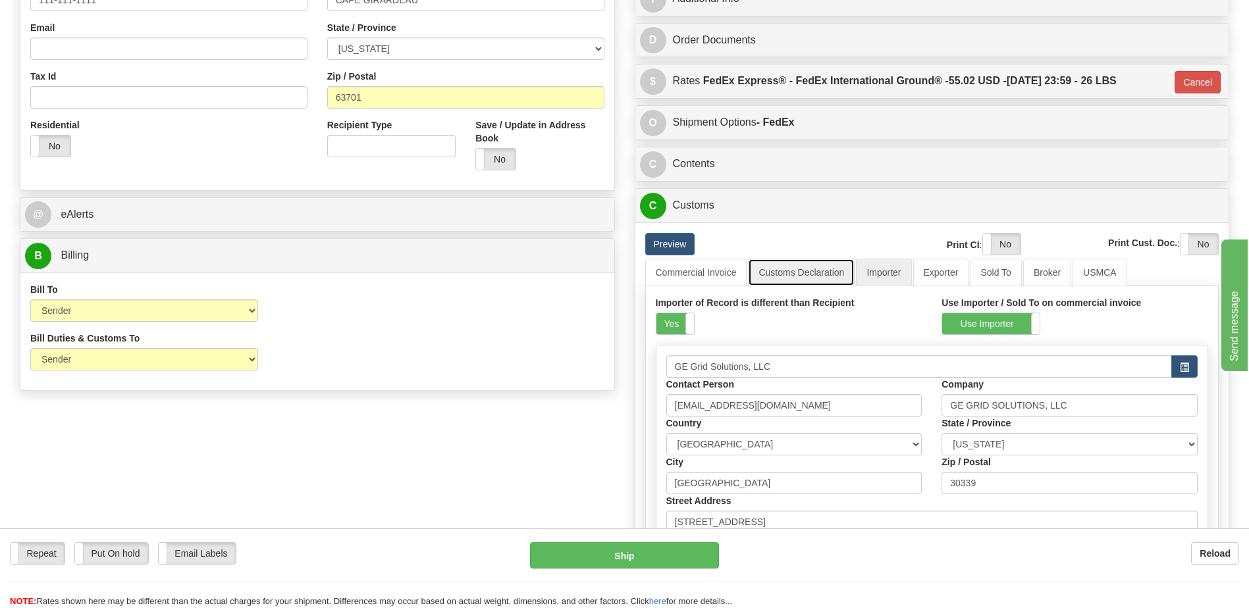
click at [805, 267] on link "Customs Declaration" at bounding box center [801, 273] width 107 height 28
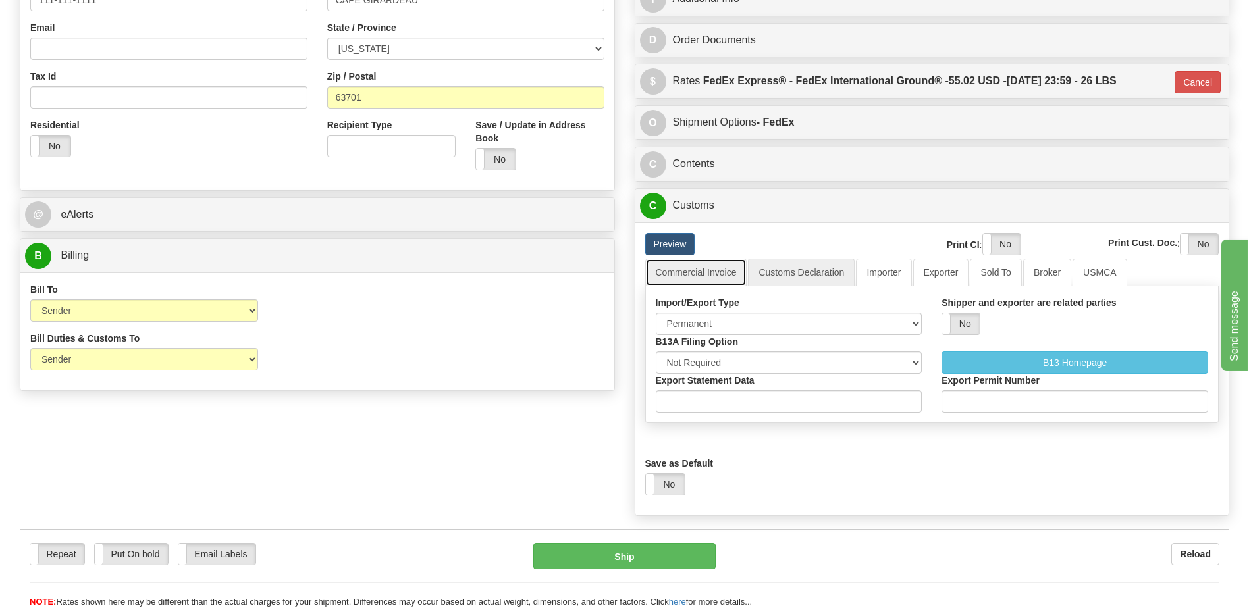
click at [716, 279] on link "Commercial Invoice" at bounding box center [696, 273] width 102 height 28
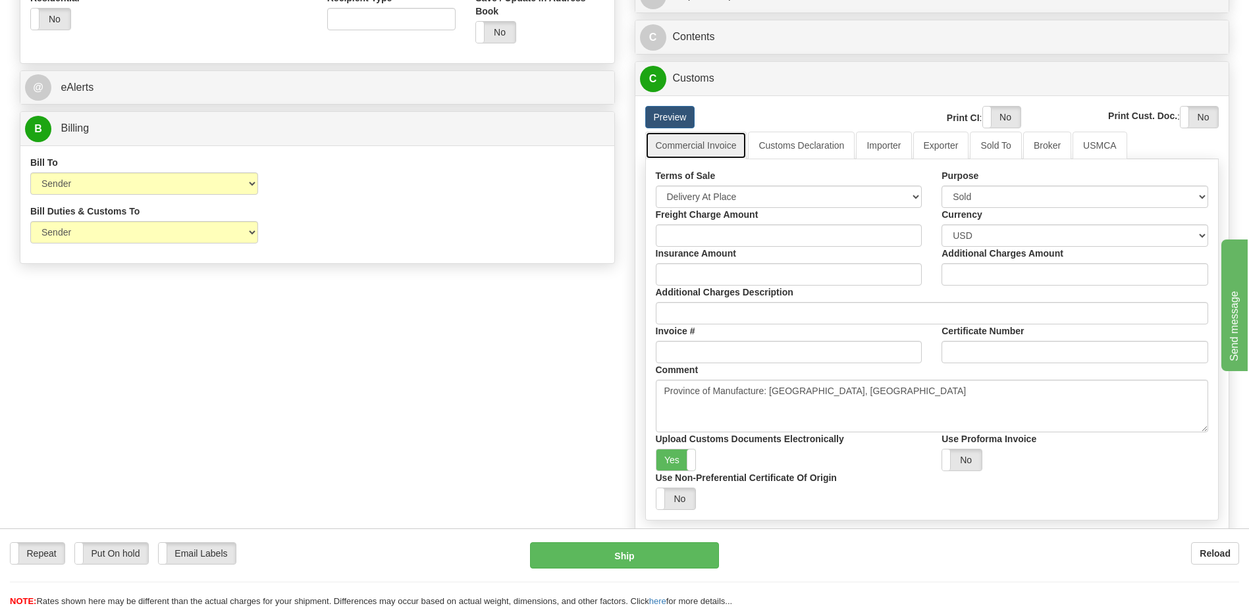
scroll to position [527, 0]
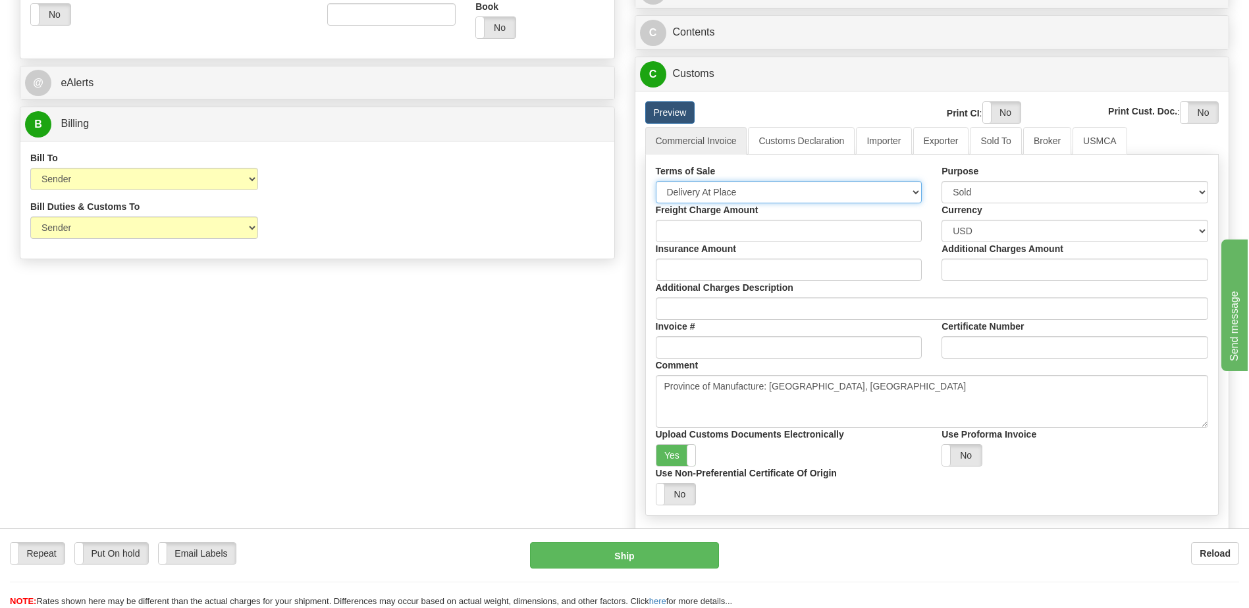
click at [745, 187] on select "Free Carrier Free On Board Ex Works Delivered Duty Unpaid Delivered Duty Paid C…" at bounding box center [789, 192] width 267 height 22
select select "7"
click at [656, 181] on select "Free Carrier Free On Board Ex Works Delivered Duty Unpaid Delivered Duty Paid C…" at bounding box center [789, 192] width 267 height 22
click at [443, 388] on div "Order # S Sender Default" at bounding box center [624, 91] width 1229 height 1048
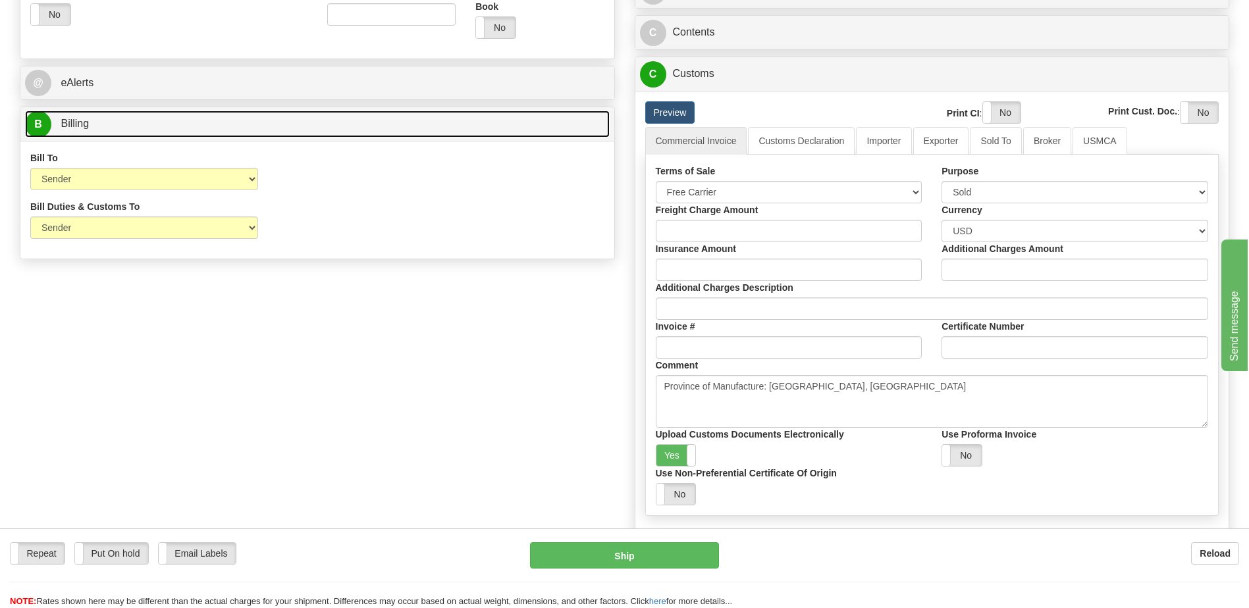
click at [88, 121] on span "Billing" at bounding box center [75, 123] width 28 height 11
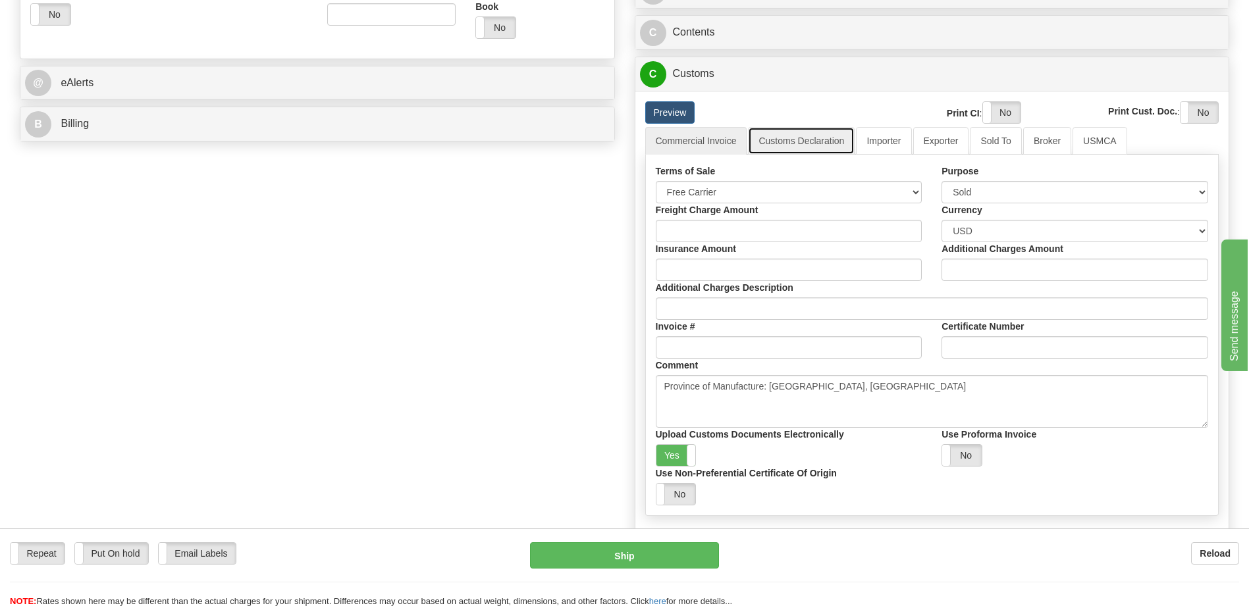
click at [788, 144] on link "Customs Declaration" at bounding box center [801, 141] width 107 height 28
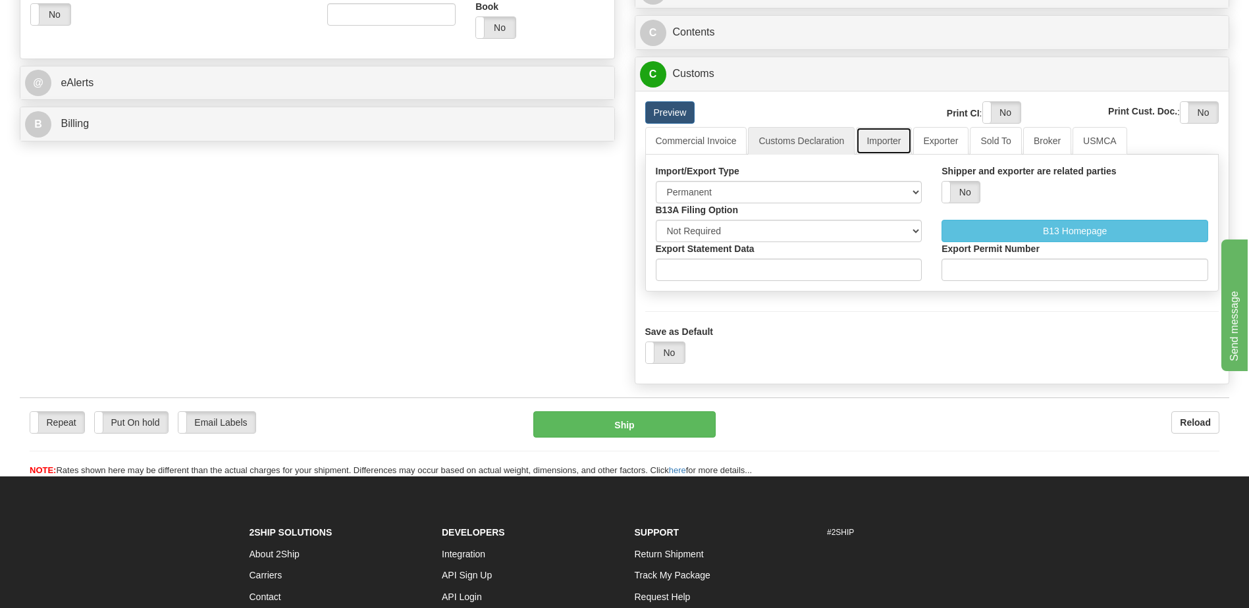
click at [886, 150] on link "Importer" at bounding box center [883, 141] width 55 height 28
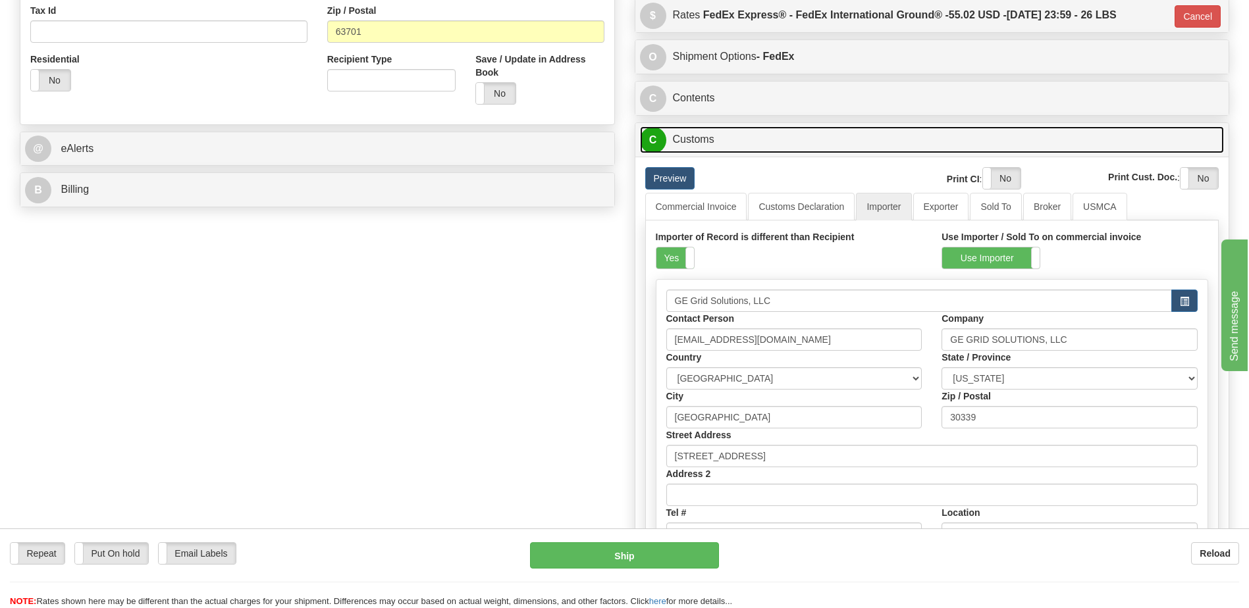
click at [695, 147] on link "C Customs" at bounding box center [932, 139] width 585 height 27
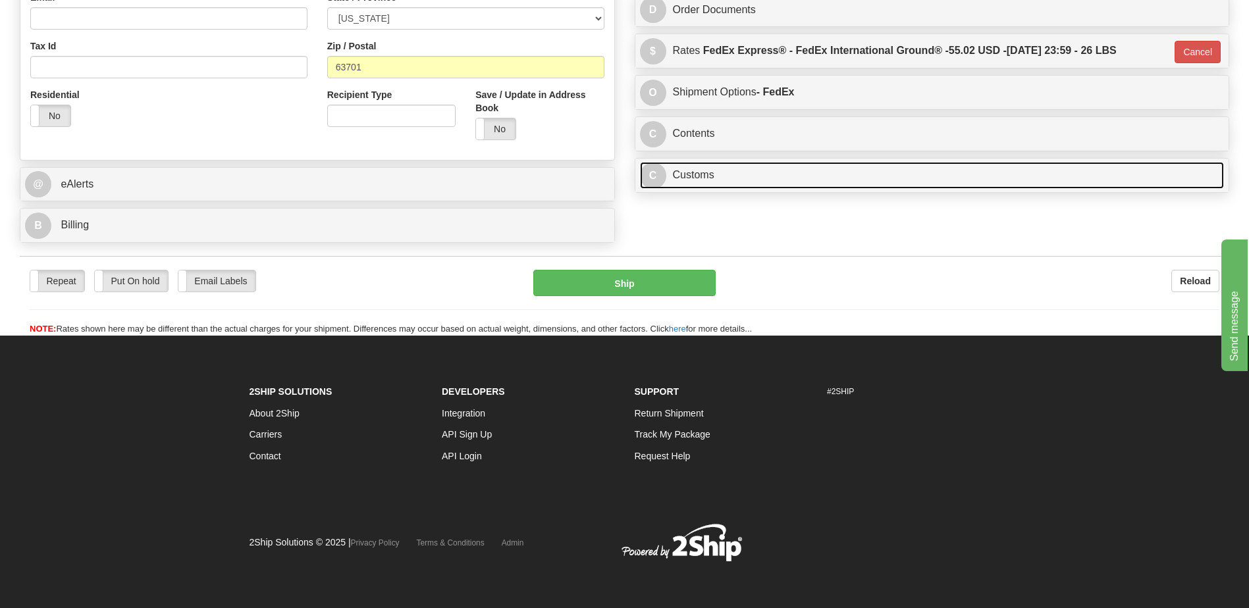
scroll to position [426, 0]
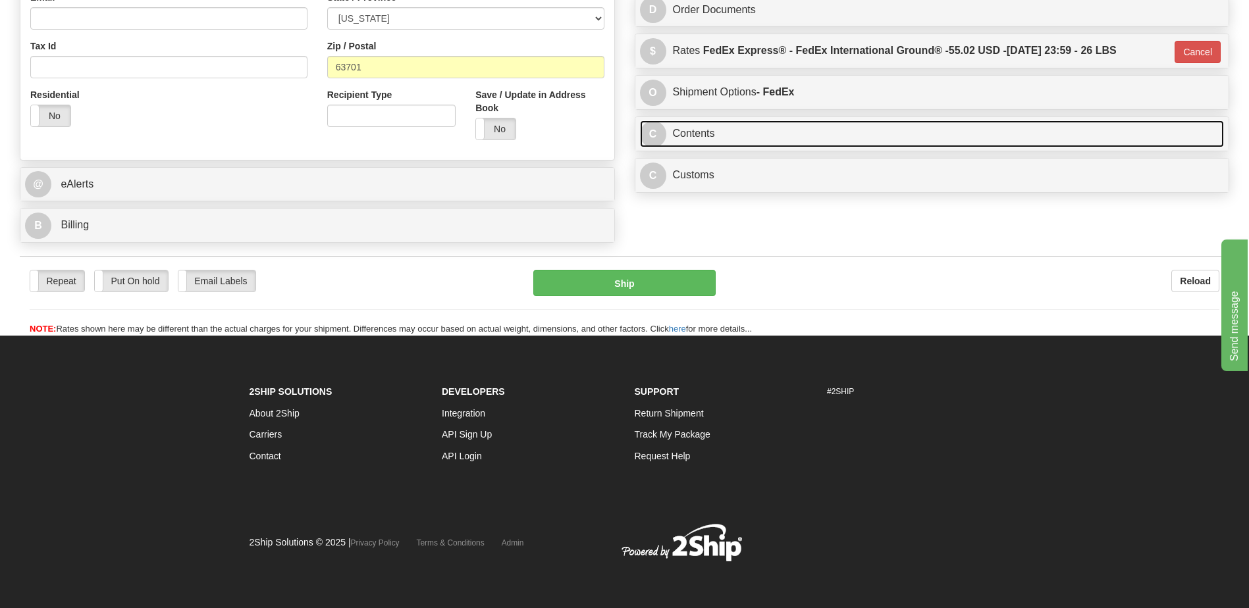
click at [698, 134] on link "C Contents" at bounding box center [932, 134] width 585 height 27
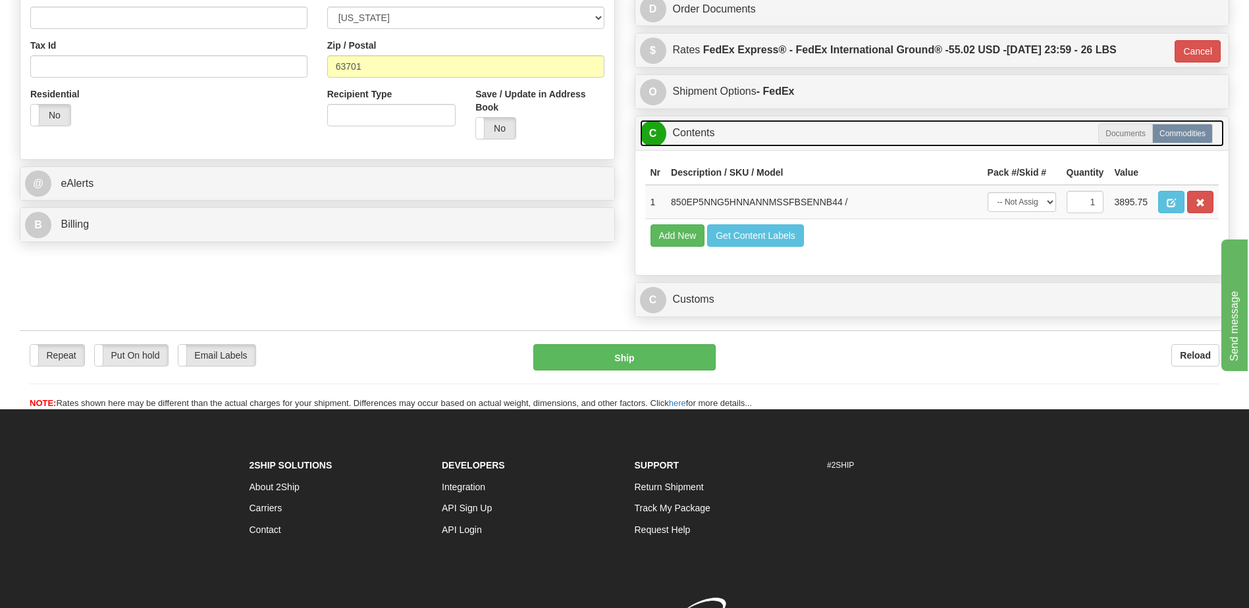
click at [698, 134] on link "C Contents" at bounding box center [932, 133] width 585 height 27
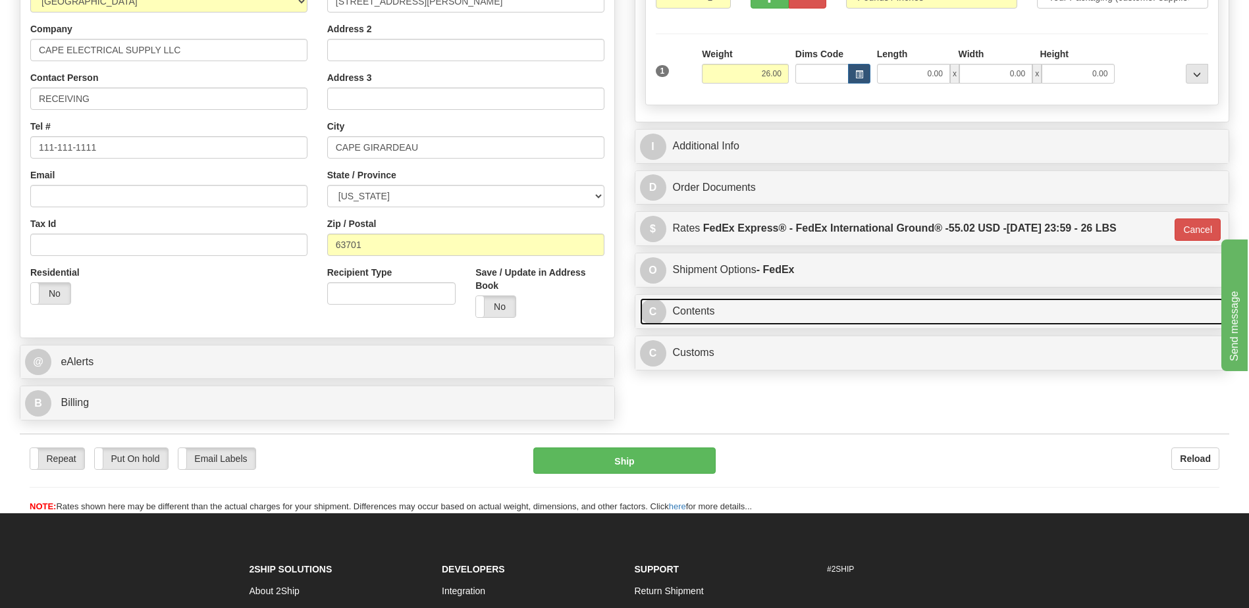
scroll to position [228, 0]
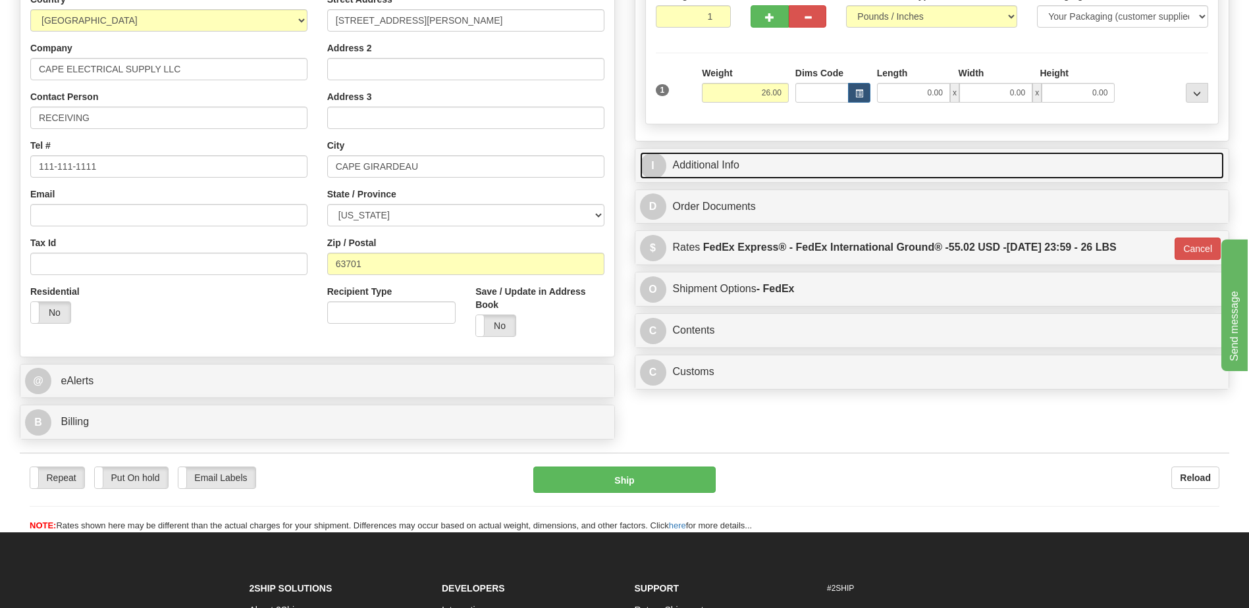
click at [686, 163] on link "I Additional Info" at bounding box center [932, 165] width 585 height 27
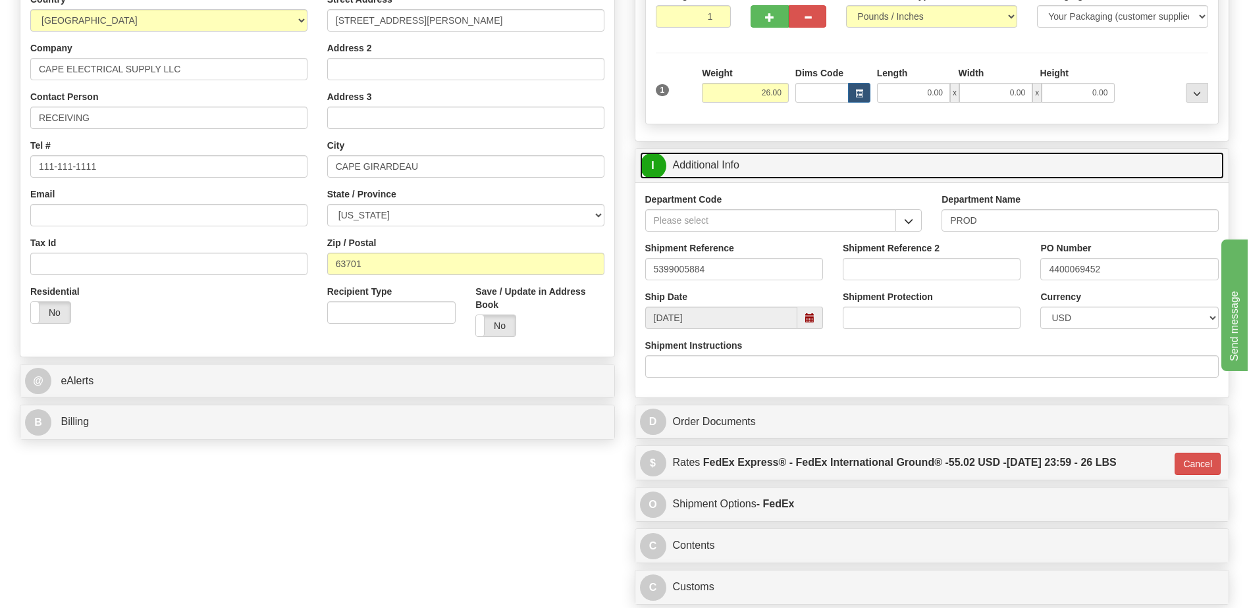
click at [686, 163] on link "I Additional Info" at bounding box center [932, 165] width 585 height 27
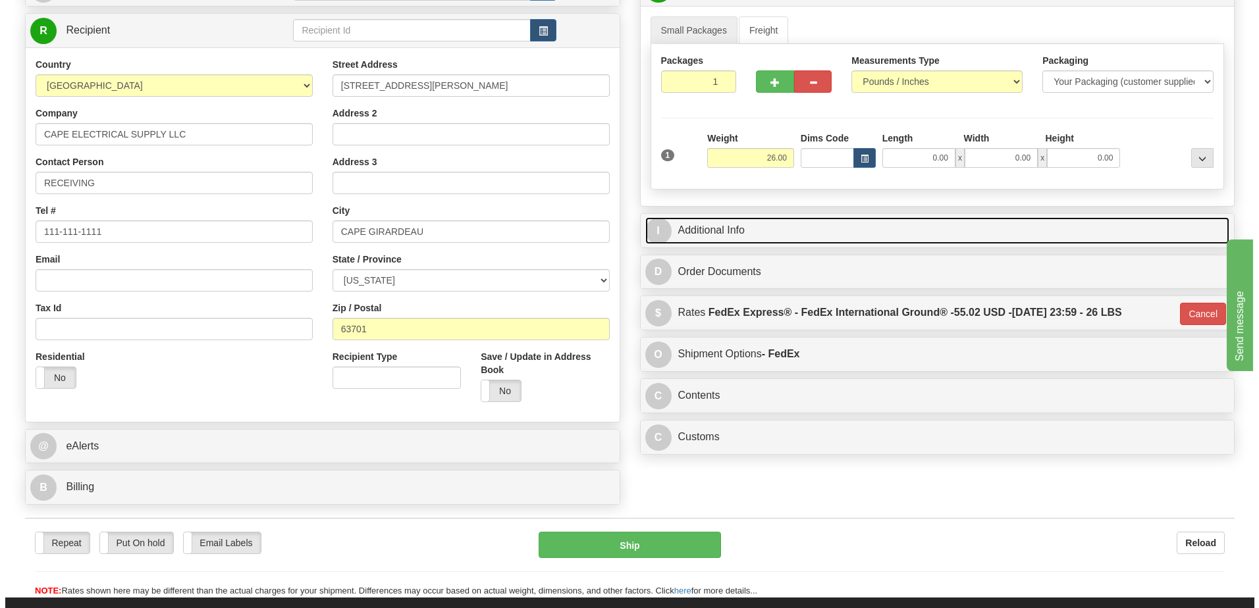
scroll to position [163, 0]
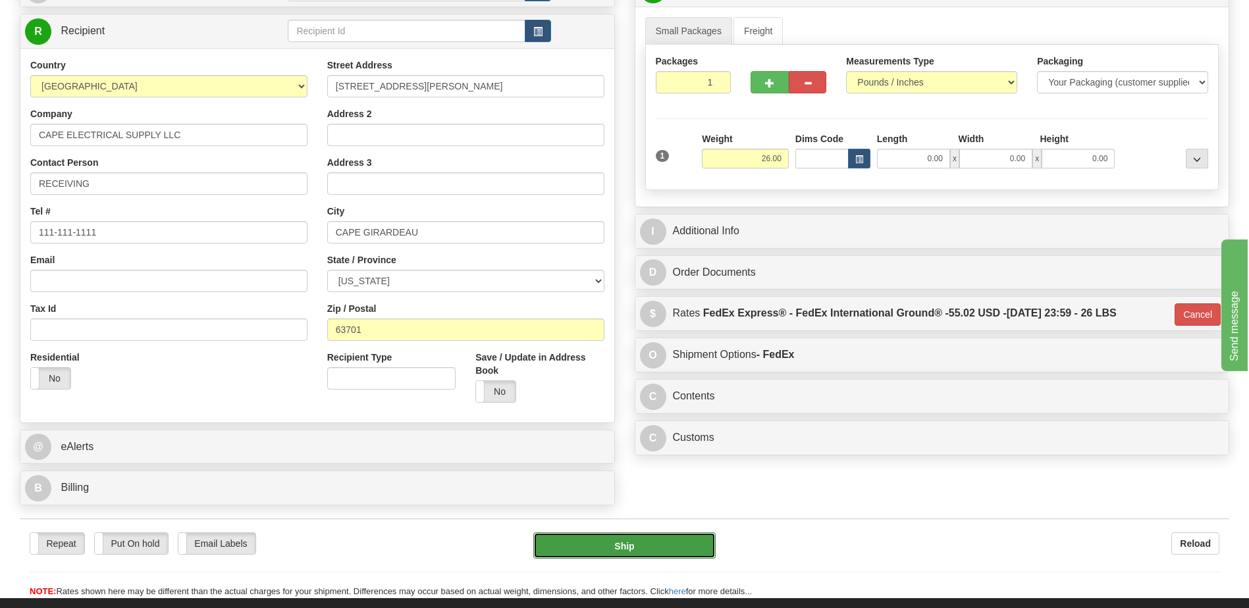
click at [601, 539] on button "Ship" at bounding box center [624, 546] width 182 height 26
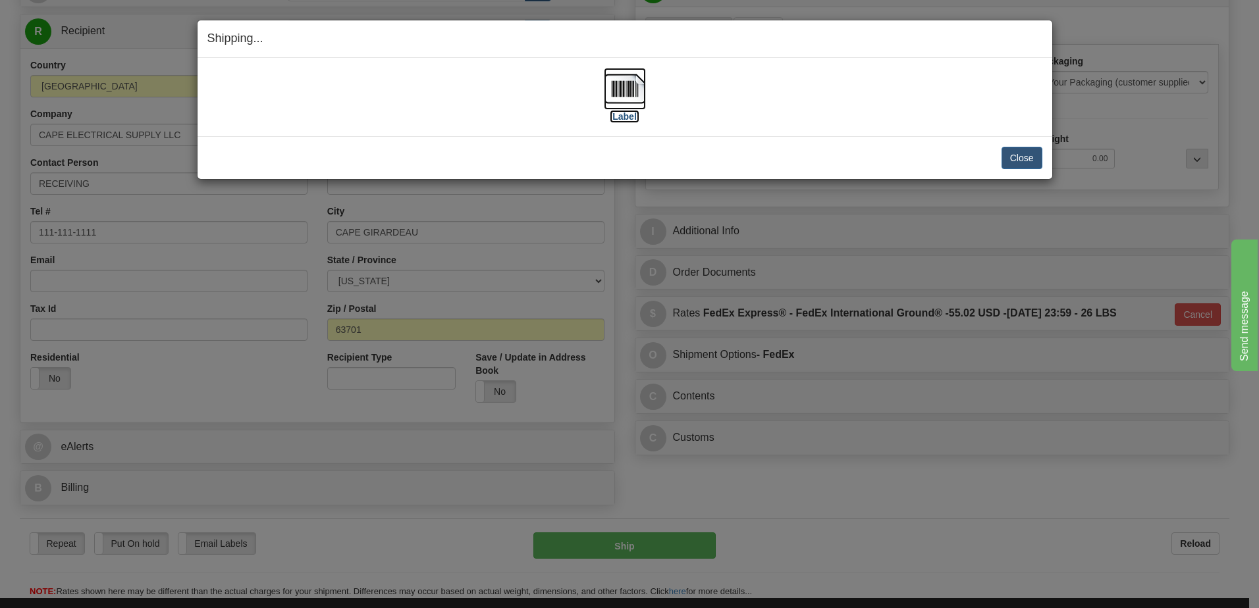
click at [630, 93] on img at bounding box center [625, 89] width 42 height 42
click at [1025, 163] on button "Close" at bounding box center [1022, 158] width 41 height 22
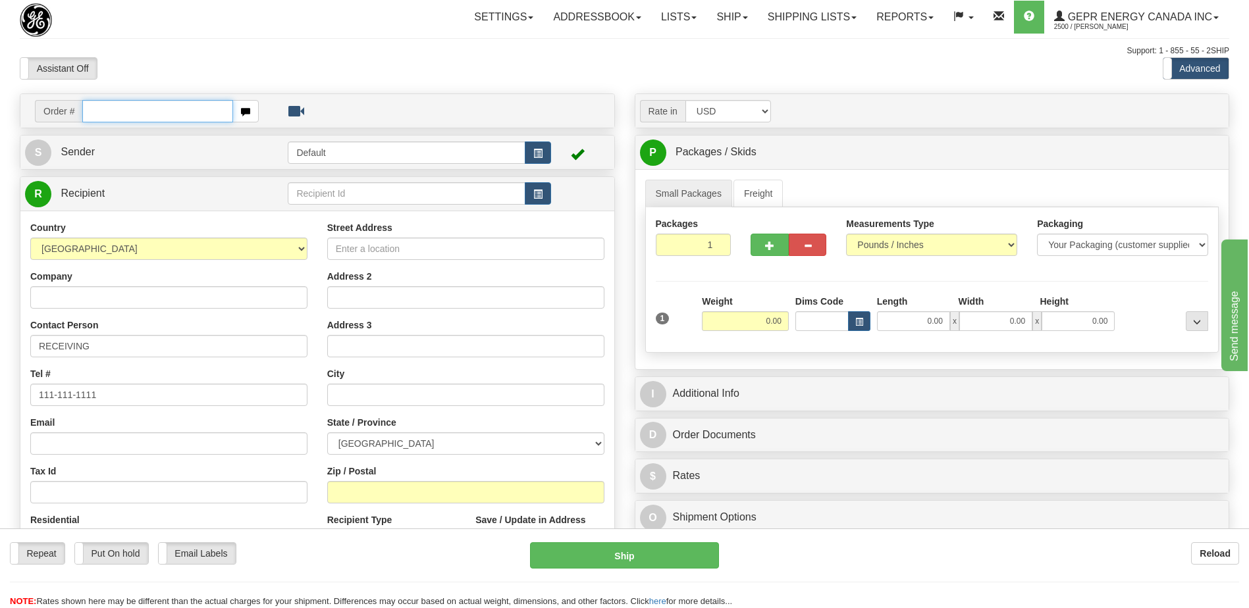
click at [113, 113] on input "text" at bounding box center [157, 111] width 150 height 22
paste input "86703907"
type input "86703907"
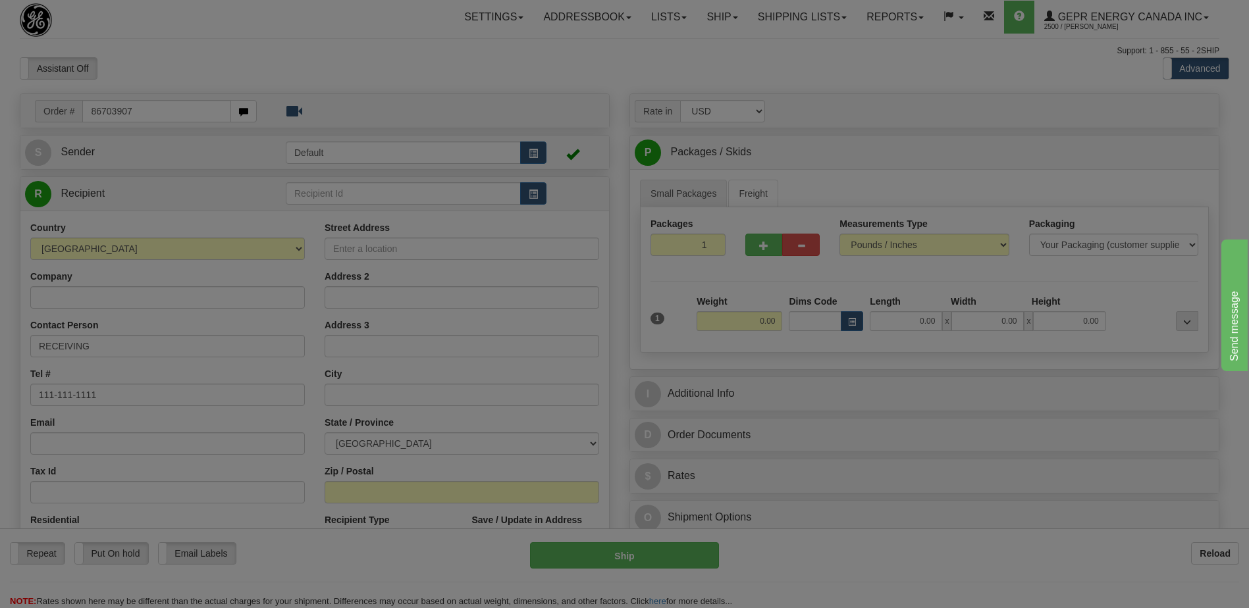
click at [129, 67] on body "Training Course Close Toggle navigation Settings Shipping Preferences New Recip…" at bounding box center [624, 304] width 1249 height 608
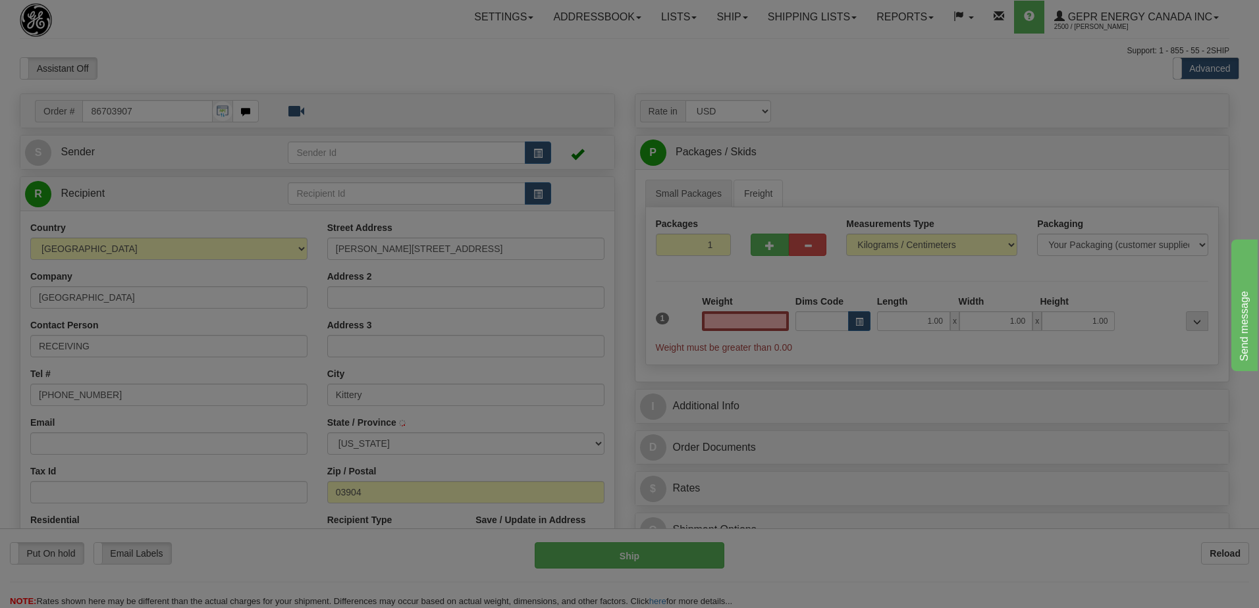
type input "KITTERY"
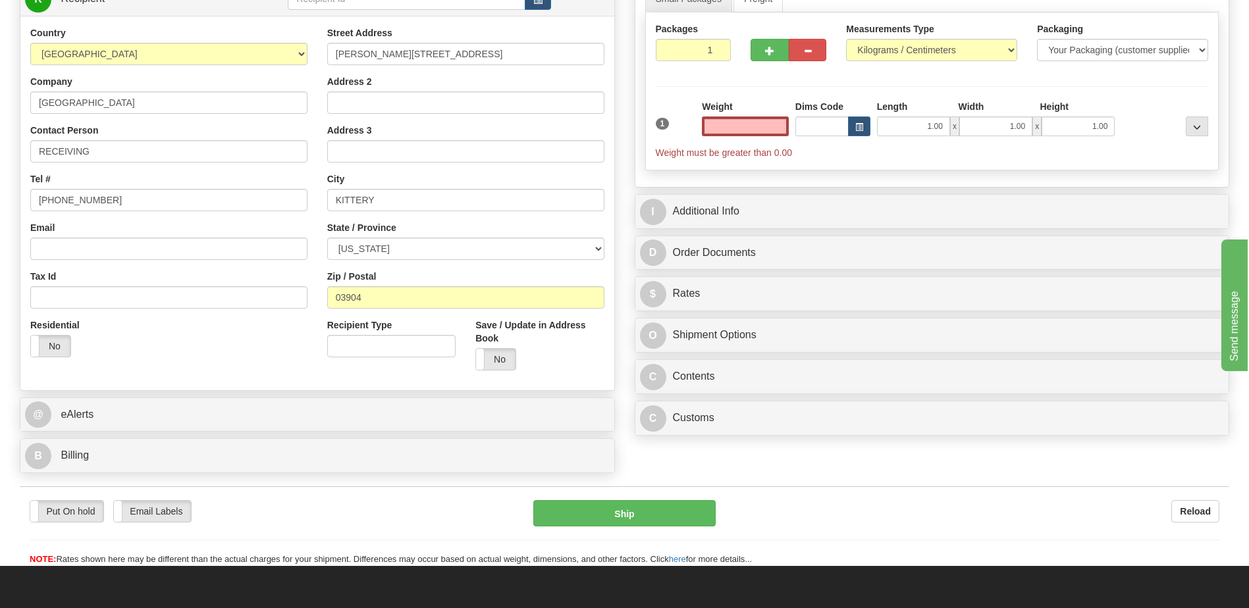
scroll to position [329, 0]
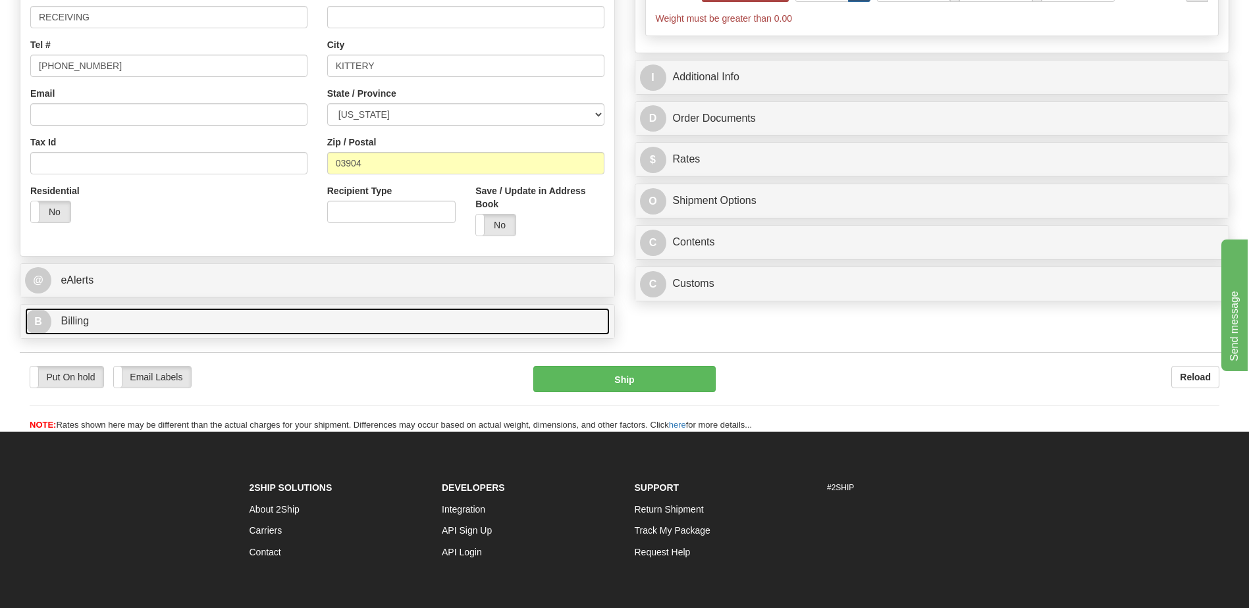
type input "0.00"
click at [119, 317] on link "B Billing" at bounding box center [317, 321] width 585 height 27
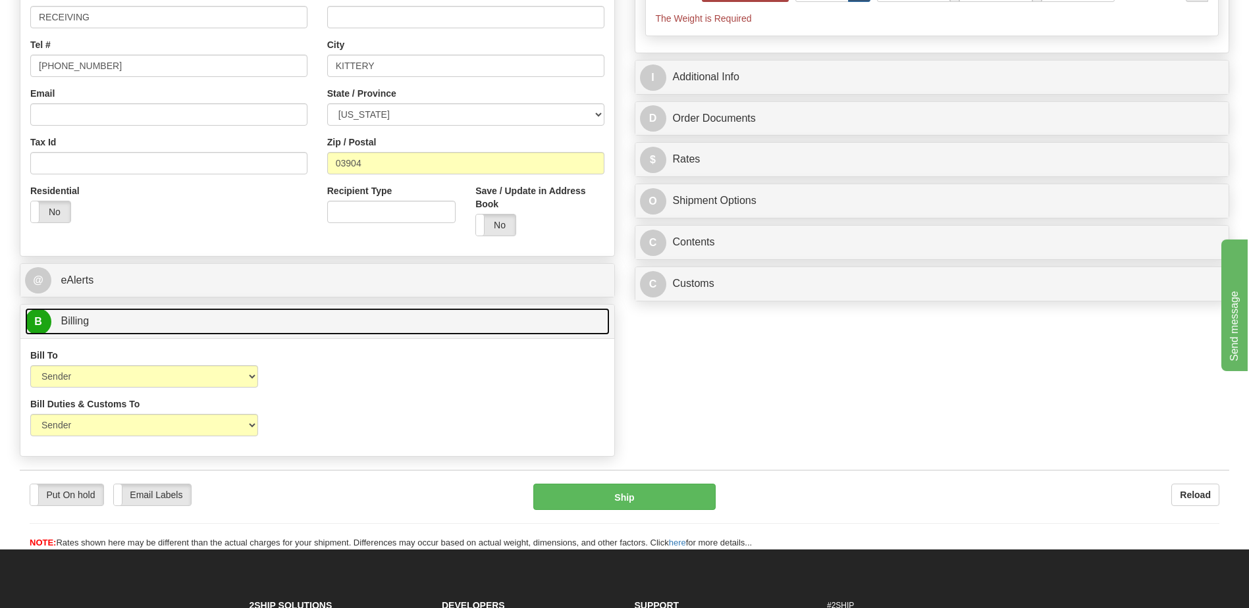
click at [119, 317] on link "B Billing" at bounding box center [317, 321] width 585 height 27
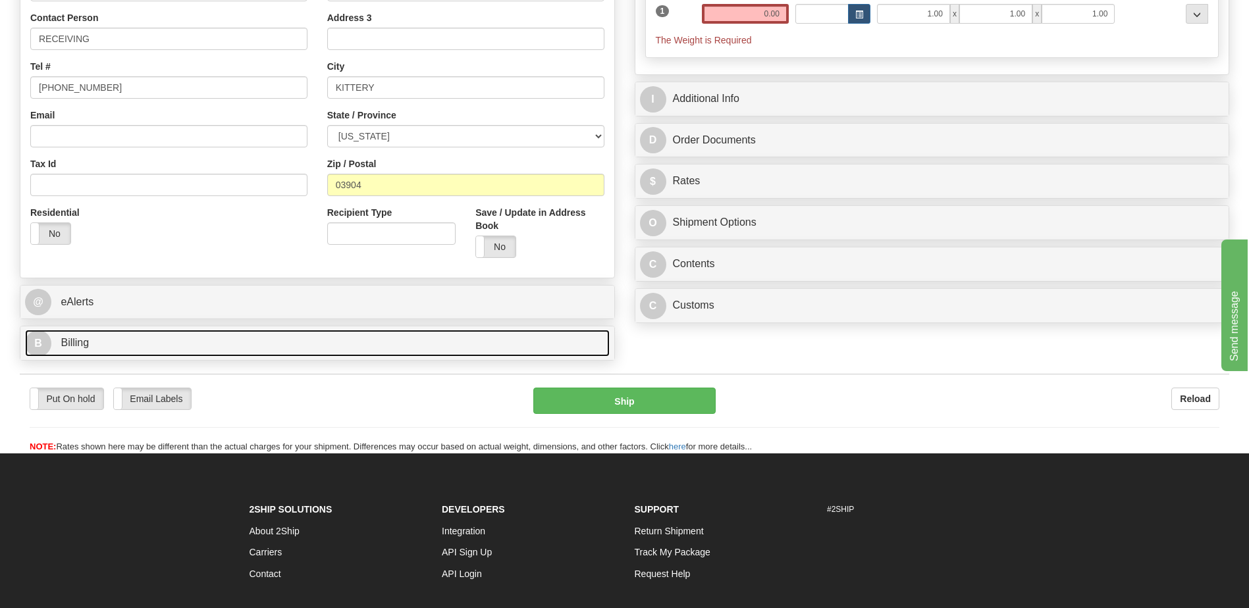
scroll to position [132, 0]
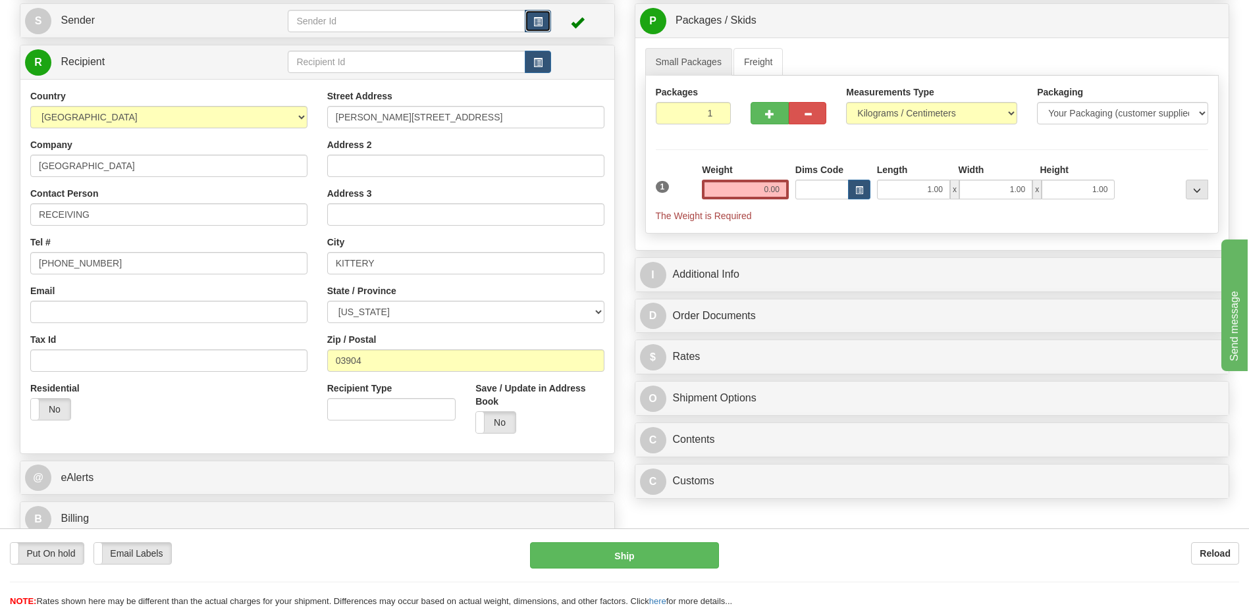
click at [539, 26] on span "button" at bounding box center [537, 22] width 9 height 9
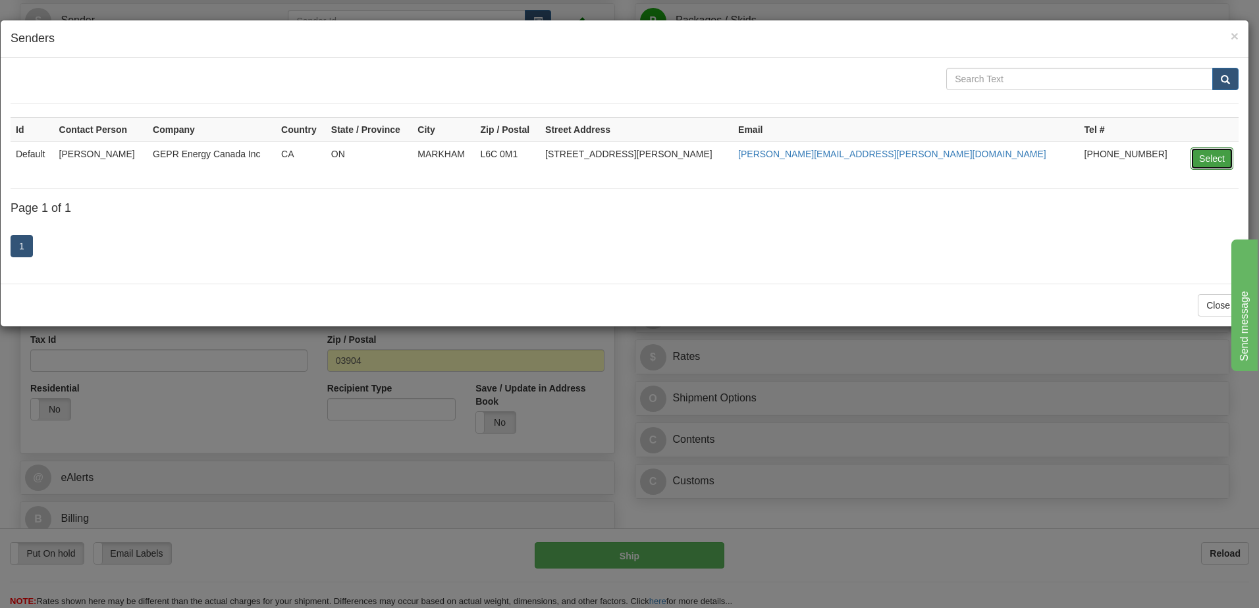
click at [1210, 159] on button "Select" at bounding box center [1212, 159] width 43 height 22
type input "Default"
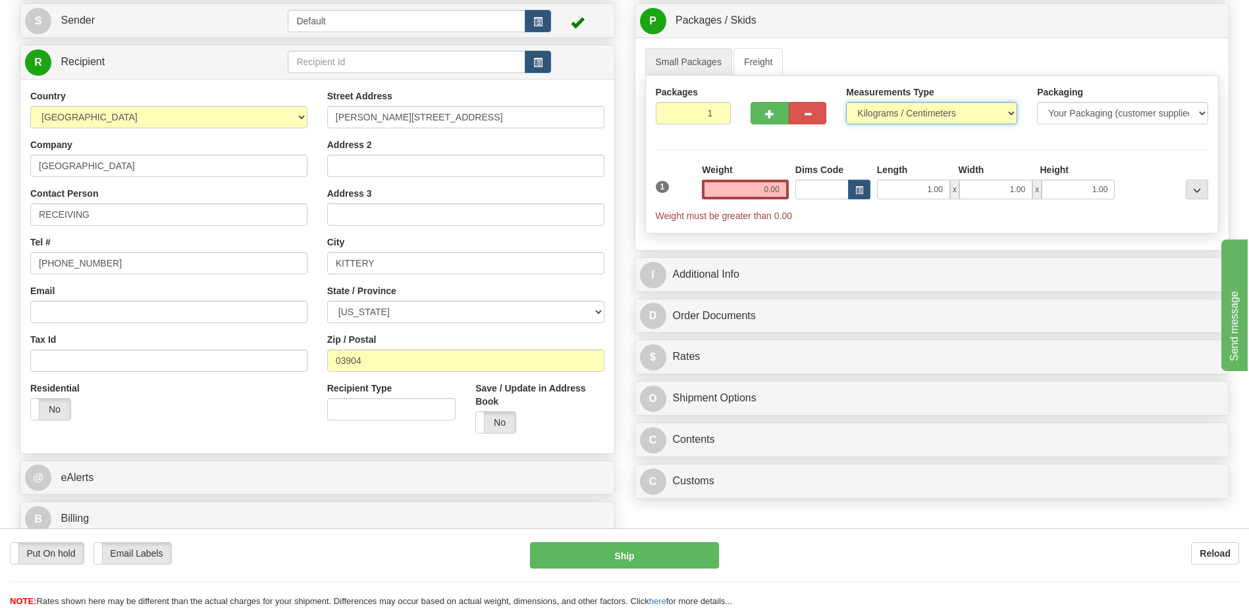
click at [894, 117] on select "Pounds / Inches Kilograms / Centimeters" at bounding box center [931, 113] width 171 height 22
select select "0"
click at [846, 102] on select "Pounds / Inches Kilograms / Centimeters" at bounding box center [931, 113] width 171 height 22
click at [768, 190] on input "0.00" at bounding box center [745, 190] width 87 height 20
click at [768, 190] on input "text" at bounding box center [745, 190] width 87 height 20
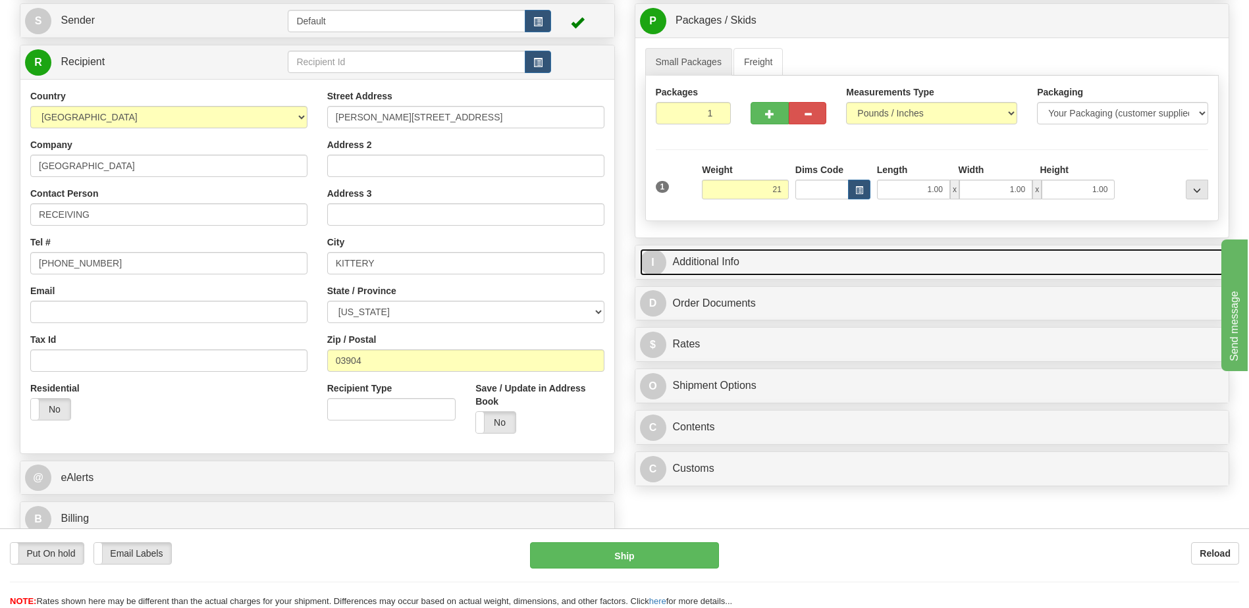
type input "21.00"
click at [781, 254] on link "I Additional Info" at bounding box center [932, 262] width 585 height 27
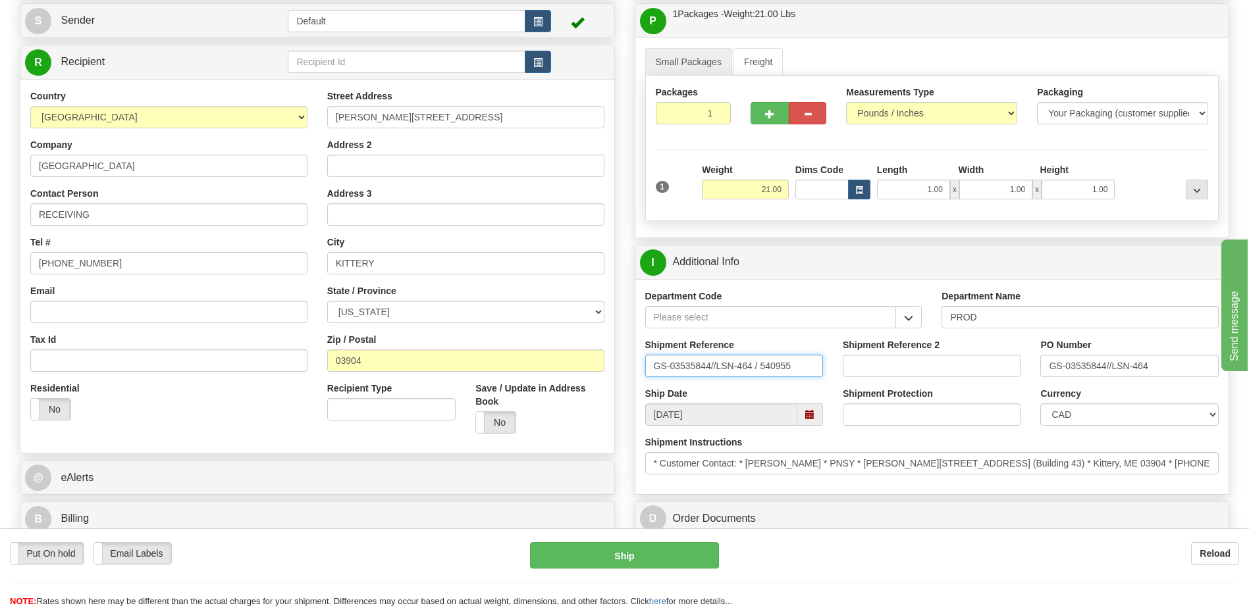
drag, startPoint x: 591, startPoint y: 362, endPoint x: 240, endPoint y: 331, distance: 352.3
type input "5399006043"
drag, startPoint x: 1173, startPoint y: 362, endPoint x: 894, endPoint y: 363, distance: 279.9
click at [910, 364] on div "Shipment Reference 5399006043 Shipment Reference 2 PO Number GS-03535844//LSN-4…" at bounding box center [932, 362] width 594 height 49
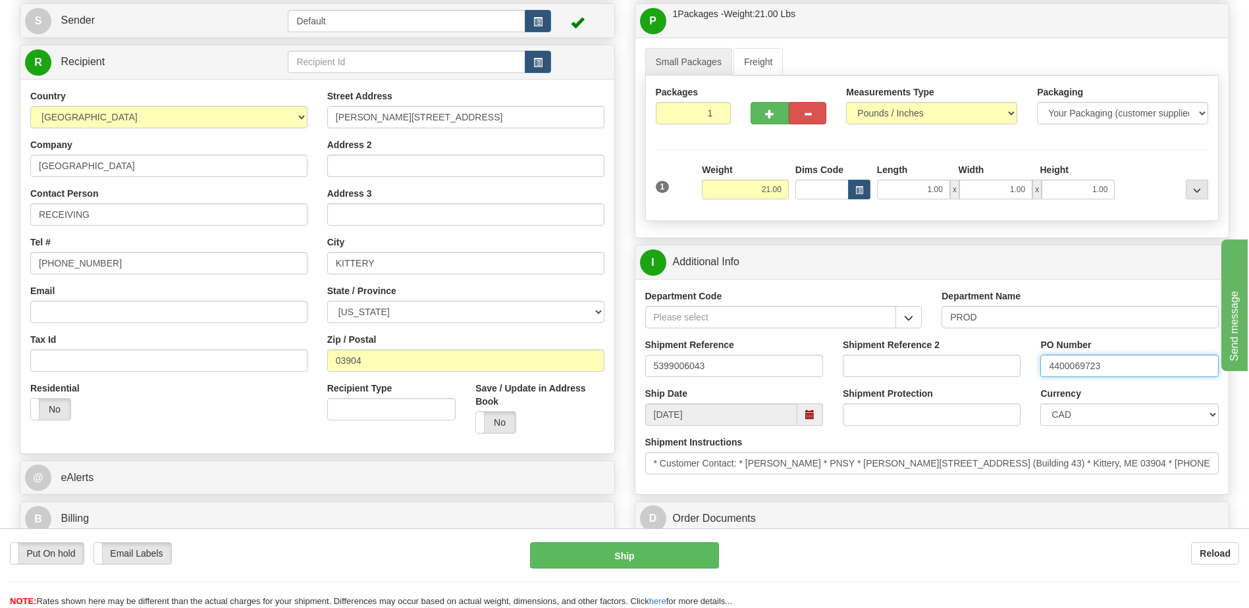
type input "4400069723"
click at [1096, 413] on select "CAD USD EUR ZAR RON ANG ARN AUD AUS AWG BBD BFR BGN BHD BMD BND BRC BRL CHP CKZ…" at bounding box center [1129, 415] width 178 height 22
select select "2"
click at [1040, 404] on select "CAD USD EUR ZAR RON ANG ARN AUD AUS AWG BBD BFR BGN BHD BMD BND BRC BRL CHP CKZ…" at bounding box center [1129, 415] width 178 height 22
drag, startPoint x: 749, startPoint y: 466, endPoint x: 808, endPoint y: 464, distance: 59.3
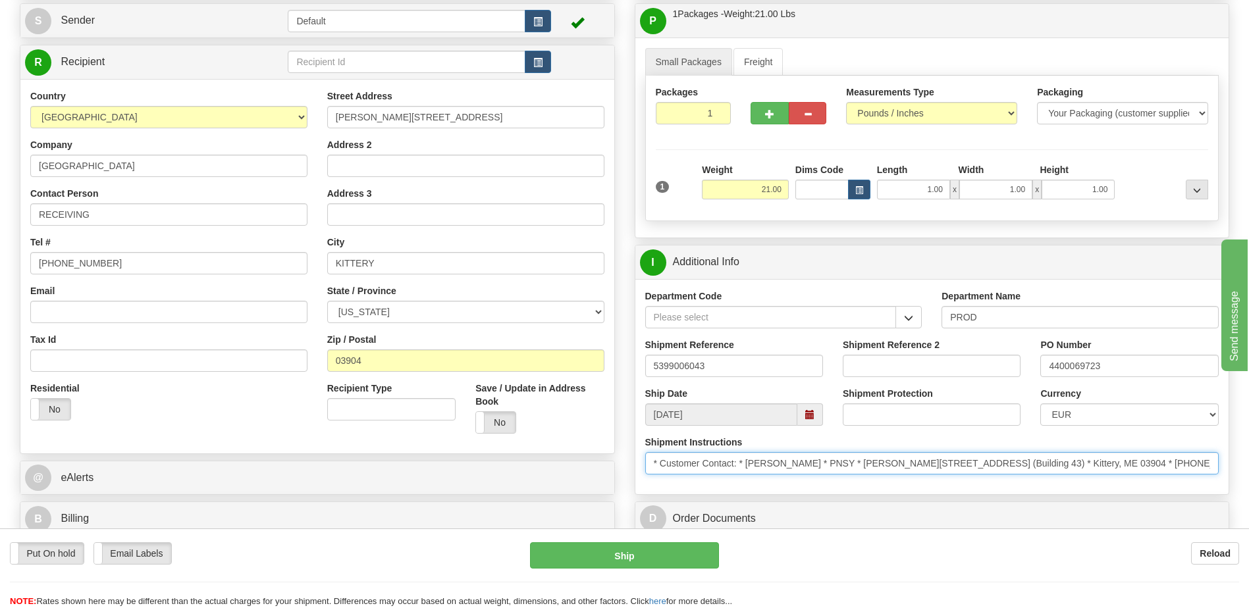
click at [808, 464] on input "* Customer Contact: * Scott Durocher * PNSY * Wyman Ave. (Building 43) * Kitter…" at bounding box center [932, 463] width 574 height 22
drag, startPoint x: 109, startPoint y: 217, endPoint x: 0, endPoint y: 182, distance: 114.7
click at [0, 188] on html "Training Course Close Toggle navigation Settings Shipping Preferences New Sende…" at bounding box center [624, 172] width 1249 height 608
paste input "Scott Durocher"
type input "Attn: Scott Durocher"
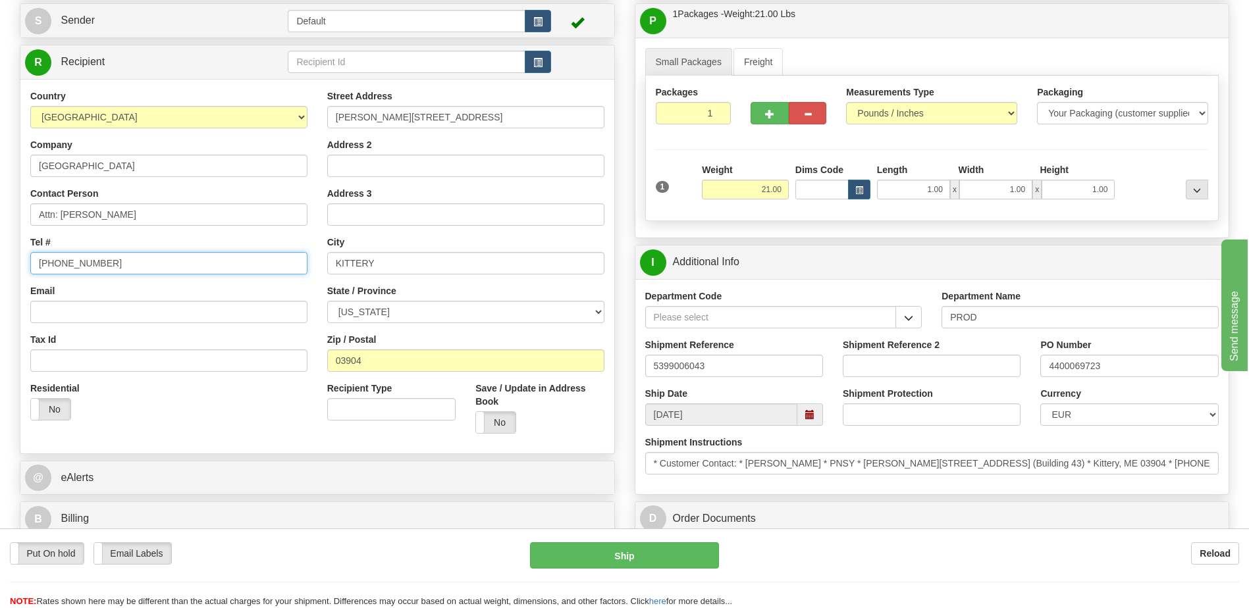
drag, startPoint x: 80, startPoint y: 271, endPoint x: 0, endPoint y: 273, distance: 80.3
click at [0, 273] on html "Training Course Close Toggle navigation Settings Shipping Preferences New Sende…" at bounding box center [624, 172] width 1249 height 608
paste input "207-994-9238"
type input "207-994-9238"
click at [224, 419] on div "Residential Yes No" at bounding box center [168, 406] width 297 height 49
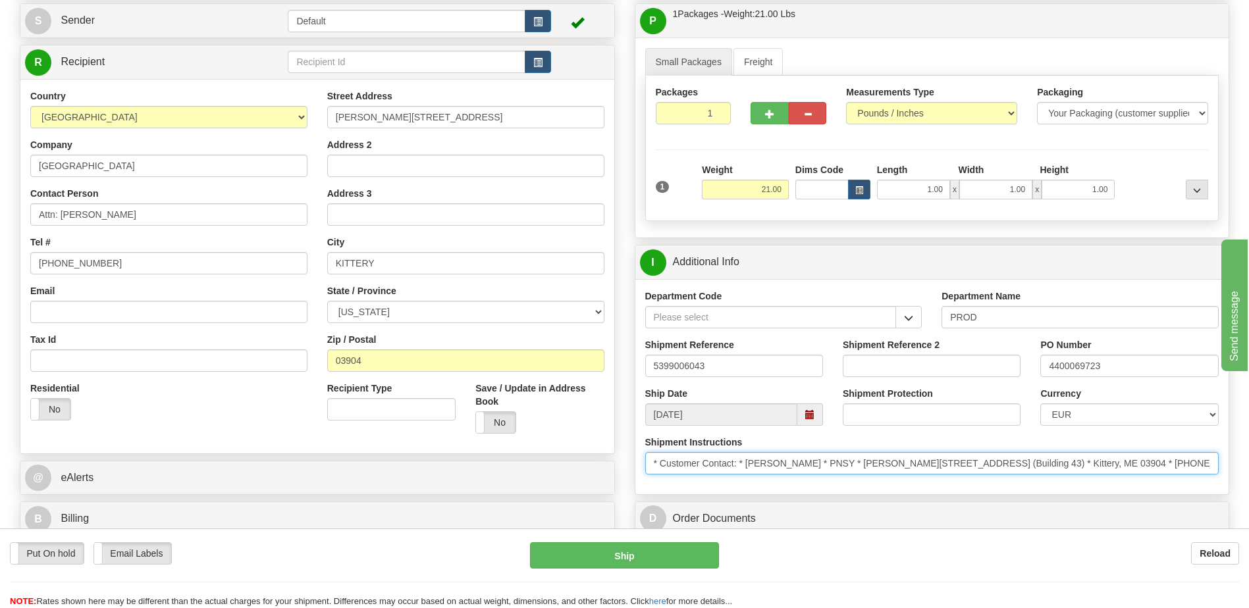
scroll to position [0, 464]
drag, startPoint x: 647, startPoint y: 464, endPoint x: 1570, endPoint y: 469, distance: 923.2
click at [1248, 469] on html "Training Course Close Toggle navigation Settings Shipping Preferences New Sende…" at bounding box center [624, 172] width 1249 height 608
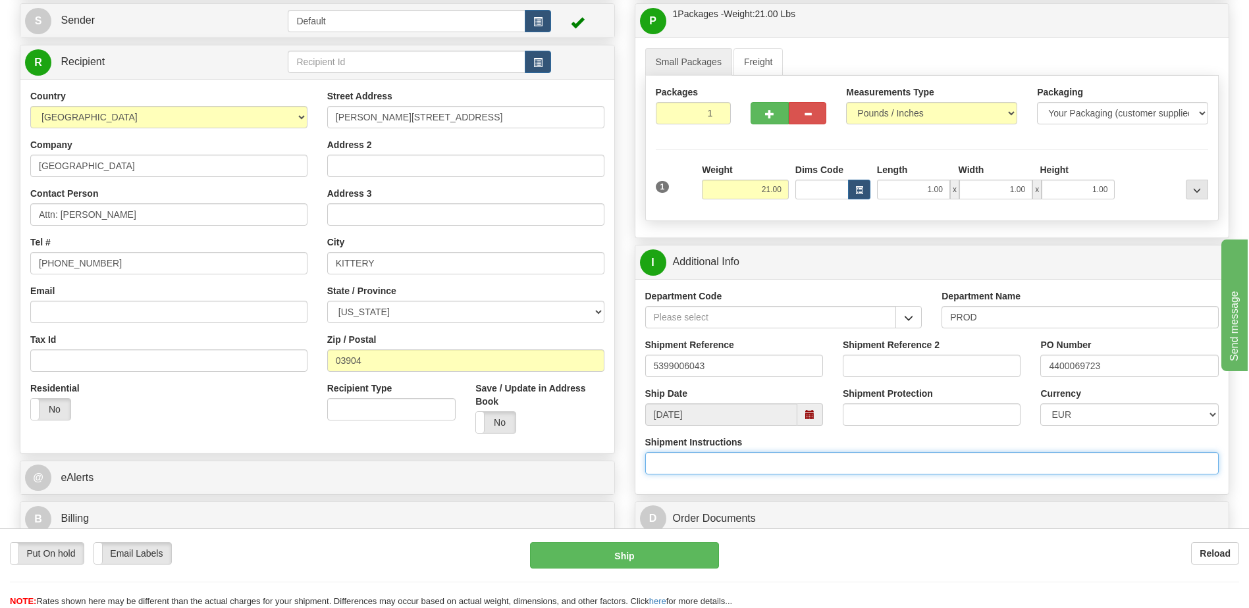
scroll to position [0, 0]
click at [237, 413] on div "Residential Yes No" at bounding box center [168, 406] width 297 height 49
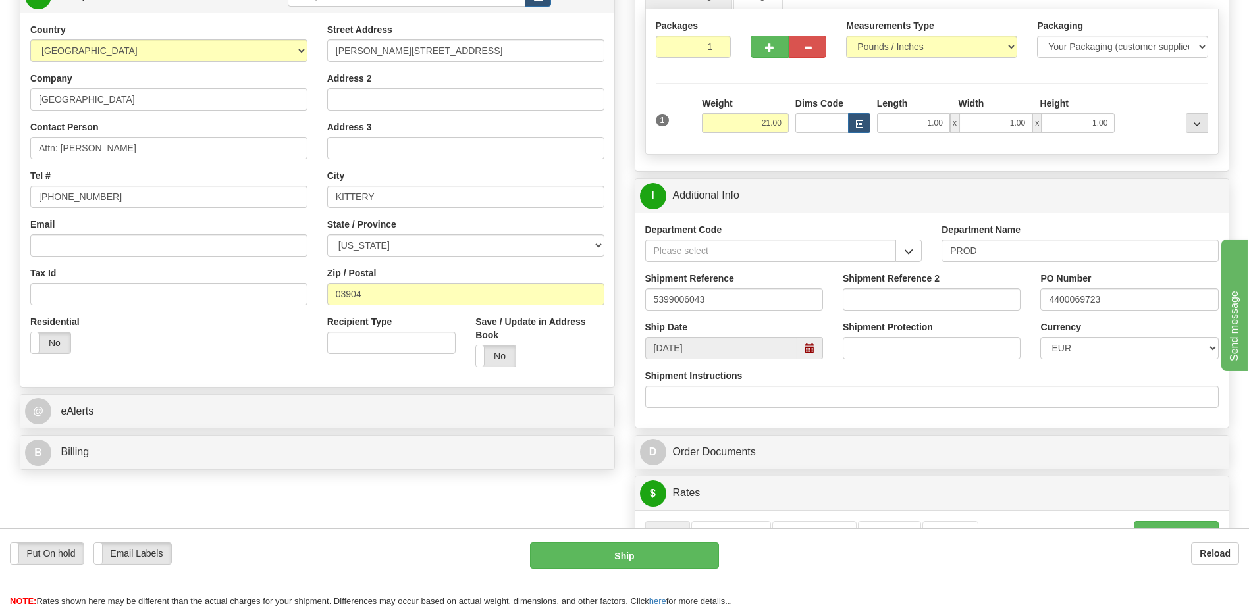
scroll to position [329, 0]
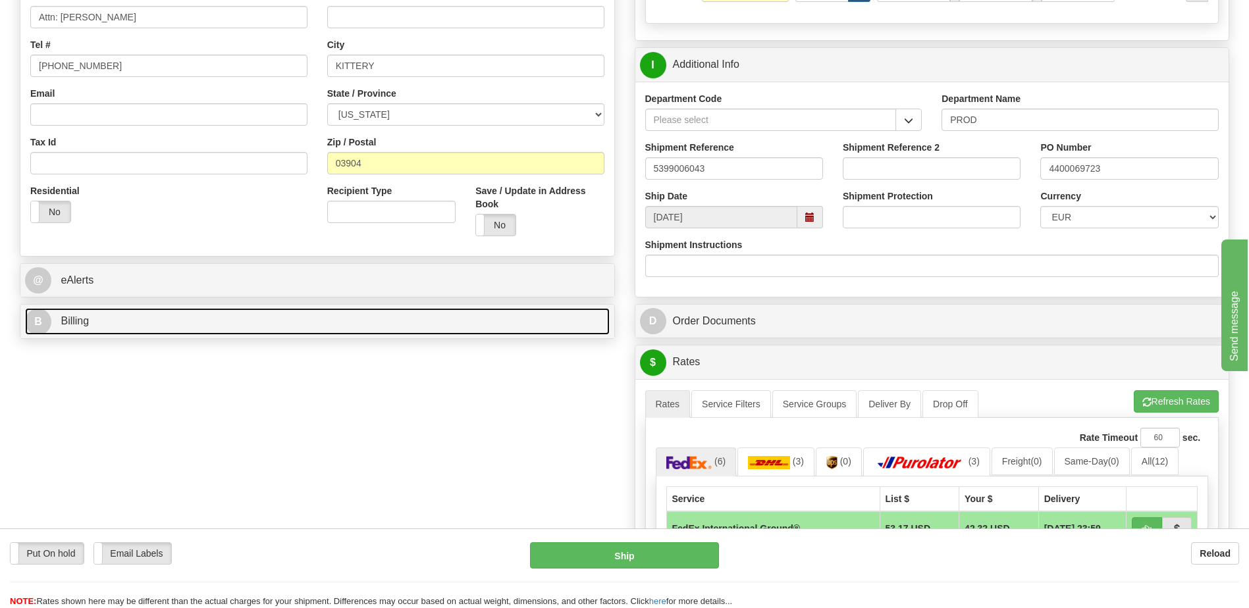
click at [105, 320] on link "B Billing" at bounding box center [317, 321] width 585 height 27
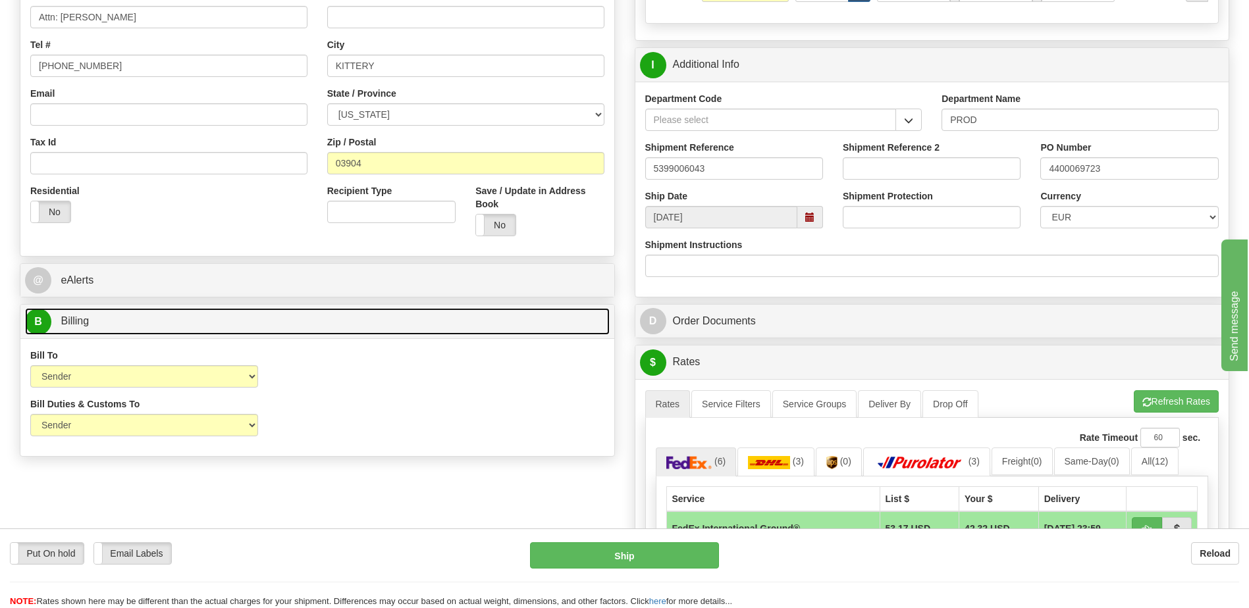
click at [105, 320] on link "B Billing" at bounding box center [317, 321] width 585 height 27
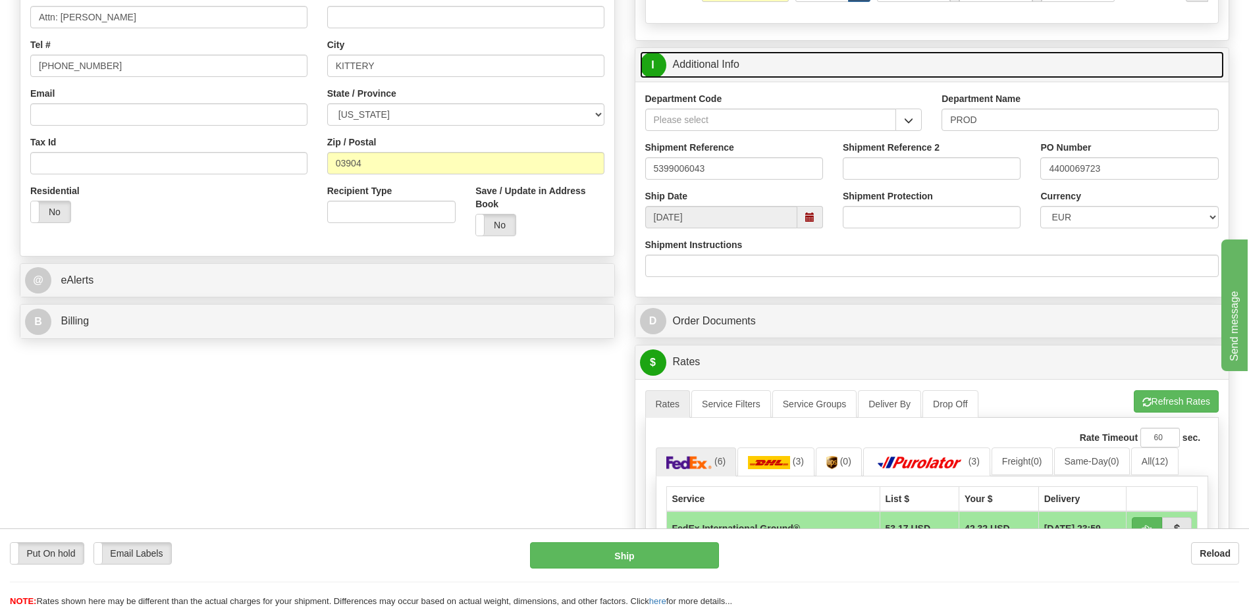
click at [743, 78] on link "I Additional Info" at bounding box center [932, 64] width 585 height 27
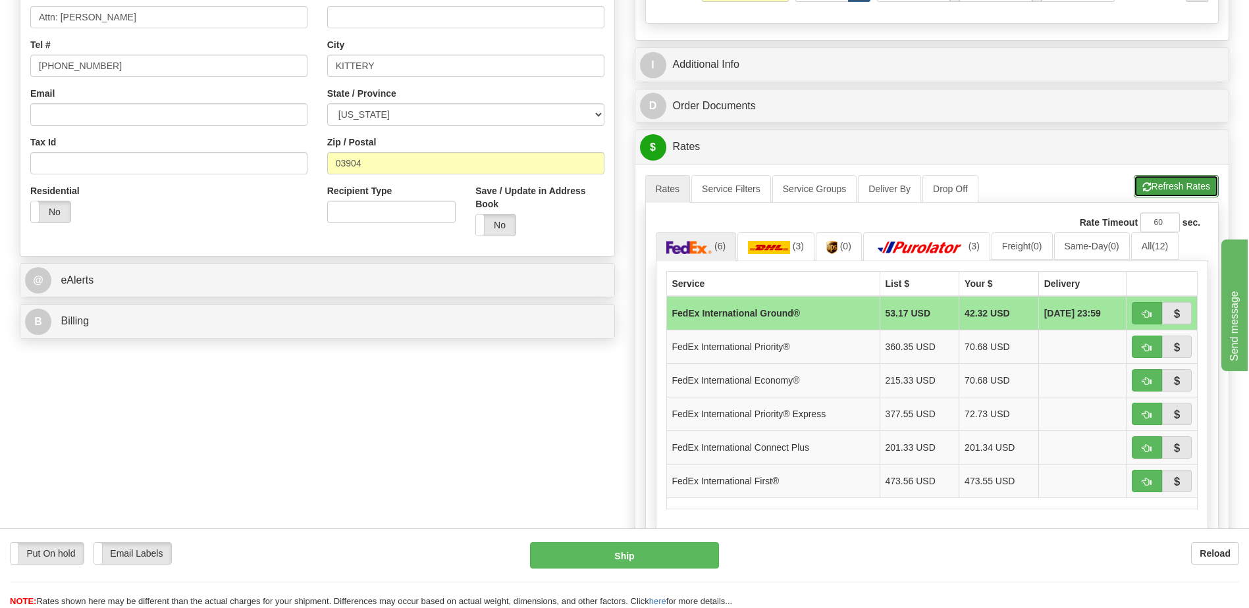
click at [1167, 190] on button "Refresh Rates" at bounding box center [1176, 186] width 85 height 22
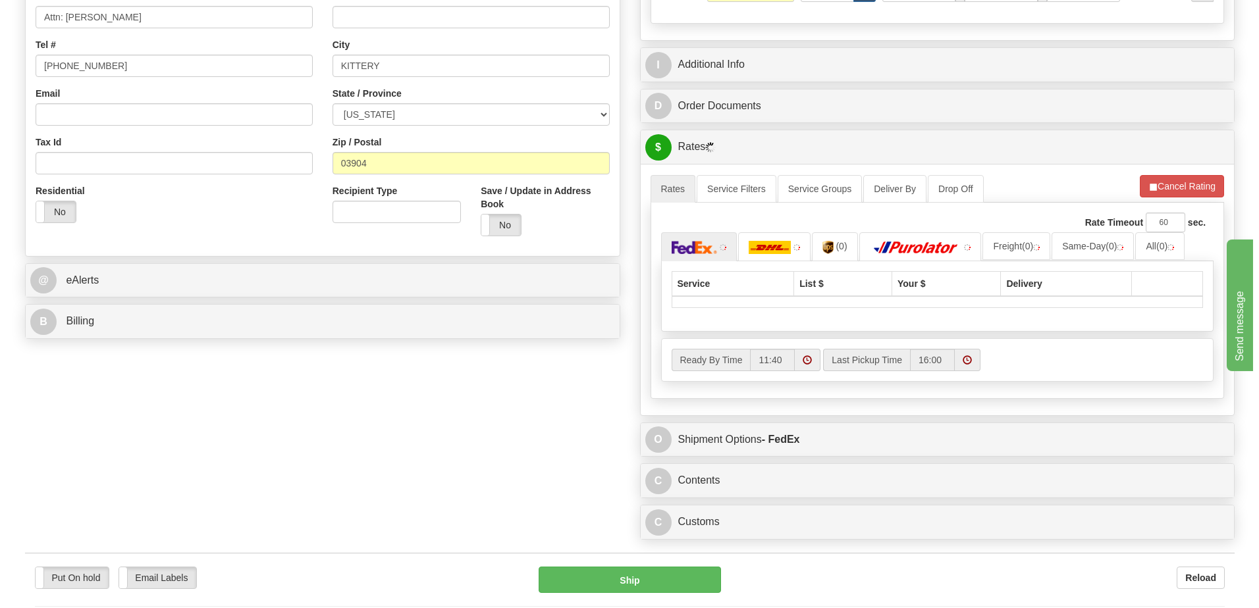
scroll to position [395, 0]
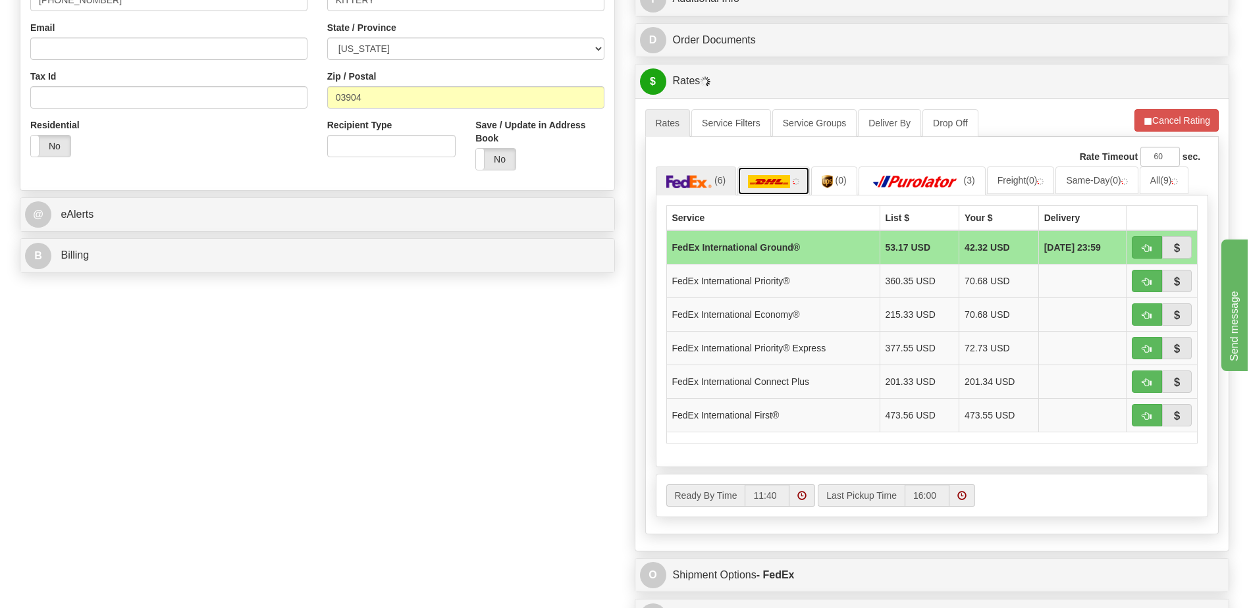
click at [772, 176] on img at bounding box center [769, 181] width 42 height 13
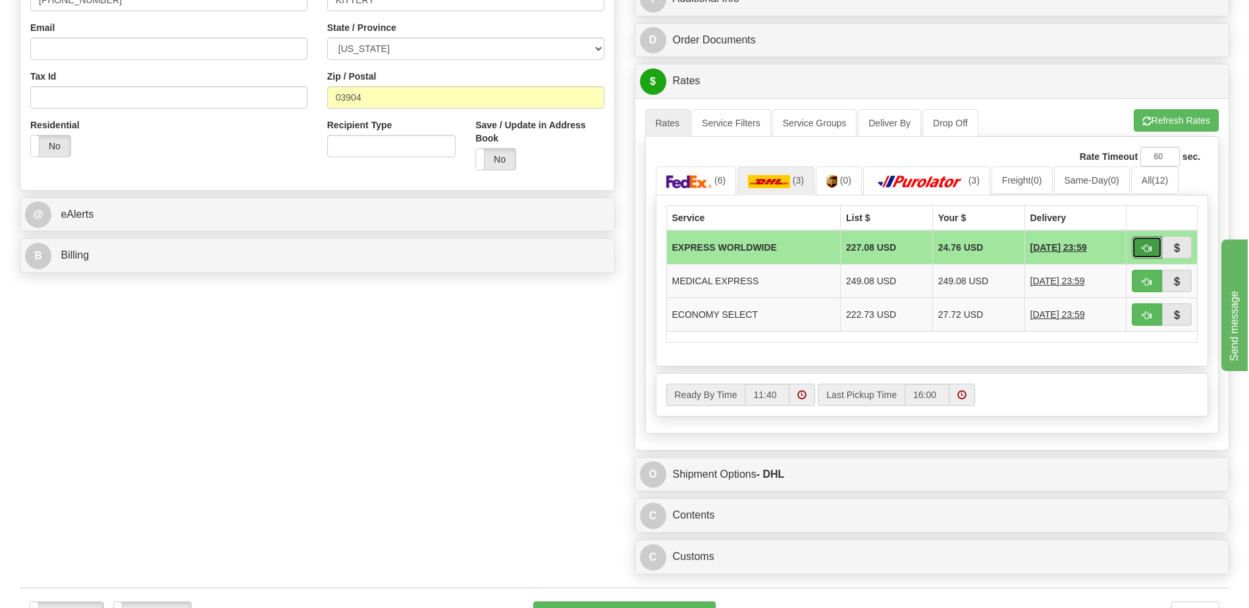
click at [1146, 248] on span "button" at bounding box center [1146, 248] width 9 height 9
type input "P"
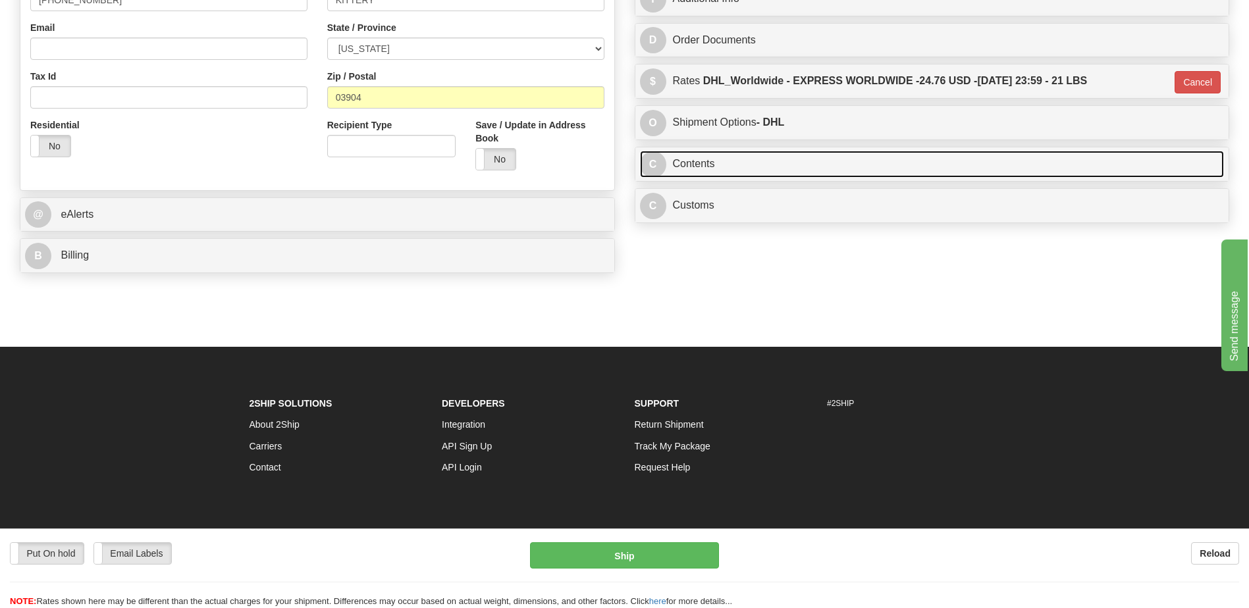
click at [730, 160] on link "C Contents" at bounding box center [932, 164] width 585 height 27
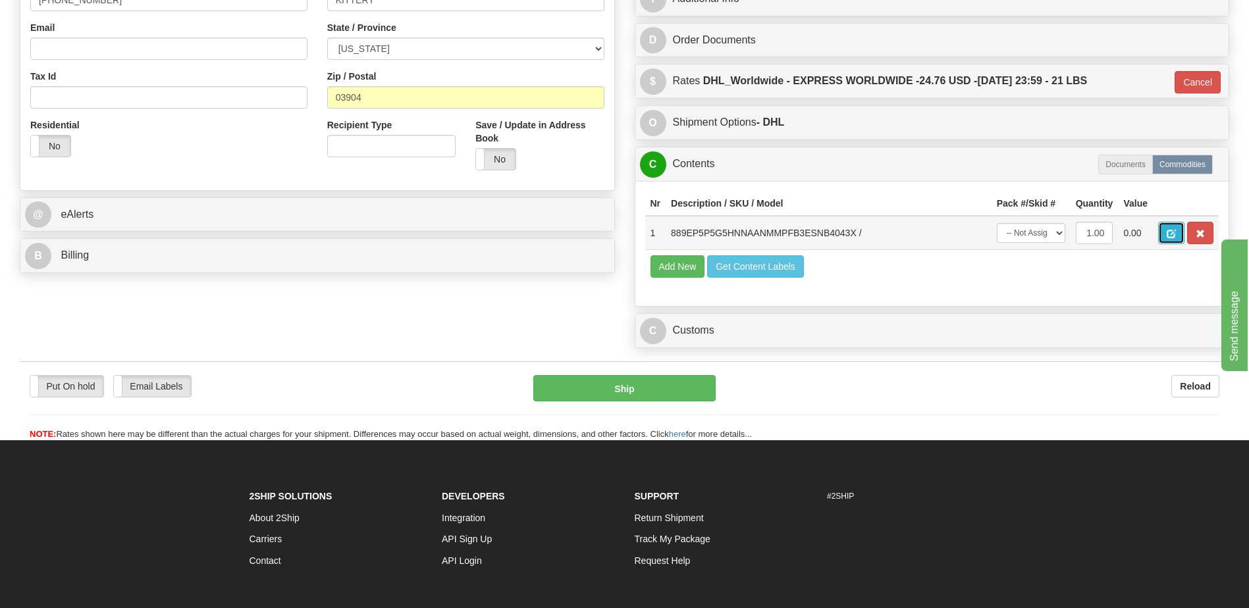
click at [1165, 234] on button "button" at bounding box center [1171, 233] width 26 height 22
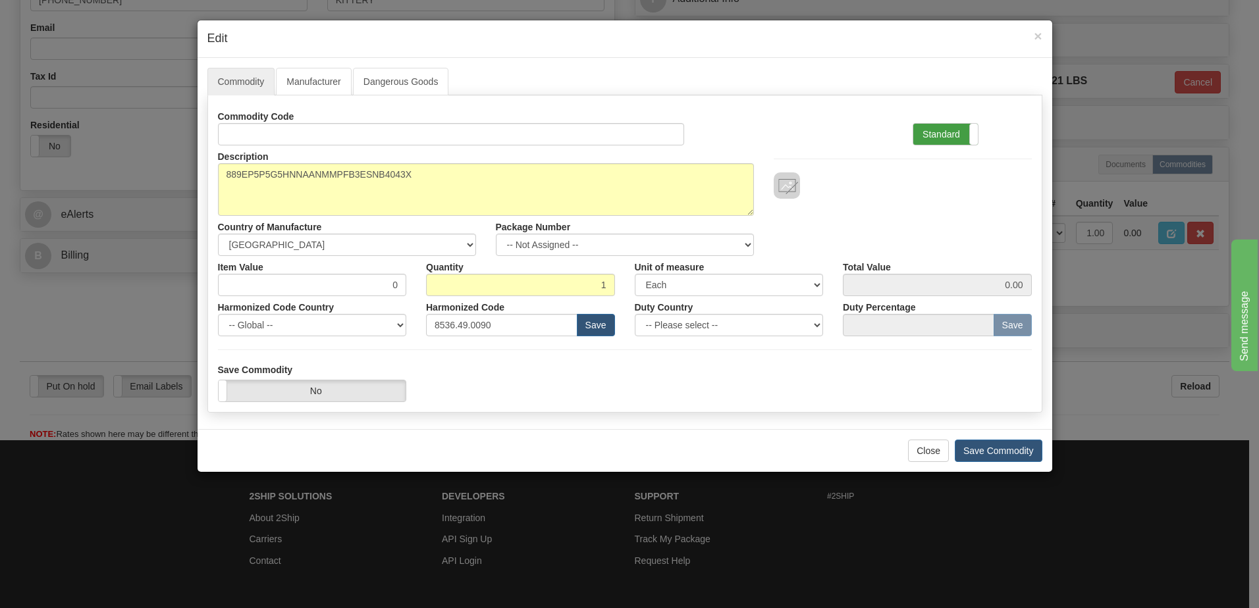
click at [930, 138] on label "Standard" at bounding box center [945, 134] width 65 height 21
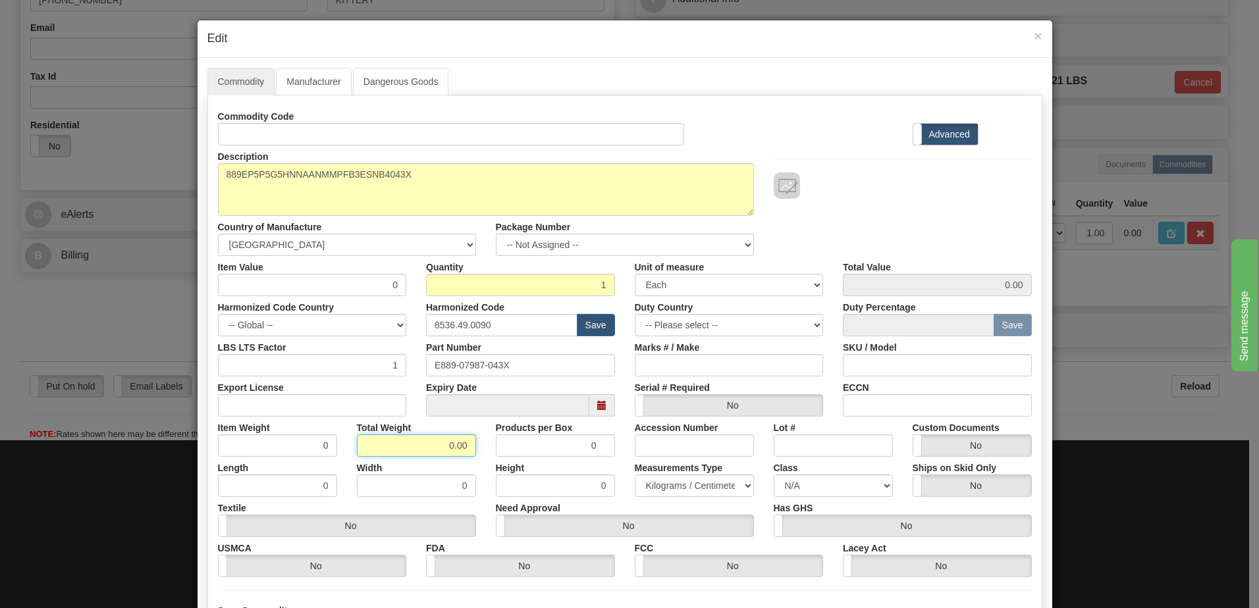
drag, startPoint x: 426, startPoint y: 446, endPoint x: 550, endPoint y: 455, distance: 124.1
click at [549, 455] on div "Item Weight 0 Total Weight 0.00 Products per Box 0 Accession Number Lot # Custo…" at bounding box center [625, 437] width 834 height 40
type input "1"
type input "1.0000"
click at [254, 448] on input "1.0000" at bounding box center [277, 446] width 119 height 22
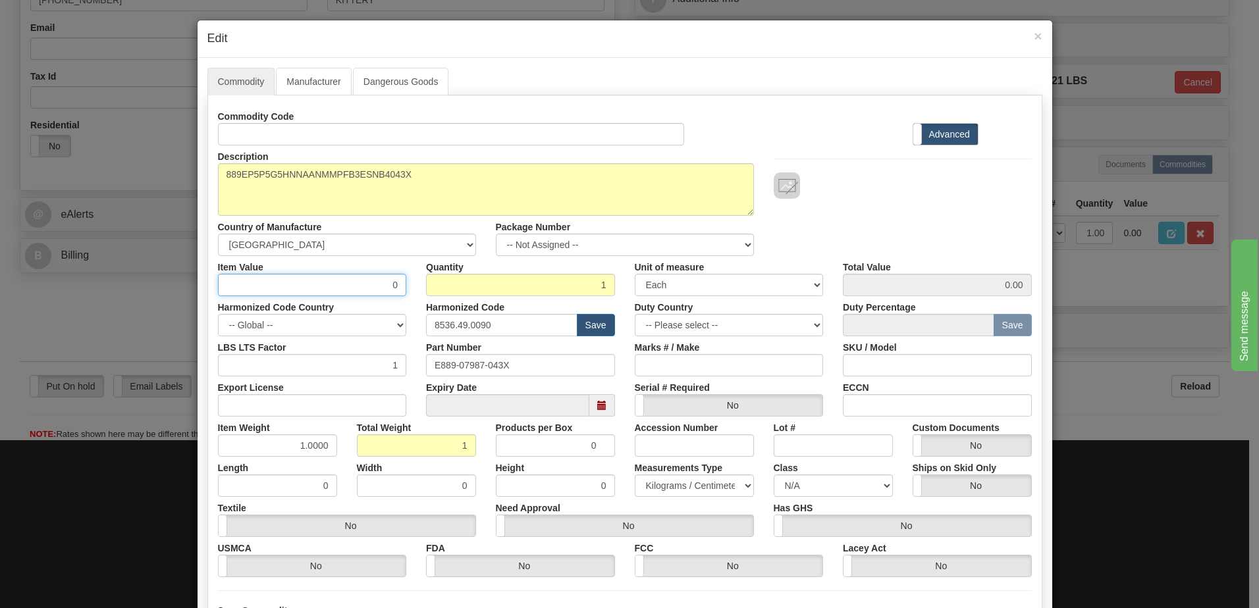
drag, startPoint x: 370, startPoint y: 292, endPoint x: 441, endPoint y: 286, distance: 70.7
click at [441, 286] on div "Item Value 0 Quantity 1 Unit of measure 3 Thousand Square Inches Adjustments 56…" at bounding box center [625, 276] width 834 height 40
type input "1985.50"
click at [510, 287] on input "1" at bounding box center [520, 285] width 189 height 22
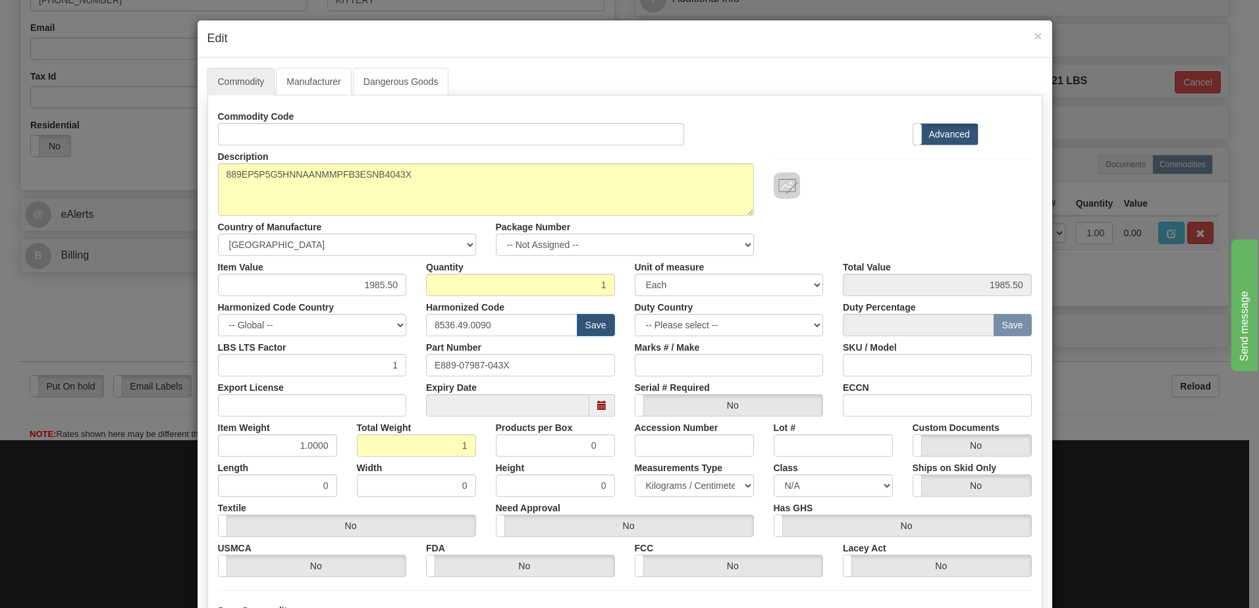
click at [890, 221] on div "Description 889EP5P5G5HNNAANMMPFB3ESNB4043X Country of Manufacture -- Unknown -…" at bounding box center [625, 201] width 834 height 111
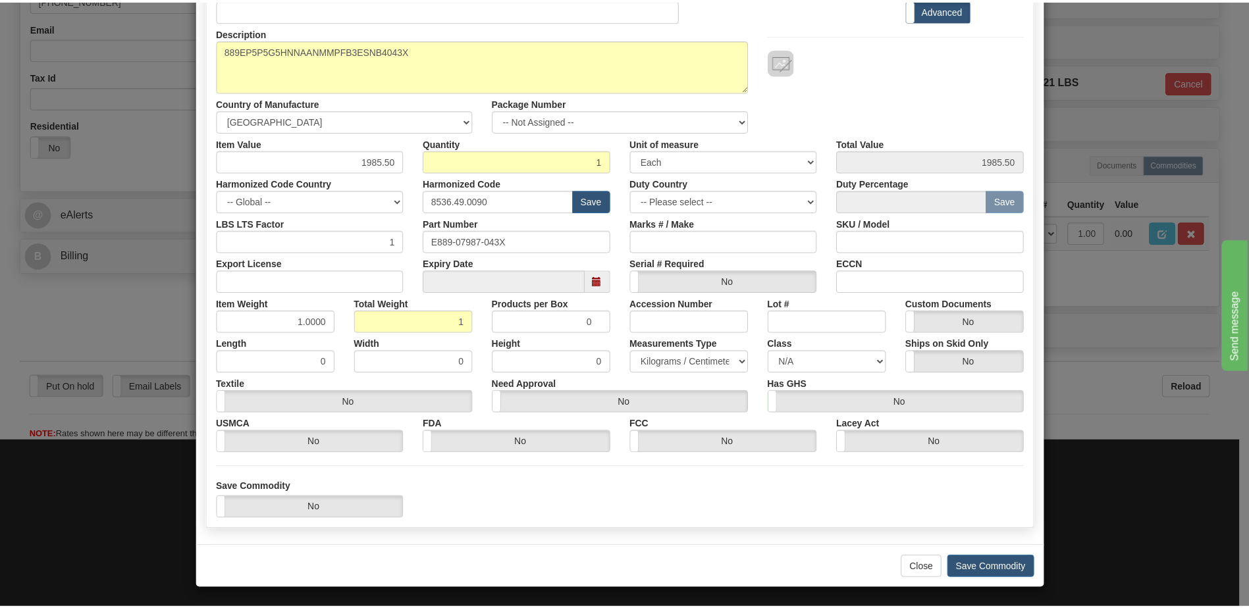
scroll to position [125, 0]
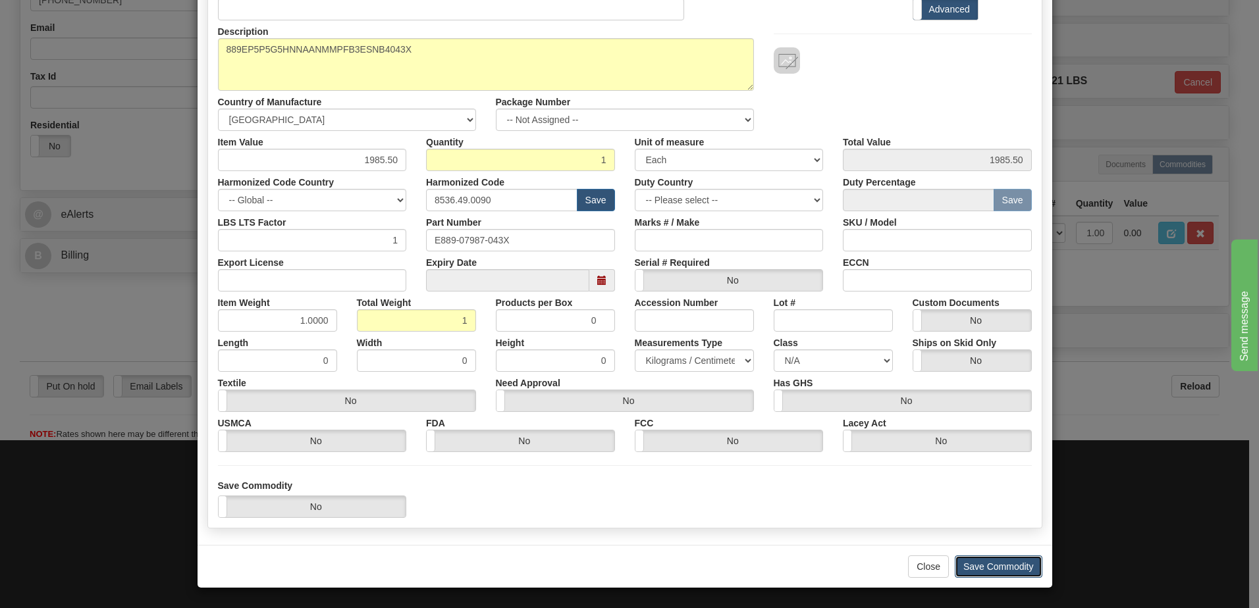
click at [980, 574] on button "Save Commodity" at bounding box center [999, 567] width 88 height 22
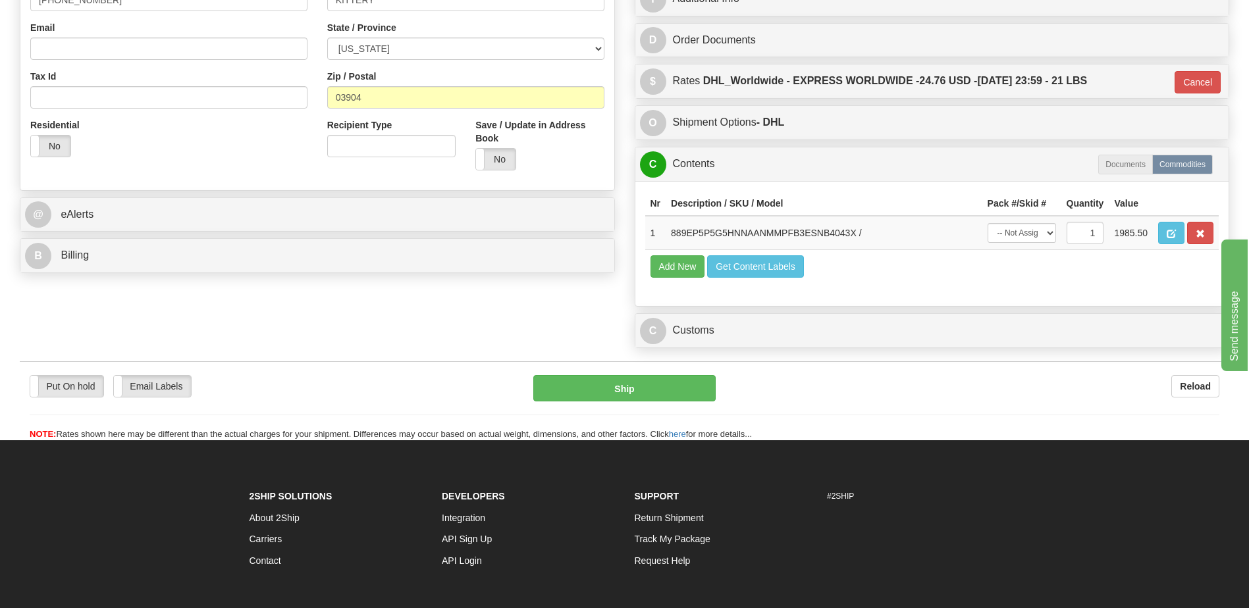
click at [688, 315] on div "C Customs Duties / Taxes" at bounding box center [932, 331] width 594 height 34
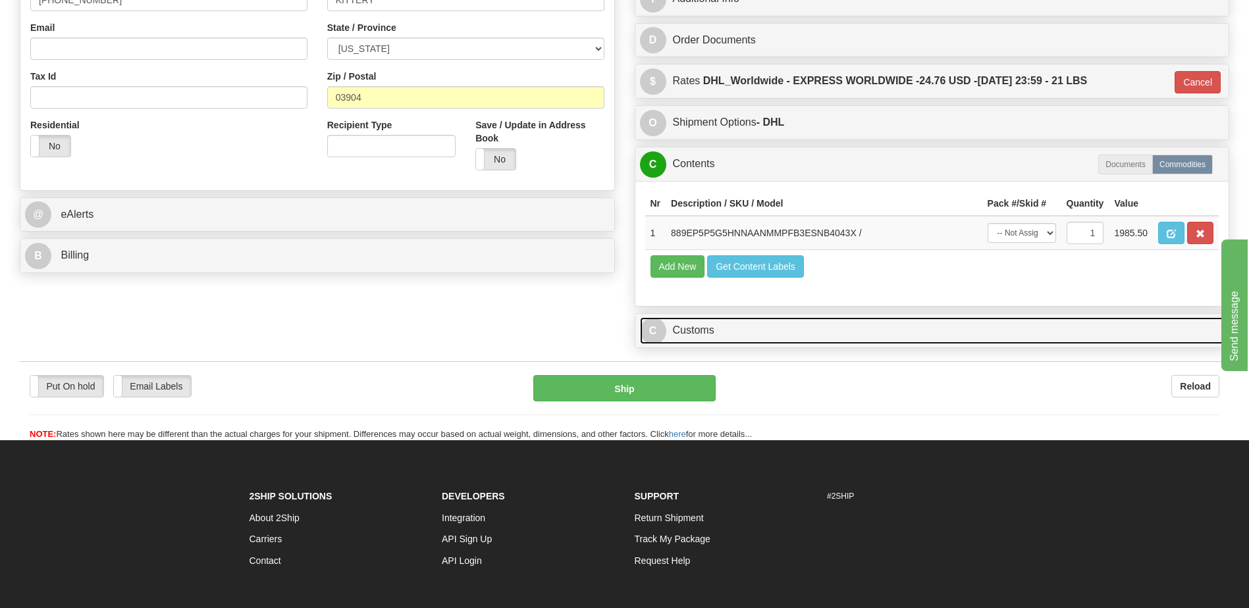
click at [690, 331] on link "C Customs" at bounding box center [932, 330] width 585 height 27
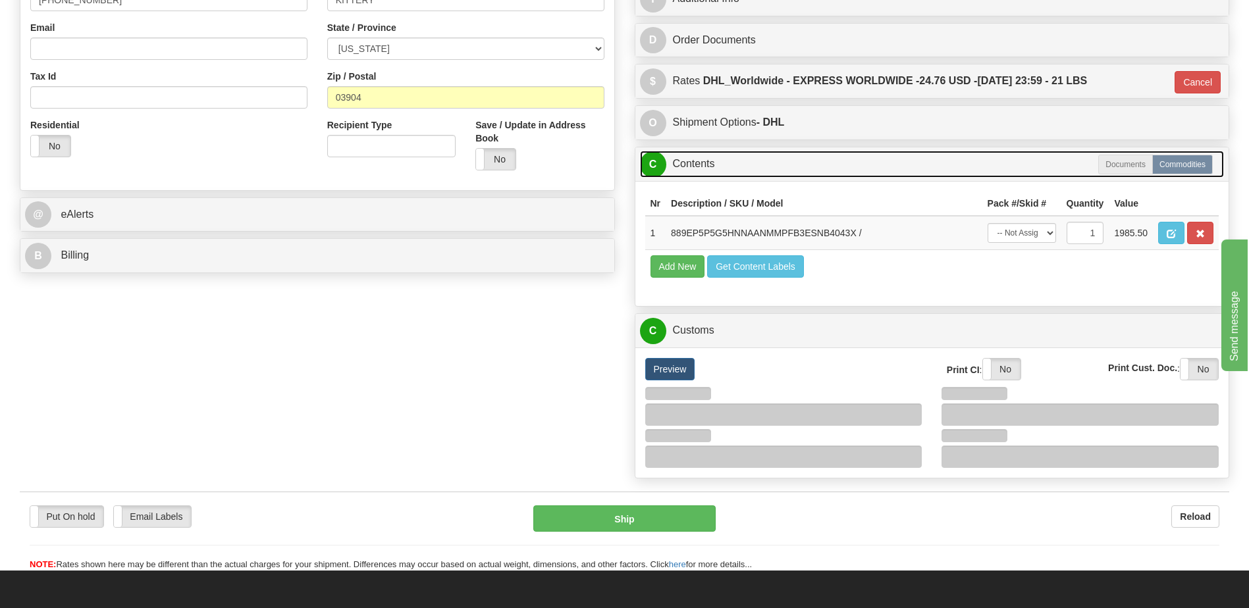
click at [712, 167] on link "C Contents" at bounding box center [932, 164] width 585 height 27
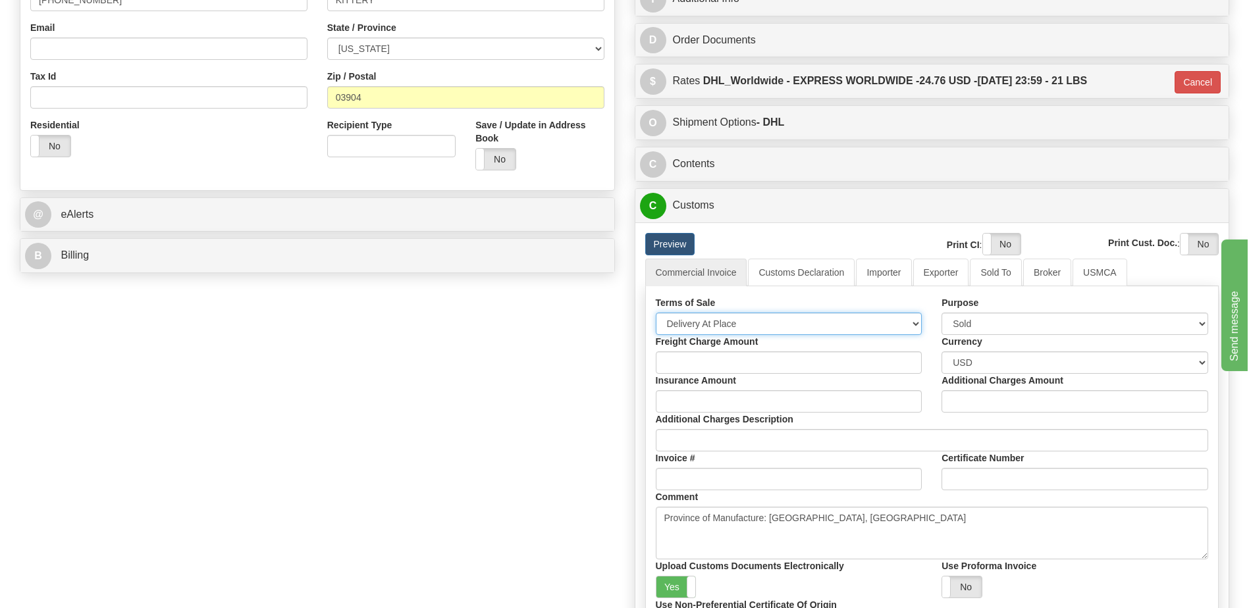
click at [746, 323] on select "Free Carrier Free On Board Ex Works Delivered Duty Unpaid Delivered Duty Paid C…" at bounding box center [789, 324] width 267 height 22
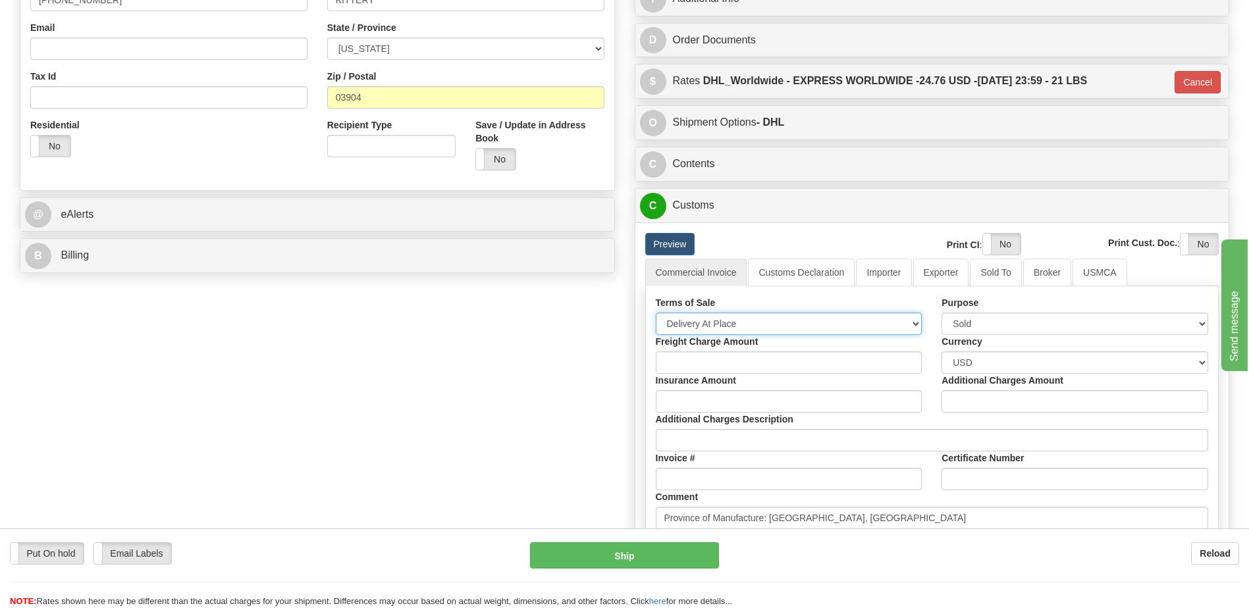
select select "7"
click at [656, 313] on select "Free Carrier Free On Board Ex Works Delivered Duty Unpaid Delivered Duty Paid C…" at bounding box center [789, 324] width 267 height 22
click at [581, 354] on div "Order # 86703907 S Sender" at bounding box center [624, 222] width 1229 height 1048
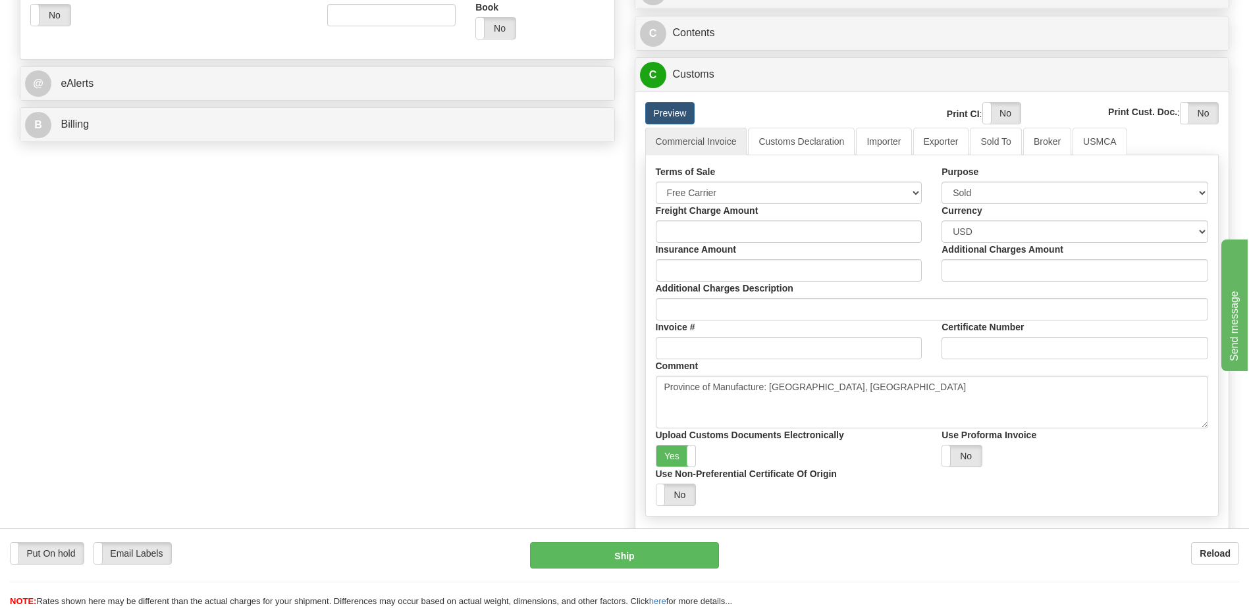
scroll to position [527, 0]
click at [799, 149] on link "Customs Declaration" at bounding box center [801, 141] width 107 height 28
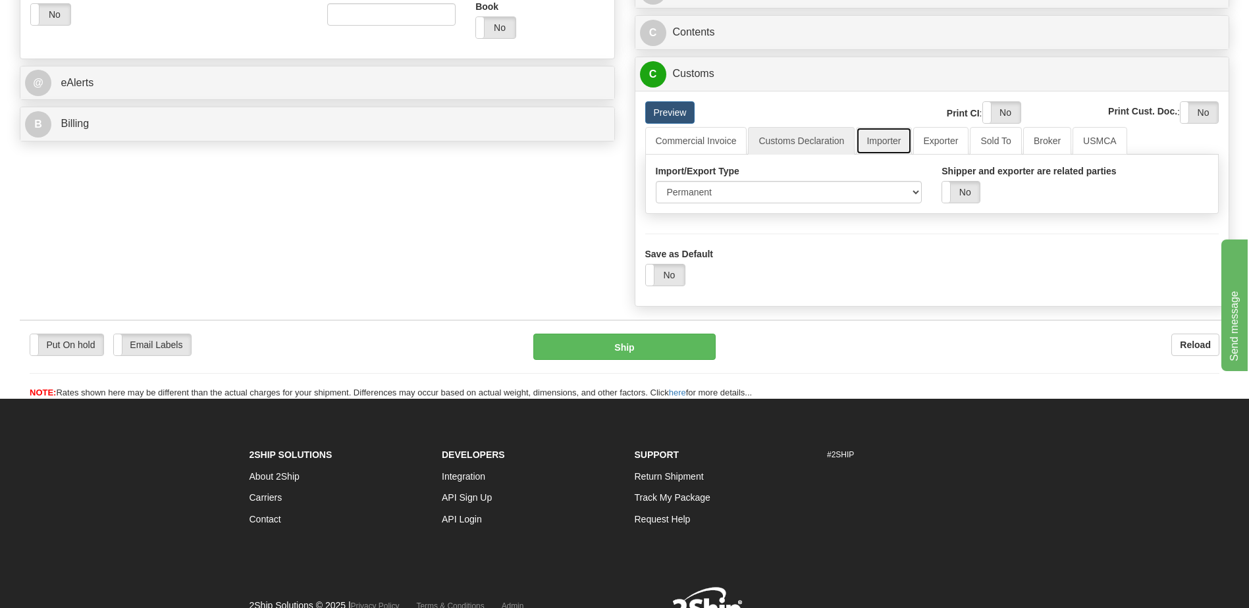
click at [885, 148] on link "Importer" at bounding box center [883, 141] width 55 height 28
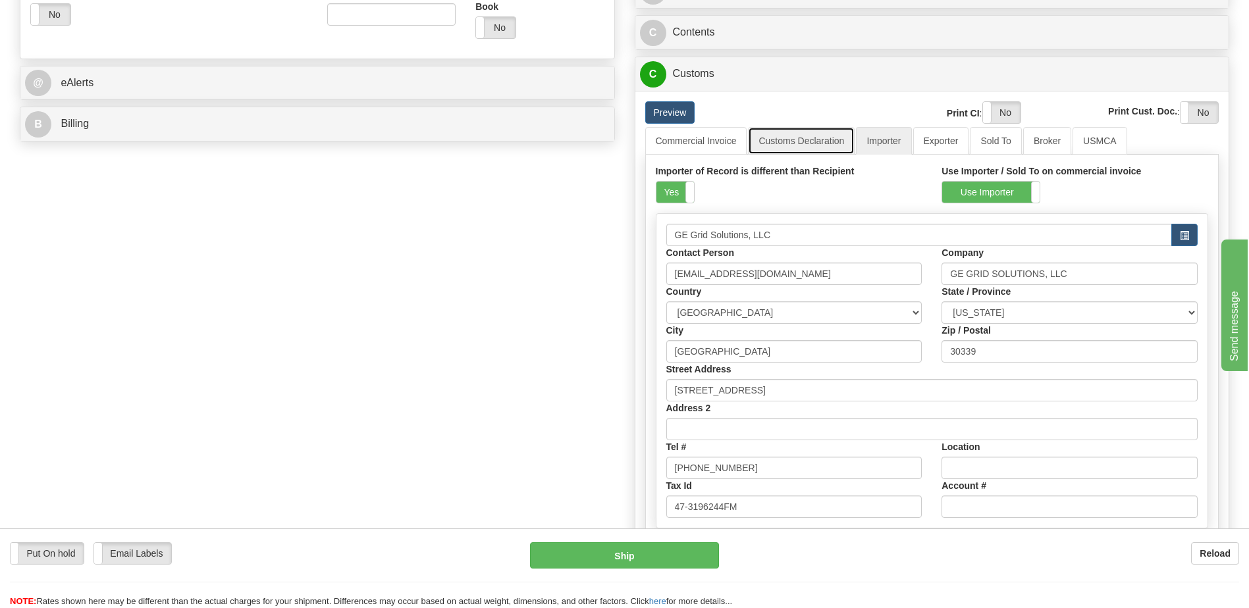
click at [820, 140] on link "Customs Declaration" at bounding box center [801, 141] width 107 height 28
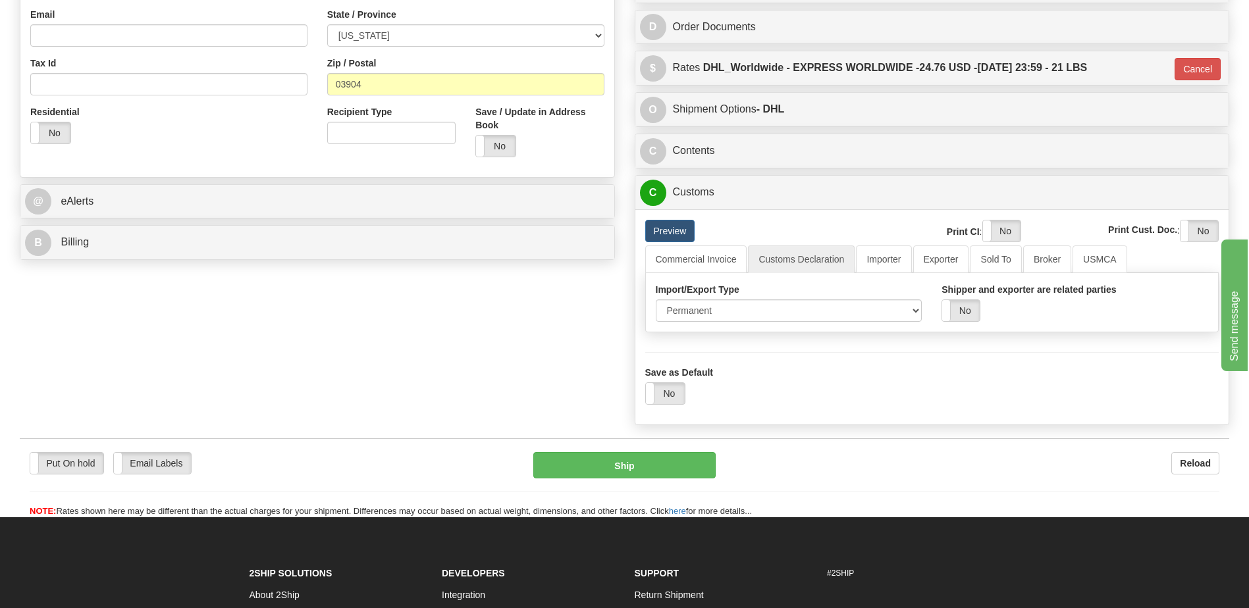
scroll to position [395, 0]
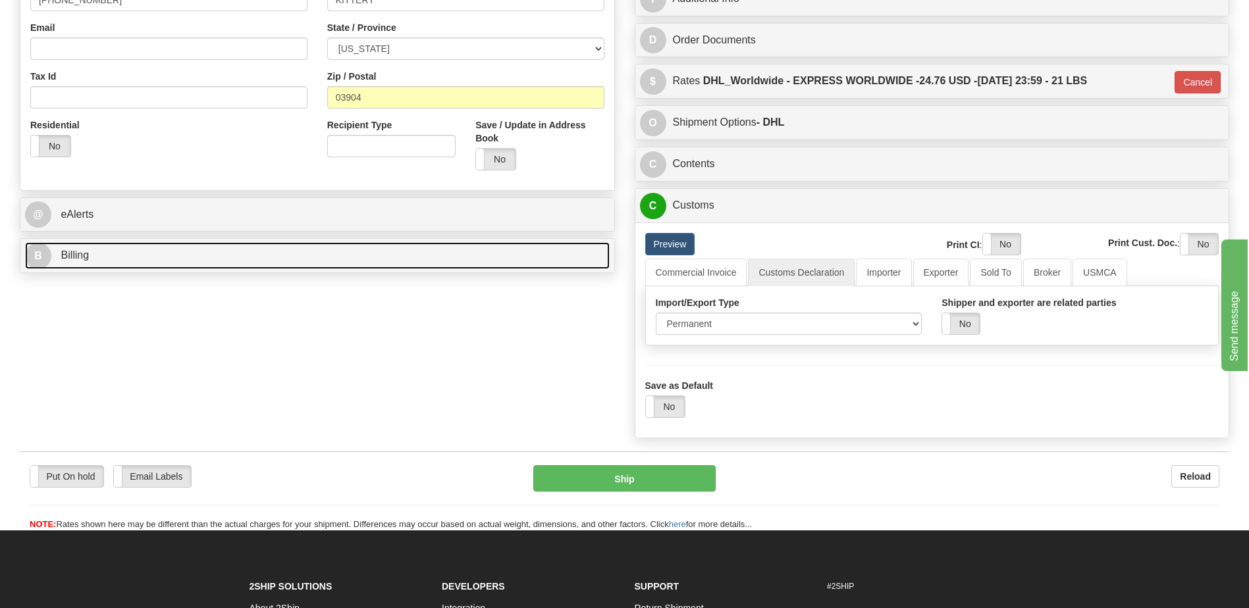
click at [128, 263] on link "B Billing" at bounding box center [317, 255] width 585 height 27
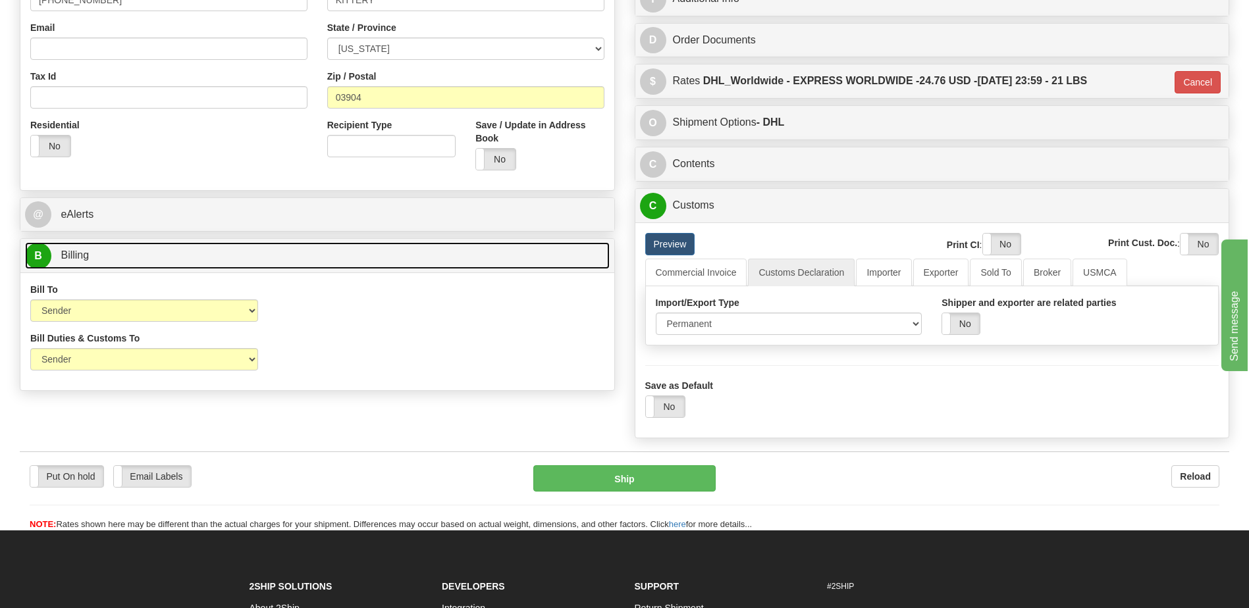
click at [128, 263] on link "B Billing" at bounding box center [317, 255] width 585 height 27
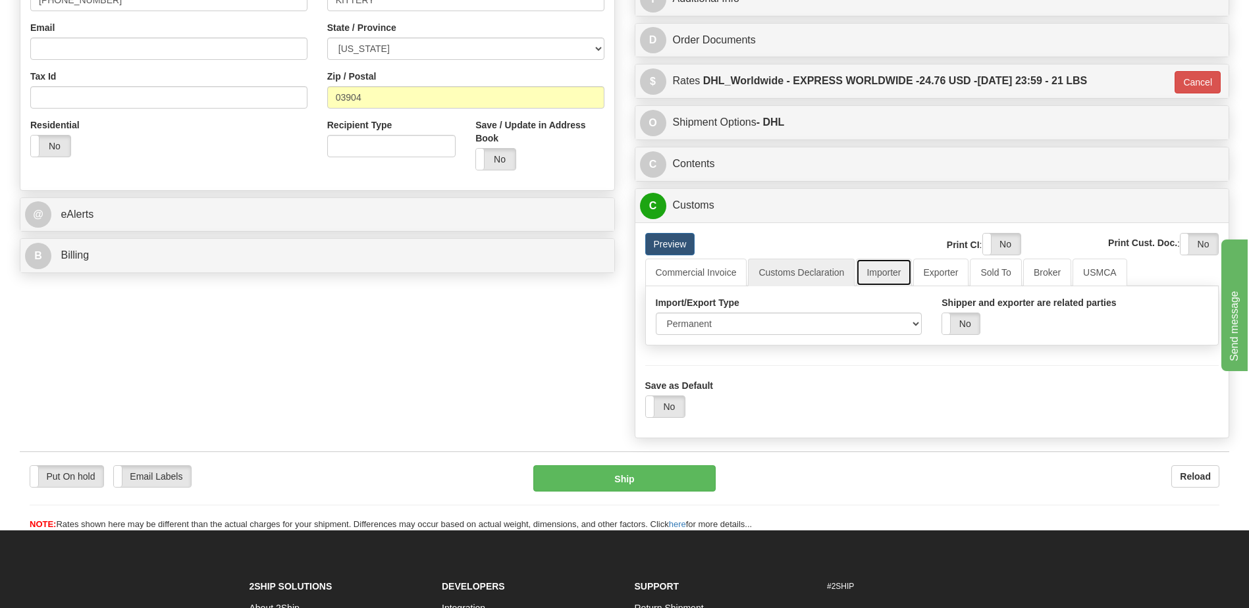
click at [884, 277] on link "Importer" at bounding box center [883, 273] width 55 height 28
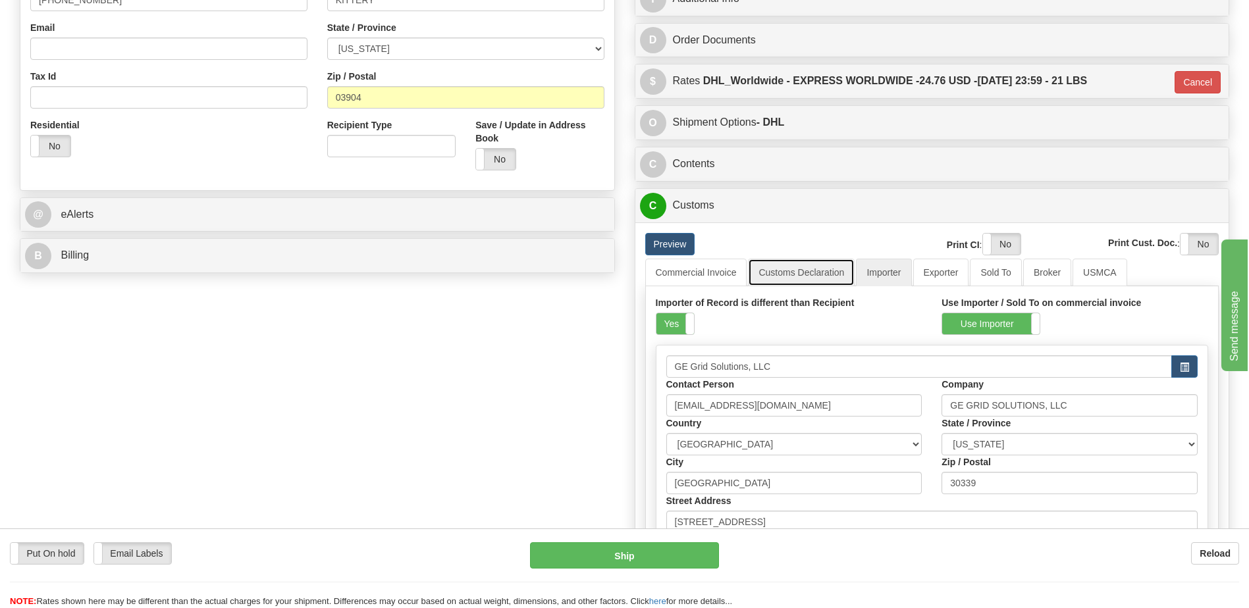
click at [798, 273] on link "Customs Declaration" at bounding box center [801, 273] width 107 height 28
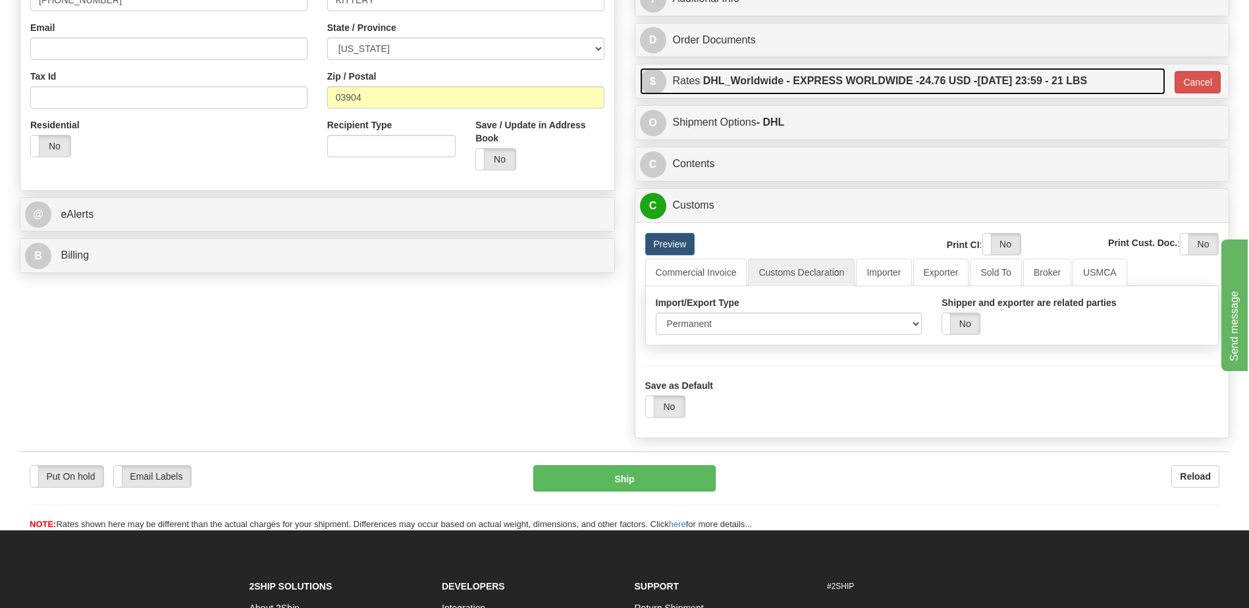
click at [860, 76] on label "DHL_Worldwide - EXPRESS WORLDWIDE - 24.76 USD - 10/01/2025 23:59 - 21 LBS" at bounding box center [895, 81] width 385 height 26
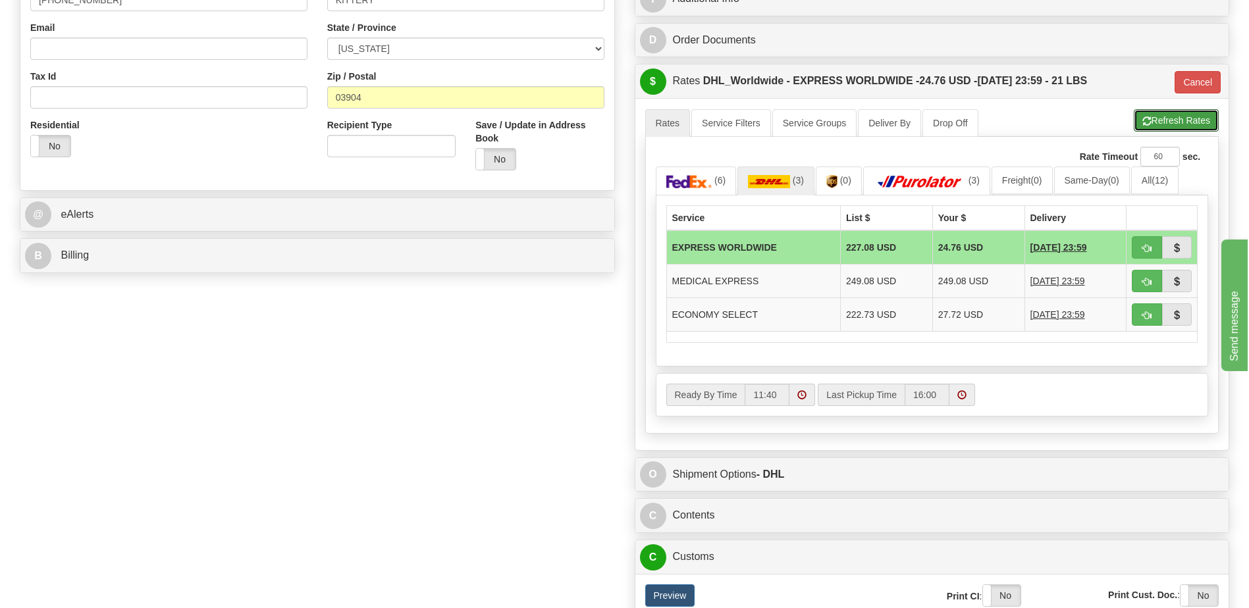
click at [1154, 129] on button "Refresh Rates" at bounding box center [1176, 120] width 85 height 22
type input "P"
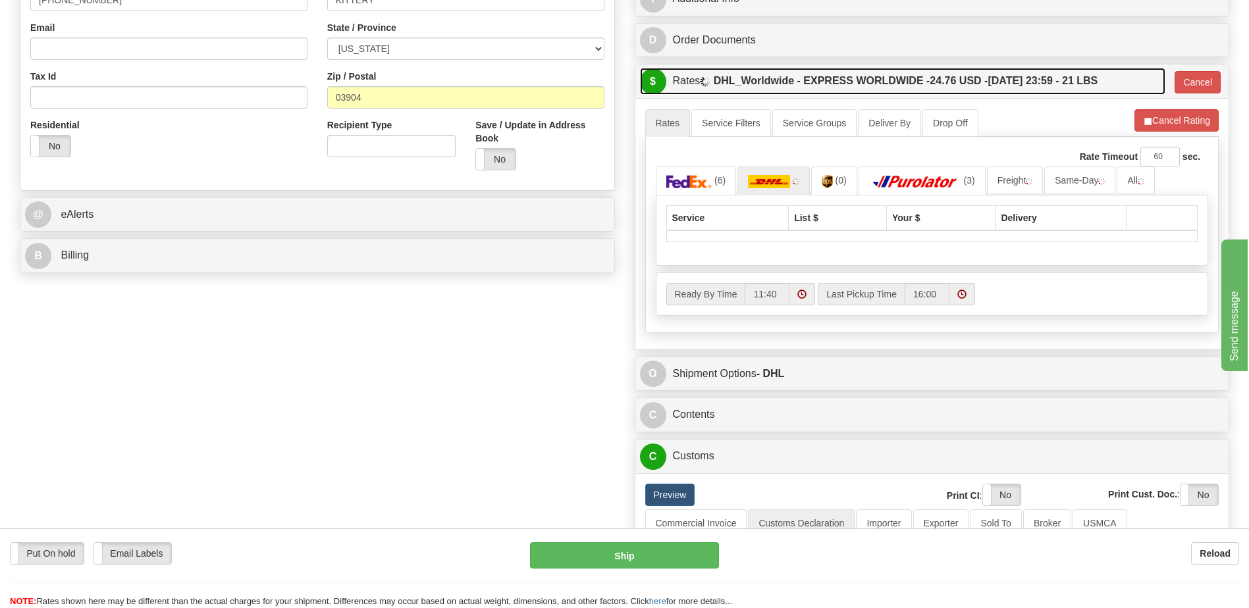
click at [988, 86] on span "24.76 USD -" at bounding box center [959, 80] width 58 height 11
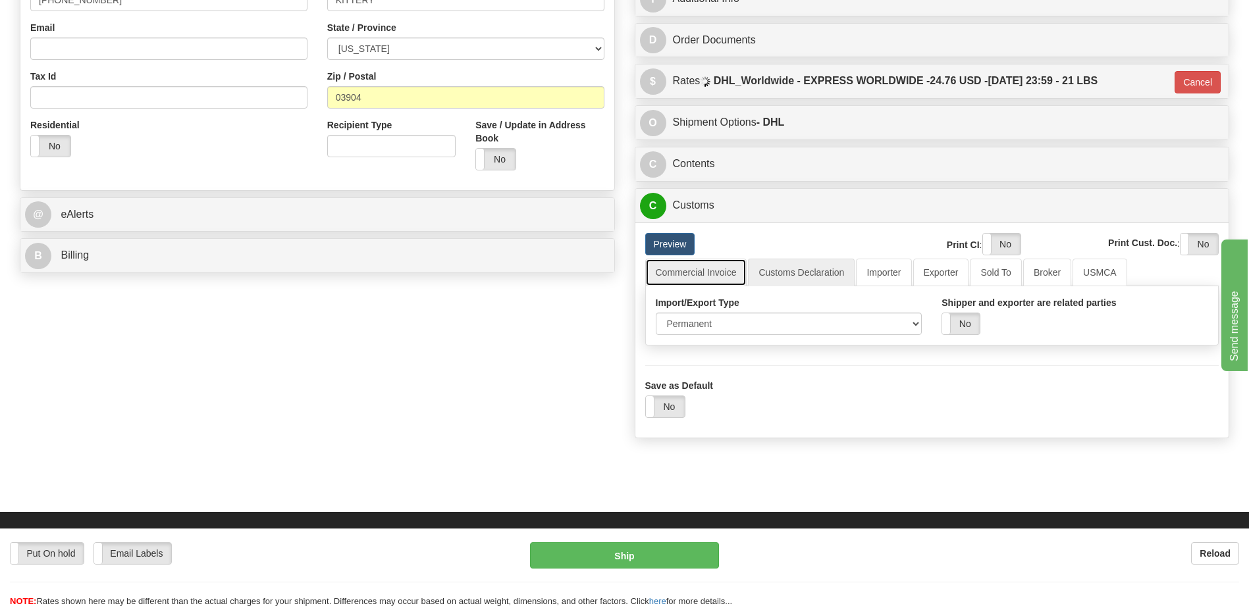
click at [704, 280] on link "Commercial Invoice" at bounding box center [696, 273] width 102 height 28
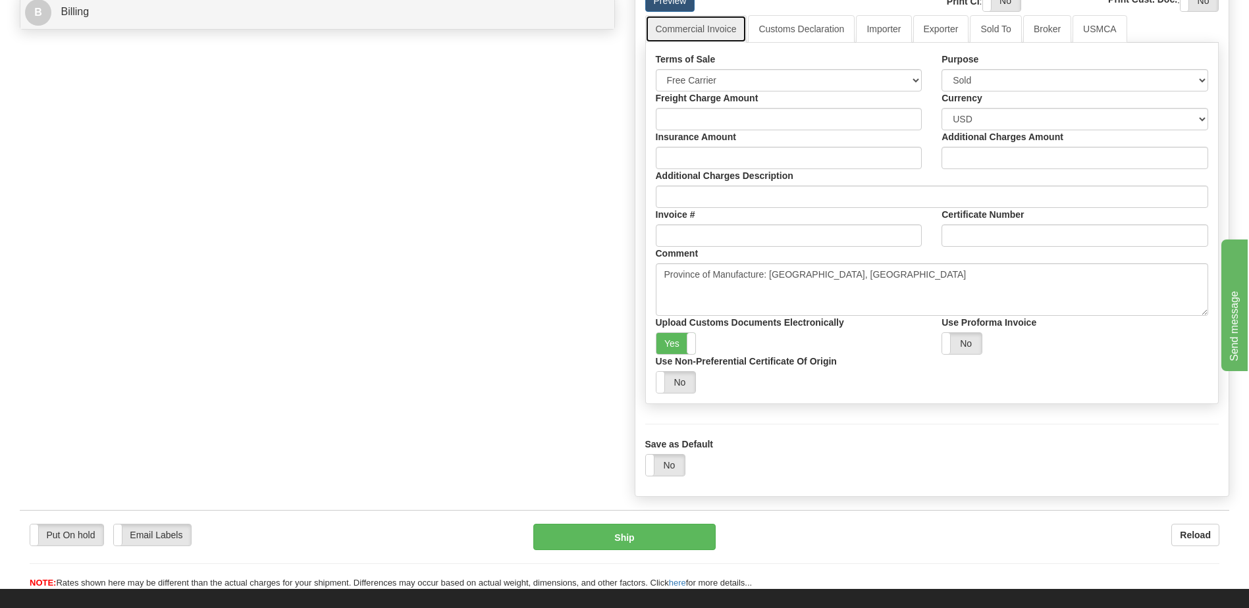
scroll to position [527, 0]
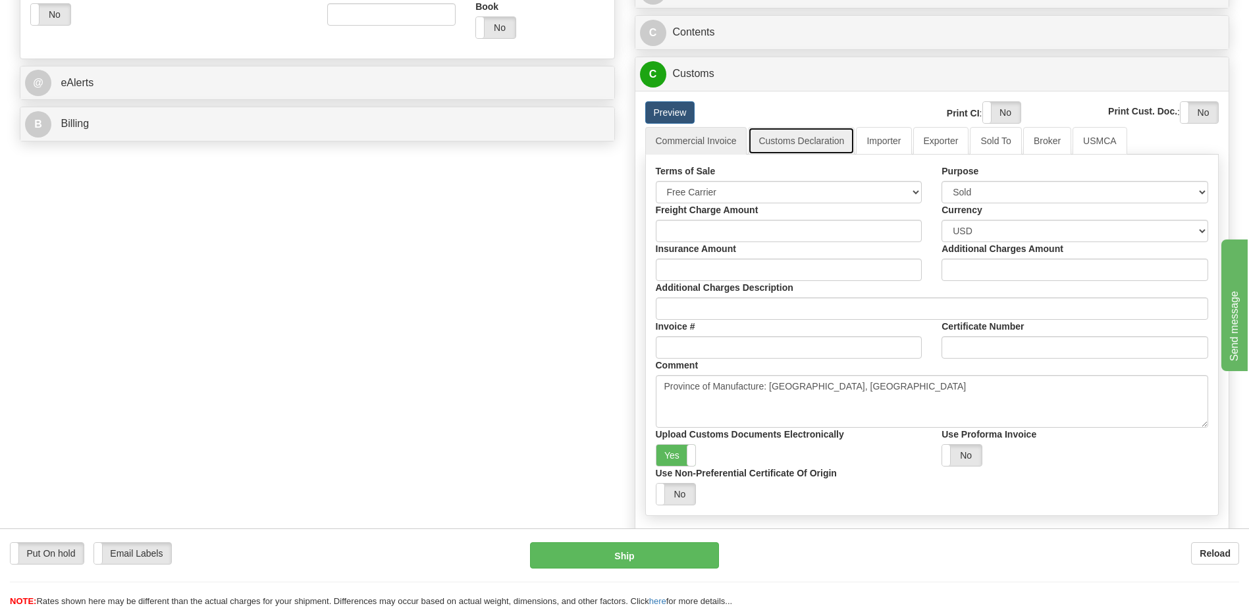
click at [797, 142] on link "Customs Declaration" at bounding box center [801, 141] width 107 height 28
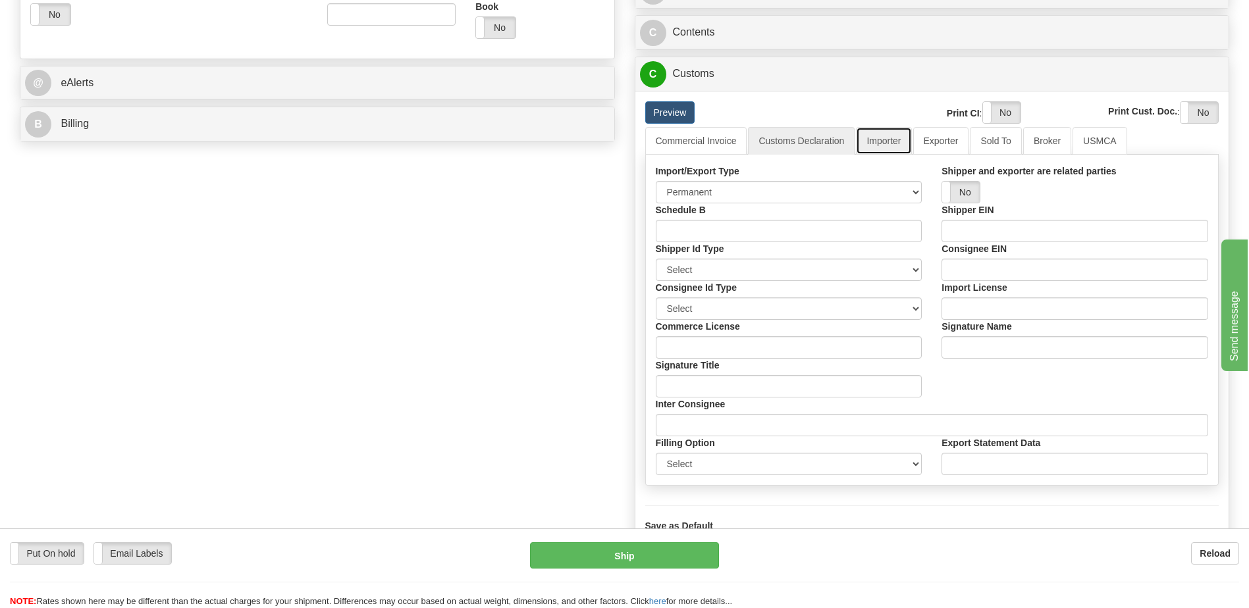
click at [888, 147] on link "Importer" at bounding box center [883, 141] width 55 height 28
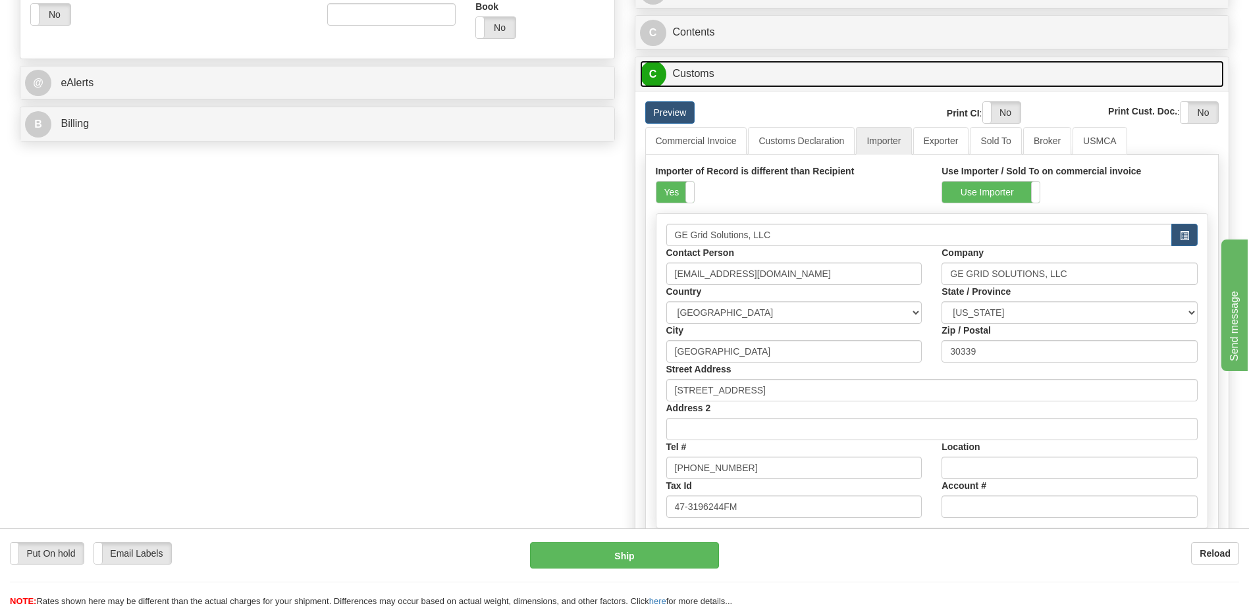
click at [715, 81] on link "C Customs" at bounding box center [932, 74] width 585 height 27
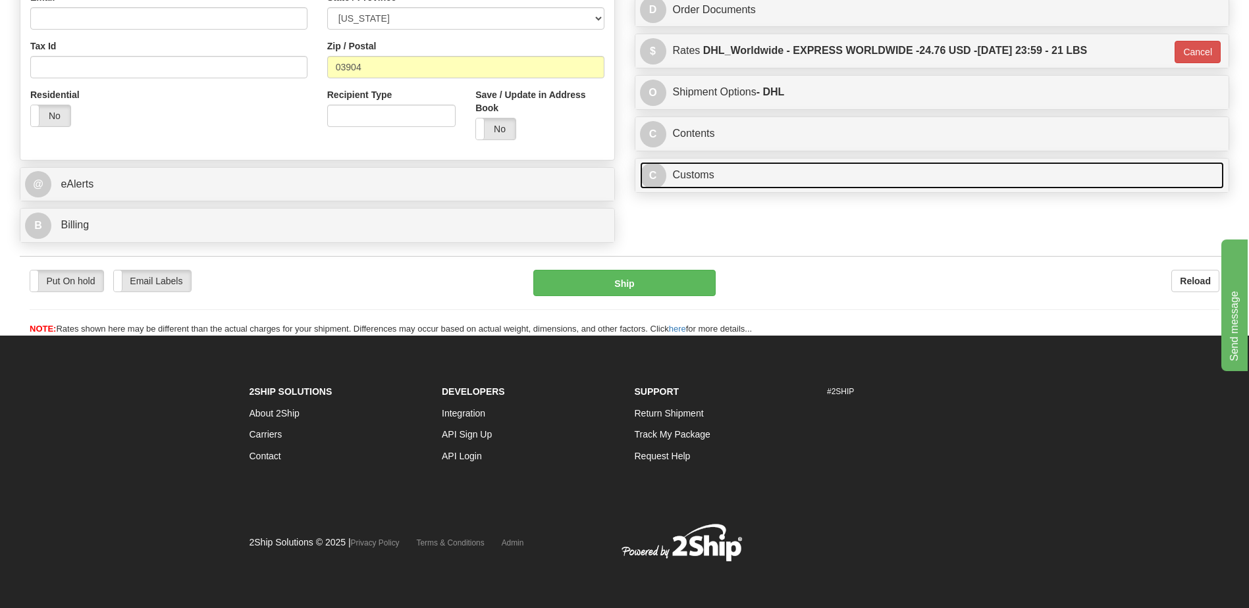
scroll to position [426, 0]
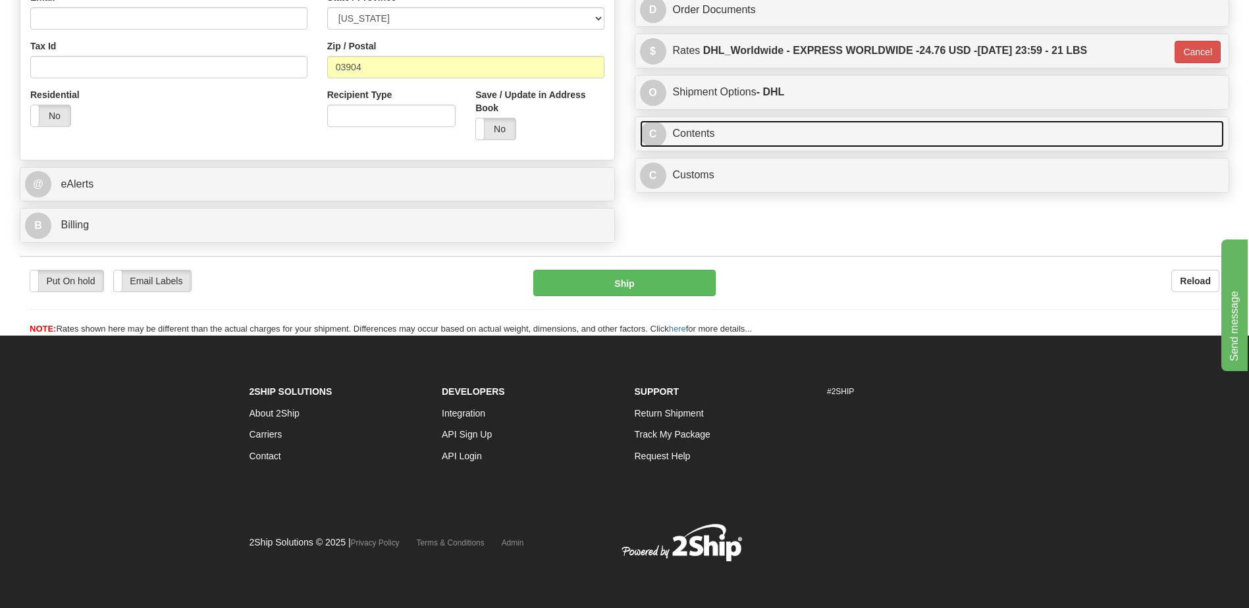
click at [695, 139] on link "C Contents" at bounding box center [932, 134] width 585 height 27
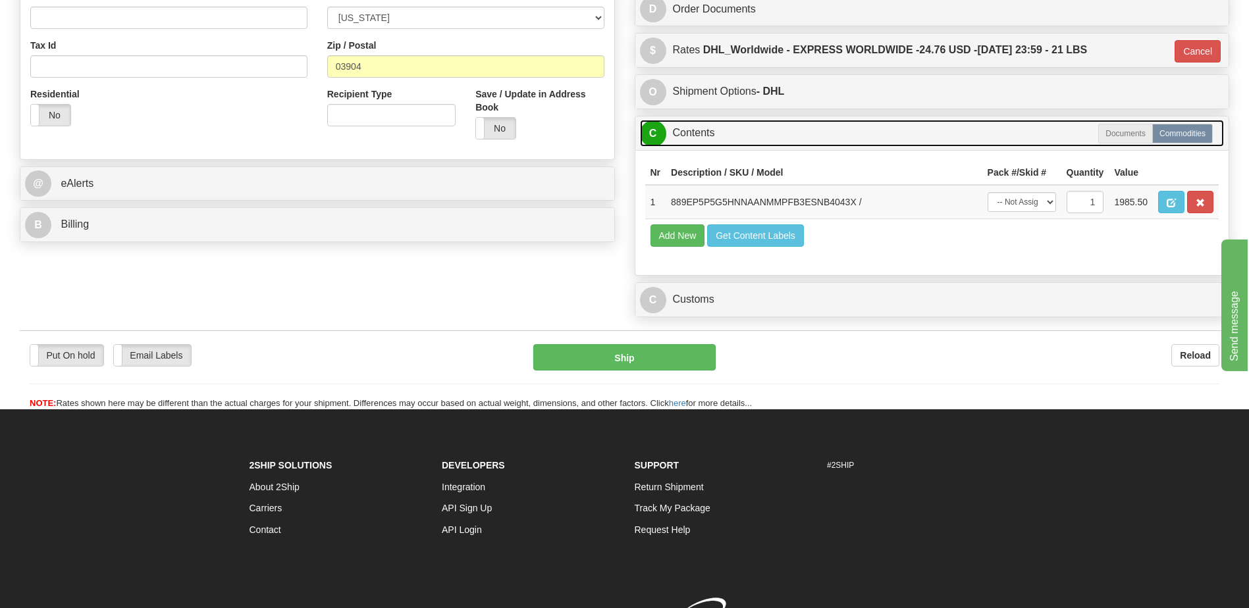
click at [695, 139] on link "C Contents" at bounding box center [932, 133] width 585 height 27
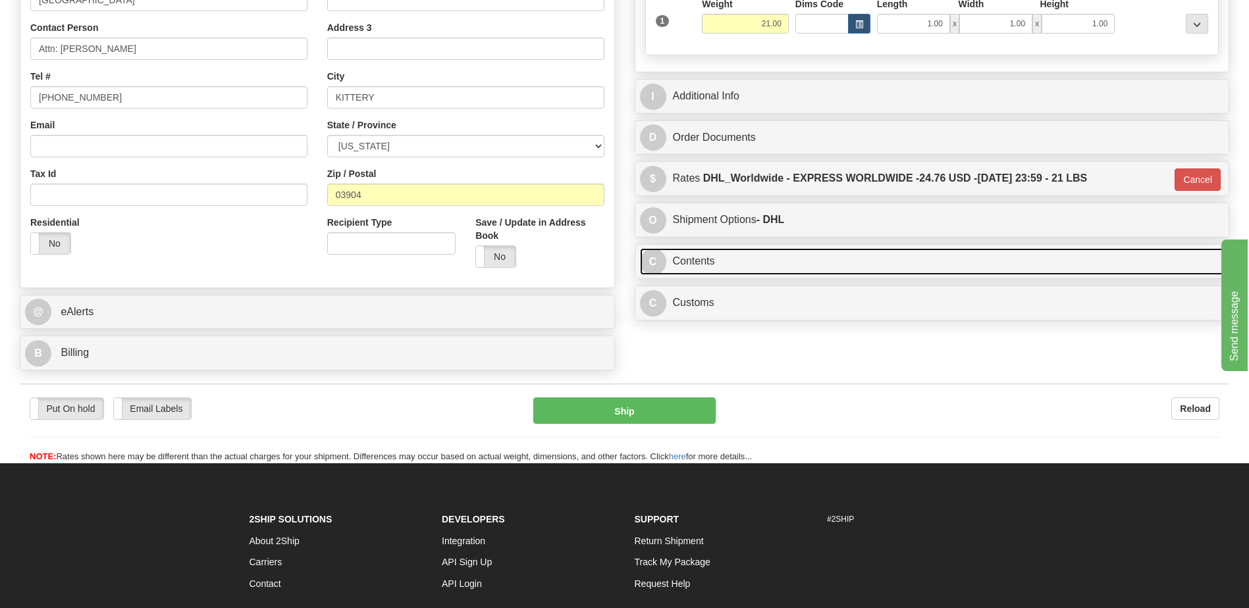
scroll to position [294, 0]
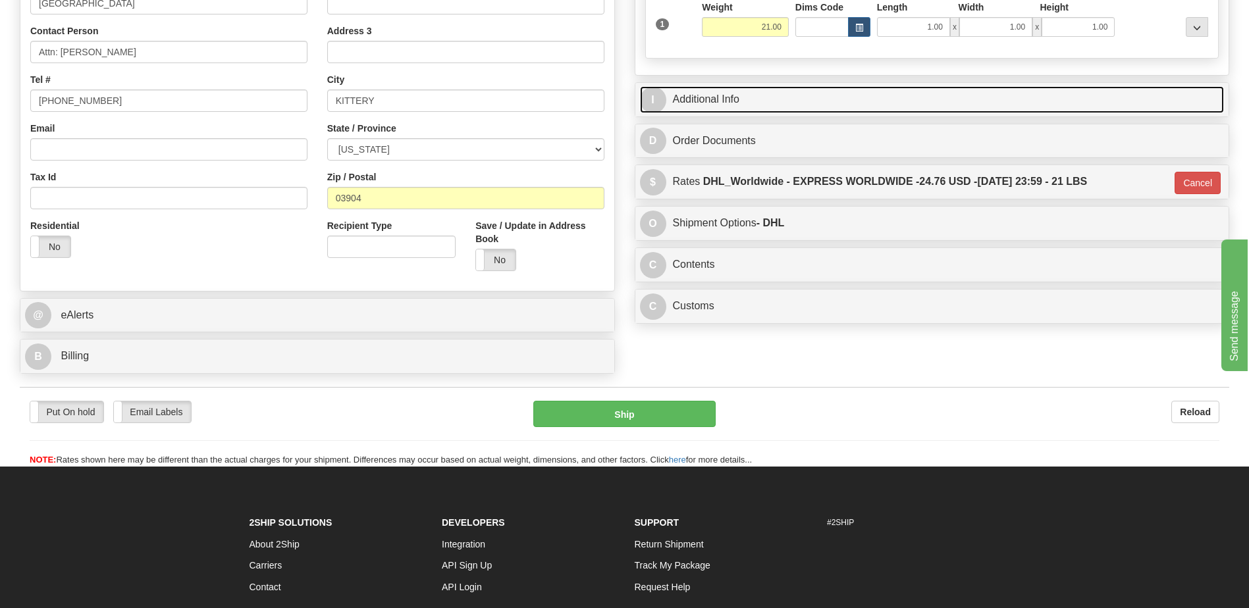
click at [729, 103] on link "I Additional Info" at bounding box center [932, 99] width 585 height 27
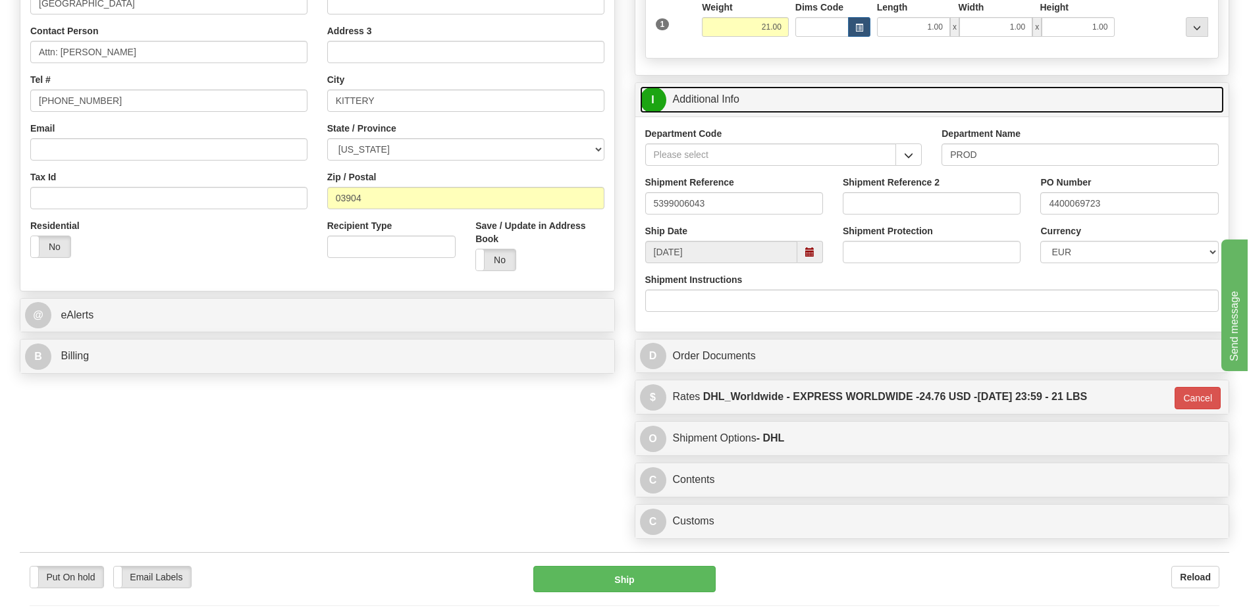
click at [729, 103] on link "I Additional Info" at bounding box center [932, 99] width 585 height 27
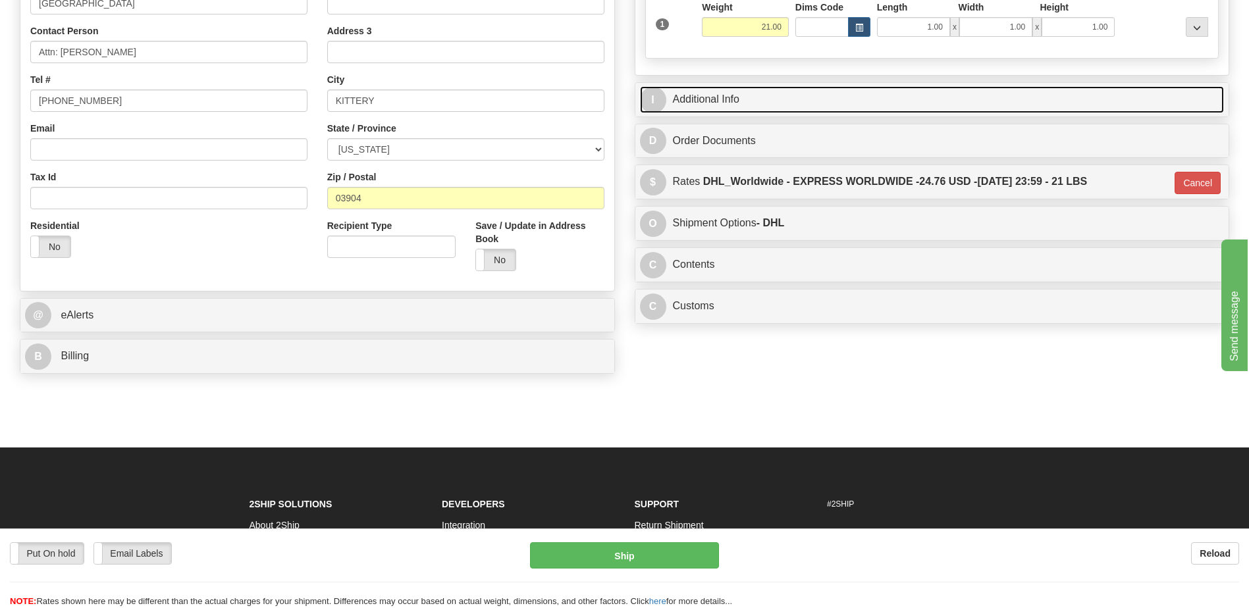
click at [729, 103] on link "I Additional Info" at bounding box center [932, 99] width 585 height 27
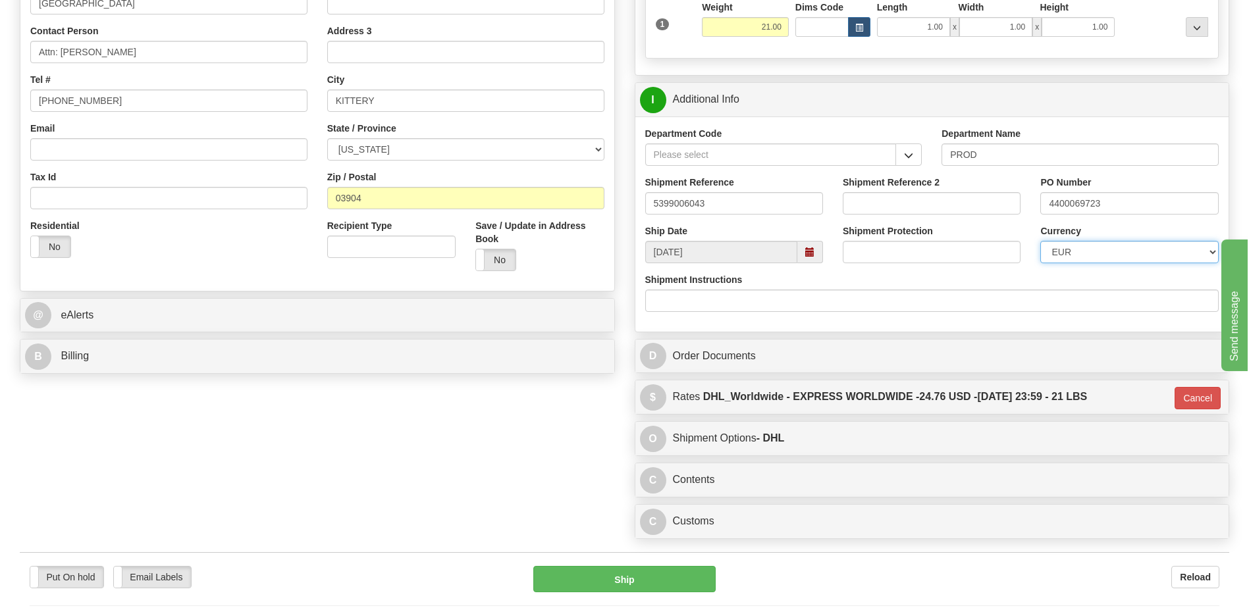
drag, startPoint x: 1083, startPoint y: 252, endPoint x: 1080, endPoint y: 260, distance: 9.2
click at [1083, 252] on select "CAD USD EUR ZAR RON ANG ARN AUD AUS AWG BBD BFR BGN BHD BMD BND BRC BRL CHP CKZ…" at bounding box center [1129, 252] width 178 height 22
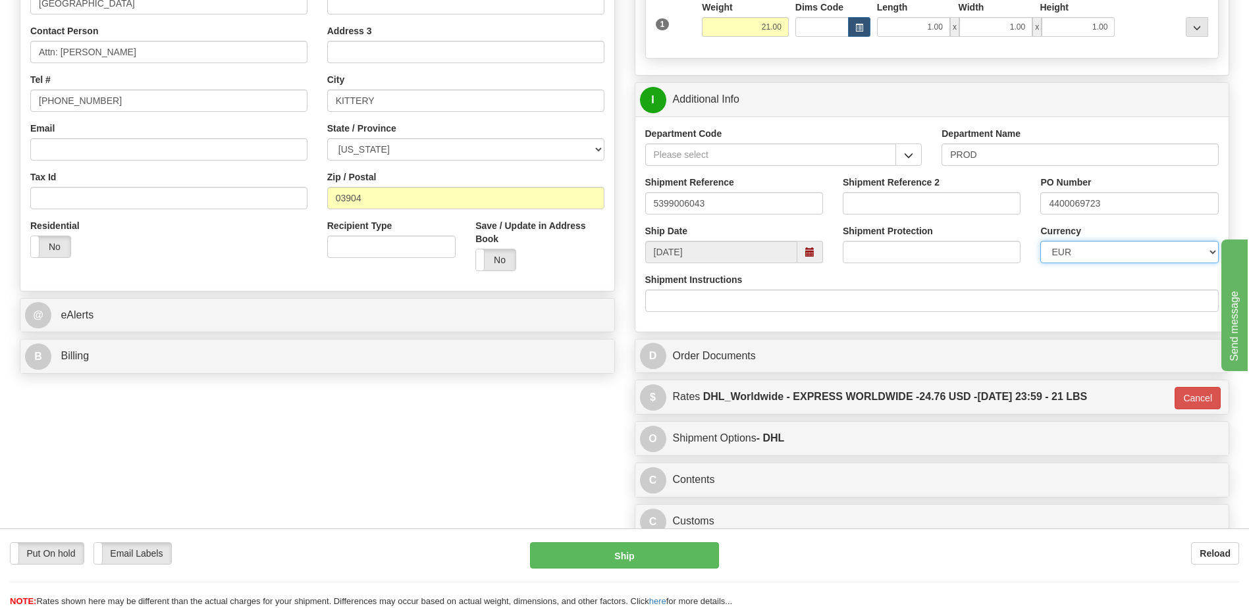
select select "1"
click at [1040, 241] on select "CAD USD EUR ZAR RON ANG ARN AUD AUS AWG BBD BFR BGN BHD BMD BND BRC BRL CHP CKZ…" at bounding box center [1129, 252] width 178 height 22
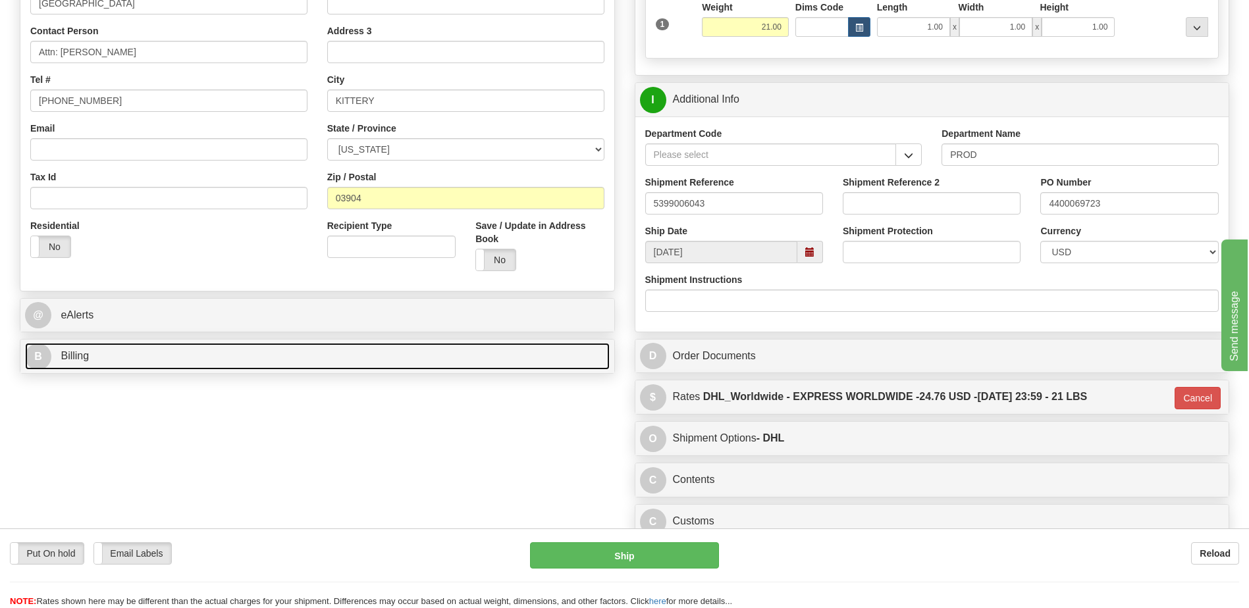
click at [354, 359] on link "B Billing" at bounding box center [317, 356] width 585 height 27
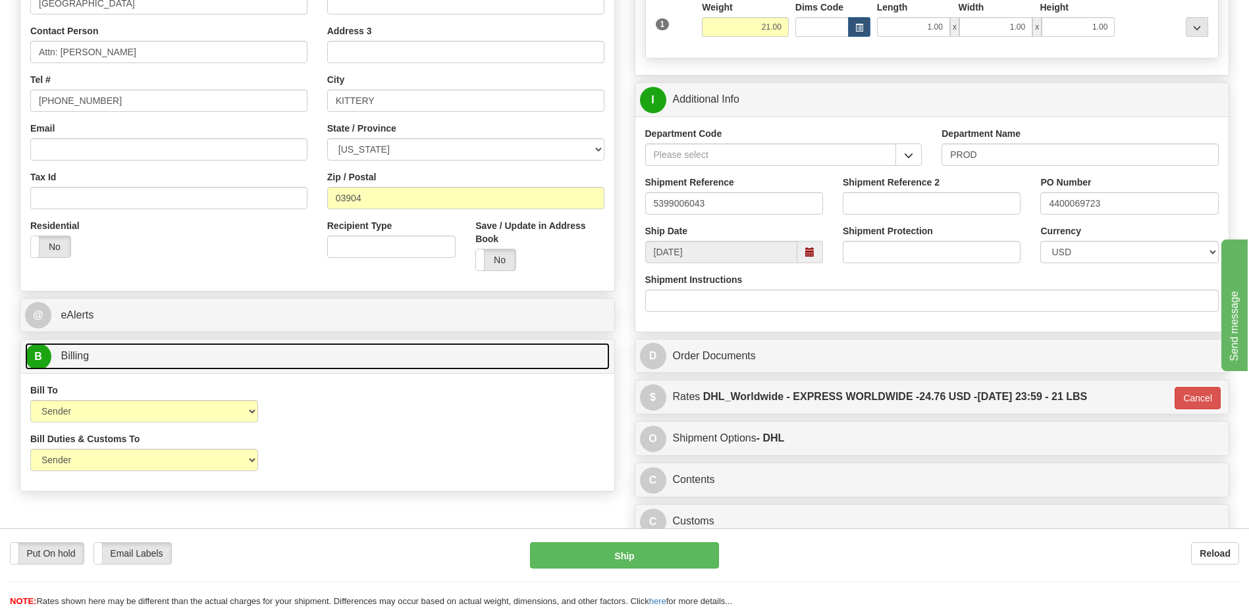
click at [354, 359] on link "B Billing" at bounding box center [317, 356] width 585 height 27
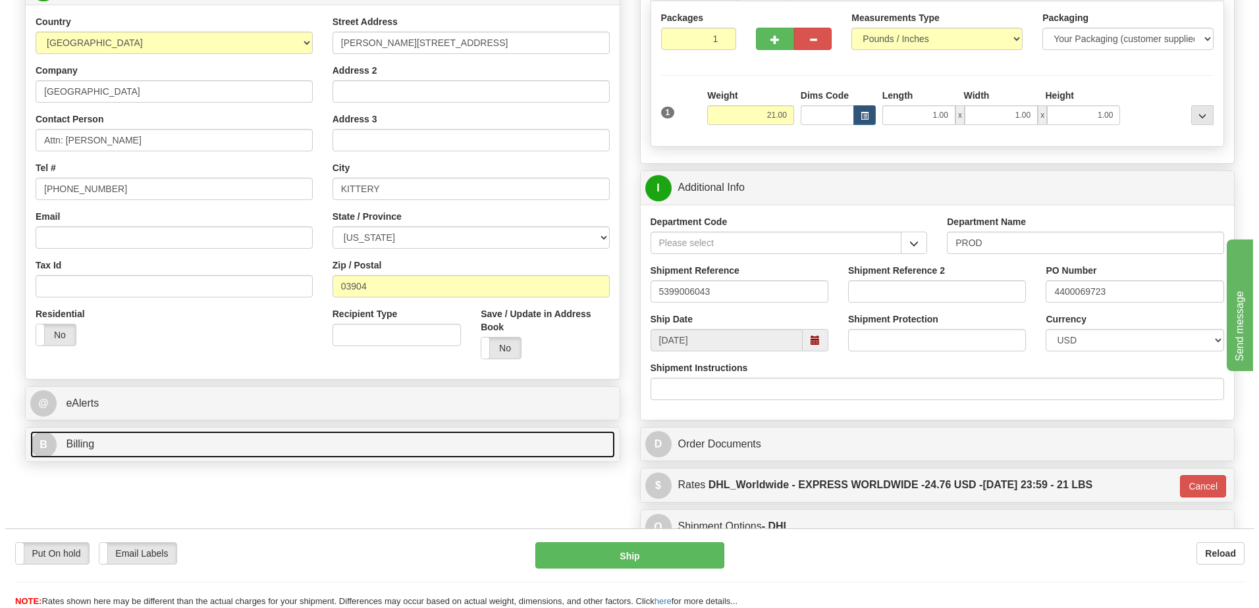
scroll to position [31, 0]
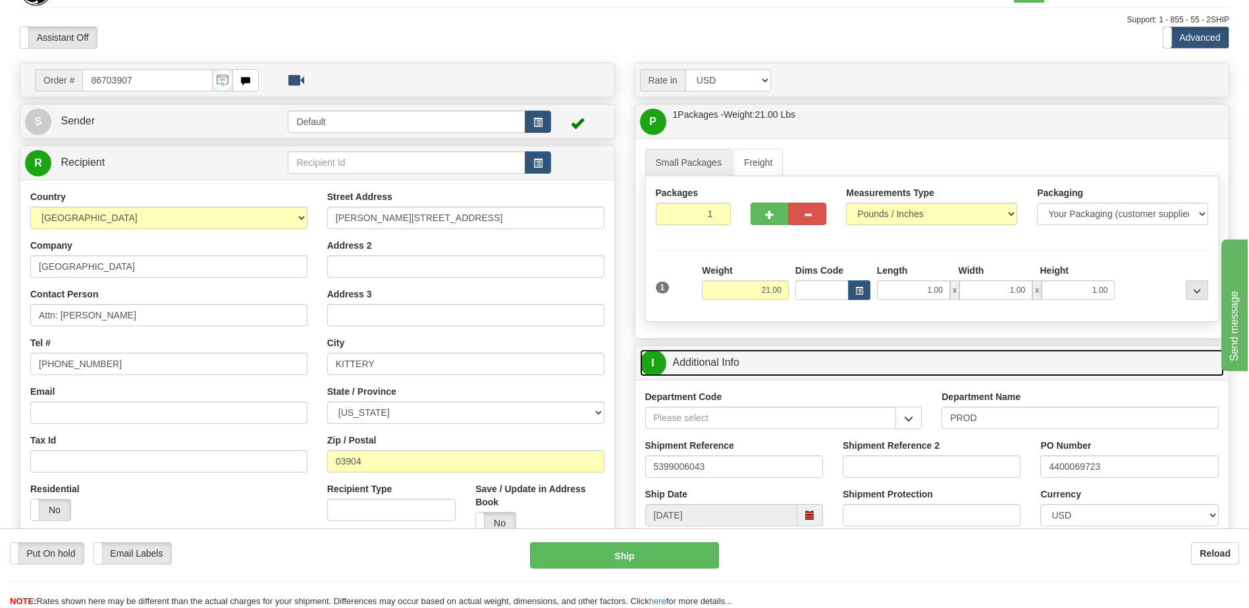
click at [741, 358] on link "I Additional Info" at bounding box center [932, 363] width 585 height 27
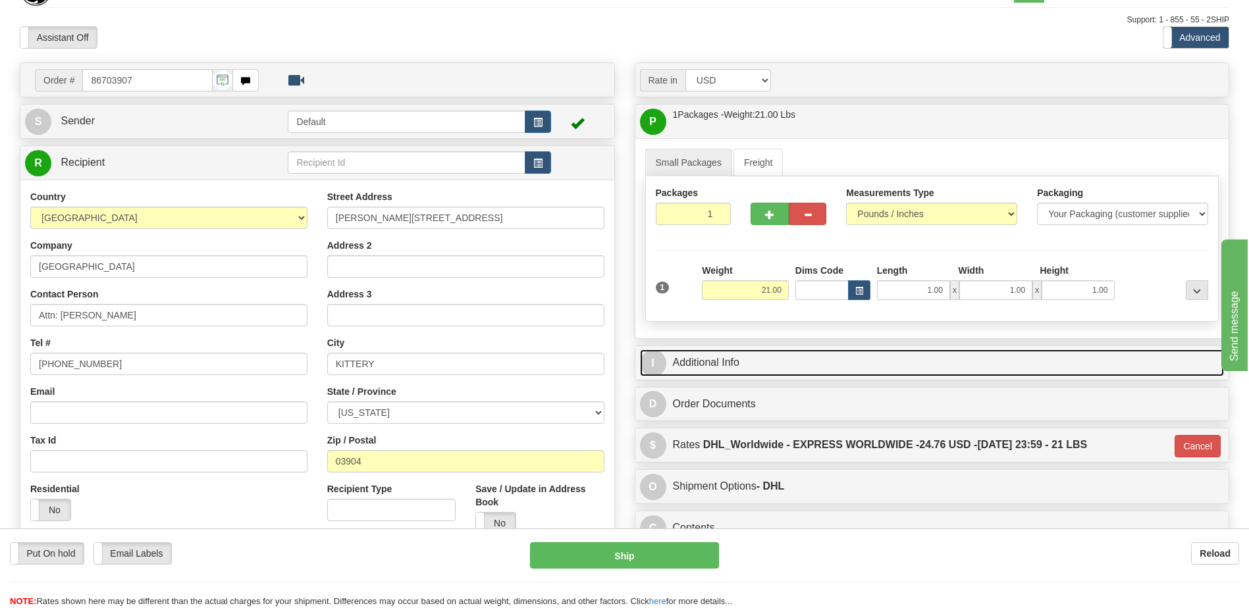
click at [815, 367] on link "I Additional Info" at bounding box center [932, 363] width 585 height 27
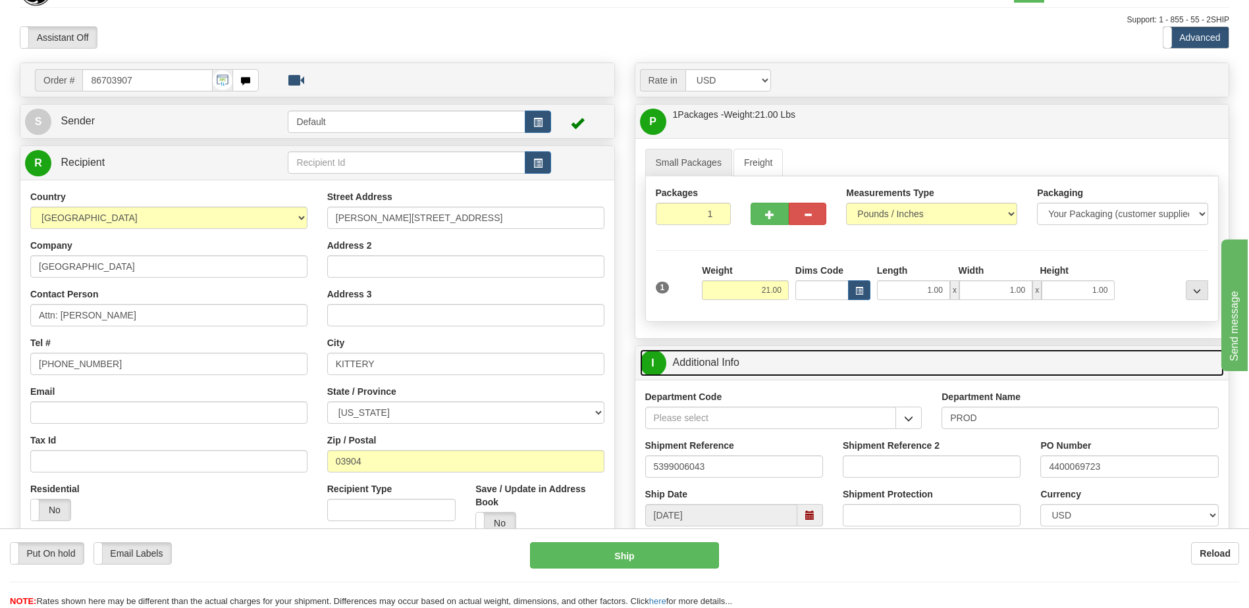
click at [815, 367] on link "I Additional Info" at bounding box center [932, 363] width 585 height 27
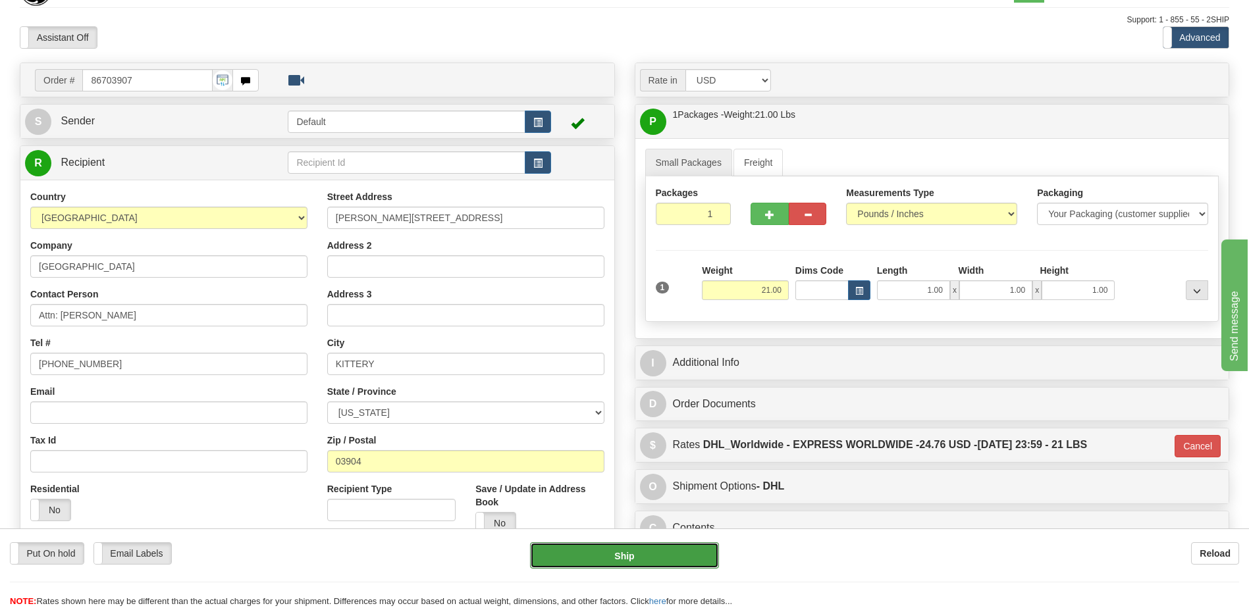
click at [660, 561] on button "Ship" at bounding box center [624, 556] width 188 height 26
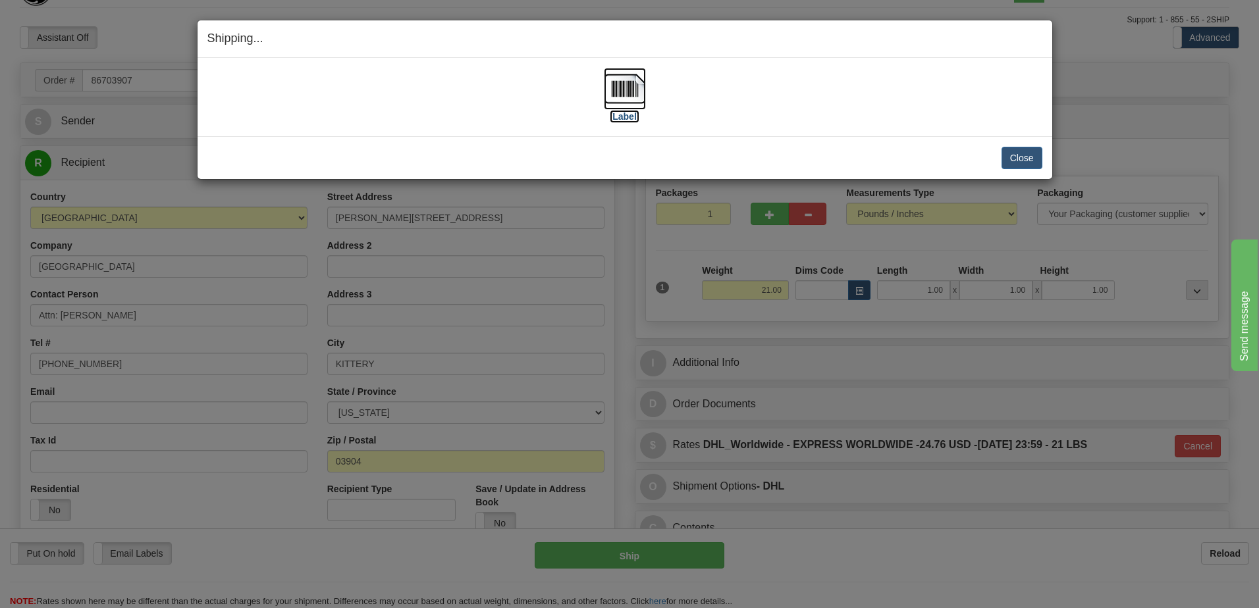
click at [624, 95] on img at bounding box center [625, 89] width 42 height 42
click at [1021, 158] on button "Close" at bounding box center [1022, 158] width 41 height 22
